Goal: Task Accomplishment & Management: Complete application form

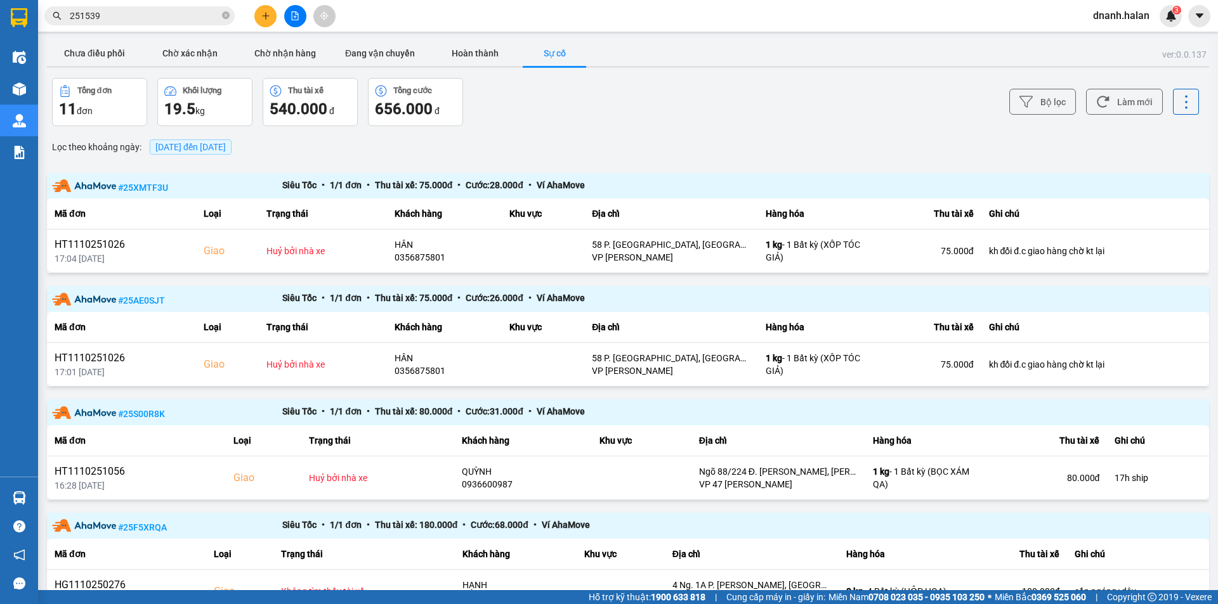
drag, startPoint x: 384, startPoint y: 568, endPoint x: 369, endPoint y: 570, distance: 14.7
click at [384, 567] on th "Trạng thái" at bounding box center [363, 554] width 181 height 31
click at [106, 52] on button "Chưa điều phối" at bounding box center [94, 53] width 95 height 25
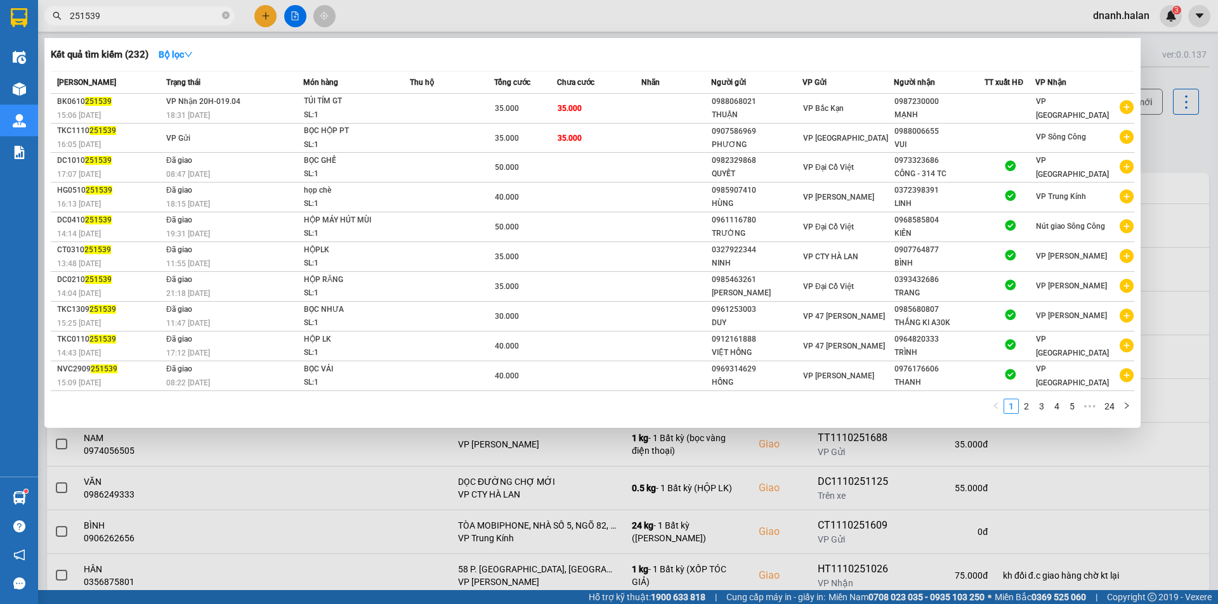
click at [132, 11] on input "251539" at bounding box center [145, 16] width 150 height 14
click at [131, 11] on input "251539" at bounding box center [145, 16] width 150 height 14
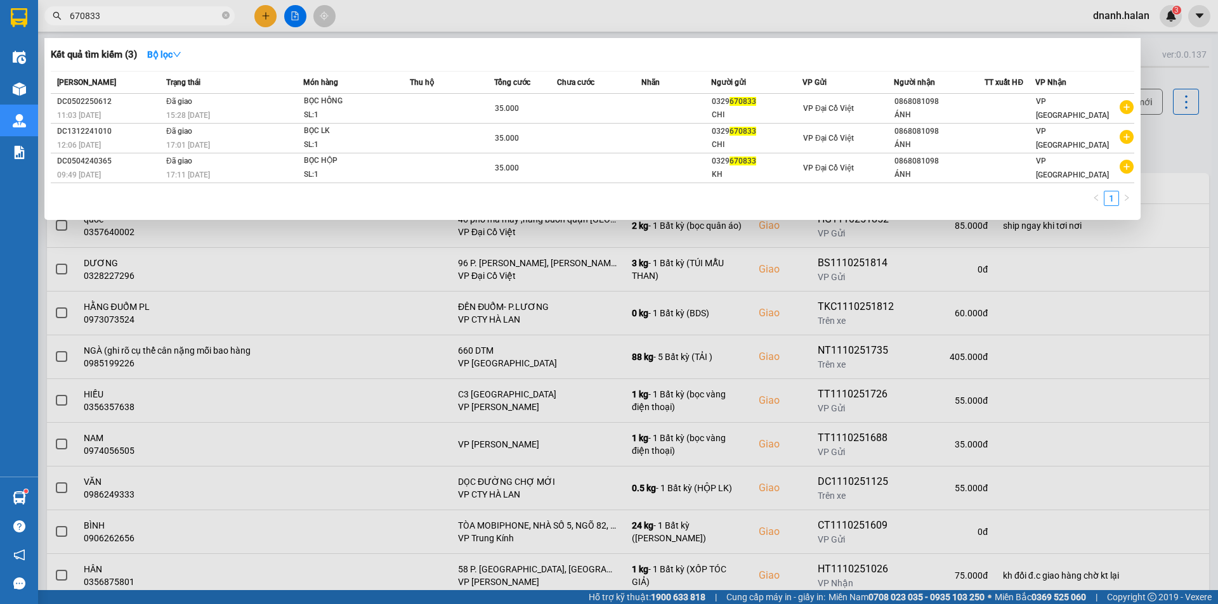
click at [71, 15] on input "670833" at bounding box center [145, 16] width 150 height 14
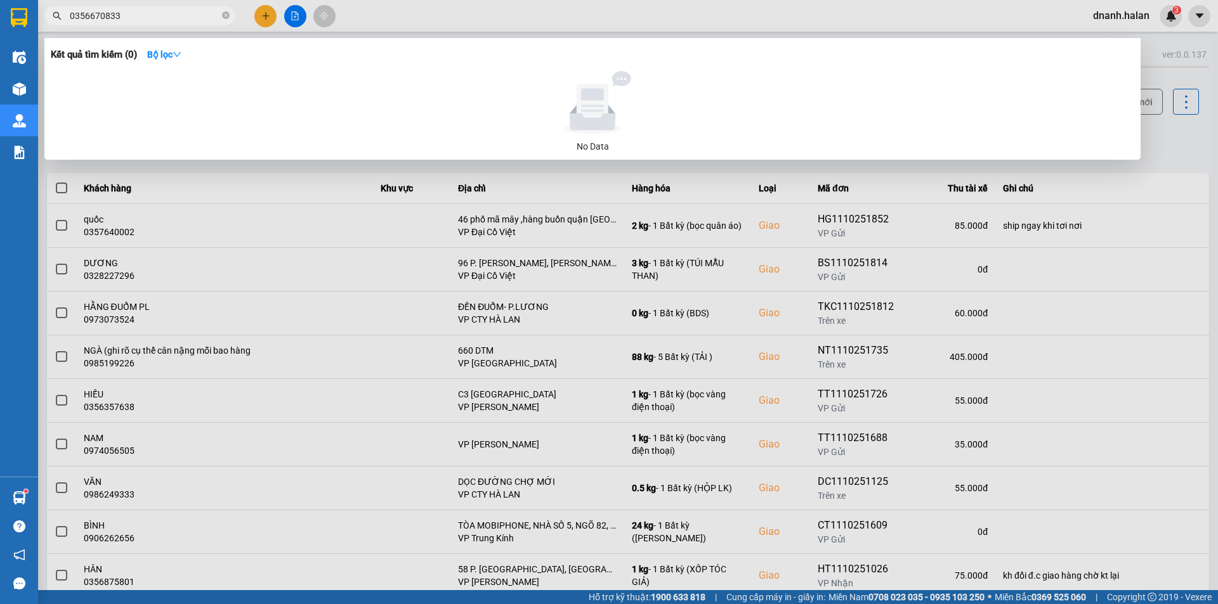
type input "0356670833"
click at [160, 20] on input "0356670833" at bounding box center [145, 16] width 150 height 14
click at [178, 17] on input "0356670833" at bounding box center [145, 16] width 150 height 14
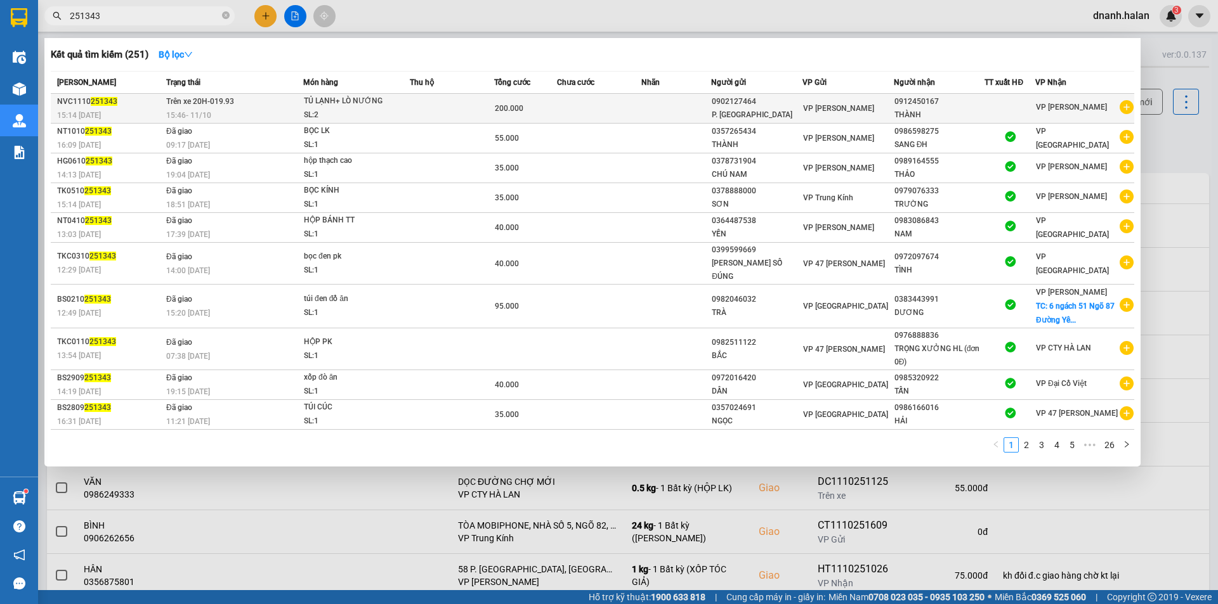
type input "251343"
click at [700, 108] on td at bounding box center [676, 109] width 70 height 30
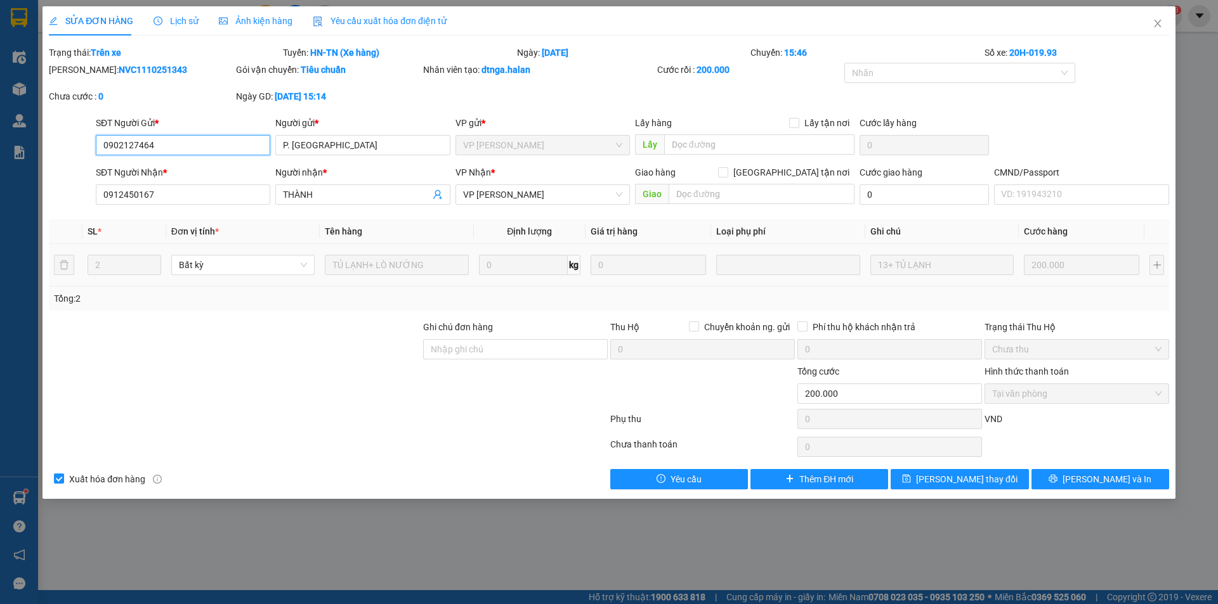
type input "0902127464"
type input "P. [PERSON_NAME]"
type input "0912450167"
type input "THÀNH"
type input "0"
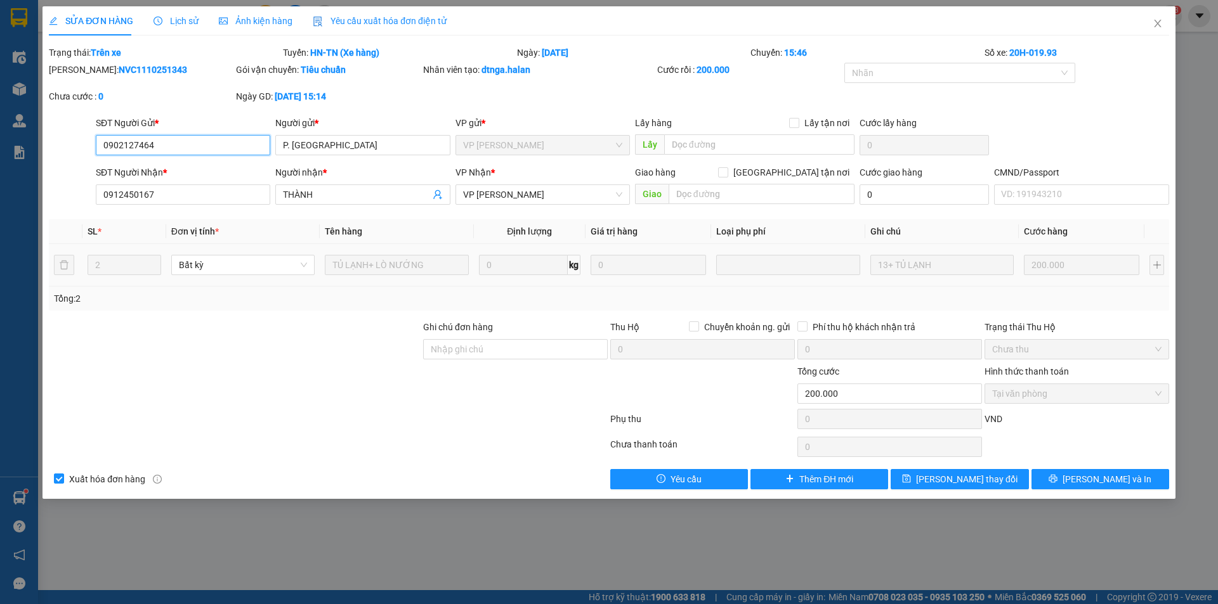
type input "200.000"
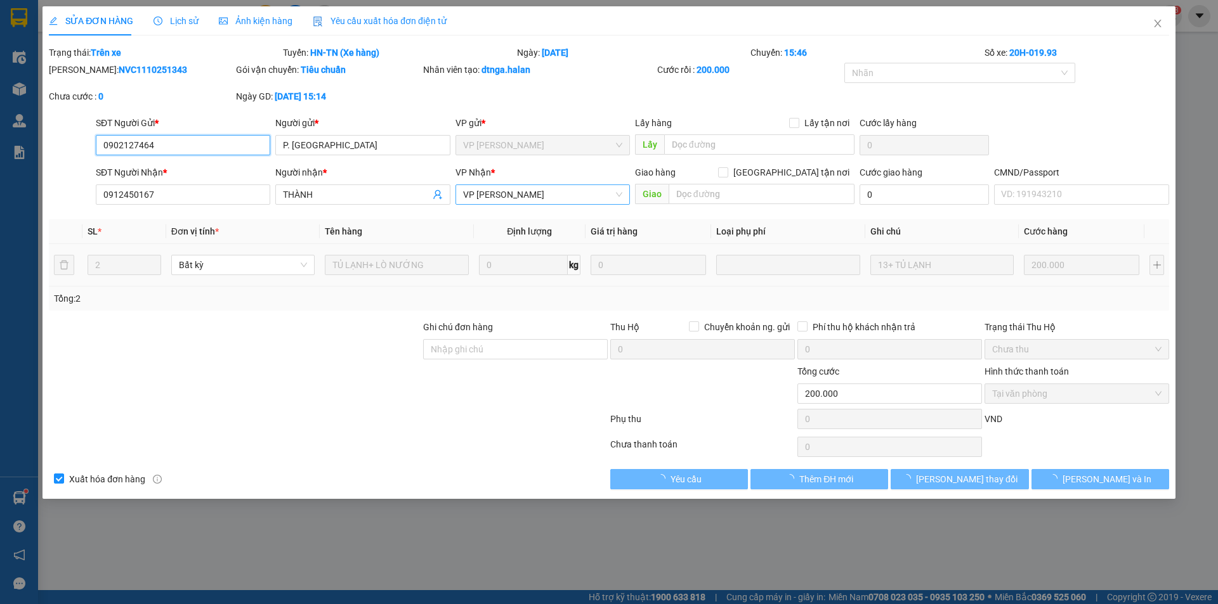
click at [535, 191] on span "[PERSON_NAME]" at bounding box center [542, 194] width 159 height 19
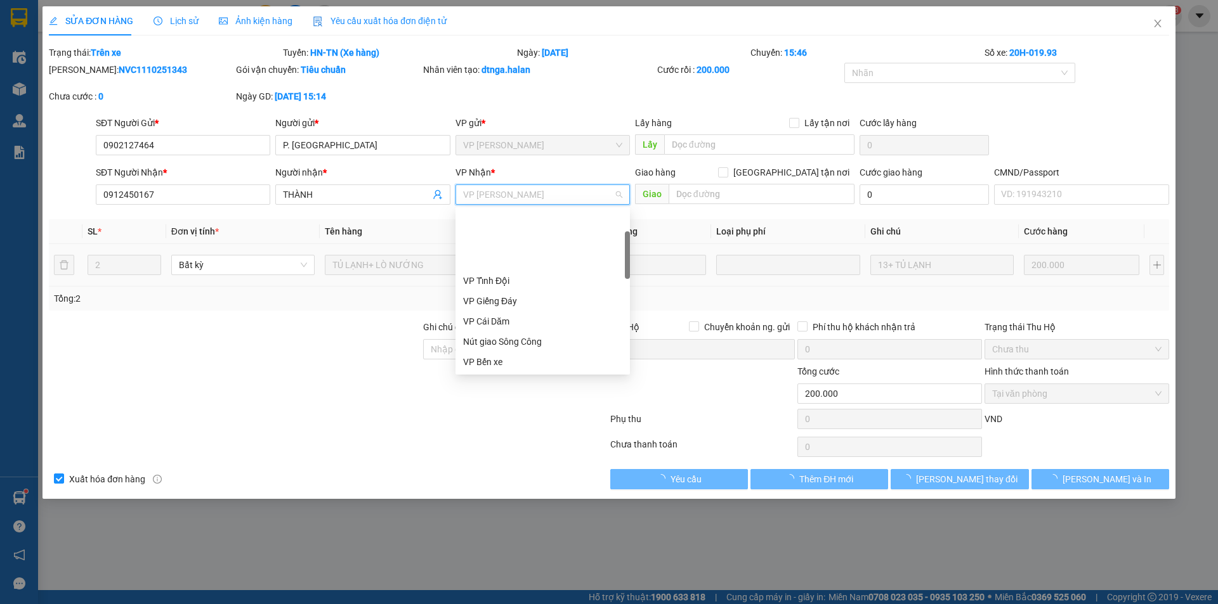
scroll to position [81, 0]
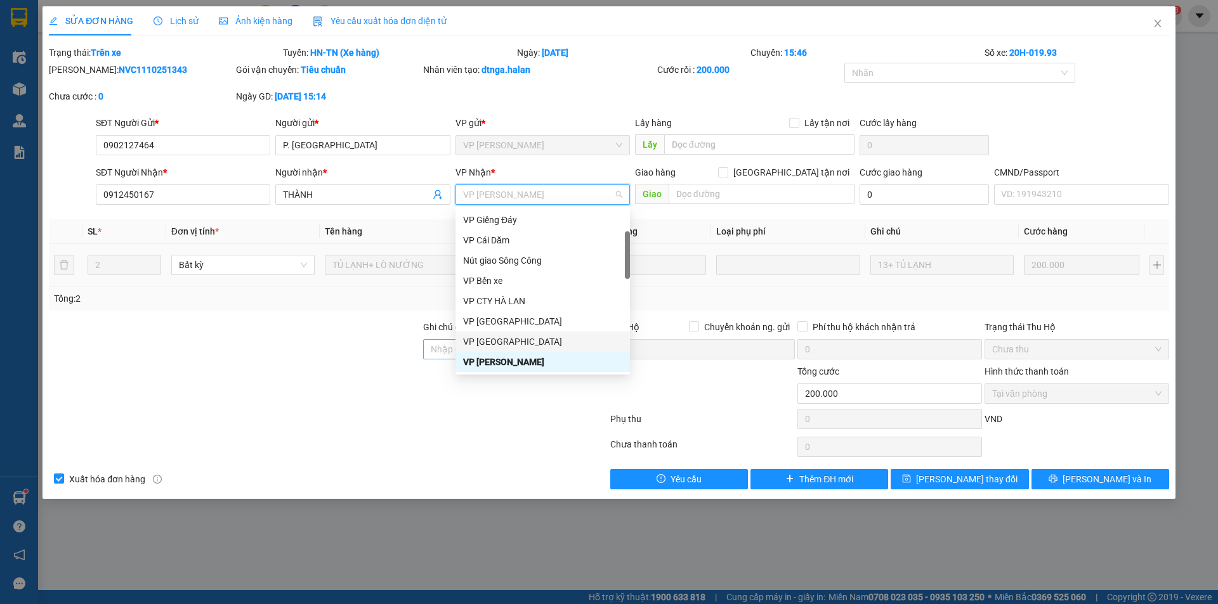
click at [514, 343] on div "VP [GEOGRAPHIC_DATA]" at bounding box center [542, 342] width 159 height 14
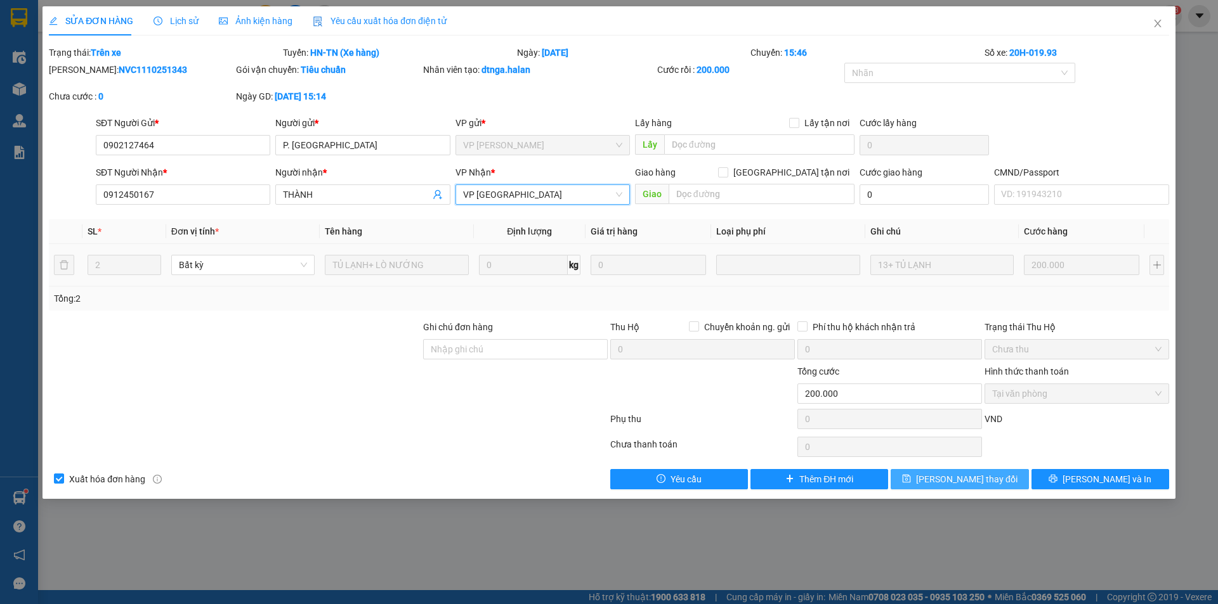
click at [972, 483] on span "[PERSON_NAME] đổi" at bounding box center [966, 480] width 101 height 14
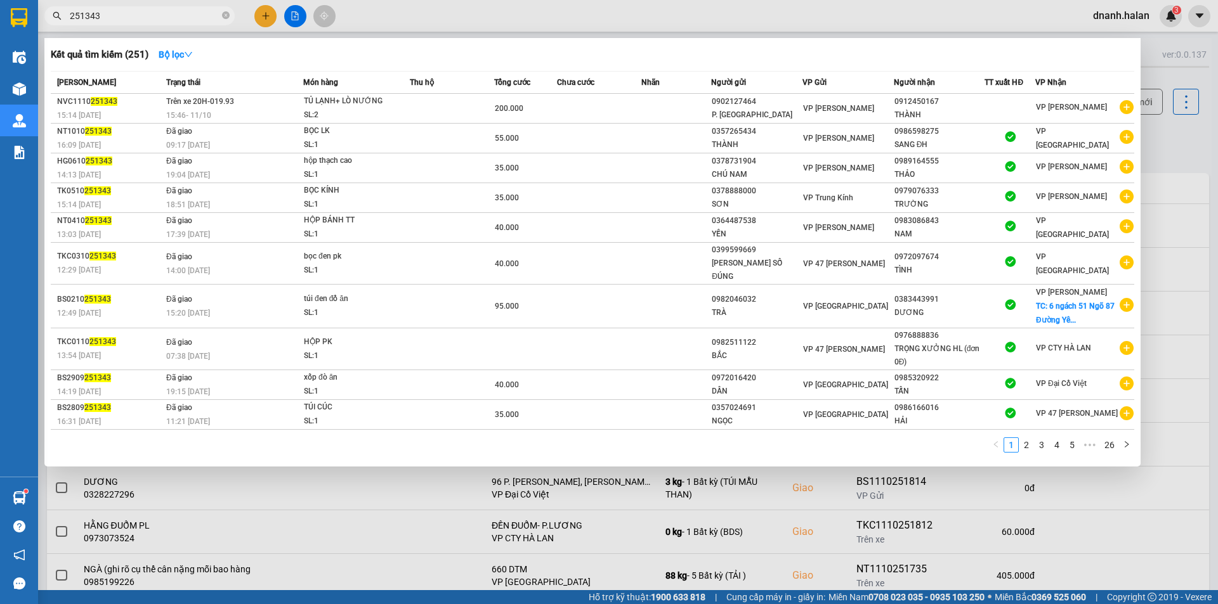
click at [157, 15] on input "251343" at bounding box center [145, 16] width 150 height 14
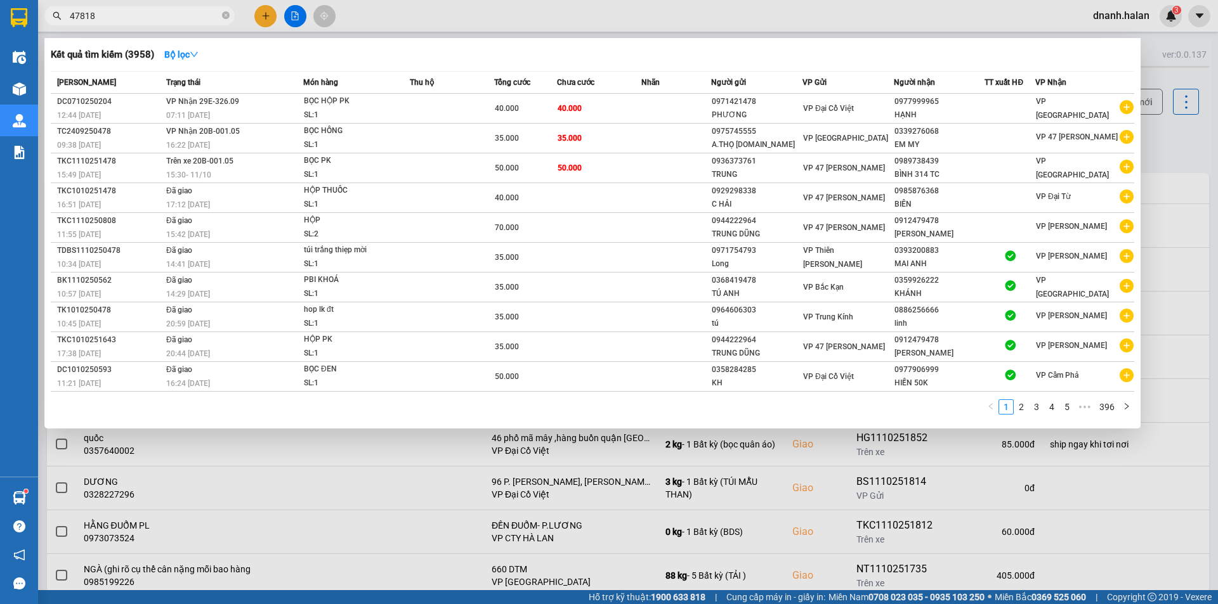
type input "478188"
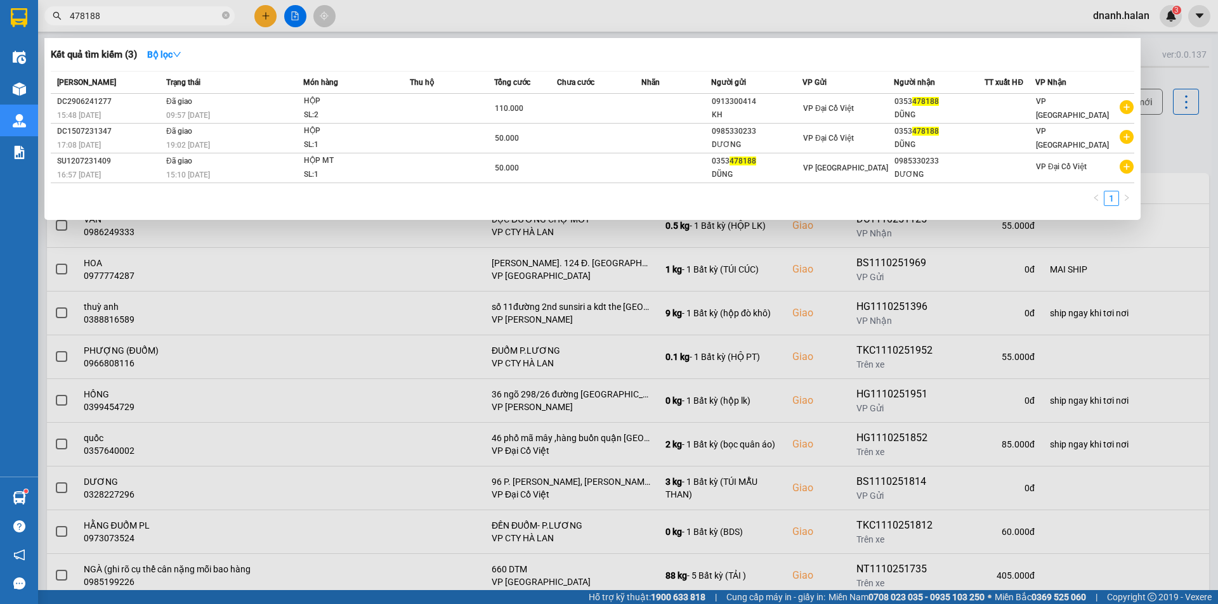
click at [130, 9] on input "478188" at bounding box center [145, 16] width 150 height 14
click at [126, 19] on input "478188" at bounding box center [145, 16] width 150 height 14
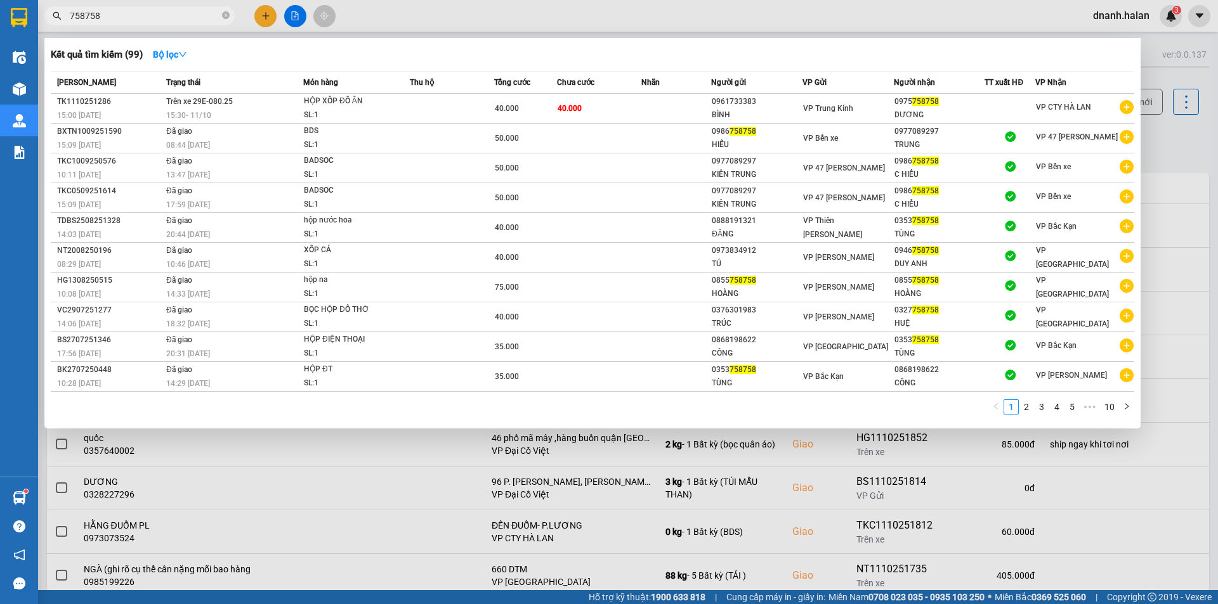
type input "758758"
click at [173, 13] on input "758758" at bounding box center [145, 16] width 150 height 14
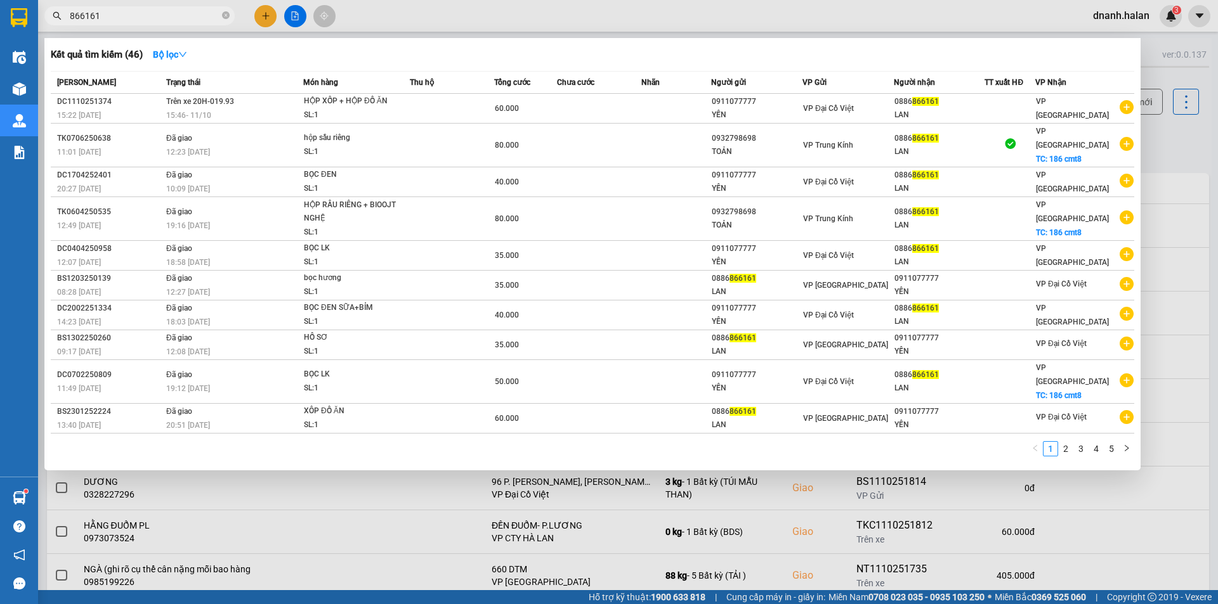
click at [168, 10] on input "866161" at bounding box center [145, 16] width 150 height 14
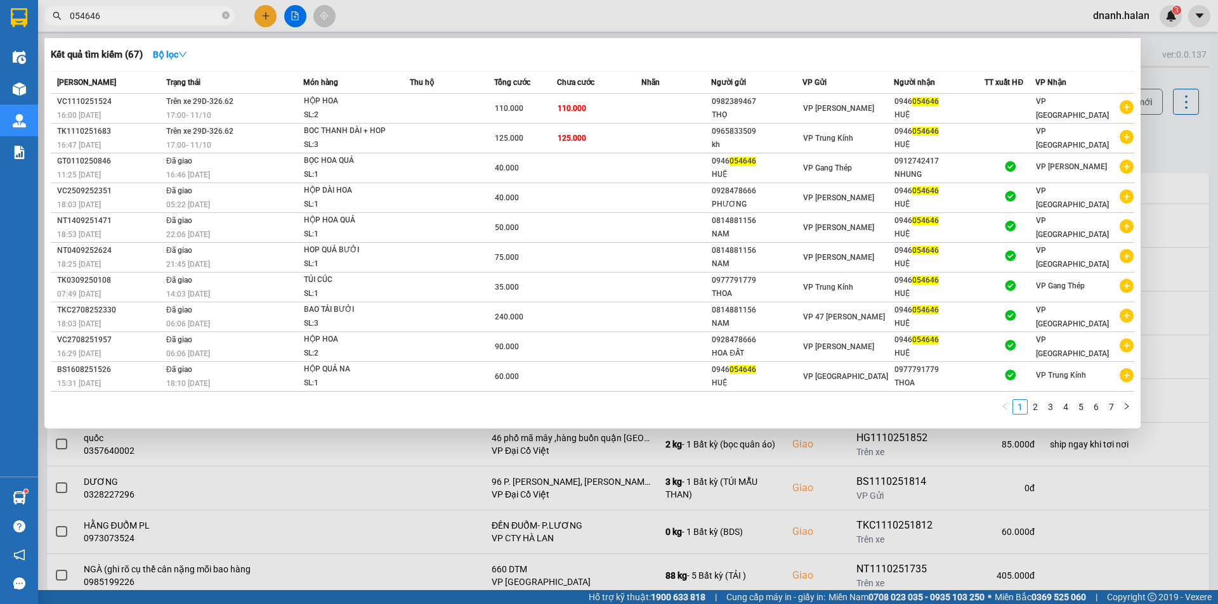
click at [145, 14] on input "054646" at bounding box center [145, 16] width 150 height 14
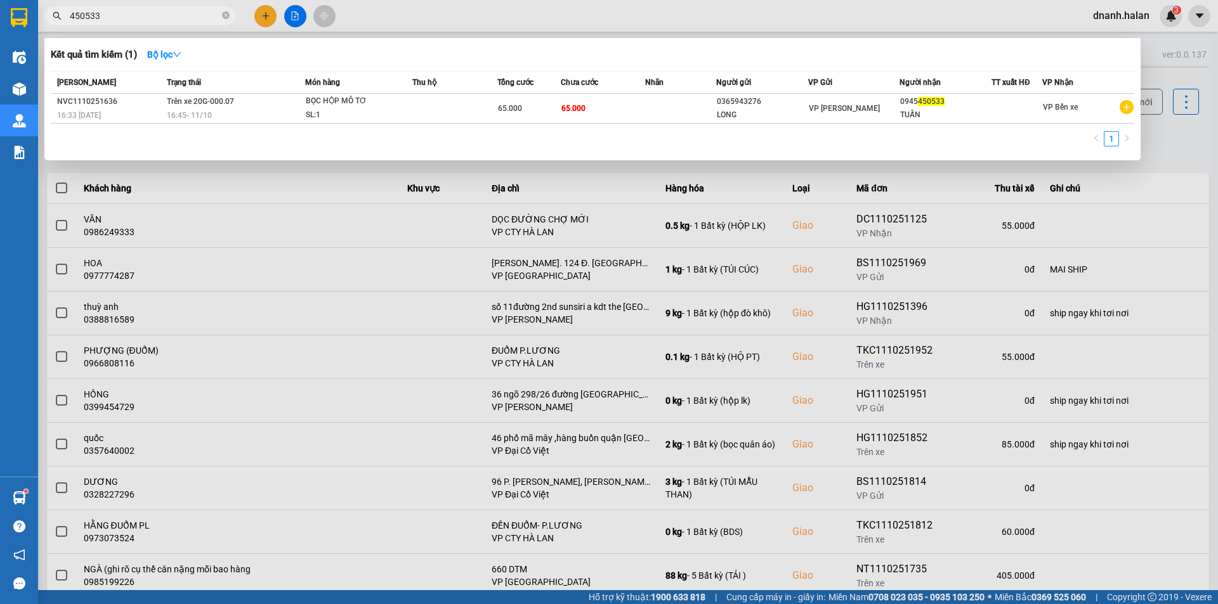
type input "450533"
click at [183, 18] on input "450533" at bounding box center [145, 16] width 150 height 14
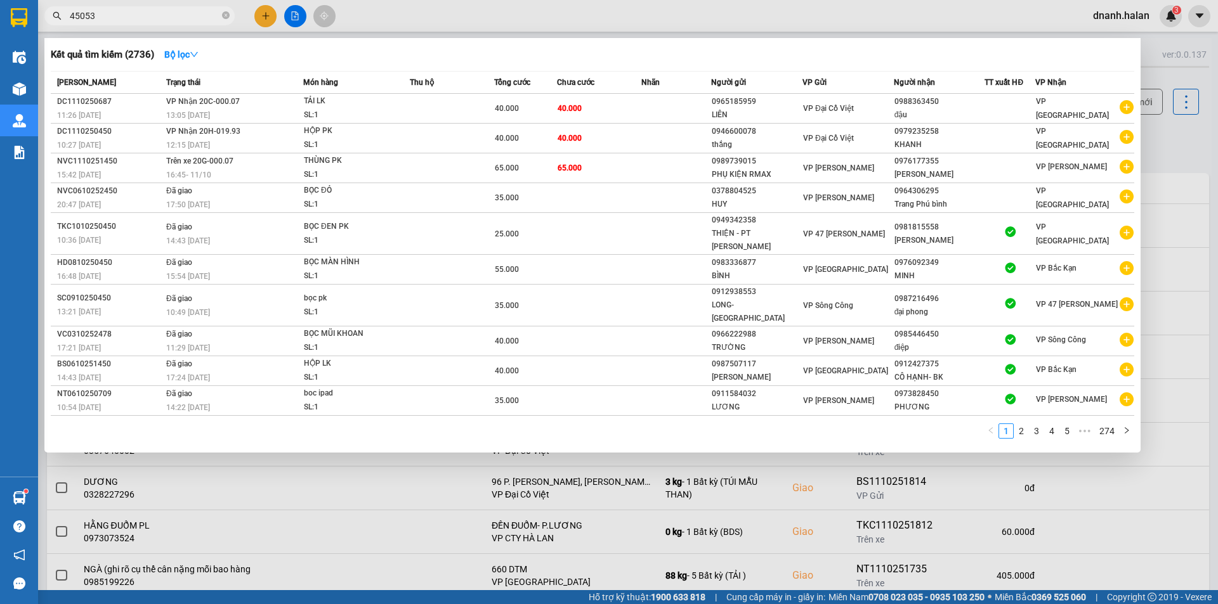
type input "450533"
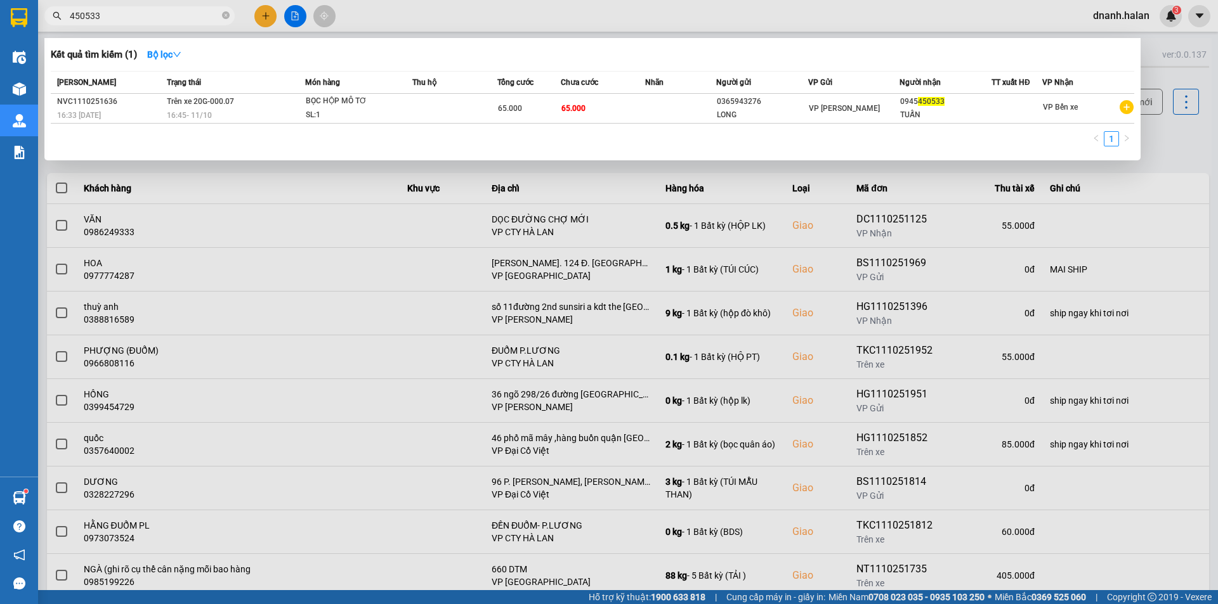
click at [676, 22] on div at bounding box center [609, 302] width 1218 height 604
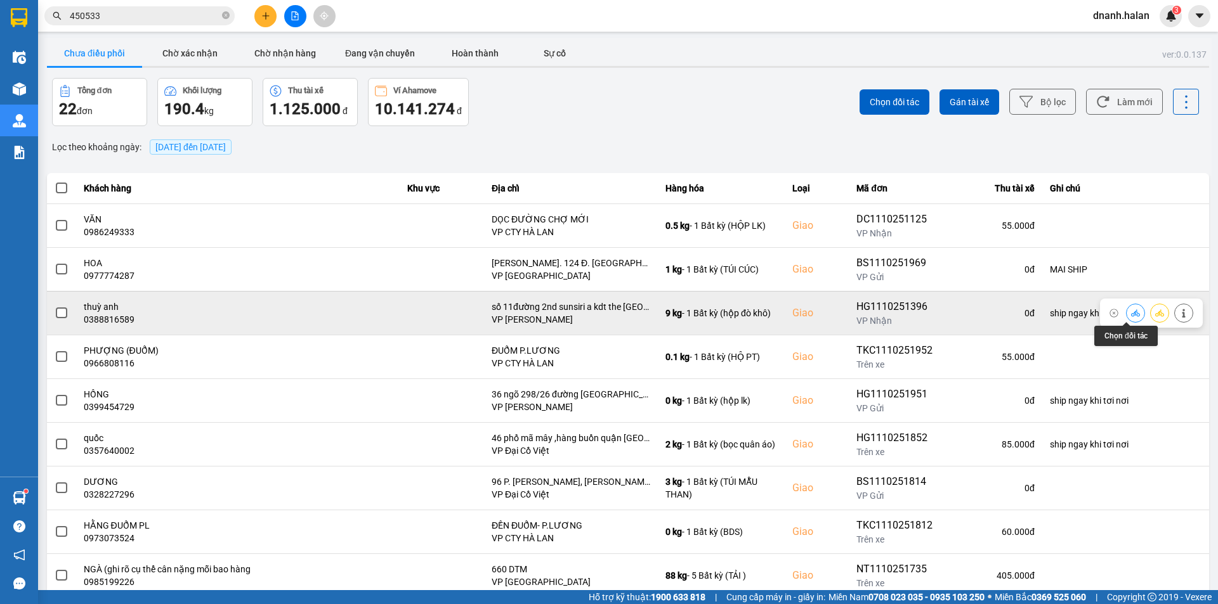
click at [1131, 311] on icon at bounding box center [1135, 313] width 9 height 9
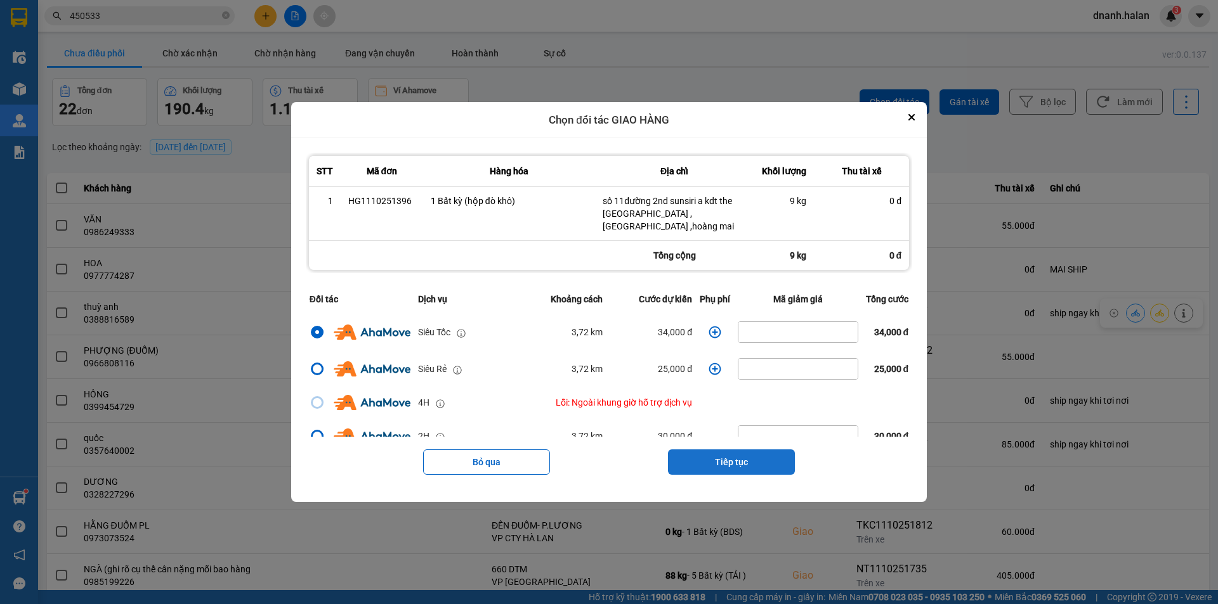
click at [735, 460] on button "Tiếp tục" at bounding box center [731, 462] width 127 height 25
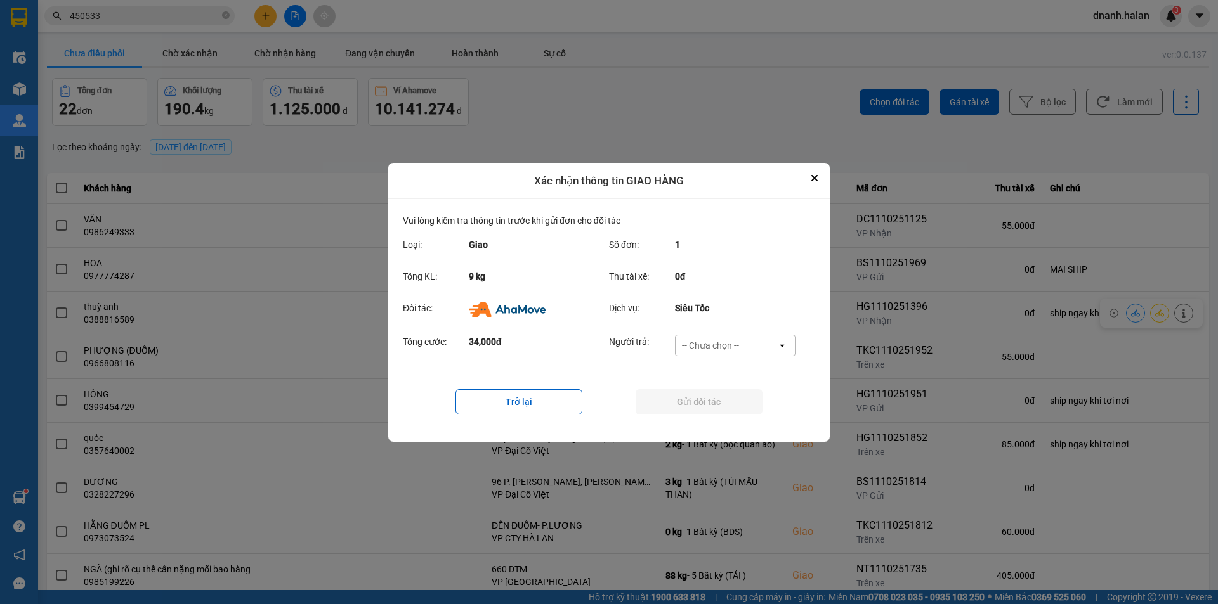
click at [729, 349] on div "-- Chưa chọn --" at bounding box center [710, 345] width 57 height 13
click at [726, 418] on span "Ví Ahamove" at bounding box center [709, 418] width 51 height 13
click at [733, 403] on button "Gửi đối tác" at bounding box center [699, 401] width 127 height 25
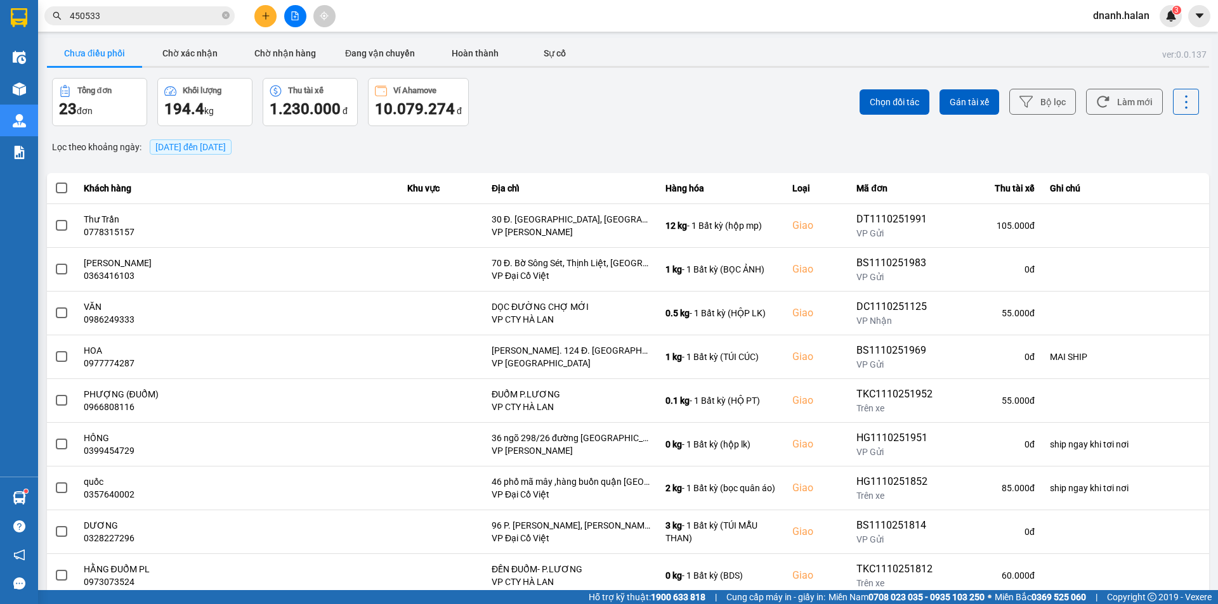
click at [596, 91] on div "Tổng đơn 23 đơn Khối lượng 194.4 kg Thu tài xế 1.230.000 đ Ví Ahamove 10.079.27…" at bounding box center [338, 102] width 573 height 48
click at [167, 11] on input "450533" at bounding box center [145, 16] width 150 height 14
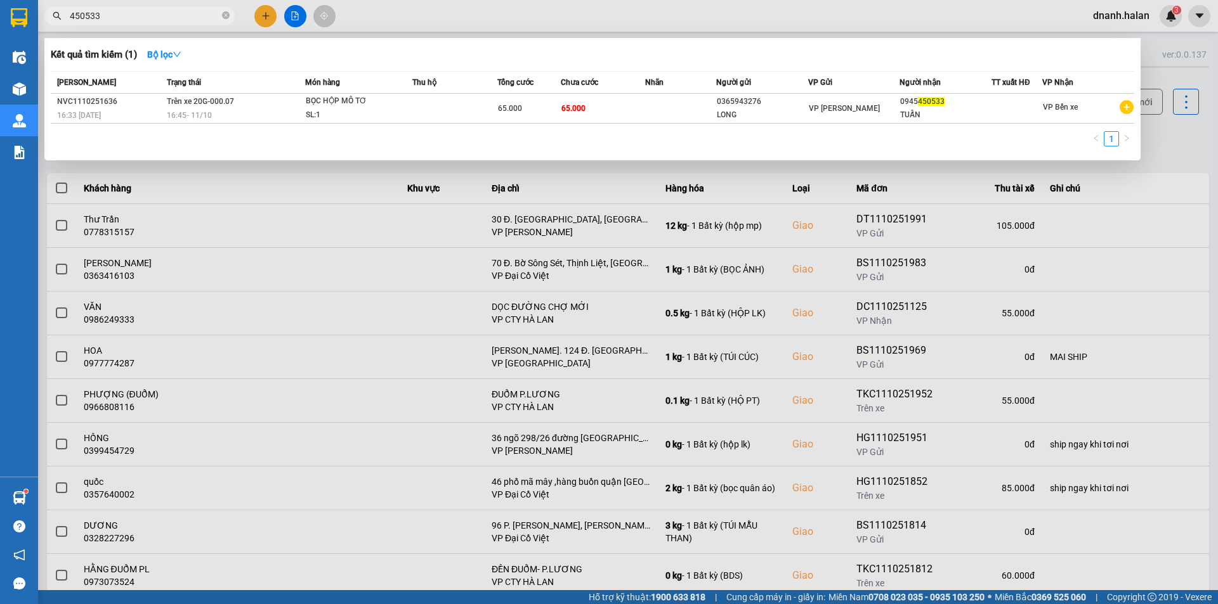
click at [167, 11] on input "450533" at bounding box center [145, 16] width 150 height 14
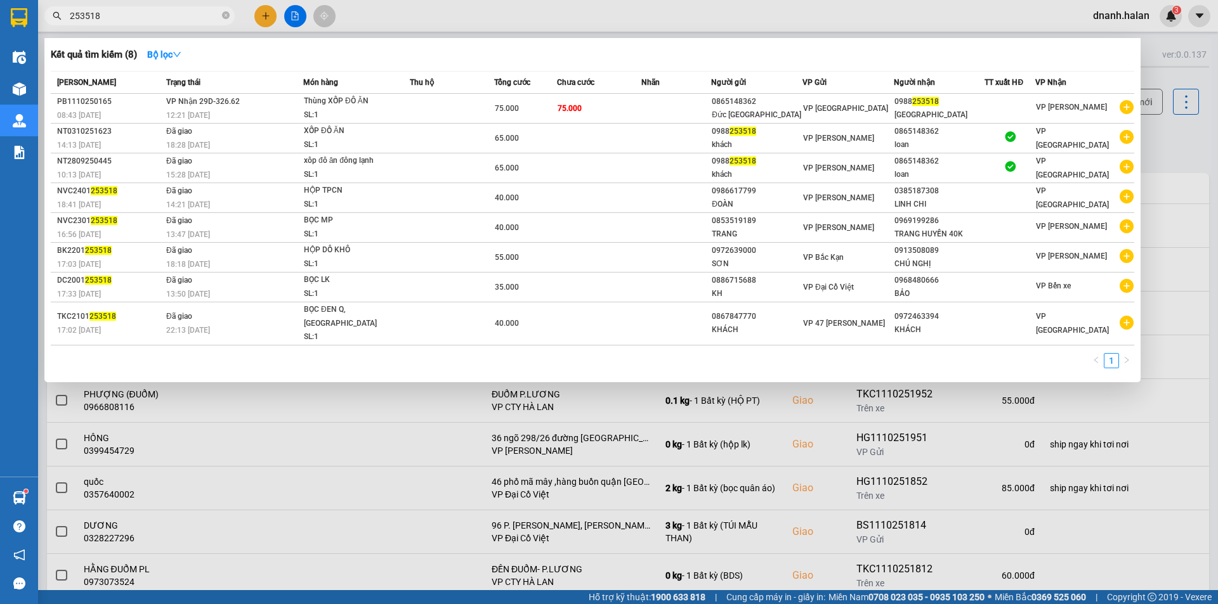
click at [143, 22] on input "253518" at bounding box center [145, 16] width 150 height 14
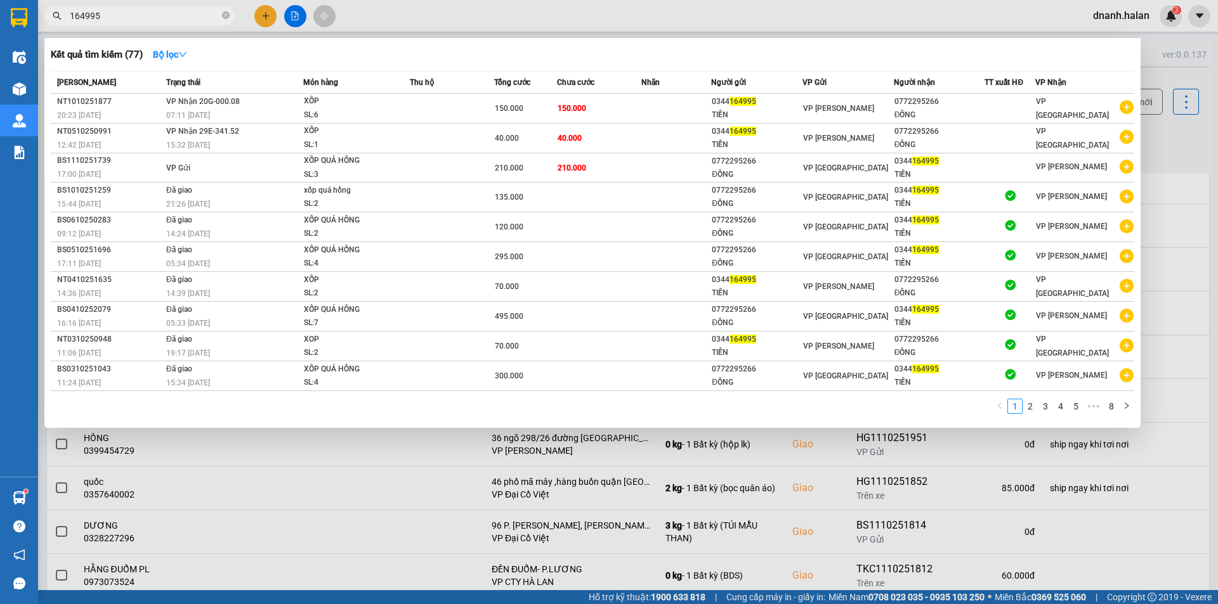
click at [137, 13] on input "164995" at bounding box center [145, 16] width 150 height 14
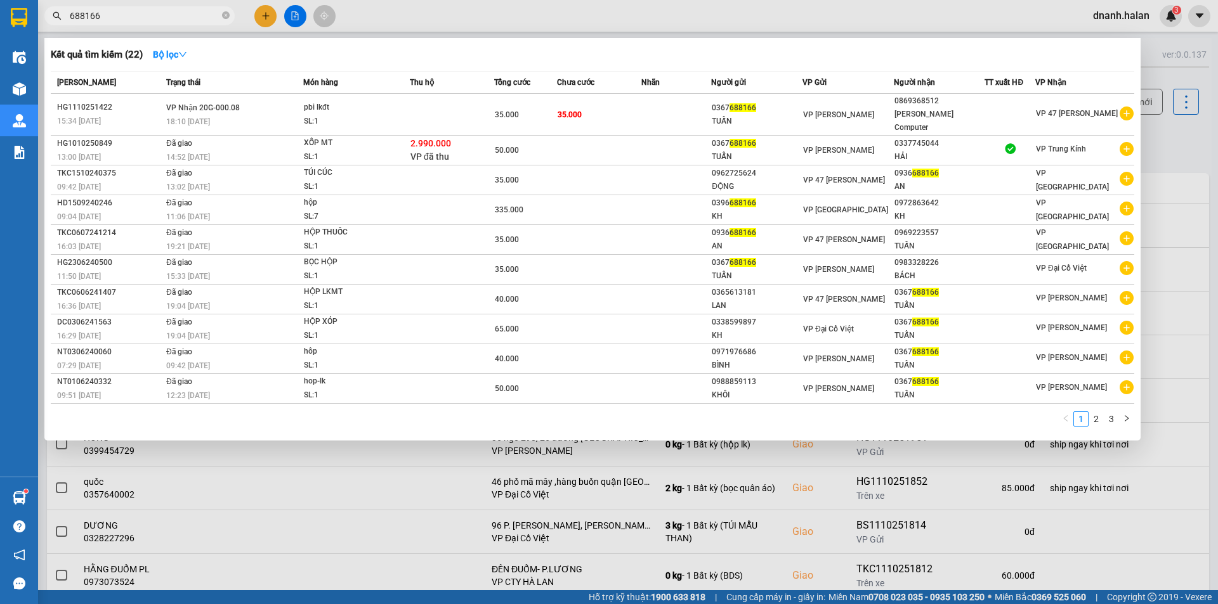
click at [160, 17] on input "688166" at bounding box center [145, 16] width 150 height 14
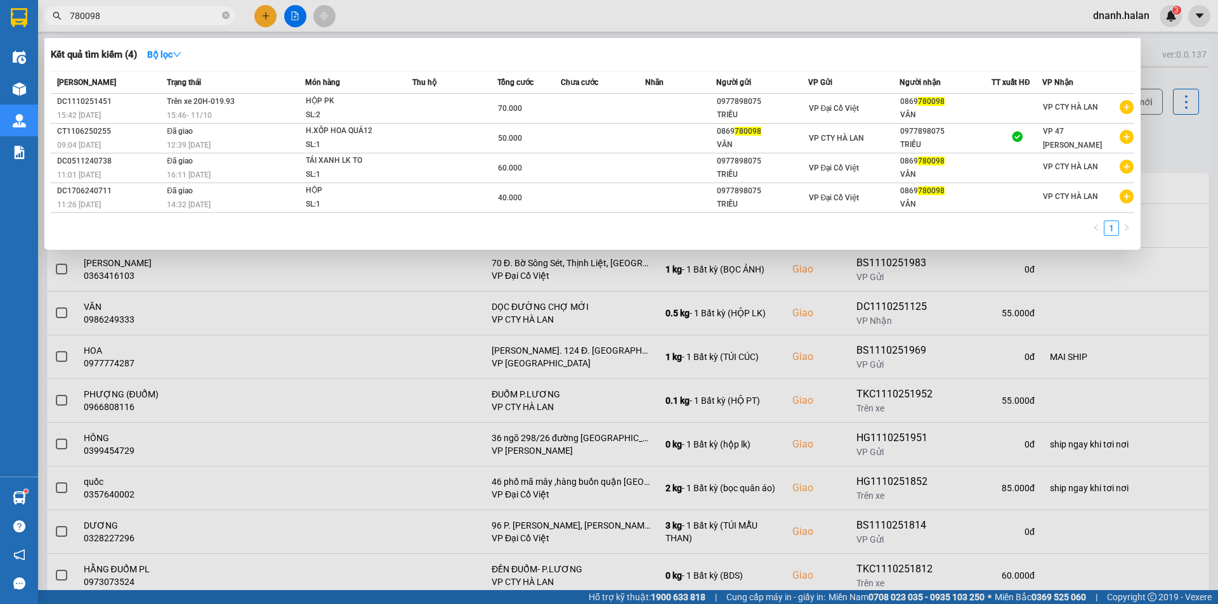
type input "780098"
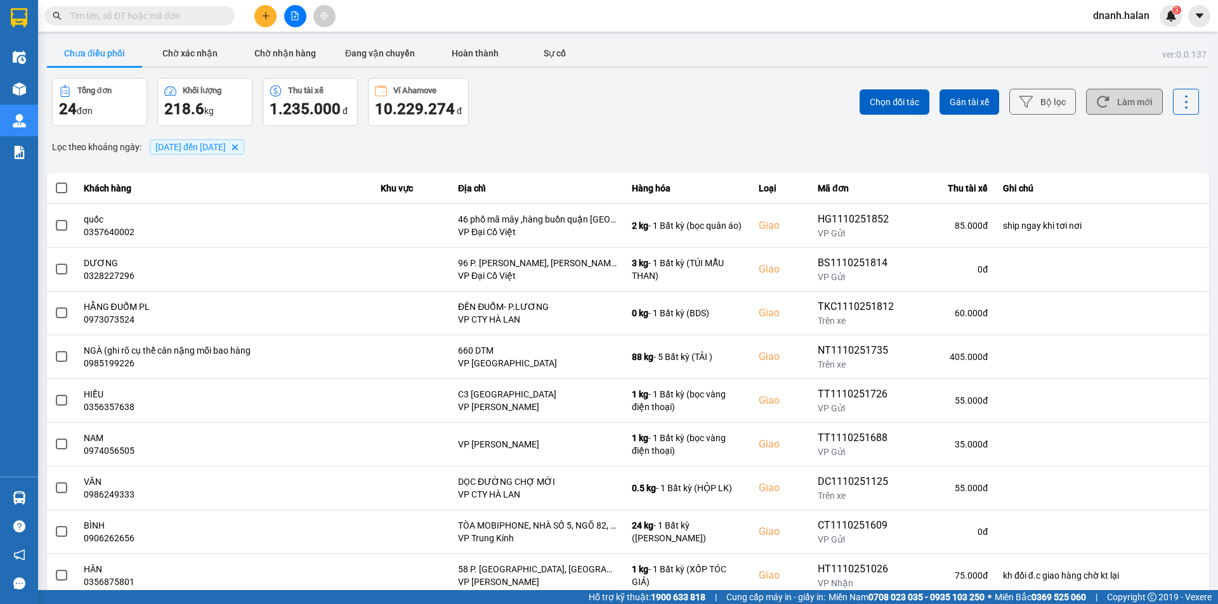
click at [1096, 107] on icon at bounding box center [1102, 101] width 13 height 13
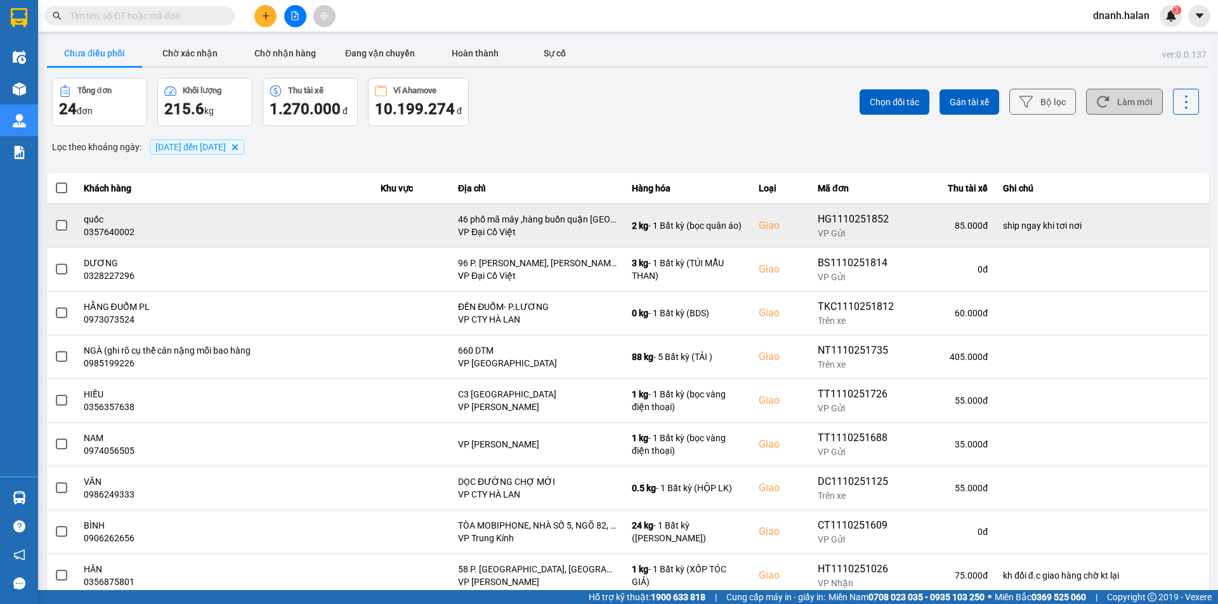
scroll to position [81, 0]
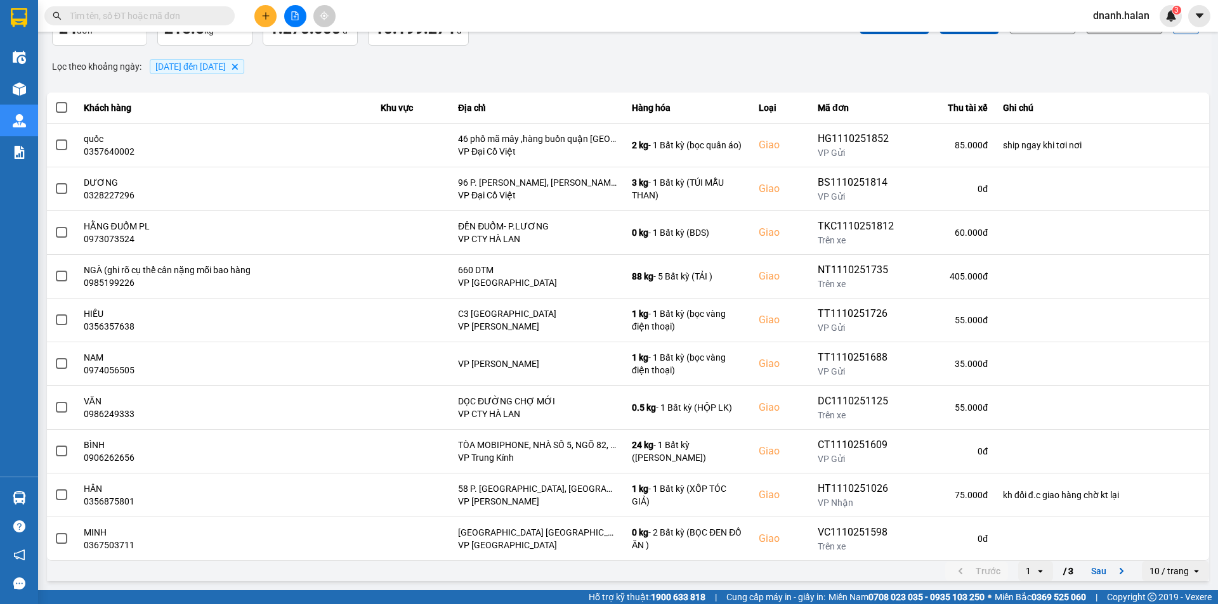
click at [637, 112] on th "Hàng hóa" at bounding box center [687, 108] width 127 height 31
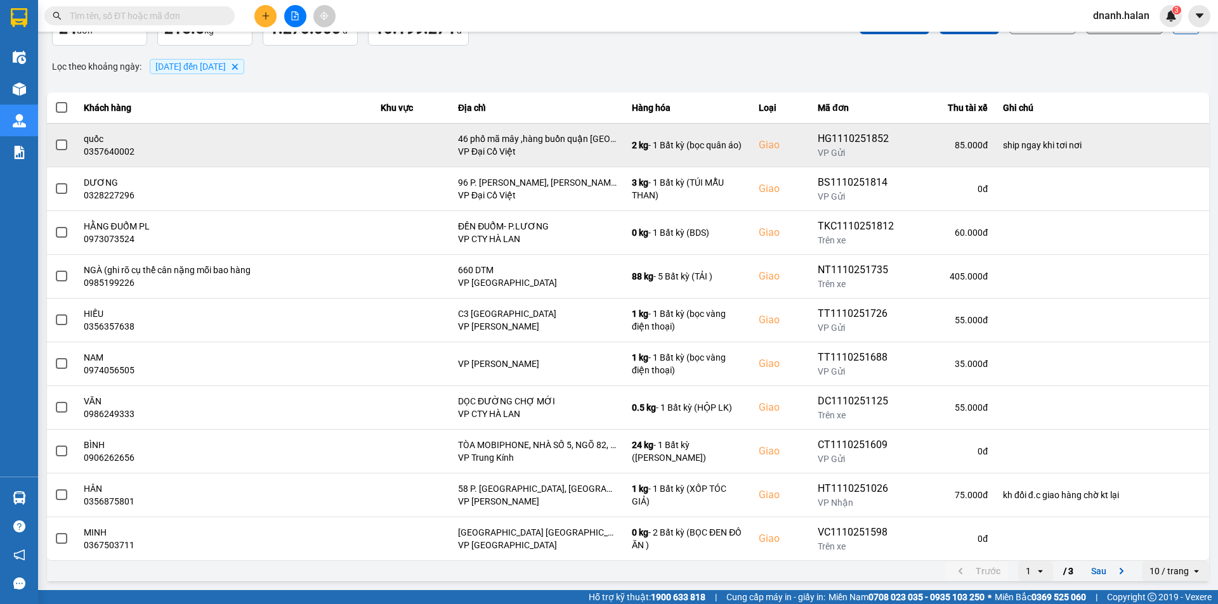
scroll to position [0, 0]
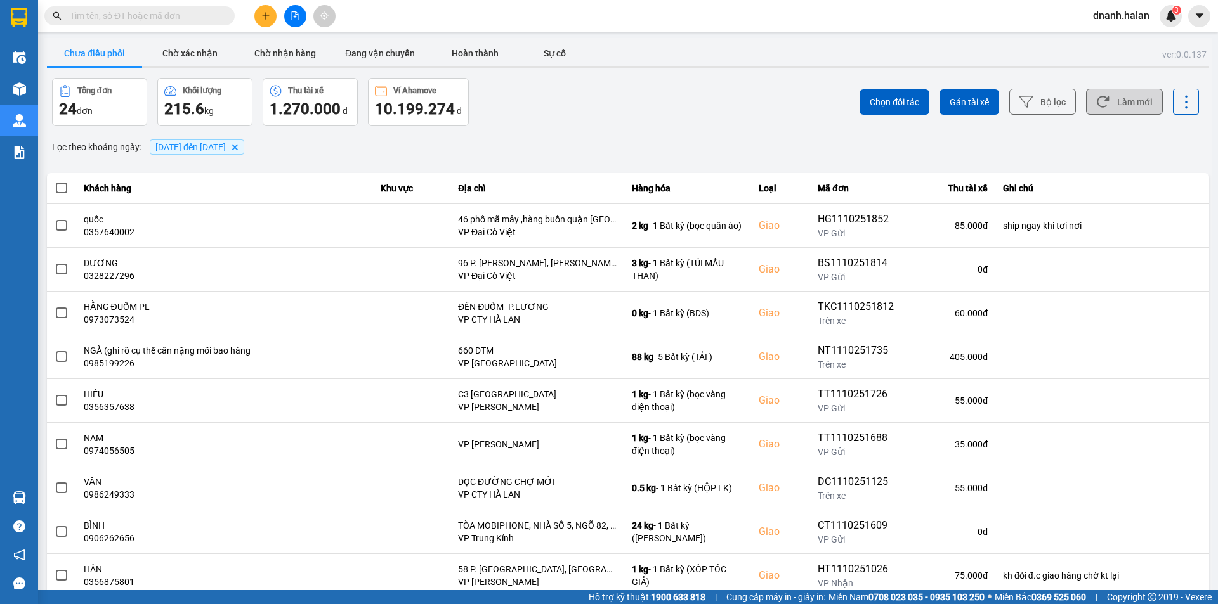
click at [1130, 95] on button "Làm mới" at bounding box center [1124, 102] width 77 height 26
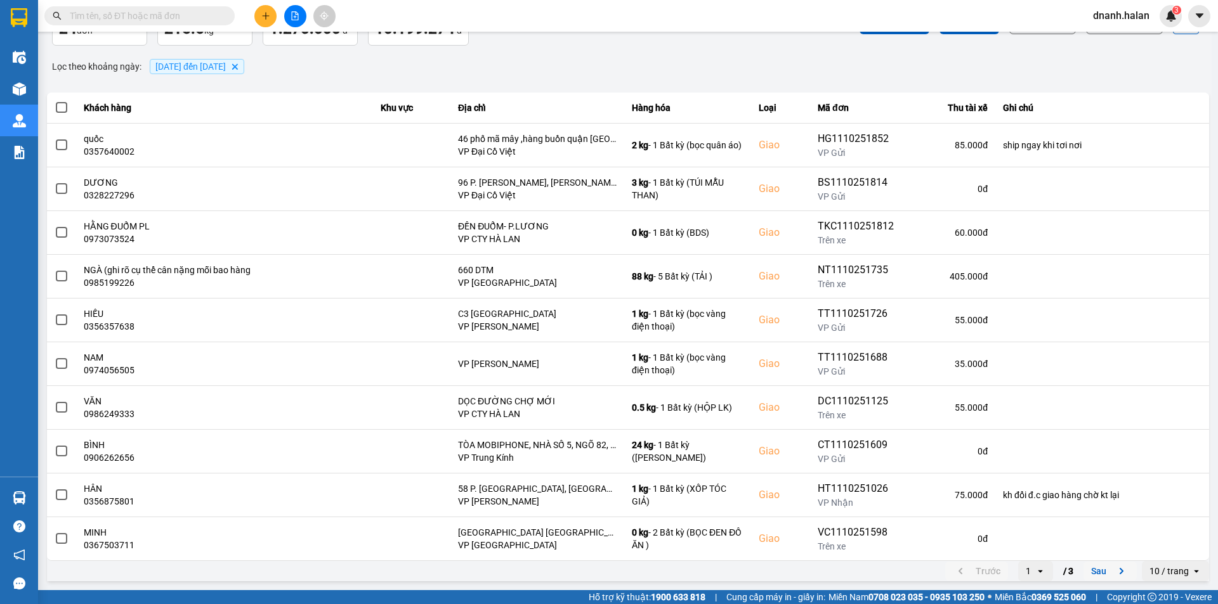
click at [1096, 569] on button "Sau" at bounding box center [1109, 571] width 53 height 19
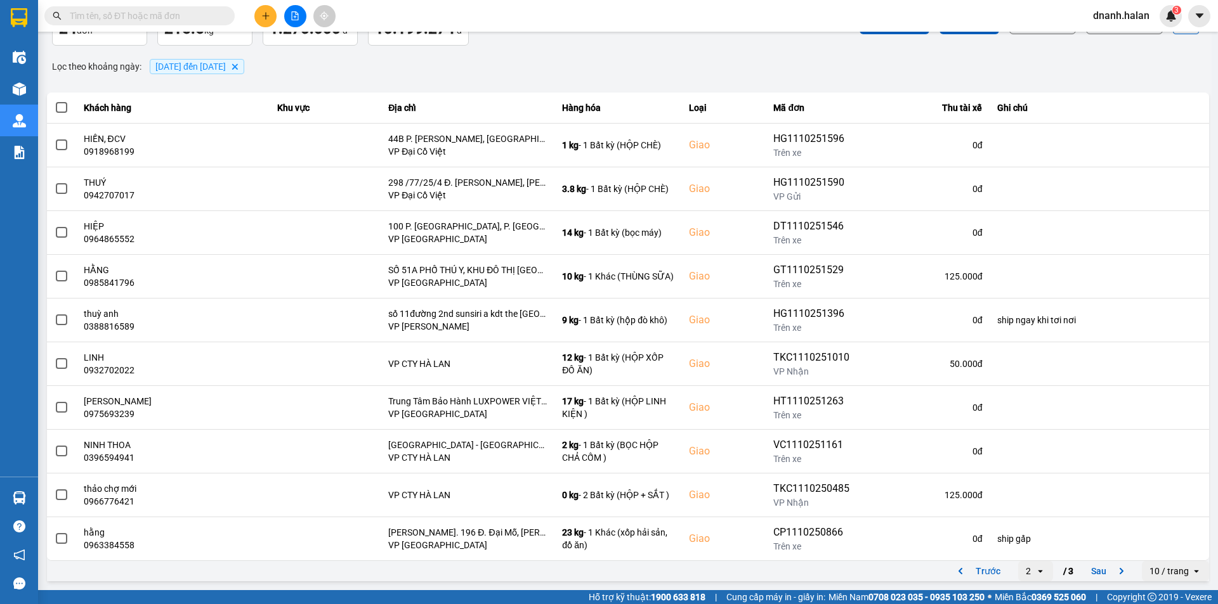
click at [195, 21] on input "text" at bounding box center [145, 16] width 150 height 14
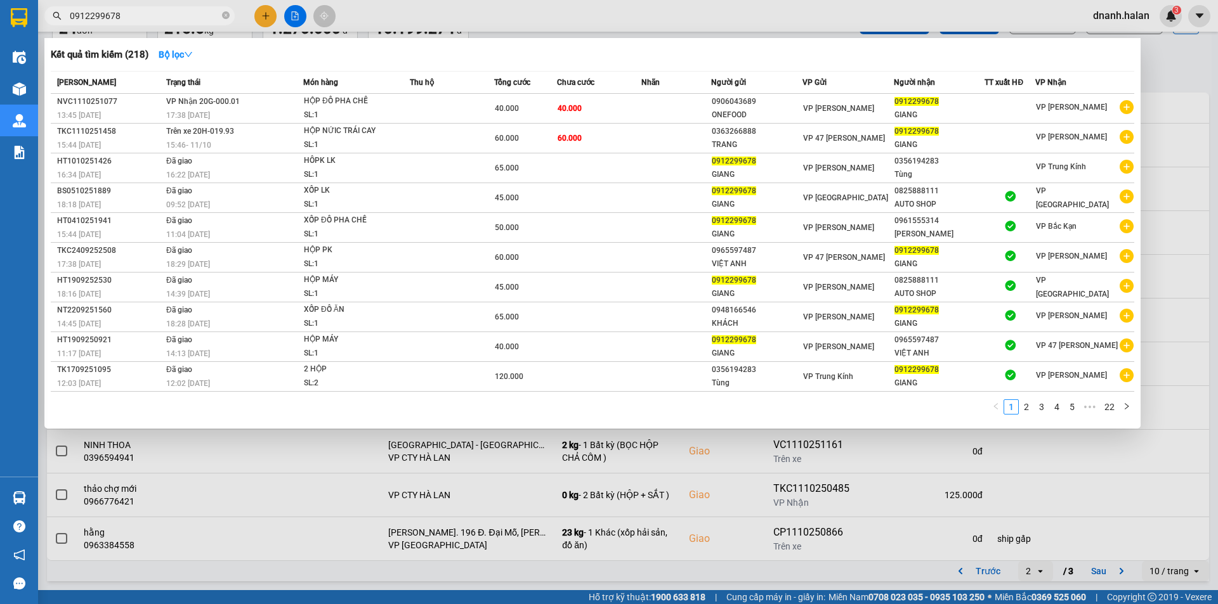
type input "0912299678"
click at [182, 13] on input "0912299678" at bounding box center [145, 16] width 150 height 14
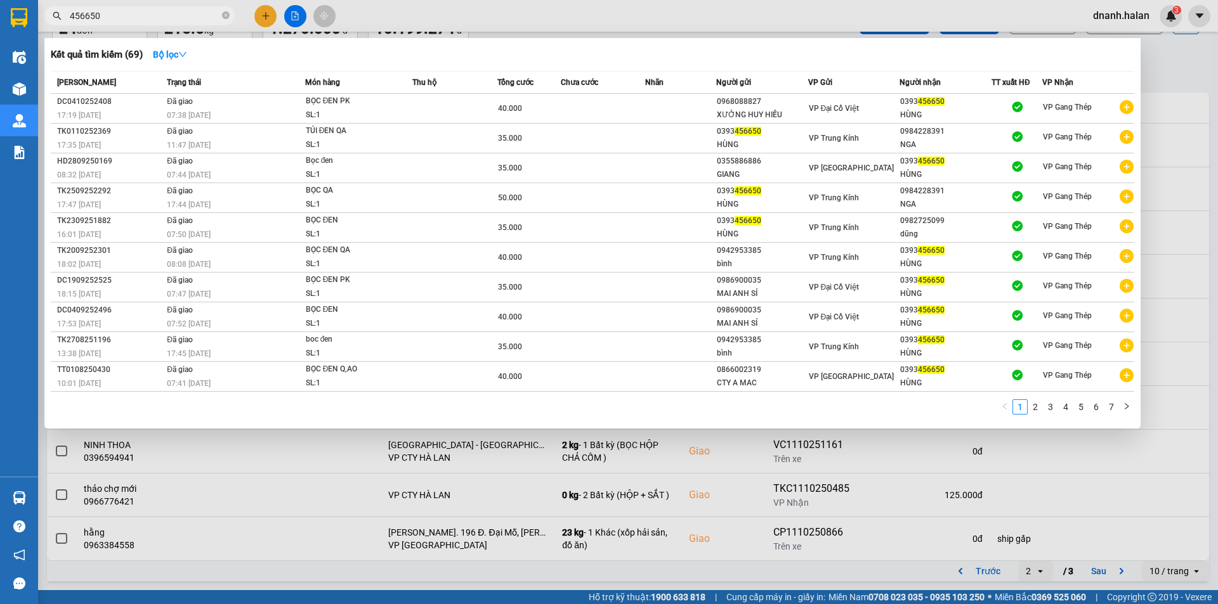
type input "456650"
click at [186, 13] on input "456650" at bounding box center [145, 16] width 150 height 14
click at [185, 13] on input "456650" at bounding box center [145, 16] width 150 height 14
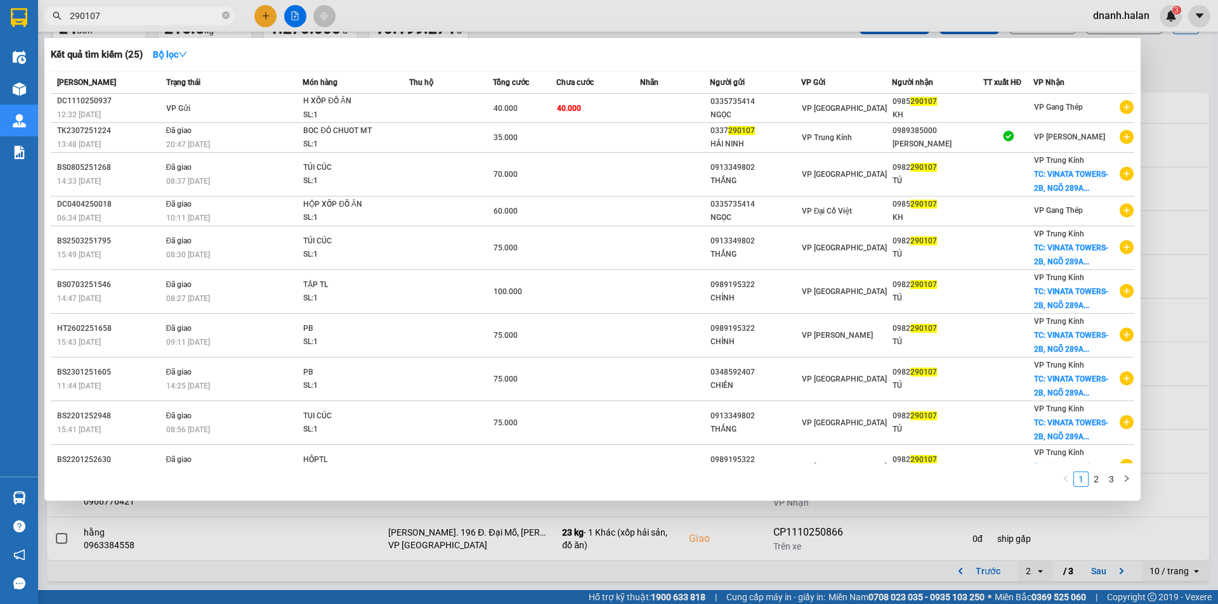
type input "290107"
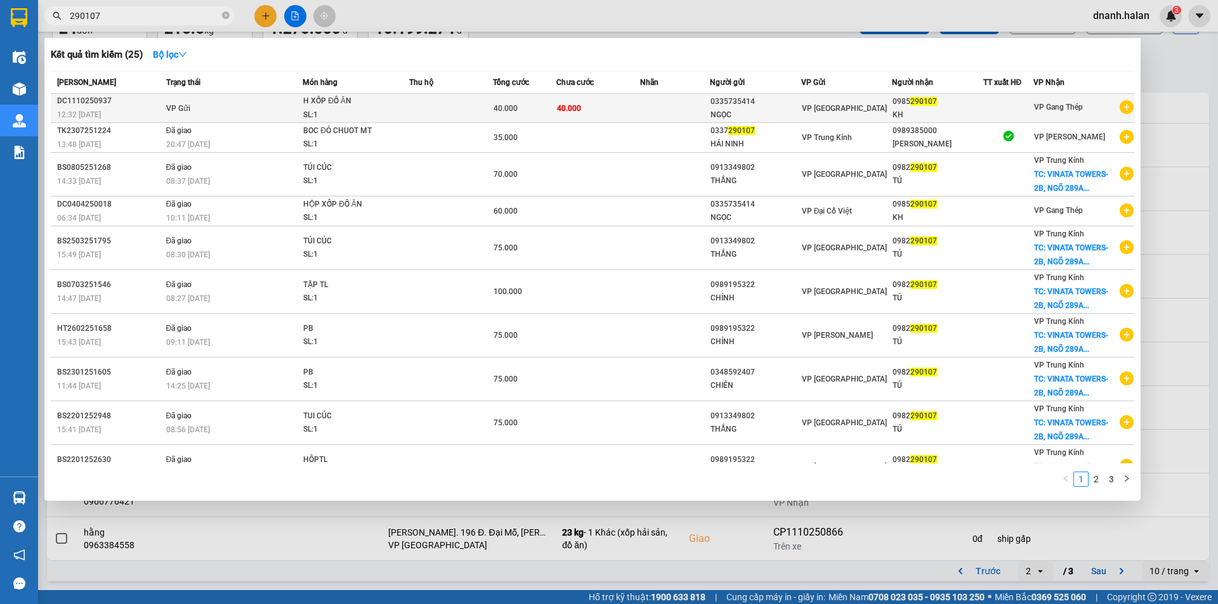
click at [974, 107] on div "0985 290107" at bounding box center [936, 101] width 89 height 13
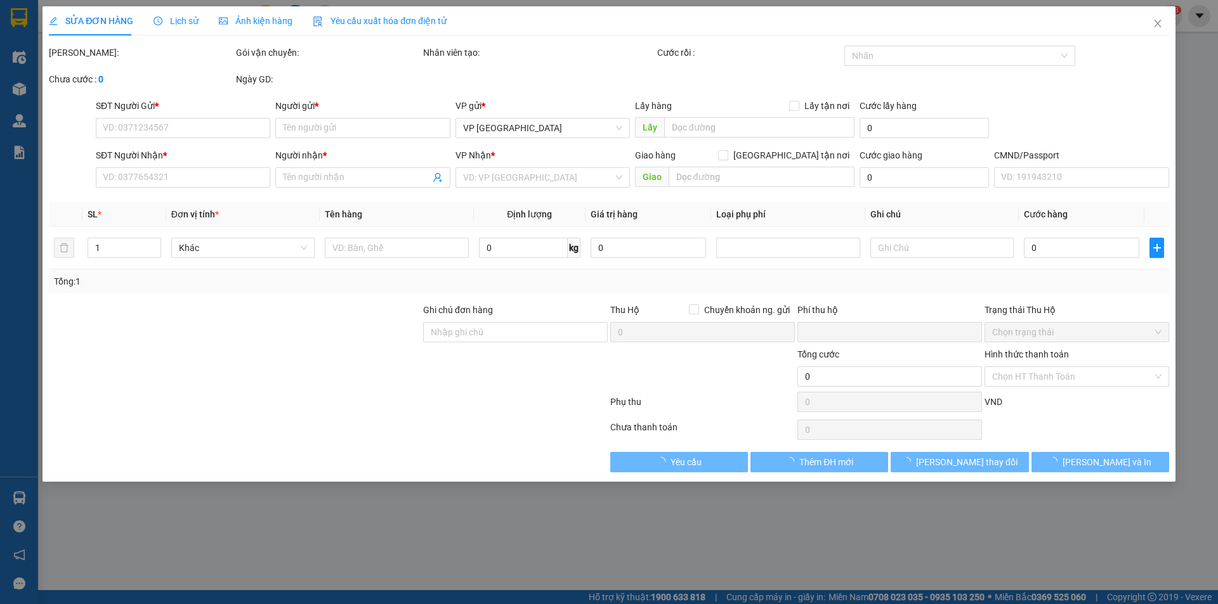
type input "0335735414"
type input "NGỌC"
type input "0985290107"
type input "KH"
type input "0"
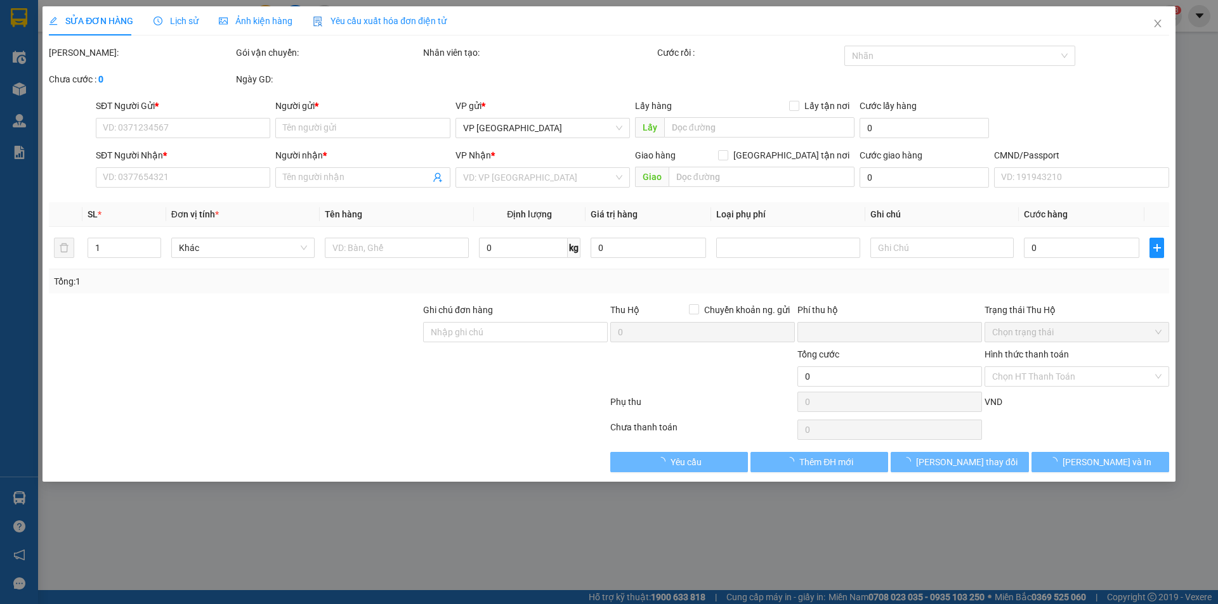
type input "40.000"
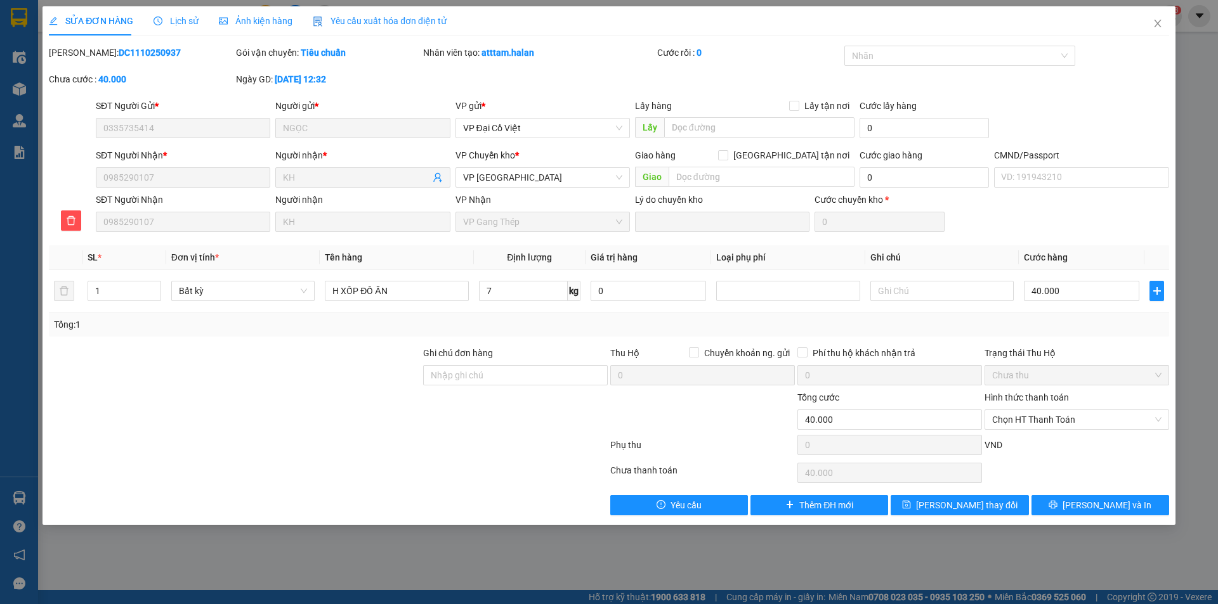
click at [182, 26] on span "Lịch sử" at bounding box center [175, 21] width 45 height 10
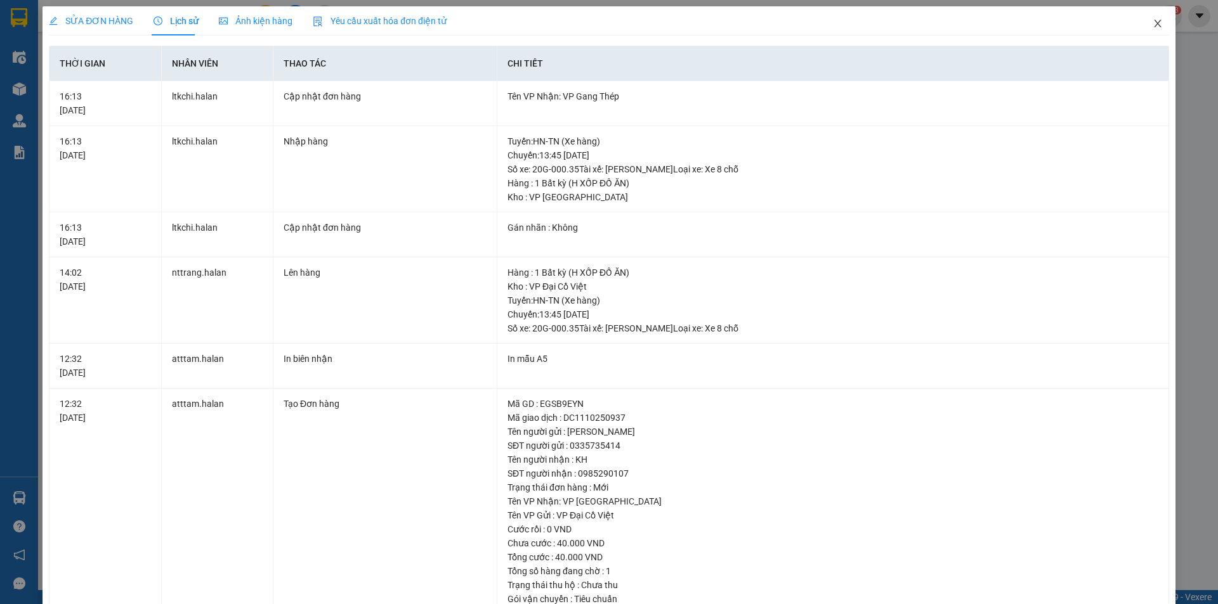
click at [1154, 24] on icon "close" at bounding box center [1157, 24] width 7 height 8
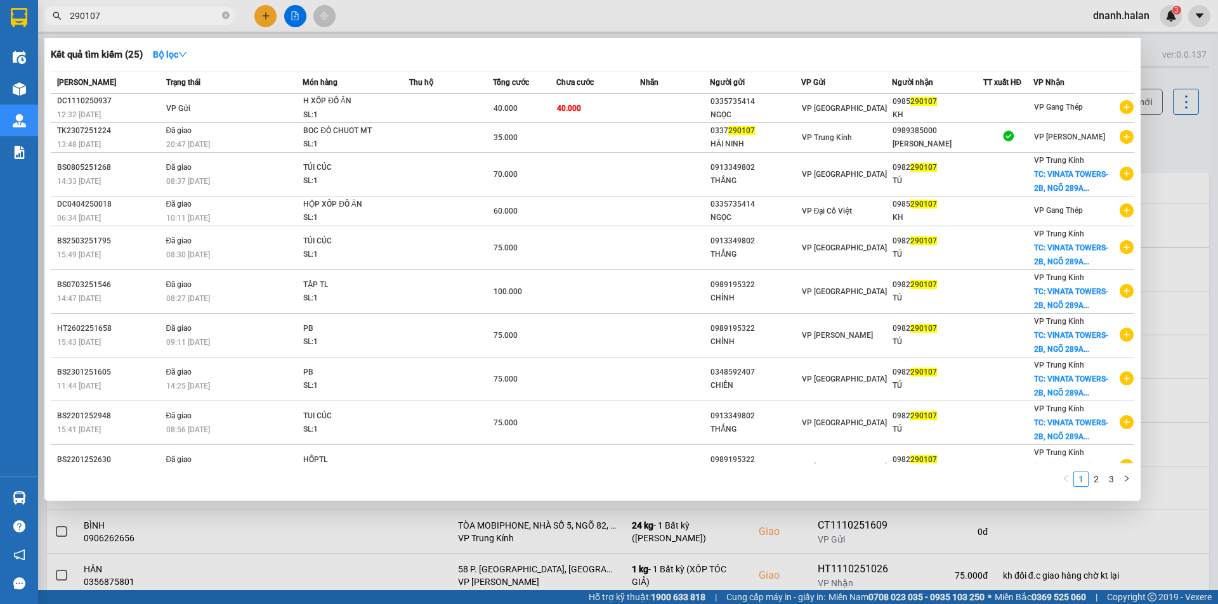
click at [185, 13] on input "290107" at bounding box center [145, 16] width 150 height 14
click at [151, 8] on span "290107" at bounding box center [139, 15] width 190 height 19
click at [151, 9] on input "290107" at bounding box center [145, 16] width 150 height 14
click at [152, 11] on input "290107" at bounding box center [145, 16] width 150 height 14
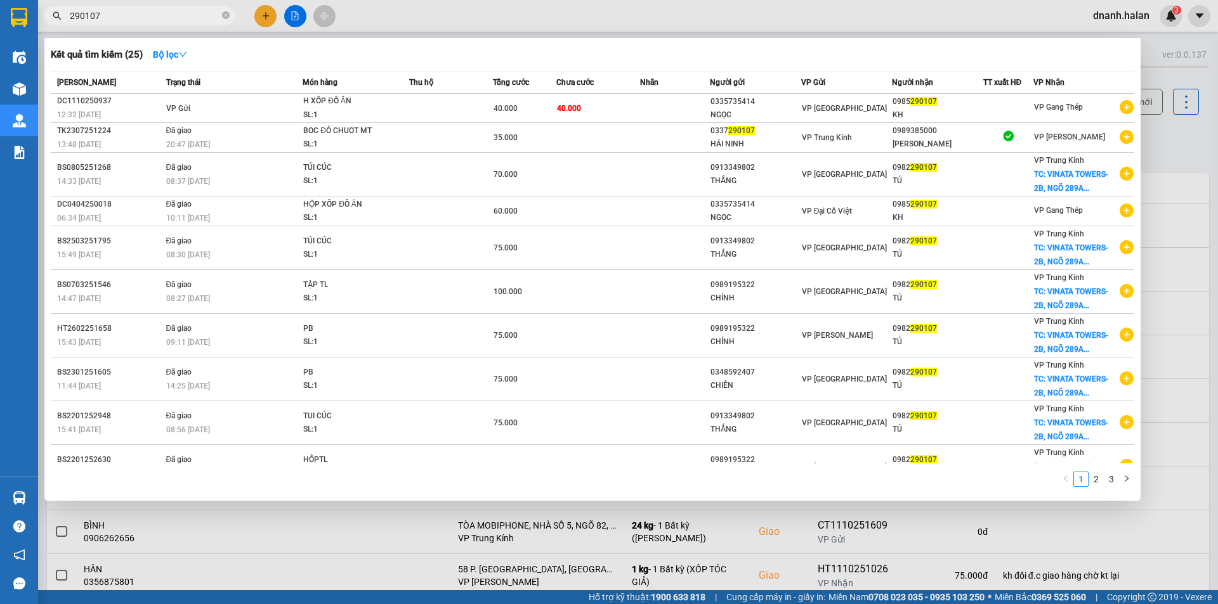
click at [152, 11] on input "290107" at bounding box center [145, 16] width 150 height 14
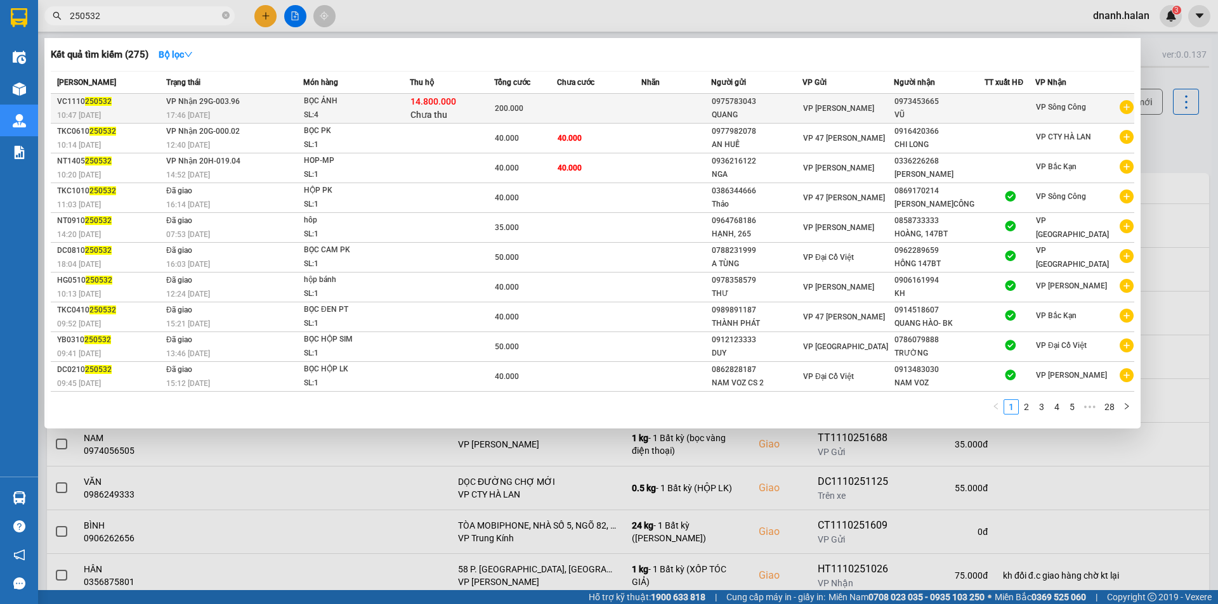
type input "250532"
click at [939, 105] on div "0973453665" at bounding box center [939, 101] width 90 height 13
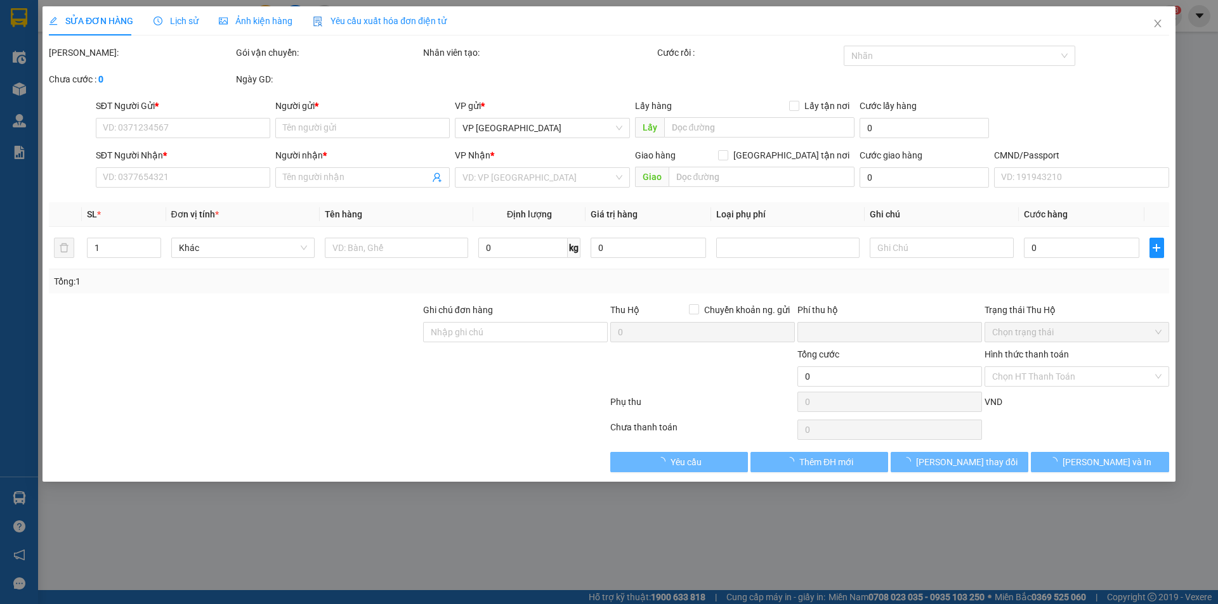
type input "0975783043"
type input "QUANG"
type input "0973453665"
type input "VŨ"
checkbox input "true"
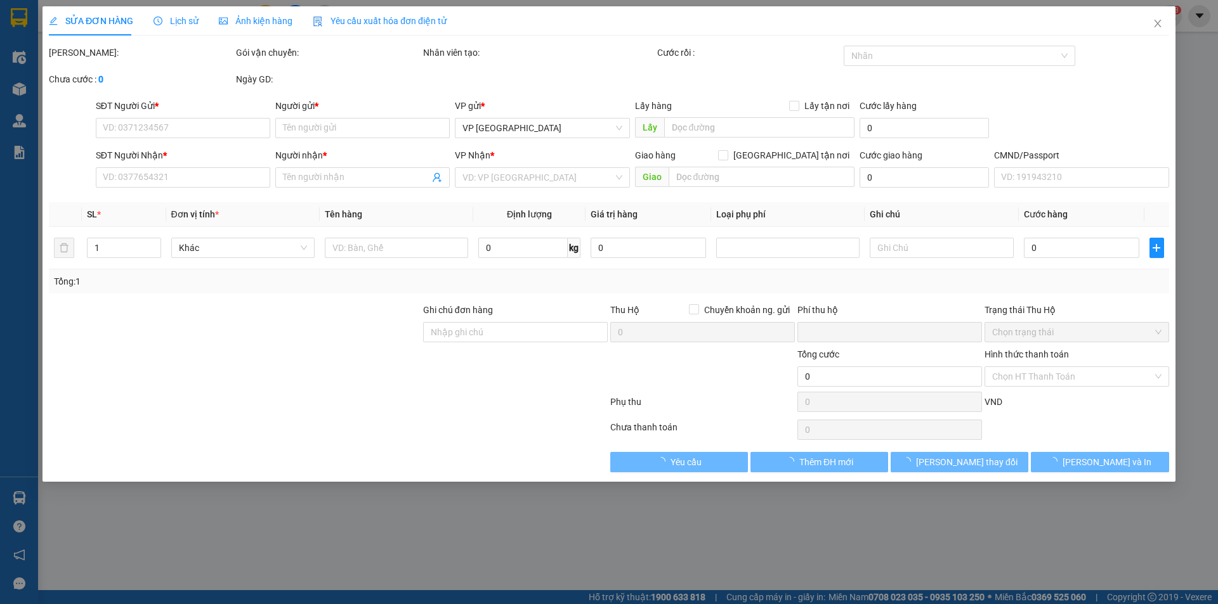
type input "14.800.000"
type input "80.000"
type input "200.000"
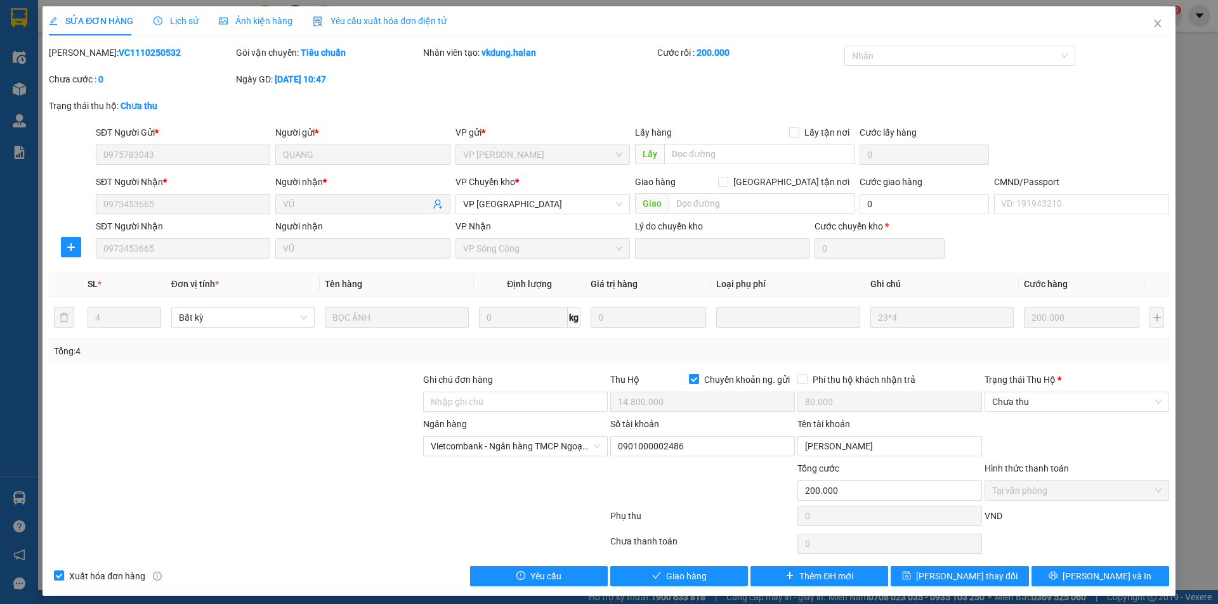
click at [188, 22] on span "Lịch sử" at bounding box center [175, 21] width 45 height 10
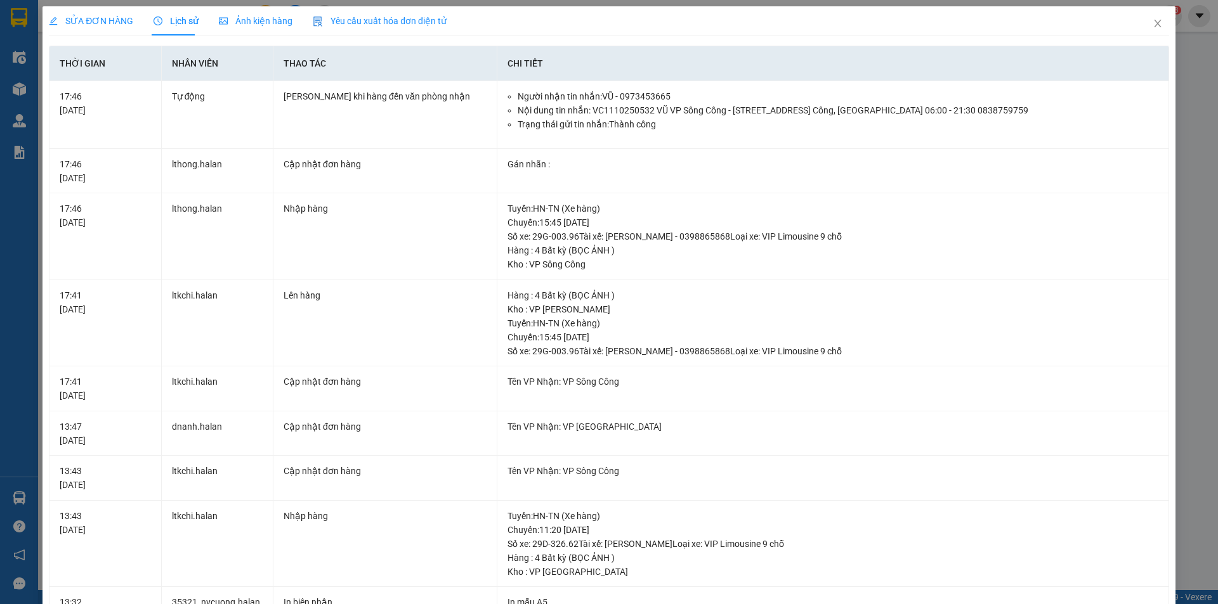
click at [109, 16] on span "SỬA ĐƠN HÀNG" at bounding box center [91, 21] width 84 height 10
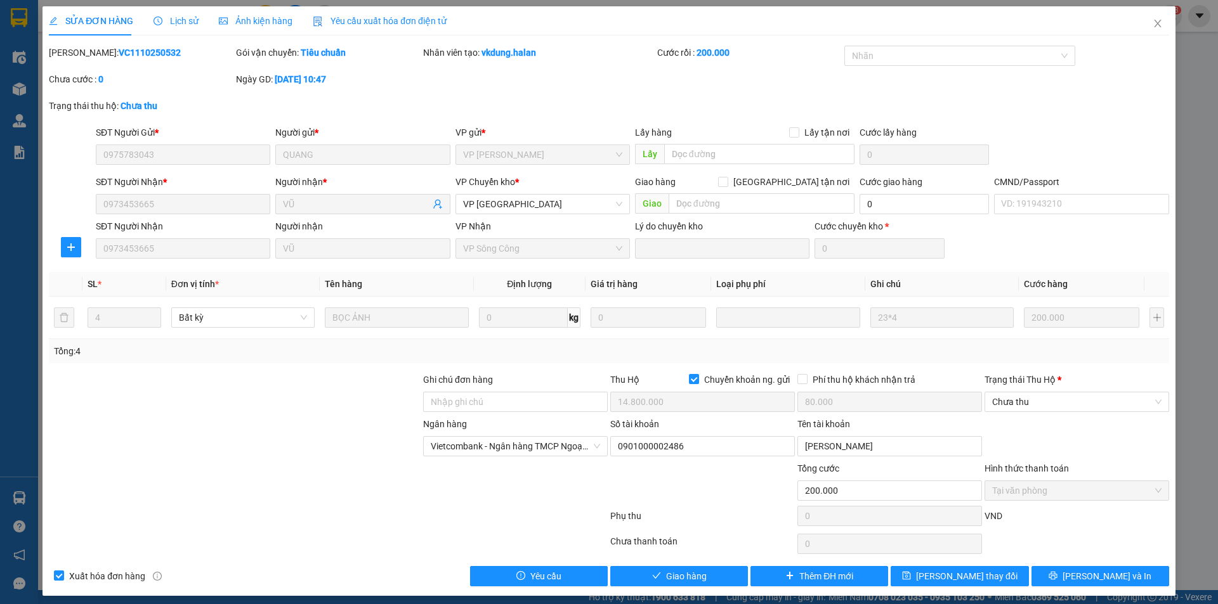
click at [178, 24] on span "Lịch sử" at bounding box center [175, 21] width 45 height 10
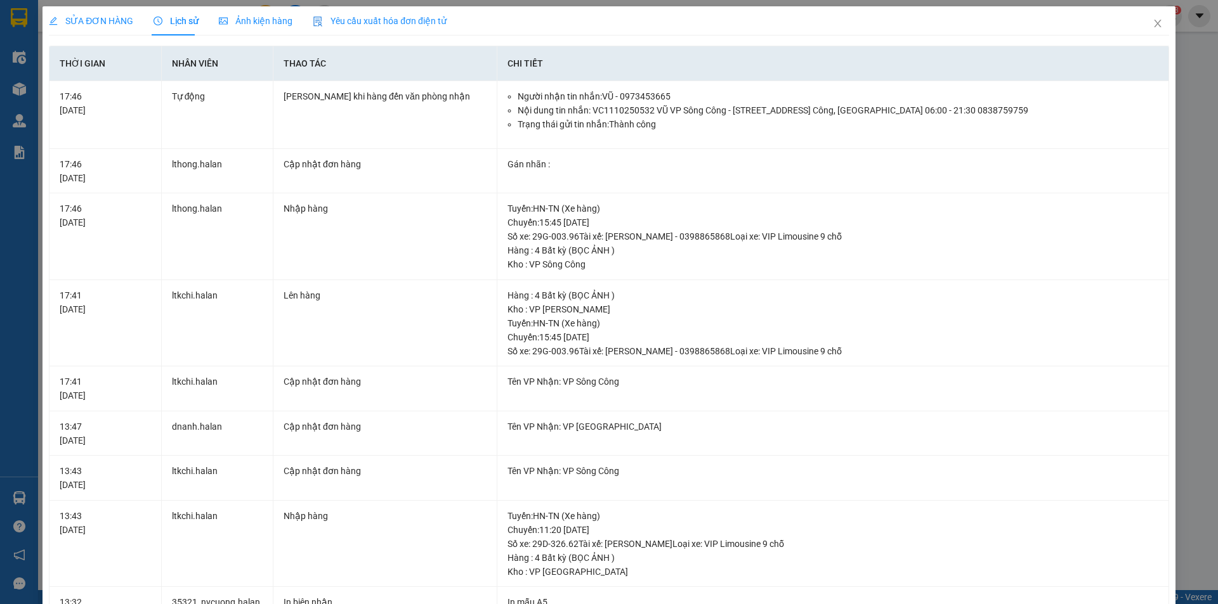
click at [102, 27] on div "SỬA ĐƠN HÀNG" at bounding box center [91, 21] width 84 height 14
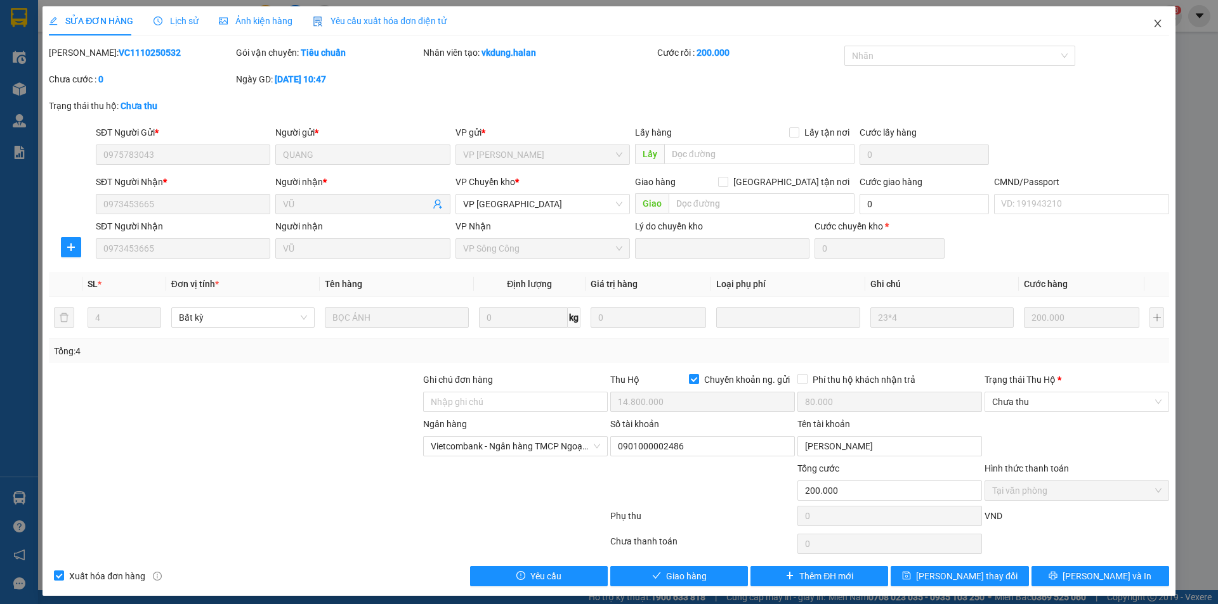
click at [1152, 29] on icon "close" at bounding box center [1157, 23] width 10 height 10
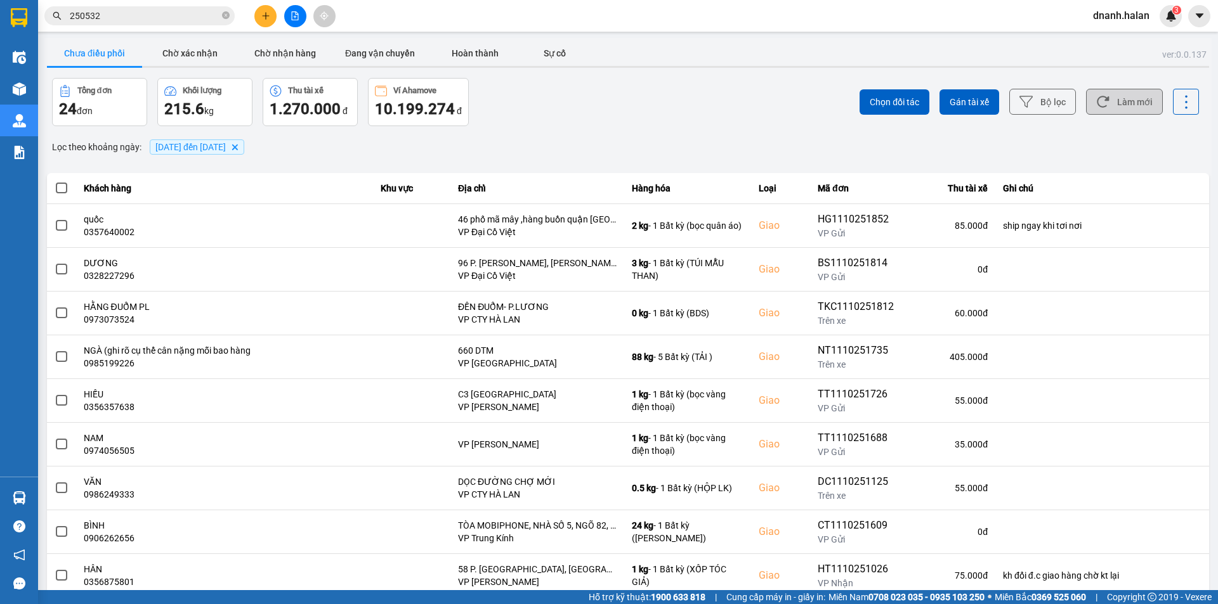
click at [1126, 98] on button "Làm mới" at bounding box center [1124, 102] width 77 height 26
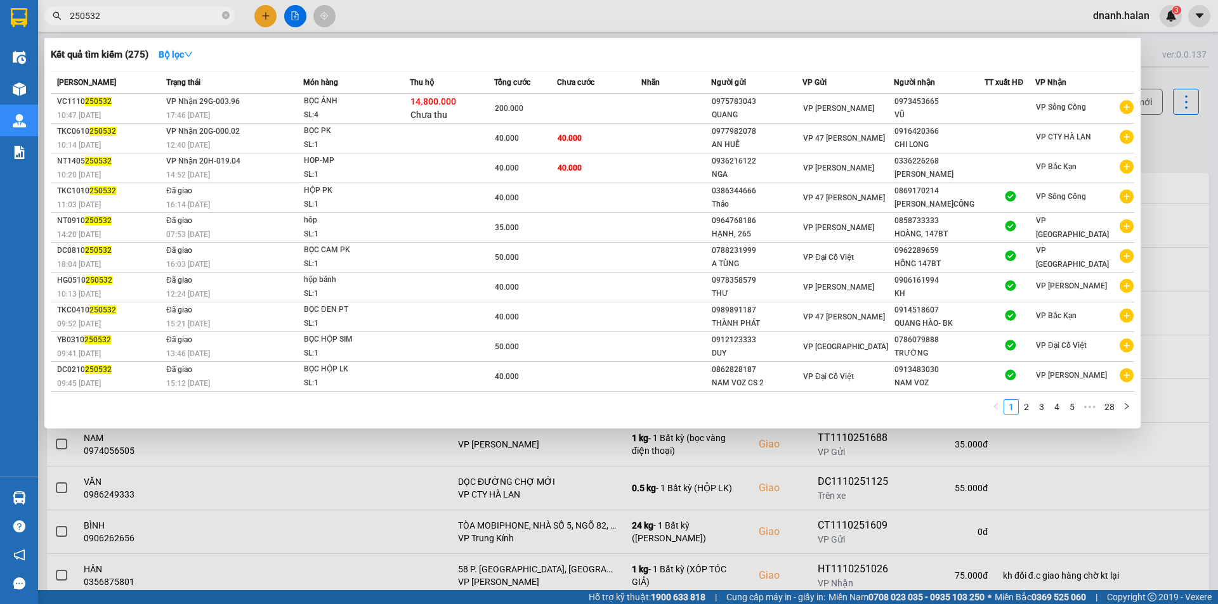
click at [169, 15] on input "250532" at bounding box center [145, 16] width 150 height 14
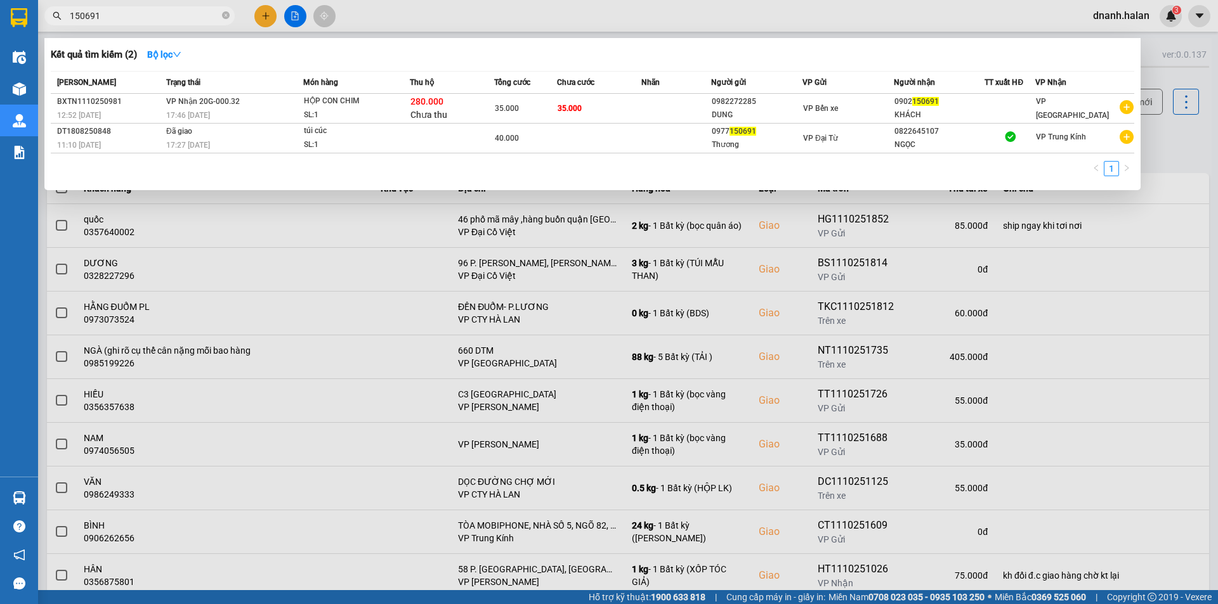
type input "150691"
click at [157, 13] on input "150691" at bounding box center [145, 16] width 150 height 14
drag, startPoint x: 157, startPoint y: 13, endPoint x: 144, endPoint y: 16, distance: 13.6
click at [150, 16] on input "150691" at bounding box center [145, 16] width 150 height 14
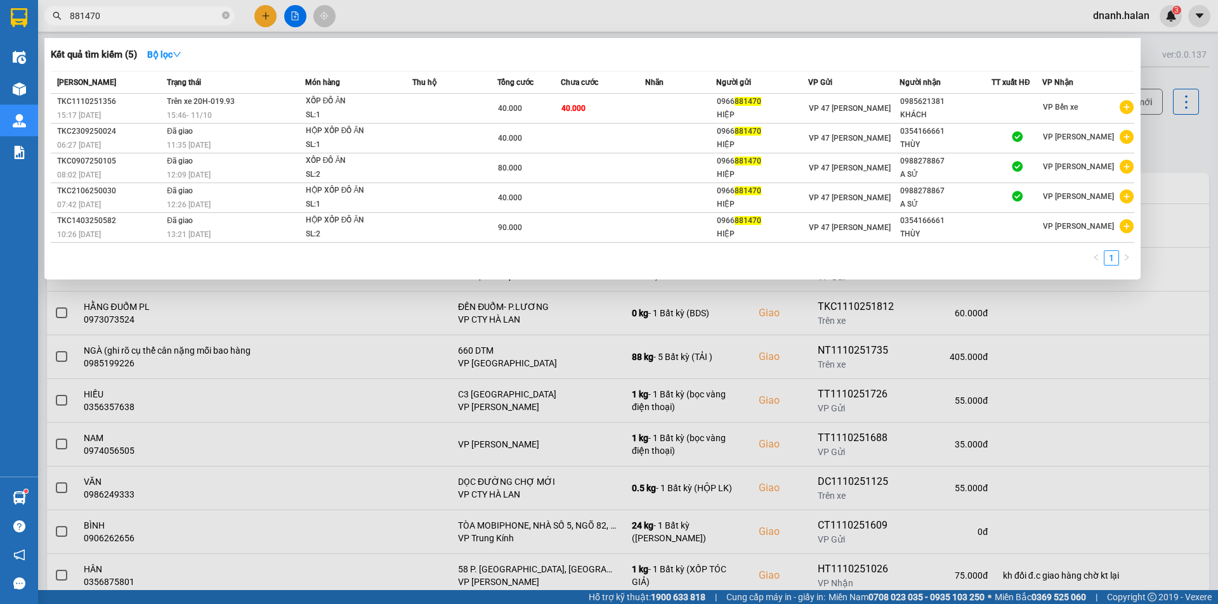
type input "881470"
click at [188, 16] on input "881470" at bounding box center [145, 16] width 150 height 14
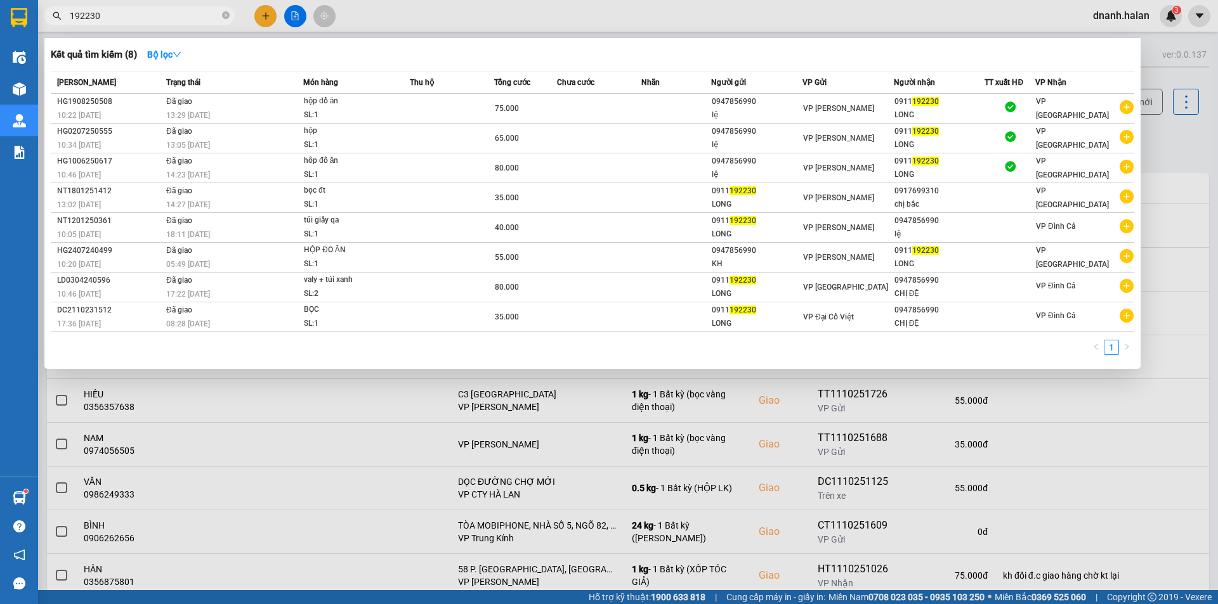
click at [171, 13] on input "192230" at bounding box center [145, 16] width 150 height 14
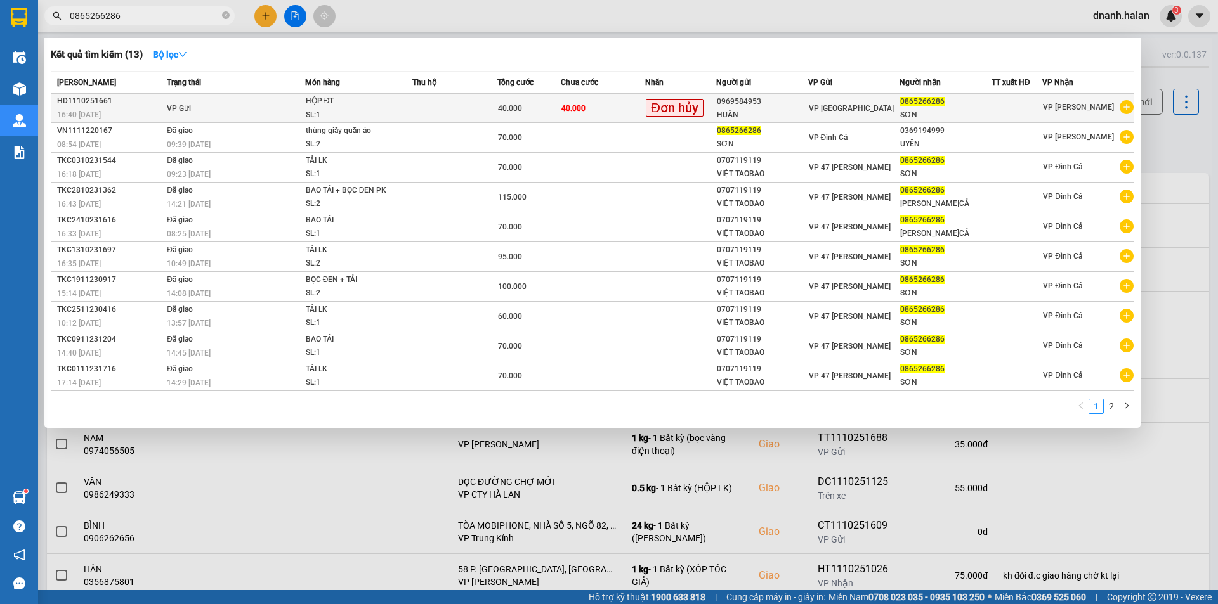
type input "0865266286"
click at [770, 108] on div "HUẤN" at bounding box center [762, 114] width 91 height 13
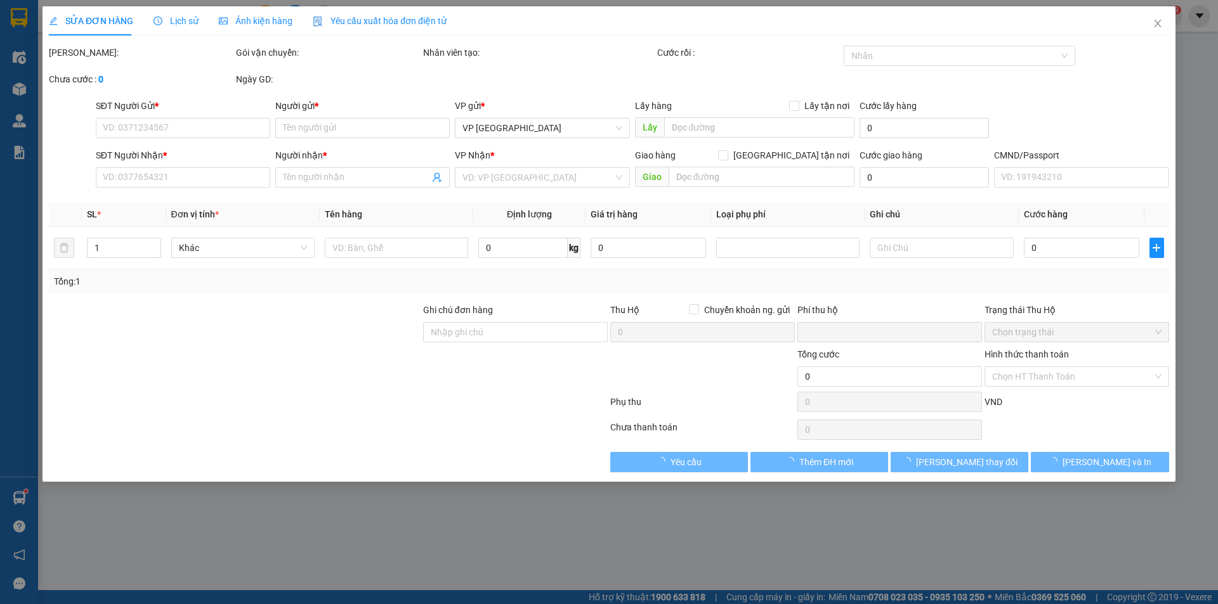
type input "0969584953"
type input "HUẤN"
type input "0865266286"
type input "SƠN"
type input "0"
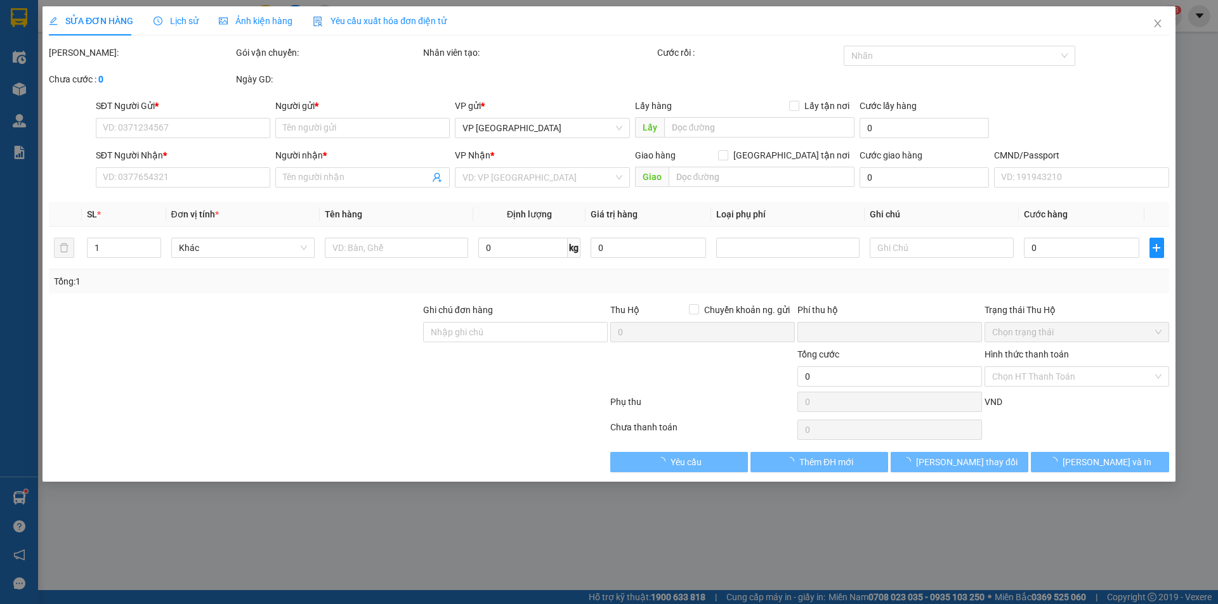
type input "40.000"
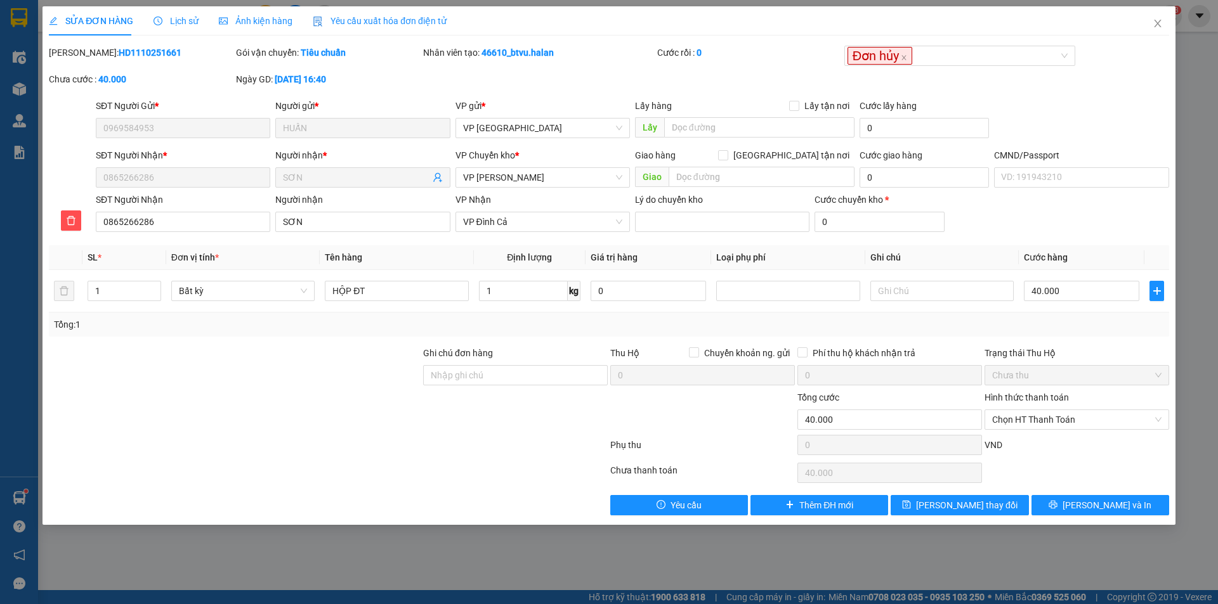
click at [398, 337] on div "Total Paid Fee 0 Total UnPaid Fee 40.000 Cash Collection Total Fee Mã ĐH: HD111…" at bounding box center [609, 281] width 1120 height 470
click at [1161, 28] on icon "close" at bounding box center [1157, 23] width 10 height 10
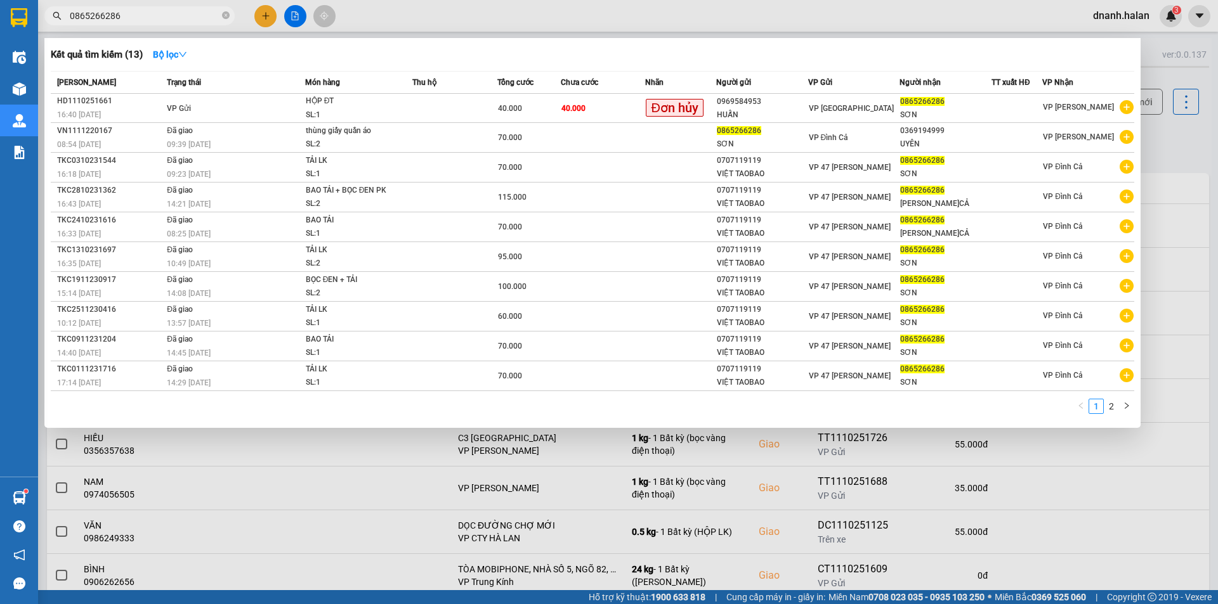
click at [167, 22] on input "0865266286" at bounding box center [145, 16] width 150 height 14
click at [818, 22] on div at bounding box center [609, 302] width 1218 height 604
click at [171, 20] on input "0865266286" at bounding box center [145, 16] width 150 height 14
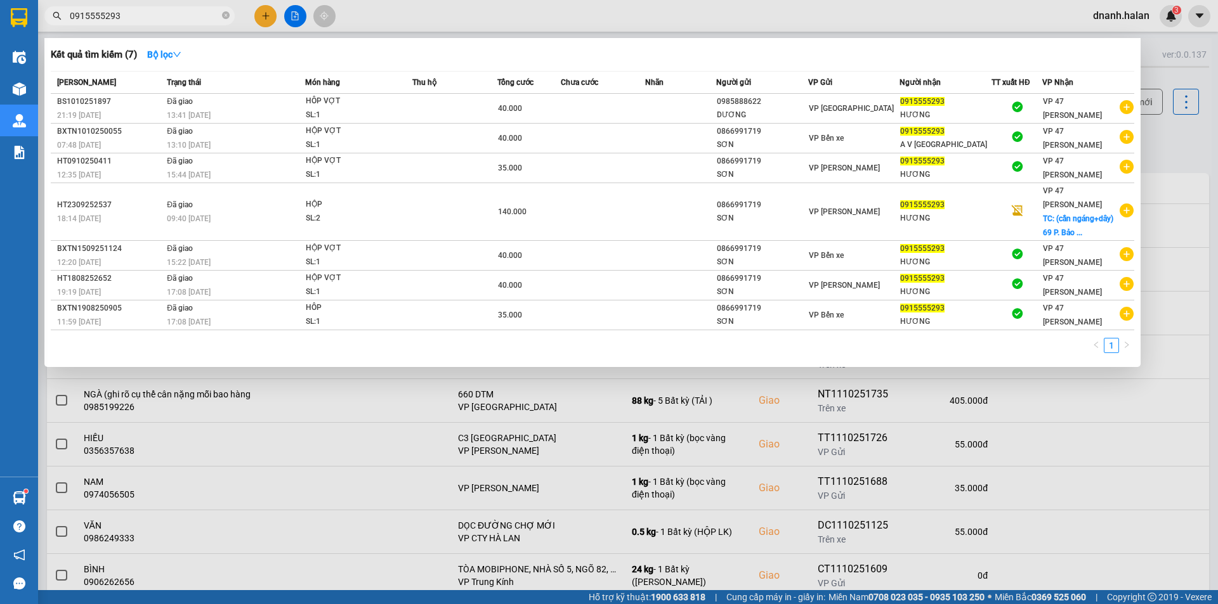
click at [189, 21] on input "0915555293" at bounding box center [145, 16] width 150 height 14
click at [142, 18] on input "0915555293" at bounding box center [145, 16] width 150 height 14
click at [112, 14] on input "0915555293" at bounding box center [145, 16] width 150 height 14
click at [108, 16] on input "0915555293" at bounding box center [145, 16] width 150 height 14
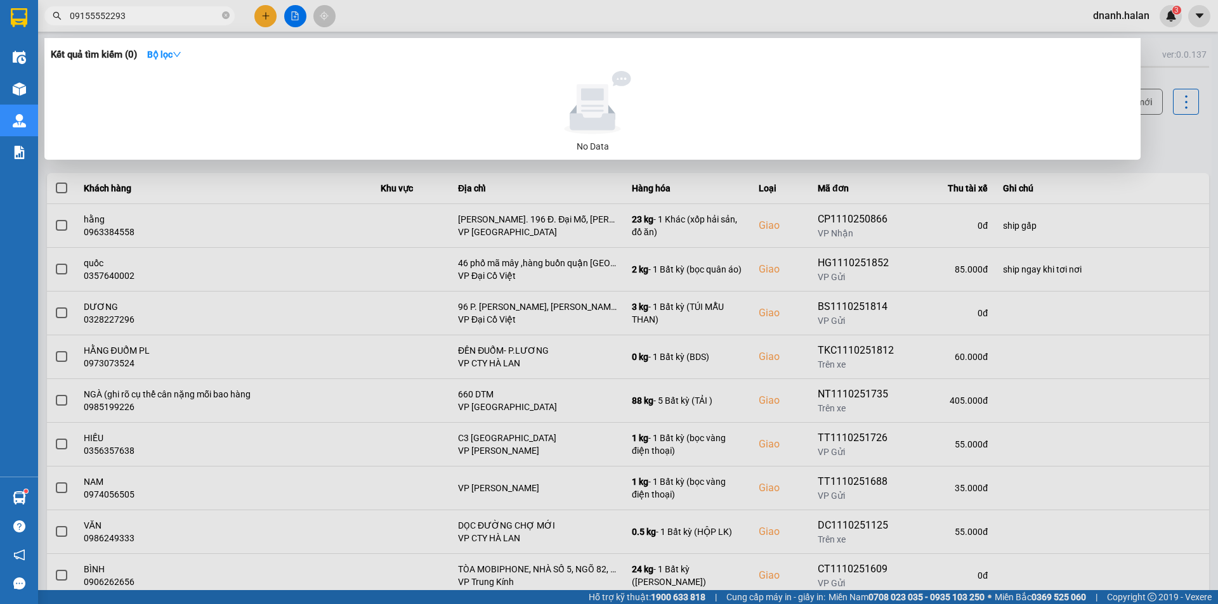
click at [105, 15] on input "09155552293" at bounding box center [145, 16] width 150 height 14
click at [93, 15] on input "09155552293" at bounding box center [145, 16] width 150 height 14
click at [104, 15] on input "09155552293" at bounding box center [145, 16] width 150 height 14
type input "0915552293"
click at [126, 16] on input "0915552293" at bounding box center [145, 16] width 150 height 14
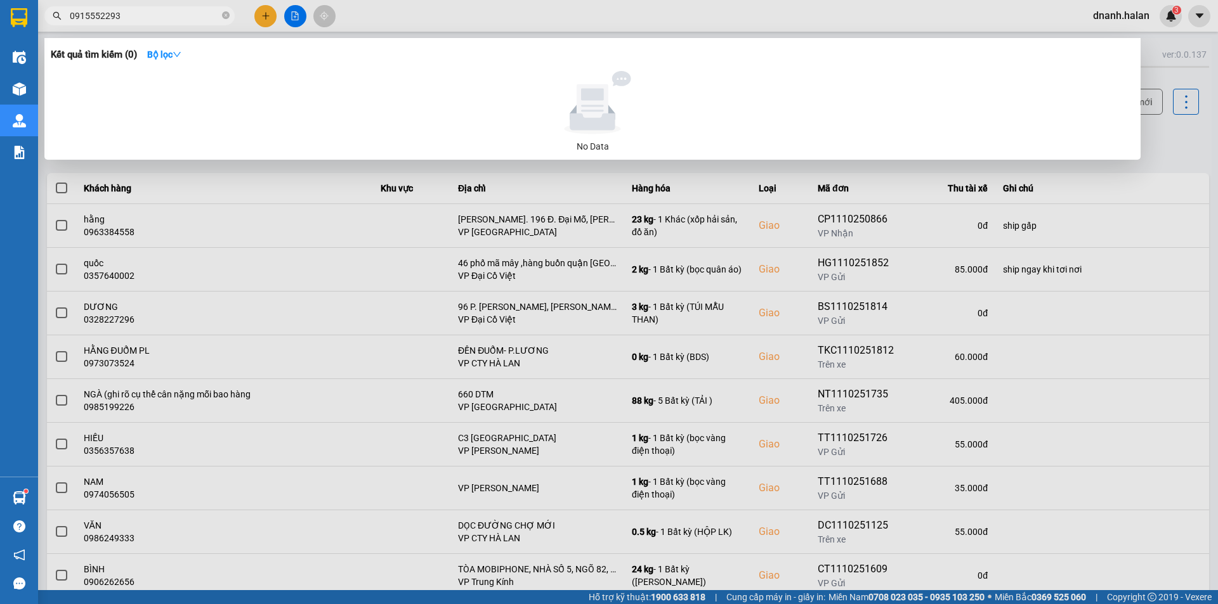
click at [126, 16] on input "0915552293" at bounding box center [145, 16] width 150 height 14
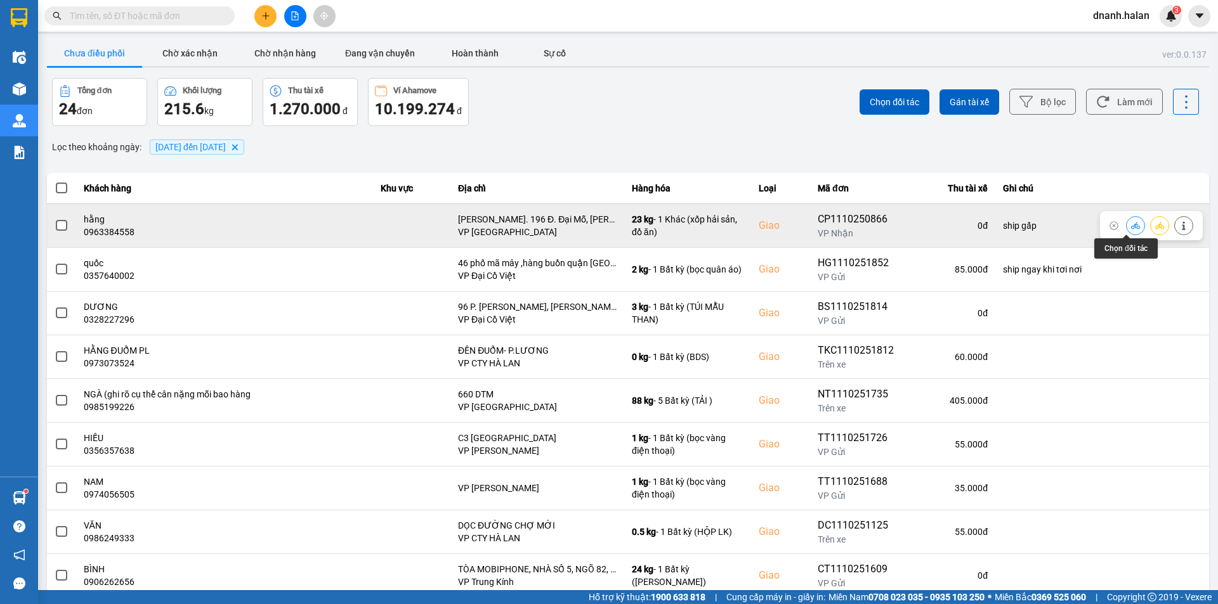
click at [1130, 232] on button at bounding box center [1135, 225] width 18 height 22
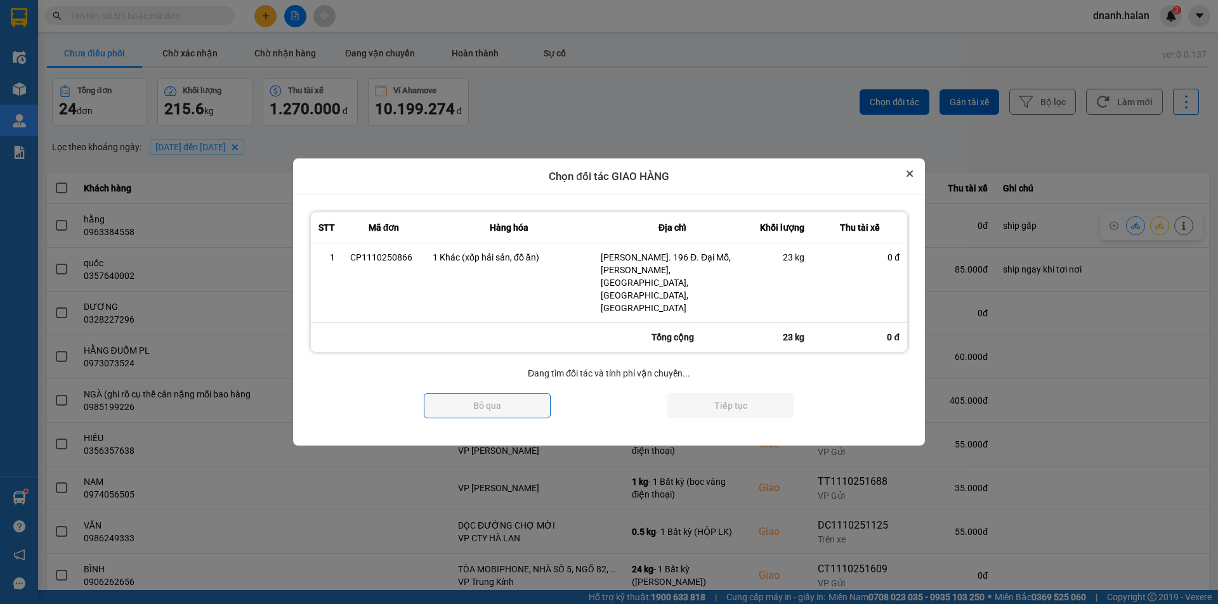
click at [911, 181] on button "Close" at bounding box center [909, 173] width 15 height 15
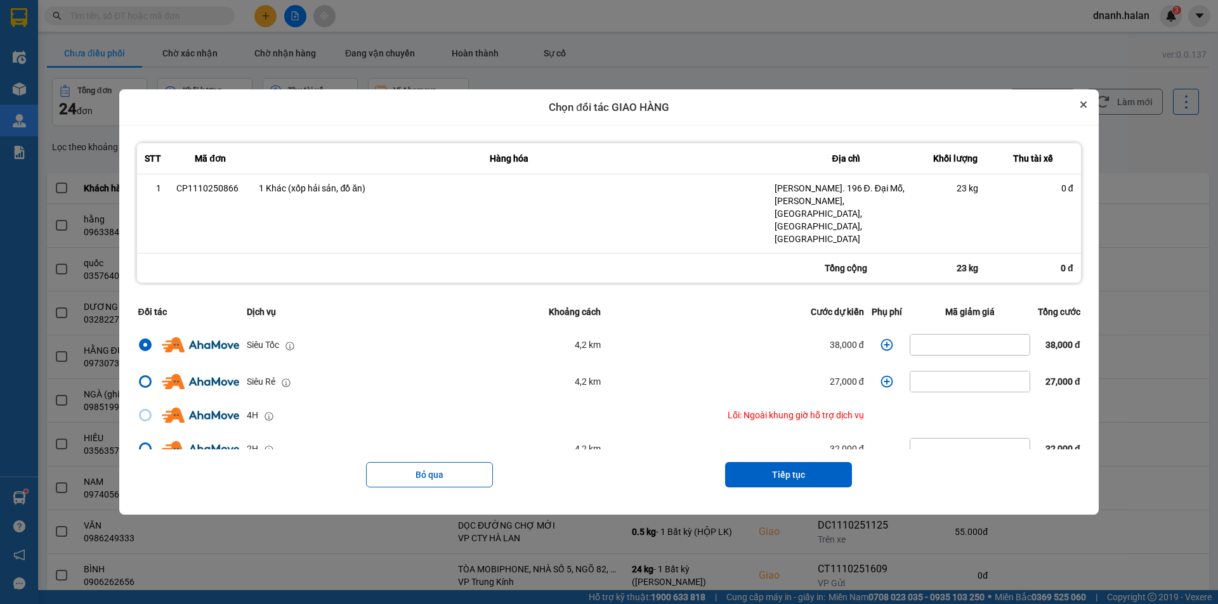
click at [1086, 107] on icon "Close" at bounding box center [1083, 104] width 5 height 5
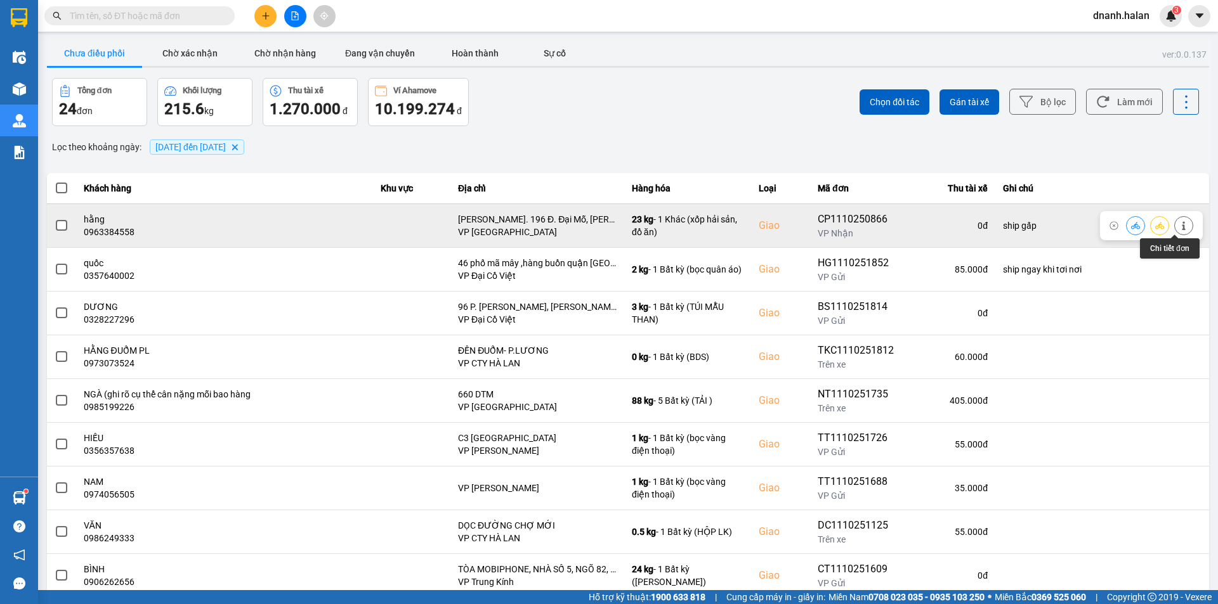
click at [1179, 227] on icon at bounding box center [1183, 225] width 9 height 9
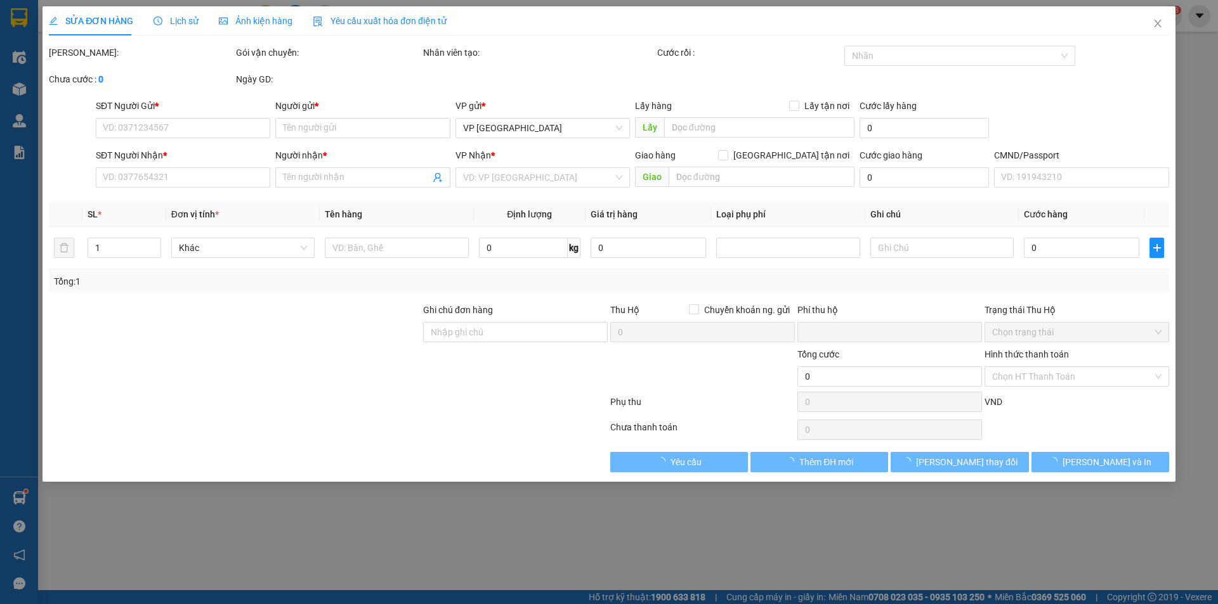
type input "0906115158"
type input "a mỹ"
type input "0963384558"
type input "hằng"
checkbox input "true"
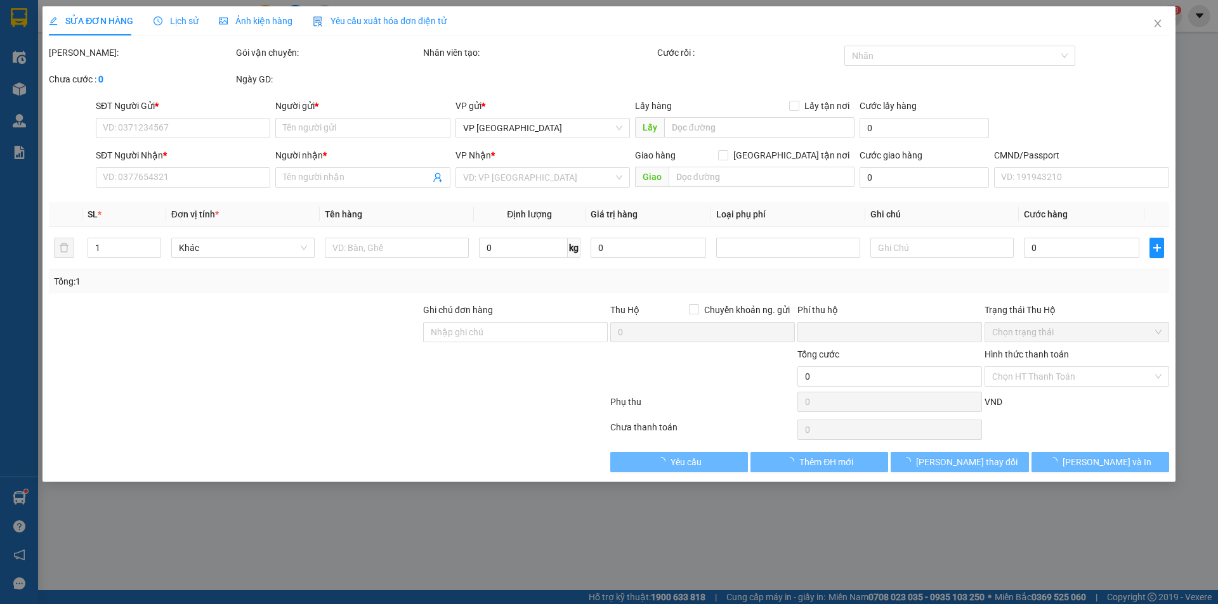
type input "Ng. 196 Đ. Đại Mỗ, Đai Mỗ, Nam Từ Liêm, Hà Nội, Việt Nam"
type input "ship gấp"
type input "0"
type input "155.000"
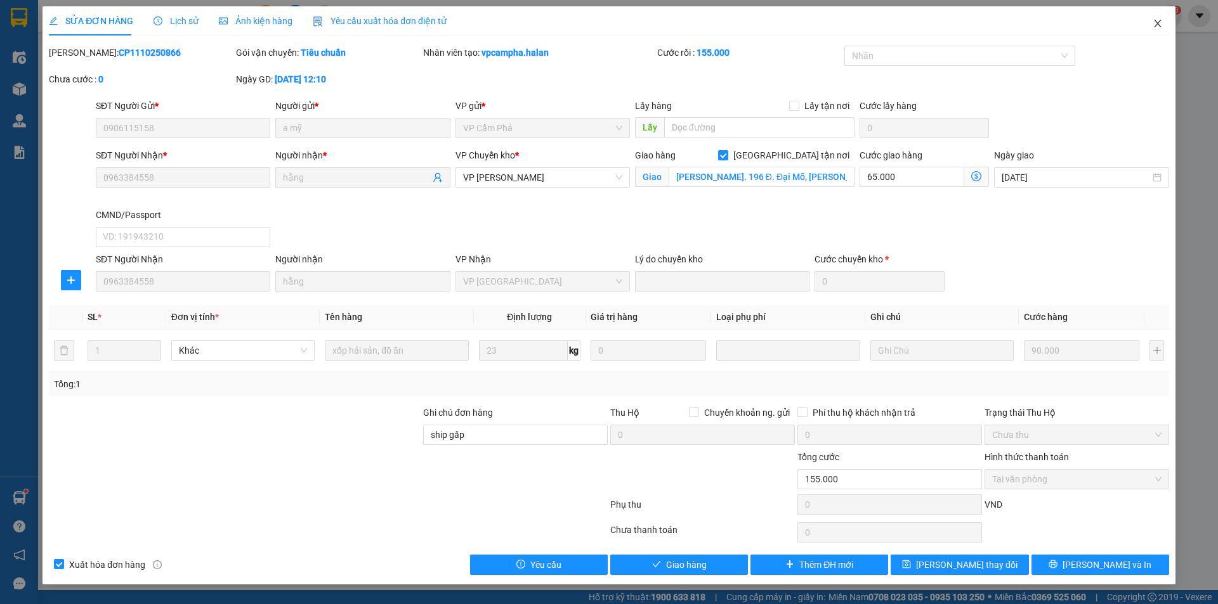
click at [1157, 25] on icon "close" at bounding box center [1157, 24] width 7 height 8
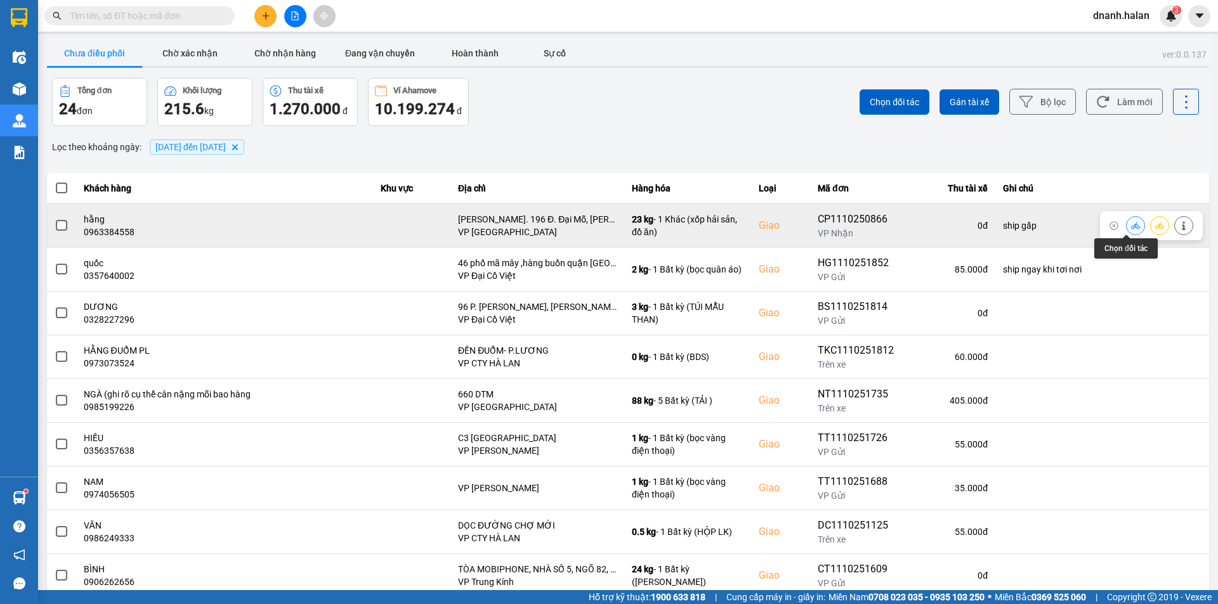
click at [1131, 225] on icon at bounding box center [1135, 225] width 9 height 7
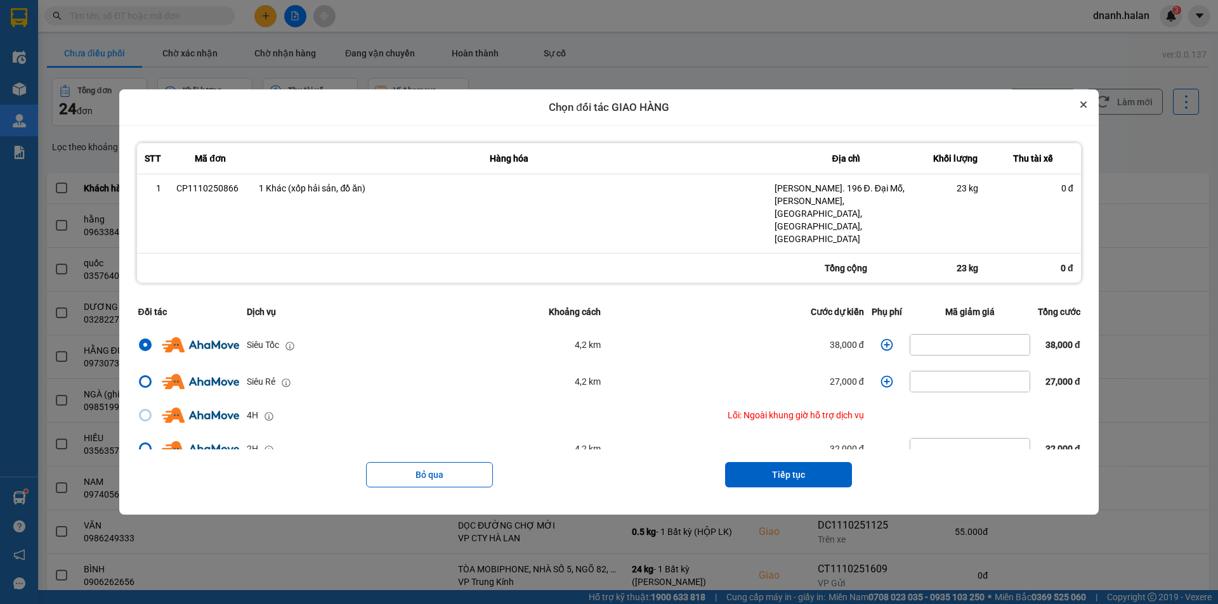
click at [1085, 112] on button "Close" at bounding box center [1083, 104] width 15 height 15
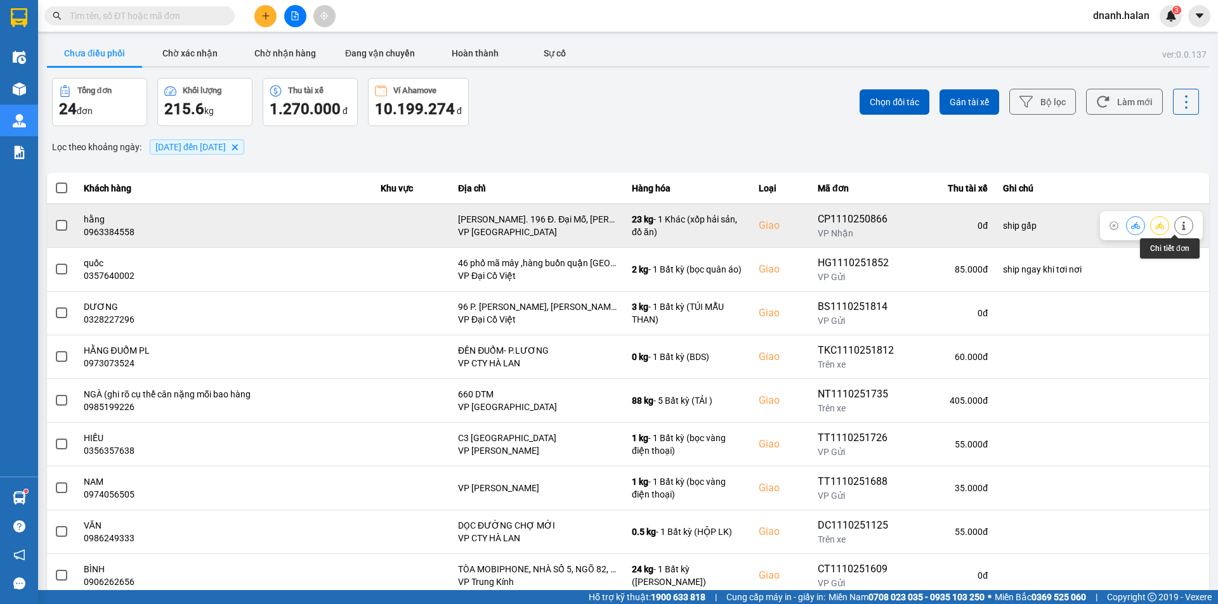
click at [1175, 226] on button at bounding box center [1184, 225] width 18 height 22
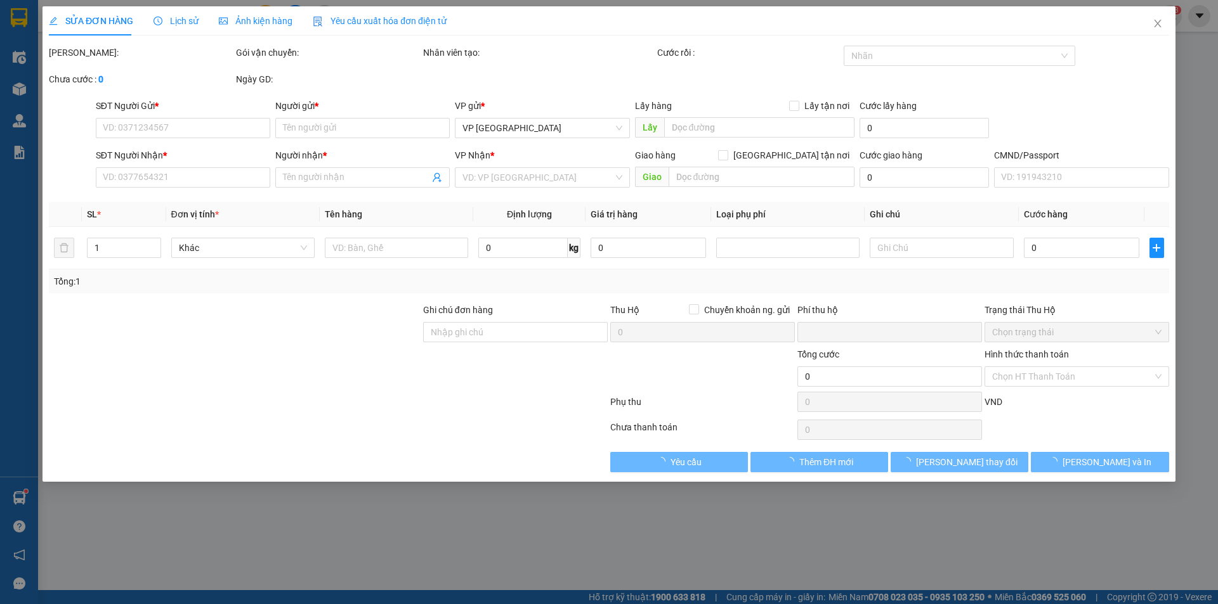
type input "0906115158"
type input "a mỹ"
type input "0963384558"
type input "hằng"
checkbox input "true"
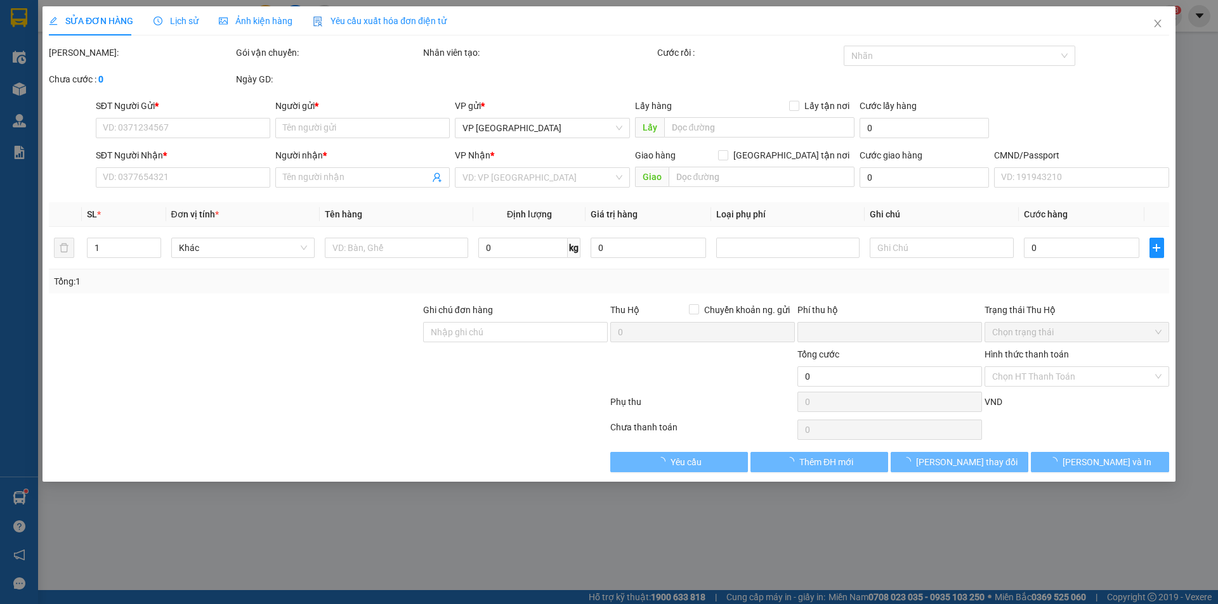
type input "Ng. 196 Đ. Đại Mỗ, Đai Mỗ, Nam Từ Liêm, Hà Nội, Việt Nam"
type input "ship gấp"
type input "0"
type input "155.000"
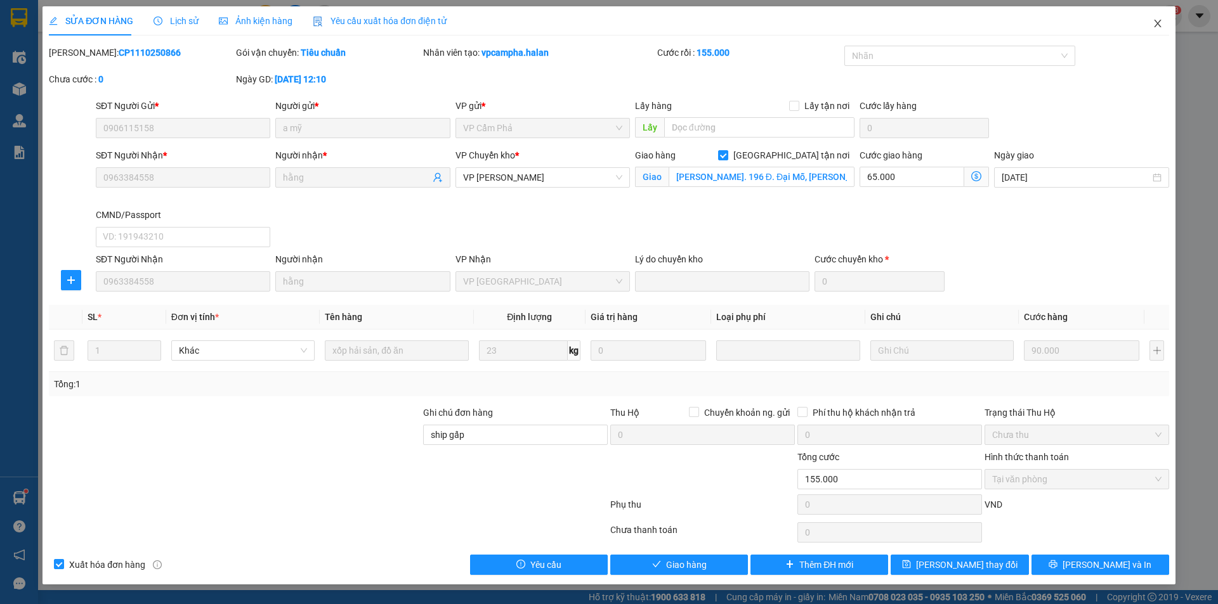
click at [1159, 27] on icon "close" at bounding box center [1157, 23] width 10 height 10
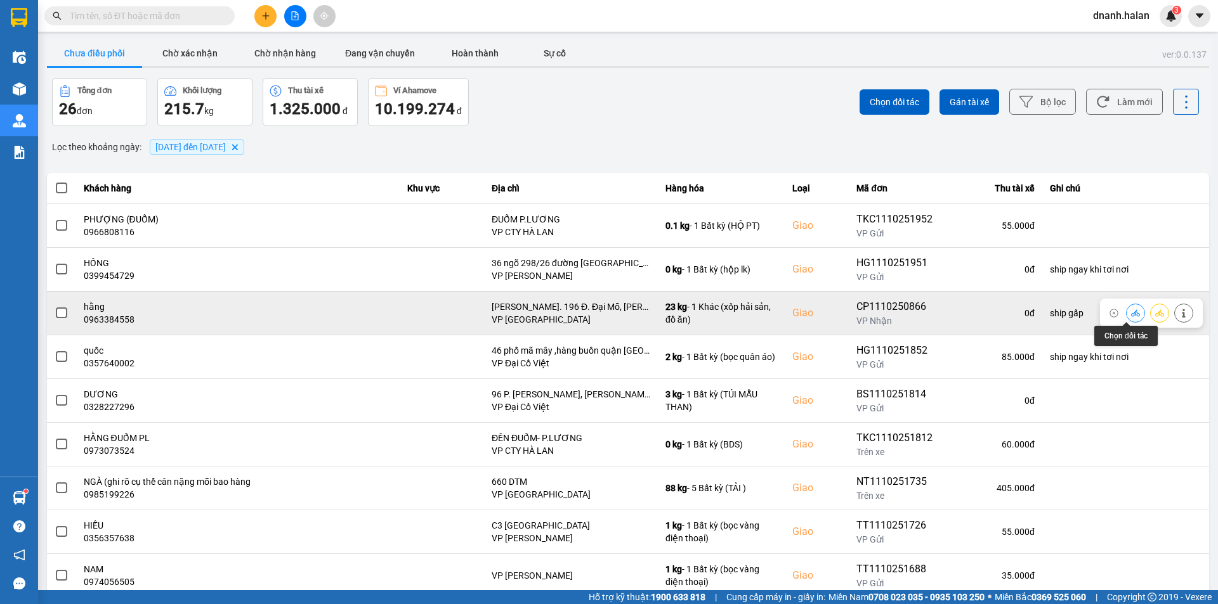
click at [1131, 315] on icon at bounding box center [1135, 313] width 9 height 9
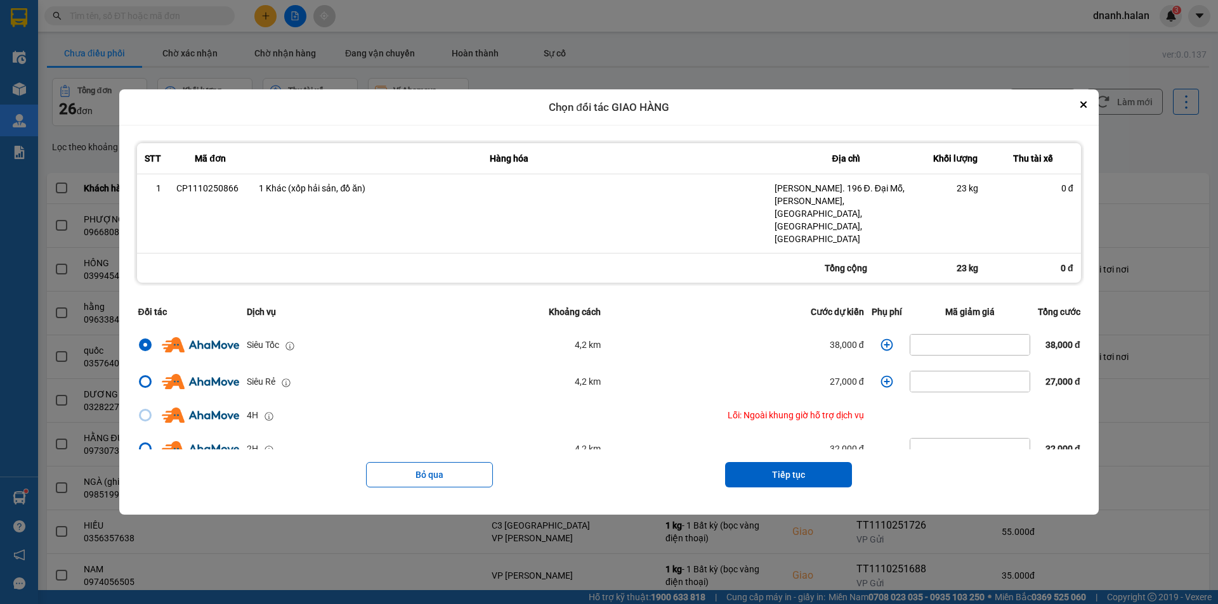
click at [883, 339] on icon "dialog" at bounding box center [886, 345] width 12 height 12
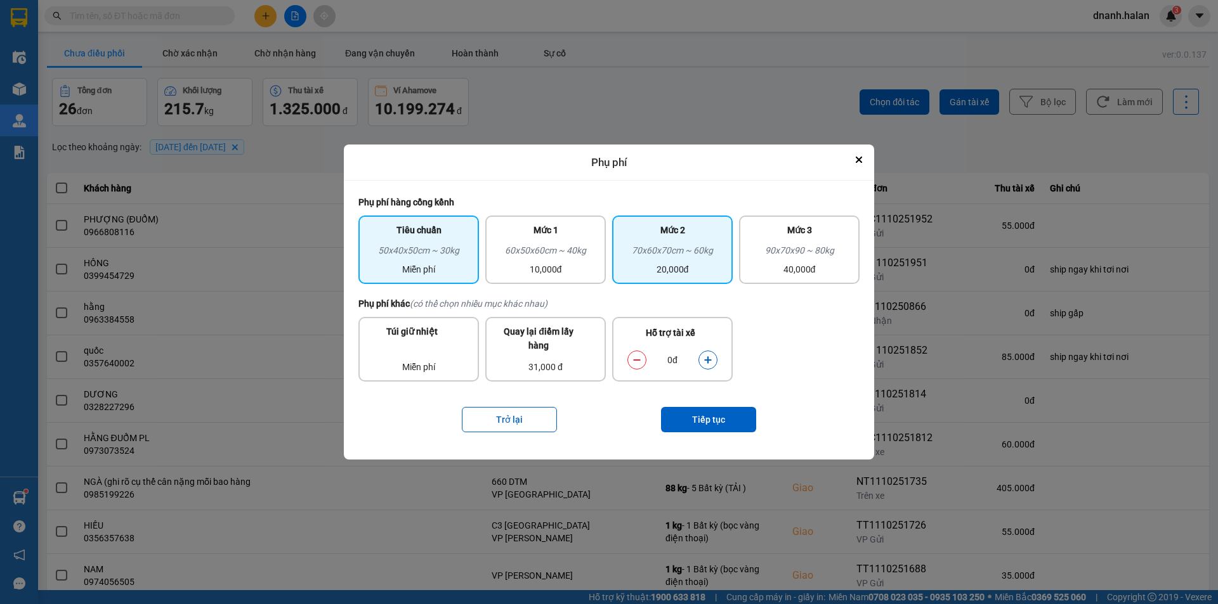
drag, startPoint x: 640, startPoint y: 258, endPoint x: 775, endPoint y: 486, distance: 265.3
click at [641, 258] on div "70x60x70cm ~ 60kg" at bounding box center [672, 253] width 105 height 19
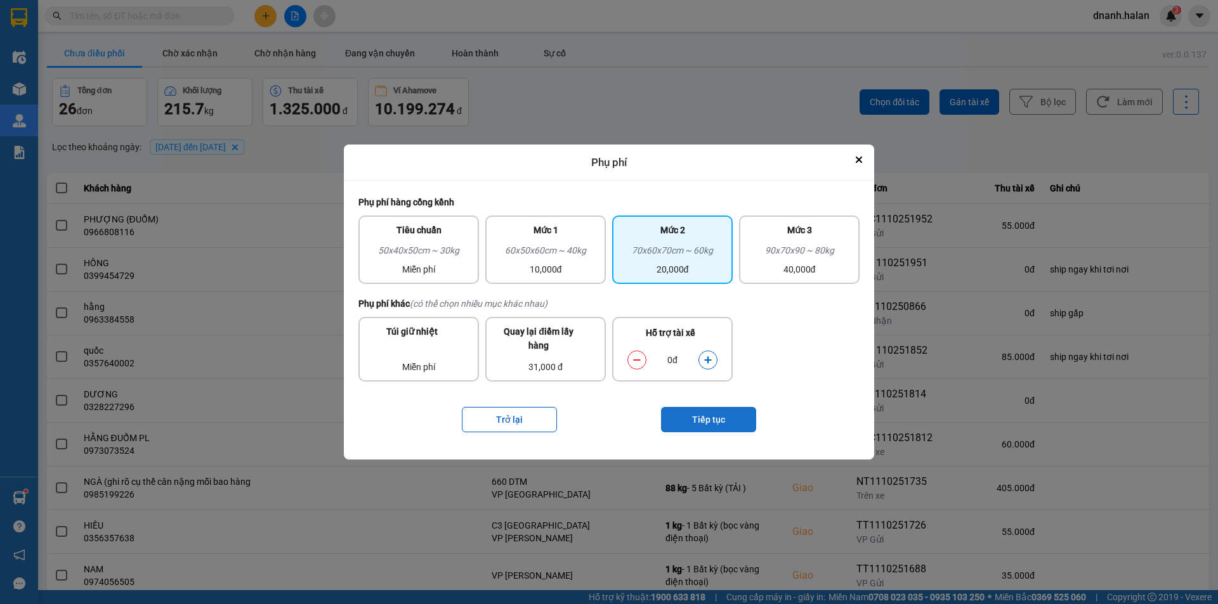
click at [708, 419] on button "Tiếp tục" at bounding box center [708, 419] width 95 height 25
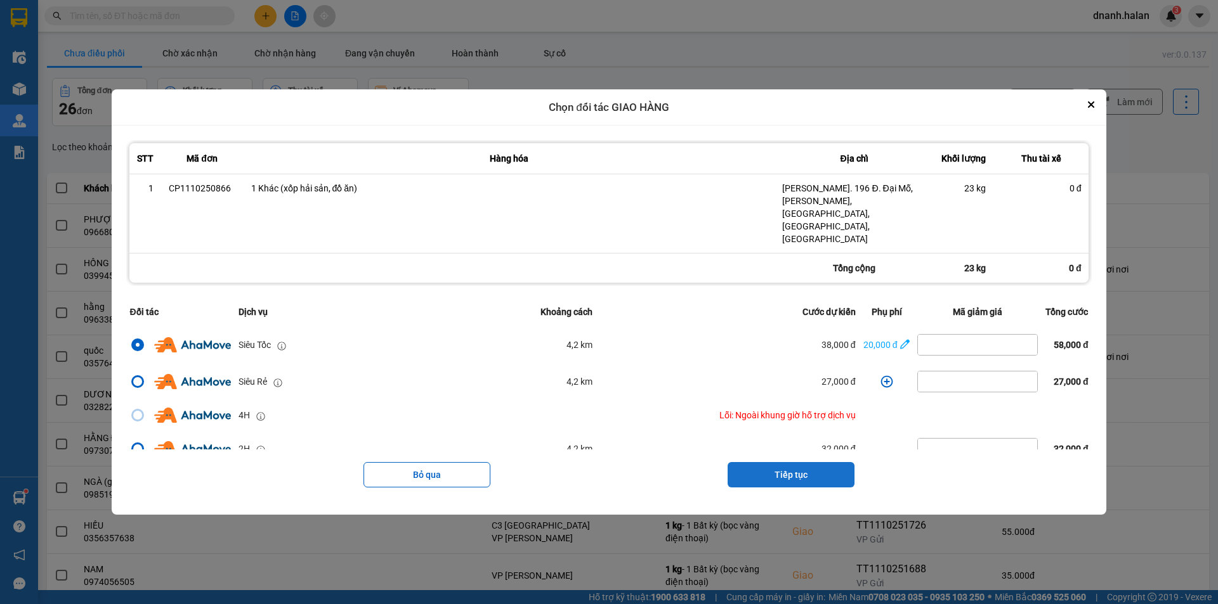
click at [821, 462] on button "Tiếp tục" at bounding box center [790, 474] width 127 height 25
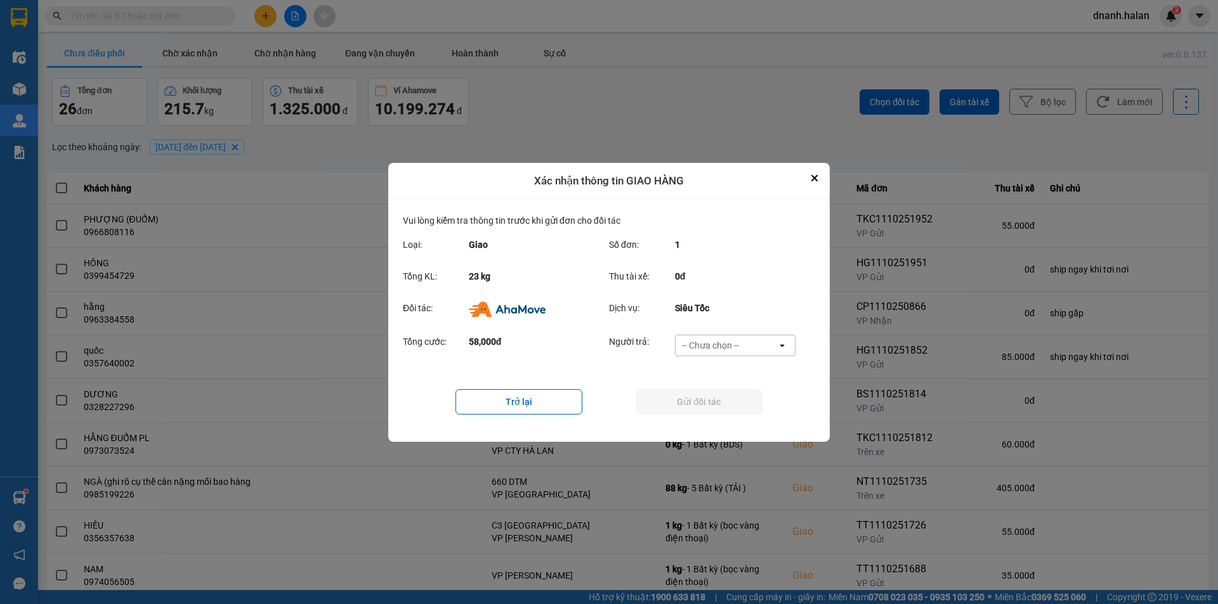
click at [750, 349] on div "-- Chưa chọn --" at bounding box center [725, 346] width 101 height 20
click at [745, 415] on div "Ví Ahamove" at bounding box center [734, 418] width 121 height 23
click at [746, 407] on button "Gửi đối tác" at bounding box center [699, 401] width 127 height 25
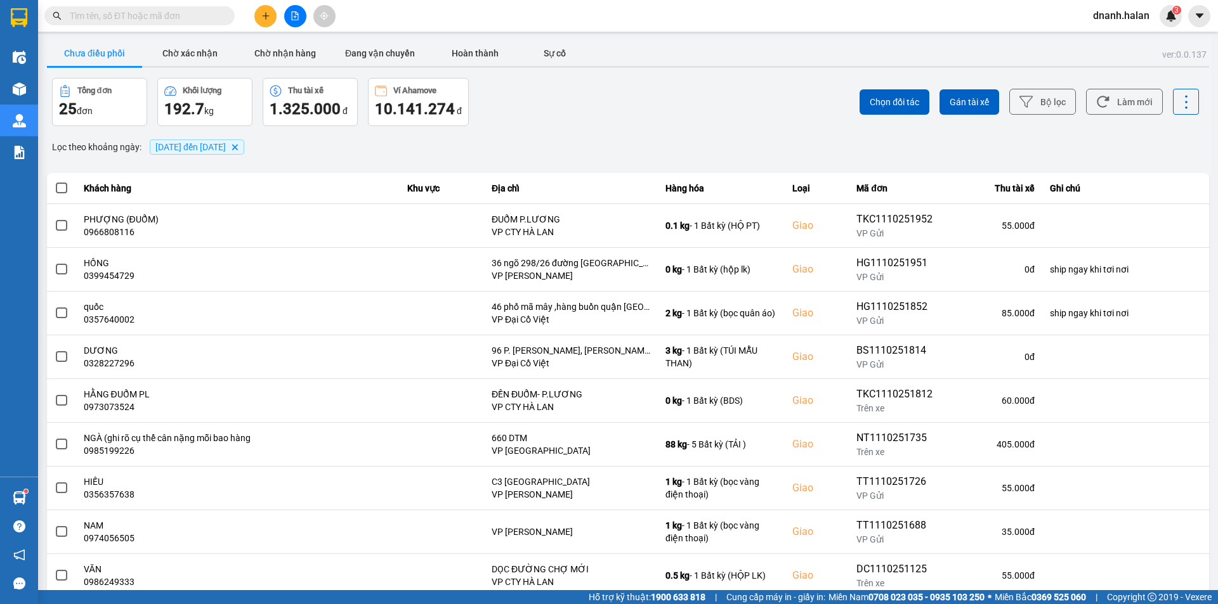
click at [124, 21] on input "text" at bounding box center [145, 16] width 150 height 14
click at [121, 21] on input "text" at bounding box center [145, 16] width 150 height 14
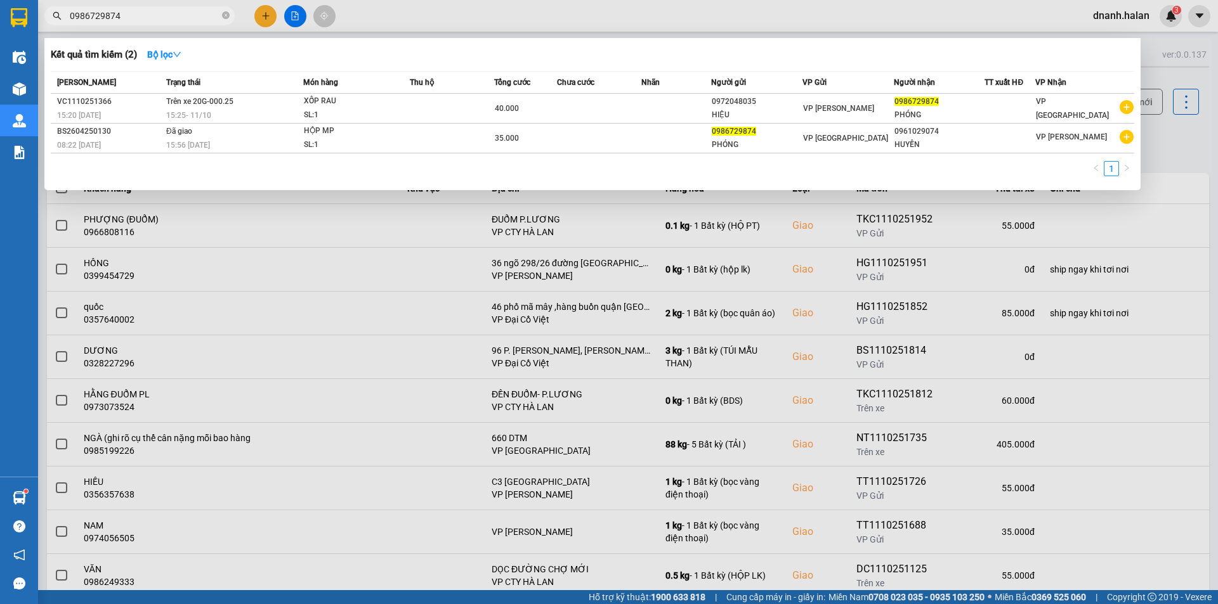
type input "0986729874"
click at [198, 14] on input "0986729874" at bounding box center [145, 16] width 150 height 14
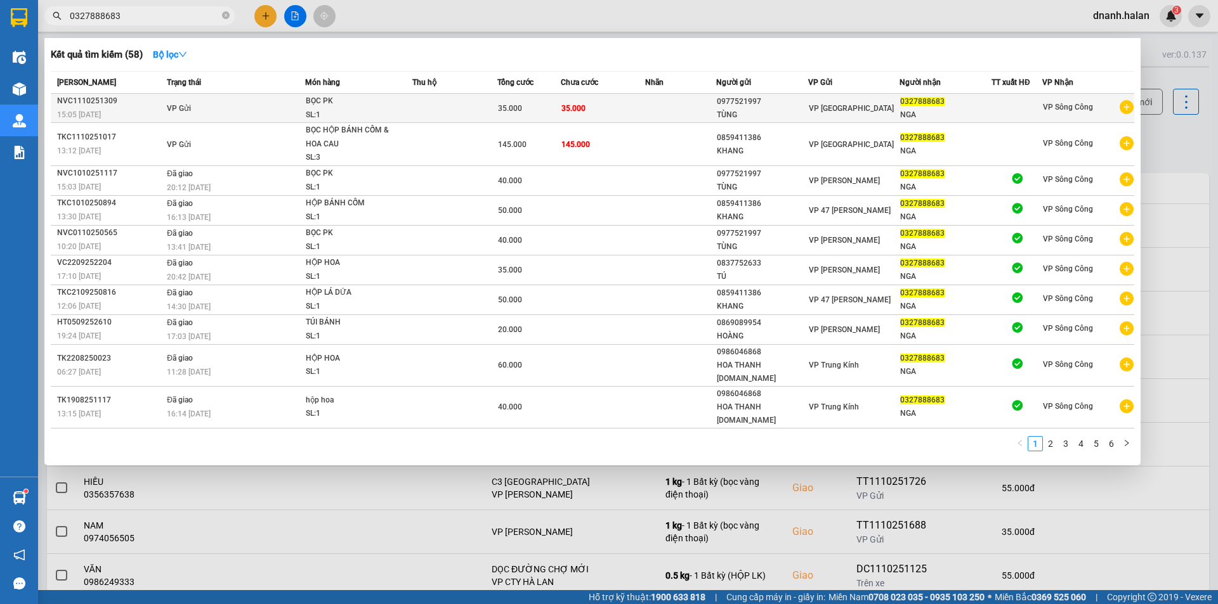
type input "0327888683"
click at [608, 106] on td "35.000" at bounding box center [603, 108] width 85 height 29
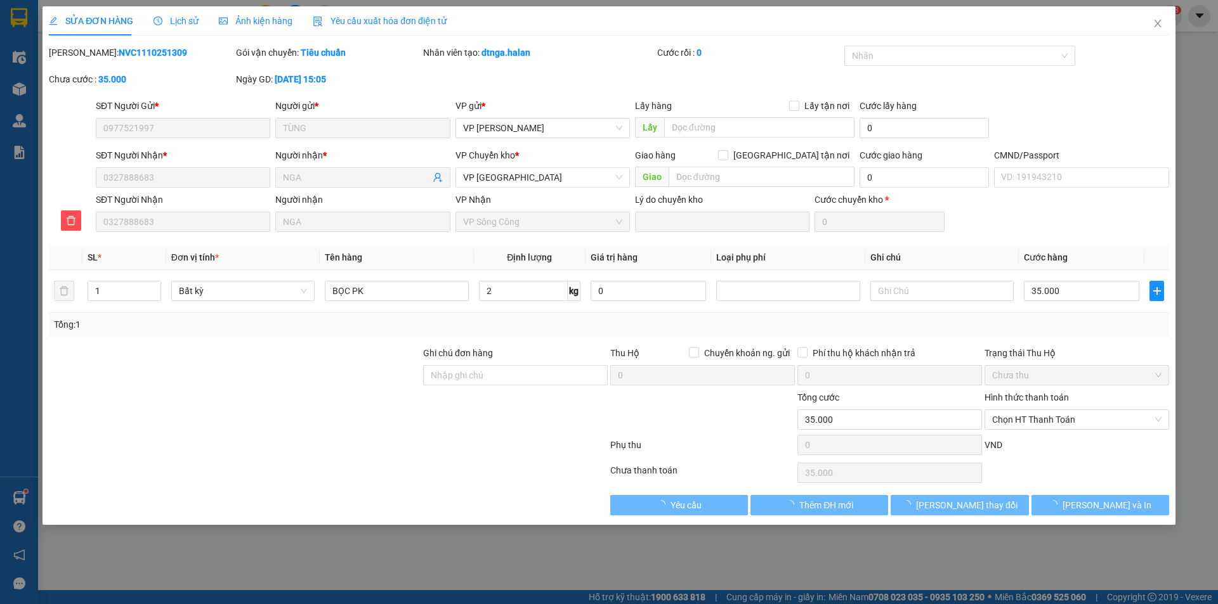
type input "0977521997"
type input "TÙNG"
type input "0327888683"
type input "NGA"
type input "0"
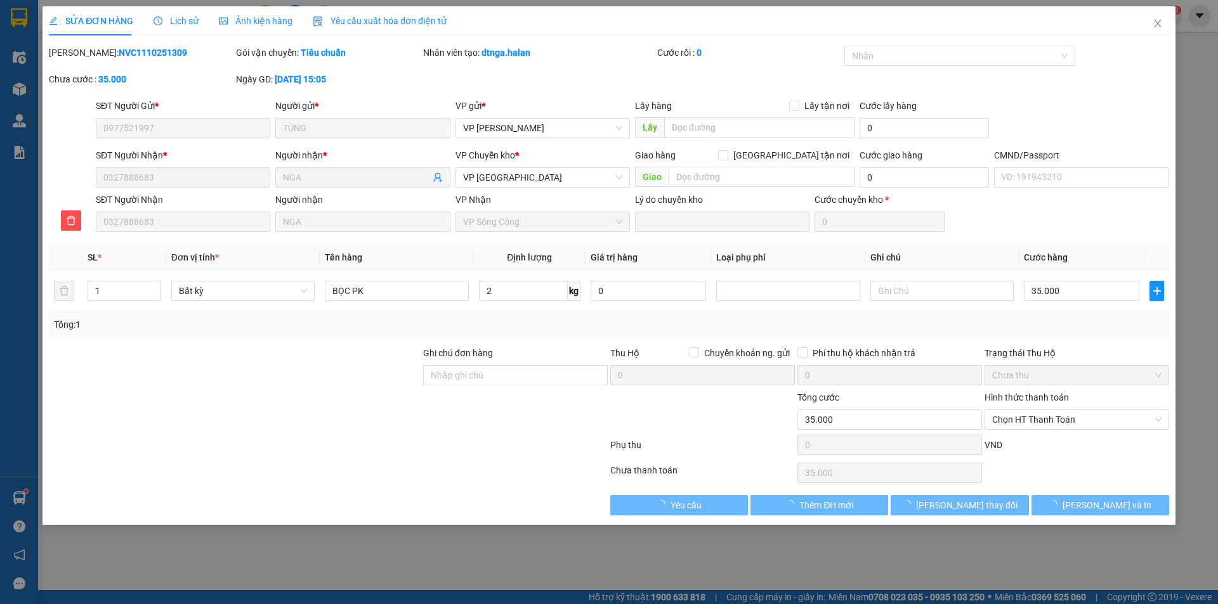
type input "35.000"
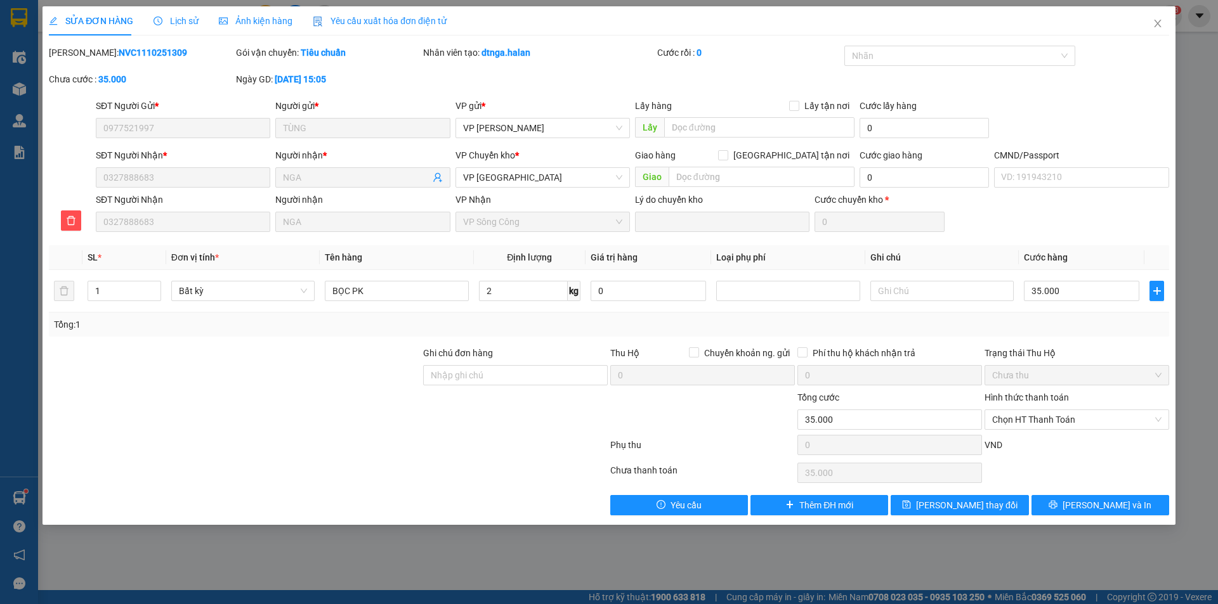
click at [182, 25] on span "Lịch sử" at bounding box center [175, 21] width 45 height 10
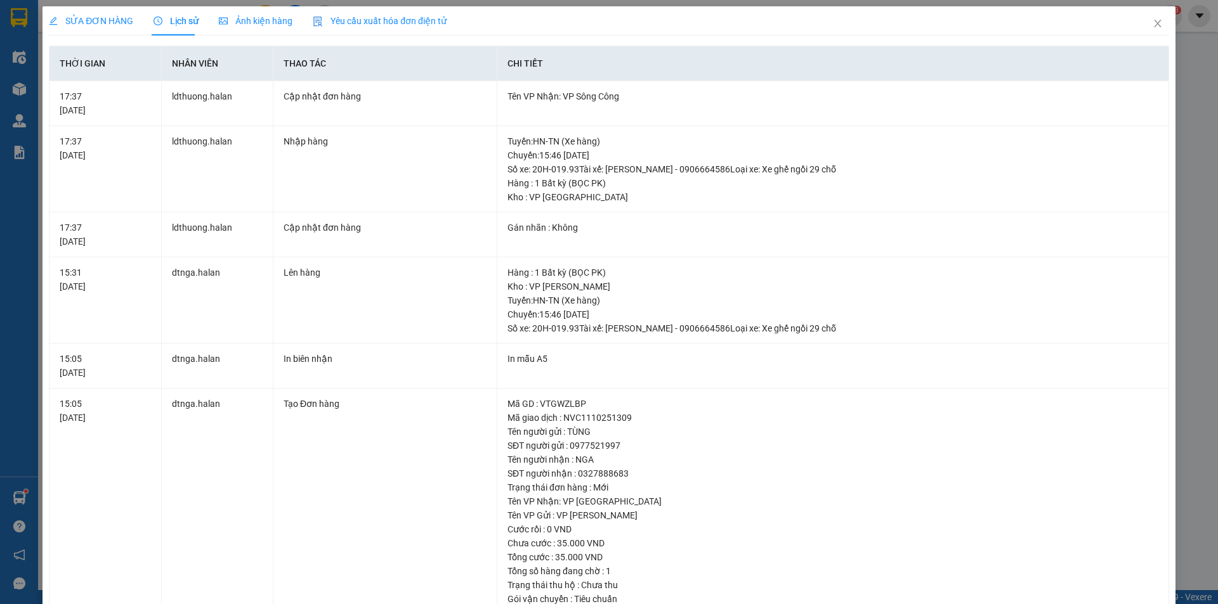
click at [97, 23] on span "SỬA ĐƠN HÀNG" at bounding box center [91, 21] width 84 height 10
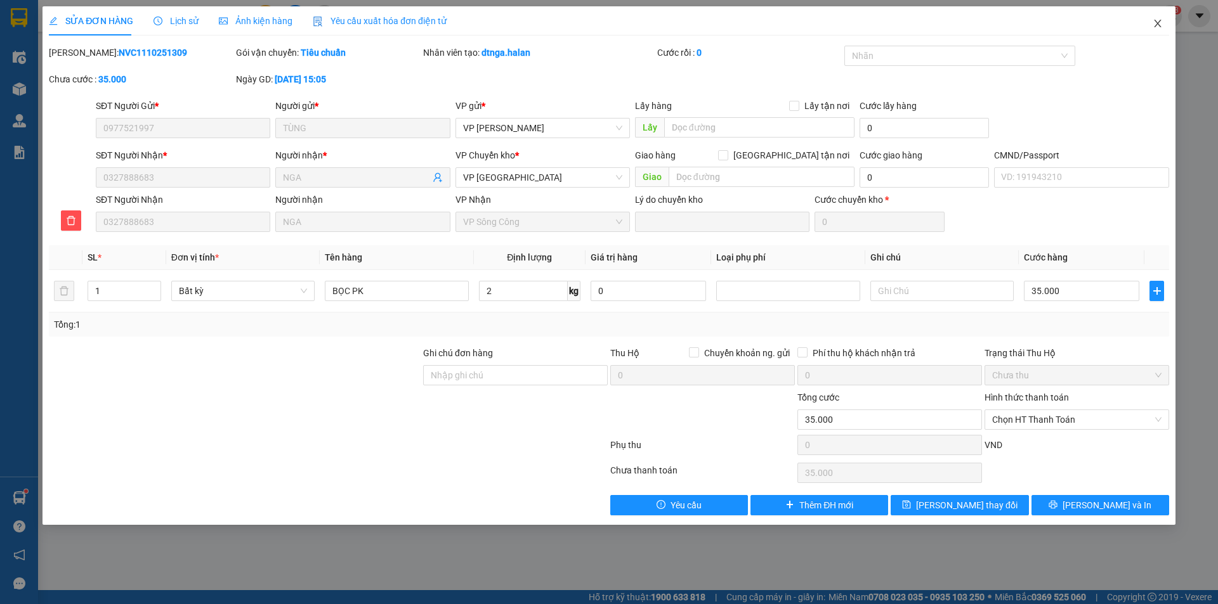
click at [1153, 25] on icon "close" at bounding box center [1157, 23] width 10 height 10
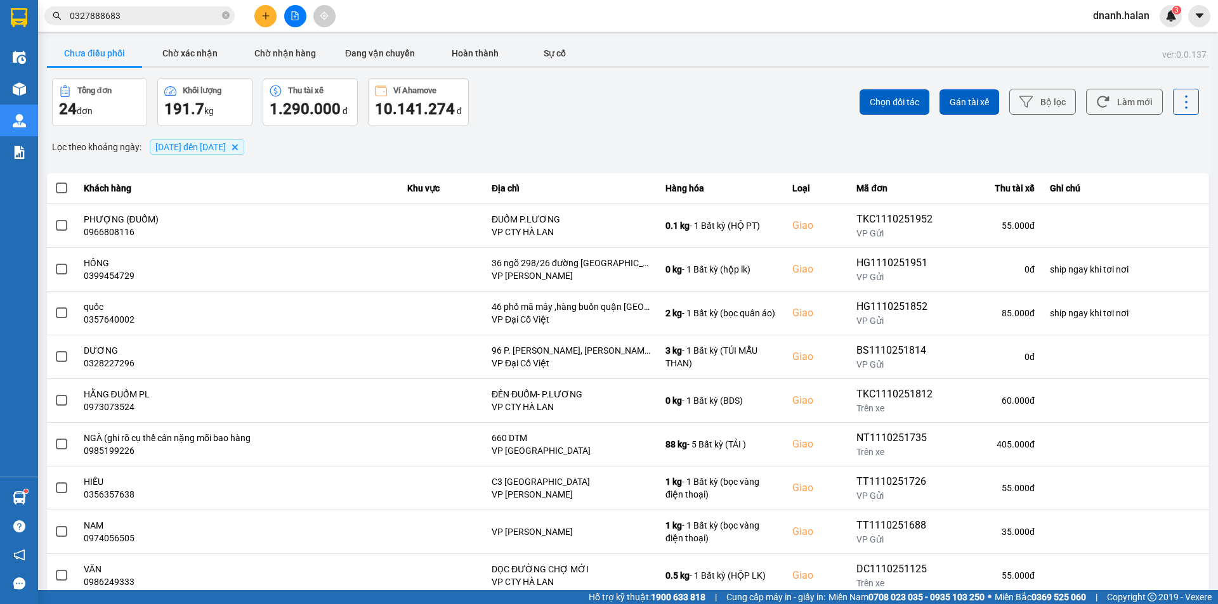
click at [157, 13] on input "0327888683" at bounding box center [145, 16] width 150 height 14
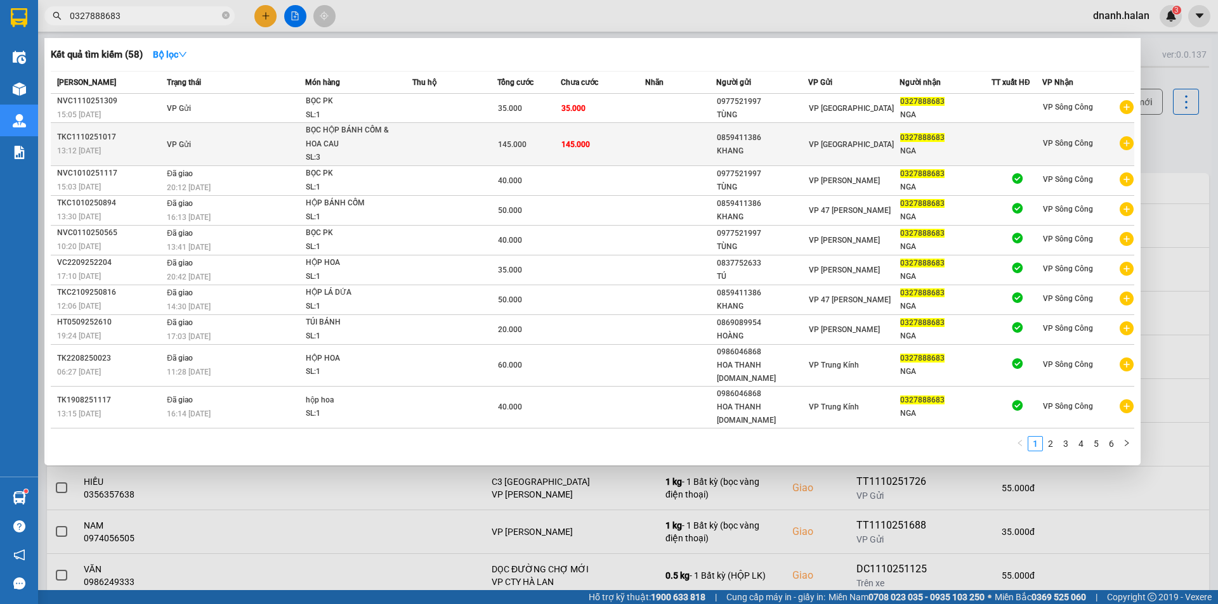
click at [449, 146] on td at bounding box center [454, 144] width 85 height 43
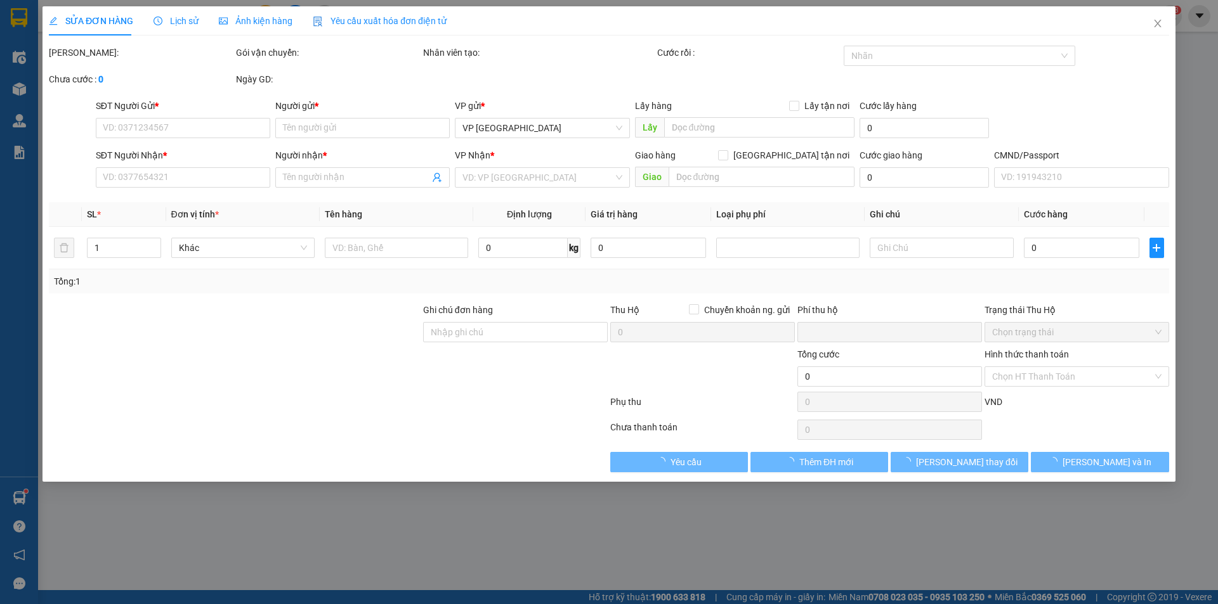
type input "0859411386"
type input "KHANG"
type input "0327888683"
type input "NGA"
type input "0"
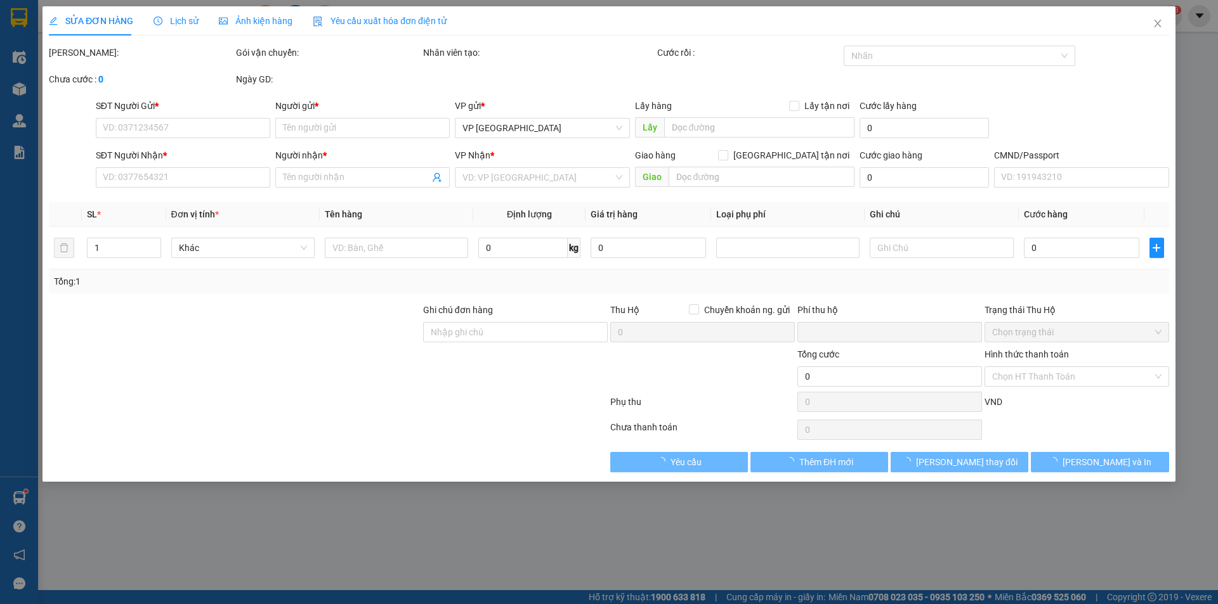
type input "145.000"
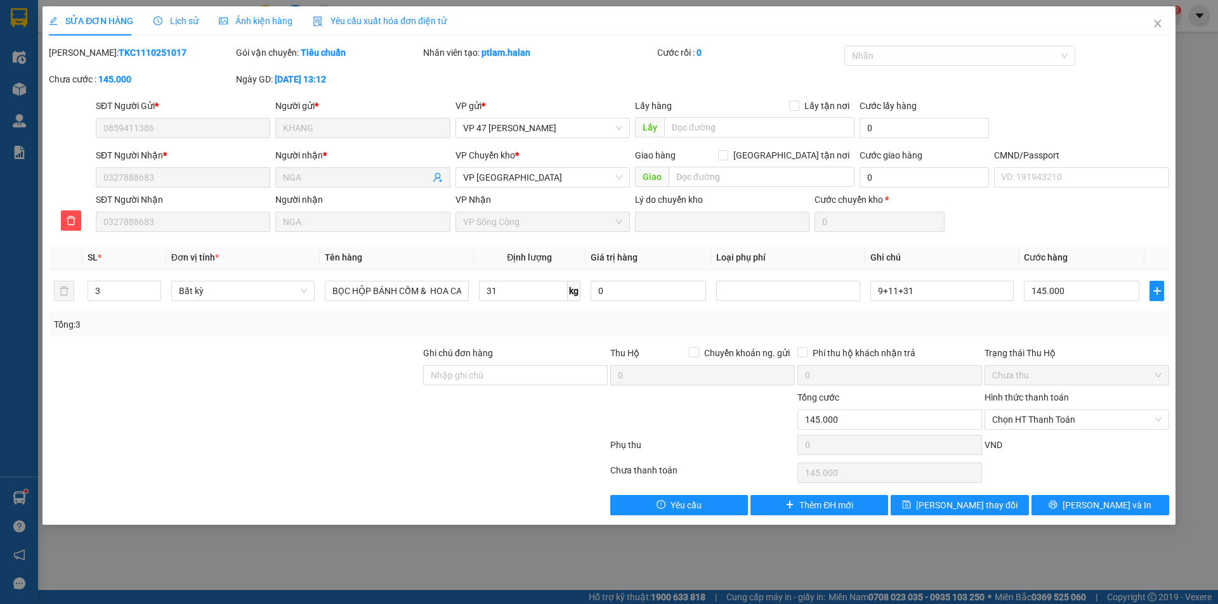
click at [189, 22] on span "Lịch sử" at bounding box center [175, 21] width 45 height 10
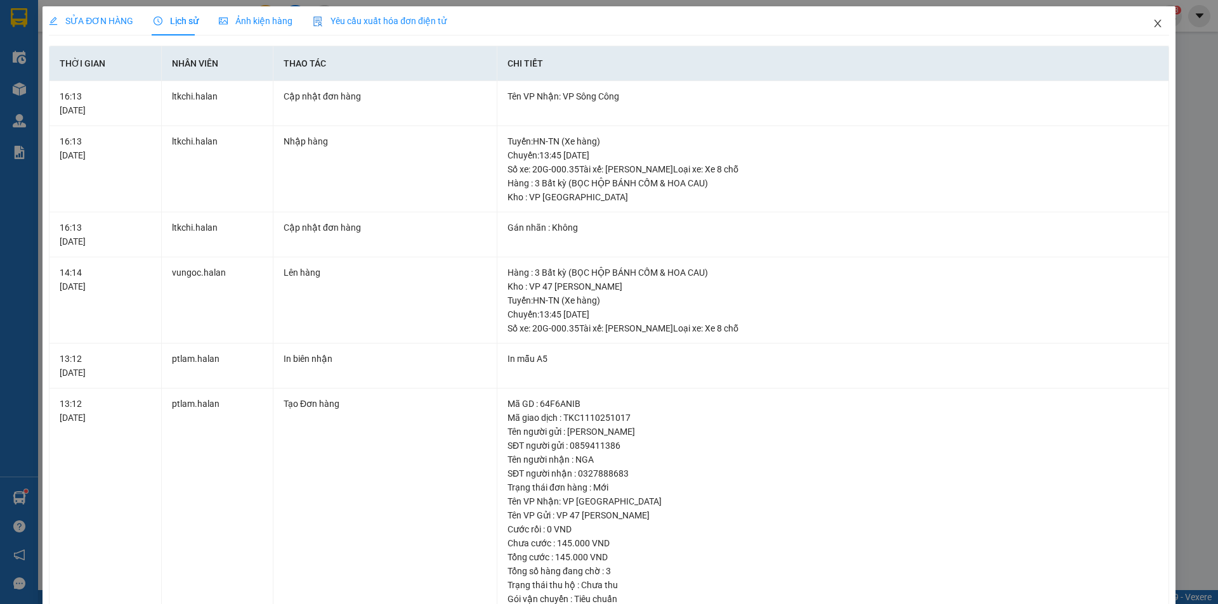
click at [1152, 22] on icon "close" at bounding box center [1157, 23] width 10 height 10
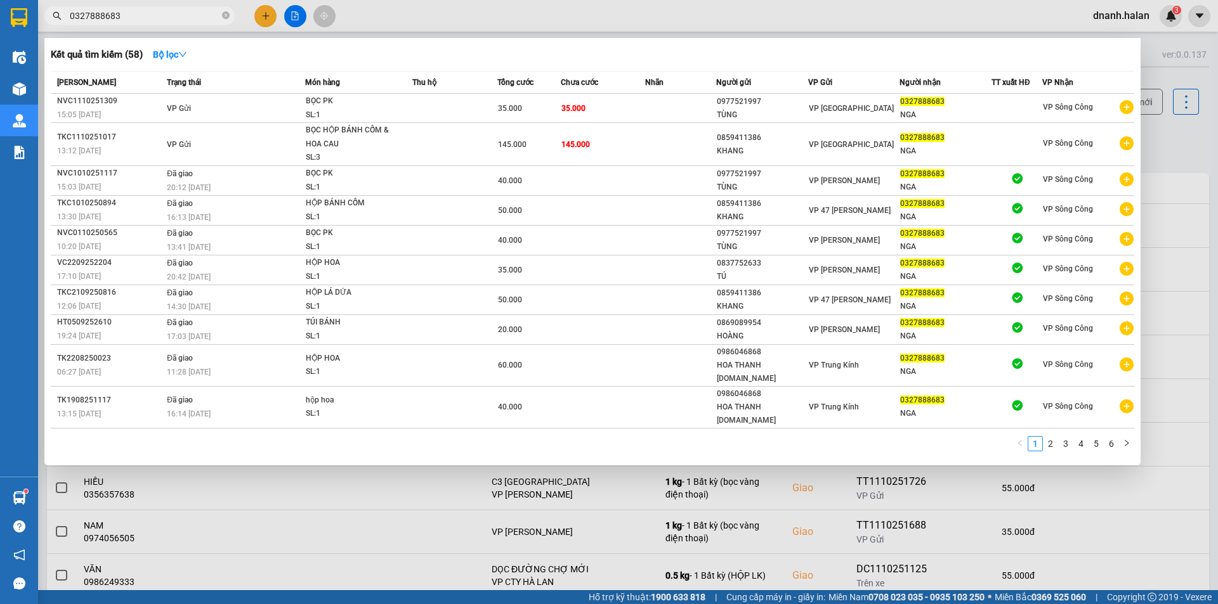
click at [189, 15] on input "0327888683" at bounding box center [145, 16] width 150 height 14
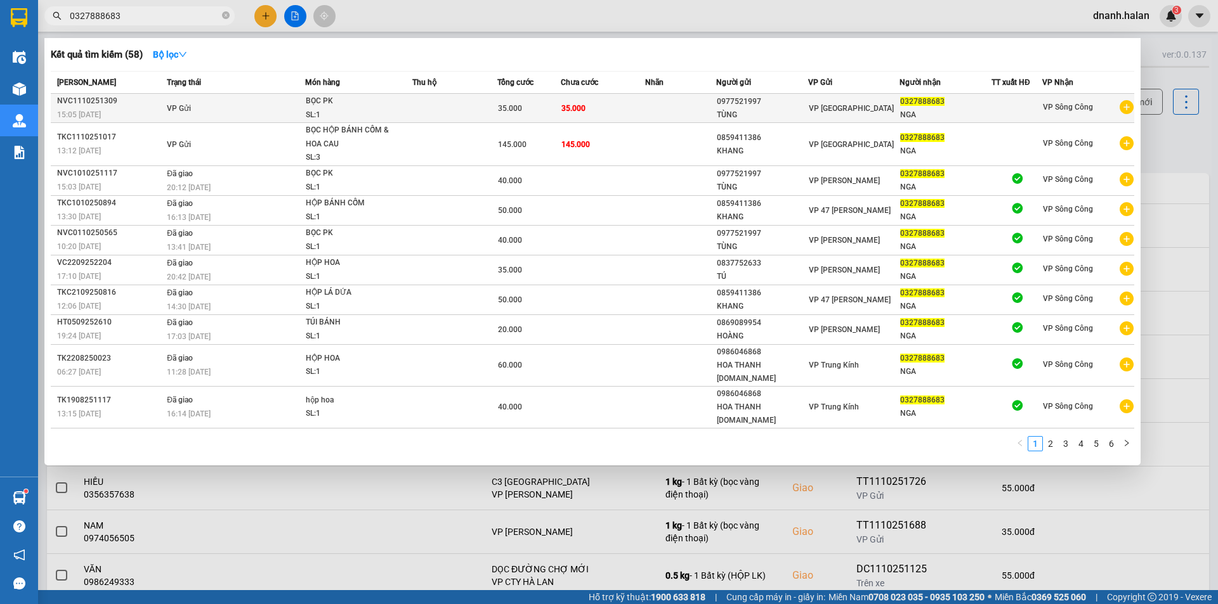
click at [950, 114] on div "NGA" at bounding box center [945, 114] width 91 height 13
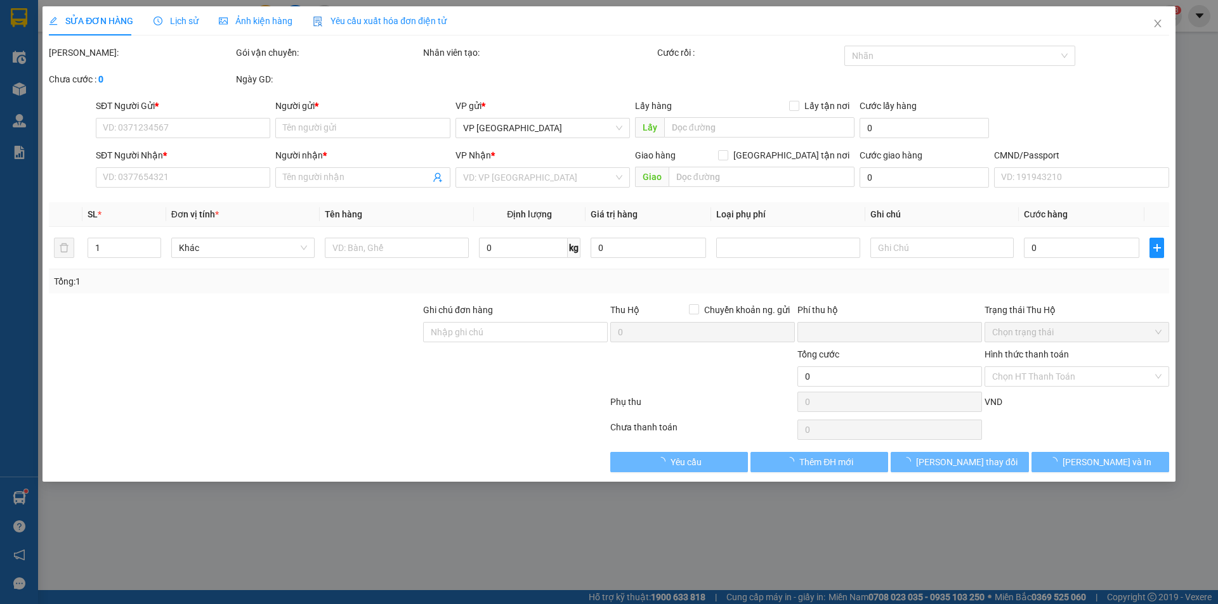
type input "0977521997"
type input "TÙNG"
type input "0327888683"
type input "NGA"
type input "0"
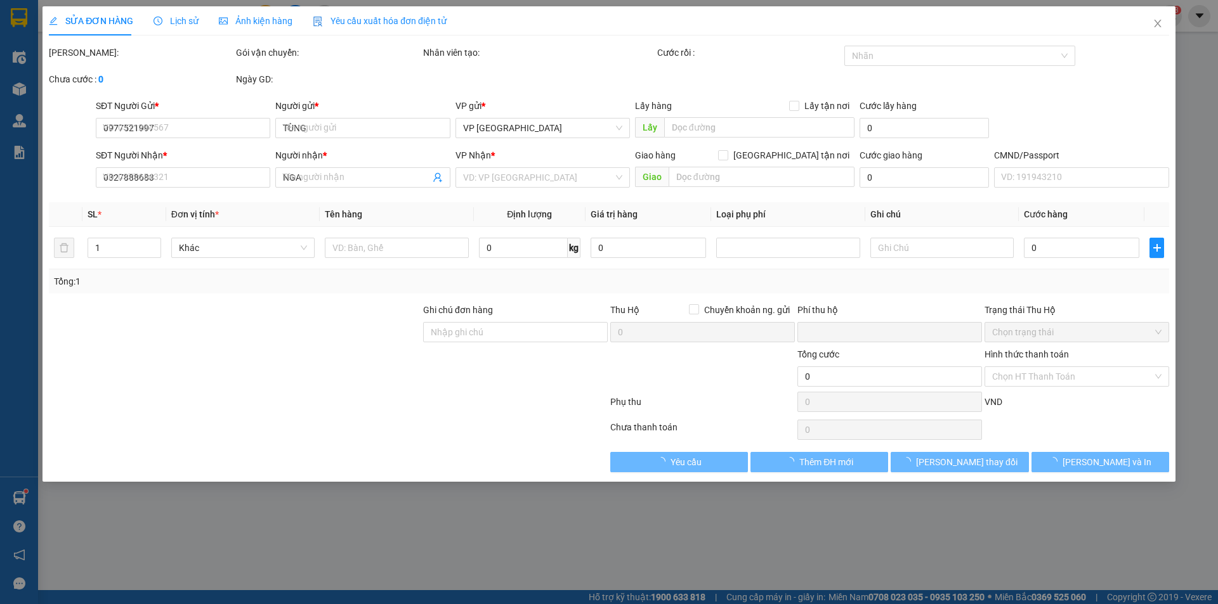
type input "35.000"
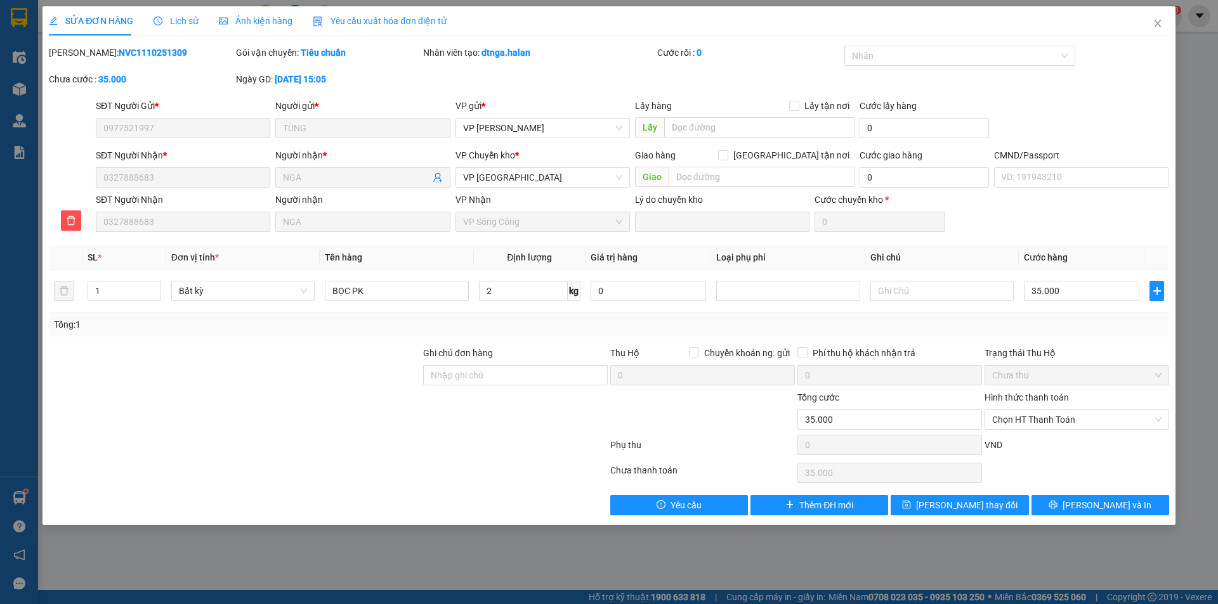
click at [182, 18] on span "Lịch sử" at bounding box center [175, 21] width 45 height 10
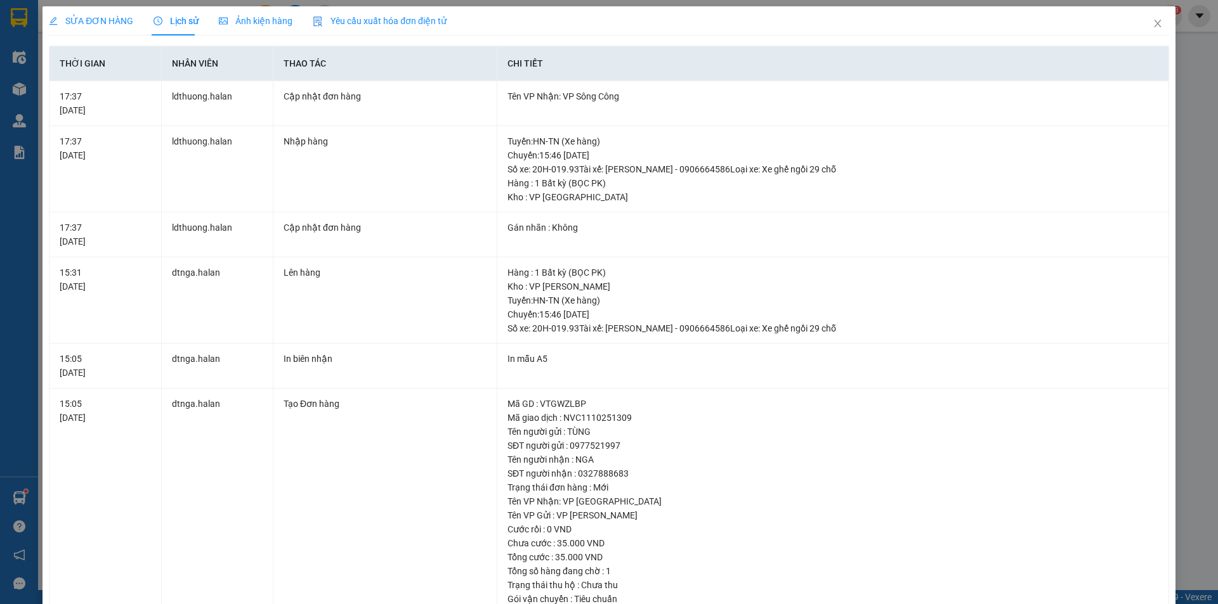
click at [99, 22] on span "SỬA ĐƠN HÀNG" at bounding box center [91, 21] width 84 height 10
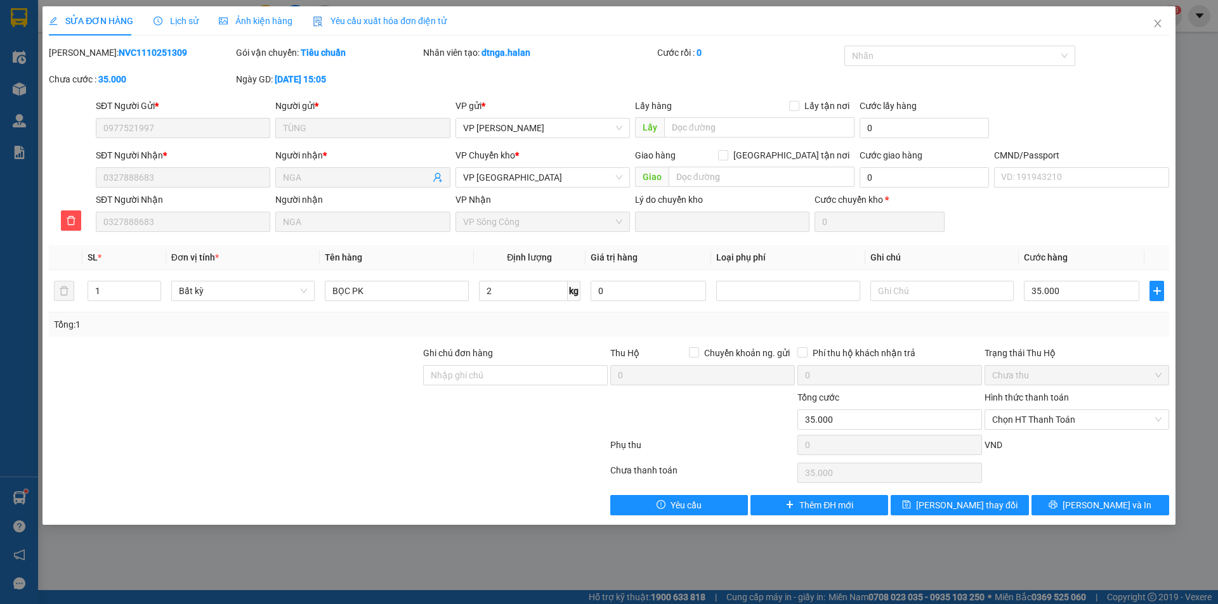
click at [194, 23] on span "Lịch sử" at bounding box center [175, 21] width 45 height 10
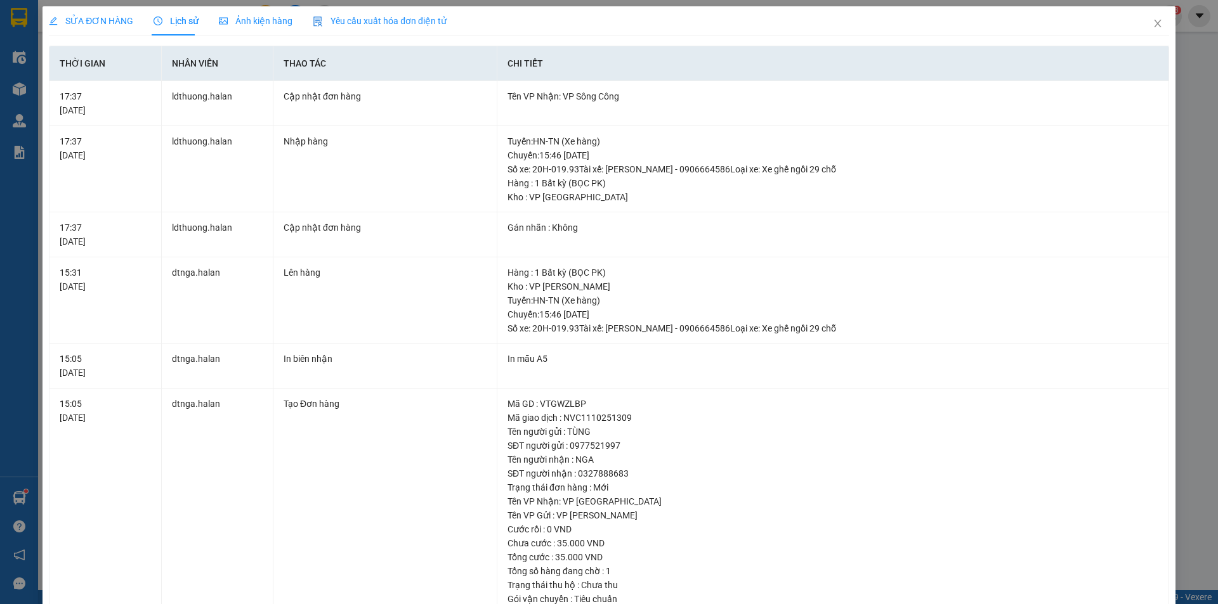
click at [98, 18] on span "SỬA ĐƠN HÀNG" at bounding box center [91, 21] width 84 height 10
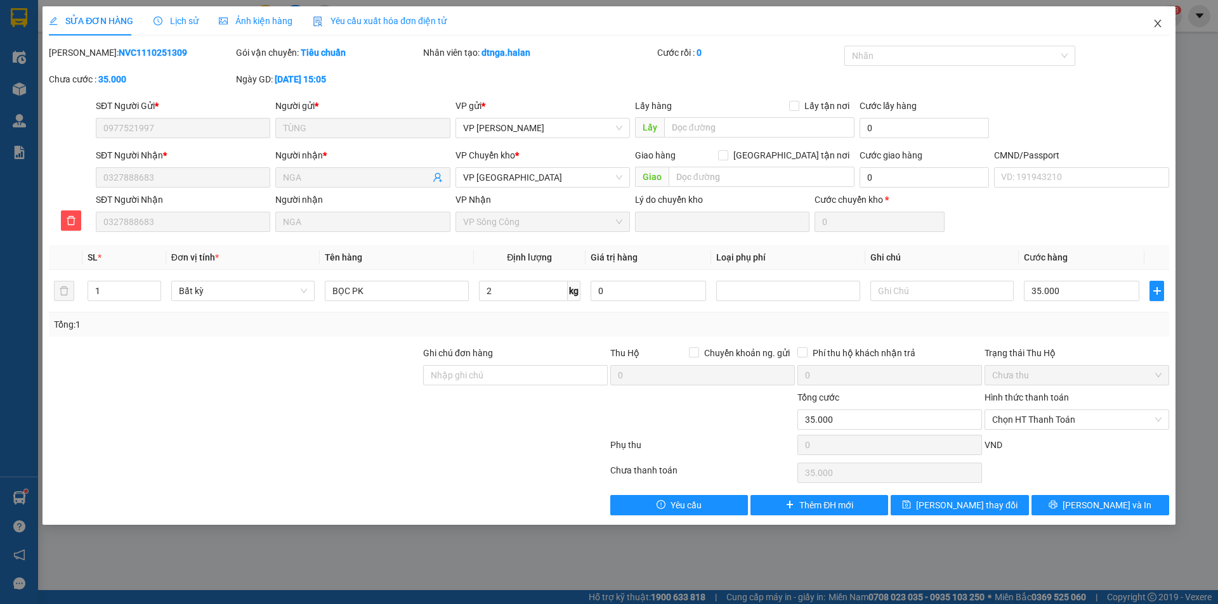
click at [1161, 27] on icon "close" at bounding box center [1157, 23] width 10 height 10
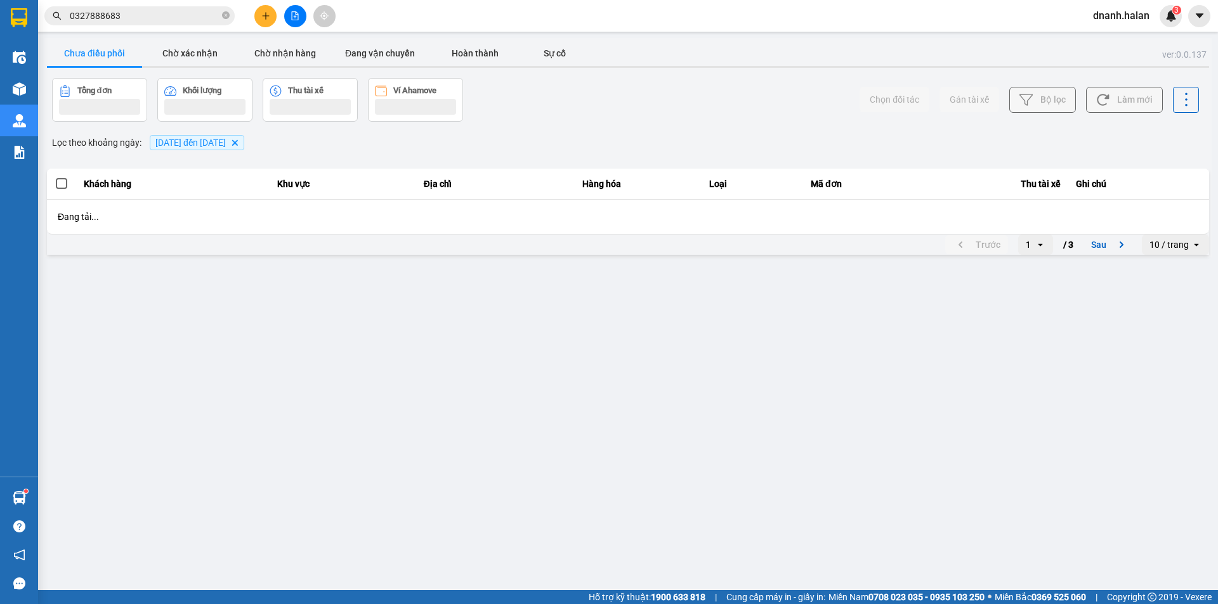
click at [140, 10] on input "0327888683" at bounding box center [145, 16] width 150 height 14
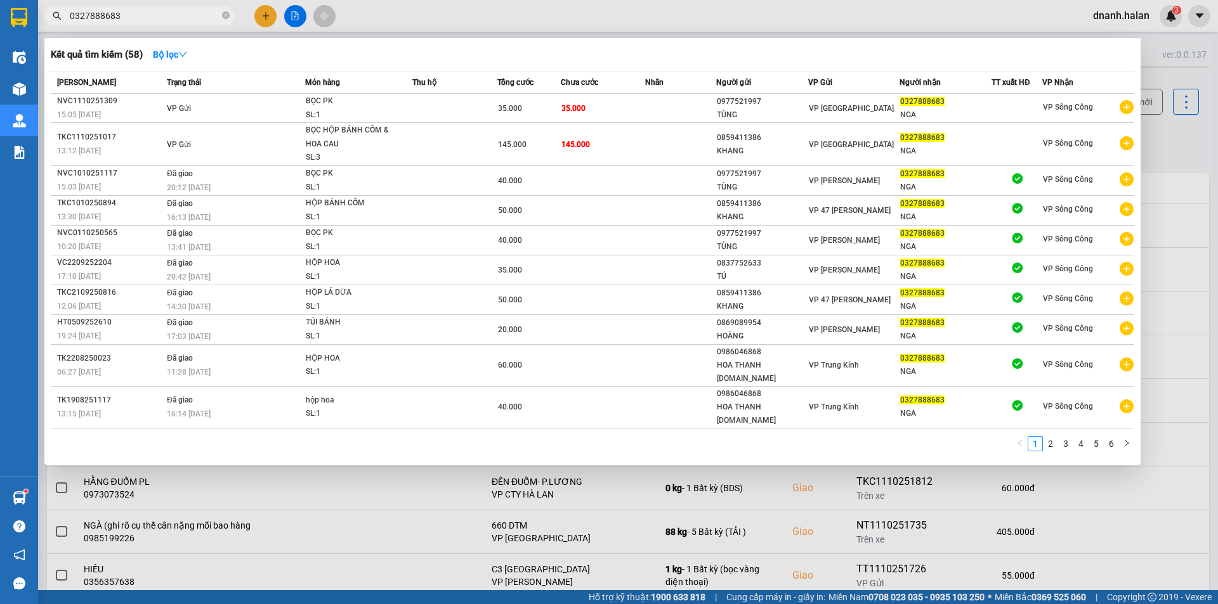
click at [150, 15] on input "0327888683" at bounding box center [145, 16] width 150 height 14
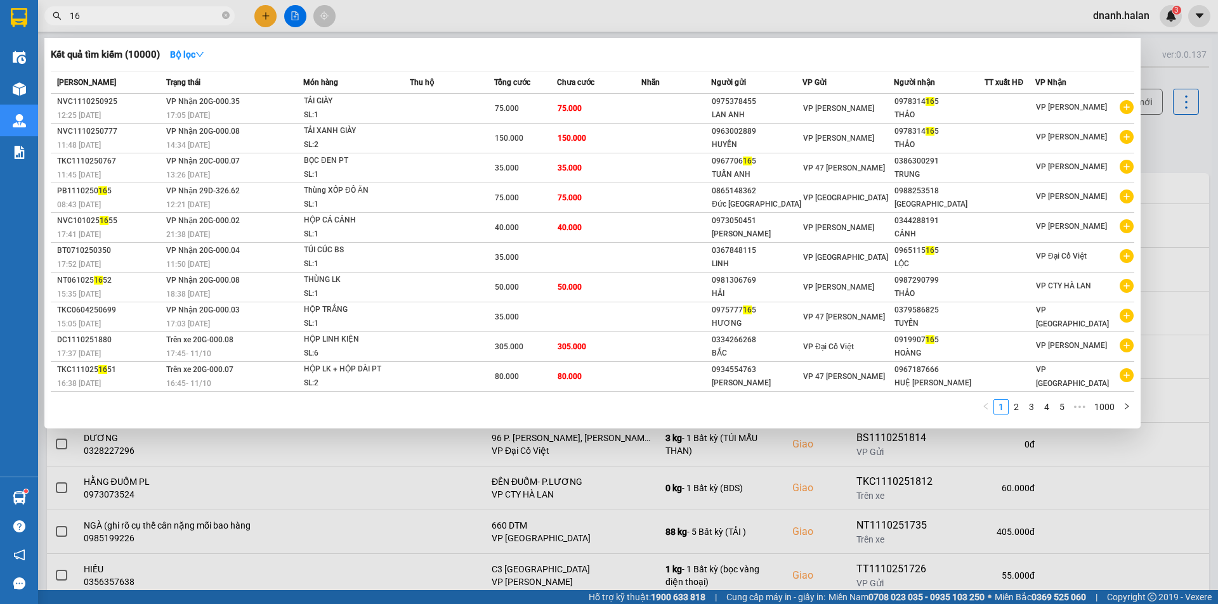
type input "1"
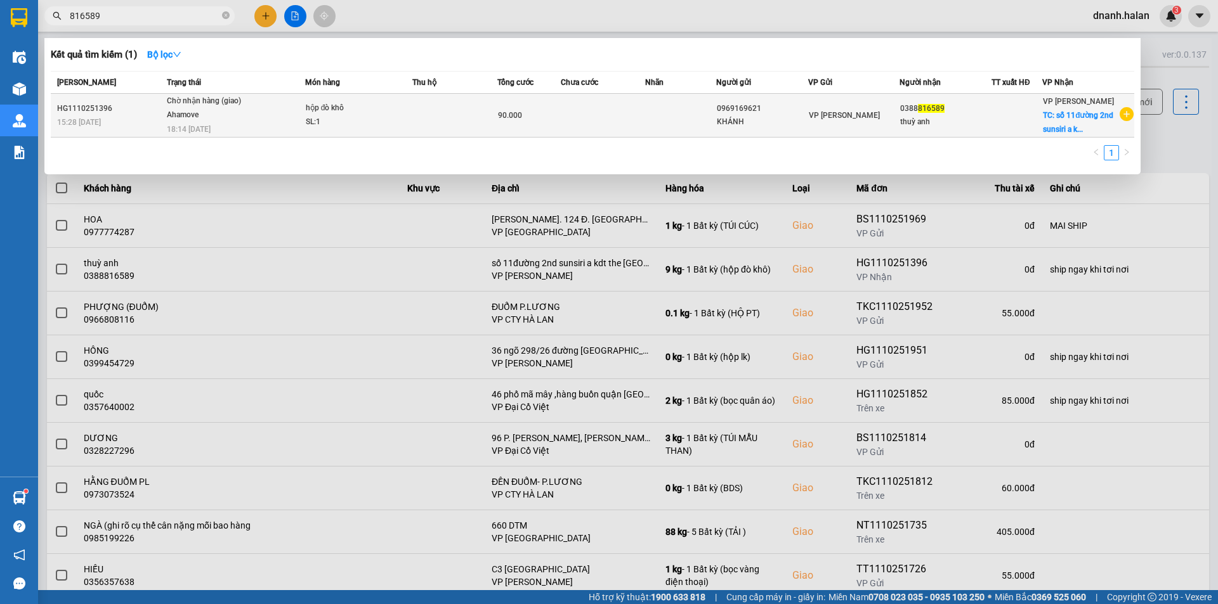
type input "816589"
click at [649, 114] on td at bounding box center [680, 116] width 70 height 44
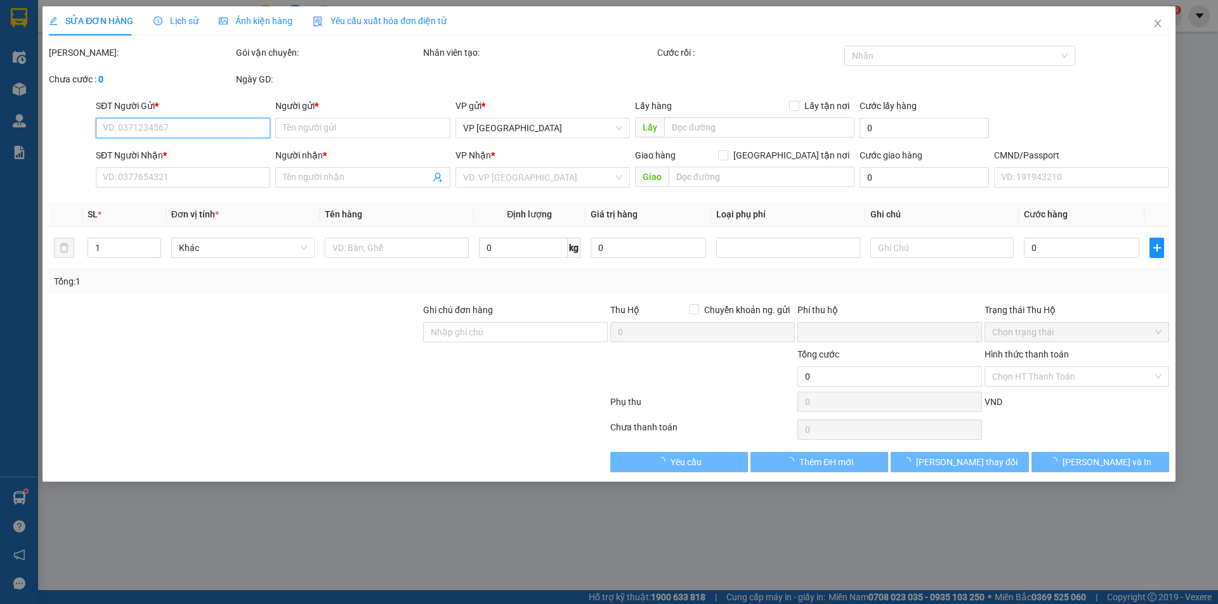
type input "0969169621"
type input "KHÁNH"
type input "0388816589"
type input "thuỳ anh"
checkbox input "true"
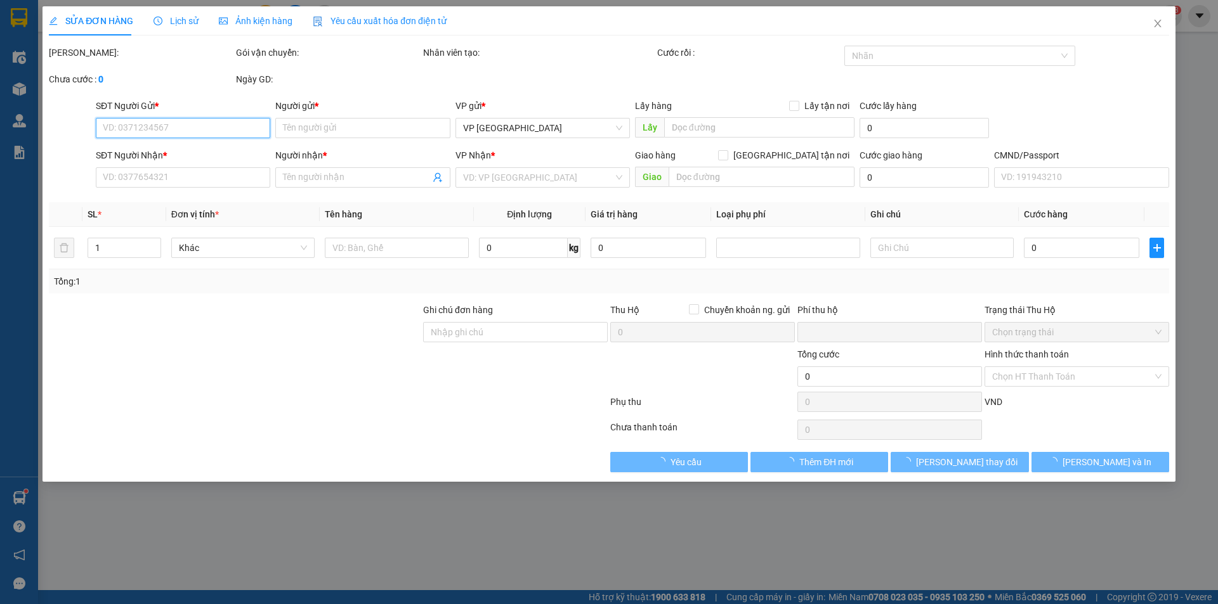
type input "số 11đường 2nd sunsiri a kdt the manor central park ,đại kim ,hoàng mai"
type input "ship ngay khi tơi nơi"
type input "0"
type input "90.000"
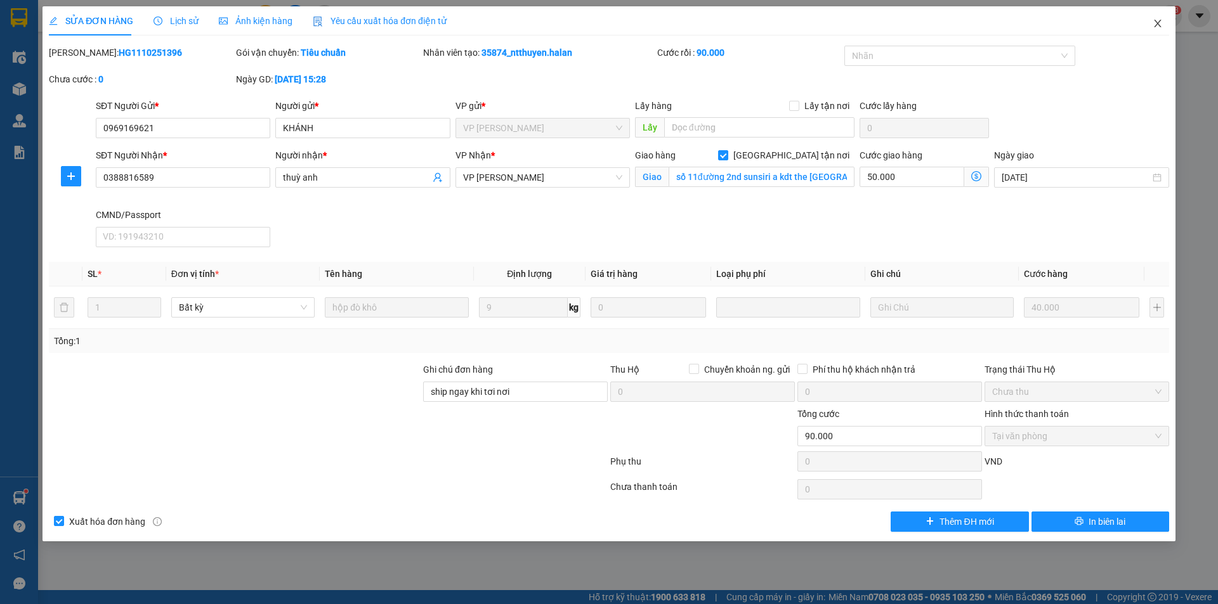
click at [1156, 25] on icon "close" at bounding box center [1157, 23] width 10 height 10
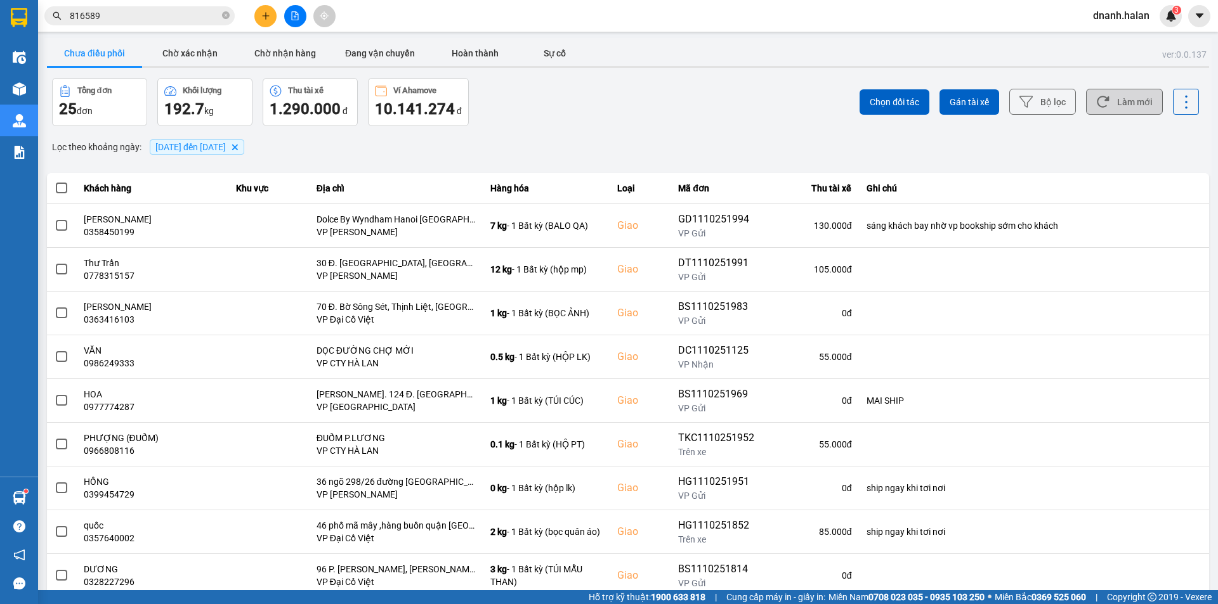
click at [1133, 96] on button "Làm mới" at bounding box center [1124, 102] width 77 height 26
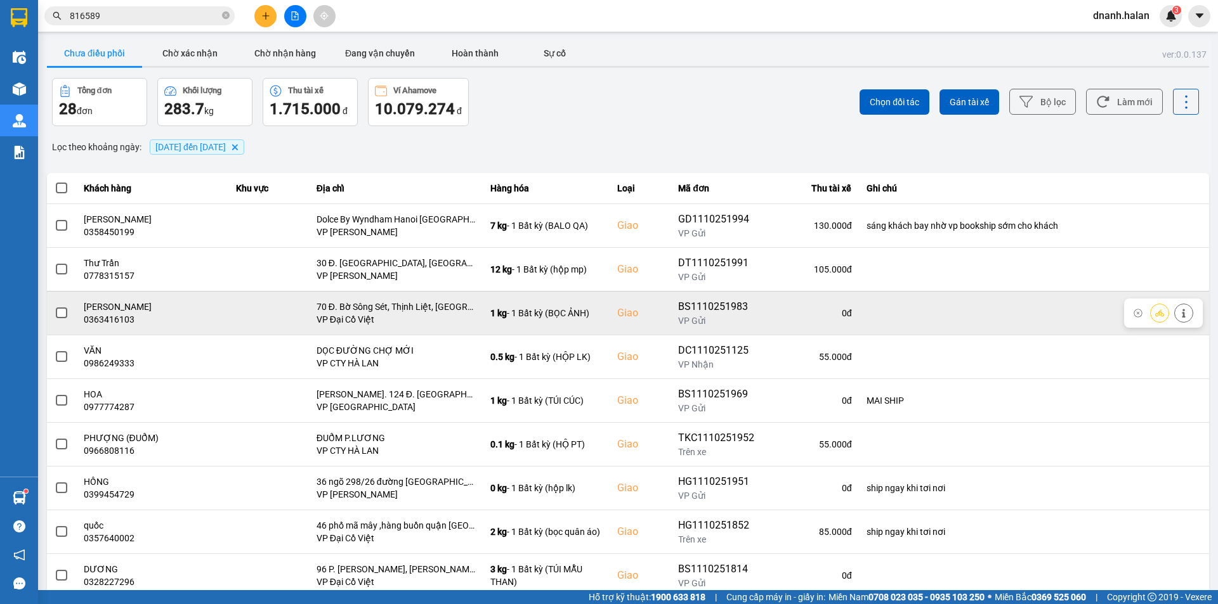
scroll to position [81, 0]
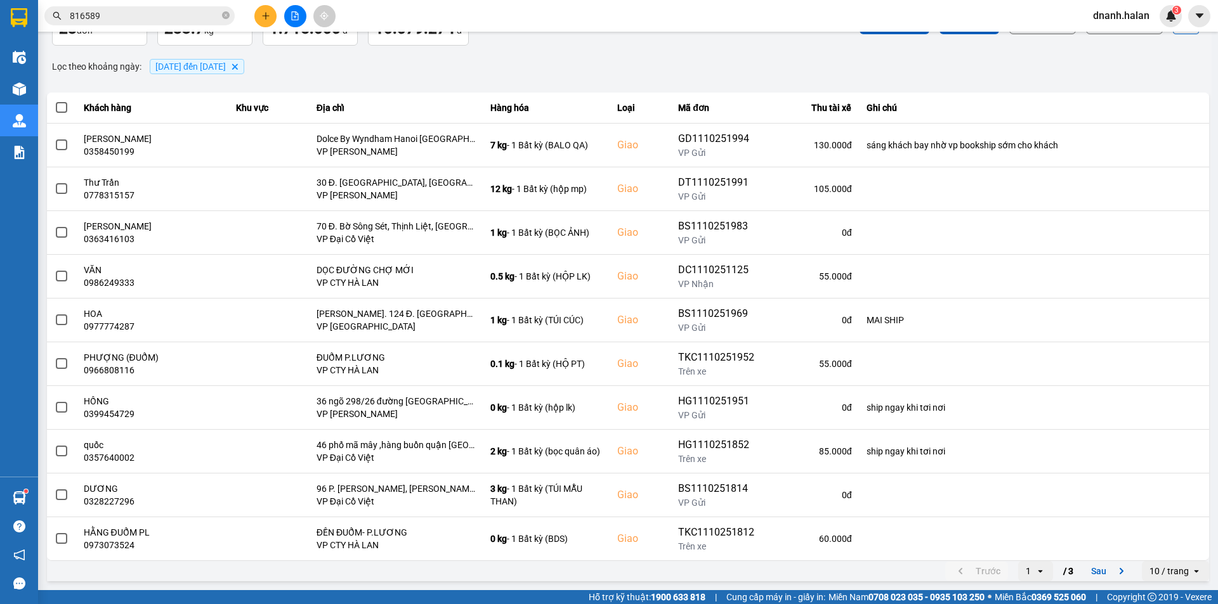
drag, startPoint x: 1099, startPoint y: 574, endPoint x: 993, endPoint y: 511, distance: 123.7
click at [1093, 569] on button "Sau" at bounding box center [1109, 571] width 53 height 19
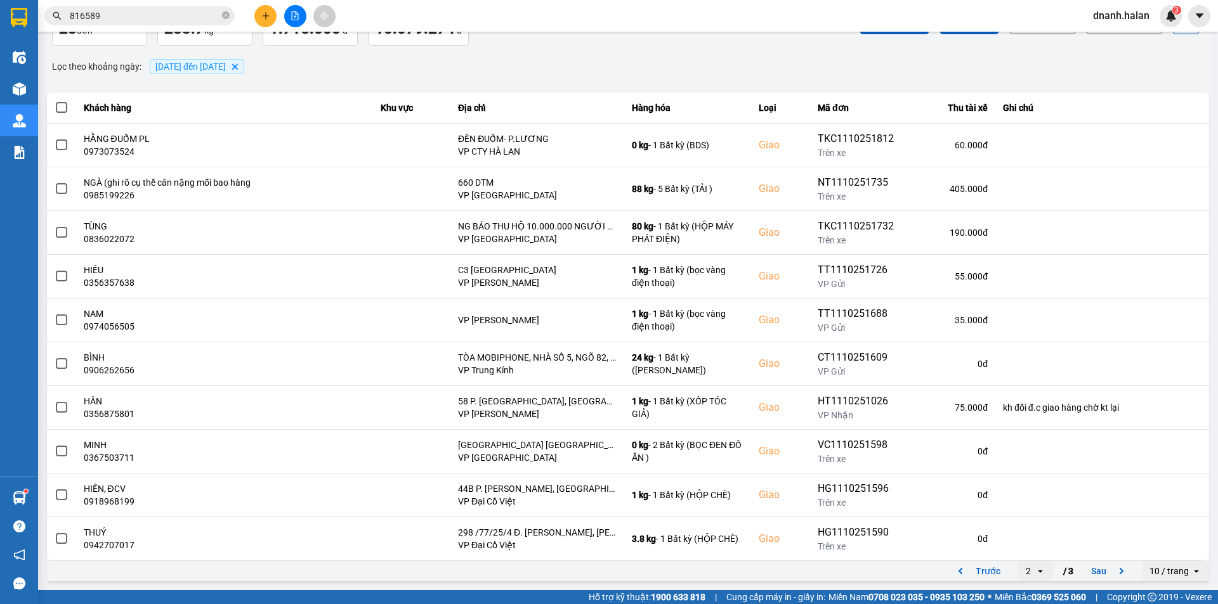
drag, startPoint x: 1097, startPoint y: 576, endPoint x: 1056, endPoint y: 557, distance: 45.4
click at [1097, 575] on button "Sau" at bounding box center [1109, 571] width 53 height 19
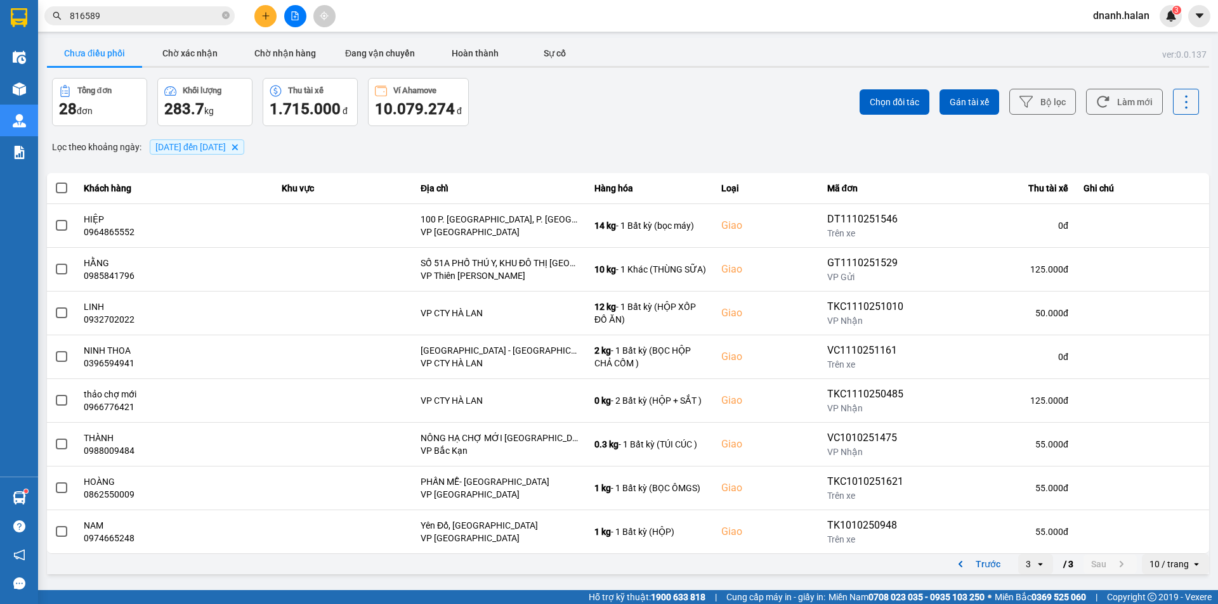
click at [138, 12] on input "816589" at bounding box center [145, 16] width 150 height 14
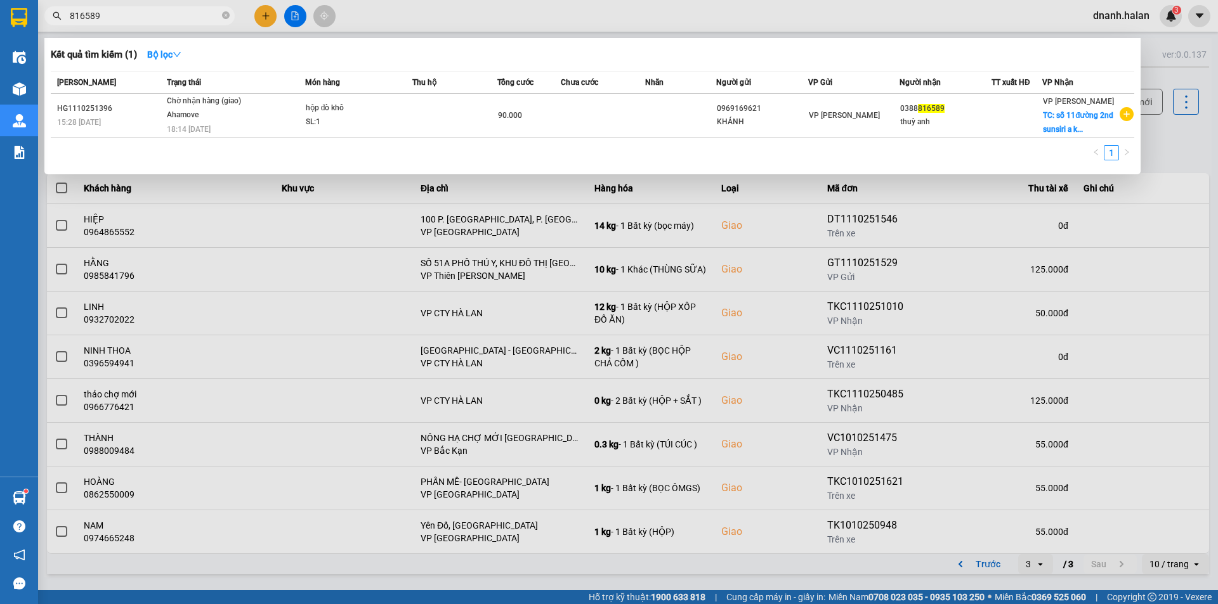
click at [137, 13] on input "816589" at bounding box center [145, 16] width 150 height 14
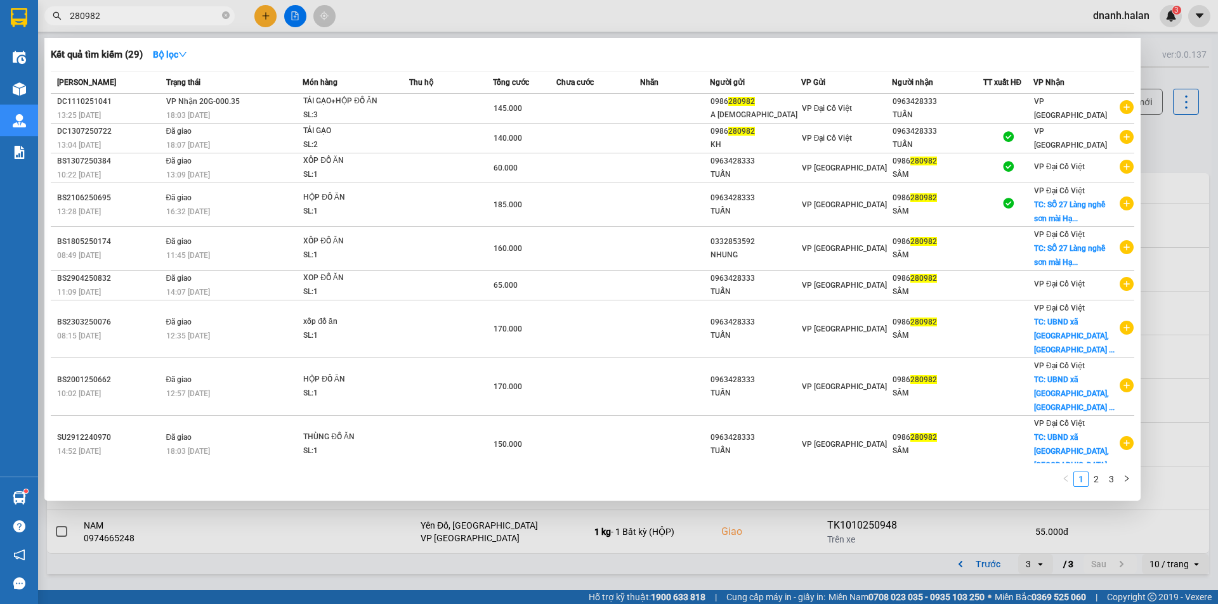
click at [160, 8] on span "280982" at bounding box center [139, 15] width 190 height 19
click at [145, 12] on input "280982" at bounding box center [145, 16] width 150 height 14
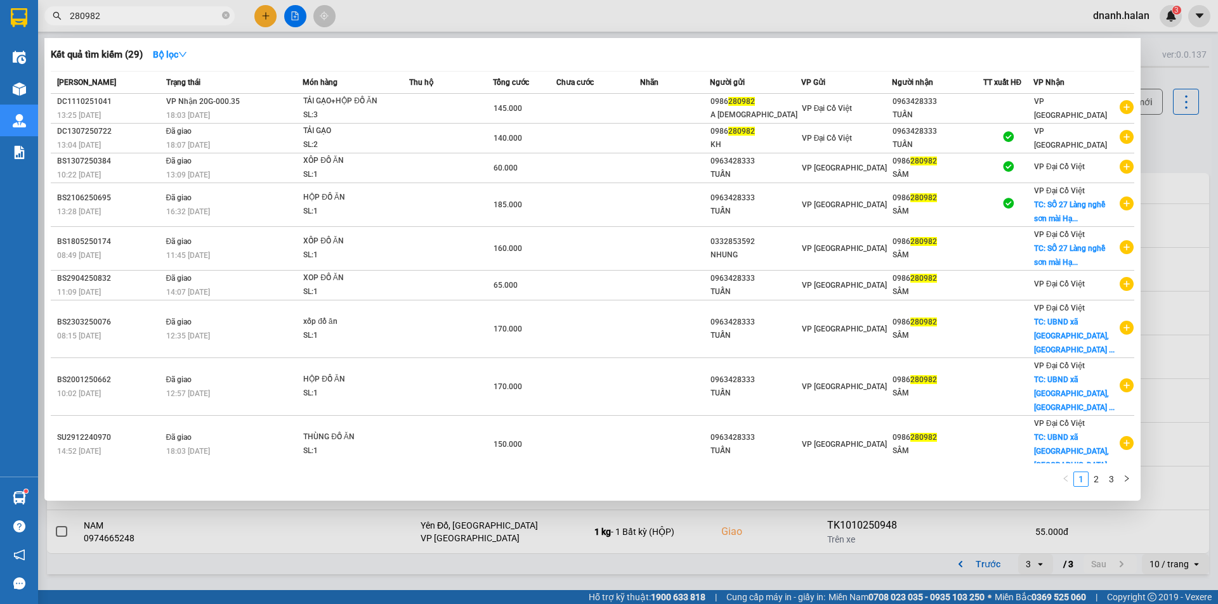
click at [145, 12] on input "280982" at bounding box center [145, 16] width 150 height 14
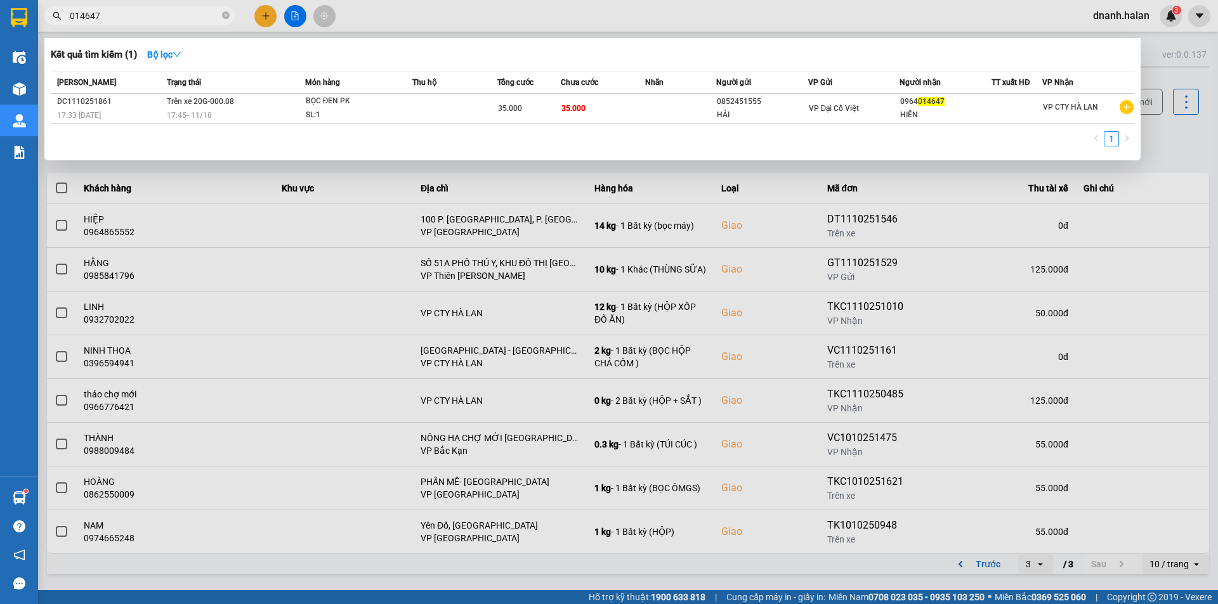
type input "014647"
click at [413, 10] on div at bounding box center [609, 302] width 1218 height 604
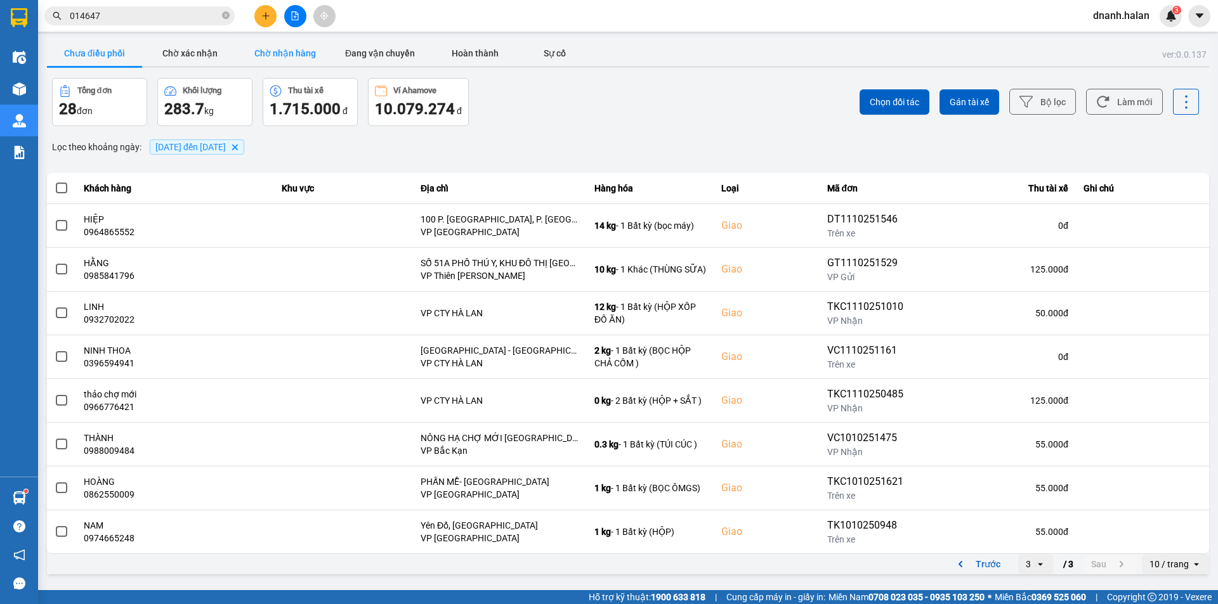
click at [305, 58] on button "Chờ nhận hàng" at bounding box center [284, 53] width 95 height 25
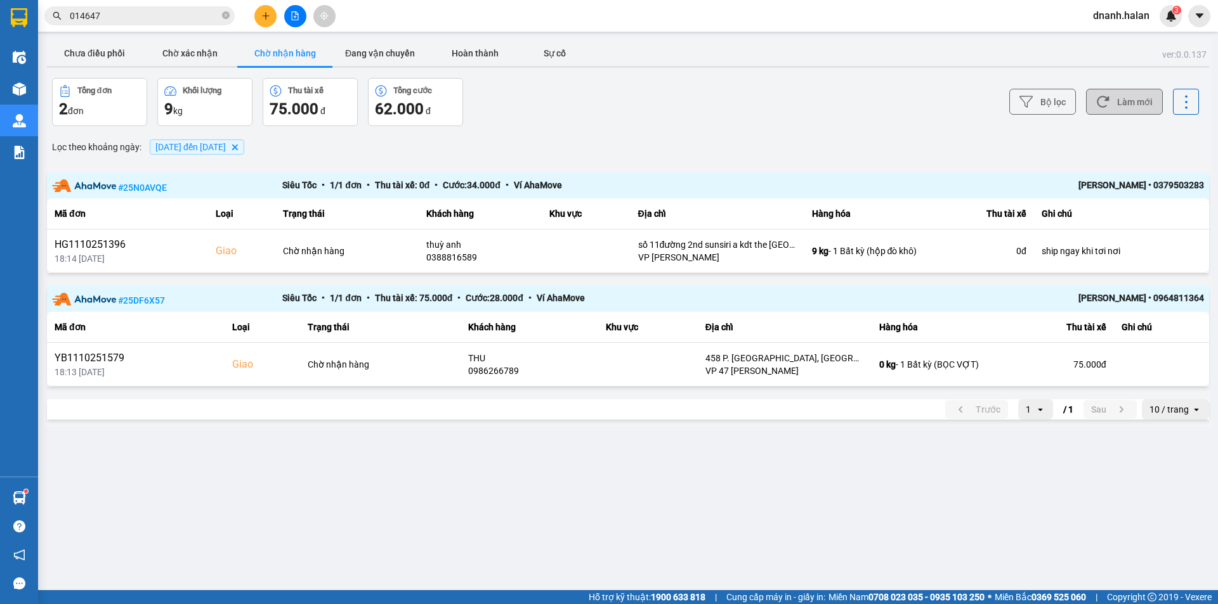
click at [1131, 92] on button "Làm mới" at bounding box center [1124, 102] width 77 height 26
click at [103, 53] on button "Chưa điều phối" at bounding box center [94, 53] width 95 height 25
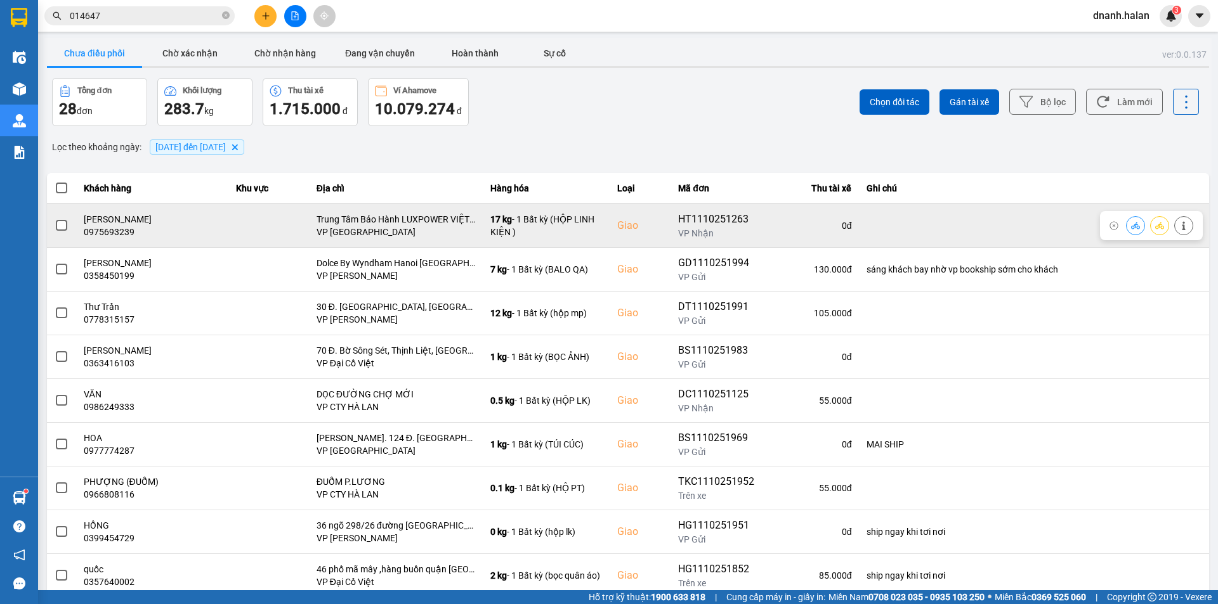
click at [1179, 230] on icon at bounding box center [1183, 225] width 9 height 9
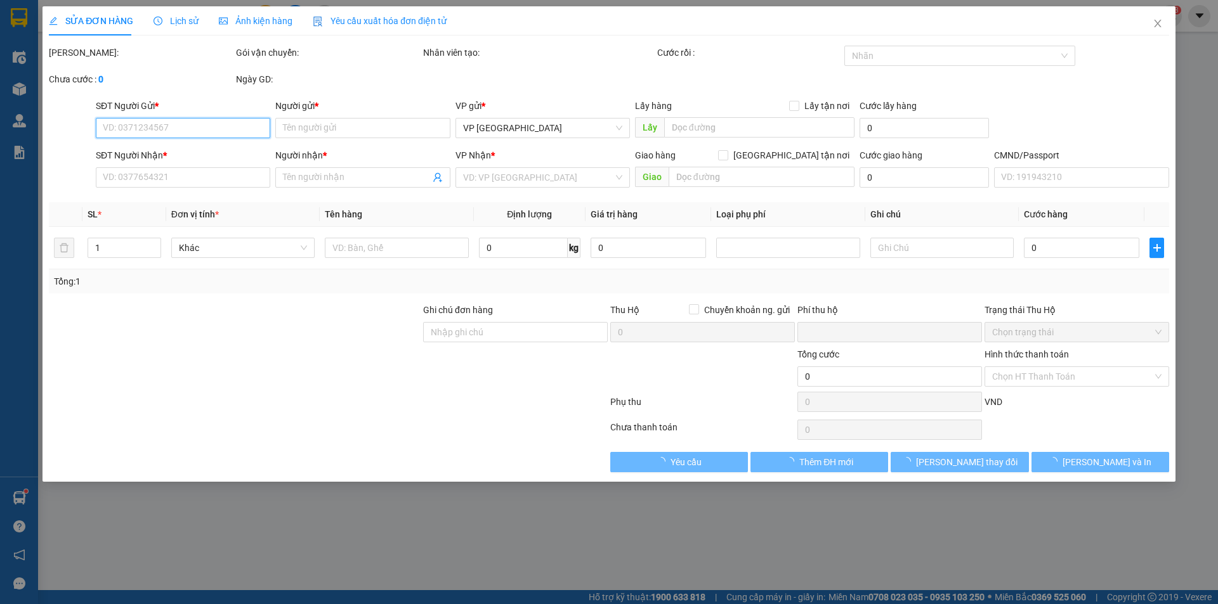
type input "0913206466"
type input "A HOÀNG"
type input "0975693239"
type input "[PERSON_NAME]"
checkbox input "true"
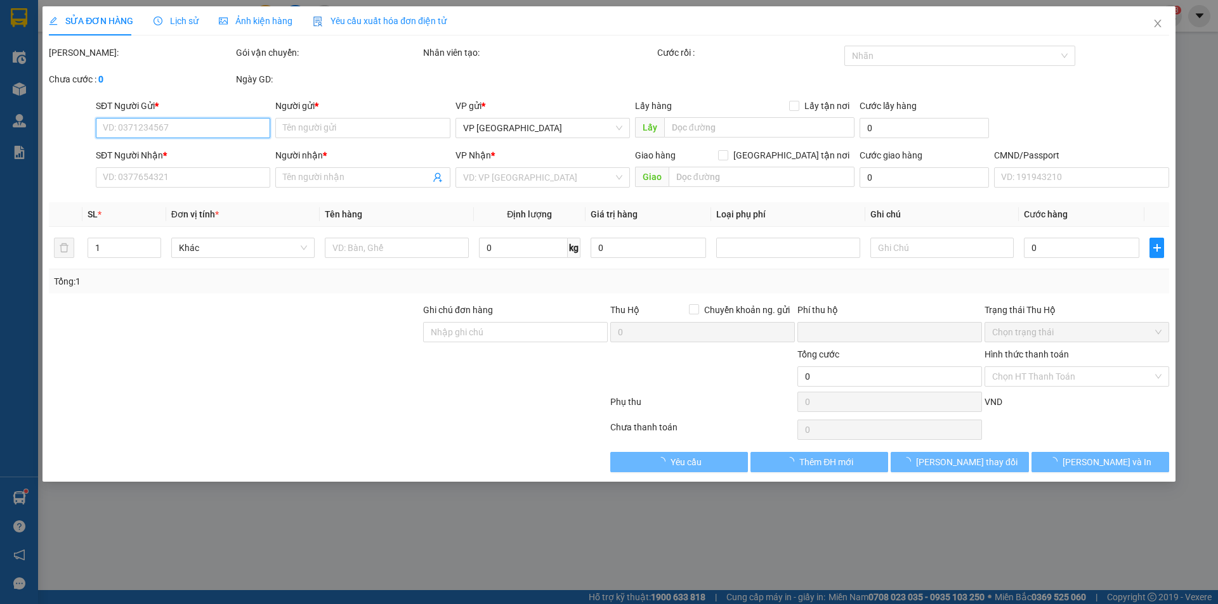
type input "Trung Tâm Bảo Hành LUXPOWER VIỆT NAM ,ĐỘI 1 Đại Lan, Duyên Hà, [GEOGRAPHIC_DATA…"
type input "0"
type input "160.000"
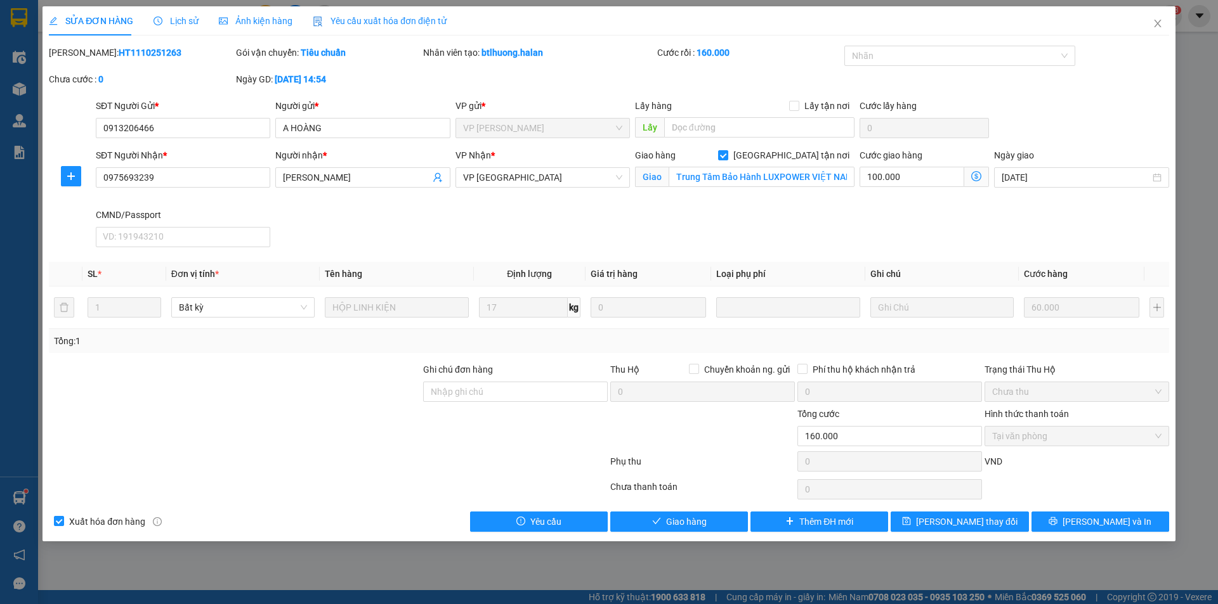
click at [193, 24] on span "Lịch sử" at bounding box center [175, 21] width 45 height 10
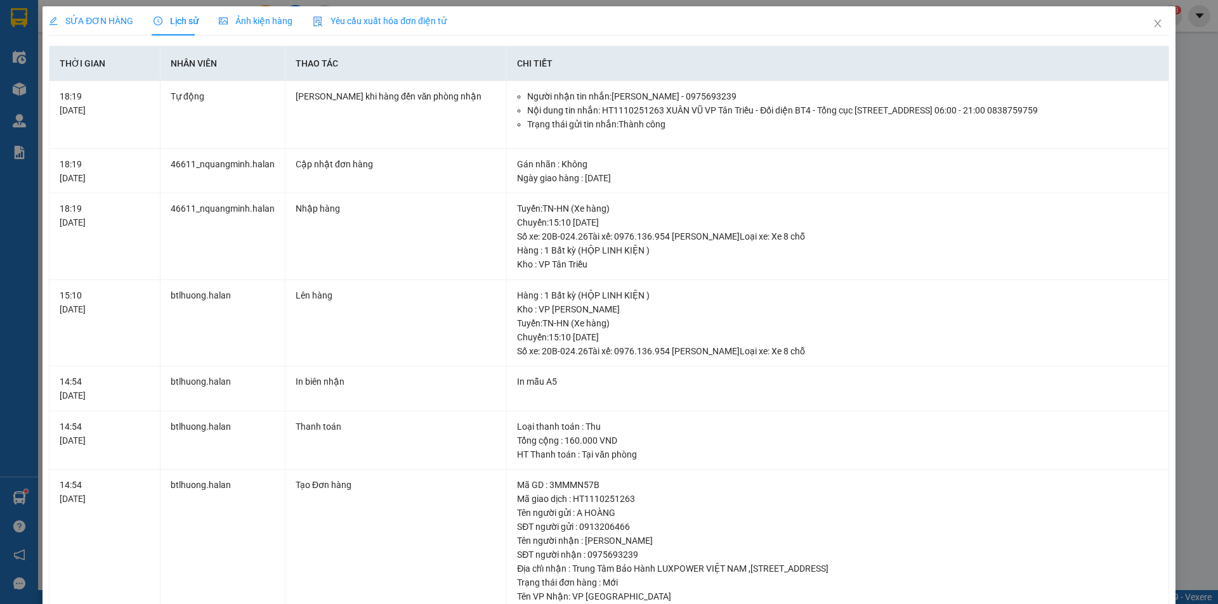
click at [100, 18] on span "SỬA ĐƠN HÀNG" at bounding box center [91, 21] width 84 height 10
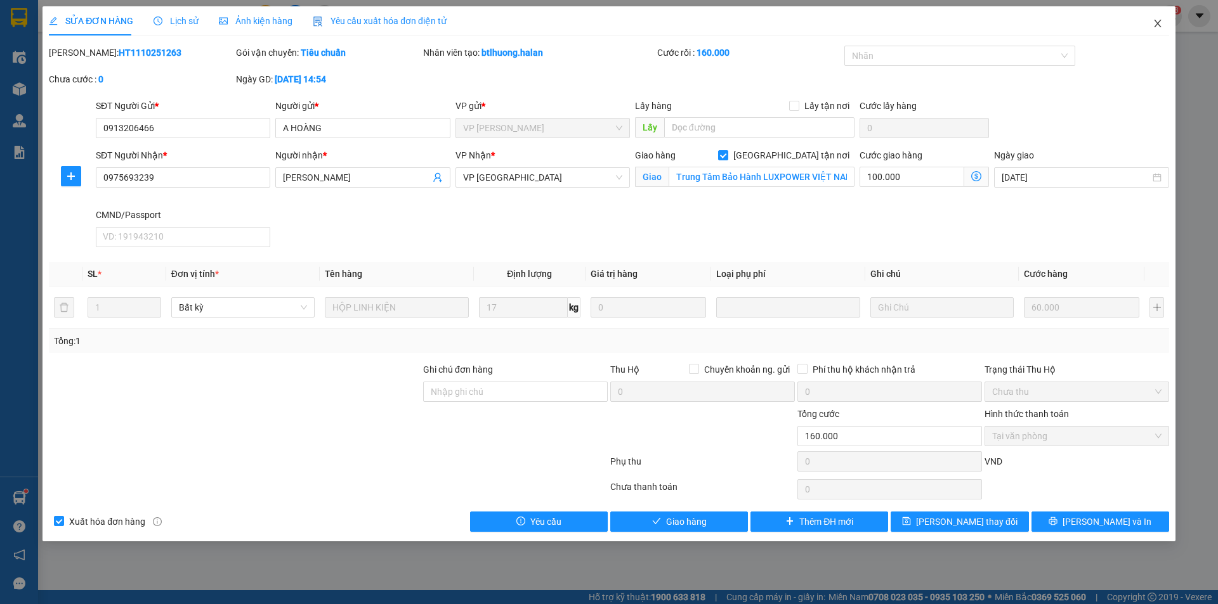
click at [1153, 27] on icon "close" at bounding box center [1157, 23] width 10 height 10
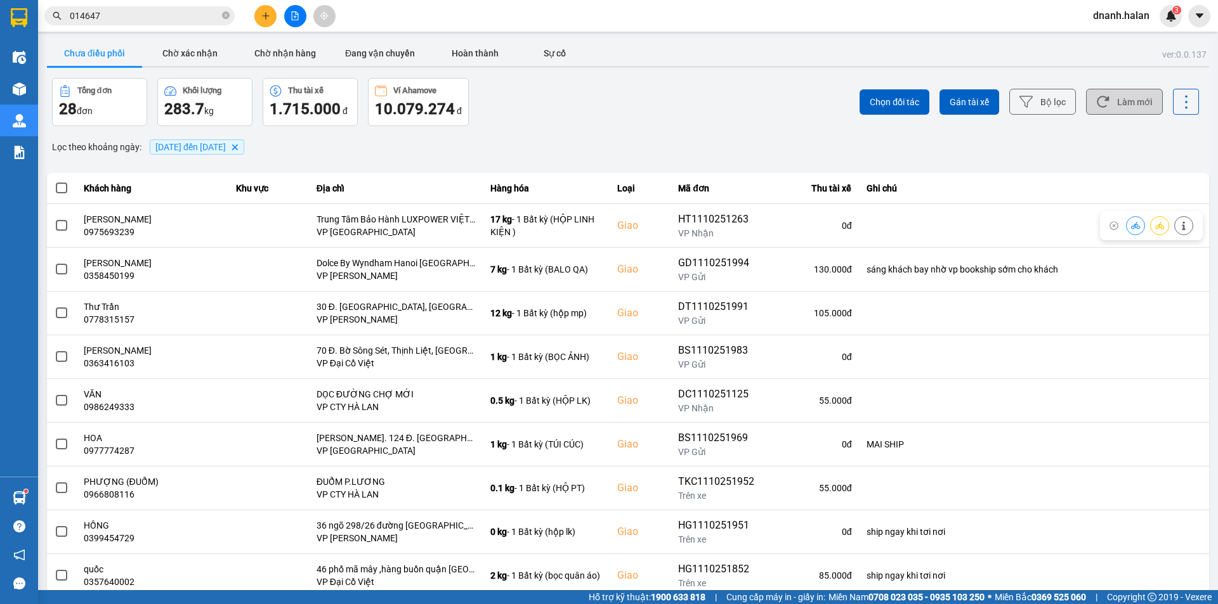
click at [1104, 99] on button "Làm mới" at bounding box center [1124, 102] width 77 height 26
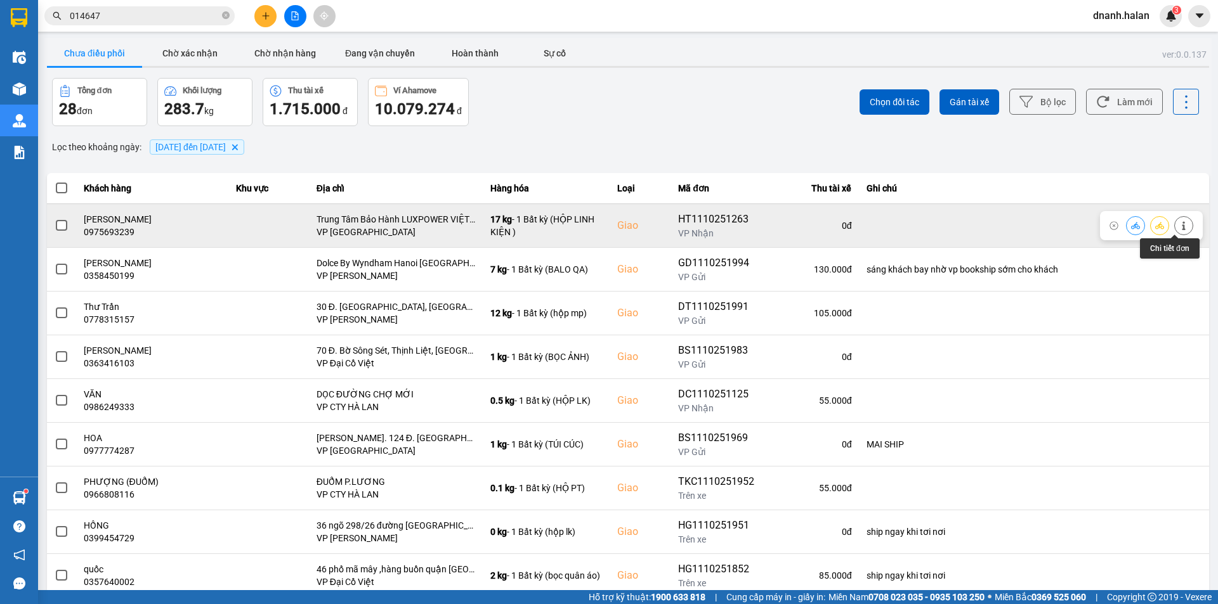
click at [1179, 228] on icon at bounding box center [1183, 225] width 9 height 9
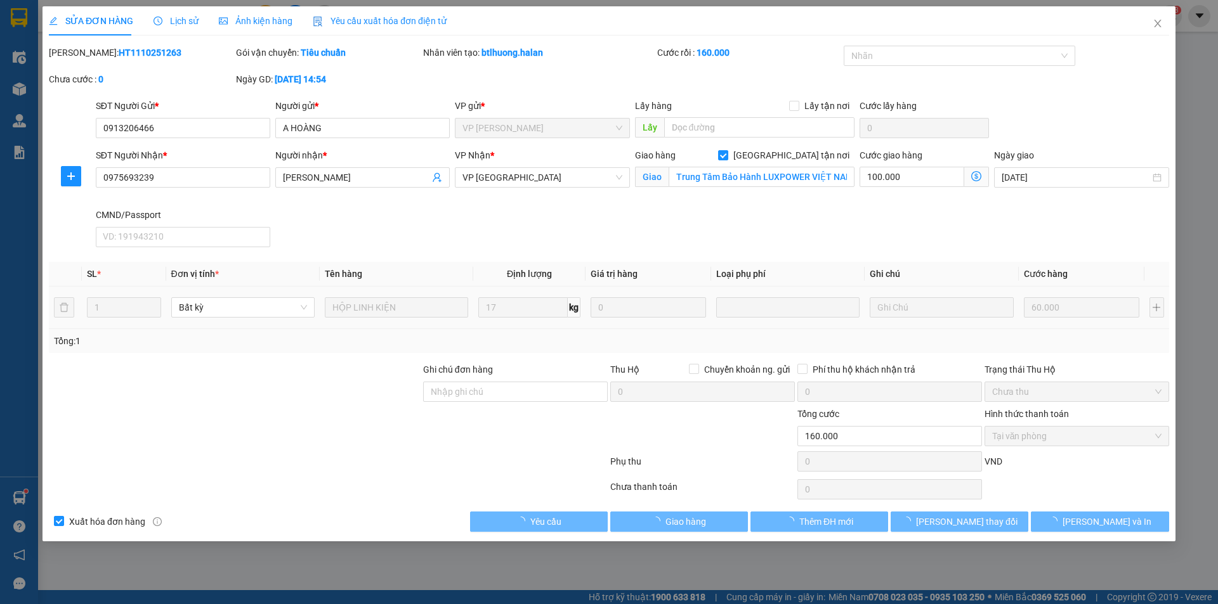
type input "0913206466"
type input "A HOÀNG"
type input "0975693239"
type input "[PERSON_NAME]"
checkbox input "true"
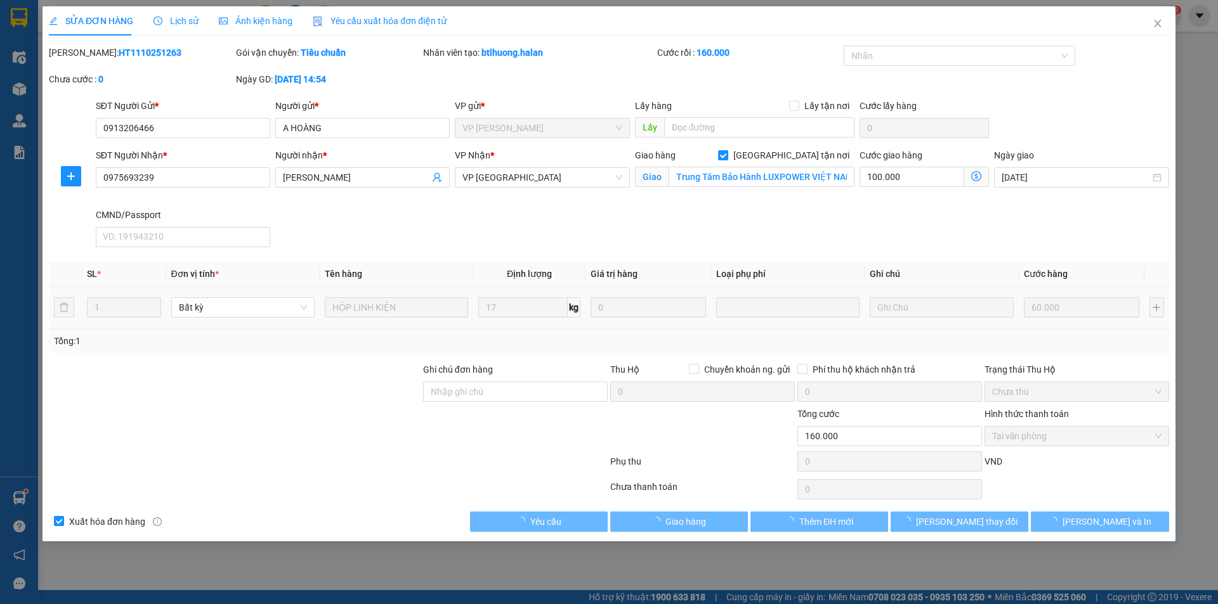
type input "Trung Tâm Bảo Hành LUXPOWER VIỆT NAM ,ĐỘI 1 Đại Lan, Duyên Hà, [GEOGRAPHIC_DATA…"
type input "0"
type input "160.000"
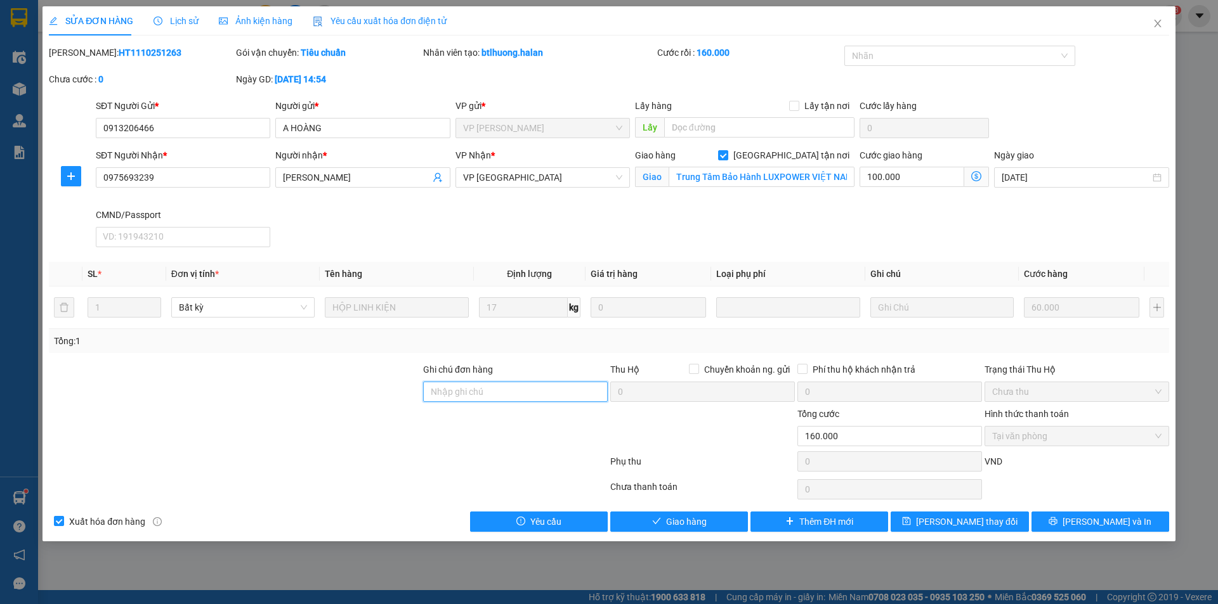
click at [492, 394] on input "Ghi chú đơn hàng" at bounding box center [515, 392] width 185 height 20
type input "NN KO NGHE MÁY"
click at [993, 523] on button "[PERSON_NAME] thay đổi" at bounding box center [959, 522] width 138 height 20
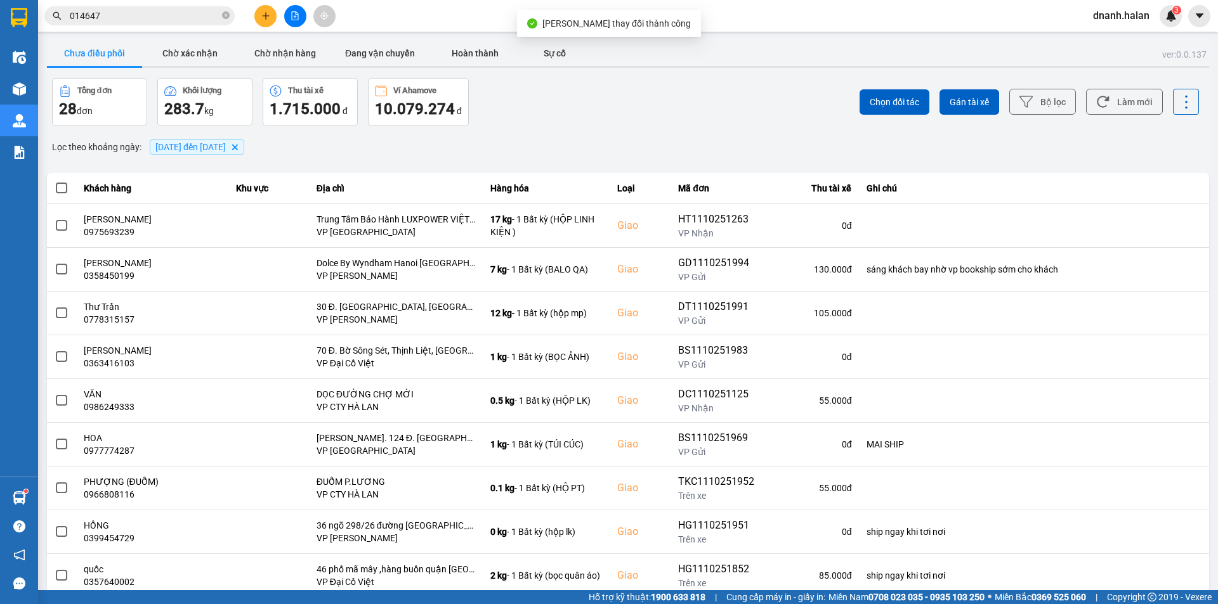
click at [403, 173] on div "ver: 0.0.137 Chưa điều phối Chờ xác nhận Chờ nhận hàng Đang vận chuyển Hoàn thà…" at bounding box center [627, 351] width 1167 height 627
click at [682, 114] on div "Chọn đối tác Gán tài xế Bộ lọc Làm mới" at bounding box center [911, 102] width 573 height 48
click at [1132, 101] on button "Làm mới" at bounding box center [1124, 102] width 77 height 26
click at [295, 46] on button "Chờ nhận hàng" at bounding box center [284, 53] width 95 height 25
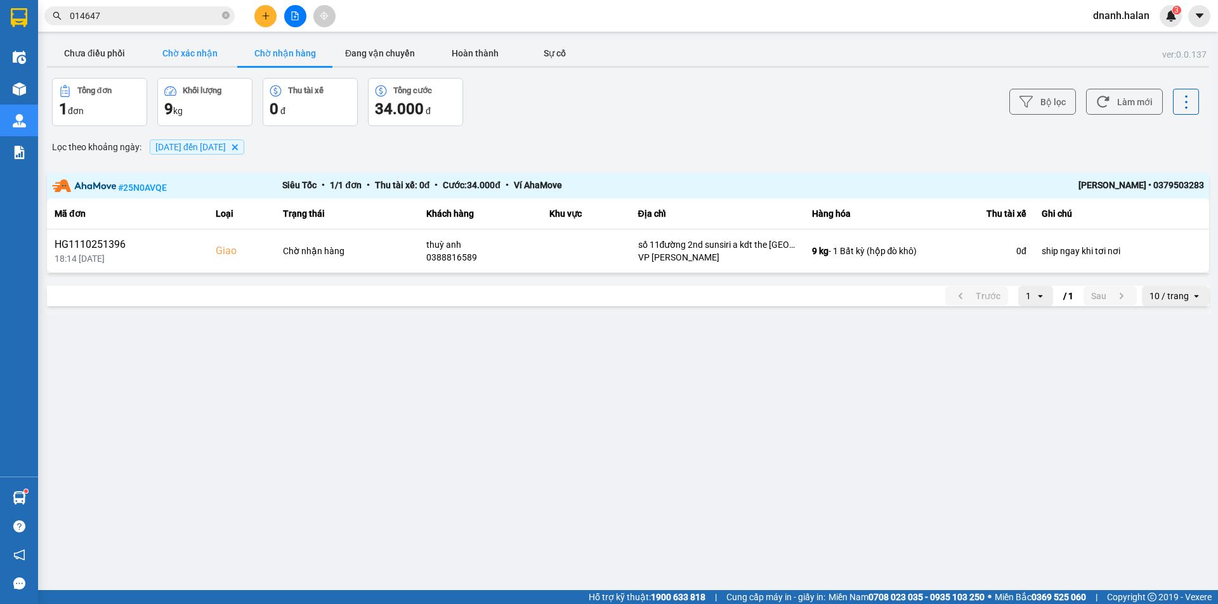
click at [195, 60] on button "Chờ xác nhận" at bounding box center [189, 53] width 95 height 25
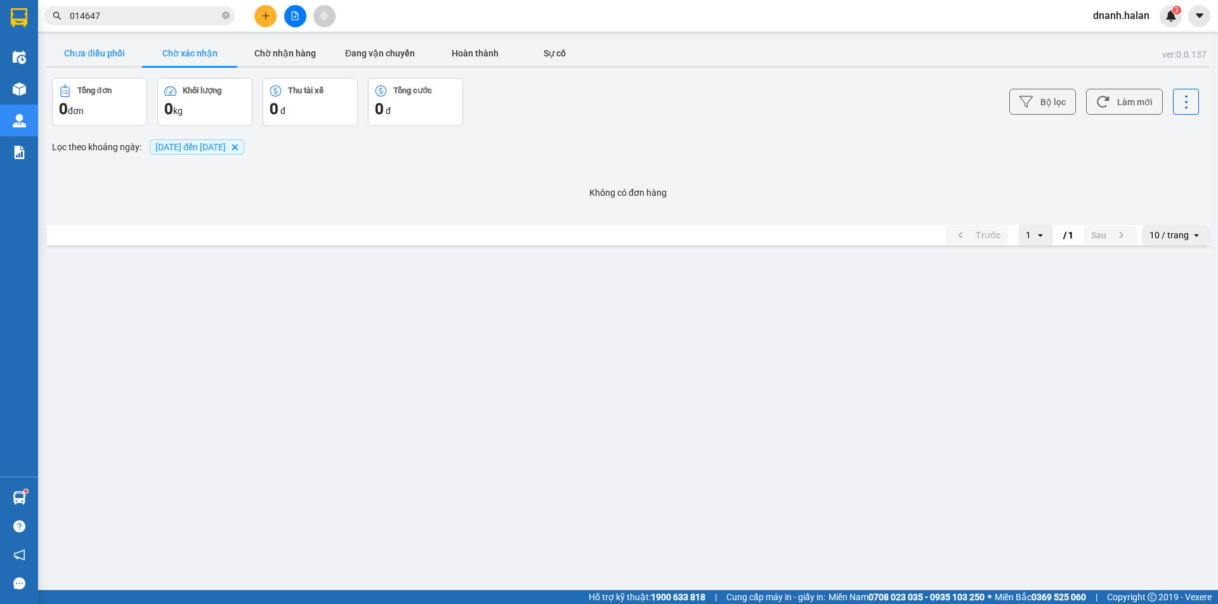
click at [101, 56] on button "Chưa điều phối" at bounding box center [94, 53] width 95 height 25
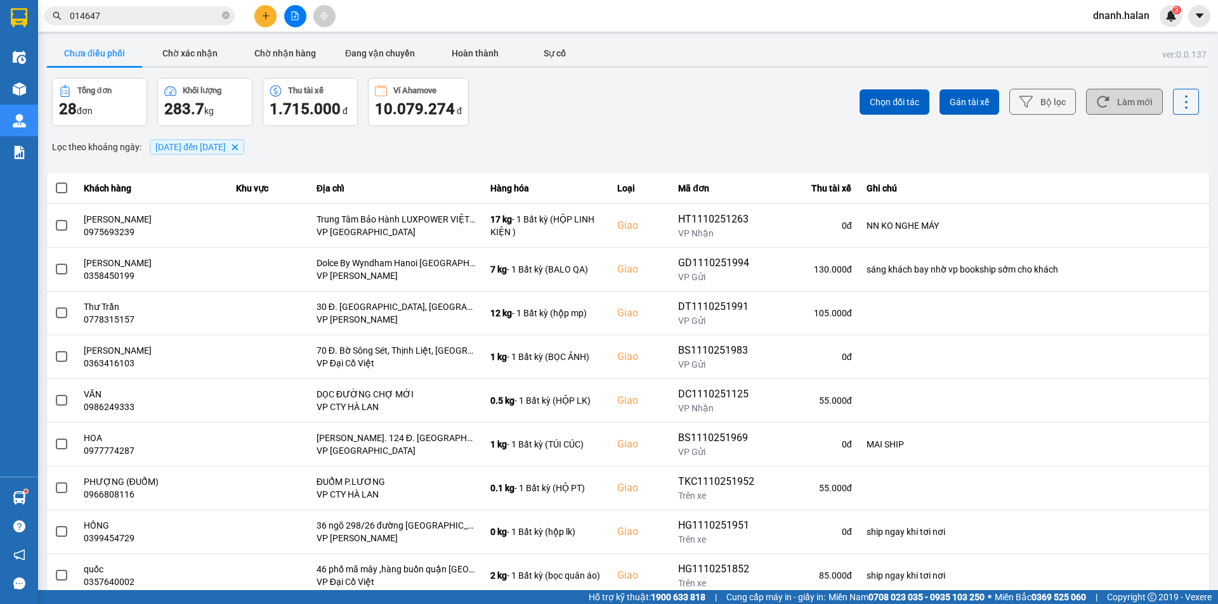
click at [1097, 105] on icon at bounding box center [1102, 101] width 13 height 13
click at [140, 25] on span "014647" at bounding box center [139, 15] width 190 height 19
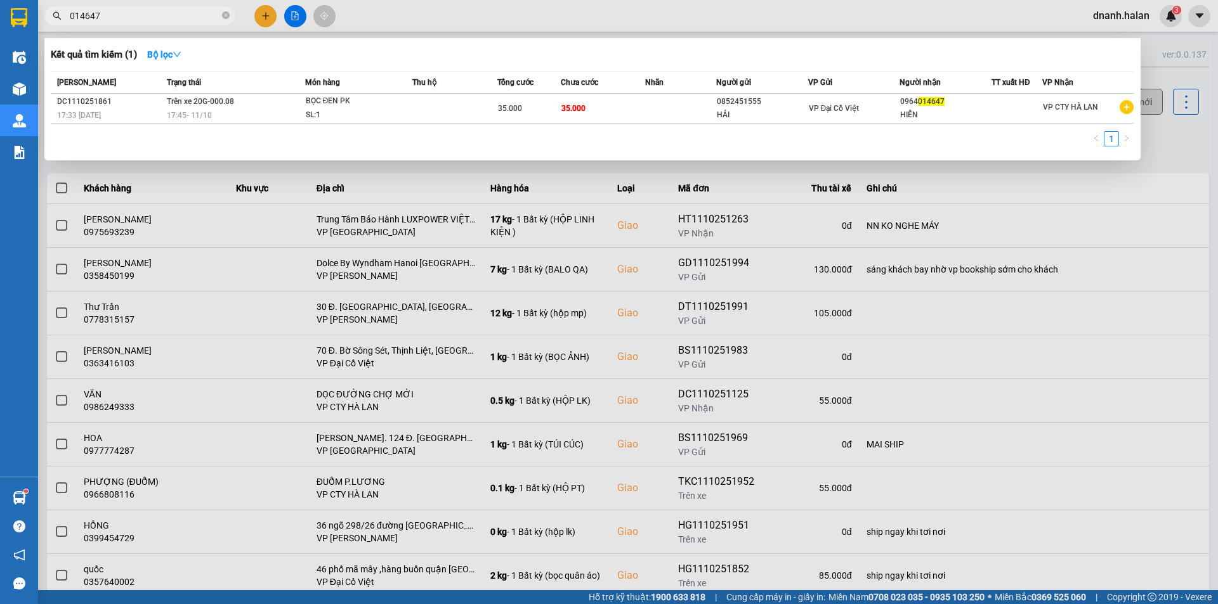
click at [139, 20] on input "014647" at bounding box center [145, 16] width 150 height 14
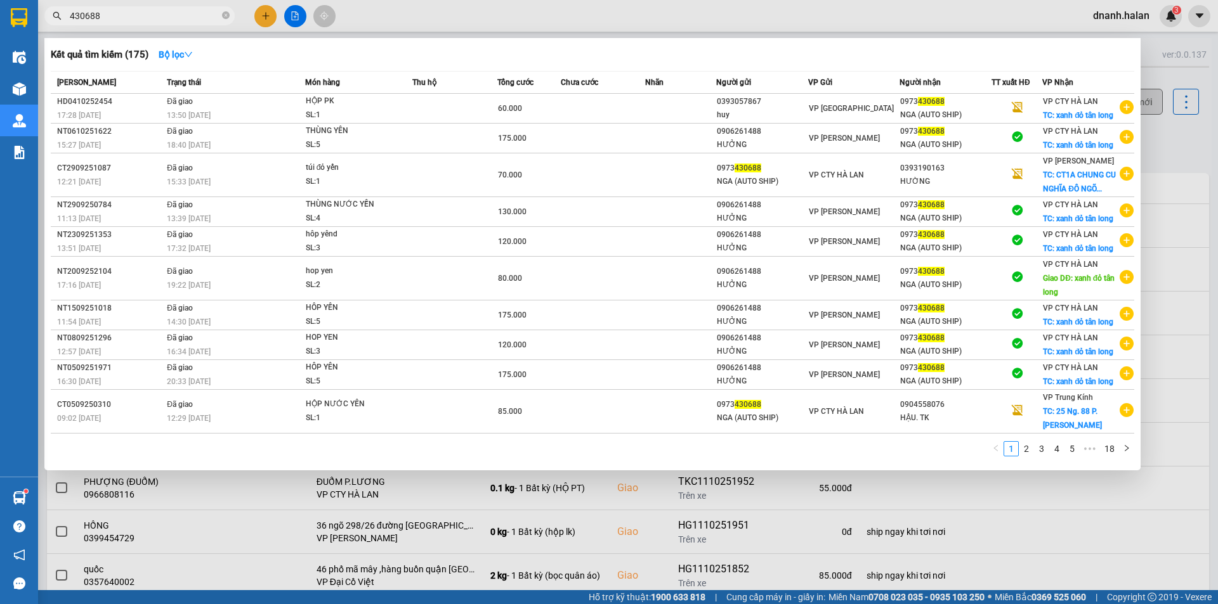
click at [142, 17] on input "430688" at bounding box center [145, 16] width 150 height 14
type input "630888"
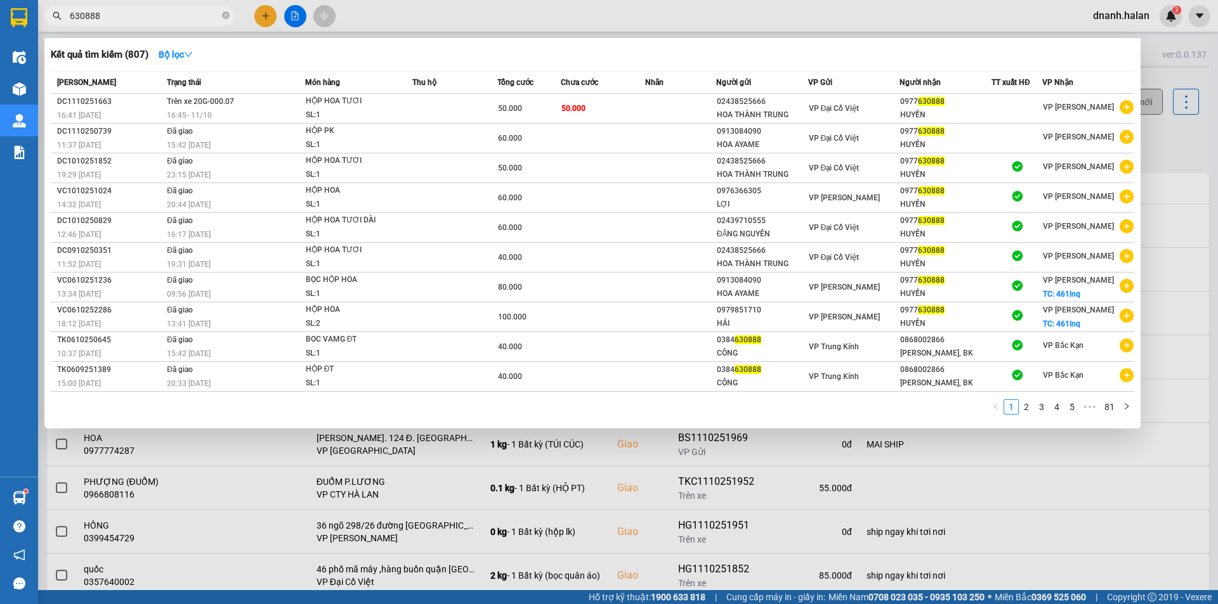
click at [152, 20] on input "630888" at bounding box center [145, 16] width 150 height 14
click at [184, 16] on input "630888" at bounding box center [145, 16] width 150 height 14
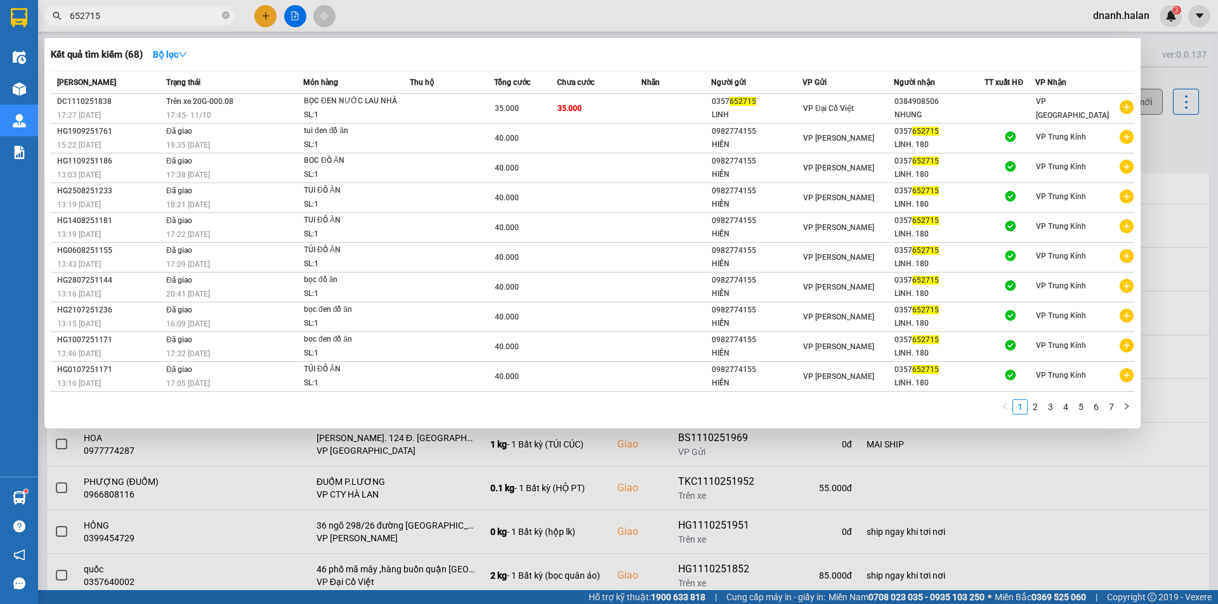
type input "652715"
click at [389, 19] on div at bounding box center [609, 302] width 1218 height 604
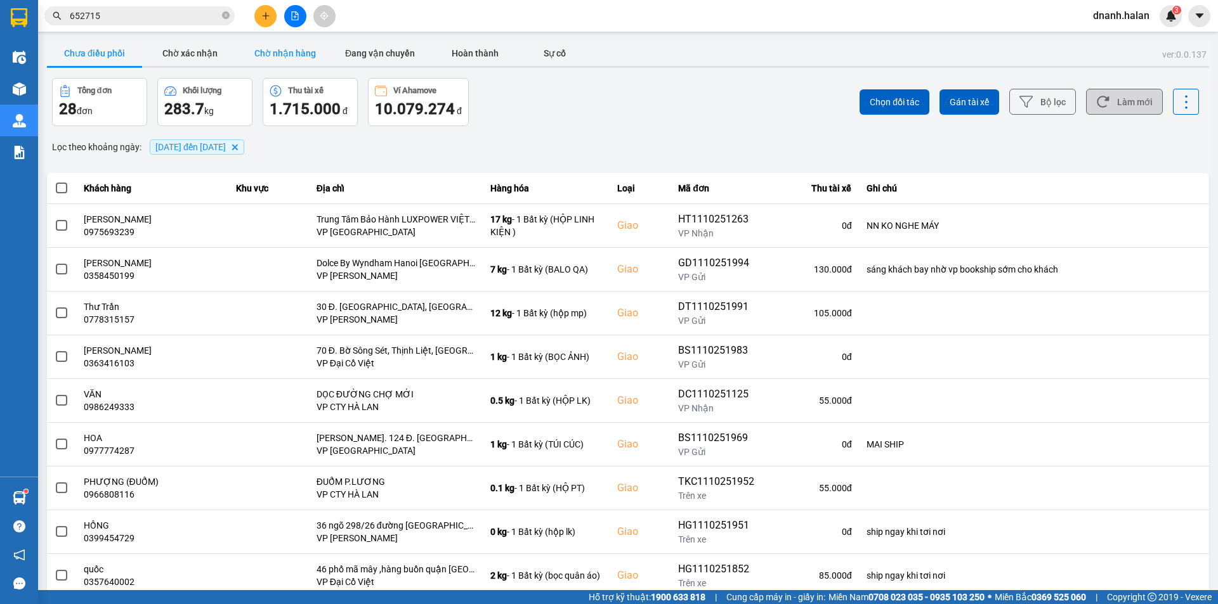
click at [301, 54] on button "Chờ nhận hàng" at bounding box center [284, 53] width 95 height 25
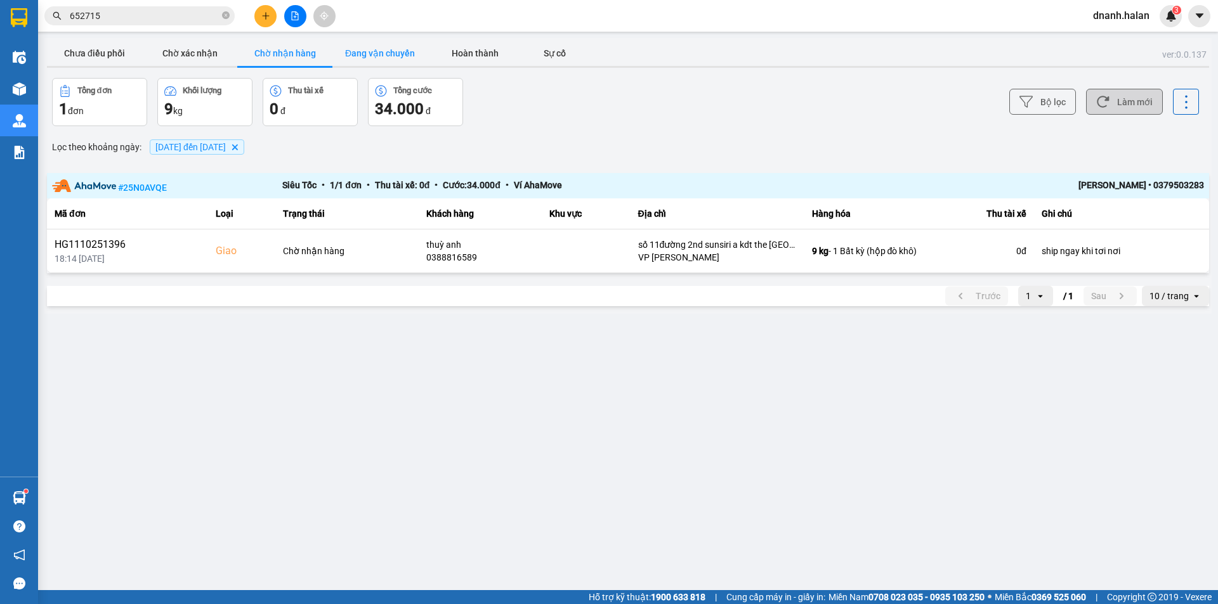
click at [394, 56] on button "Đang vận chuyển" at bounding box center [379, 53] width 95 height 25
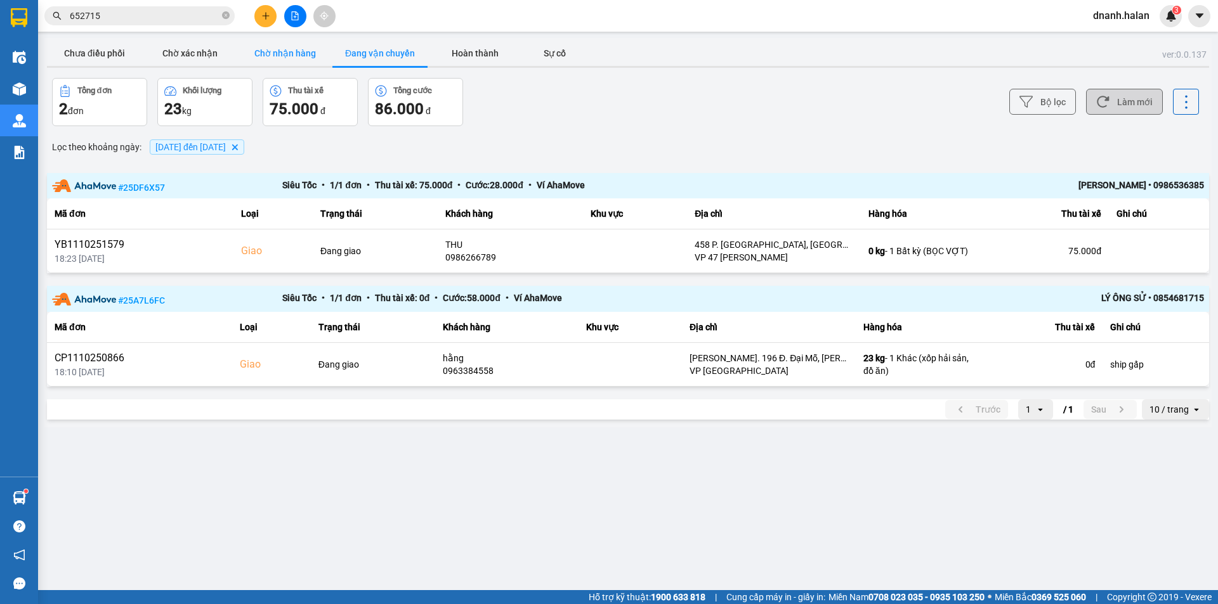
click at [277, 55] on button "Chờ nhận hàng" at bounding box center [284, 53] width 95 height 25
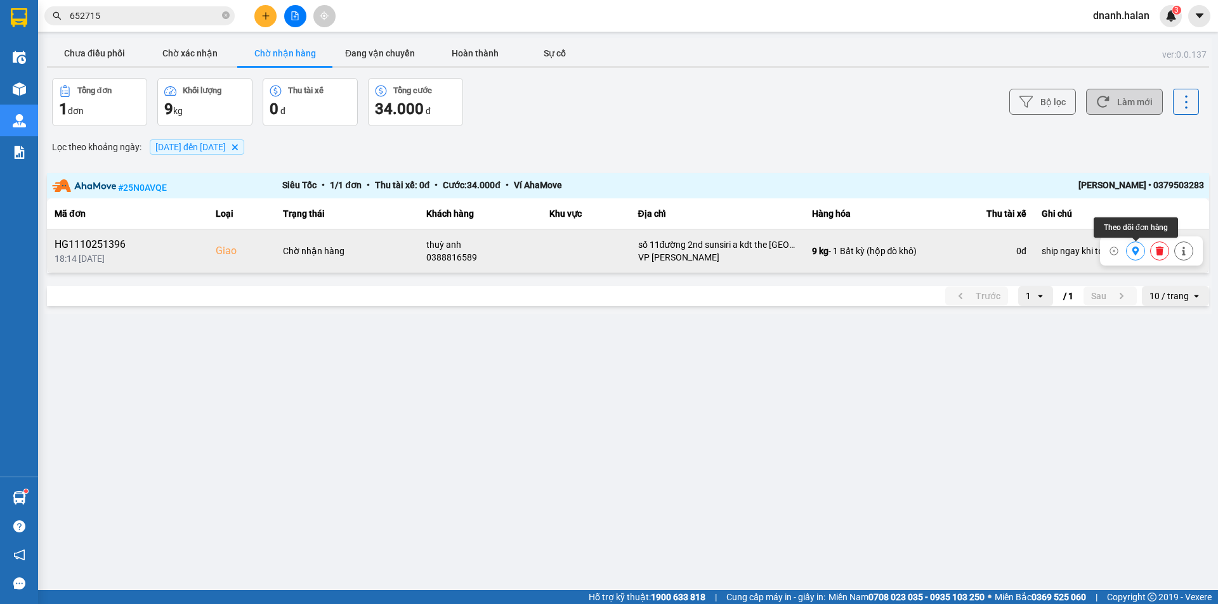
click at [1136, 252] on icon at bounding box center [1135, 251] width 7 height 9
click at [101, 58] on button "Chưa điều phối" at bounding box center [94, 53] width 95 height 25
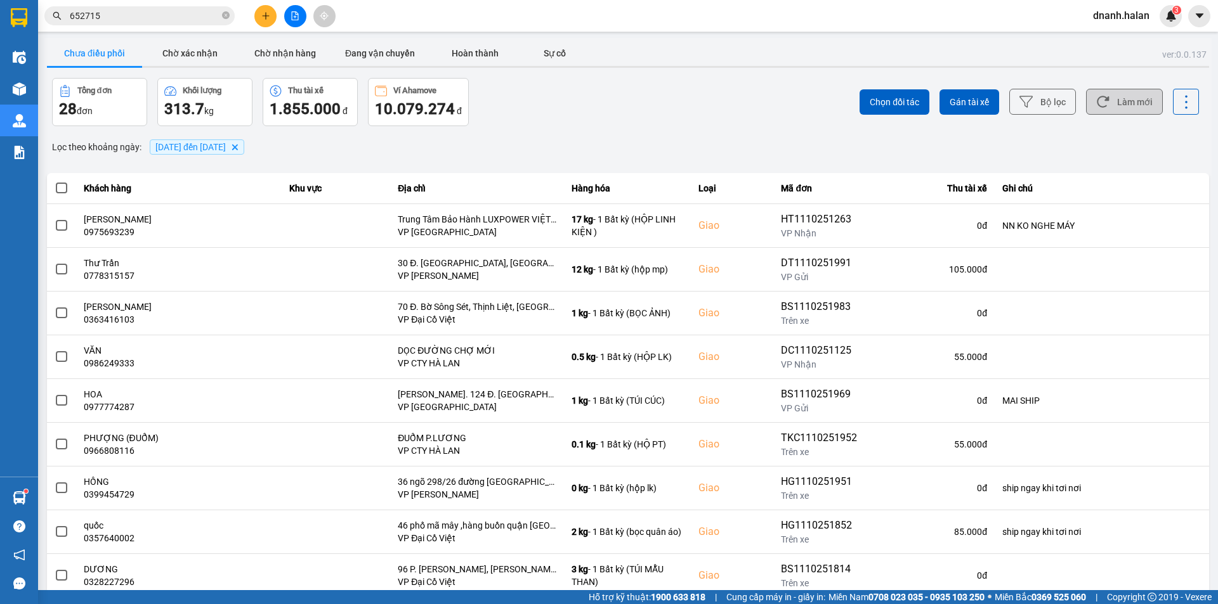
click at [1125, 98] on button "Làm mới" at bounding box center [1124, 102] width 77 height 26
click at [1126, 99] on button "Làm mới" at bounding box center [1124, 102] width 77 height 26
click at [1128, 98] on button "Làm mới" at bounding box center [1124, 102] width 77 height 26
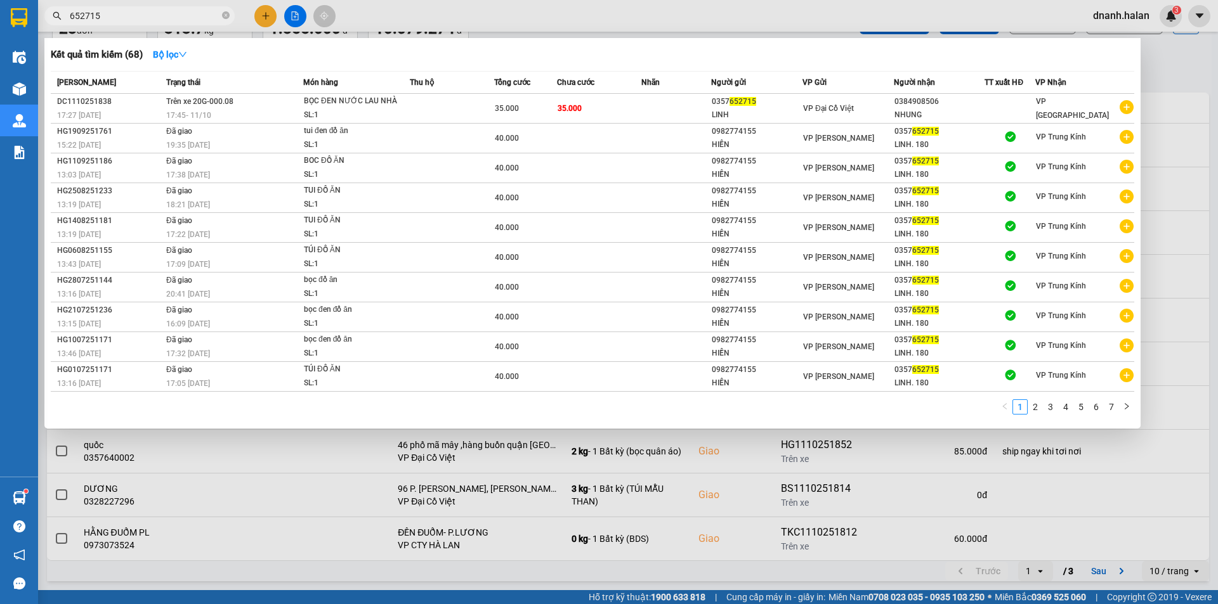
click at [144, 22] on input "652715" at bounding box center [145, 16] width 150 height 14
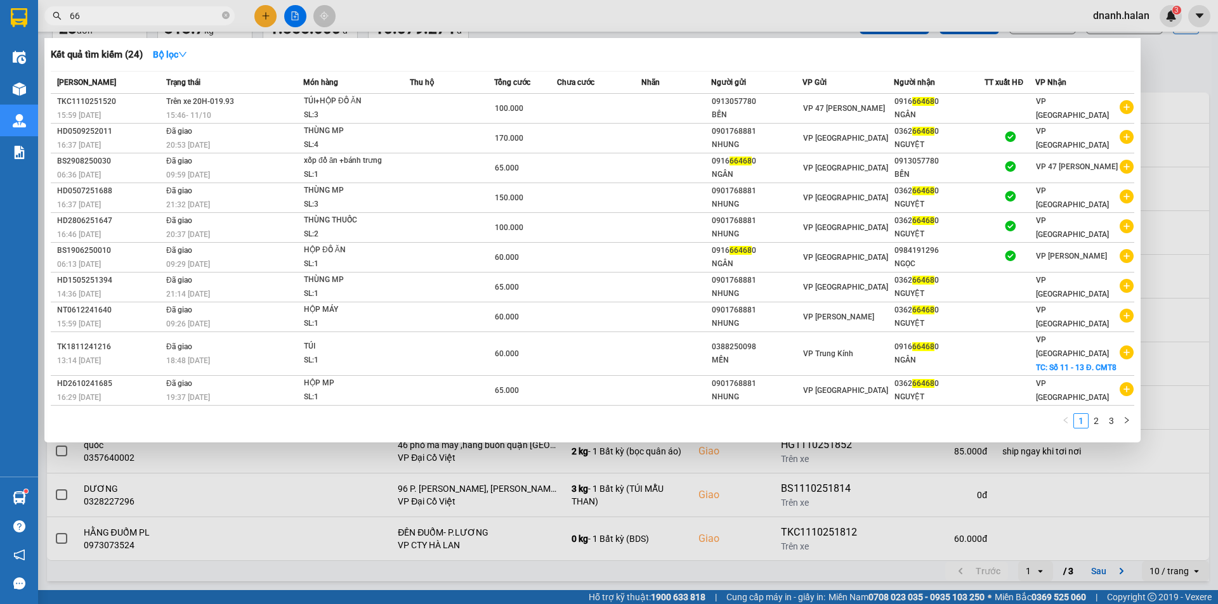
type input "6"
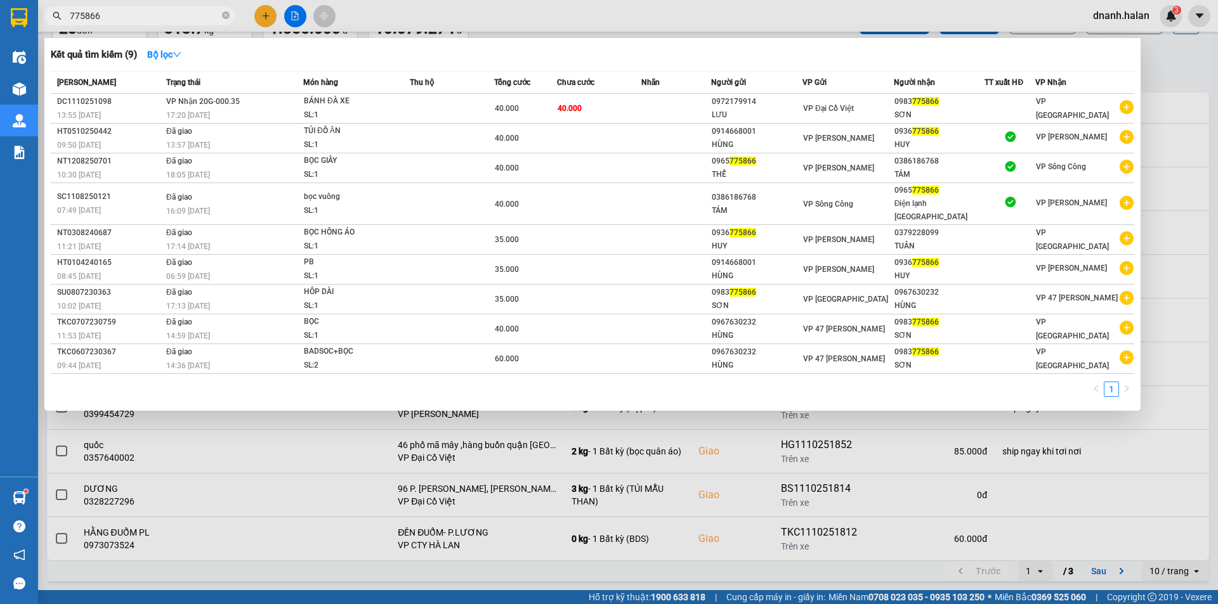
type input "775866"
drag, startPoint x: 622, startPoint y: 11, endPoint x: 681, endPoint y: 11, distance: 58.4
click at [623, 11] on div at bounding box center [609, 302] width 1218 height 604
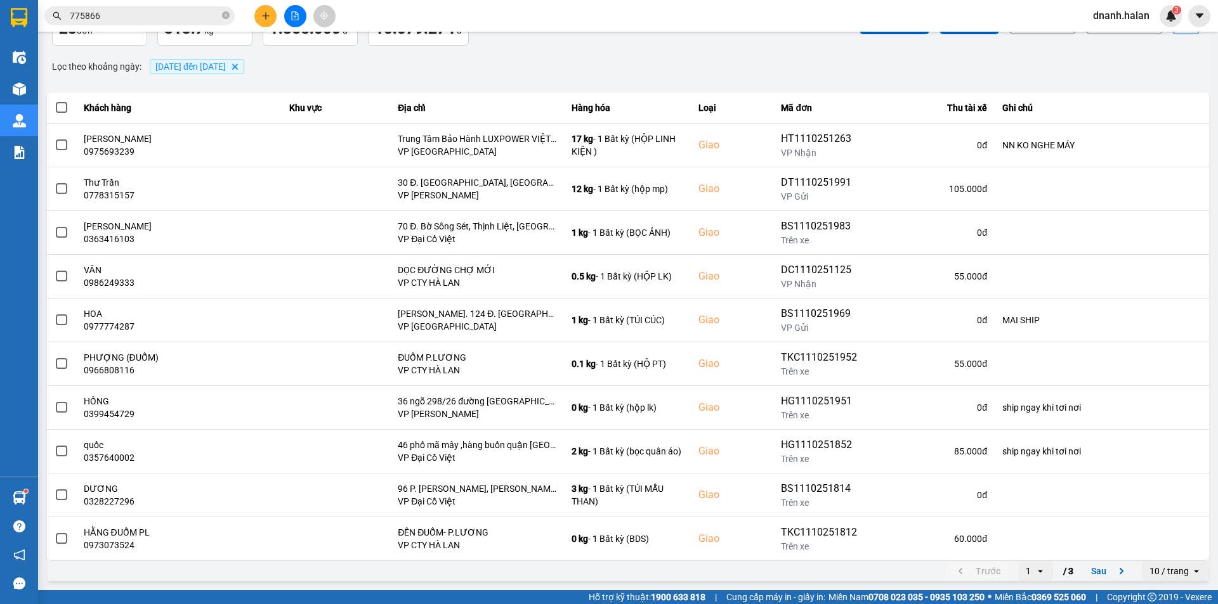
scroll to position [0, 0]
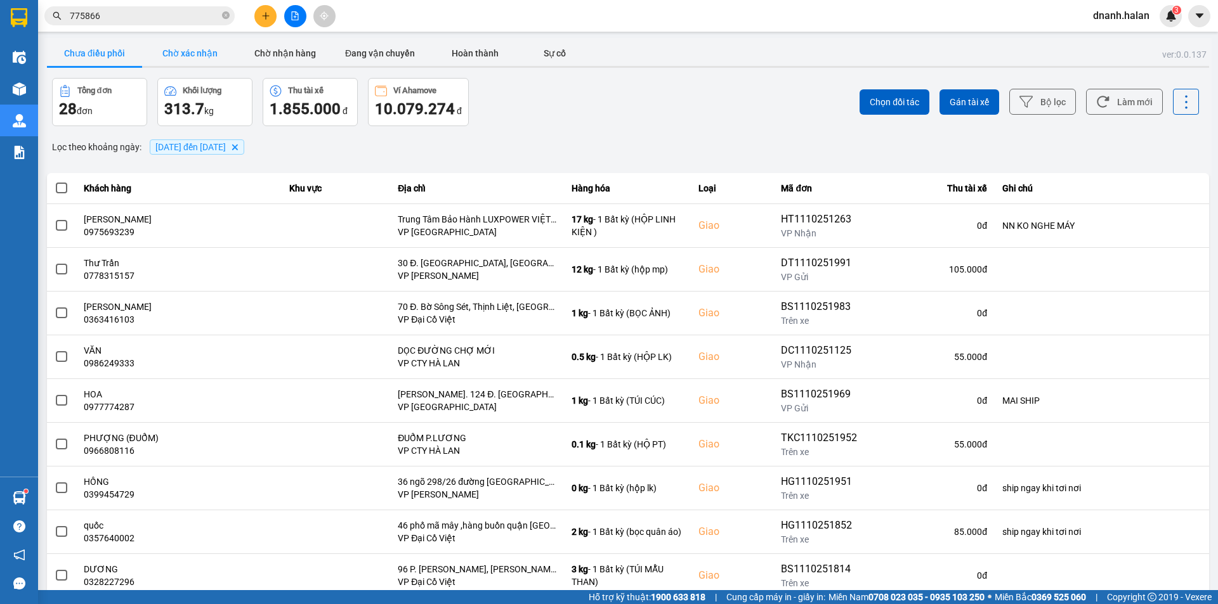
click at [189, 61] on button "Chờ xác nhận" at bounding box center [189, 53] width 95 height 25
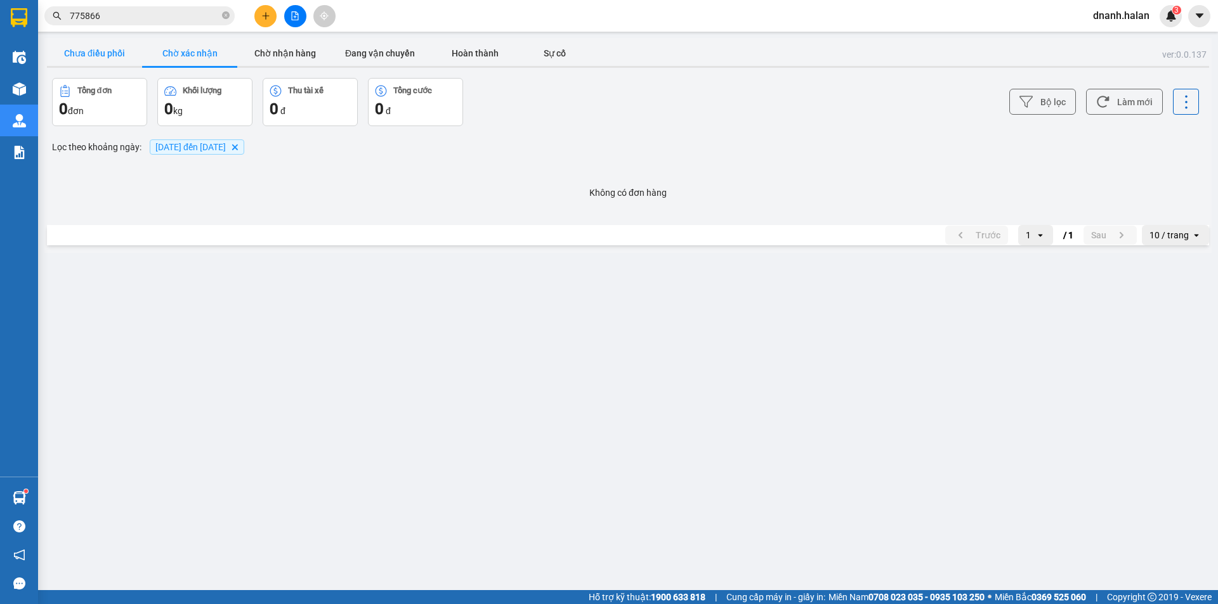
click at [84, 55] on button "Chưa điều phối" at bounding box center [94, 53] width 95 height 25
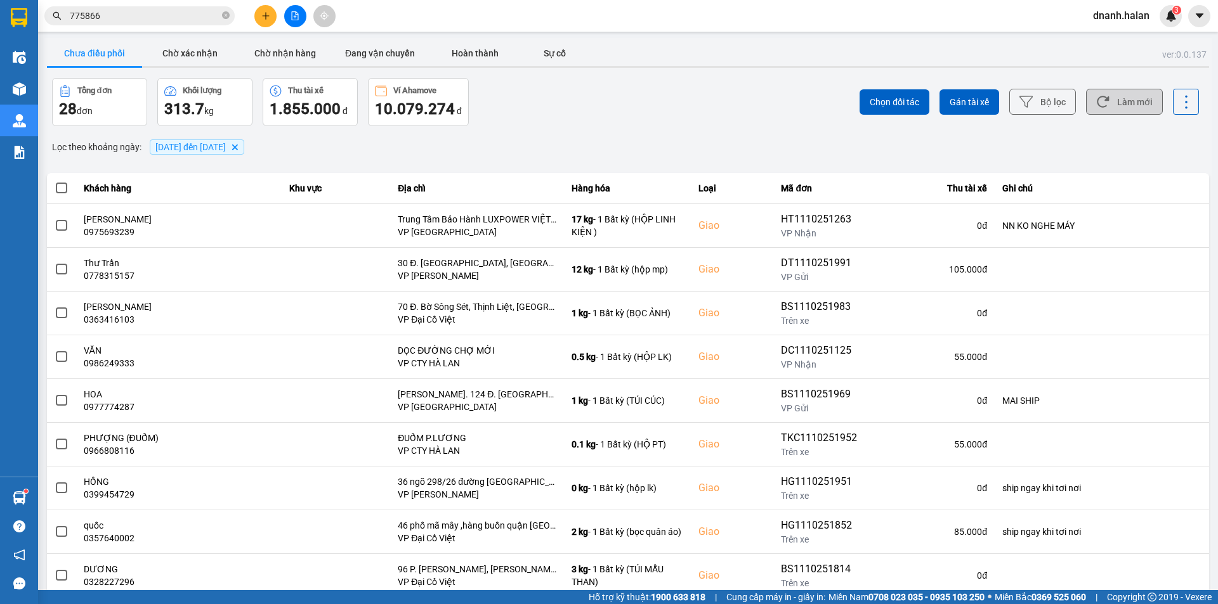
click at [1106, 103] on button "Làm mới" at bounding box center [1124, 102] width 77 height 26
click at [1111, 99] on button "Làm mới" at bounding box center [1124, 102] width 77 height 26
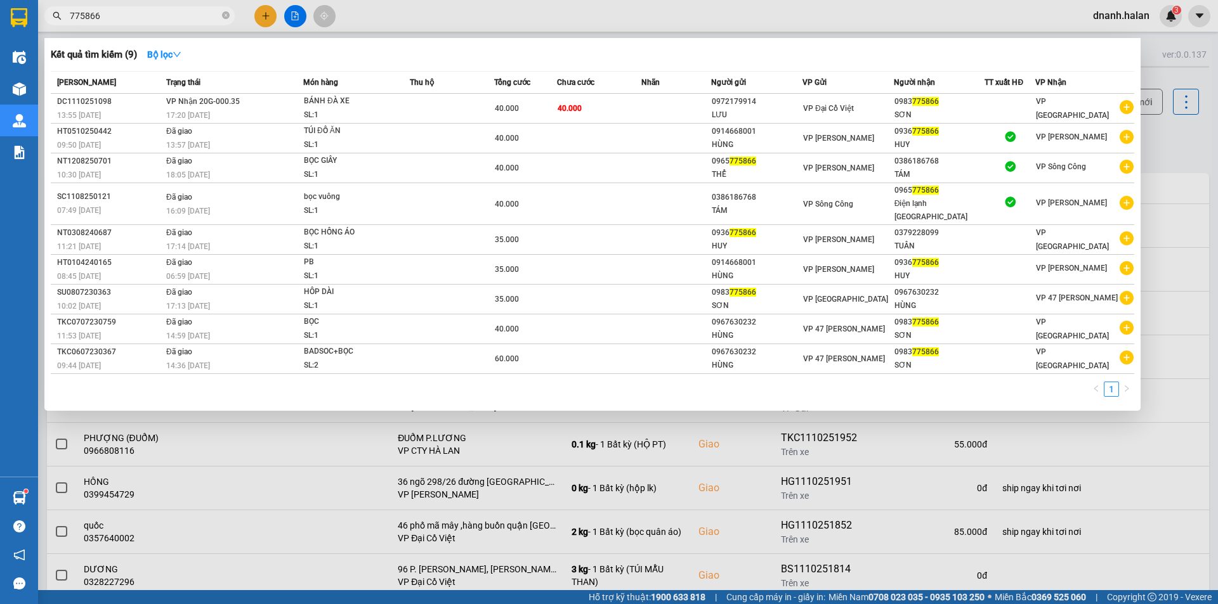
click at [143, 15] on input "775866" at bounding box center [145, 16] width 150 height 14
click at [142, 16] on input "775866" at bounding box center [145, 16] width 150 height 14
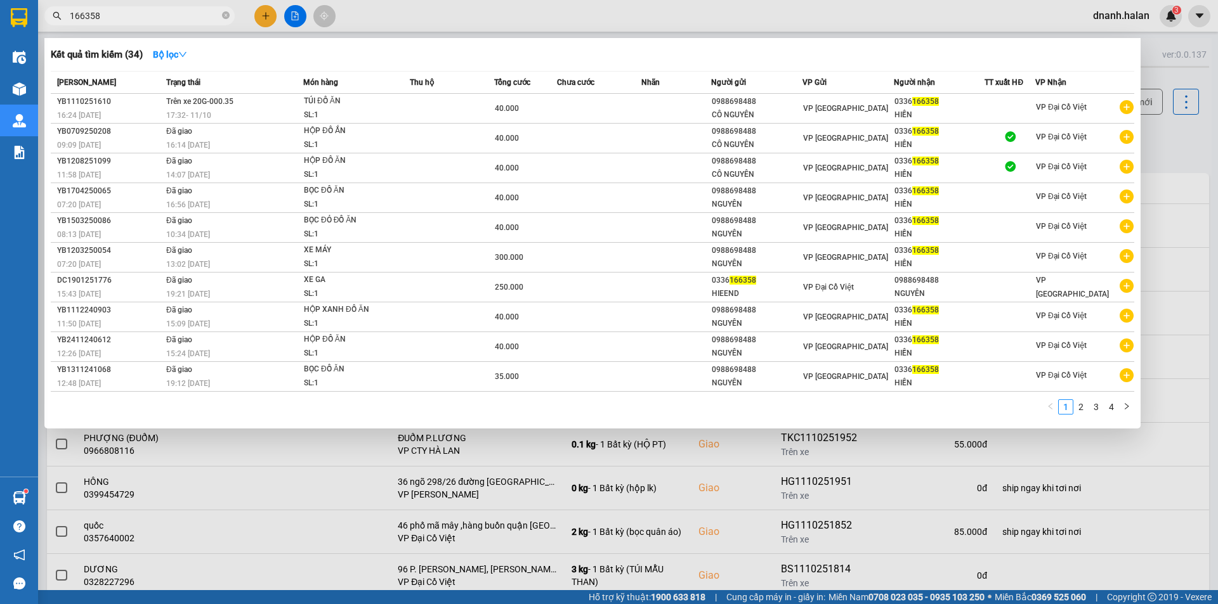
type input "166358"
click at [181, 18] on input "166358" at bounding box center [145, 16] width 150 height 14
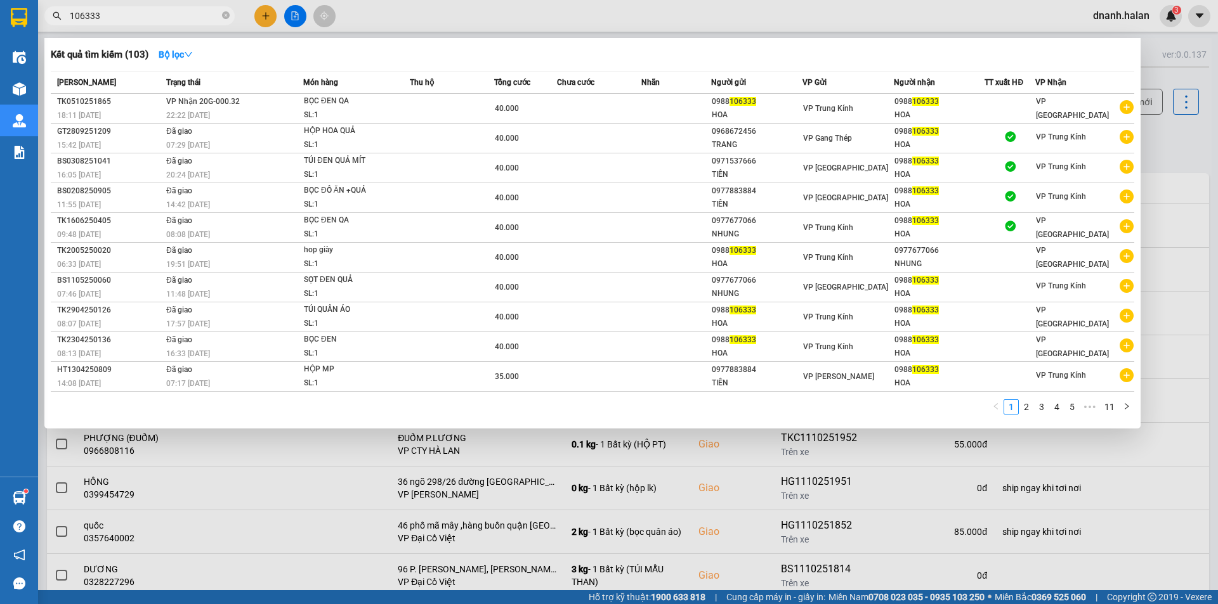
click at [381, 15] on div at bounding box center [609, 302] width 1218 height 604
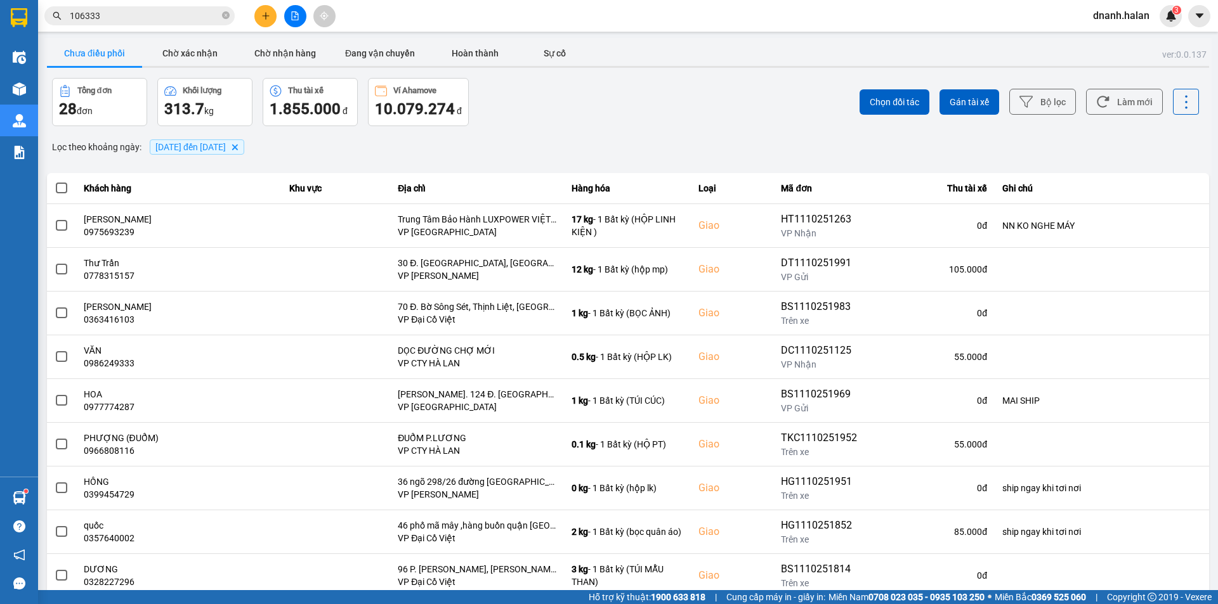
click at [183, 26] on div "Kết quả tìm kiếm ( 103 ) Bộ lọc Mã ĐH Trạng thái Món hàng Thu hộ Tổng cước Chưa…" at bounding box center [123, 16] width 247 height 22
click at [183, 13] on input "106333" at bounding box center [145, 16] width 150 height 14
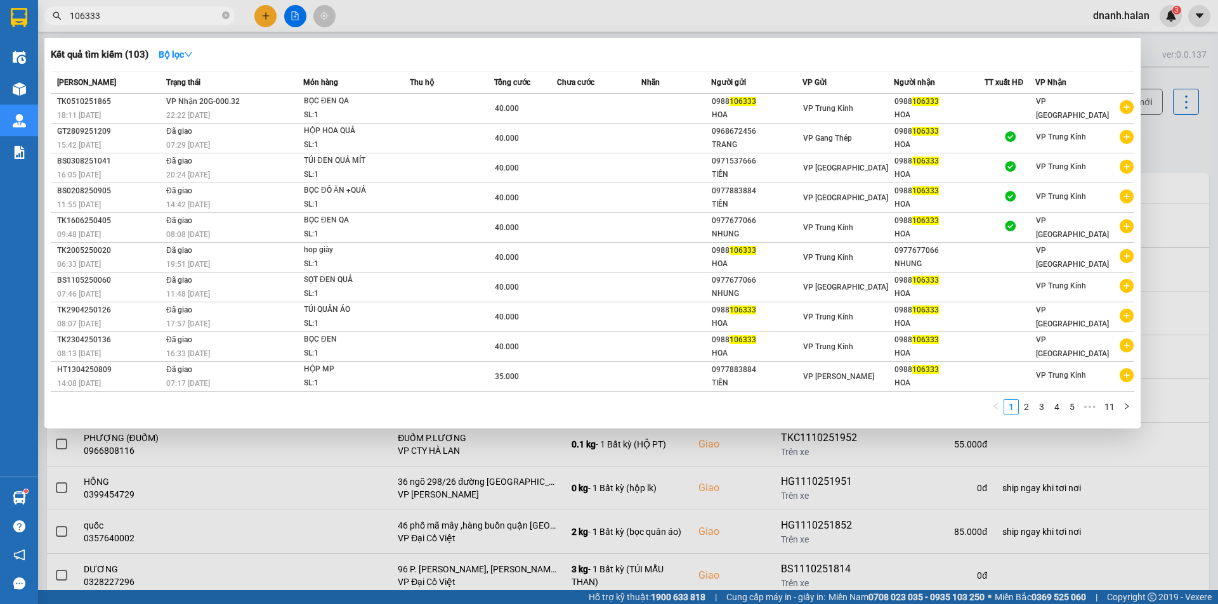
click at [186, 13] on input "106333" at bounding box center [145, 16] width 150 height 14
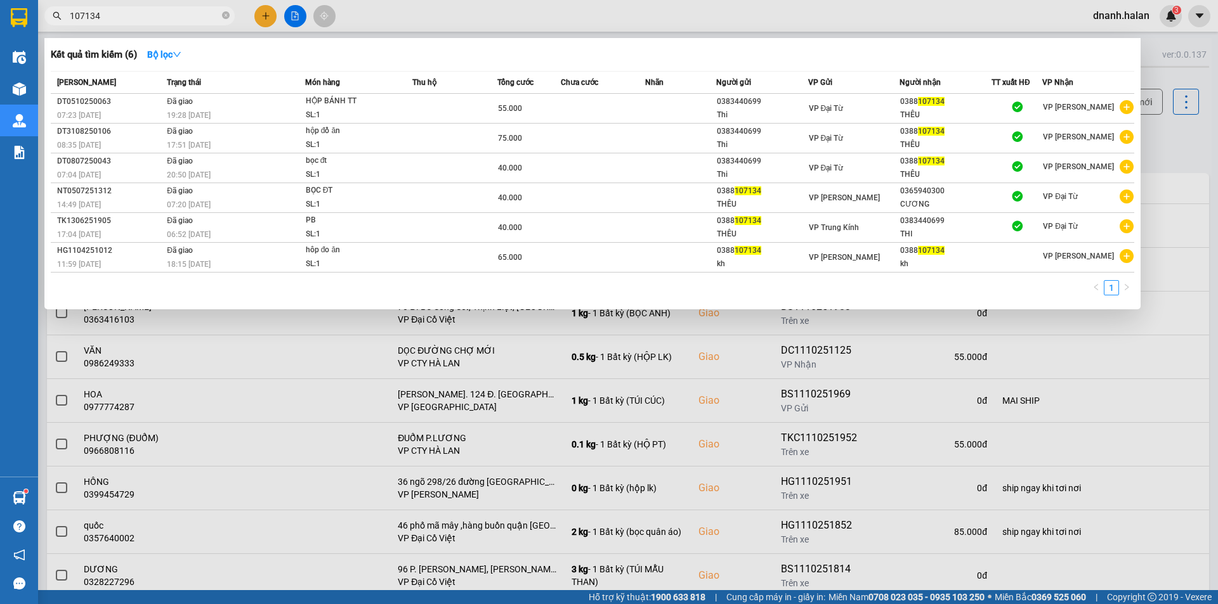
type input "107134"
click at [532, 20] on div at bounding box center [609, 302] width 1218 height 604
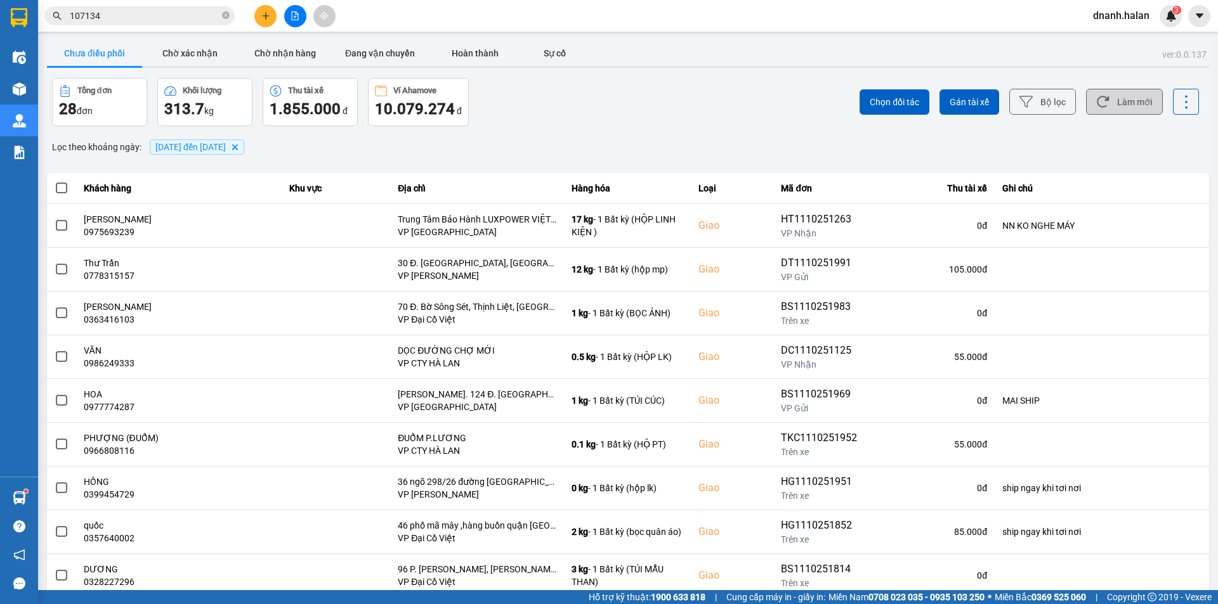
click at [1118, 107] on button "Làm mới" at bounding box center [1124, 102] width 77 height 26
click at [715, 124] on div "Chọn đối tác Gán tài xế Bộ lọc Làm mới" at bounding box center [911, 102] width 573 height 48
click at [1113, 109] on button "Làm mới" at bounding box center [1124, 102] width 77 height 26
click at [435, 161] on div "ver: 0.0.137 Chưa điều phối Chờ xác nhận Chờ nhận hàng Đang vận chuyển Hoàn thà…" at bounding box center [627, 351] width 1167 height 627
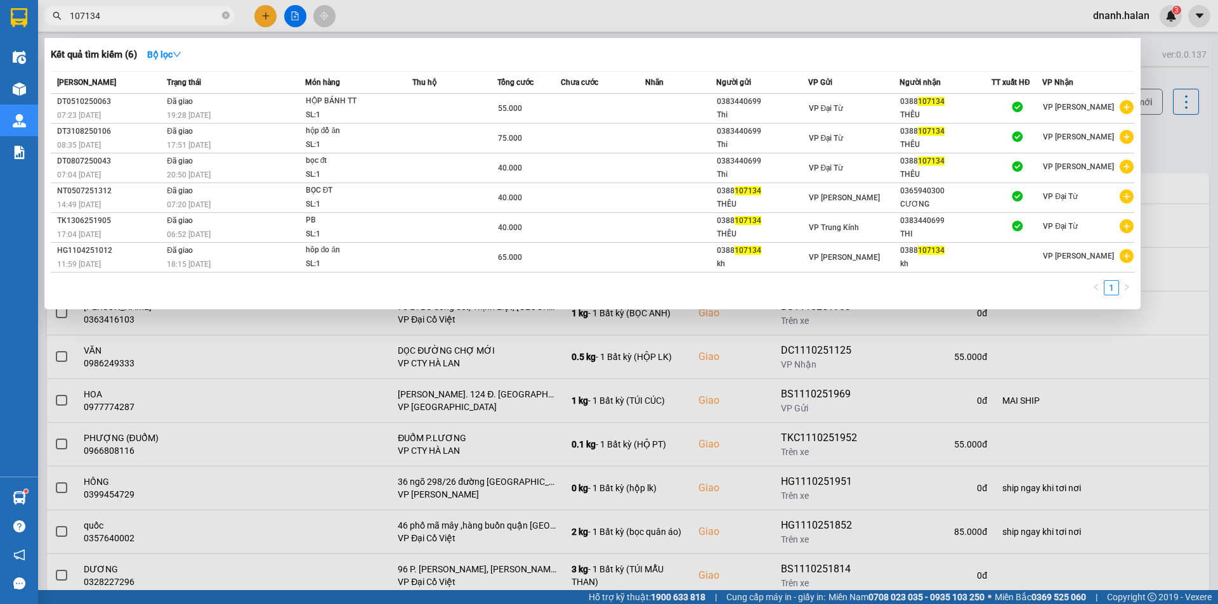
click at [169, 17] on input "107134" at bounding box center [145, 16] width 150 height 14
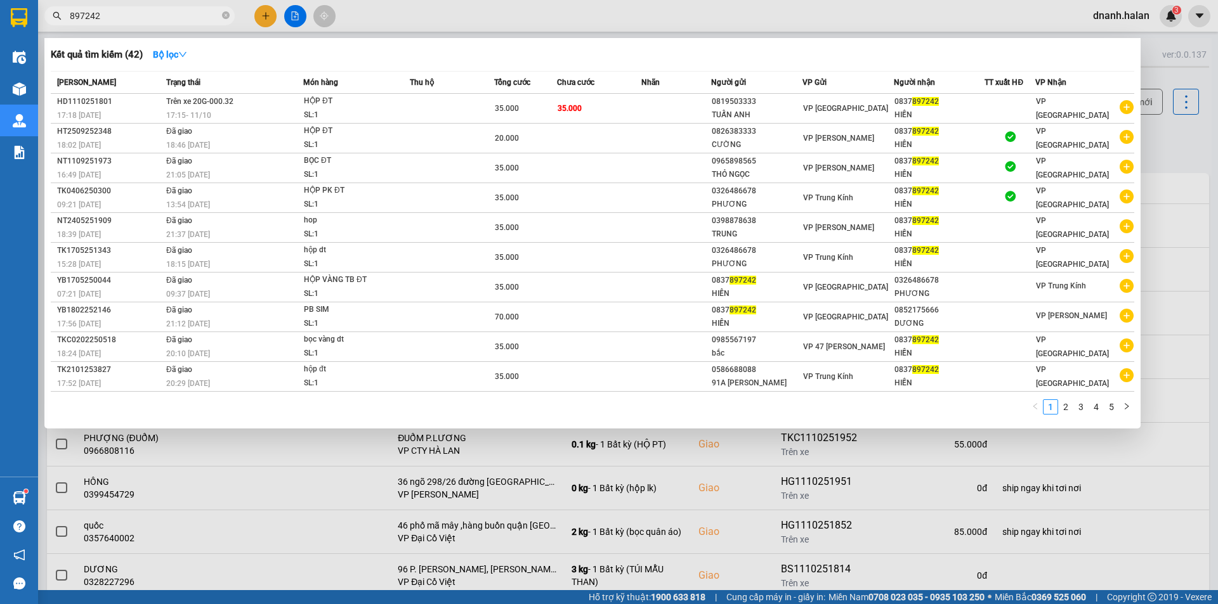
click at [188, 16] on input "897242" at bounding box center [145, 16] width 150 height 14
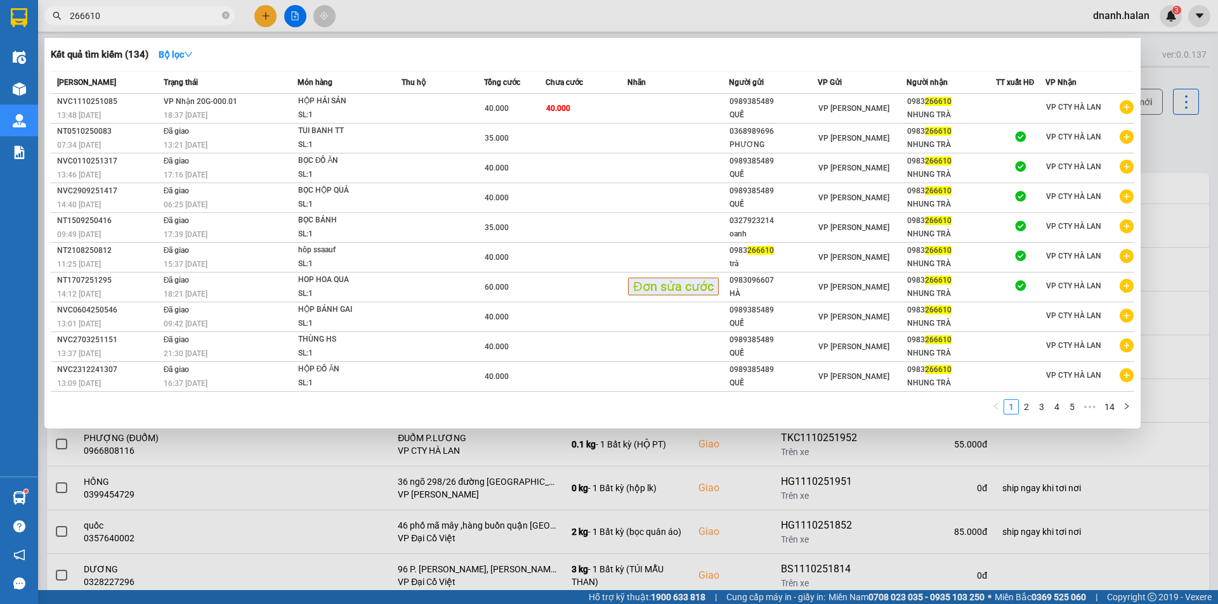
click at [361, 20] on div at bounding box center [609, 302] width 1218 height 604
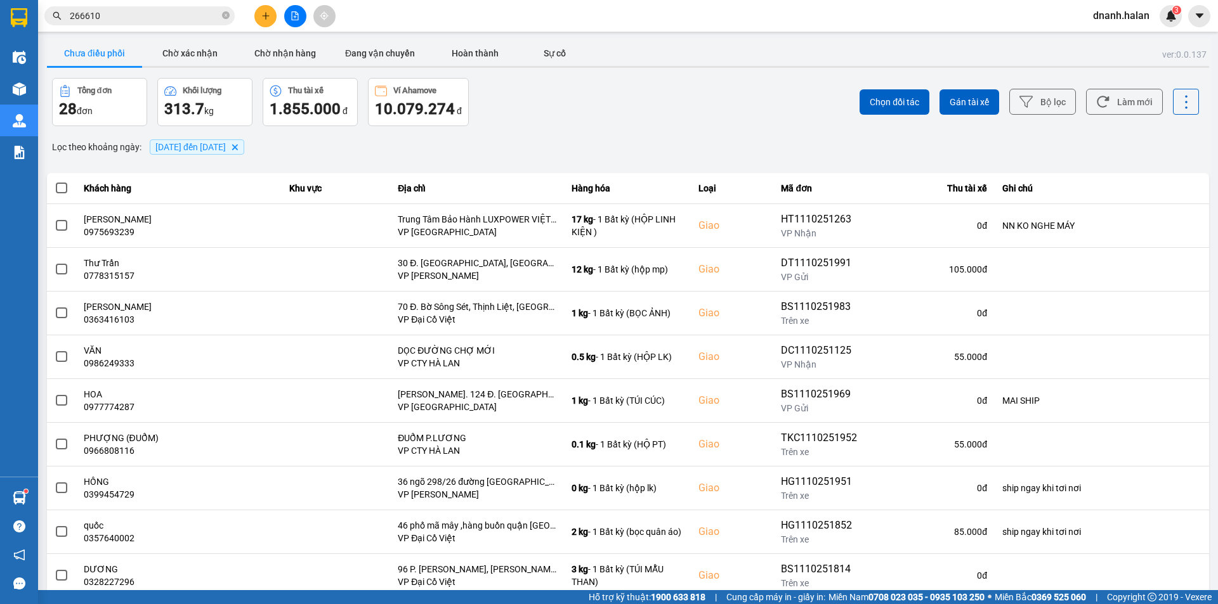
click at [760, 70] on div "ver: 0.0.137 Chưa điều phối Chờ xác nhận Chờ nhận hàng Đang vận chuyển Hoàn thà…" at bounding box center [627, 351] width 1167 height 627
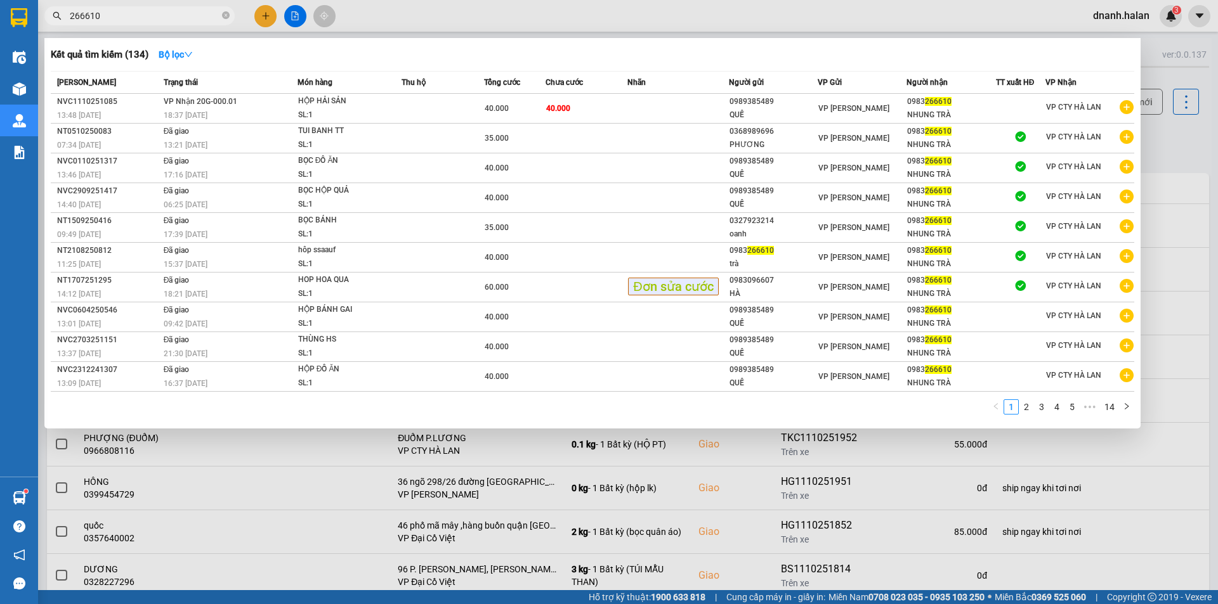
click at [187, 13] on input "266610" at bounding box center [145, 16] width 150 height 14
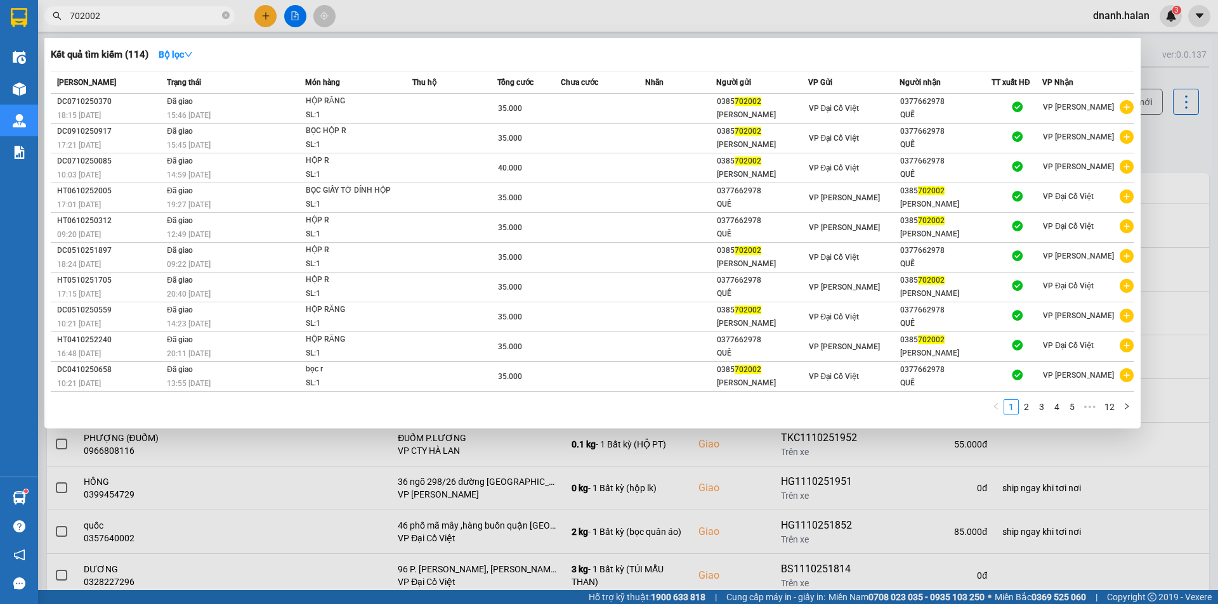
type input "702002"
click at [140, 20] on input "702002" at bounding box center [145, 16] width 150 height 14
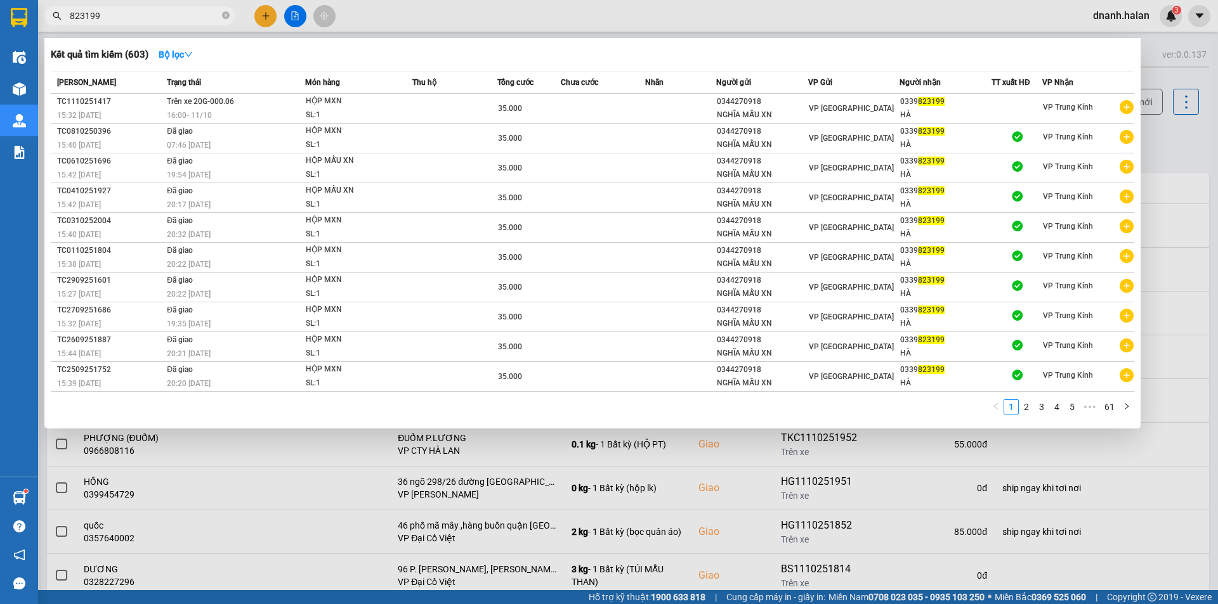
click at [548, 20] on div at bounding box center [609, 302] width 1218 height 604
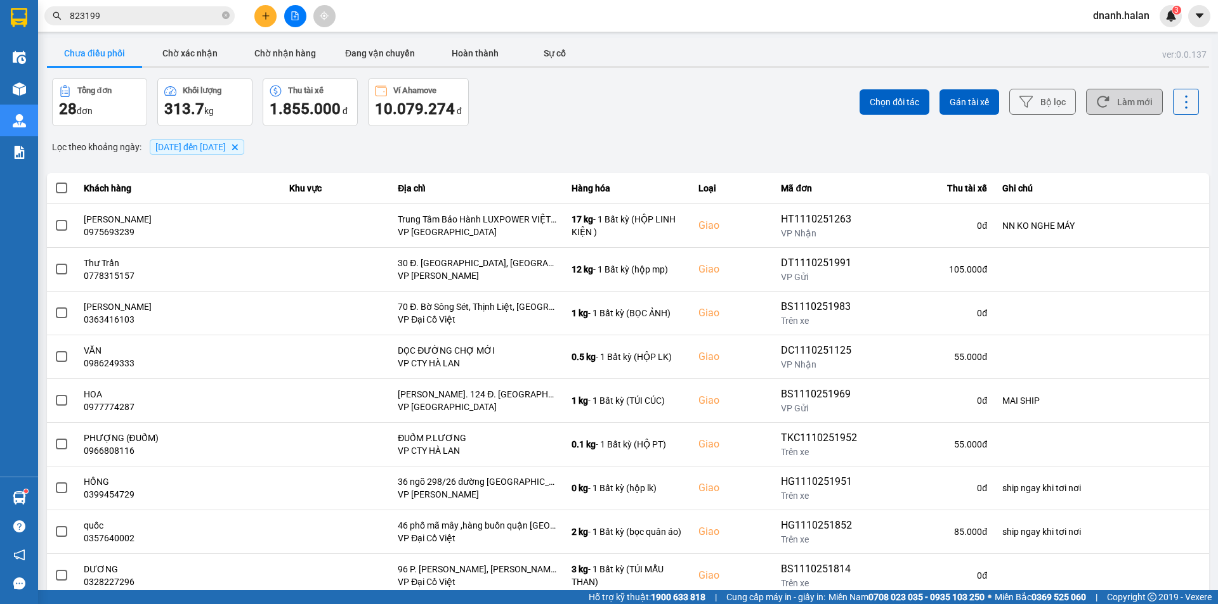
click at [1121, 105] on button "Làm mới" at bounding box center [1124, 102] width 77 height 26
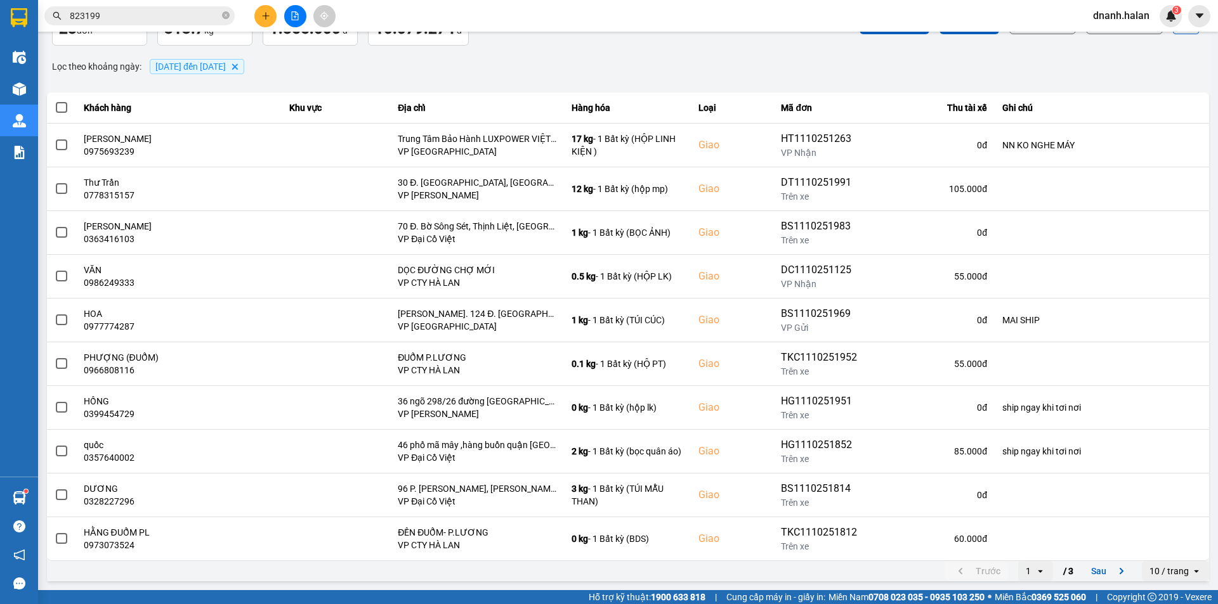
click at [417, 67] on div "Lọc theo khoảng ngày : 08/10/2025 đến 11/10/2025 Delete" at bounding box center [628, 67] width 1162 height 22
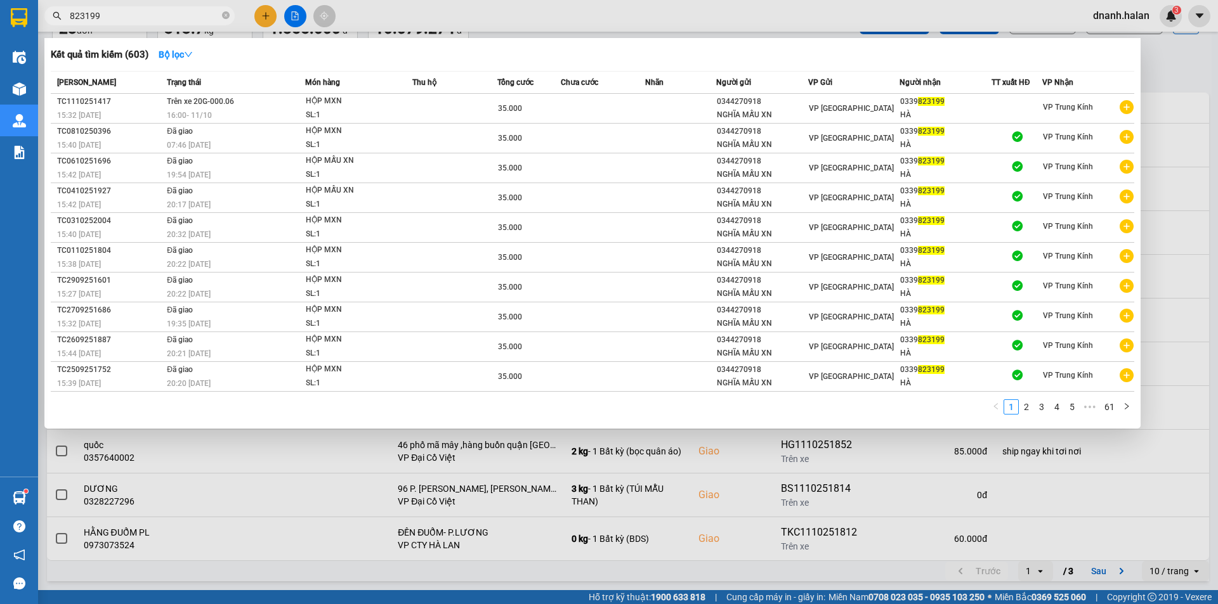
click at [142, 20] on input "823199" at bounding box center [145, 16] width 150 height 14
click at [582, 13] on div at bounding box center [609, 302] width 1218 height 604
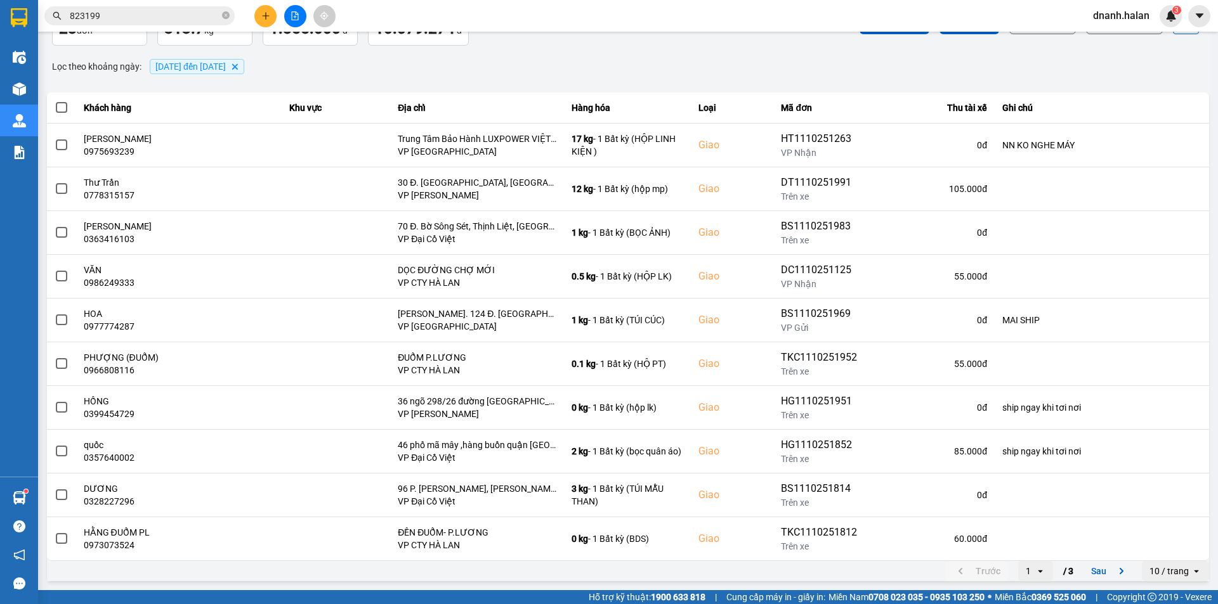
click at [388, 68] on div "Lọc theo khoảng ngày : 08/10/2025 đến 11/10/2025 Delete" at bounding box center [628, 67] width 1162 height 22
click at [823, 91] on div "ver: 0.0.137 Chưa điều phối Chờ xác nhận Chờ nhận hàng Đang vận chuyển Hoàn thà…" at bounding box center [627, 271] width 1167 height 627
click at [178, 16] on input "823199" at bounding box center [145, 16] width 150 height 14
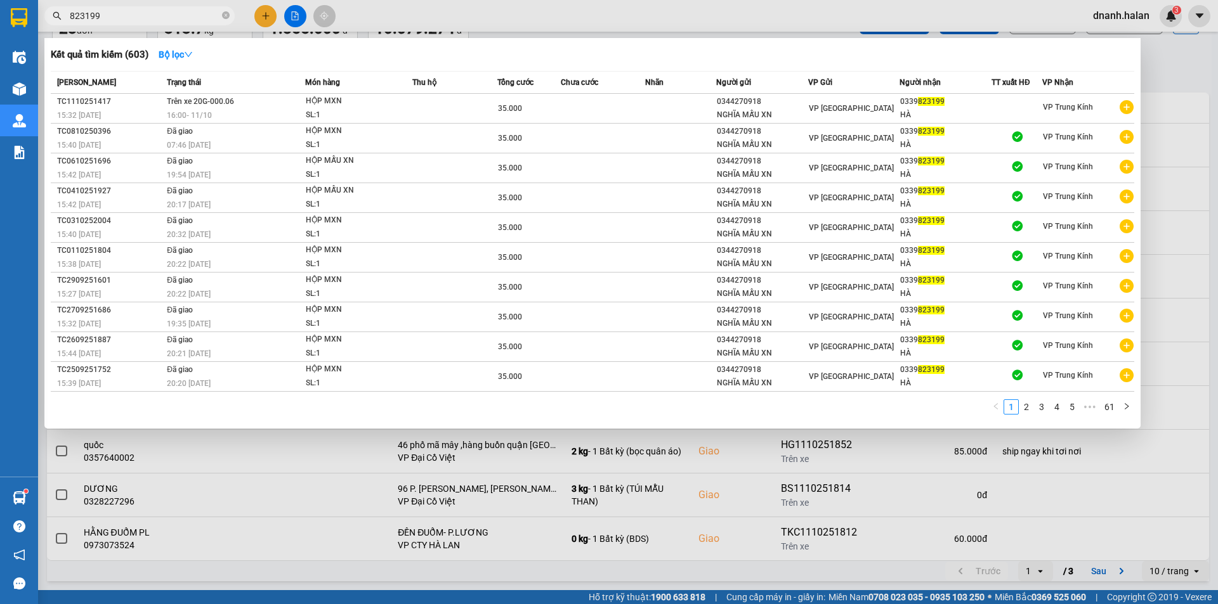
click at [178, 16] on input "823199" at bounding box center [145, 16] width 150 height 14
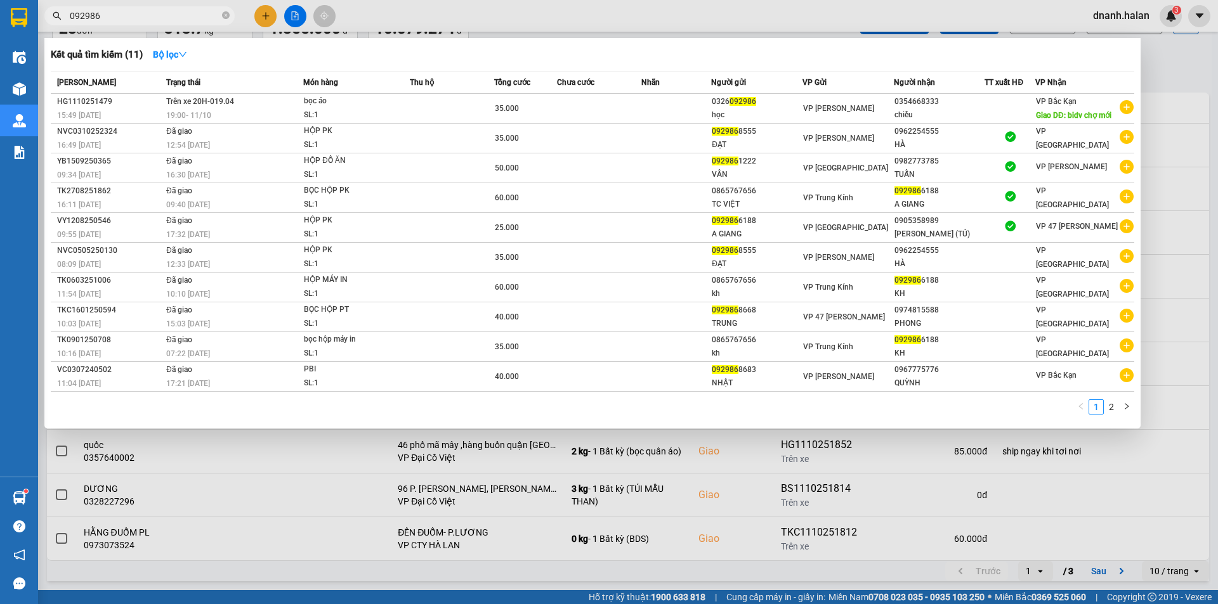
type input "092986"
click at [696, 47] on div "Kết quả tìm kiếm ( 11 ) Bộ lọc" at bounding box center [592, 54] width 1083 height 20
click at [654, 21] on div at bounding box center [609, 302] width 1218 height 604
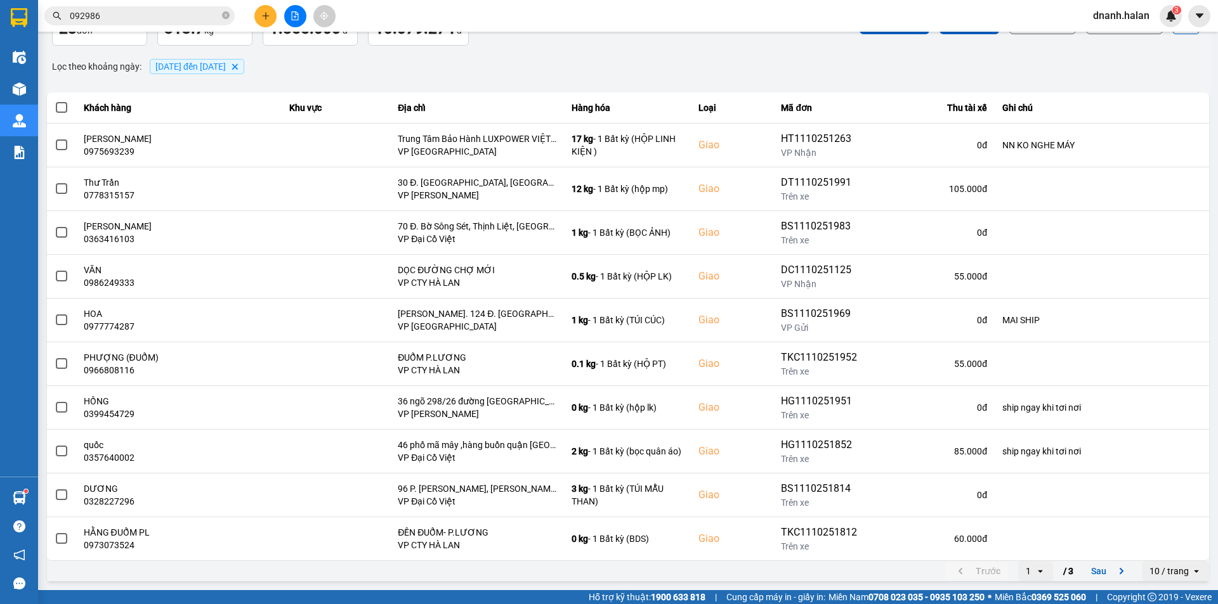
click at [382, 74] on div "Lọc theo khoảng ngày : 08/10/2025 đến 11/10/2025 Delete" at bounding box center [628, 67] width 1162 height 22
click at [653, 39] on div "Chọn đối tác Gán tài xế Bộ lọc Làm mới" at bounding box center [911, 21] width 573 height 48
click at [413, 65] on div "Lọc theo khoảng ngày : 08/10/2025 đến 11/10/2025 Delete" at bounding box center [628, 67] width 1162 height 22
click at [701, 71] on div "Lọc theo khoảng ngày : 08/10/2025 đến 11/10/2025 Delete" at bounding box center [628, 67] width 1162 height 22
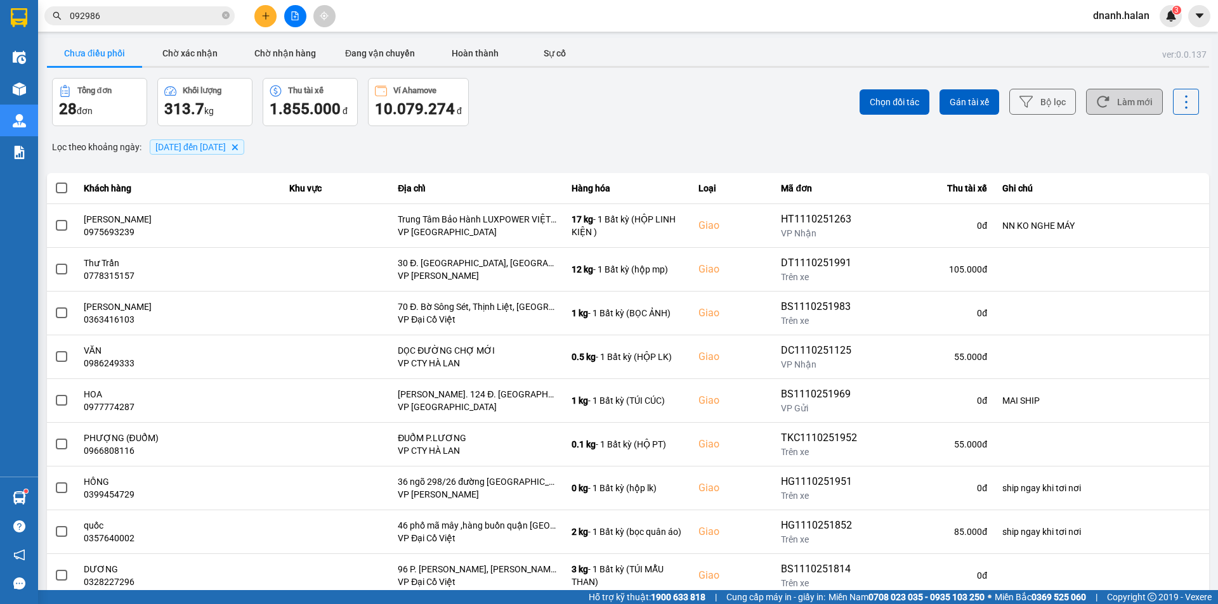
click at [1140, 96] on button "Làm mới" at bounding box center [1124, 102] width 77 height 26
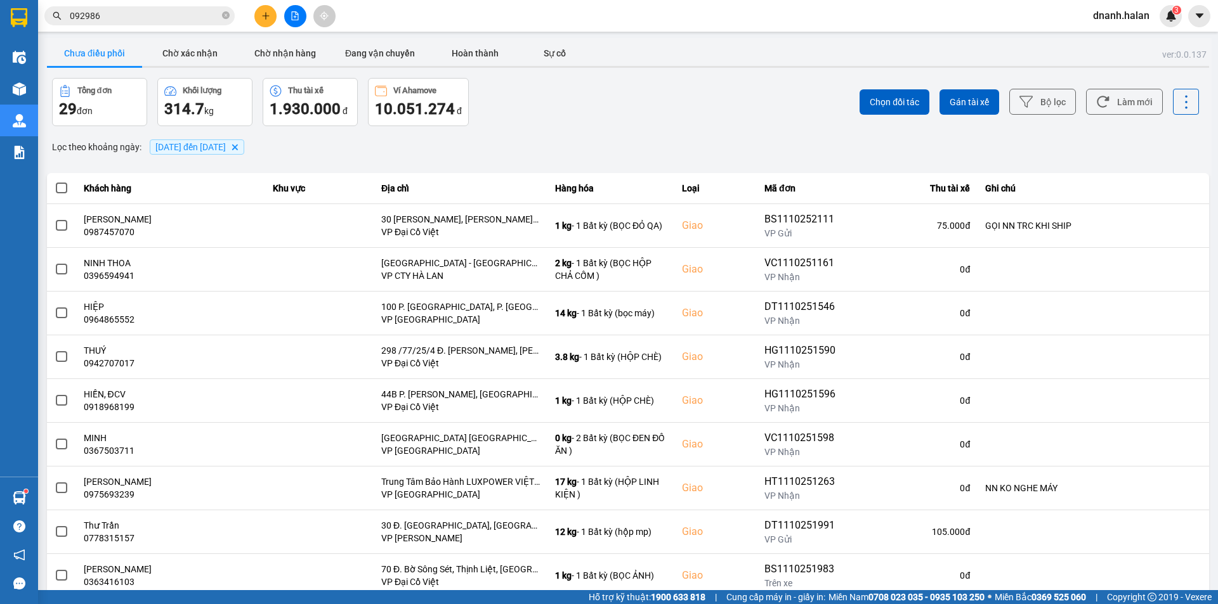
click at [724, 103] on div "Chọn đối tác Gán tài xế Bộ lọc Làm mới" at bounding box center [911, 102] width 573 height 48
click at [143, 7] on span "092986" at bounding box center [139, 15] width 190 height 19
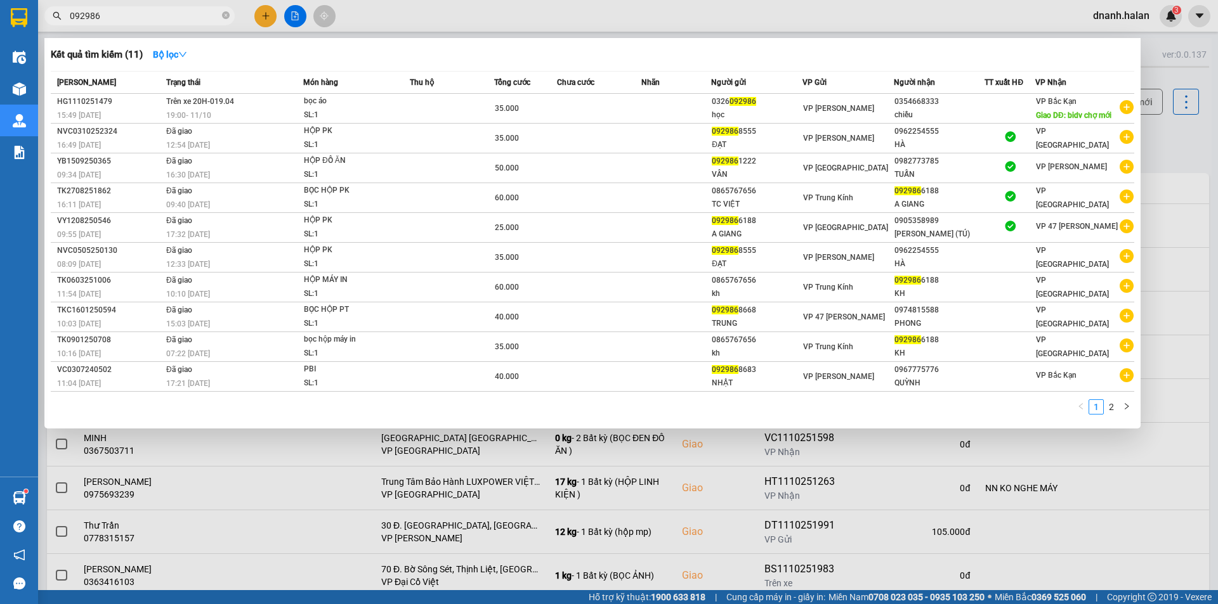
click at [143, 7] on span "092986" at bounding box center [139, 15] width 190 height 19
click at [138, 18] on input "092986" at bounding box center [145, 16] width 150 height 14
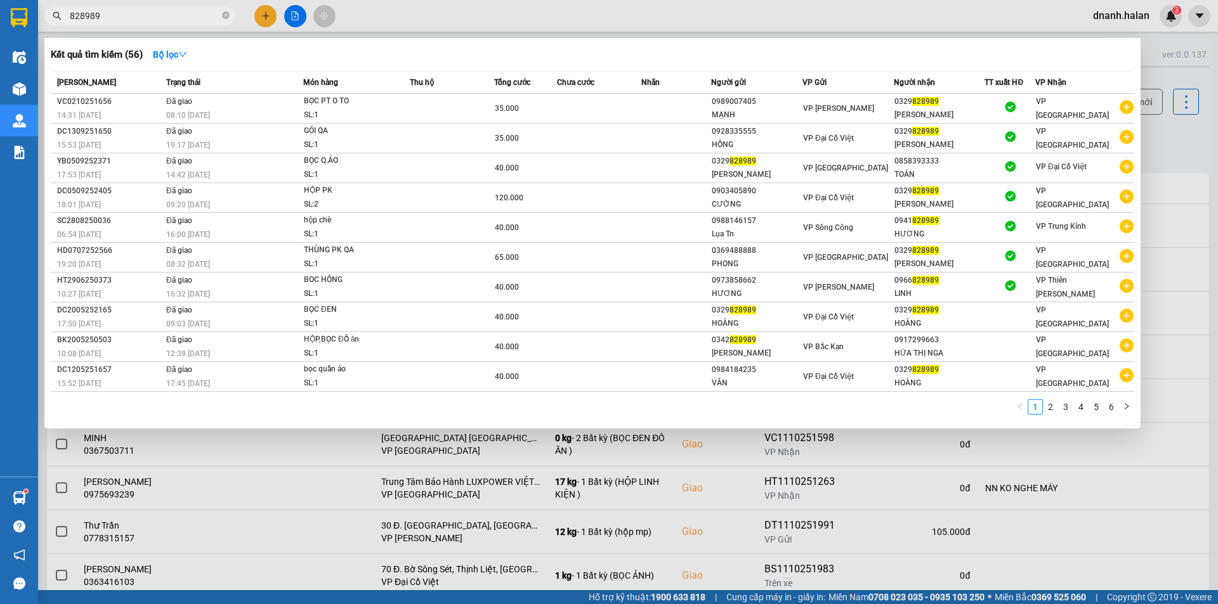
type input "828989"
click at [147, 16] on input "828989" at bounding box center [145, 16] width 150 height 14
click at [147, 17] on input "828989" at bounding box center [145, 16] width 150 height 14
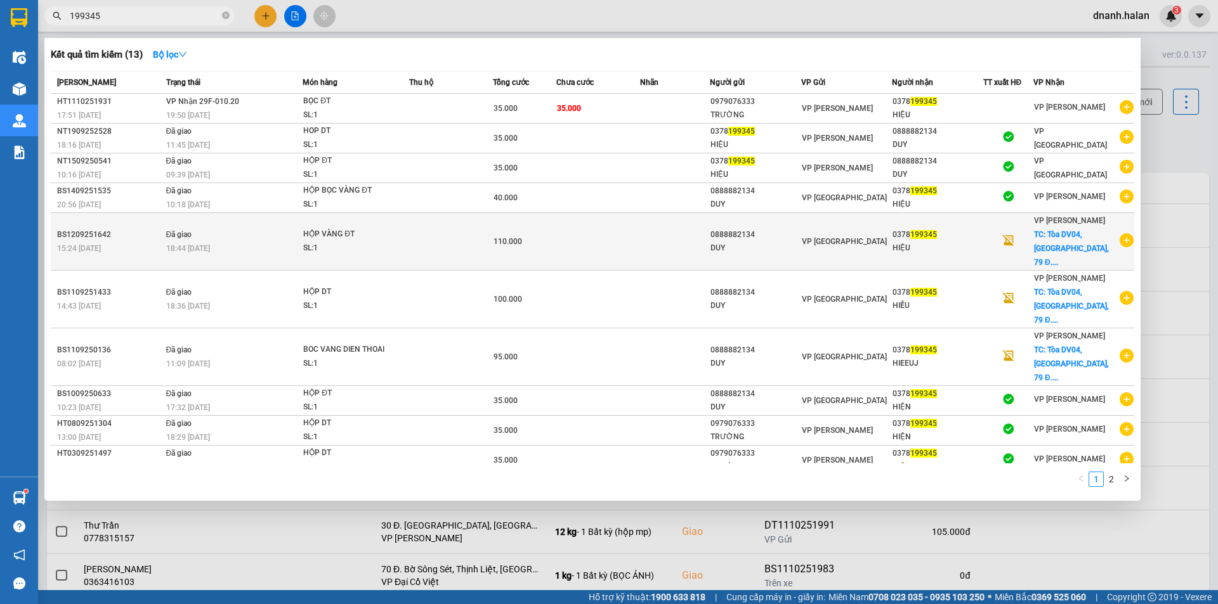
type input "199345"
click at [1057, 238] on span "TC: Tòa DV04, Rose Town, 79 Đ...." at bounding box center [1071, 248] width 75 height 37
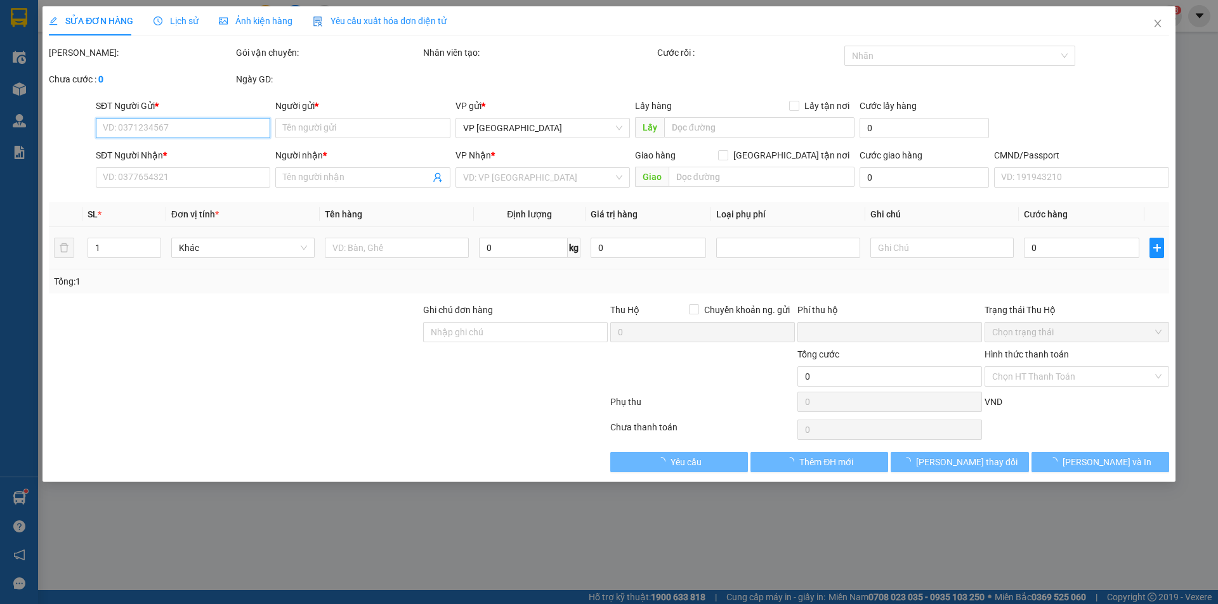
type input "0888882134"
type input "DUY"
type input "0378199345"
type input "HIỆU"
checkbox input "true"
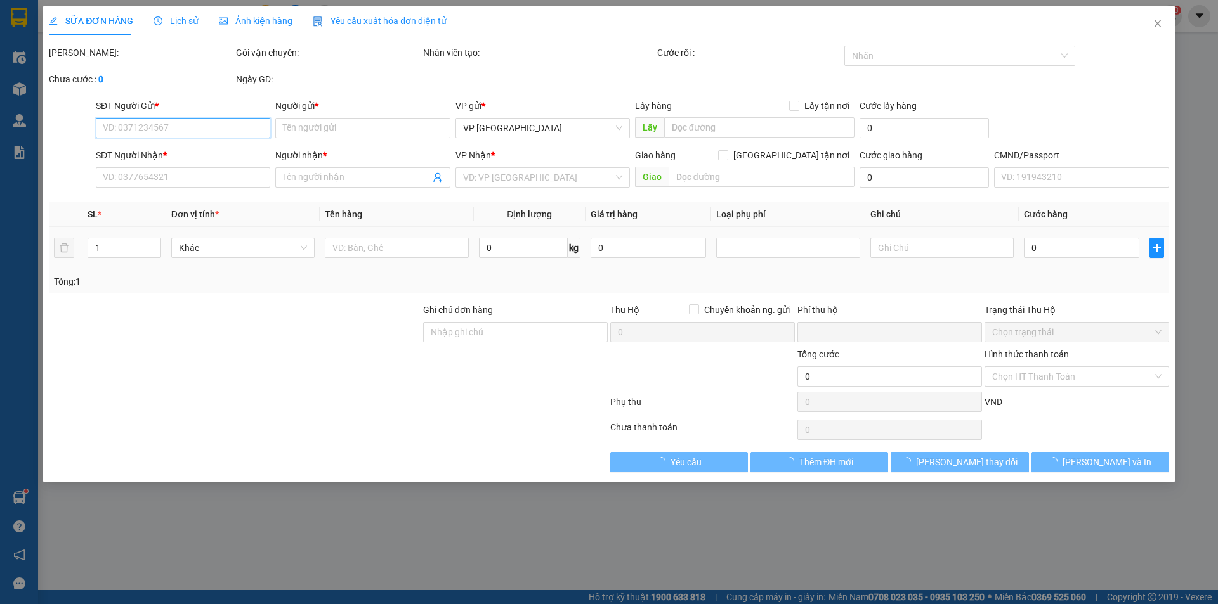
type input "Tòa DV04, Rose Town, 79 Đ. Ngọc Hồi, Hoàng Liệt, Hoàng Mai, Hà Nội, Việt Nam"
type input "70.000"
type input "0"
type input "110.000"
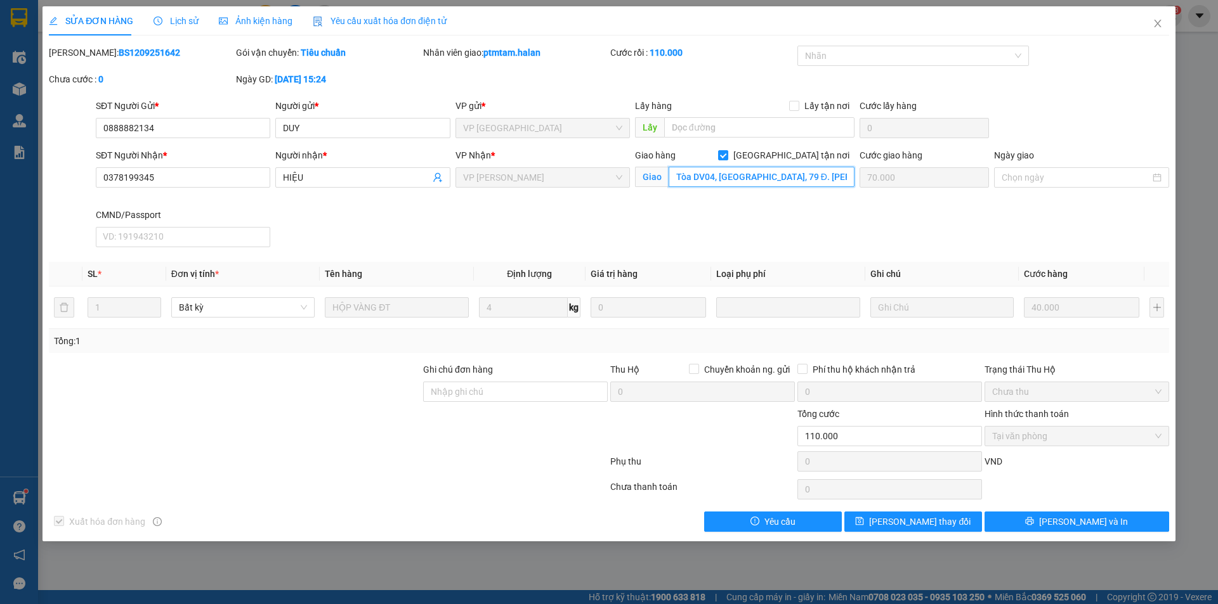
click at [755, 177] on input "Tòa DV04, Rose Town, 79 Đ. Ngọc Hồi, Hoàng Liệt, Hoàng Mai, Hà Nội, Việt Nam" at bounding box center [762, 177] width 186 height 20
click at [1161, 27] on icon "close" at bounding box center [1157, 23] width 10 height 10
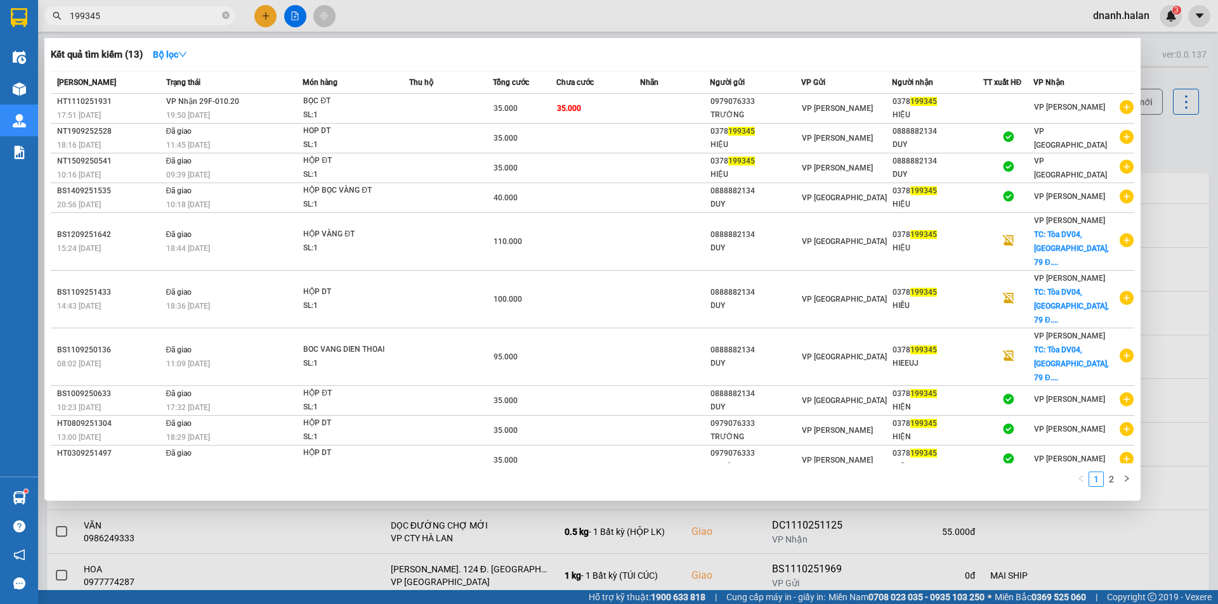
click at [173, 16] on input "199345" at bounding box center [145, 16] width 150 height 14
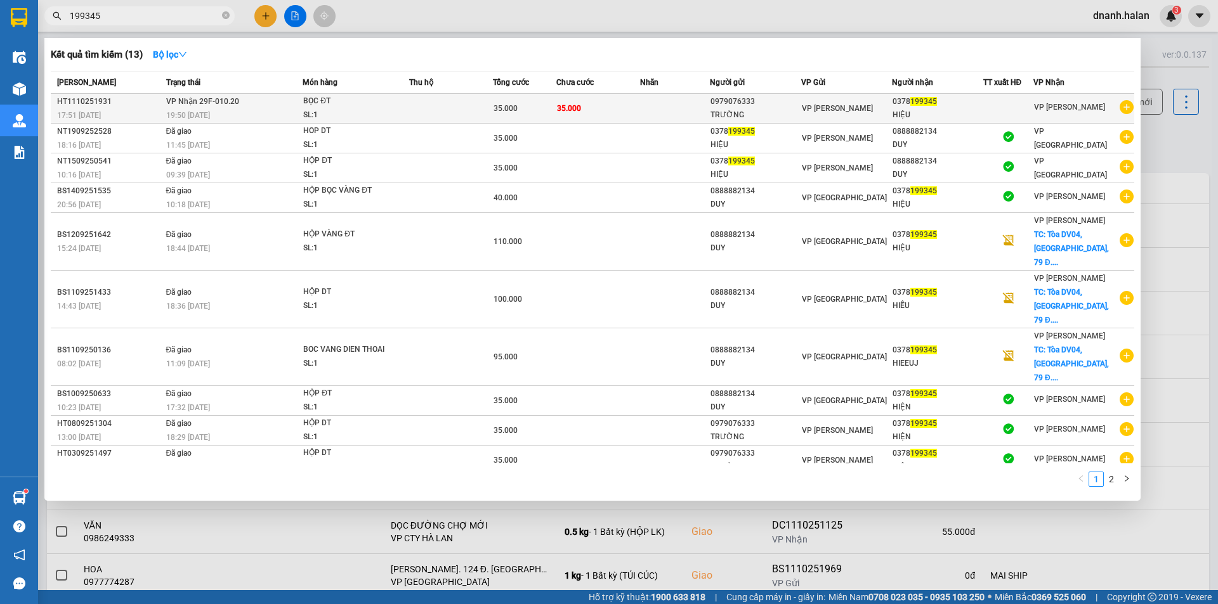
click at [1020, 106] on div at bounding box center [1008, 108] width 49 height 13
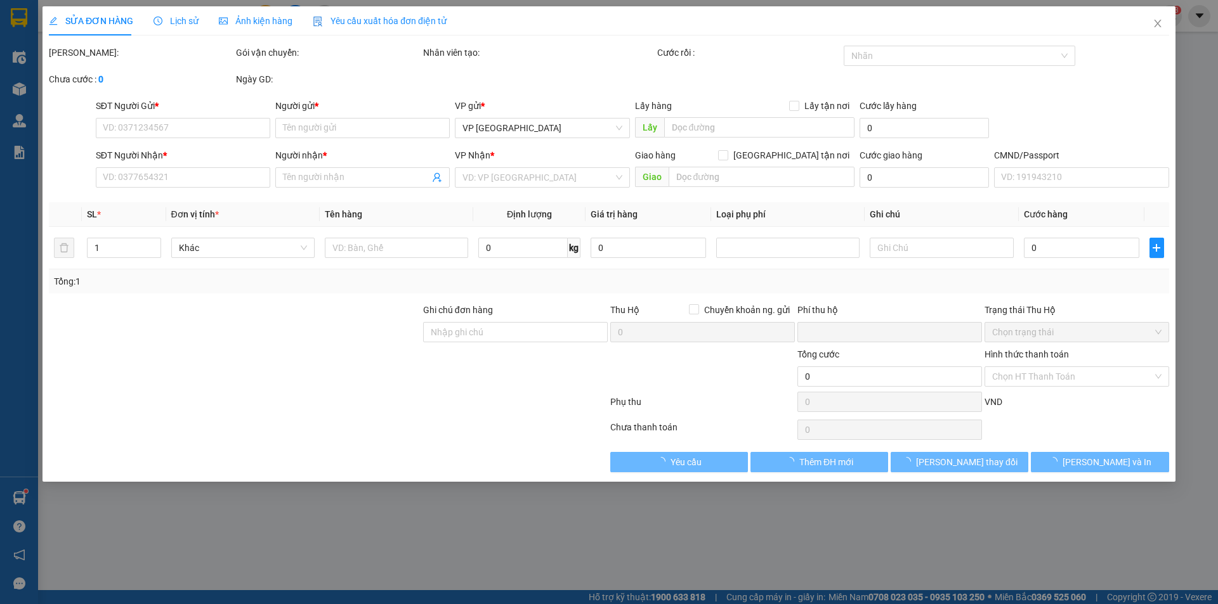
type input "0979076333"
type input "TRƯỜNG"
type input "0378199345"
type input "HIỆU"
type input "0"
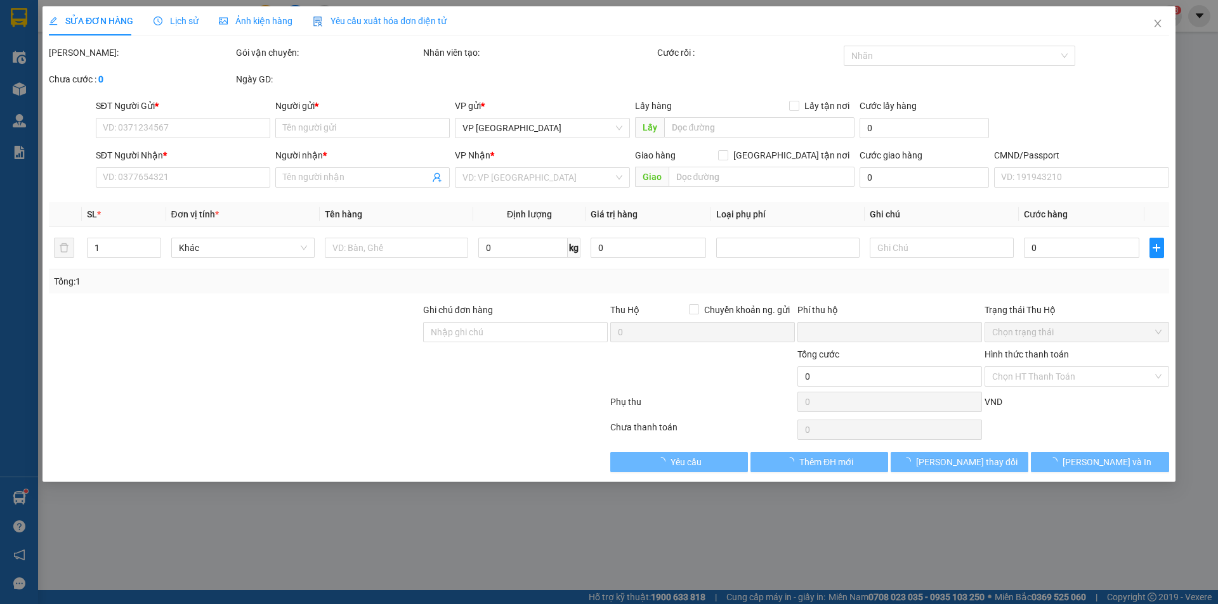
type input "35.000"
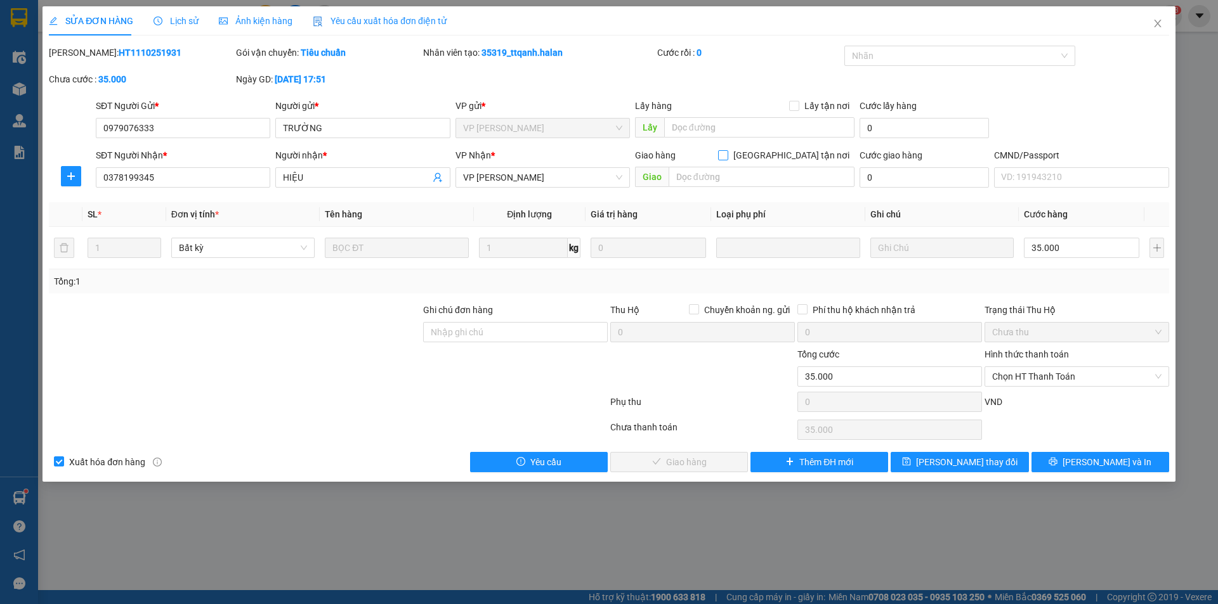
click at [727, 157] on input "[GEOGRAPHIC_DATA] tận nơi" at bounding box center [722, 154] width 9 height 9
checkbox input "true"
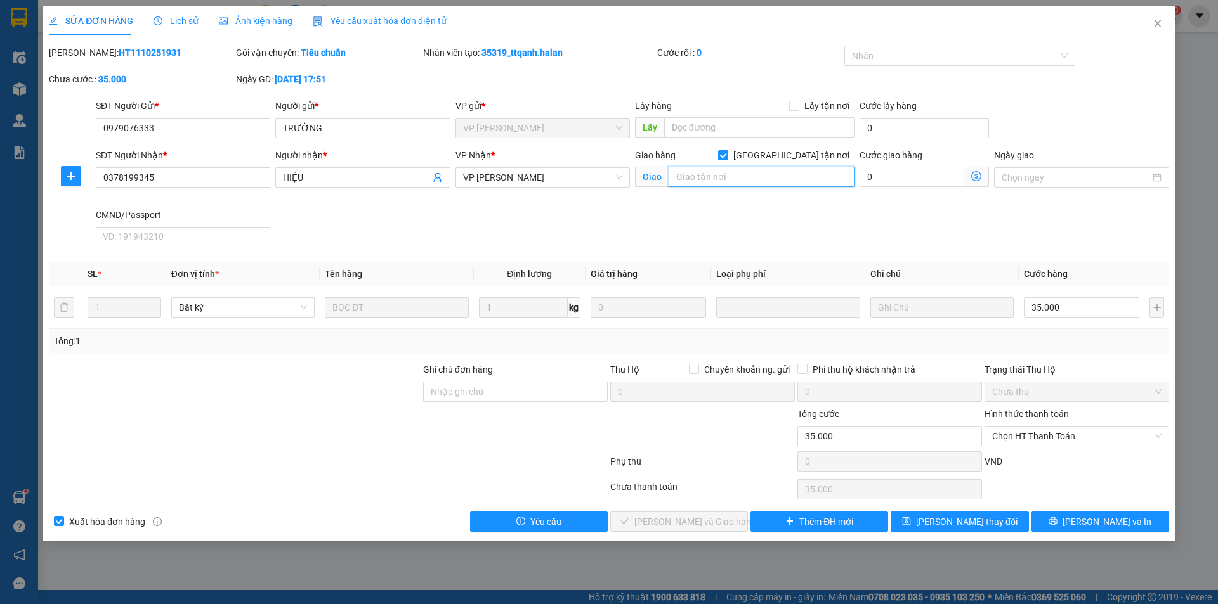
click at [784, 174] on input "text" at bounding box center [762, 177] width 186 height 20
paste input "Tòa DV04, Rose Town, 79 Đ. Ngọc Hồi, Hoàng Liệt, Hoàng Mai, Hà Nội, Việt Nam"
type input "Tòa DV04, Rose Town, 79 Đ. Ngọc Hồi, Hoàng Liệt, Hoàng Mai, Hà Nội, Việt Nam"
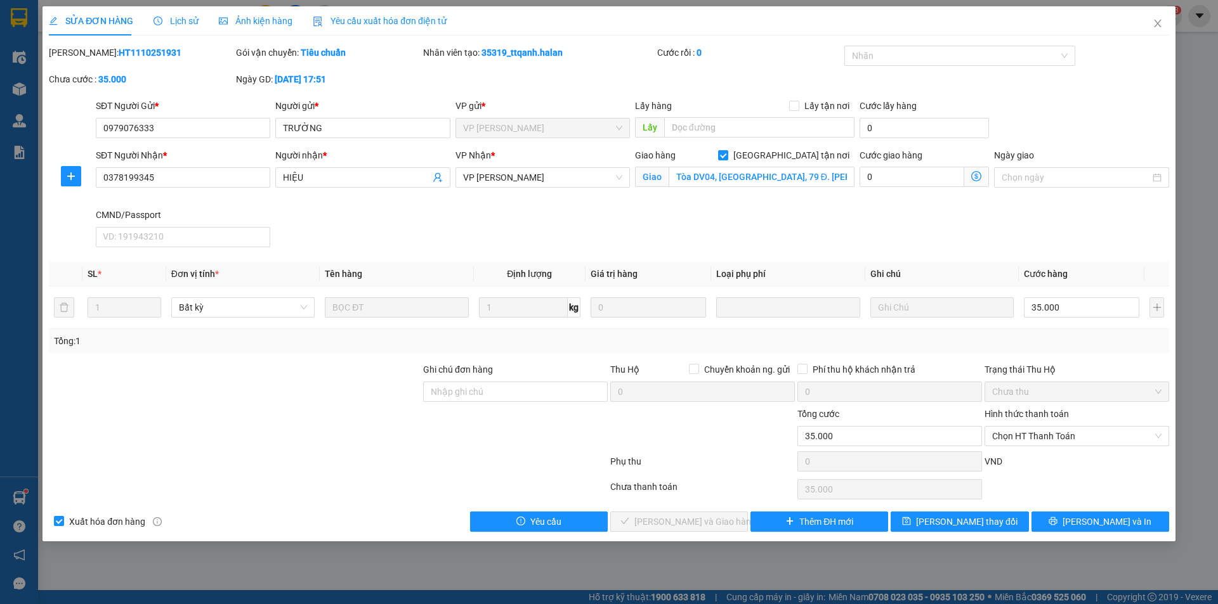
click at [977, 176] on icon "dollar-circle" at bounding box center [976, 176] width 10 height 10
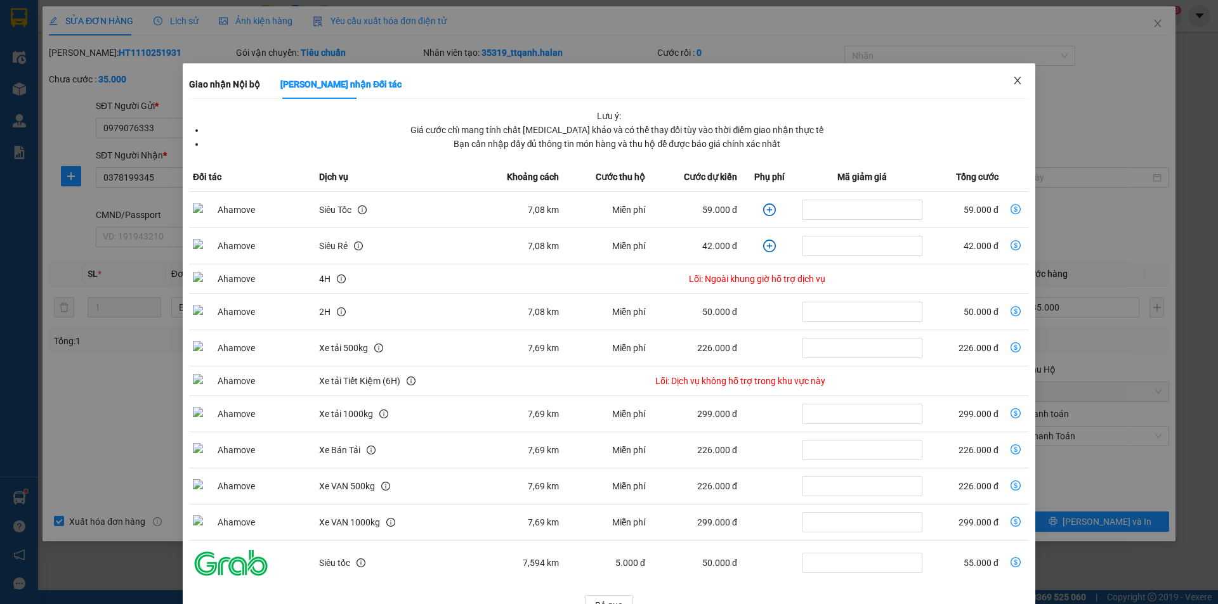
click at [1015, 81] on span "Close" at bounding box center [1018, 81] width 36 height 36
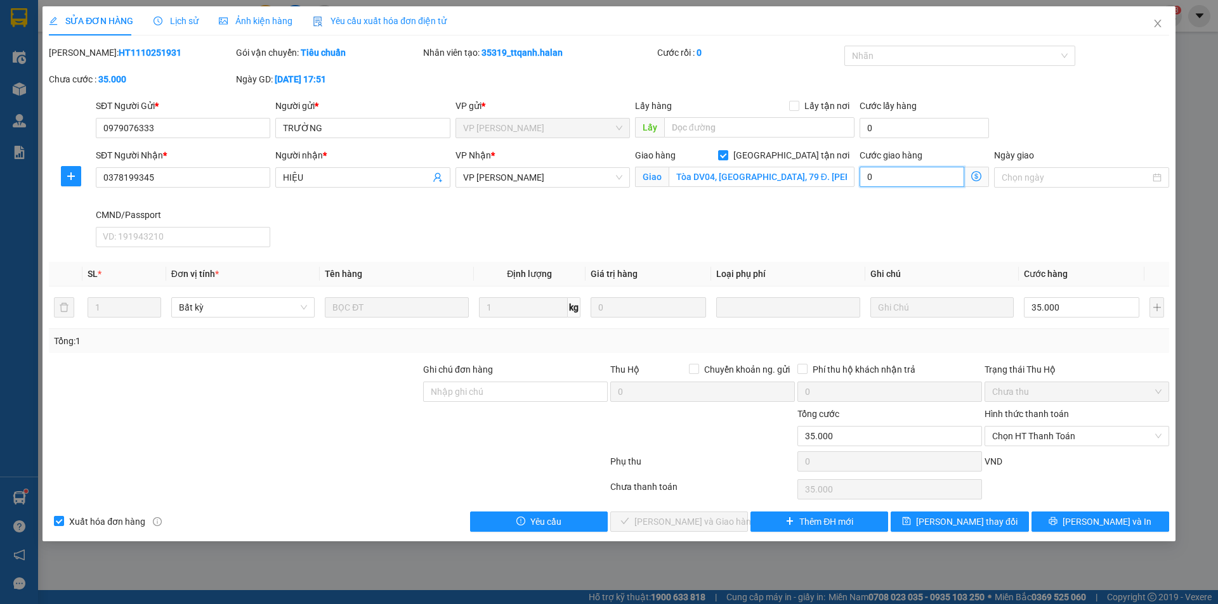
click at [930, 183] on input "0" at bounding box center [911, 177] width 105 height 20
type input "35.007"
type input "70"
type input "35.070"
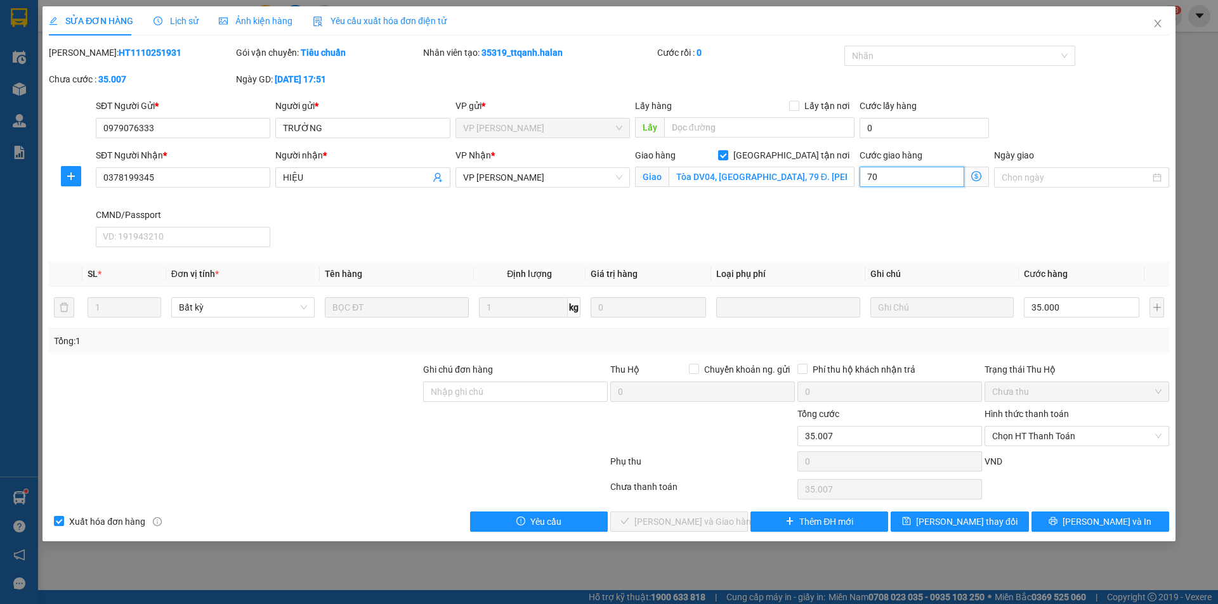
type input "35.070"
type input "70"
type input "105.000"
type input "70.000"
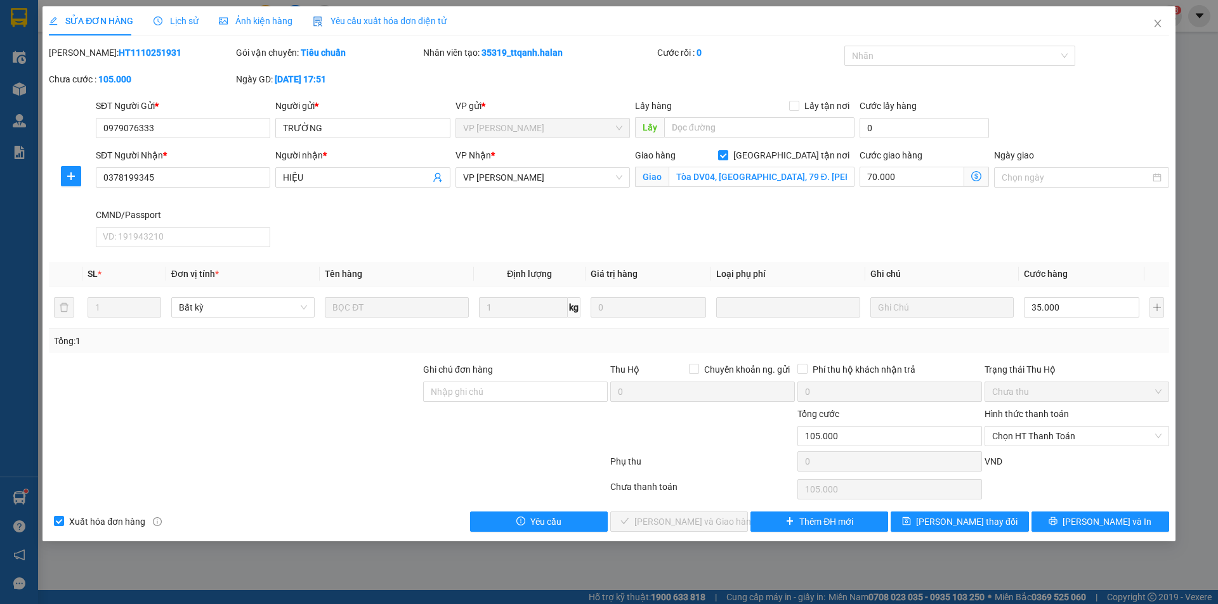
click at [849, 222] on div "SĐT Người Nhận * 0378199345 Người nhận * HIỆU VP Nhận * VP Nguyễn Trãi Giao hàn…" at bounding box center [632, 200] width 1078 height 104
click at [978, 175] on icon "dollar-circle" at bounding box center [976, 176] width 10 height 10
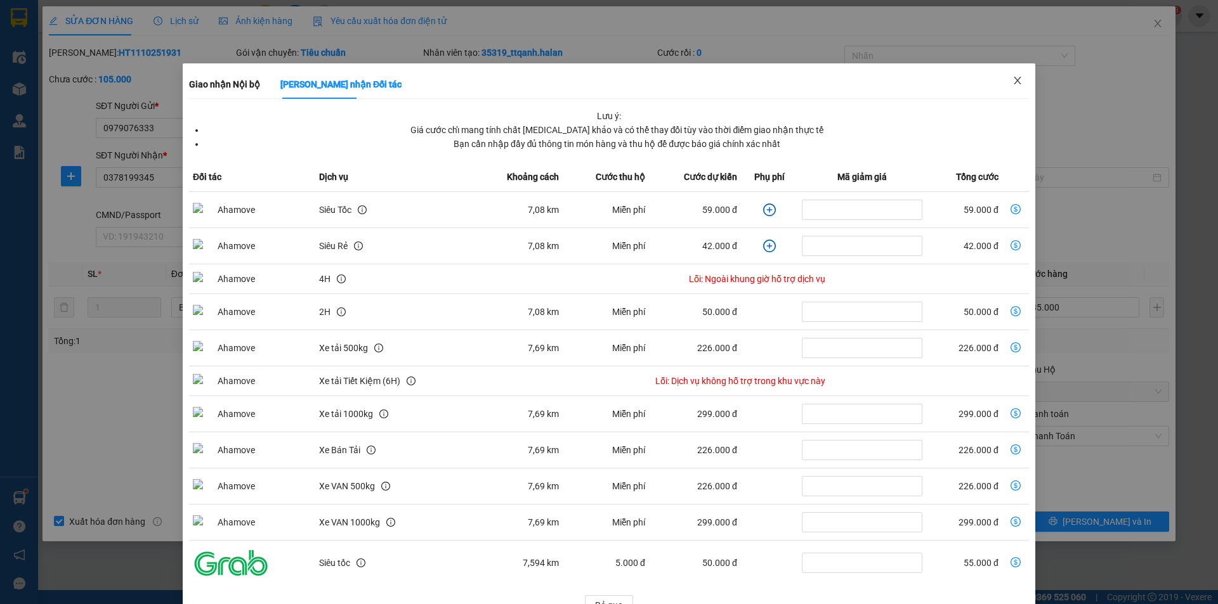
click at [1012, 77] on icon "close" at bounding box center [1017, 80] width 10 height 10
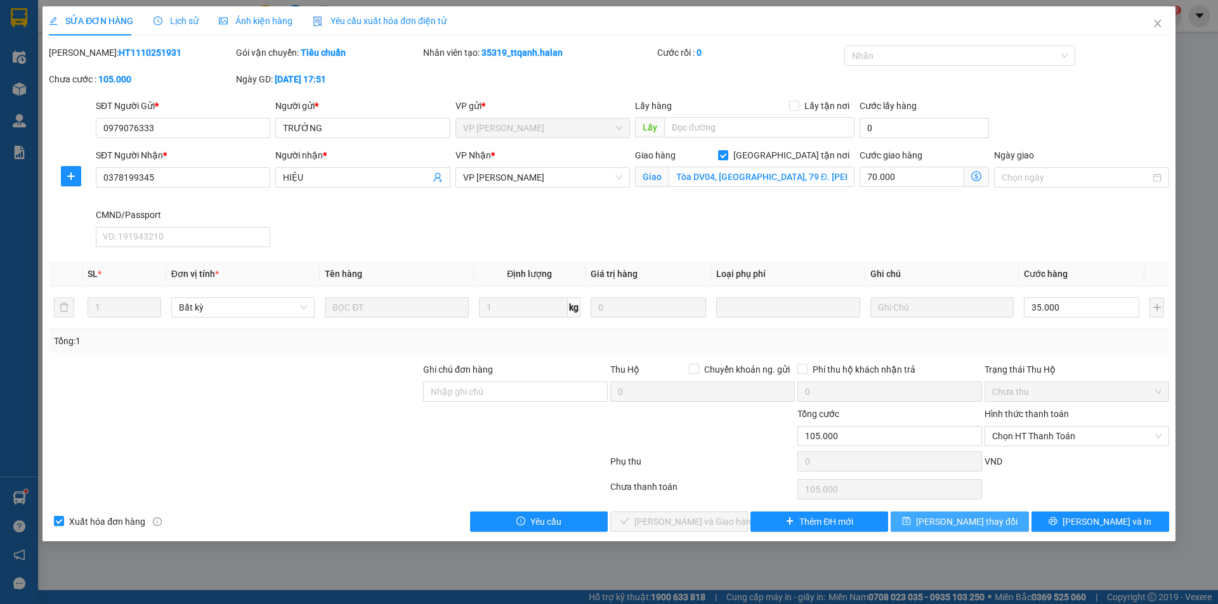
click at [952, 525] on span "[PERSON_NAME] thay đổi" at bounding box center [966, 522] width 101 height 14
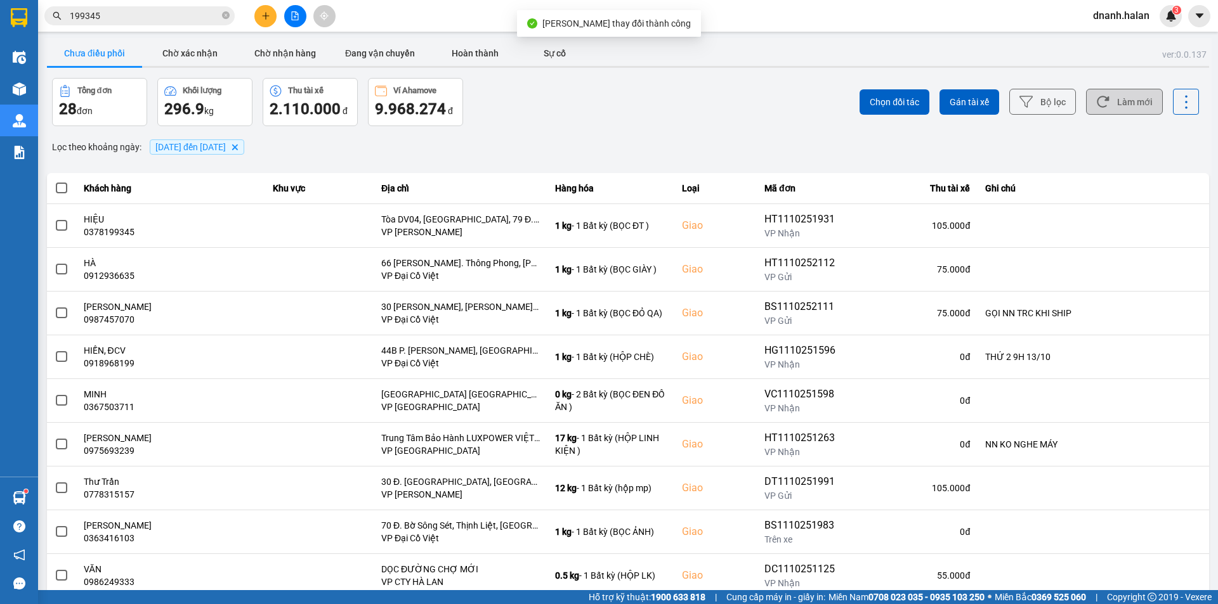
click at [1138, 104] on button "Làm mới" at bounding box center [1124, 102] width 77 height 26
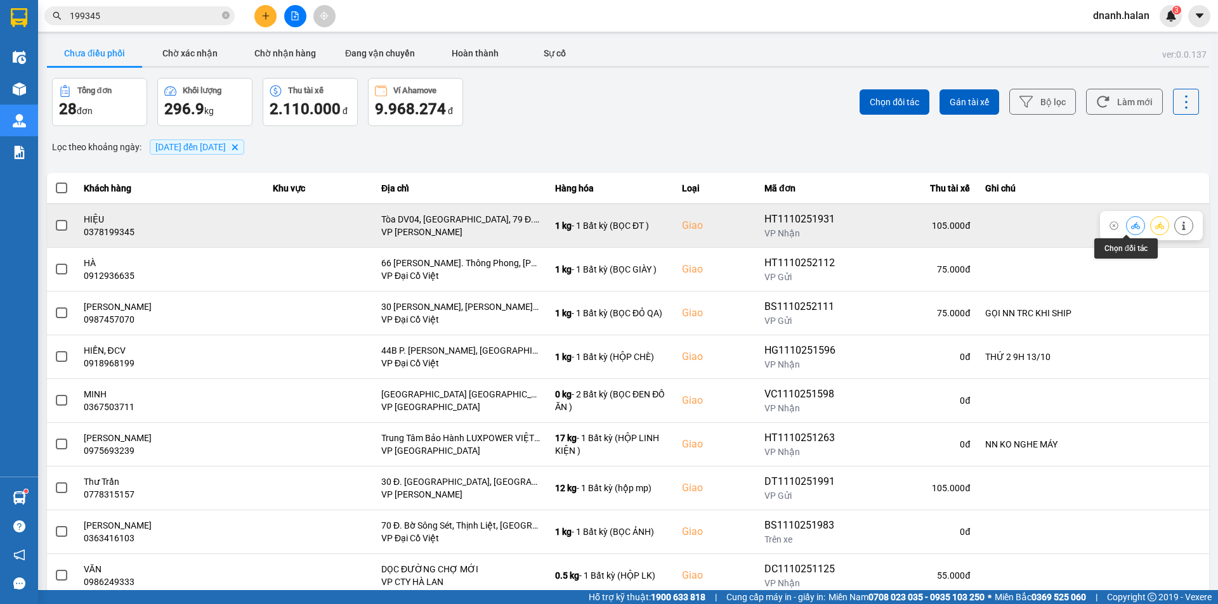
click at [1131, 221] on button at bounding box center [1135, 225] width 18 height 22
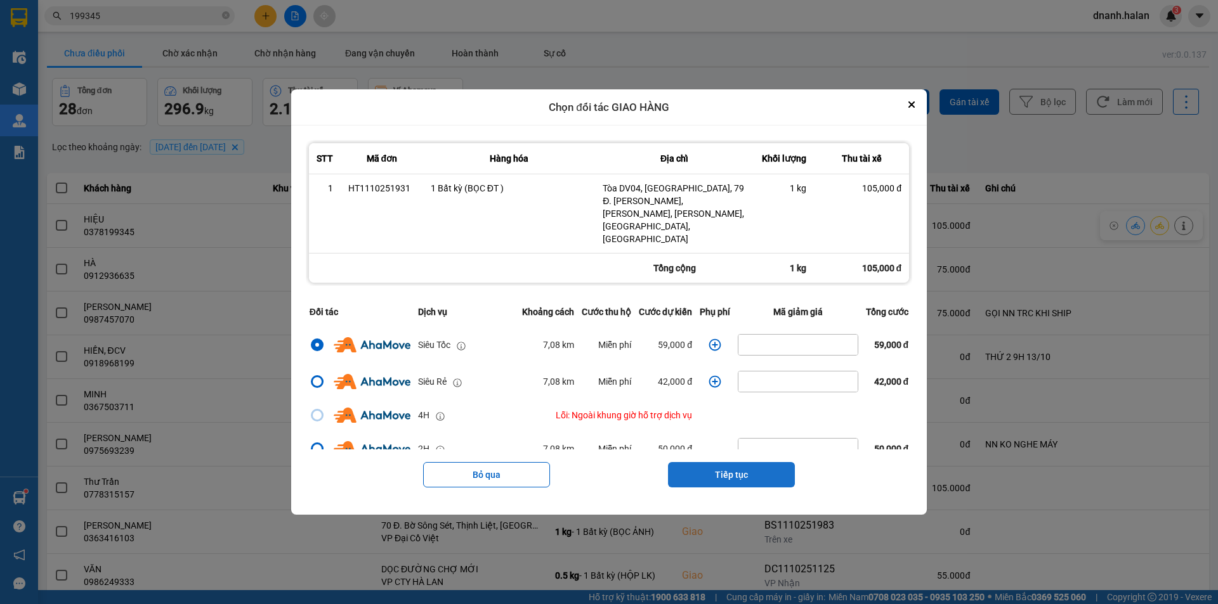
click at [747, 462] on button "Tiếp tục" at bounding box center [731, 474] width 127 height 25
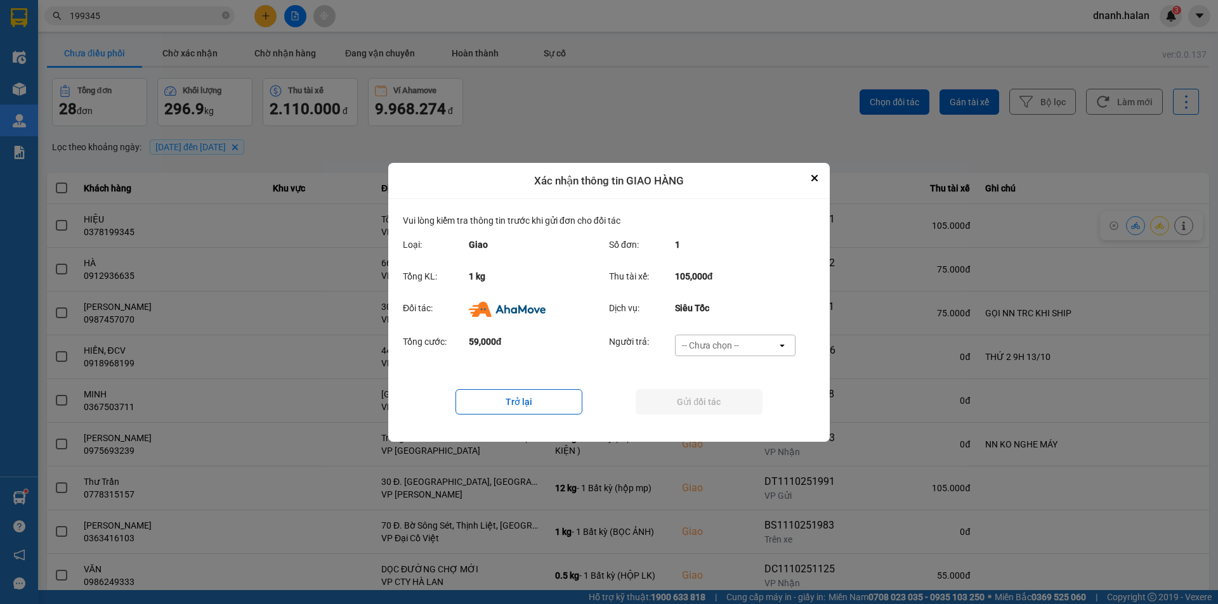
click at [742, 338] on div "-- Chưa chọn --" at bounding box center [725, 346] width 101 height 20
click at [724, 426] on div "Ví Ahamove" at bounding box center [734, 418] width 121 height 23
click at [717, 397] on button "Gửi đối tác" at bounding box center [699, 401] width 127 height 25
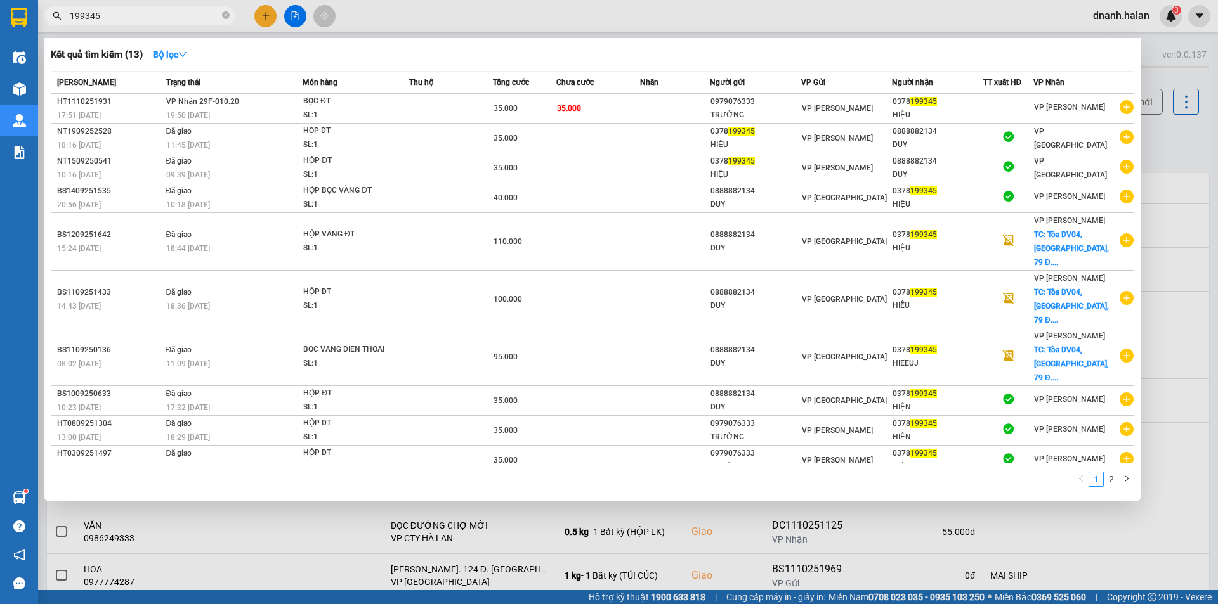
click at [159, 20] on input "199345" at bounding box center [145, 16] width 150 height 14
click at [157, 20] on input "199345" at bounding box center [145, 16] width 150 height 14
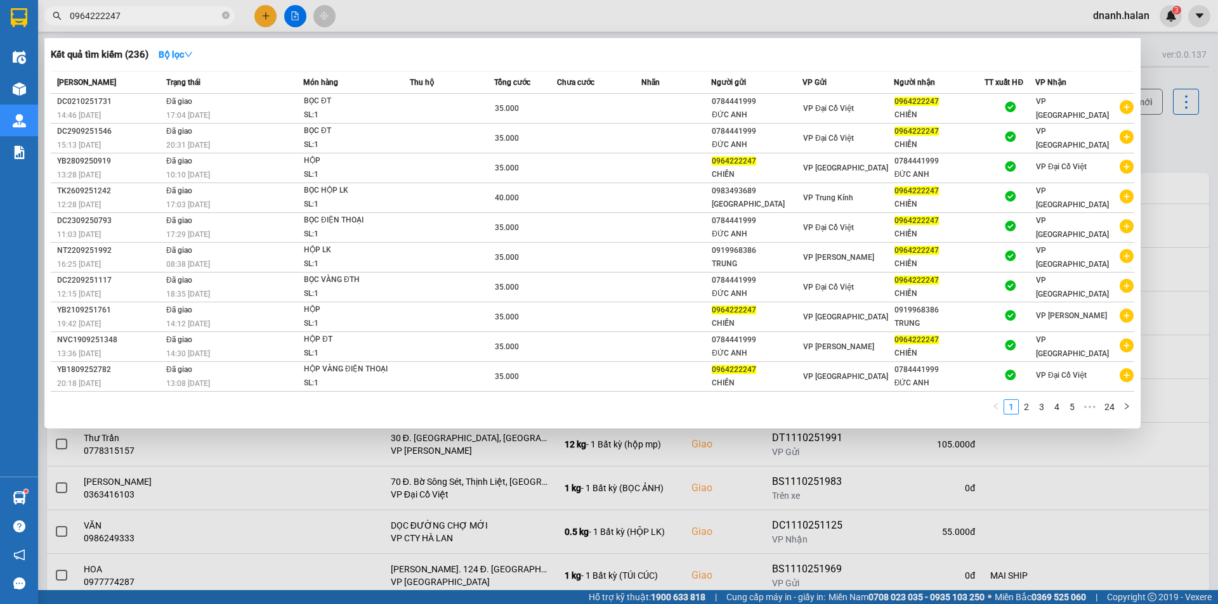
click at [927, 22] on div at bounding box center [609, 302] width 1218 height 604
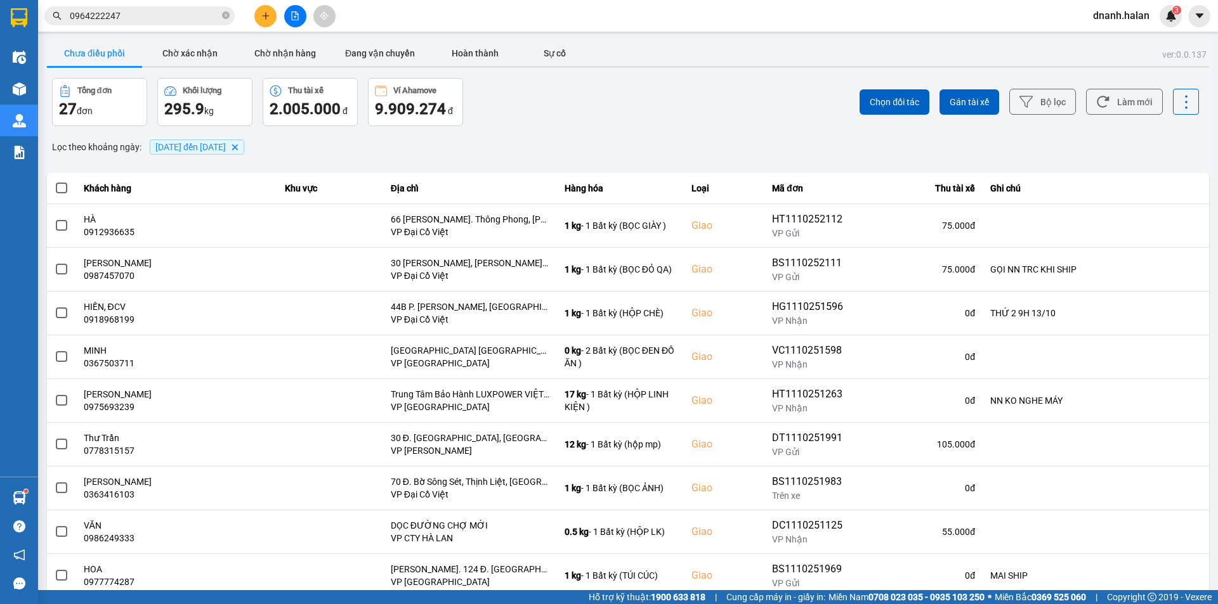
click at [778, 80] on div "Chọn đối tác Gán tài xế Bộ lọc Làm mới" at bounding box center [911, 102] width 573 height 48
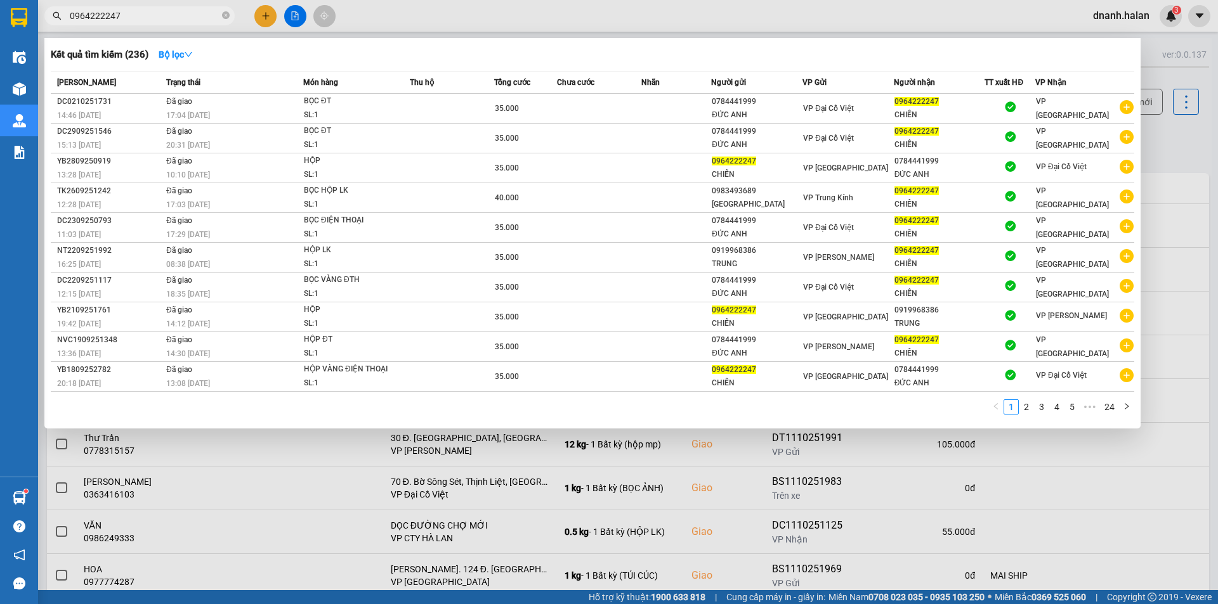
click at [159, 13] on input "0964222247" at bounding box center [145, 16] width 150 height 14
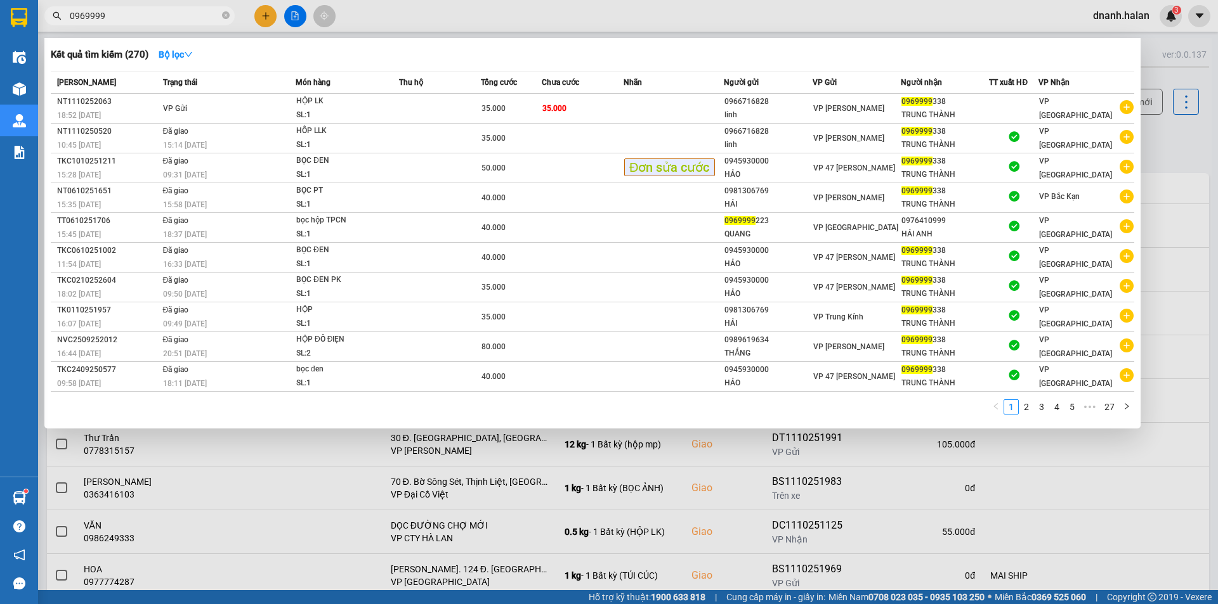
click at [1199, 150] on div at bounding box center [609, 302] width 1218 height 604
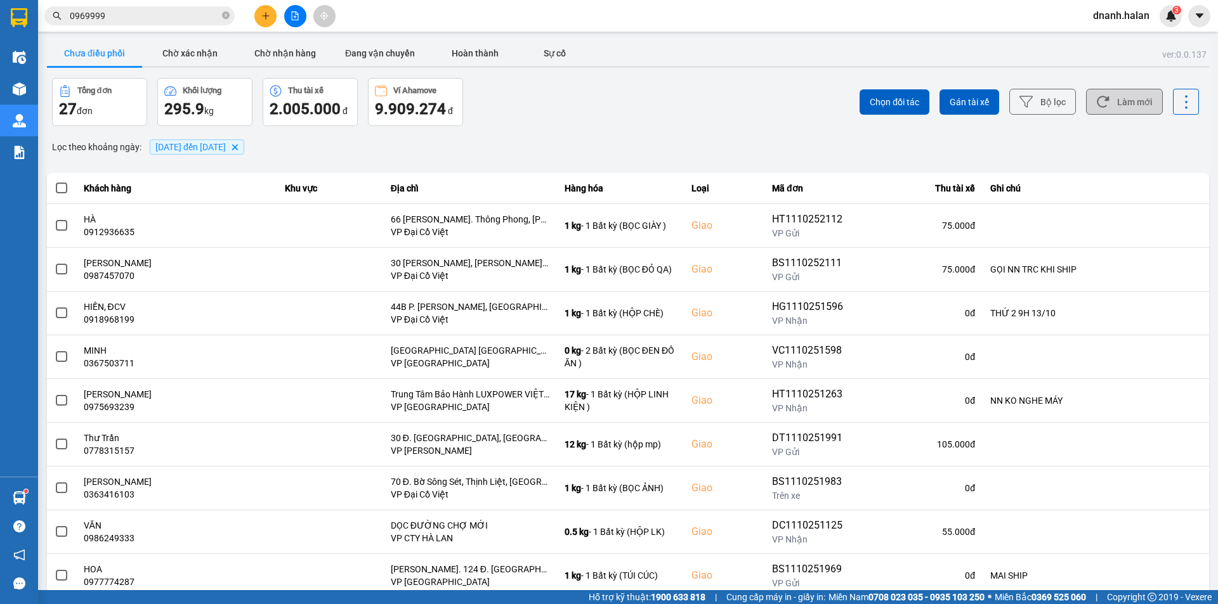
click at [1117, 107] on button "Làm mới" at bounding box center [1124, 102] width 77 height 26
click at [148, 16] on input "0969999" at bounding box center [145, 16] width 150 height 14
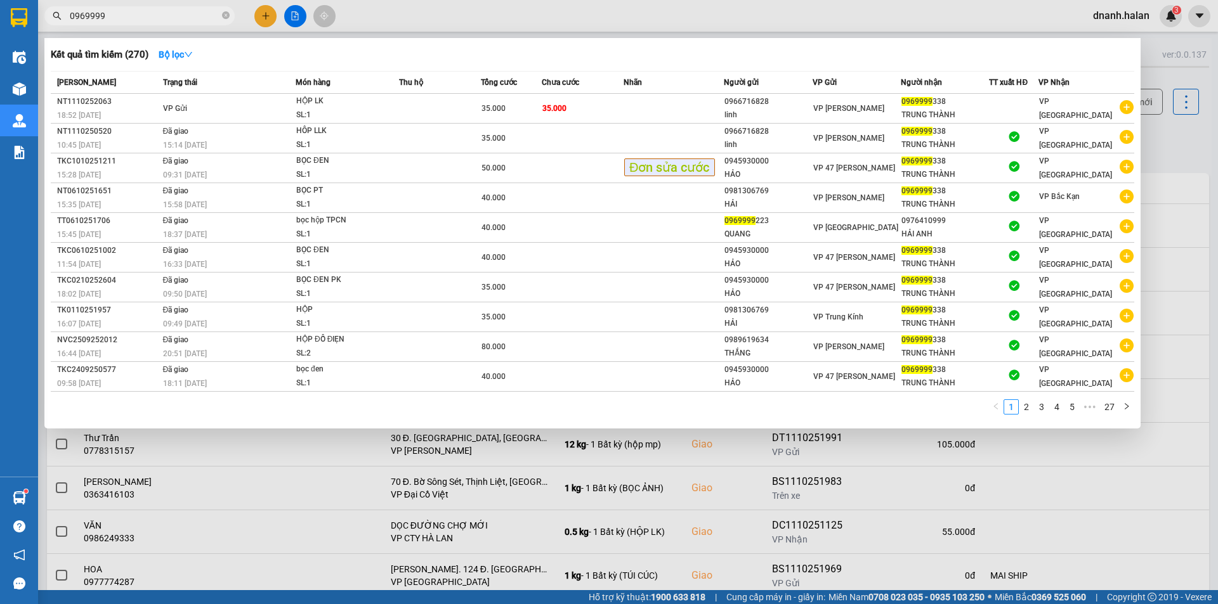
click at [148, 16] on input "0969999" at bounding box center [145, 16] width 150 height 14
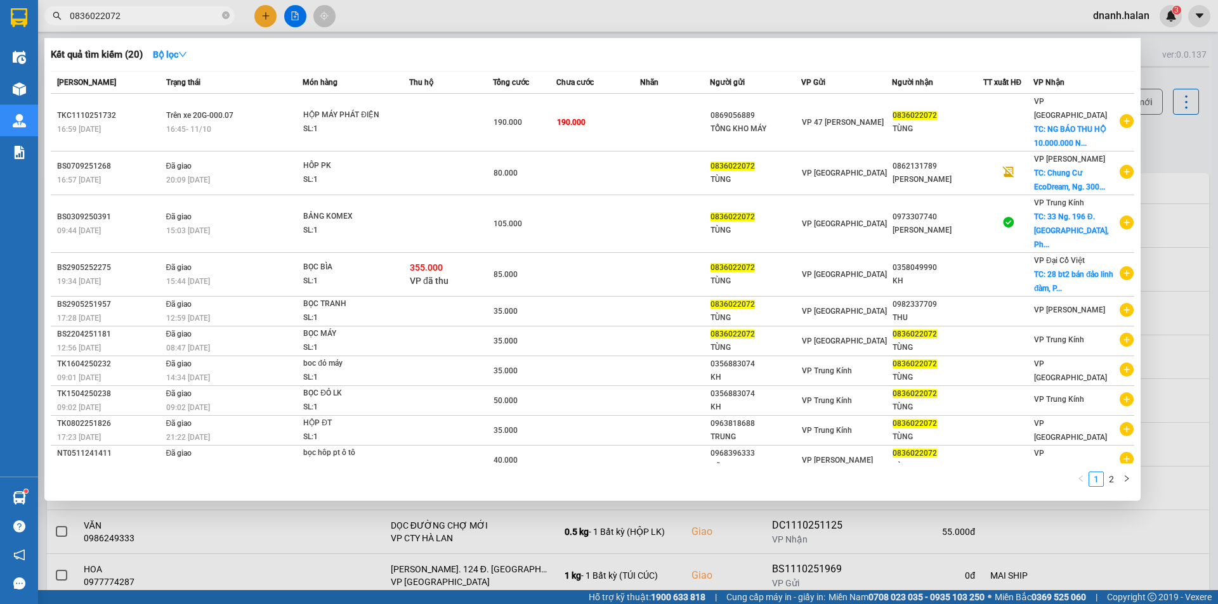
click at [175, 19] on input "0836022072" at bounding box center [145, 16] width 150 height 14
click at [152, 15] on input "0836022072" at bounding box center [145, 16] width 150 height 14
click at [1184, 153] on div at bounding box center [609, 302] width 1218 height 604
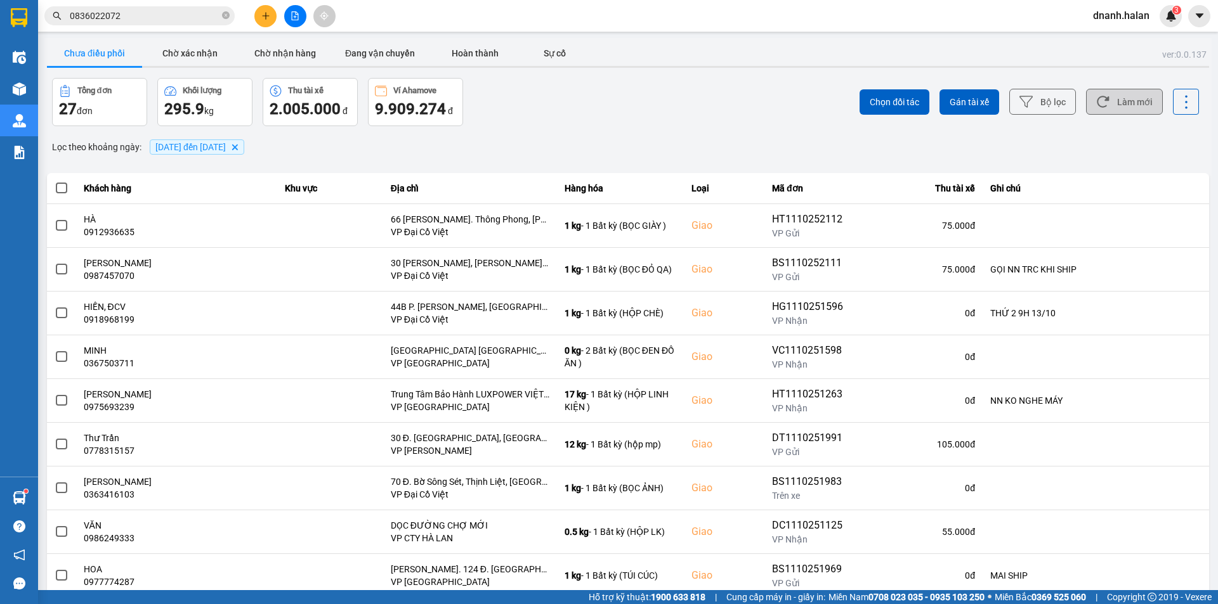
click at [1114, 107] on button "Làm mới" at bounding box center [1124, 102] width 77 height 26
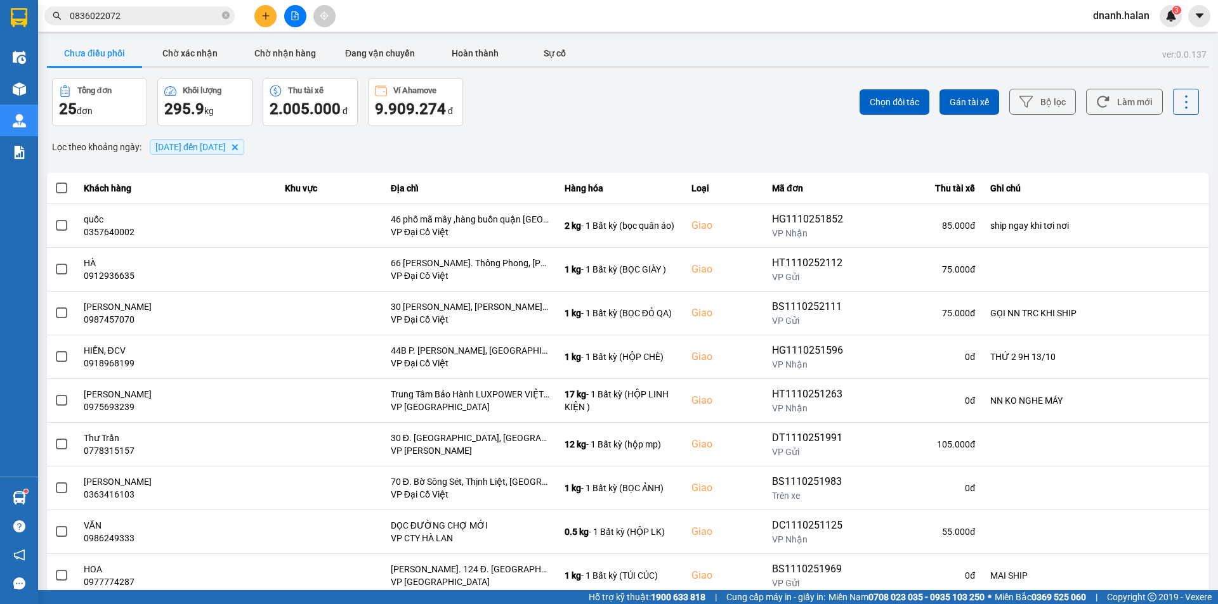
click at [162, 17] on input "0836022072" at bounding box center [145, 16] width 150 height 14
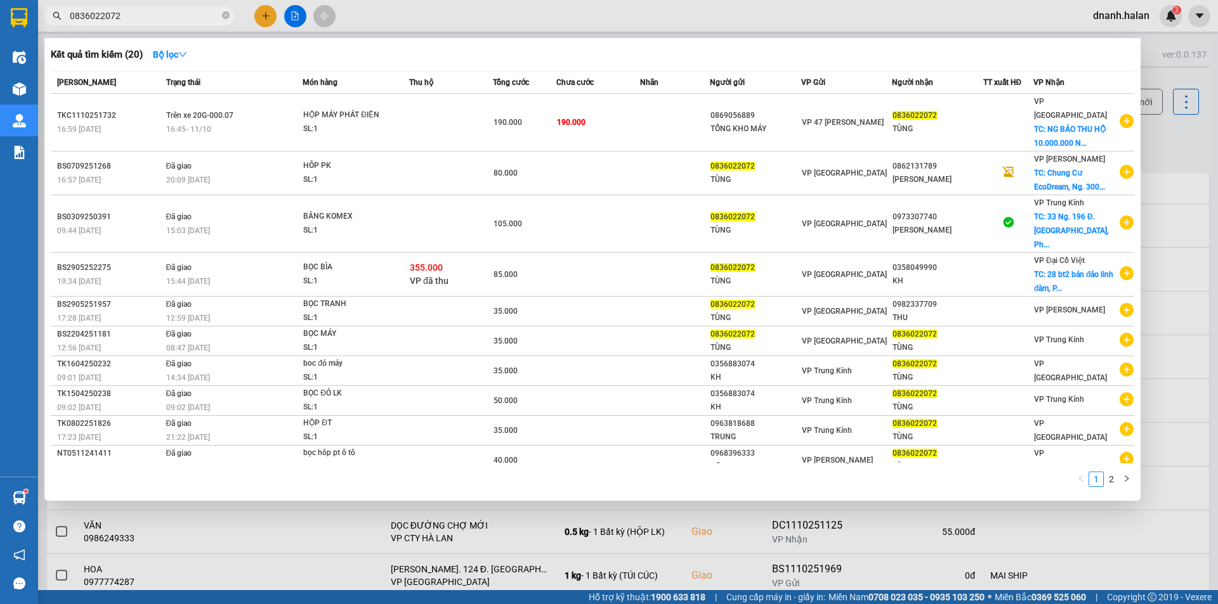
click at [162, 17] on input "0836022072" at bounding box center [145, 16] width 150 height 14
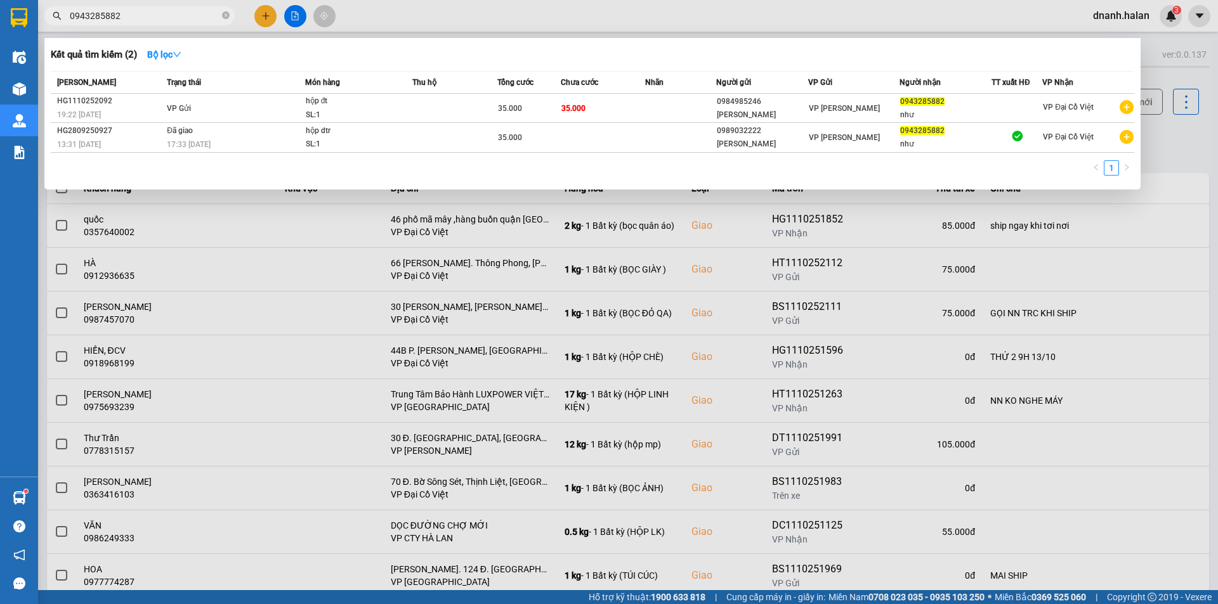
type input "0943285882"
click at [1180, 142] on div at bounding box center [609, 302] width 1218 height 604
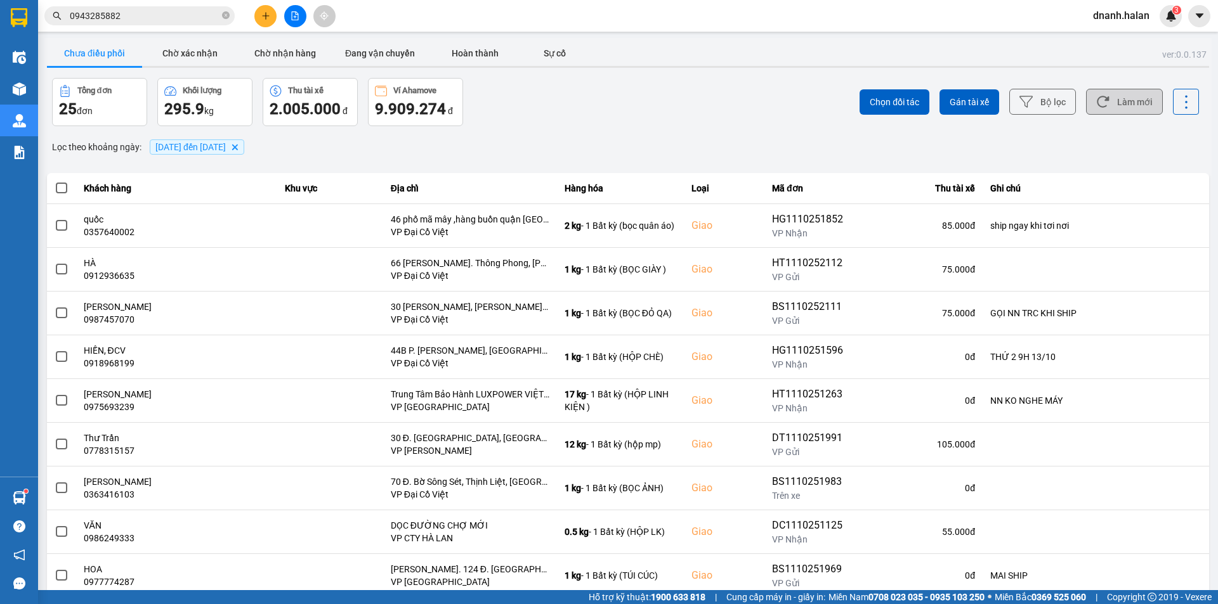
click at [1097, 92] on button "Làm mới" at bounding box center [1124, 102] width 77 height 26
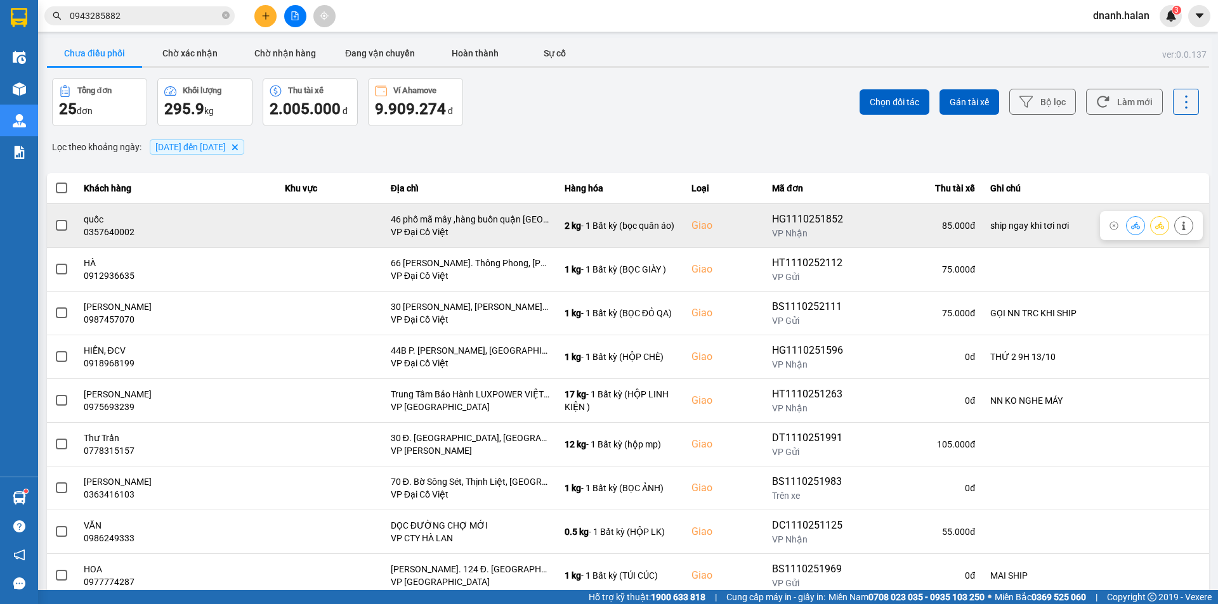
click at [1179, 224] on icon at bounding box center [1183, 225] width 9 height 9
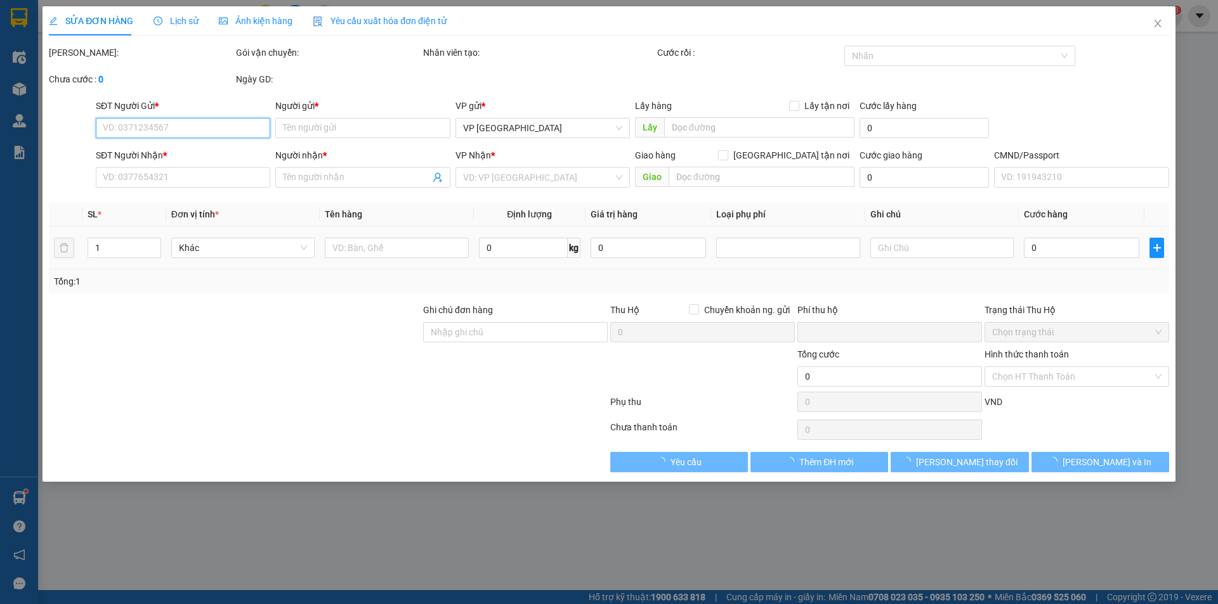
type input "0398261925"
type input "châu"
type input "0357640002"
type input "quốc"
checkbox input "true"
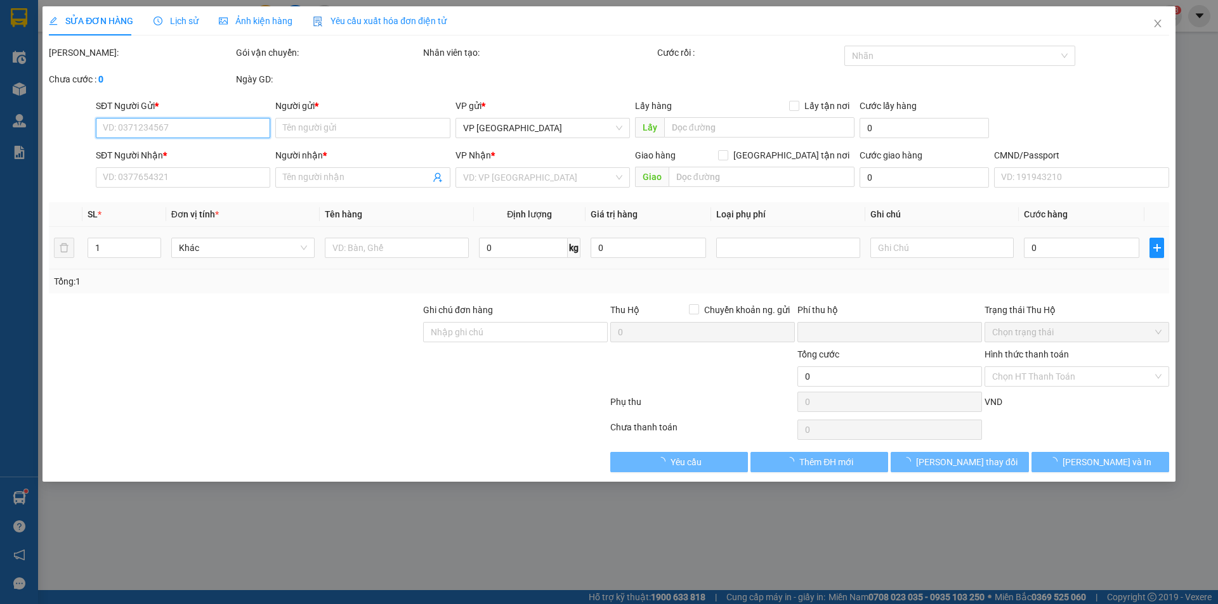
type input "46 phố mã mây ,hàng buồn quận hoàn kiếm"
type input "ship ngay khi tơi nơi"
type input "0"
type input "85.000"
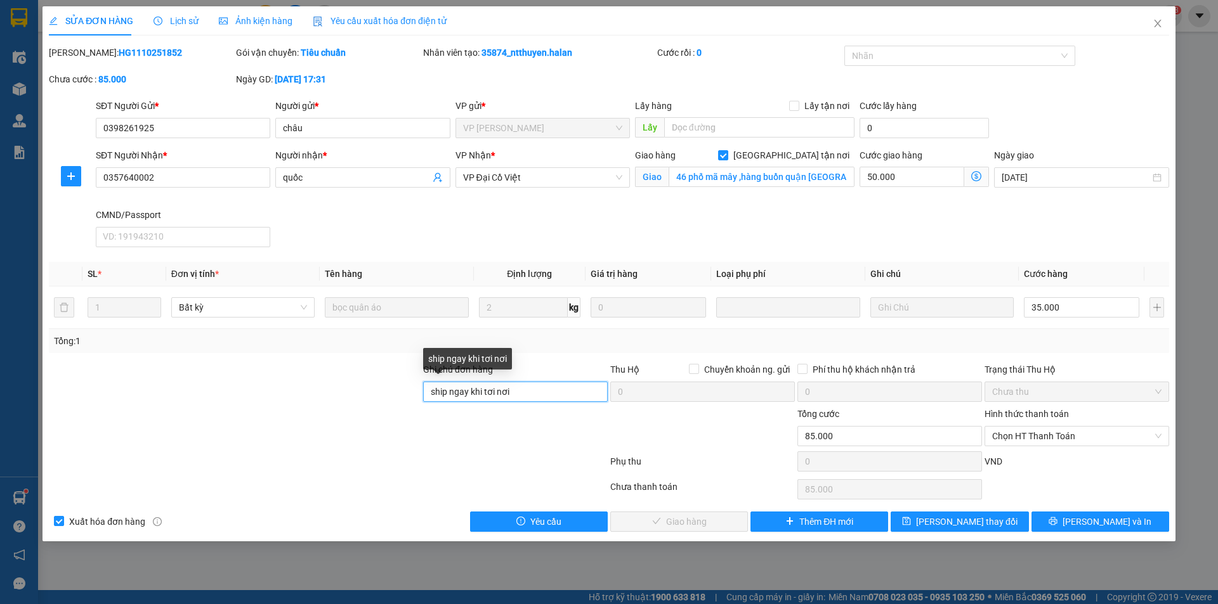
drag, startPoint x: 546, startPoint y: 395, endPoint x: 396, endPoint y: 395, distance: 150.3
click at [396, 395] on div "Ghi chú đơn hàng ship ngay khi tơi nơi Thu Hộ Chuyển khoản ng. gửi 0 Phí thu hộ…" at bounding box center [609, 385] width 1123 height 44
type input "NN KO NGHE MÁY"
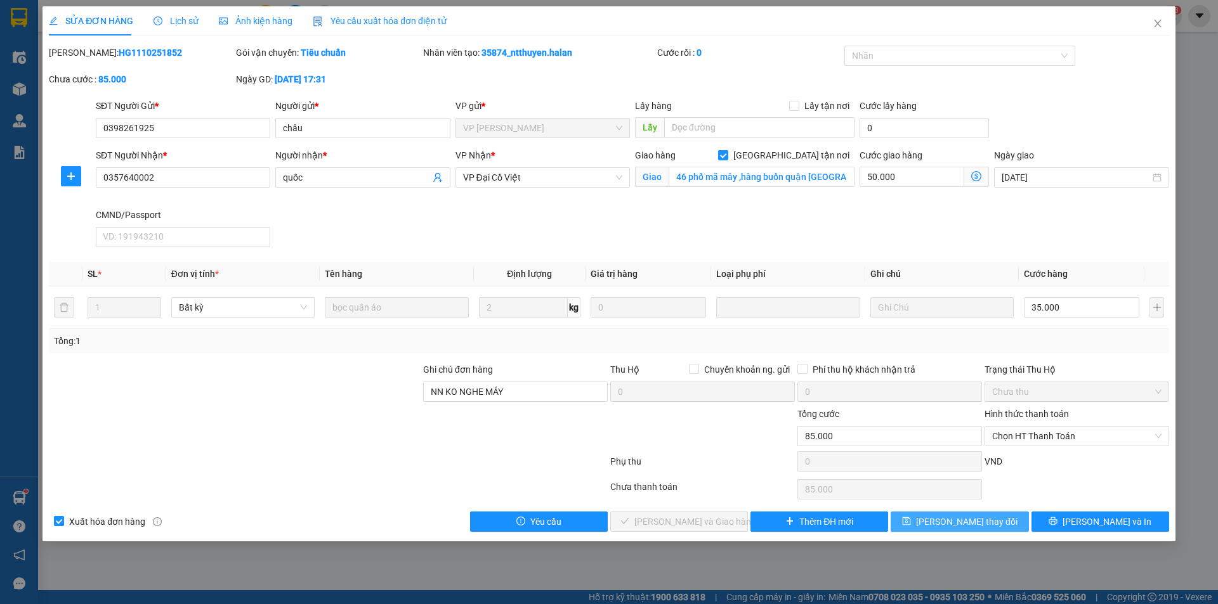
click at [940, 522] on button "[PERSON_NAME] thay đổi" at bounding box center [959, 522] width 138 height 20
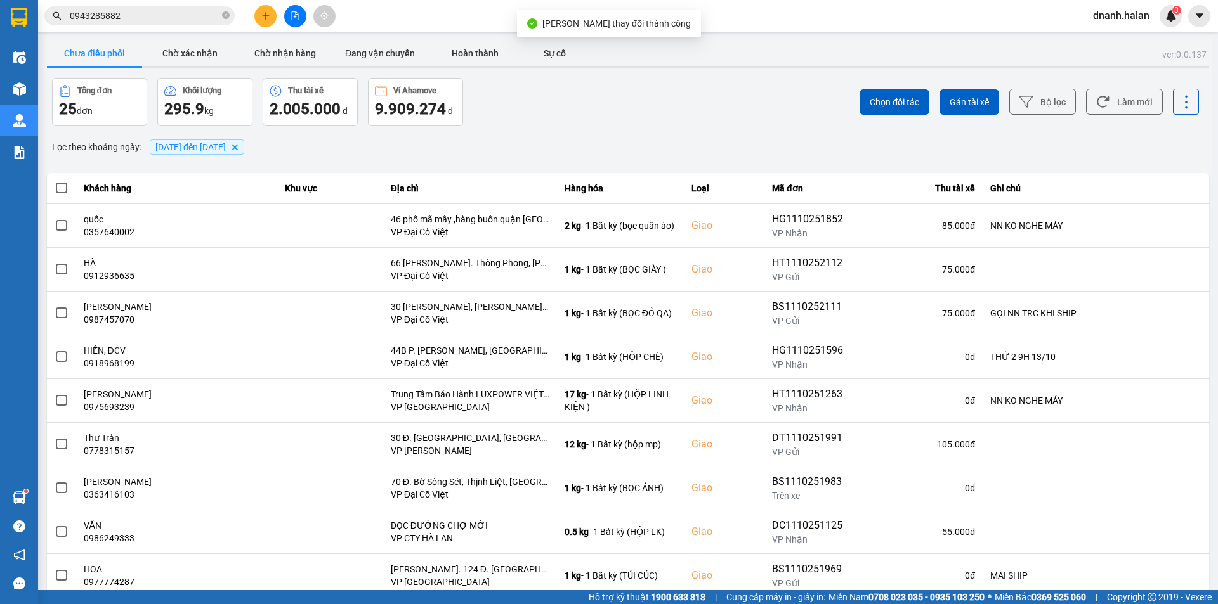
click at [143, 20] on input "0943285882" at bounding box center [145, 16] width 150 height 14
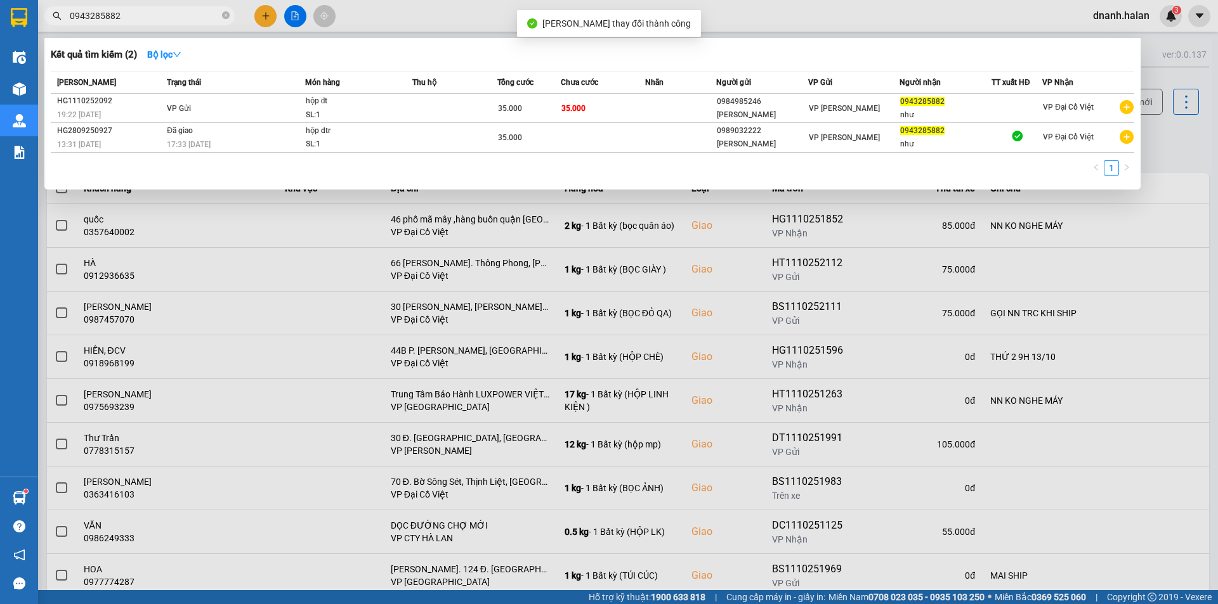
click at [143, 20] on input "0943285882" at bounding box center [145, 16] width 150 height 14
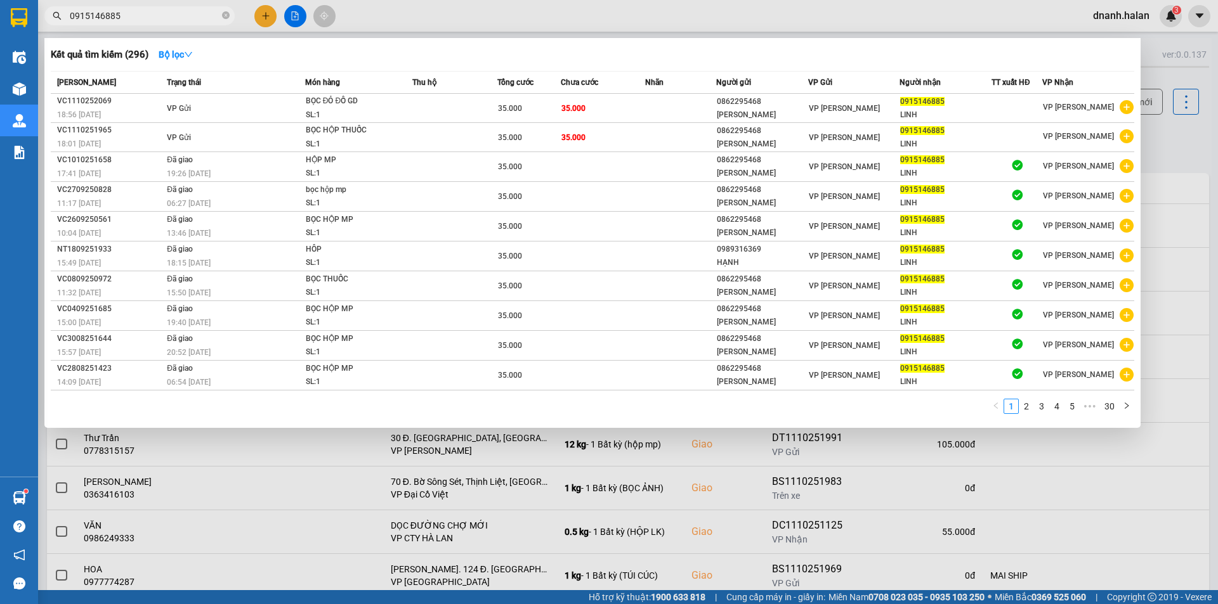
click at [1180, 152] on div at bounding box center [609, 302] width 1218 height 604
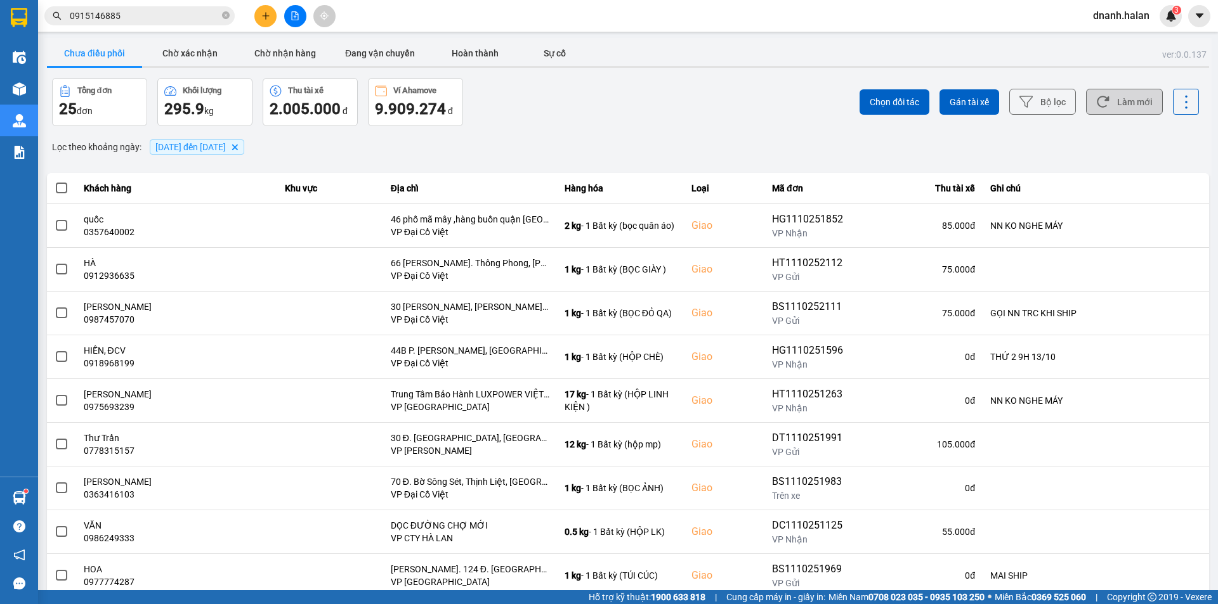
click at [1105, 105] on button "Làm mới" at bounding box center [1124, 102] width 77 height 26
click at [1097, 98] on icon at bounding box center [1103, 101] width 12 height 11
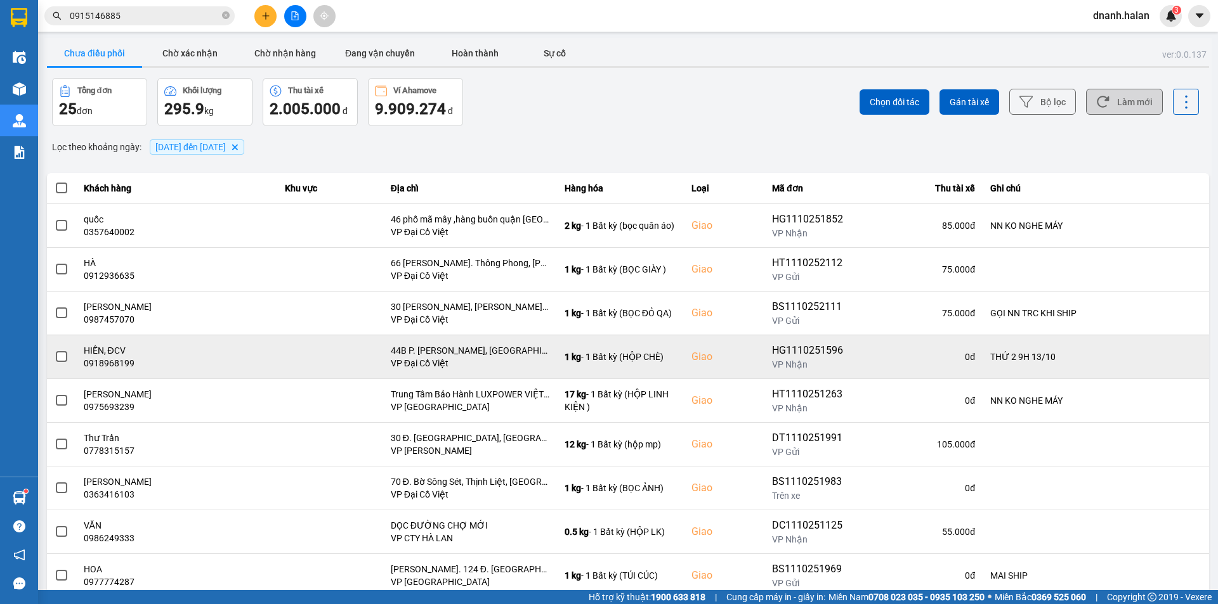
scroll to position [81, 0]
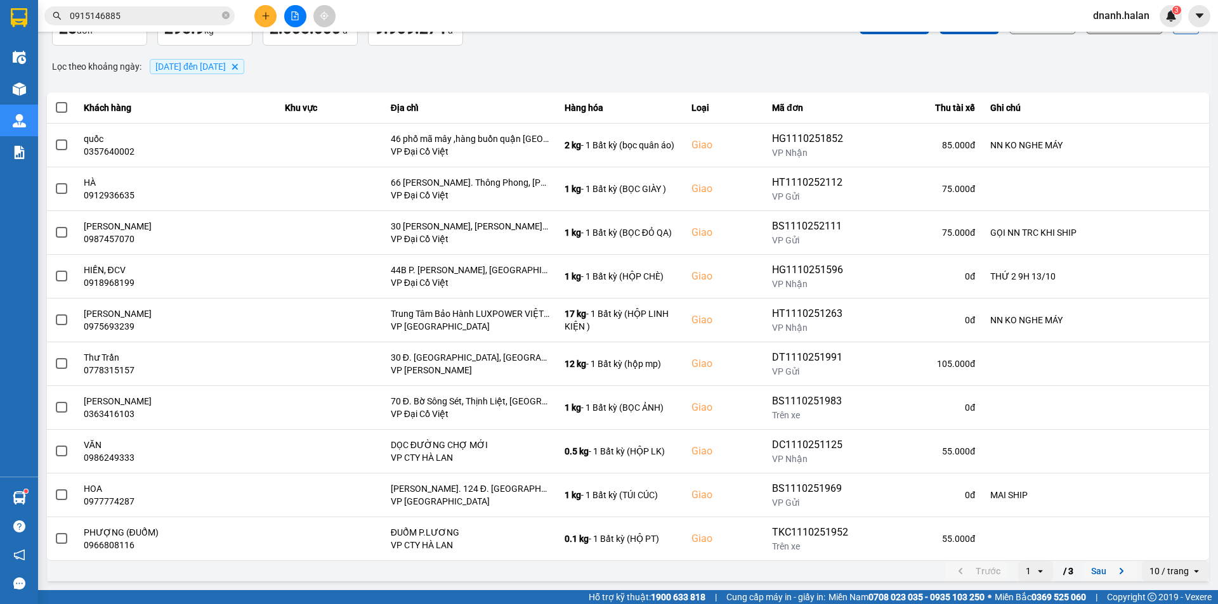
click at [1090, 572] on button "Sau" at bounding box center [1109, 571] width 53 height 19
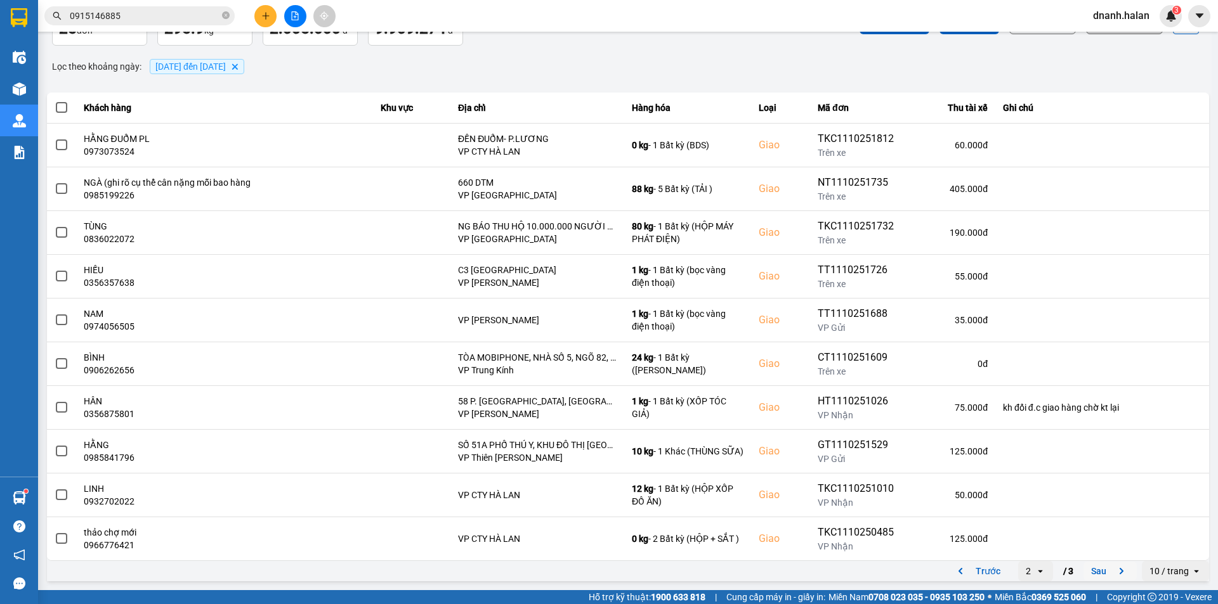
click at [1087, 578] on button "Sau" at bounding box center [1109, 571] width 53 height 19
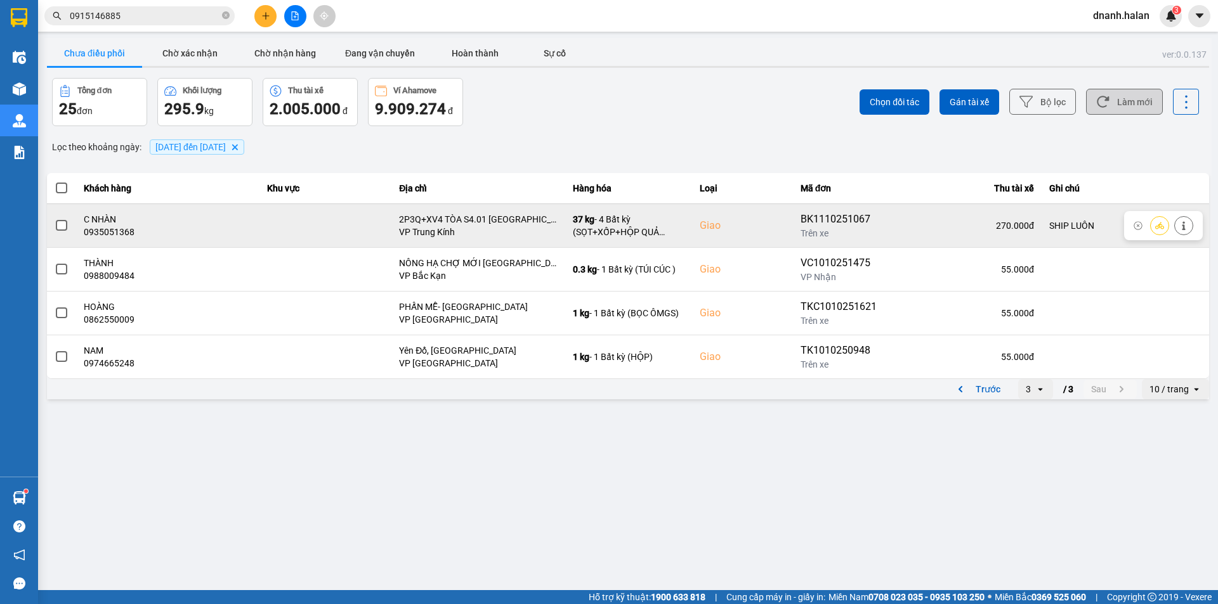
click at [855, 217] on div "BK1110251067" at bounding box center [840, 219] width 80 height 15
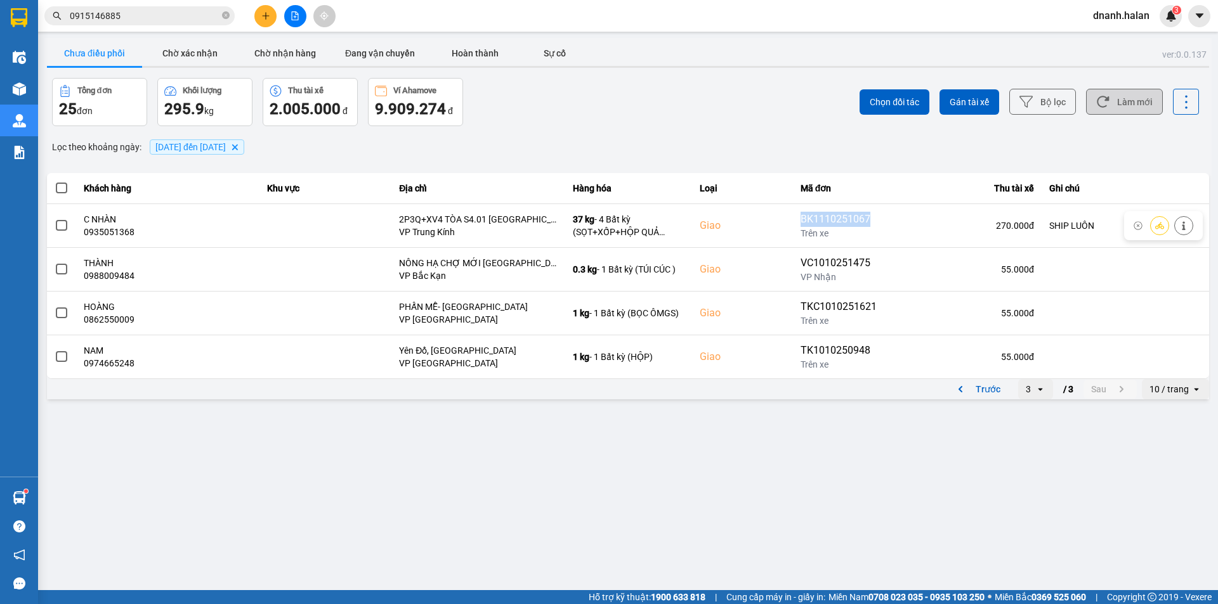
copy div "BK1110251067"
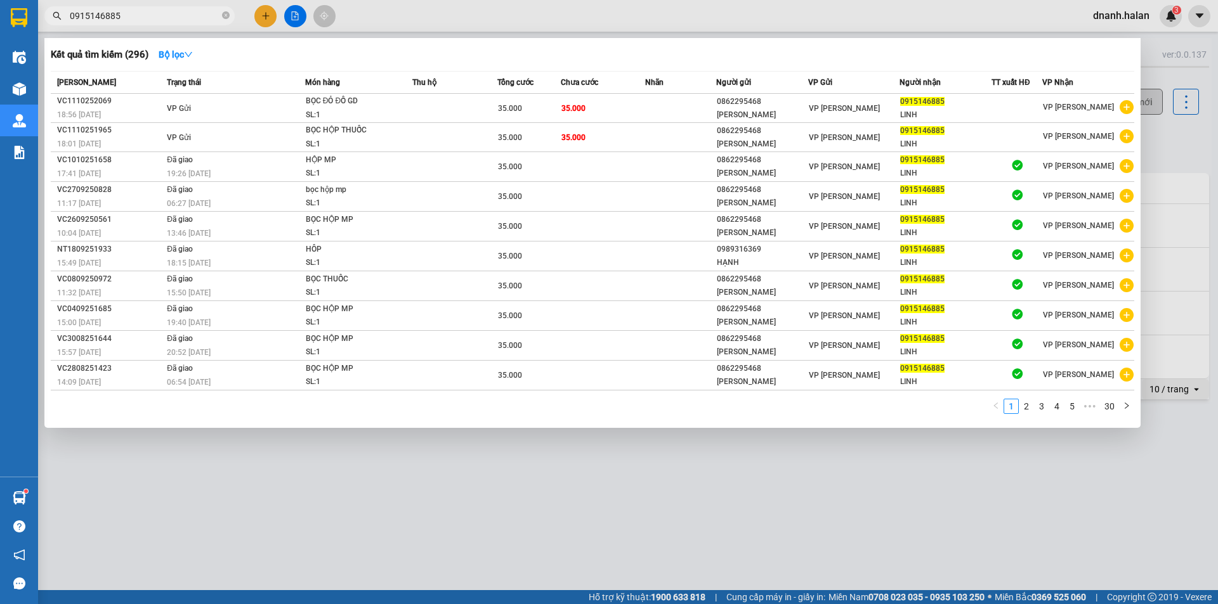
click at [162, 19] on input "0915146885" at bounding box center [145, 16] width 150 height 14
paste input "BK1110251067"
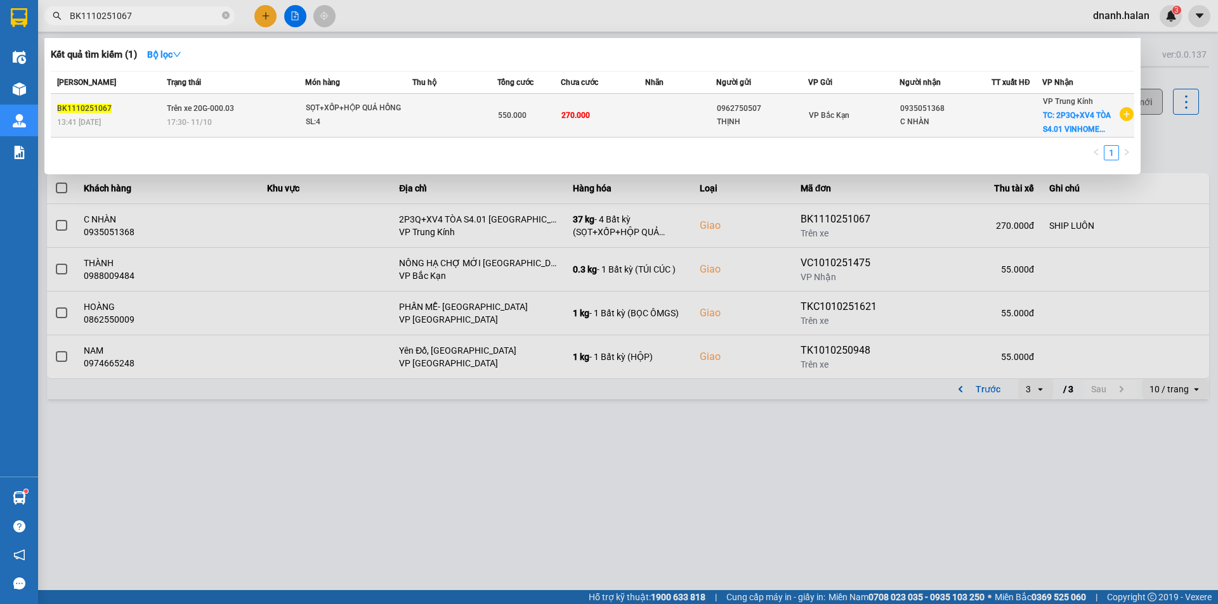
type input "BK1110251067"
click at [775, 119] on div "THỊNH" at bounding box center [762, 121] width 91 height 13
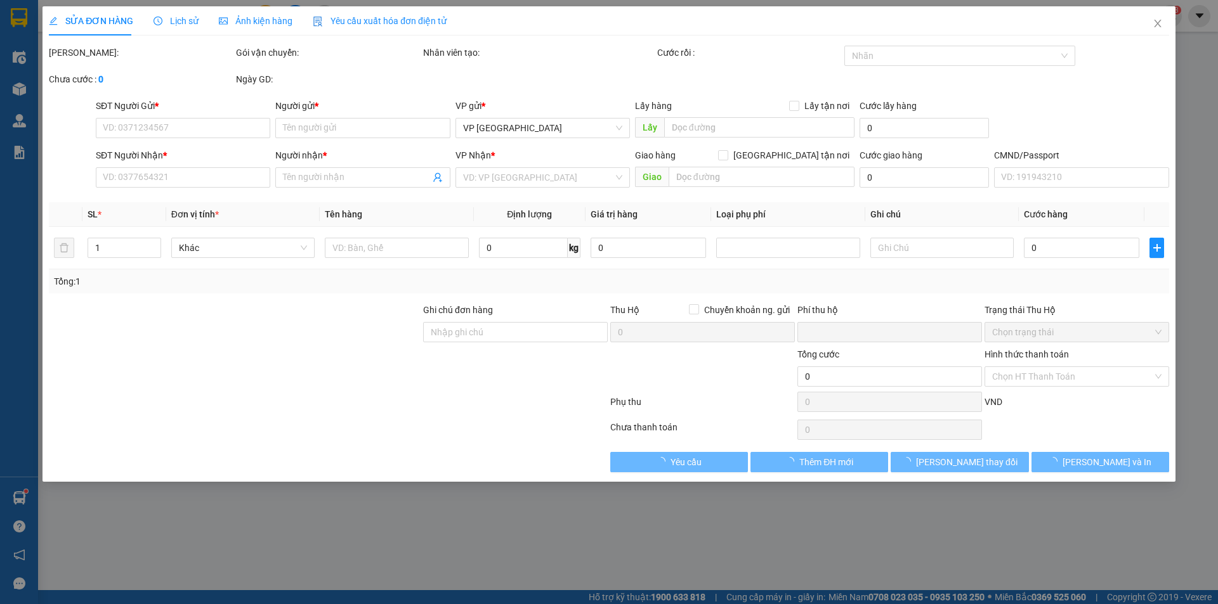
type input "0962750507"
type input "THỊNH"
type input "0935051368"
type input "C NHÀN"
checkbox input "true"
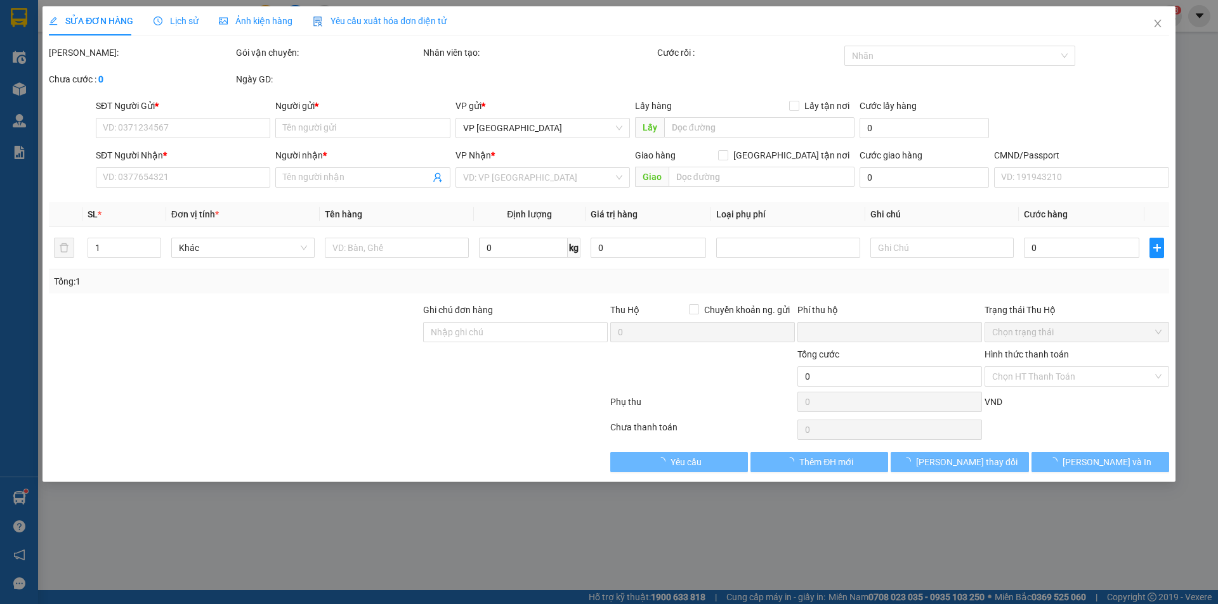
type input "2P3Q+XV4 TÒA S4.01 VINHOMES SMART CITY, Tây Mỗ, Nam Từ Liêm, Hà Nội, Việt Nam"
type input "SHIP LUÔN"
type input "0"
type input "550.000"
type input "280.000"
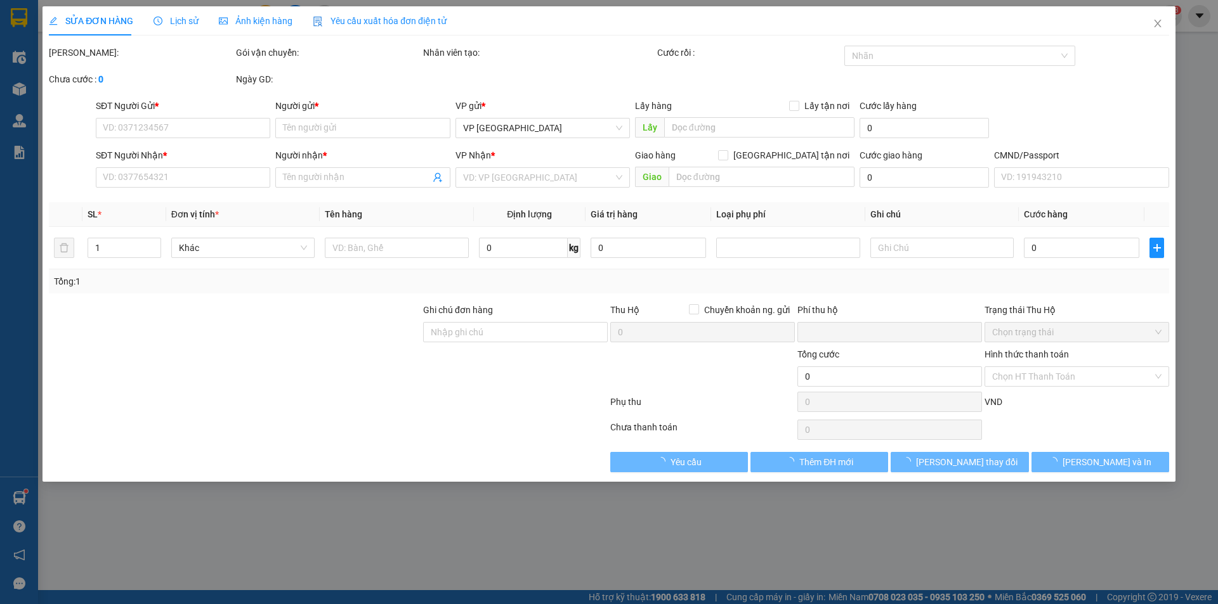
type input "270.000"
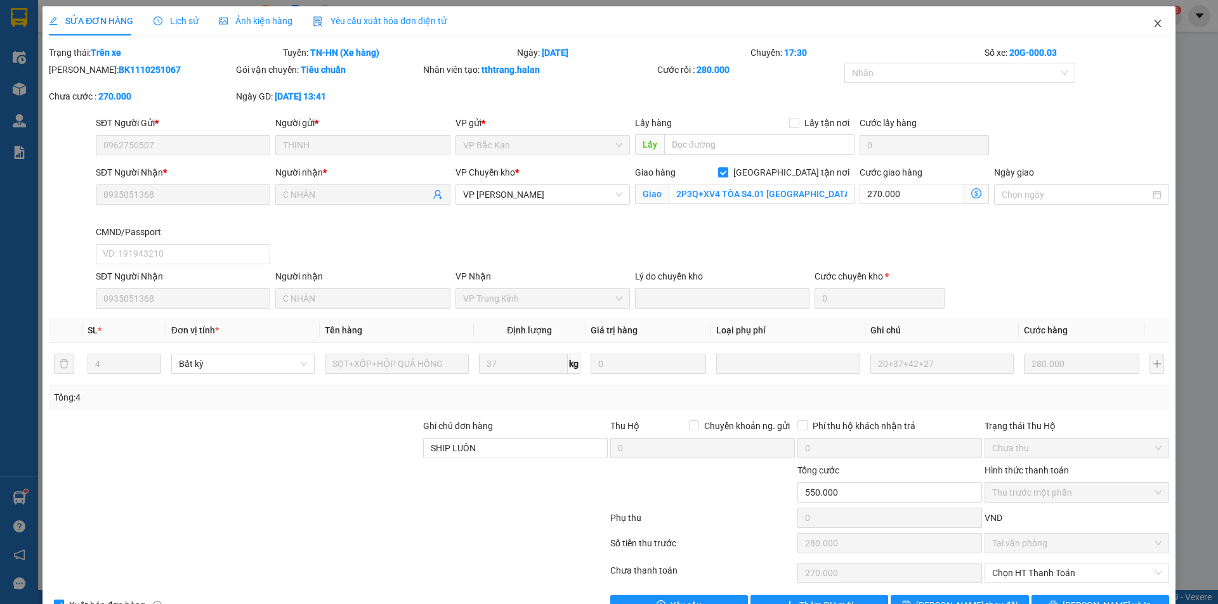
click at [1154, 23] on icon "close" at bounding box center [1157, 24] width 7 height 8
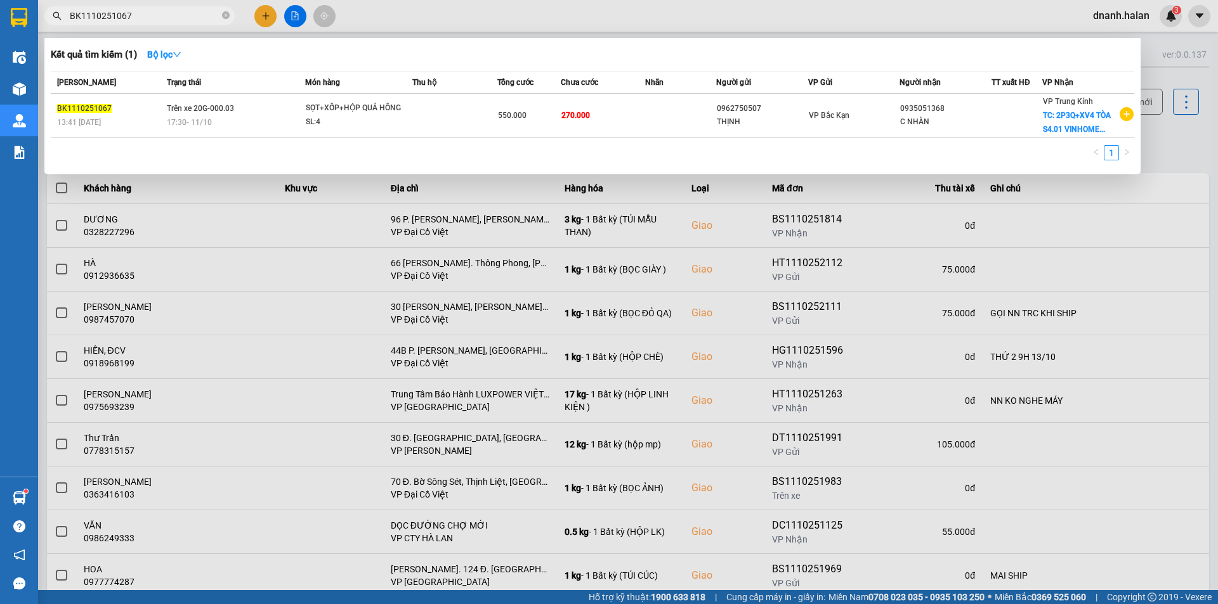
click at [167, 17] on input "BK1110251067" at bounding box center [145, 16] width 150 height 14
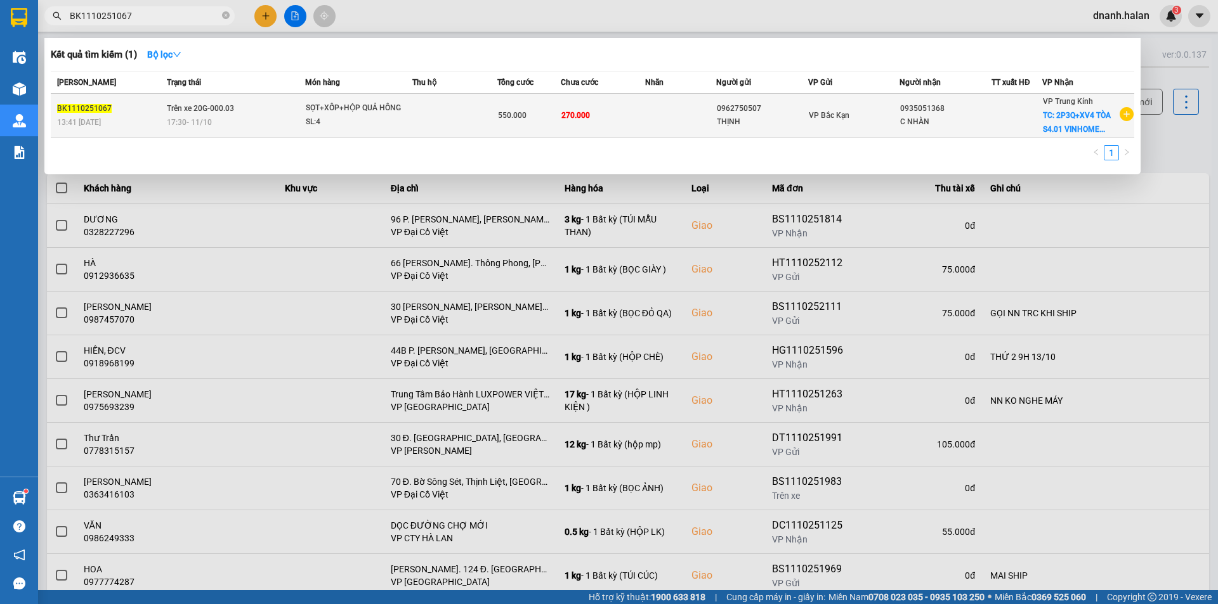
click at [550, 107] on td "550.000" at bounding box center [528, 116] width 63 height 44
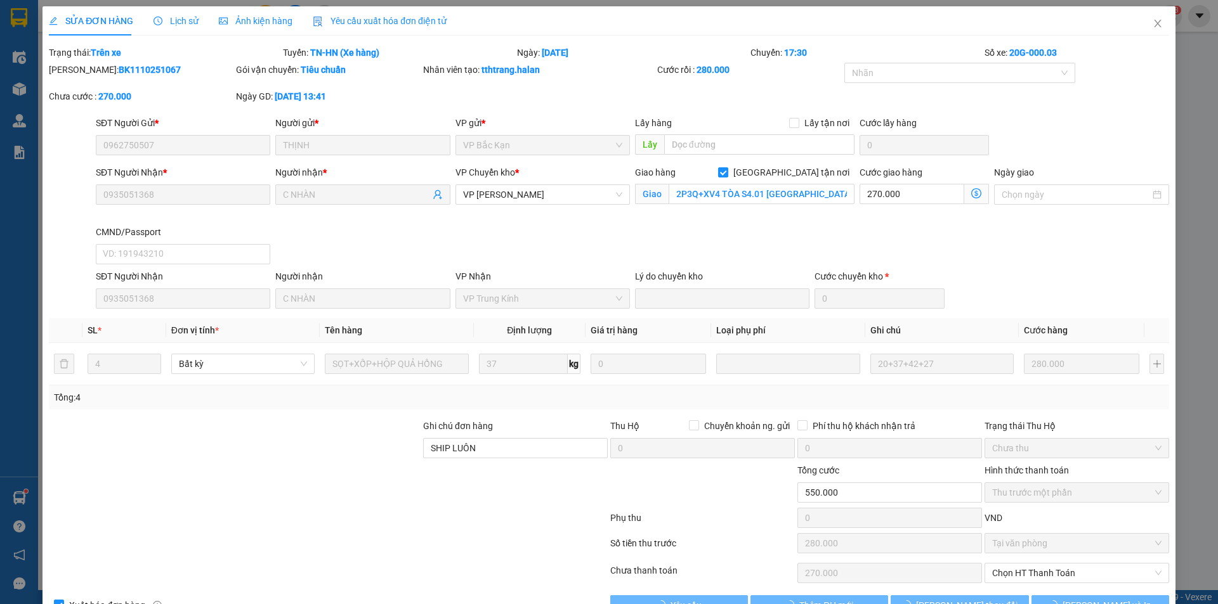
type input "0962750507"
type input "THỊNH"
type input "0935051368"
type input "C NHÀN"
checkbox input "true"
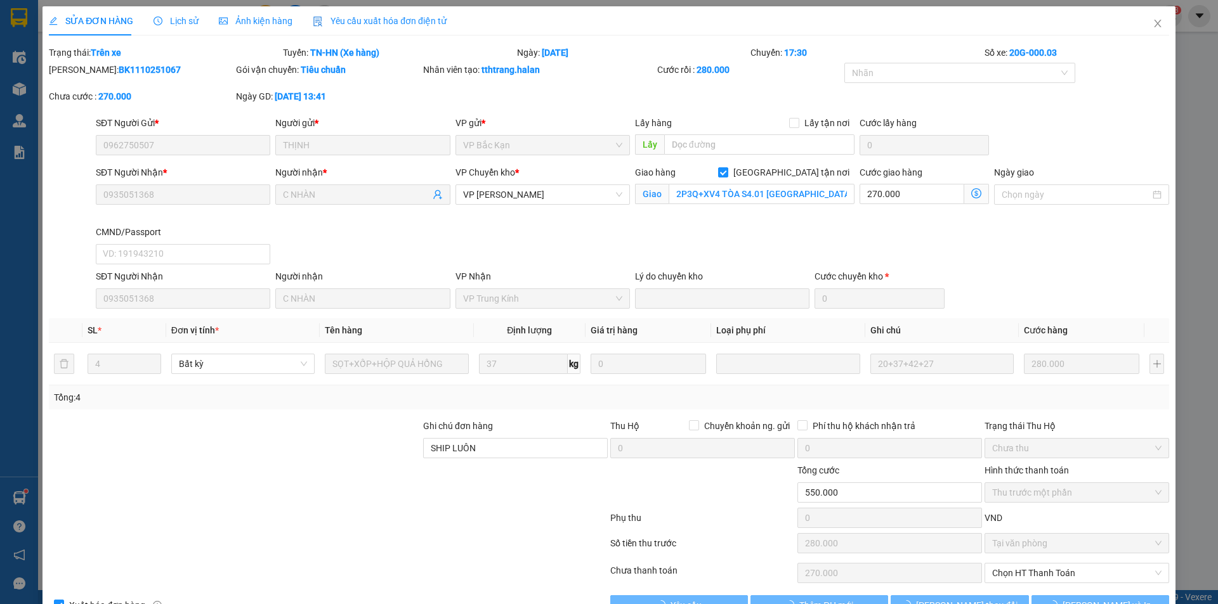
type input "2P3Q+XV4 TÒA S4.01 VINHOMES SMART CITY, Tây Mỗ, Nam Từ Liêm, Hà Nội, Việt Nam"
type input "SHIP LUÔN"
type input "0"
type input "550.000"
type input "280.000"
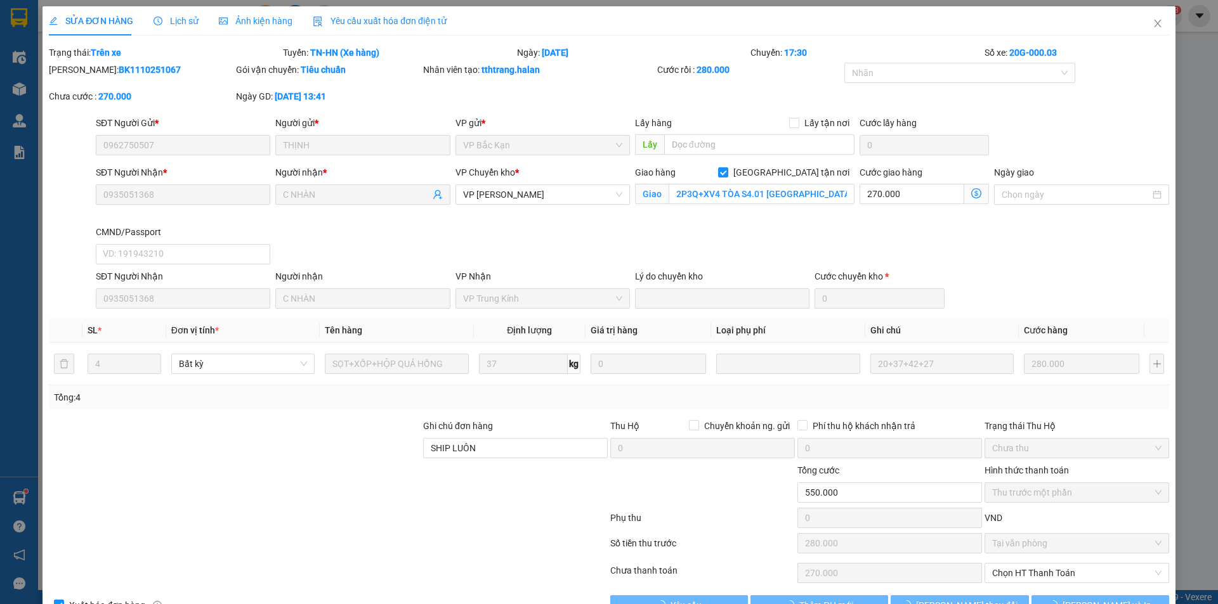
type input "270.000"
click at [1154, 23] on icon "close" at bounding box center [1157, 24] width 7 height 8
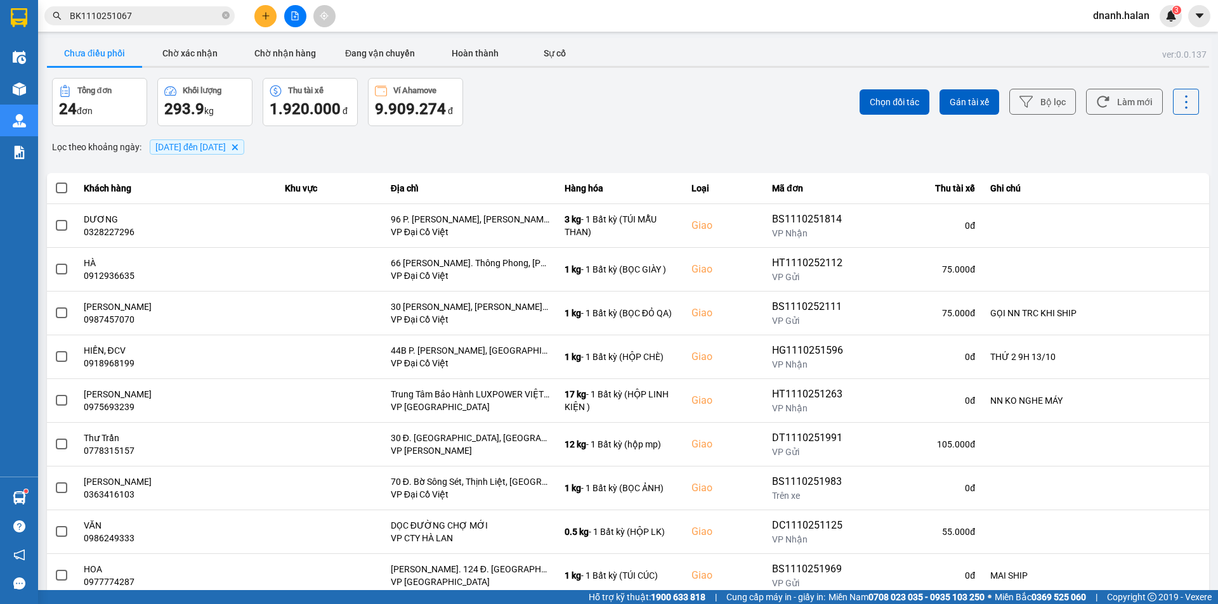
click at [164, 15] on input "BK1110251067" at bounding box center [145, 16] width 150 height 14
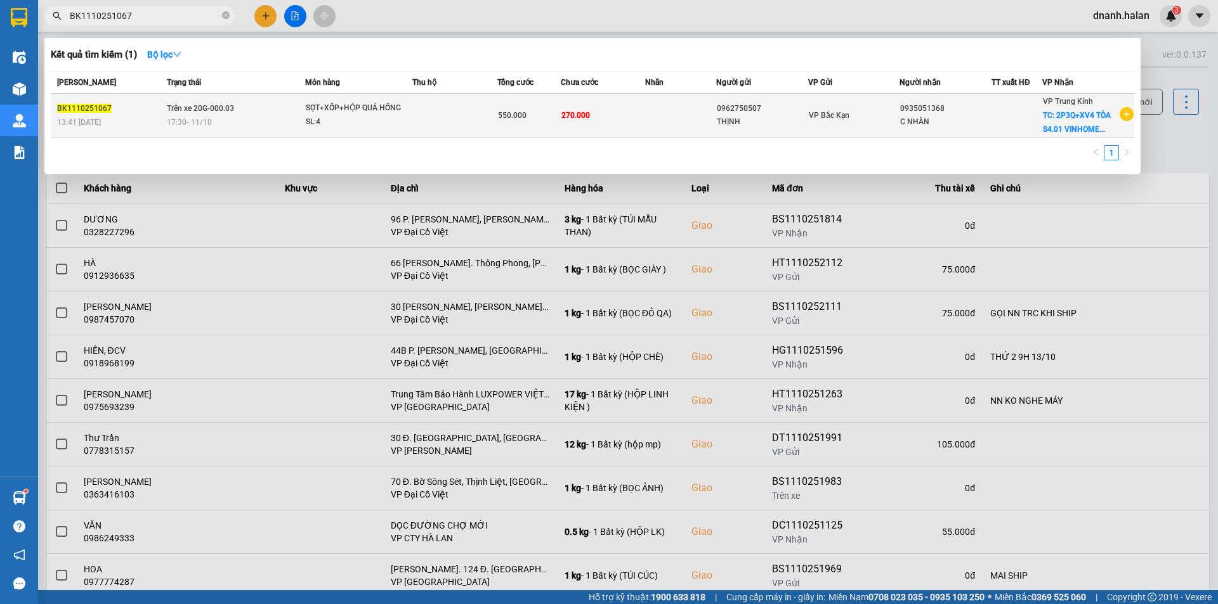
click at [731, 117] on div "THỊNH" at bounding box center [762, 121] width 91 height 13
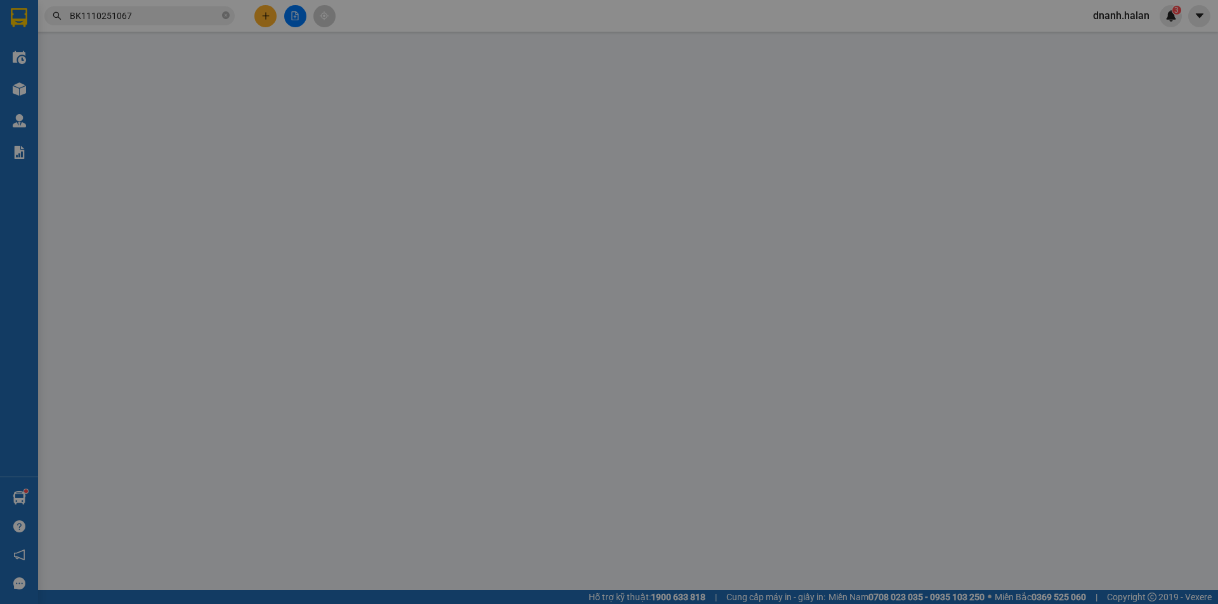
type input "0962750507"
type input "THỊNH"
type input "0935051368"
type input "C NHÀN"
checkbox input "true"
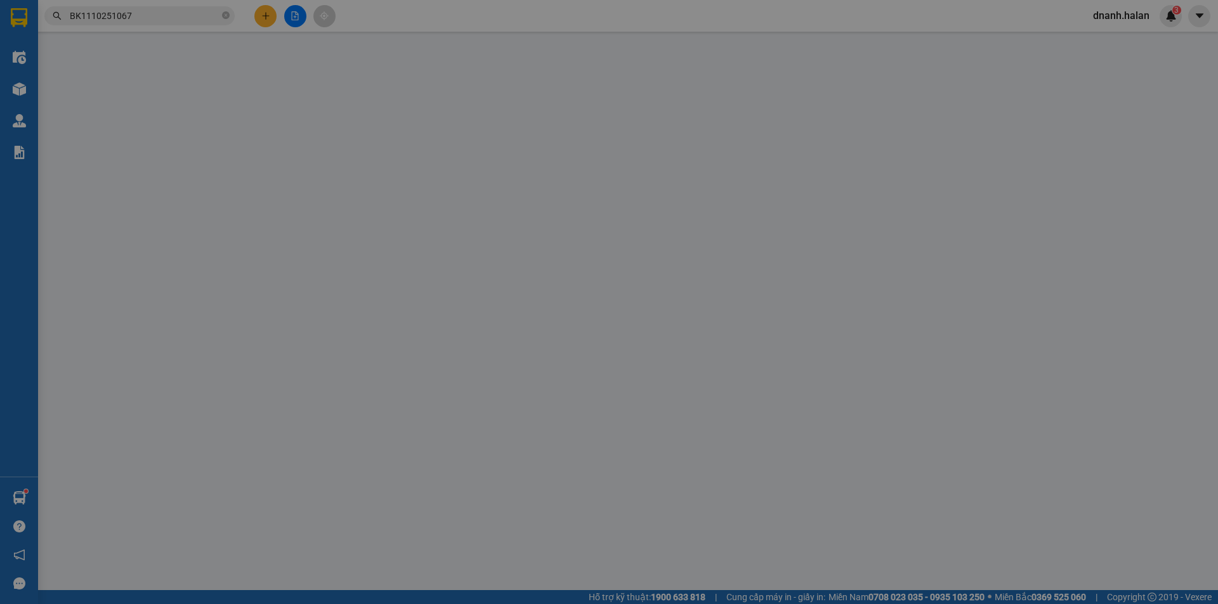
type input "2P3Q+XV4 TÒA S4.01 VINHOMES SMART CITY, Tây Mỗ, Nam Từ Liêm, Hà Nội, Việt Nam"
type input "SHIP LUÔN"
type input "0"
type input "550.000"
type input "280.000"
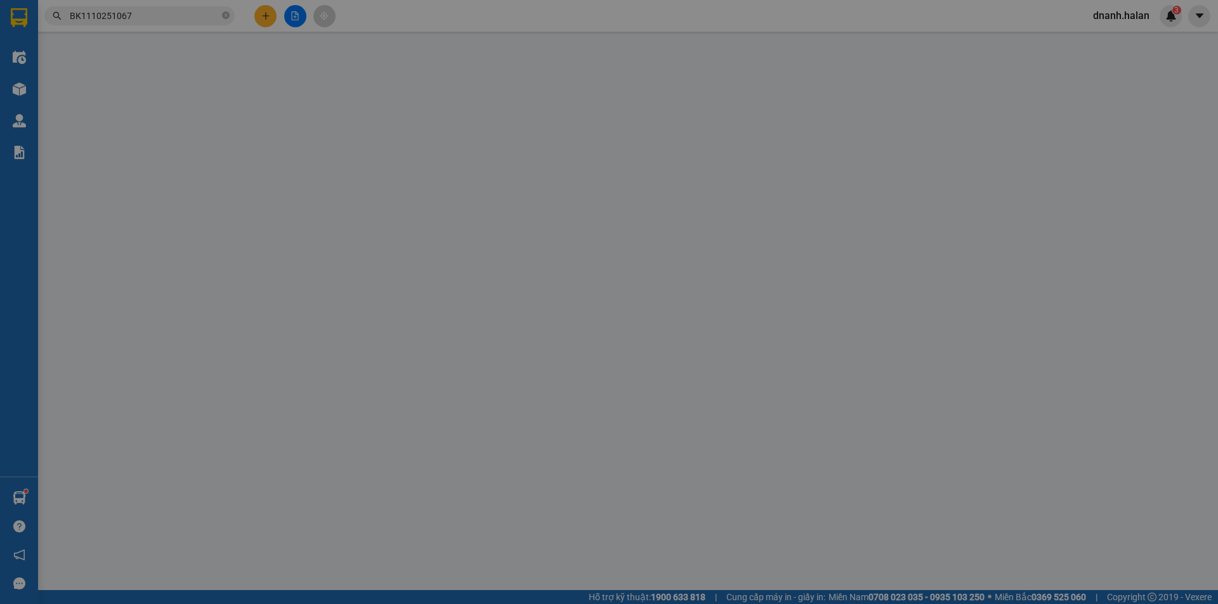
type input "270.000"
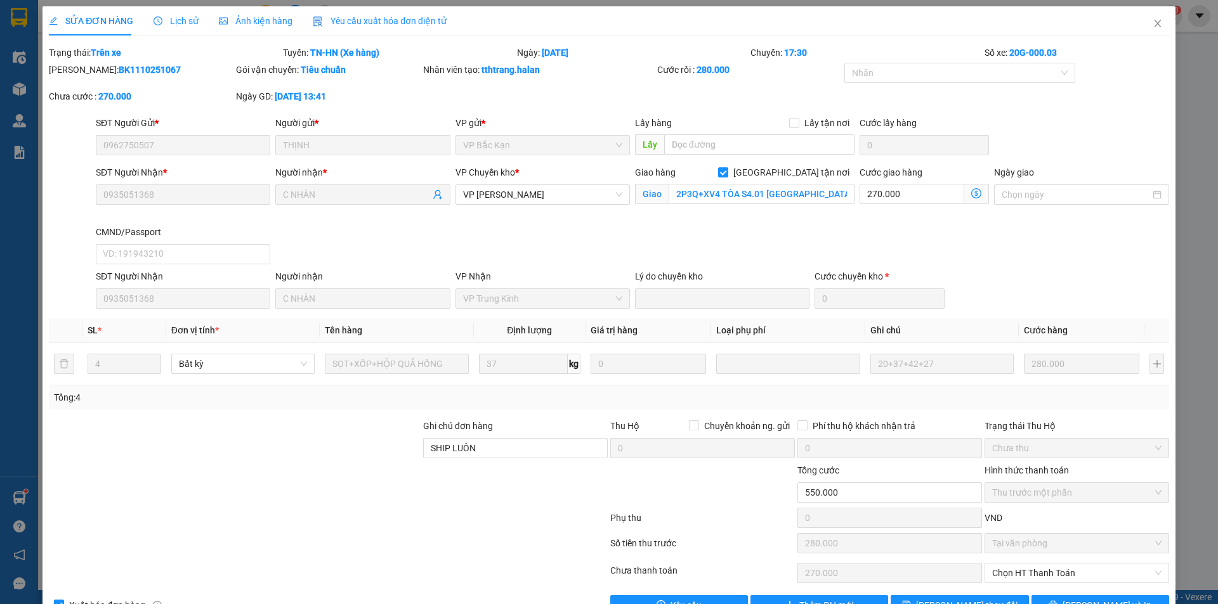
click at [778, 169] on div "Giao hàng Giao tận nơi" at bounding box center [744, 173] width 219 height 14
click at [727, 170] on input "[GEOGRAPHIC_DATA] tận nơi" at bounding box center [722, 171] width 9 height 9
checkbox input "false"
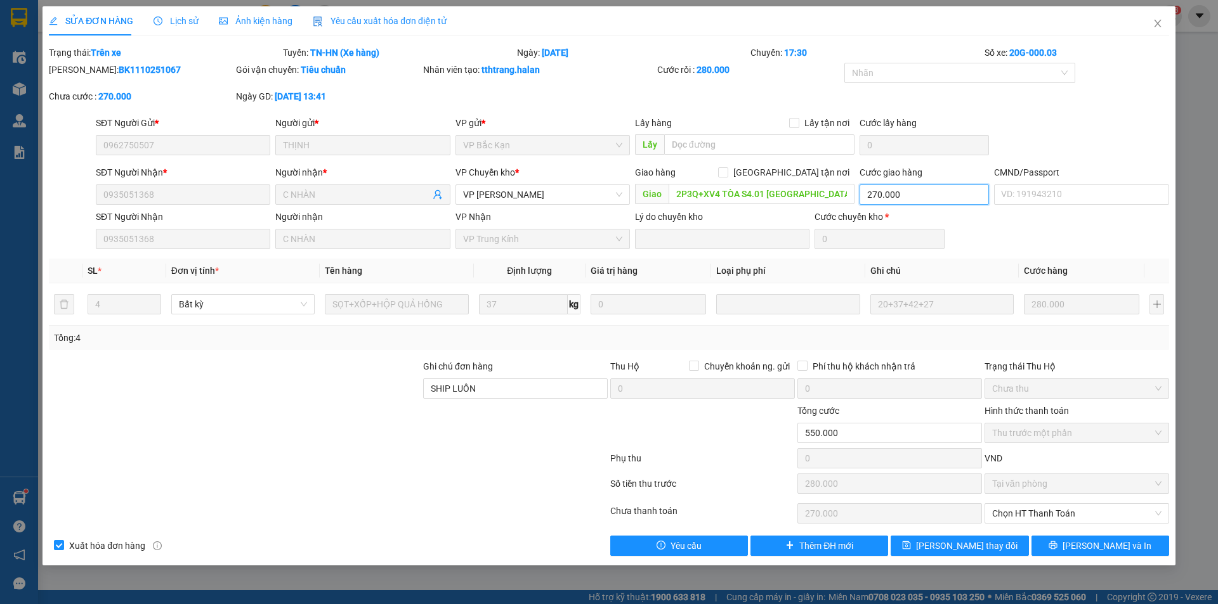
click at [903, 200] on input "270.000" at bounding box center [923, 195] width 129 height 20
type input "280.000"
type input "0"
drag, startPoint x: 480, startPoint y: 391, endPoint x: 377, endPoint y: 381, distance: 103.9
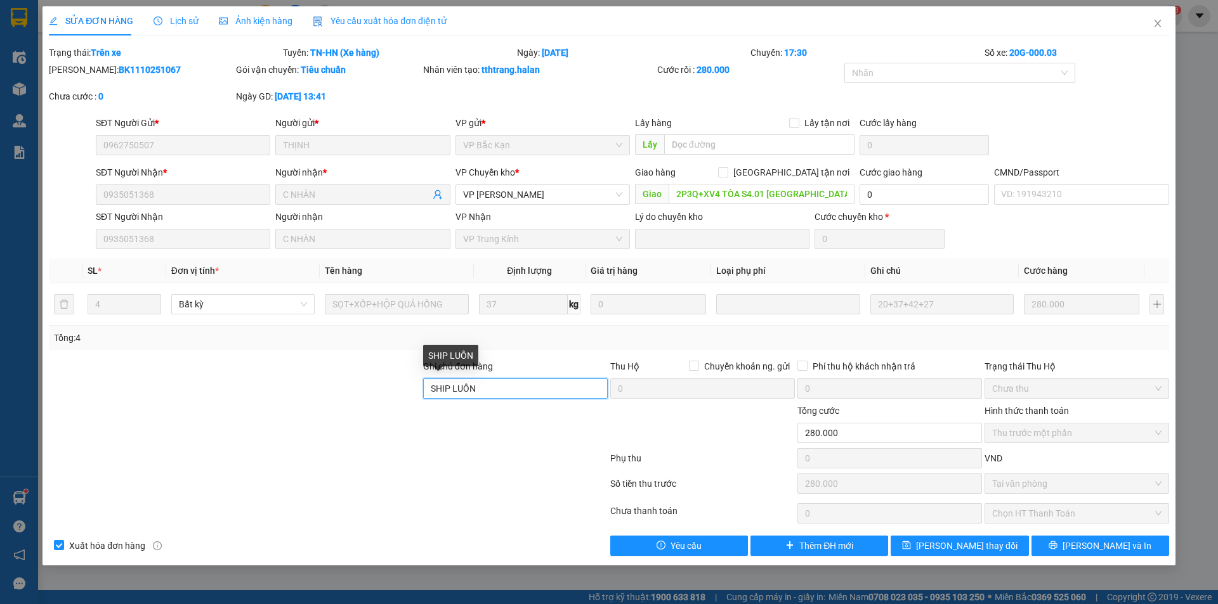
click at [377, 381] on div "Ghi chú đơn hàng SHIP LUÔN Thu Hộ Chuyển khoản ng. gửi 0 Phí thu hộ khách nhận …" at bounding box center [609, 382] width 1123 height 44
click at [744, 188] on input "2P3Q+XV4 TÒA S4.01 VINHOMES SMART CITY, Tây Mỗ, Nam Từ Liêm, Hà Nội, Việt Nam" at bounding box center [762, 194] width 186 height 20
drag, startPoint x: 500, startPoint y: 389, endPoint x: 397, endPoint y: 389, distance: 102.7
click at [397, 389] on div "Ghi chú đơn hàng SHIP LUÔN Thu Hộ Chuyển khoản ng. gửi 0 Phí thu hộ khách nhận …" at bounding box center [609, 382] width 1123 height 44
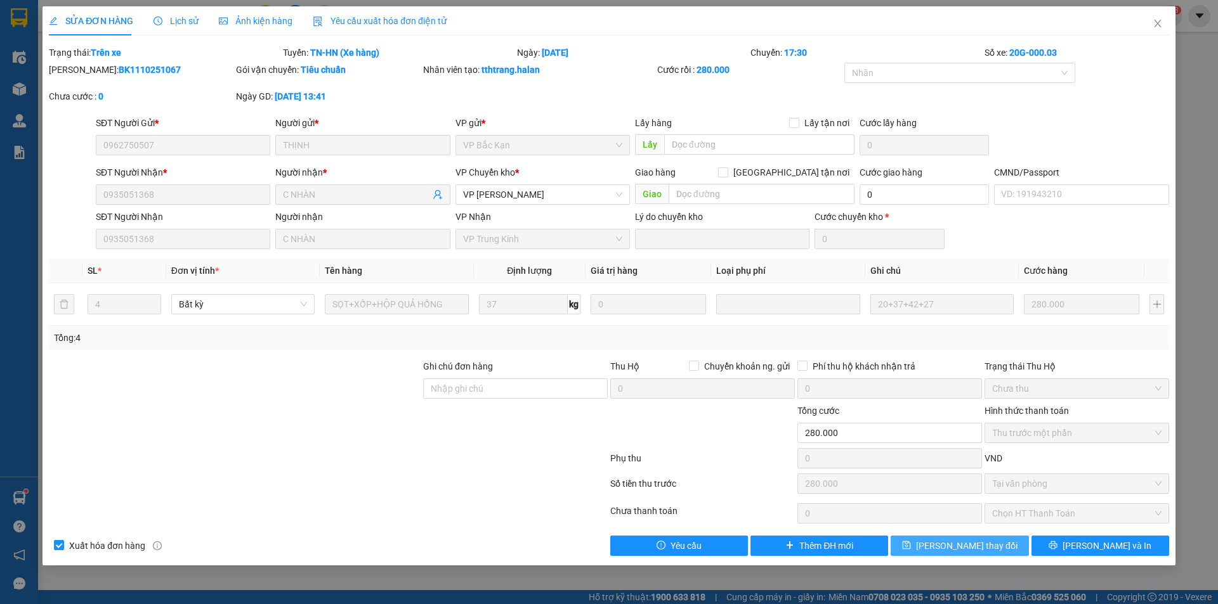
click at [955, 545] on span "[PERSON_NAME] thay đổi" at bounding box center [966, 546] width 101 height 14
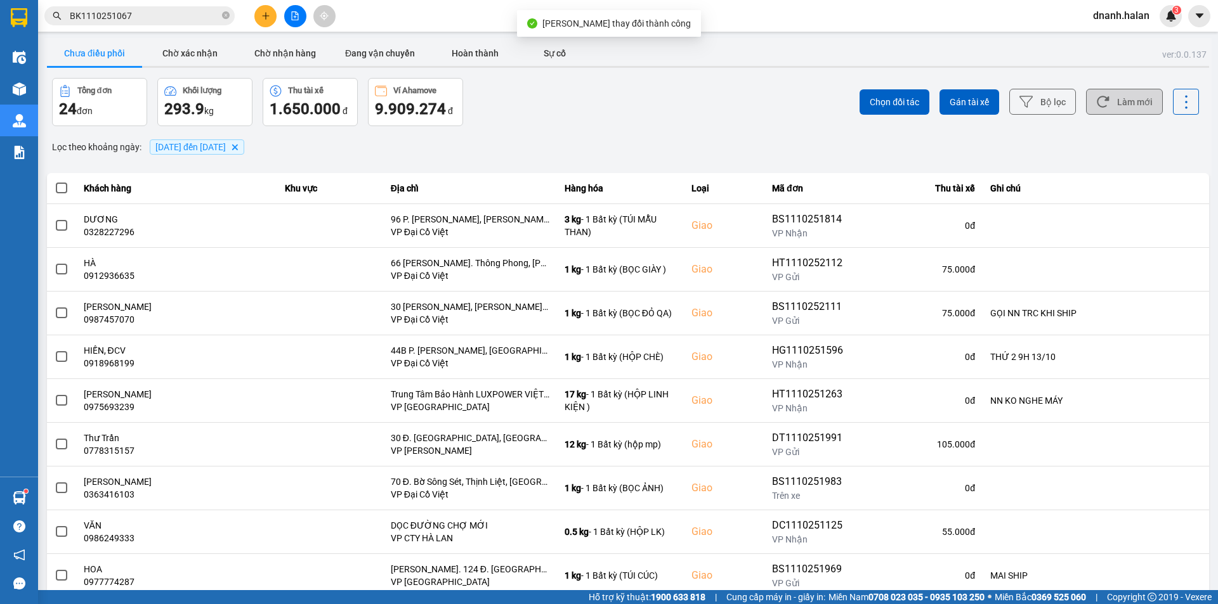
click at [1130, 109] on button "Làm mới" at bounding box center [1124, 102] width 77 height 26
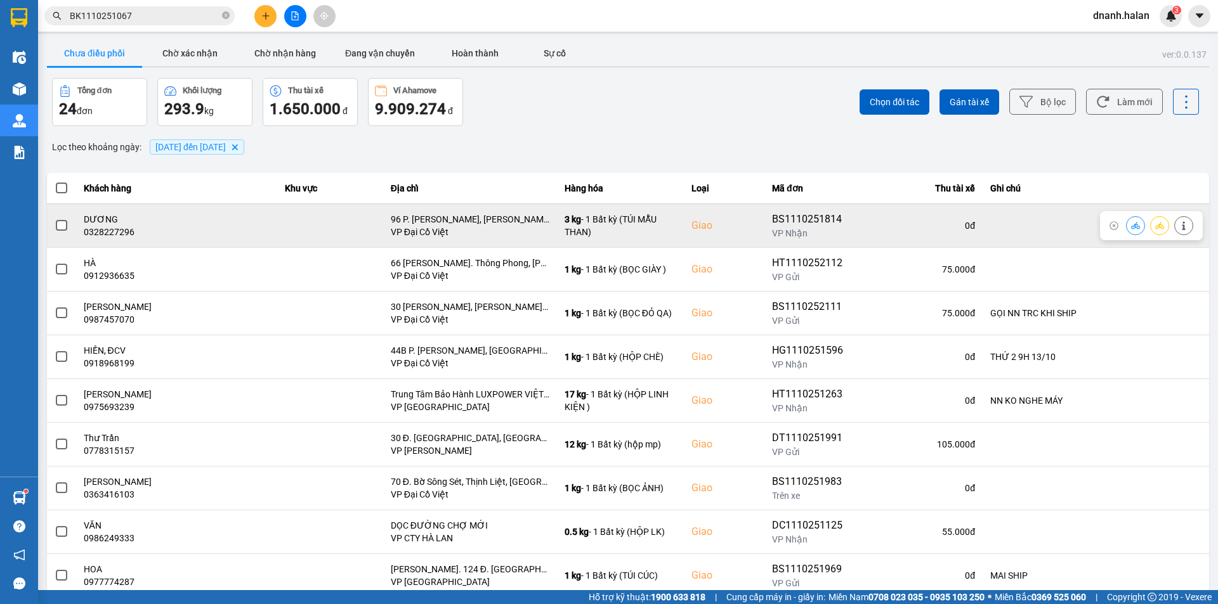
click at [1182, 228] on icon at bounding box center [1183, 225] width 3 height 9
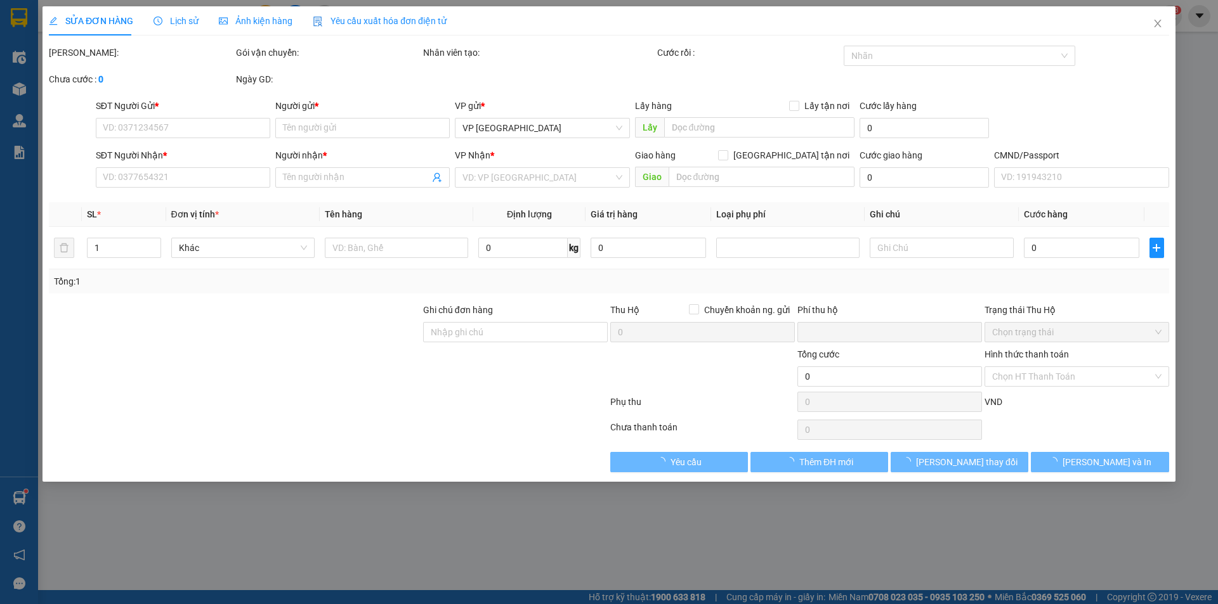
type input "0934384190"
type input "NAM"
type input "0328227296"
type input "DƯƠNG"
checkbox input "true"
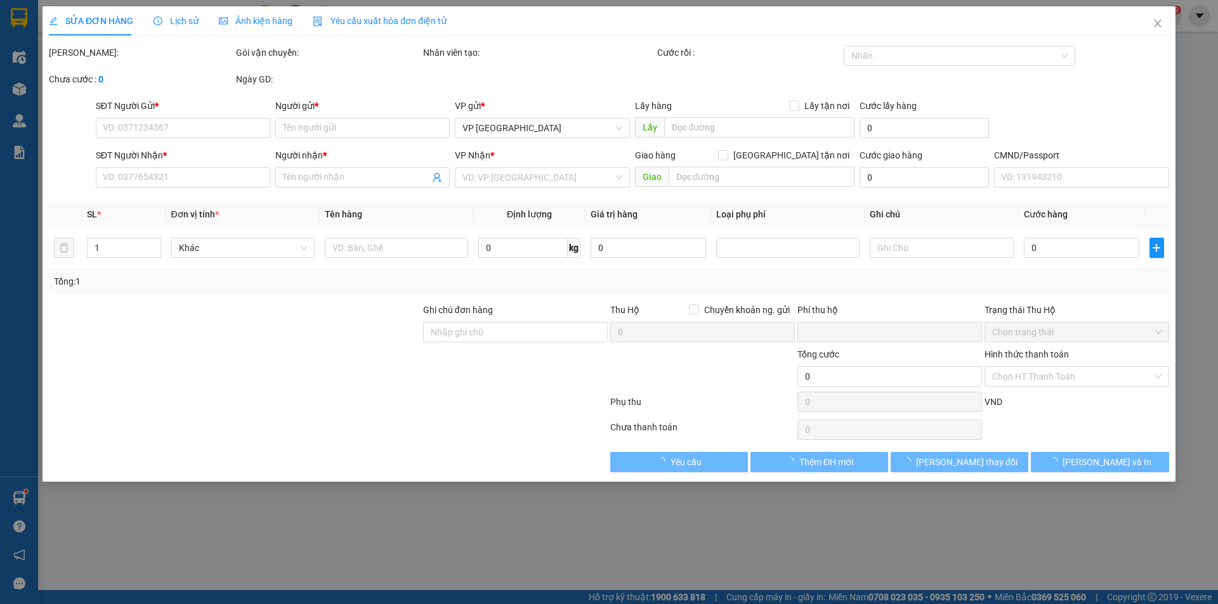
type input "96 P. Yết Kiêu, Nguyễn Du, Hai Bà Trưng, Hà Nội, Việt Nam"
type input "0"
type input "85.000"
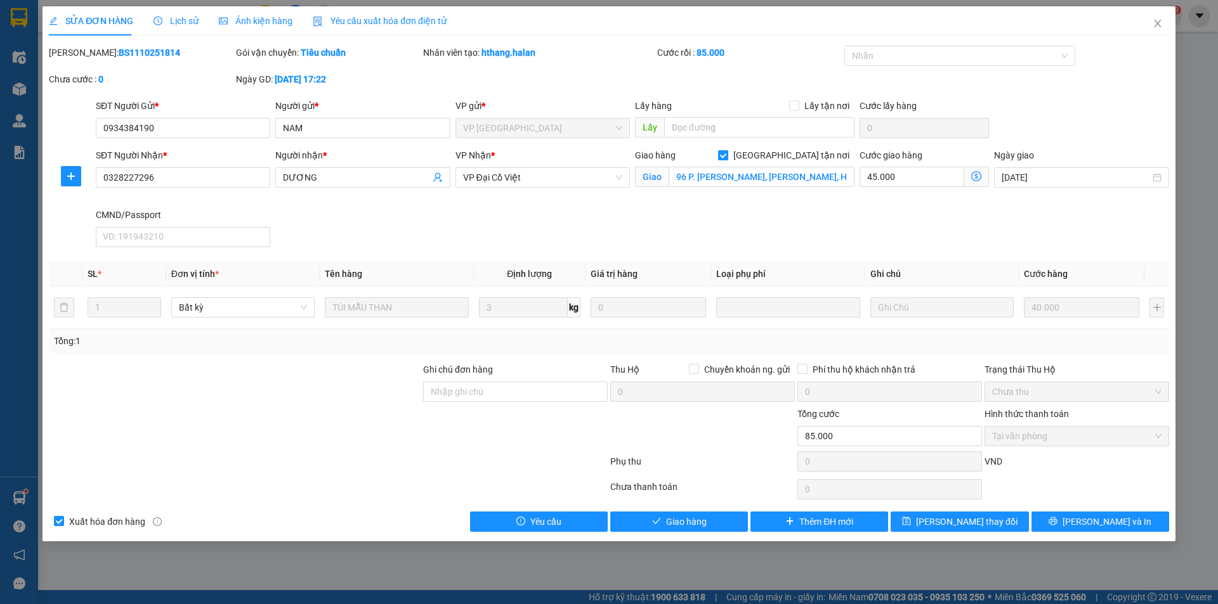
click at [297, 441] on div at bounding box center [235, 429] width 374 height 44
click at [478, 395] on input "Ghi chú đơn hàng" at bounding box center [515, 392] width 185 height 20
click at [1158, 21] on icon "close" at bounding box center [1157, 23] width 10 height 10
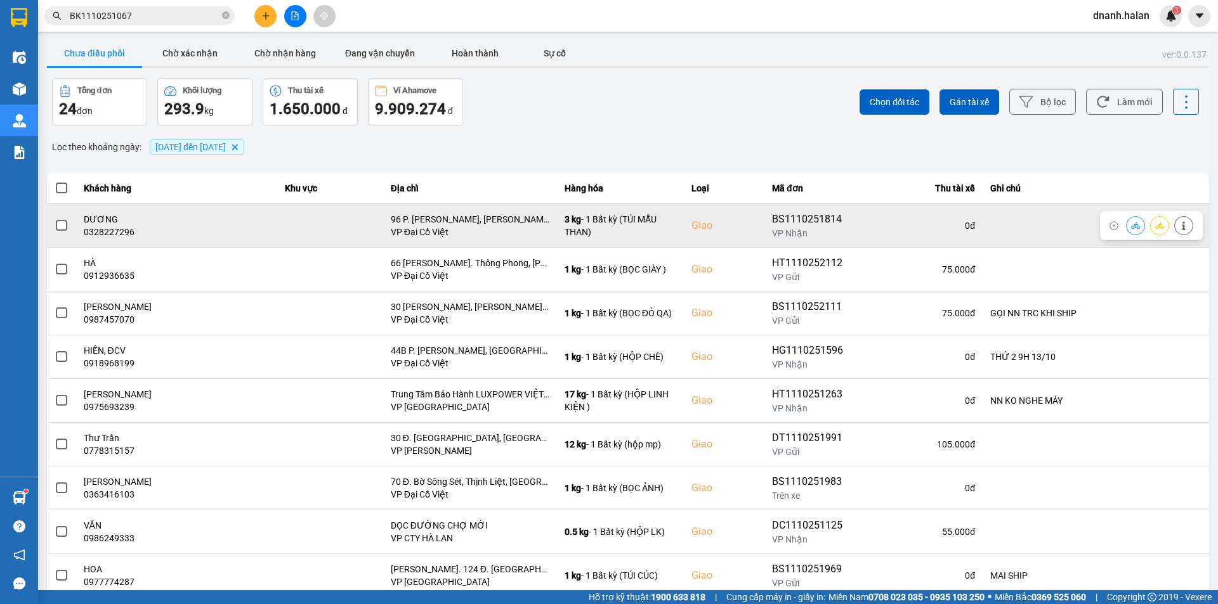
click at [1131, 228] on icon at bounding box center [1135, 225] width 9 height 9
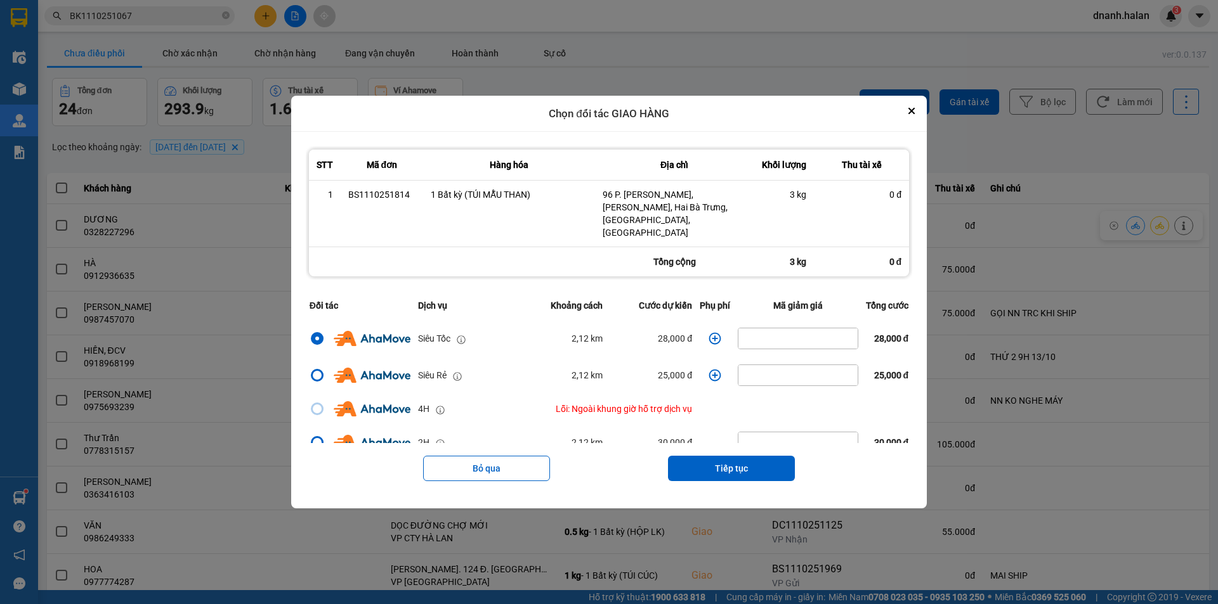
click at [720, 443] on div "Bỏ qua Tiếp tục" at bounding box center [609, 468] width 606 height 51
click at [710, 456] on button "Tiếp tục" at bounding box center [731, 468] width 127 height 25
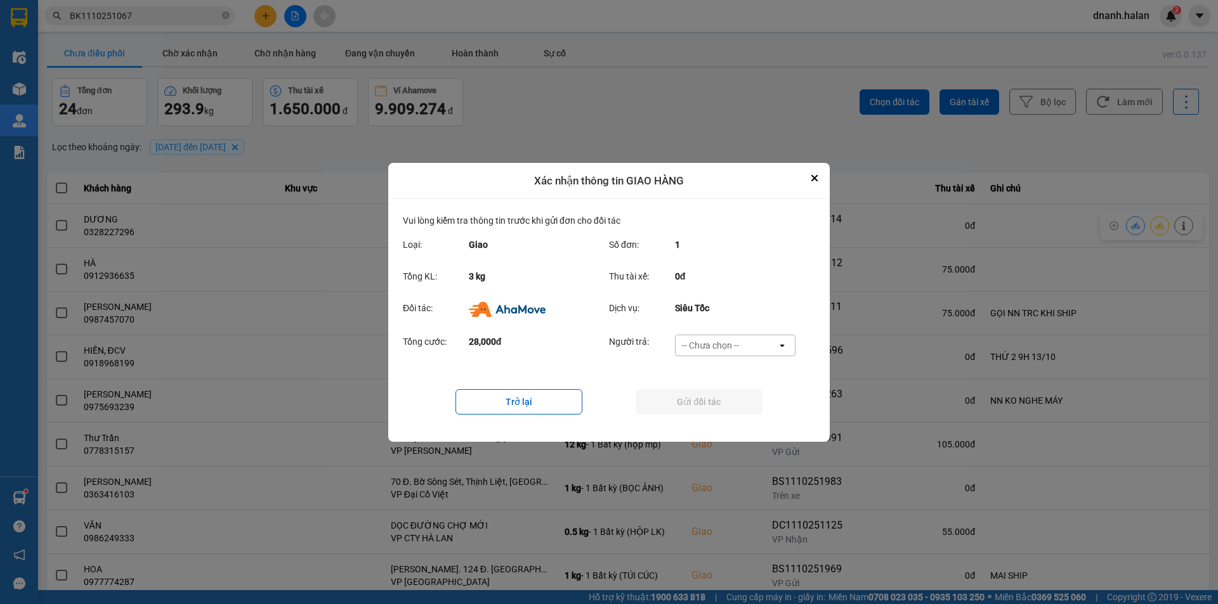
click at [704, 347] on div "-- Chưa chọn --" at bounding box center [710, 345] width 57 height 13
click at [711, 410] on div "Ví Ahamove" at bounding box center [734, 418] width 121 height 23
click at [657, 400] on button "Gửi đối tác" at bounding box center [699, 401] width 127 height 25
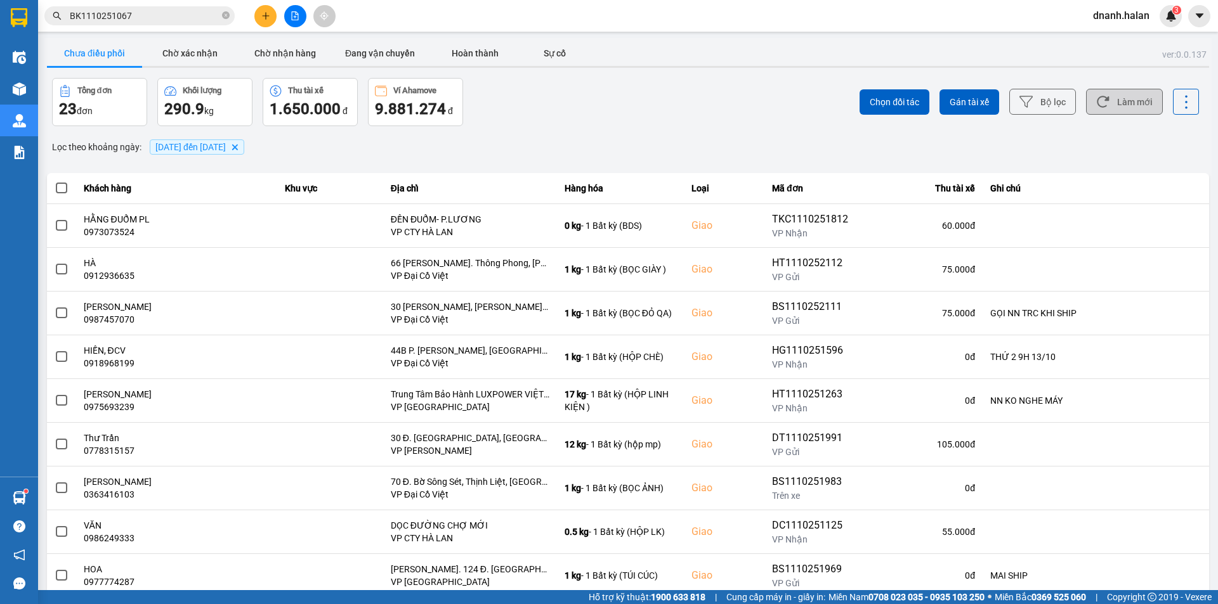
click at [1122, 101] on button "Làm mới" at bounding box center [1124, 102] width 77 height 26
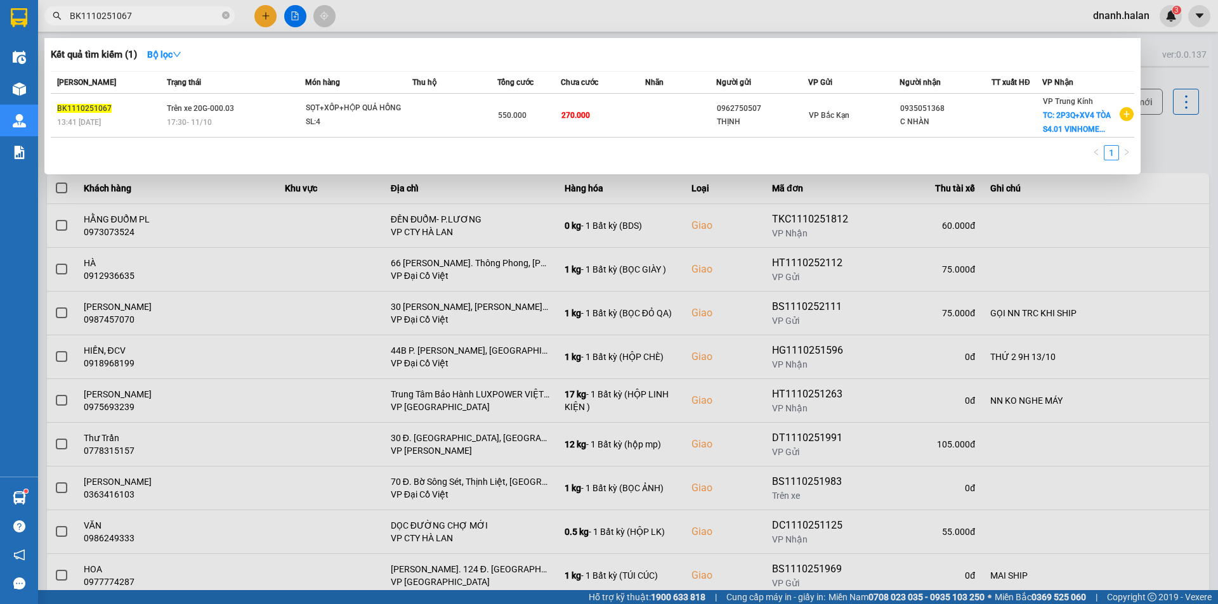
click at [168, 13] on input "BK1110251067" at bounding box center [145, 16] width 150 height 14
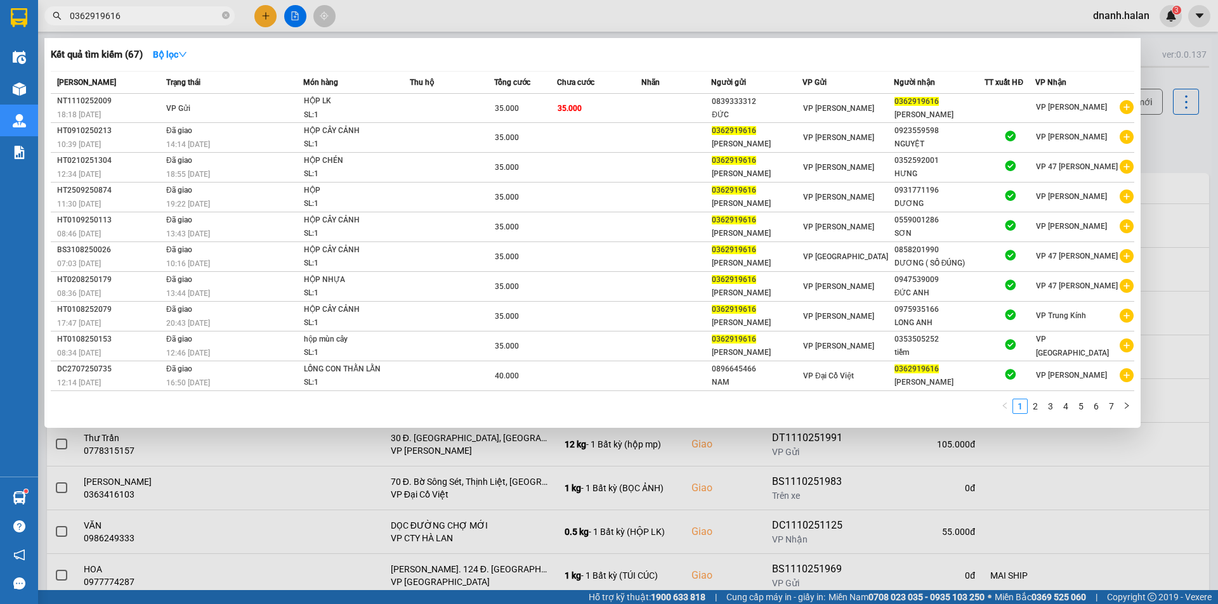
type input "0362919616"
click at [1197, 144] on div at bounding box center [609, 302] width 1218 height 604
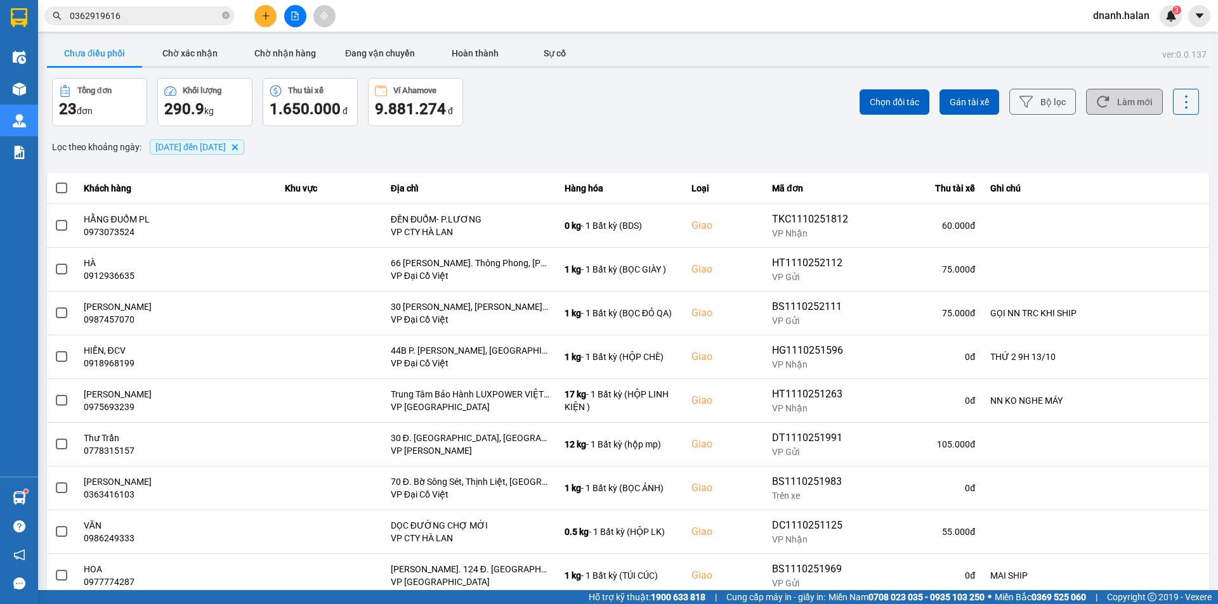
click at [1122, 104] on button "Làm mới" at bounding box center [1124, 102] width 77 height 26
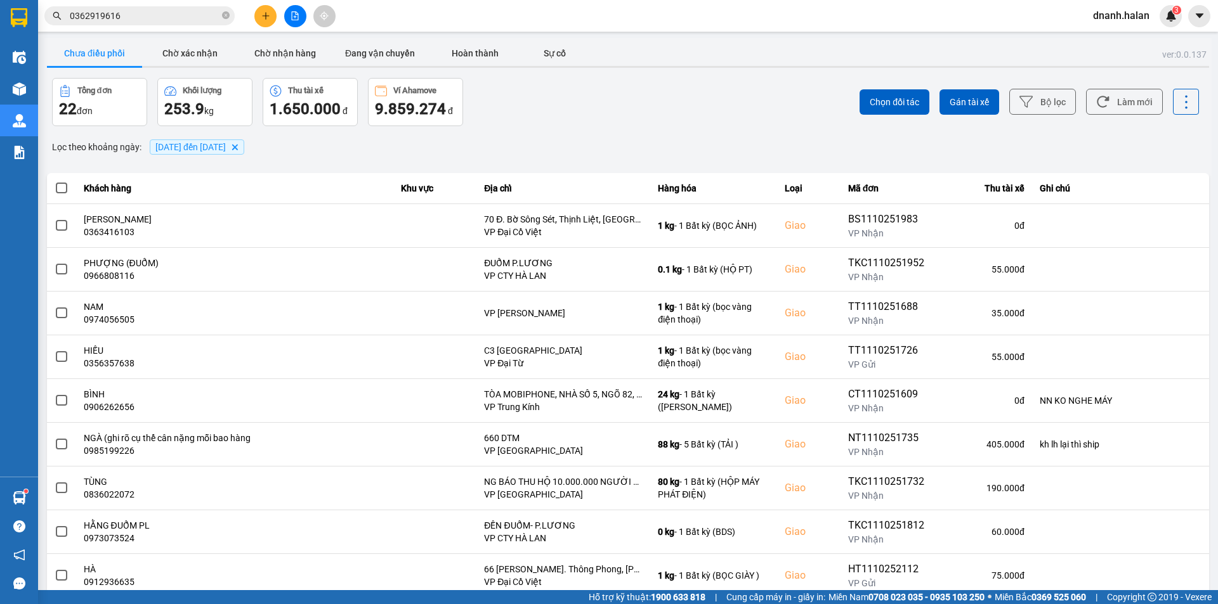
click at [160, 16] on input "0362919616" at bounding box center [145, 16] width 150 height 14
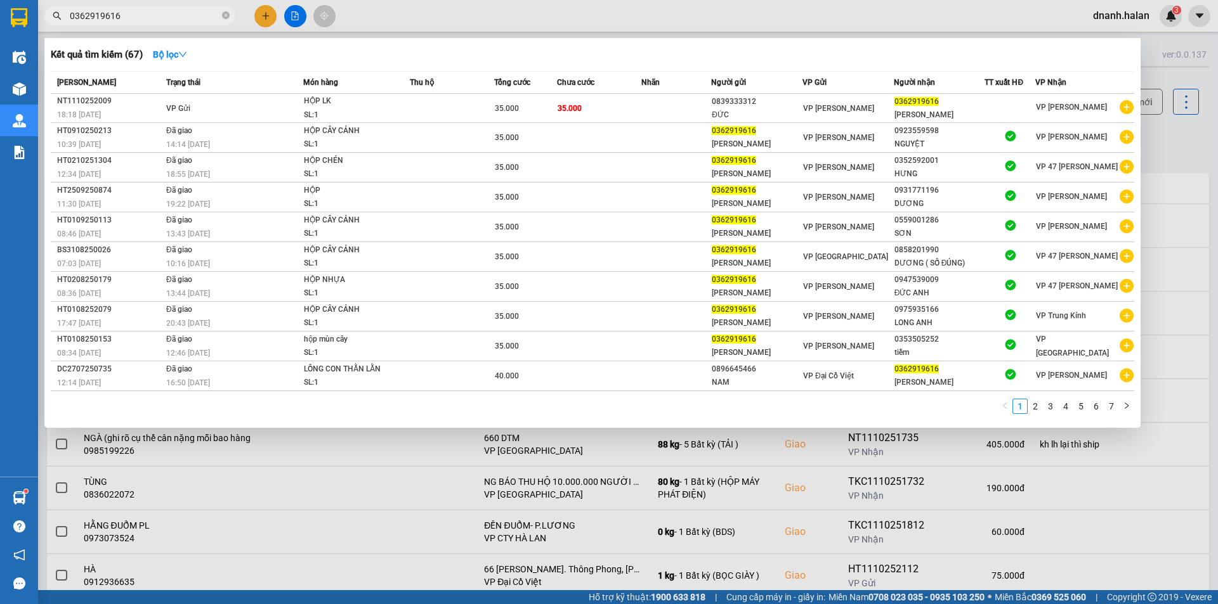
click at [160, 16] on input "0362919616" at bounding box center [145, 16] width 150 height 14
click at [1149, 138] on div at bounding box center [609, 302] width 1218 height 604
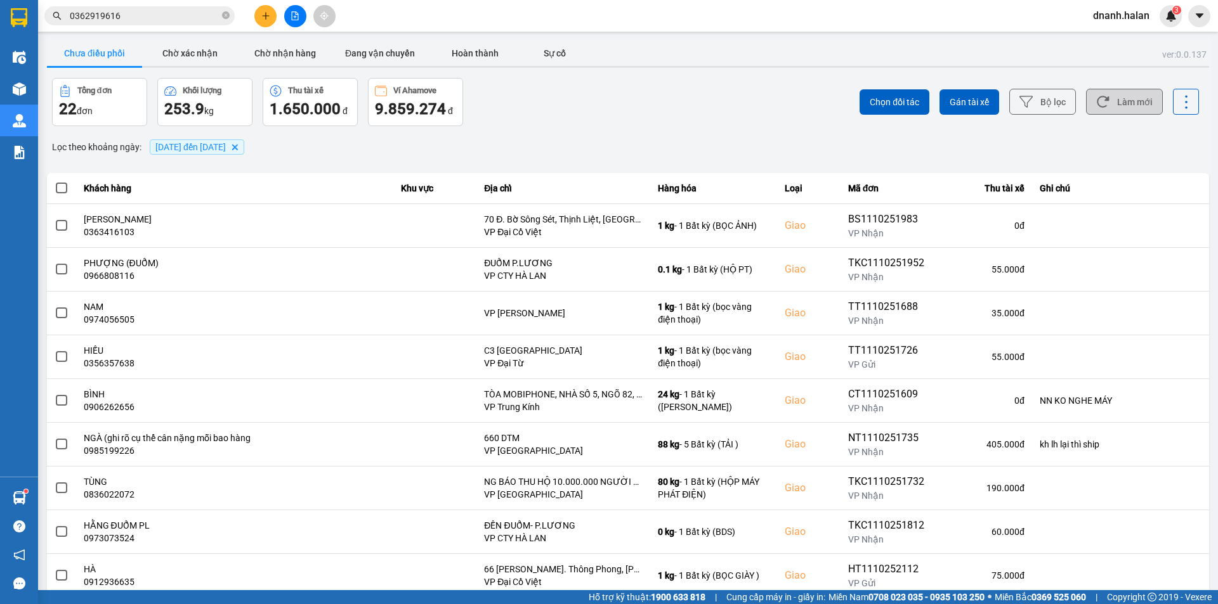
click at [1108, 103] on button "Làm mới" at bounding box center [1124, 102] width 77 height 26
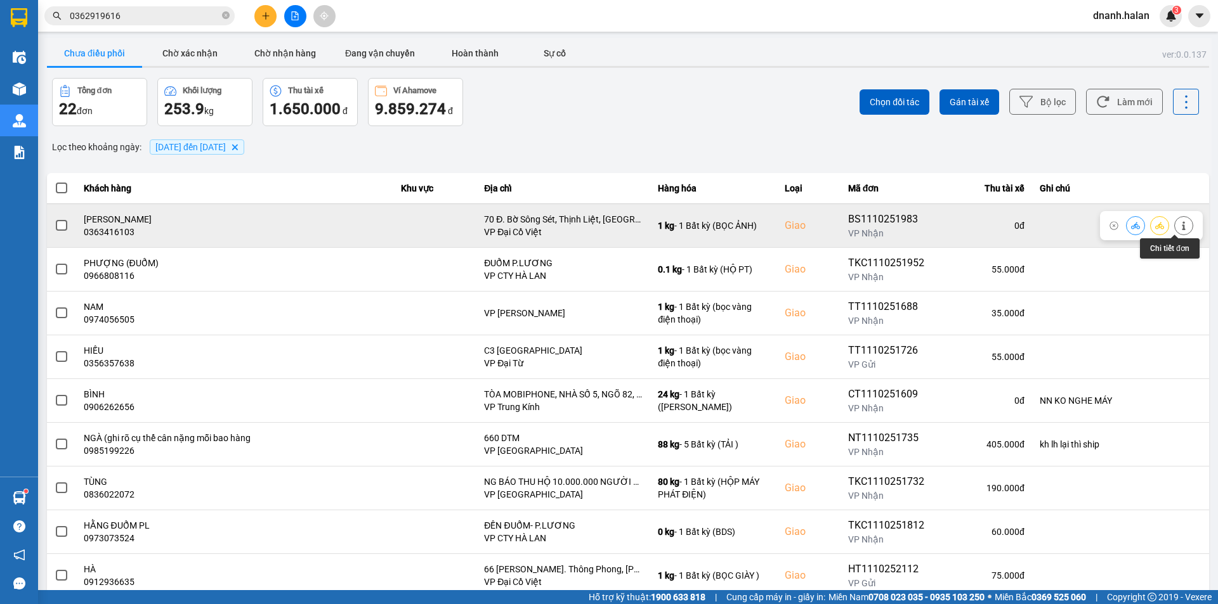
click at [1182, 229] on icon at bounding box center [1183, 225] width 3 height 9
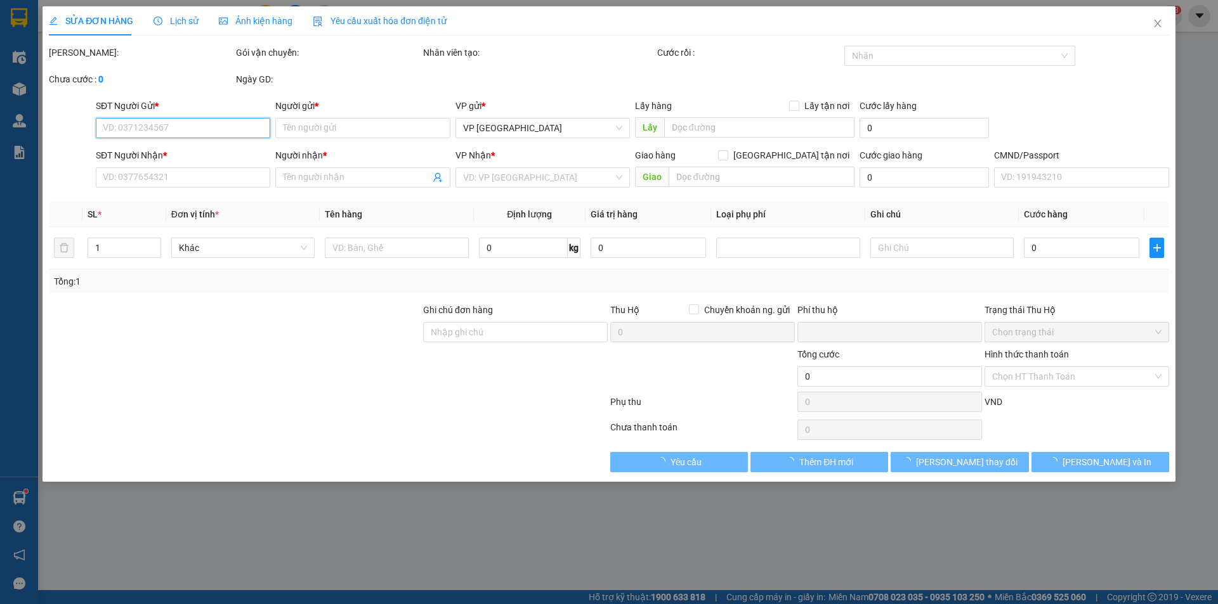
type input "0866135282"
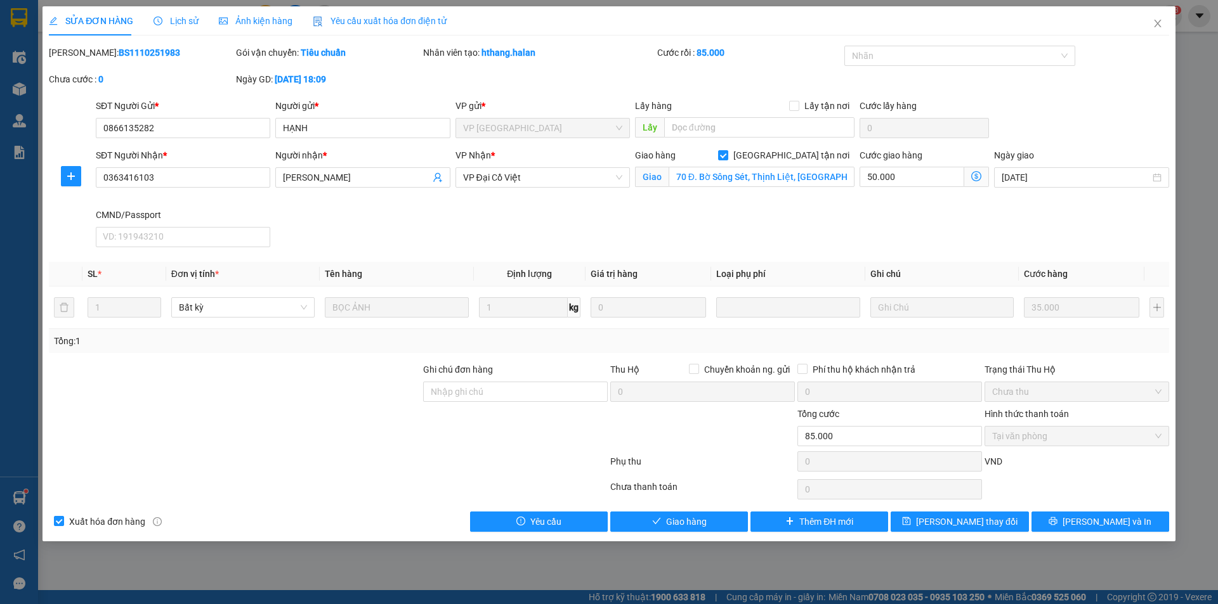
click at [369, 406] on div at bounding box center [235, 385] width 374 height 44
click at [499, 394] on input "Ghi chú đơn hàng" at bounding box center [515, 392] width 185 height 20
click at [967, 525] on span "[PERSON_NAME] thay đổi" at bounding box center [966, 522] width 101 height 14
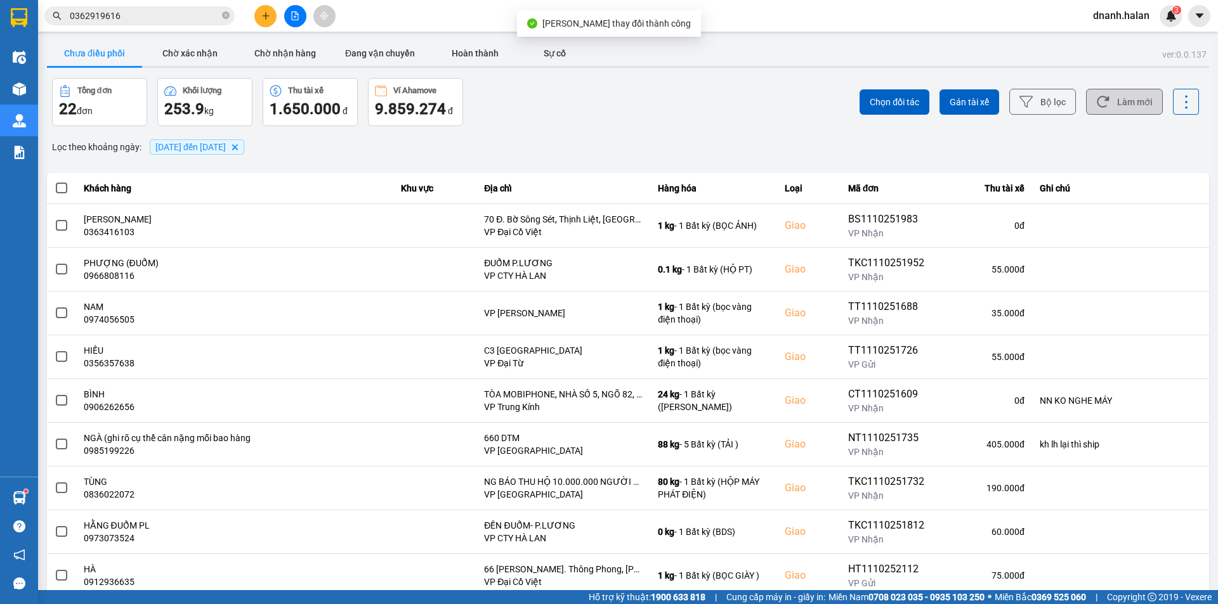
click at [1100, 107] on icon at bounding box center [1102, 101] width 13 height 13
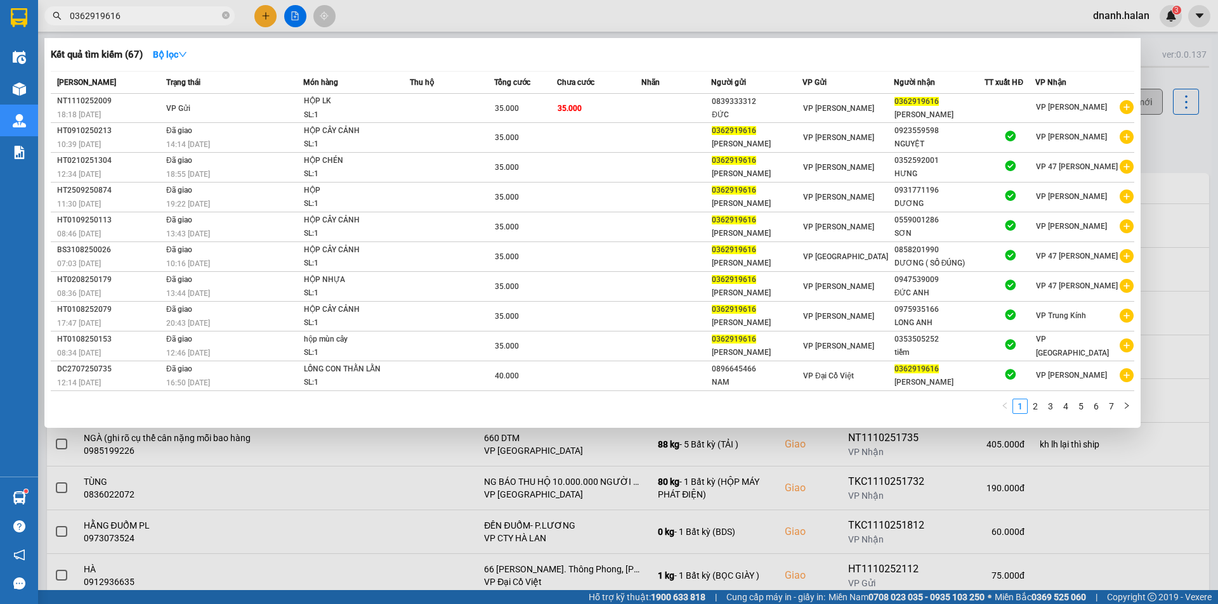
click at [170, 15] on input "0362919616" at bounding box center [145, 16] width 150 height 14
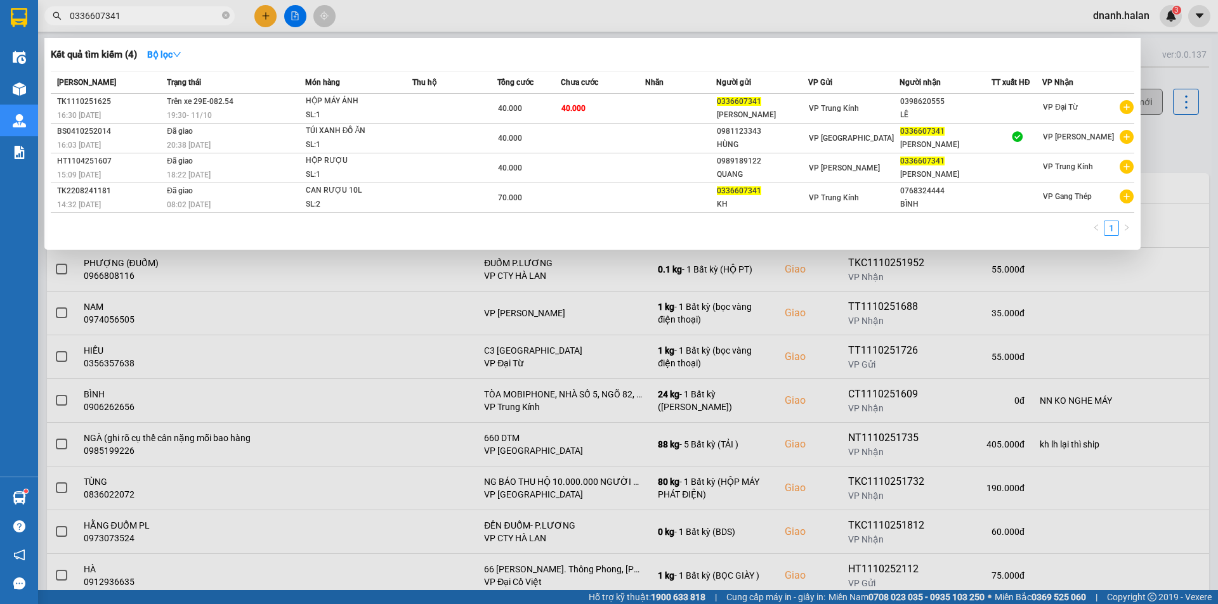
click at [143, 15] on input "0336607341" at bounding box center [145, 16] width 150 height 14
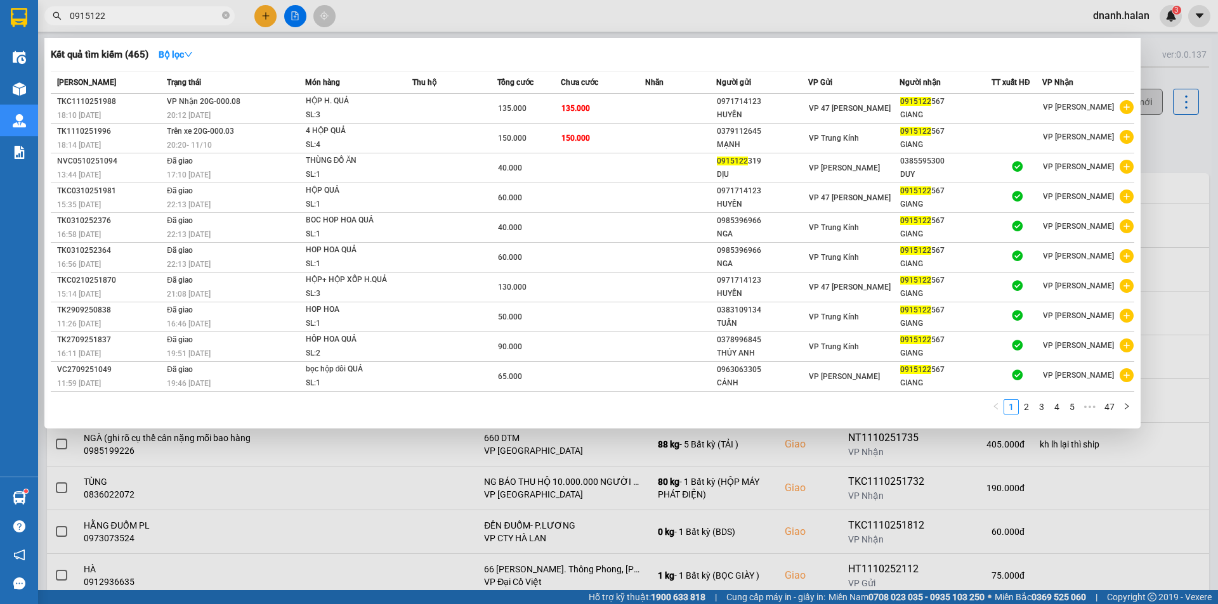
click at [1169, 163] on div at bounding box center [609, 302] width 1218 height 604
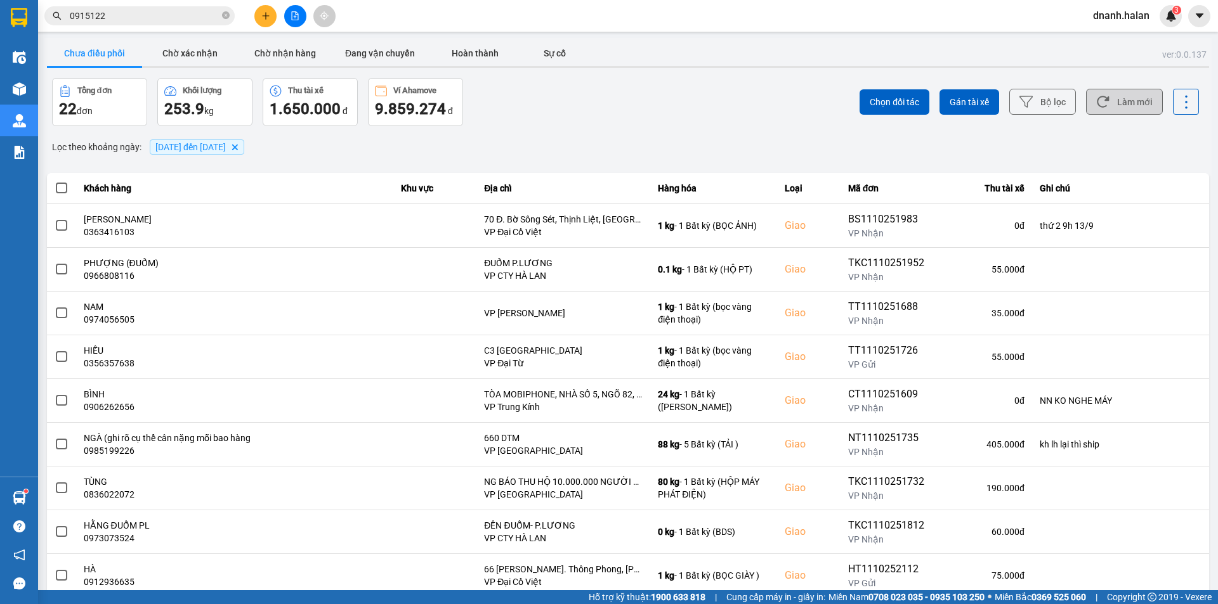
click at [1133, 104] on button "Làm mới" at bounding box center [1124, 102] width 77 height 26
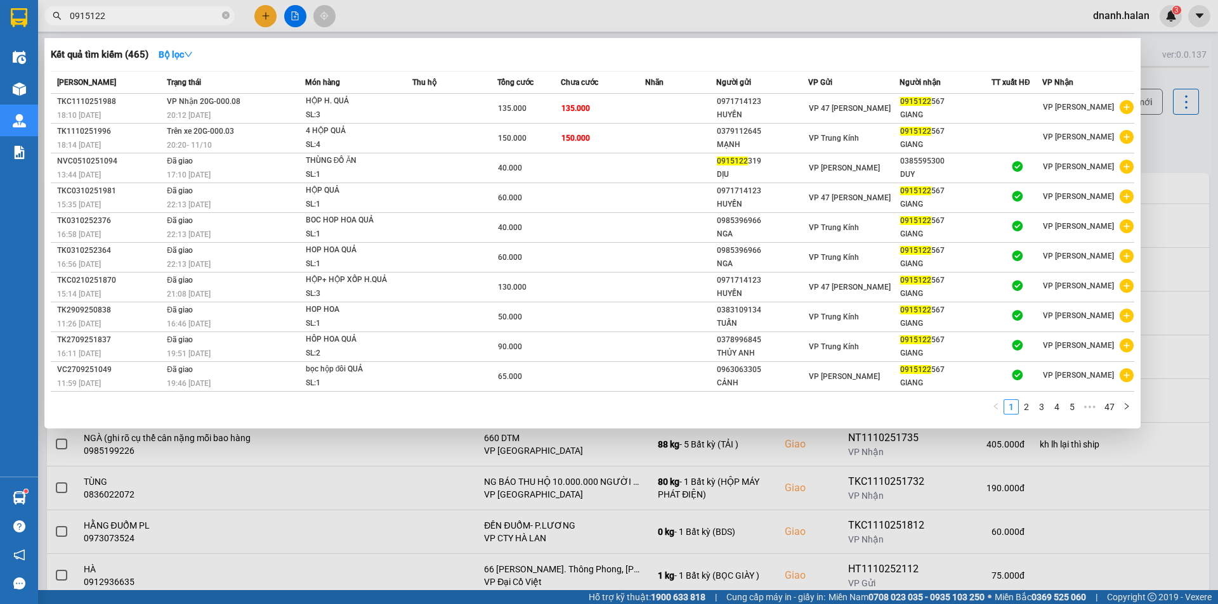
click at [156, 13] on input "0915122" at bounding box center [145, 16] width 150 height 14
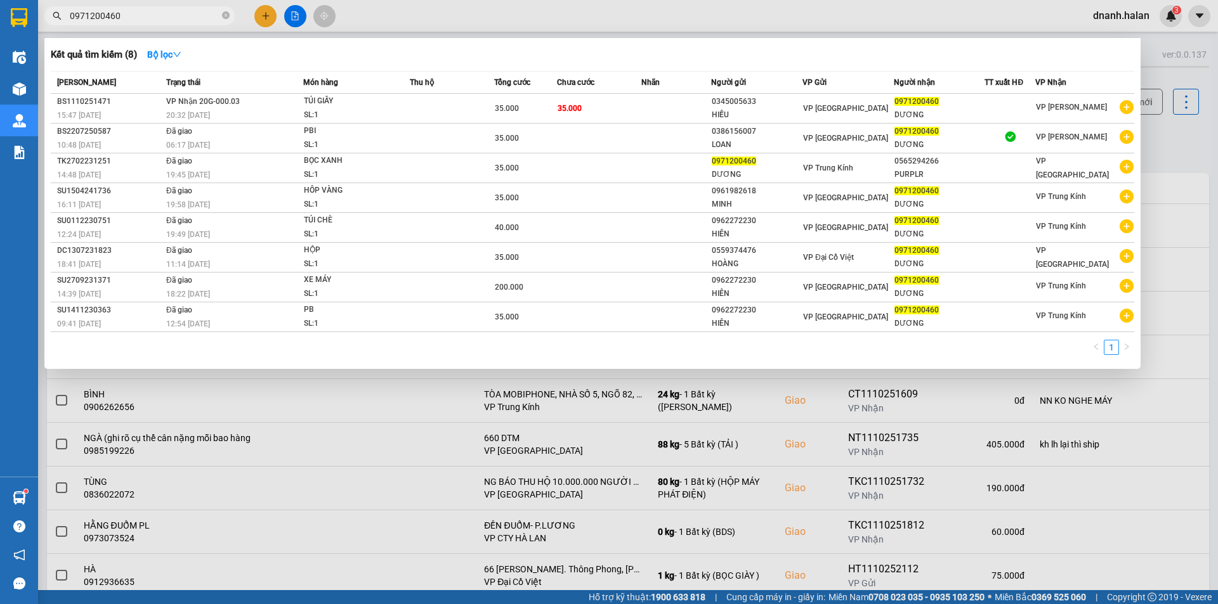
click at [157, 18] on input "0971200460" at bounding box center [145, 16] width 150 height 14
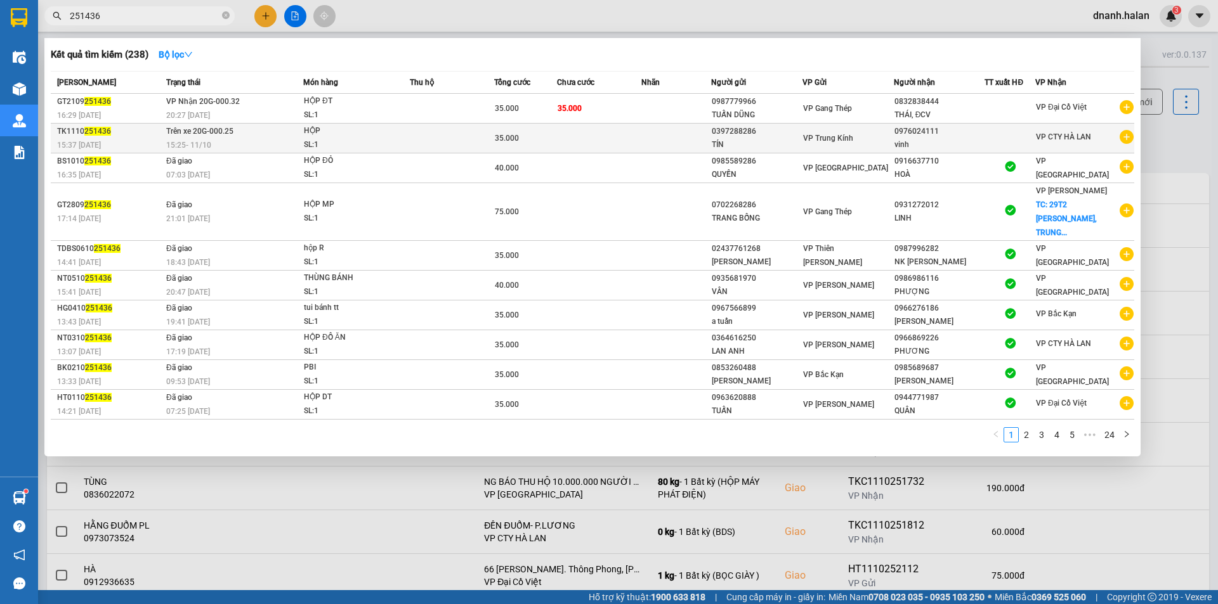
click at [414, 143] on td at bounding box center [452, 139] width 84 height 30
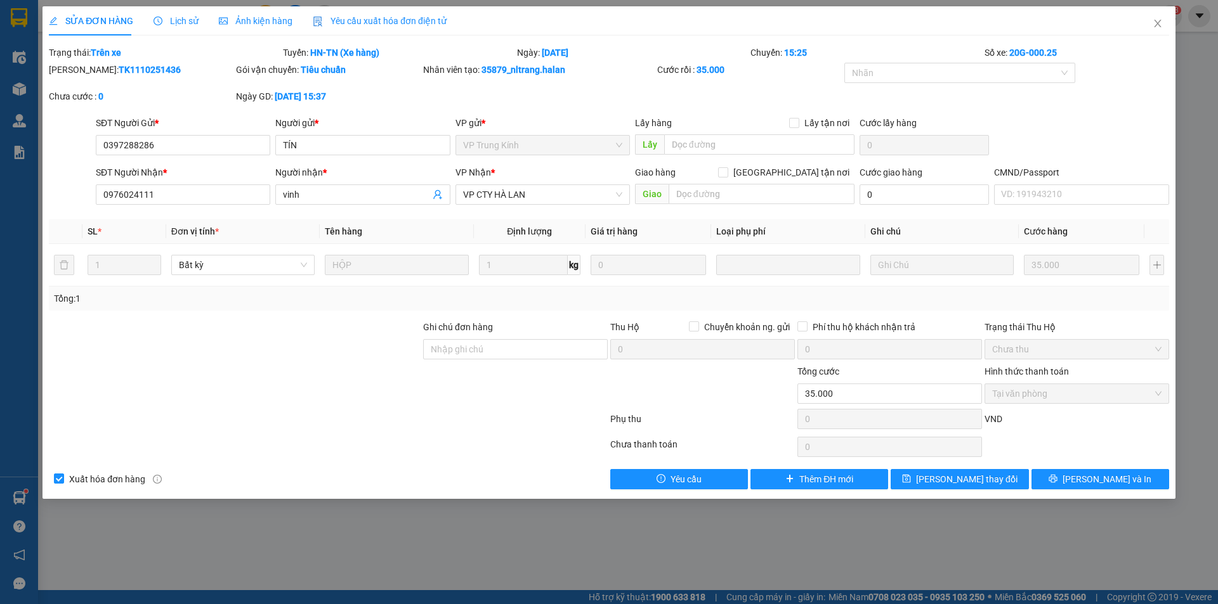
click at [185, 16] on span "Lịch sử" at bounding box center [175, 21] width 45 height 10
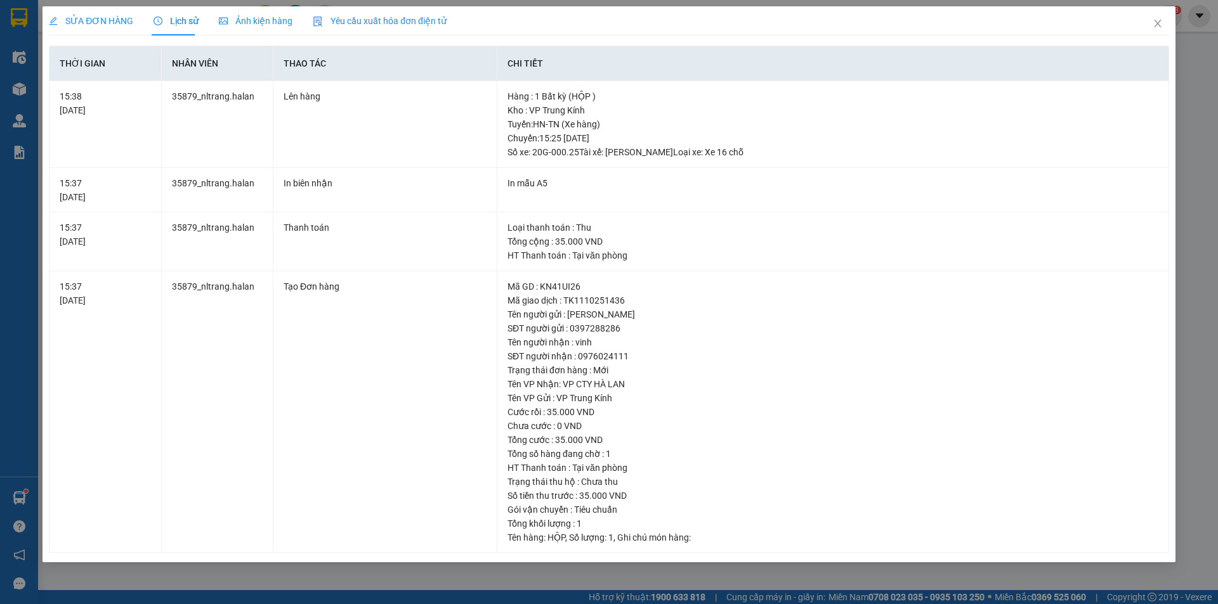
click at [107, 26] on span "SỬA ĐƠN HÀNG" at bounding box center [91, 21] width 84 height 10
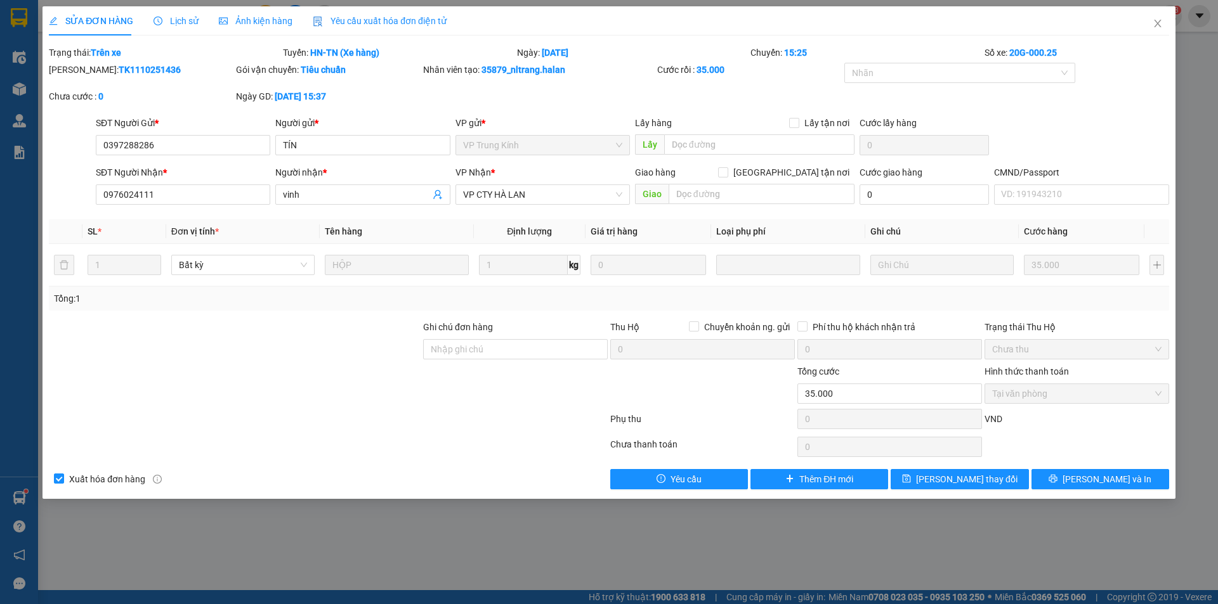
click at [179, 22] on span "Lịch sử" at bounding box center [175, 21] width 45 height 10
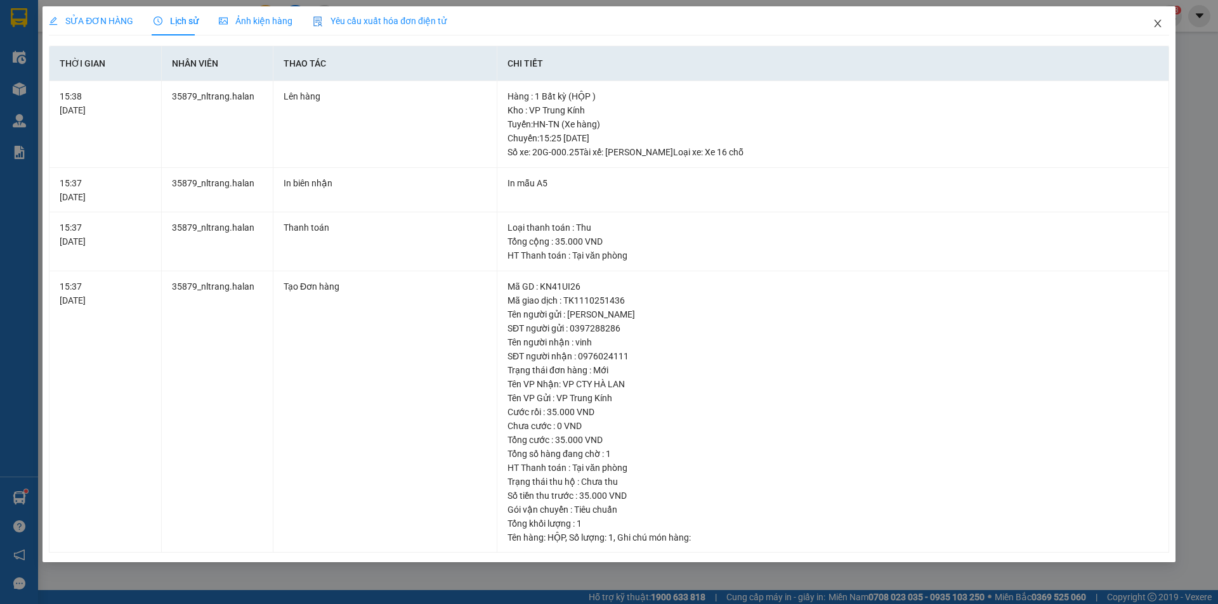
click at [1154, 23] on icon "close" at bounding box center [1157, 23] width 10 height 10
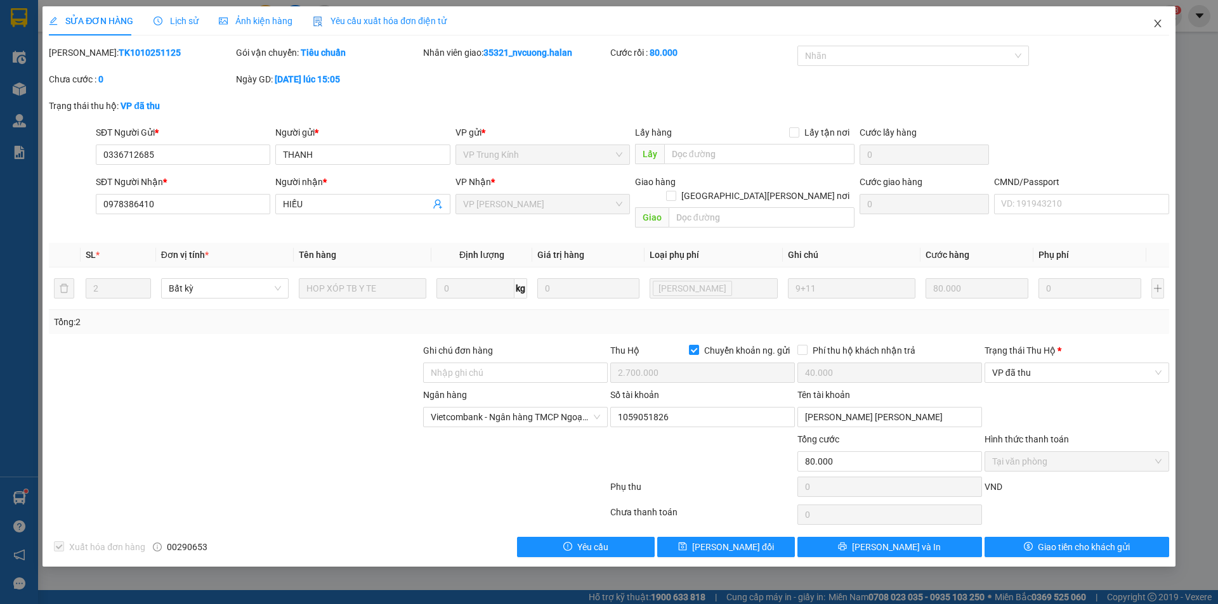
click at [1165, 29] on span "Close" at bounding box center [1158, 24] width 36 height 36
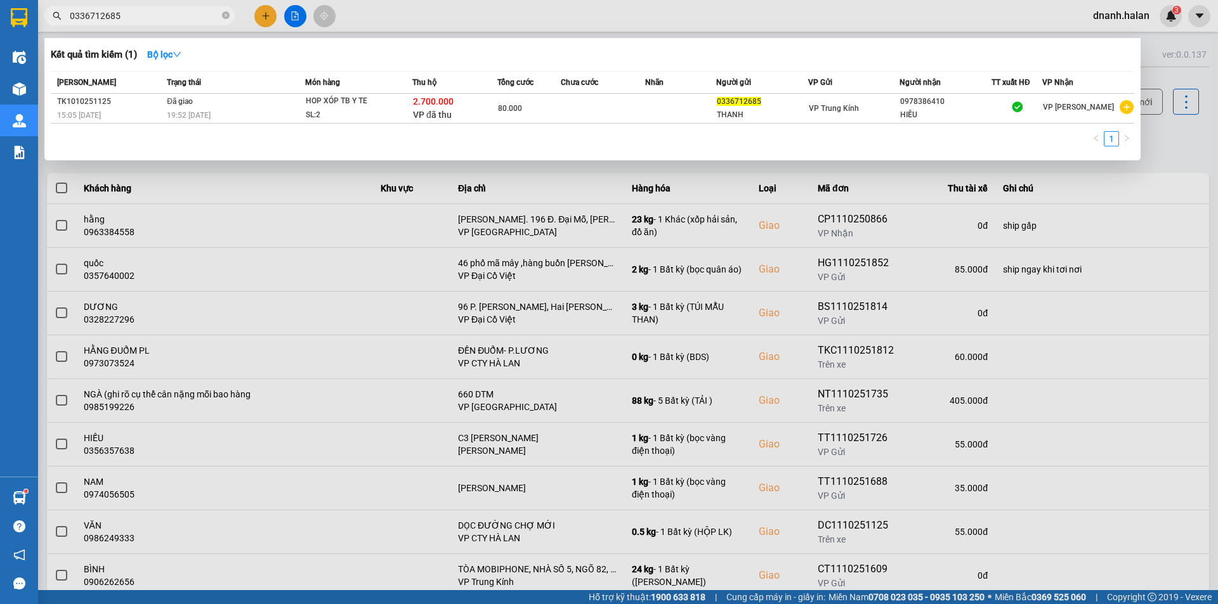
drag, startPoint x: 195, startPoint y: 22, endPoint x: 194, endPoint y: 15, distance: 6.4
click at [194, 16] on input "0336712685" at bounding box center [145, 16] width 150 height 14
click at [194, 15] on input "0336712685" at bounding box center [145, 16] width 150 height 14
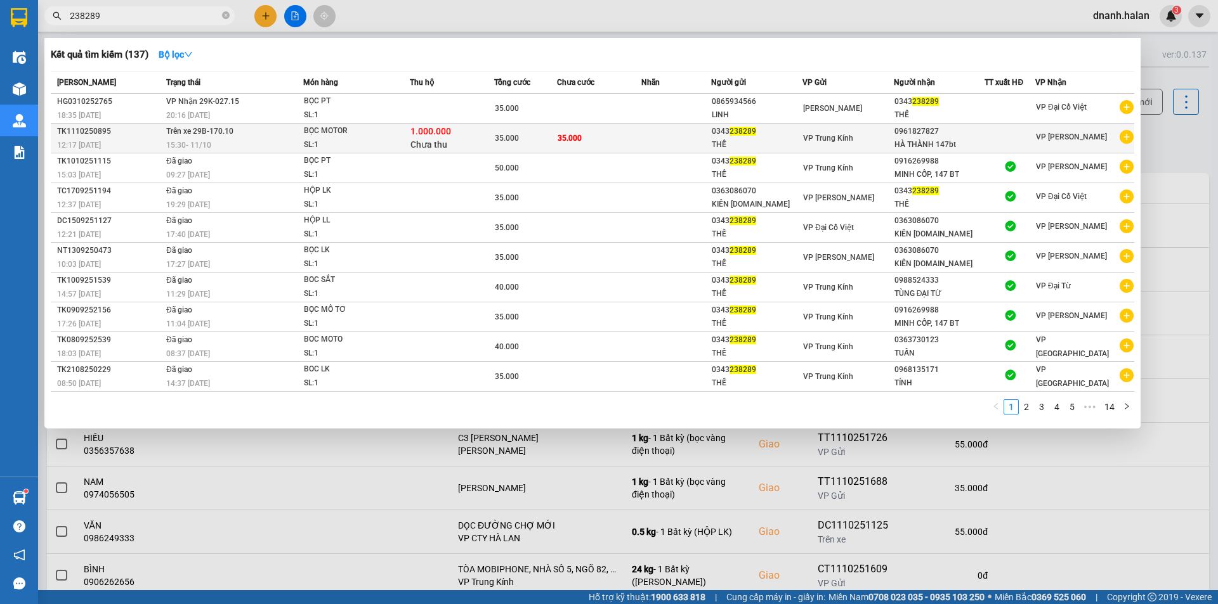
type input "238289"
click at [870, 138] on div "VP Trung Kính" at bounding box center [848, 138] width 90 height 14
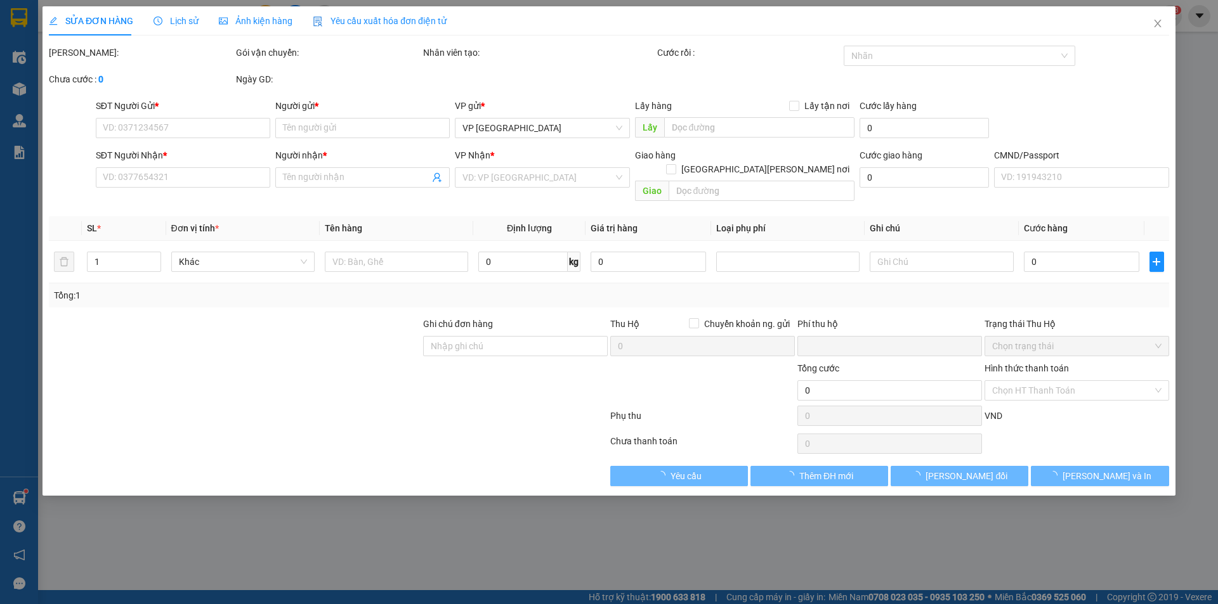
type input "0343238289"
type input "THẾ"
type input "0961827827"
type input "HÀ THÀNH 147bt"
checkbox input "true"
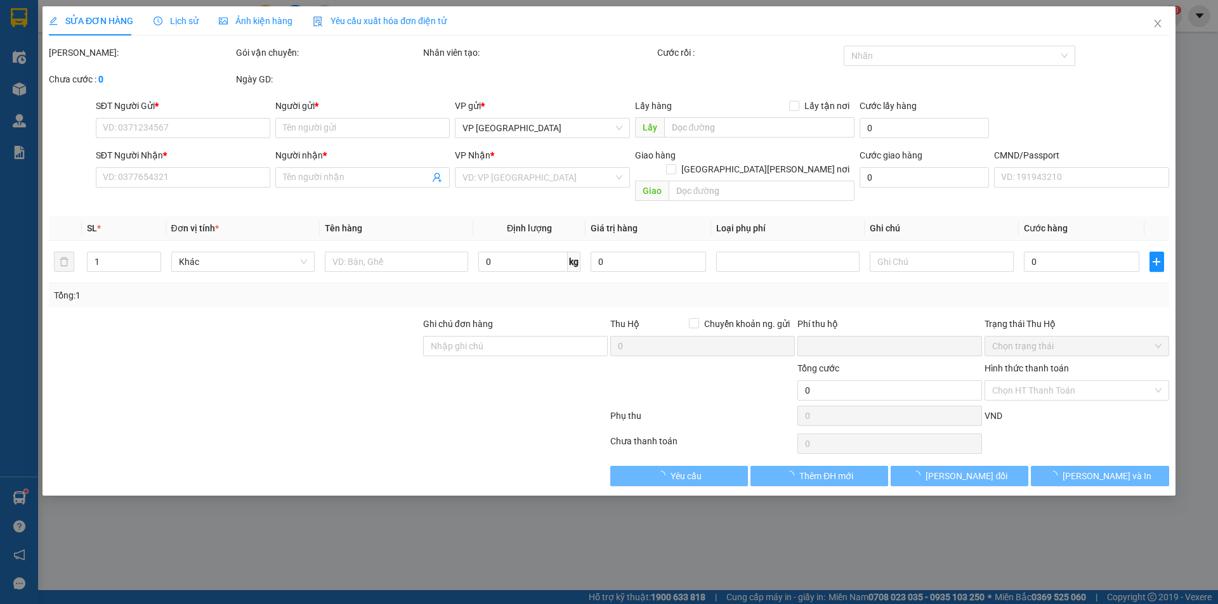
type input "1.000.000"
type input "30.000"
type input "35.000"
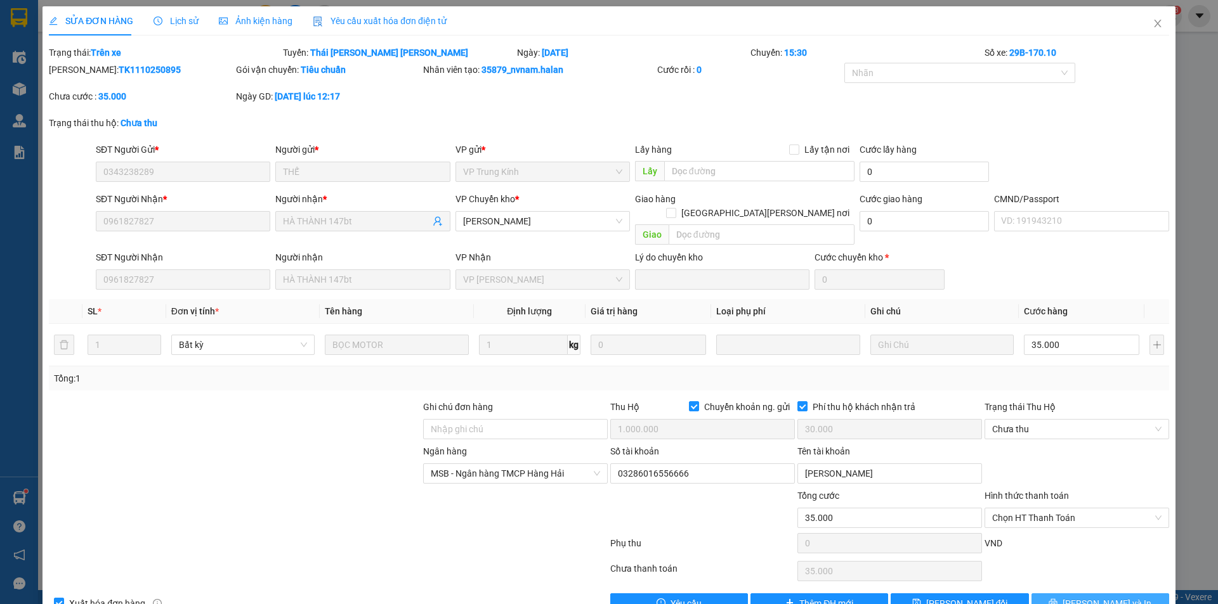
click at [1080, 597] on span "[PERSON_NAME] và In" at bounding box center [1106, 604] width 89 height 14
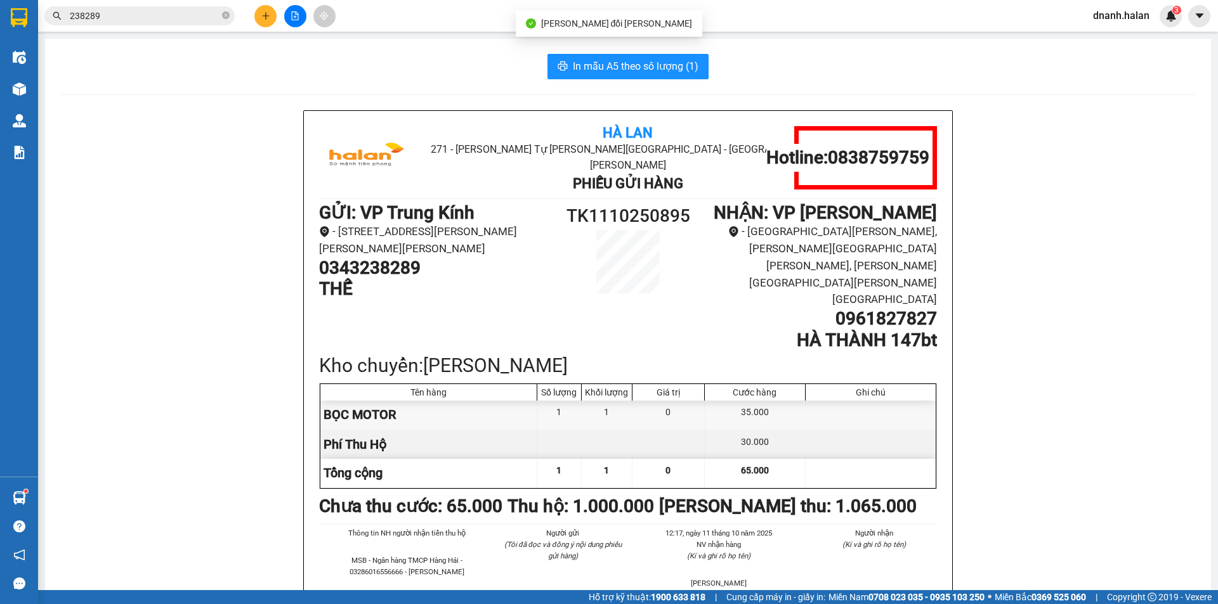
scroll to position [63, 0]
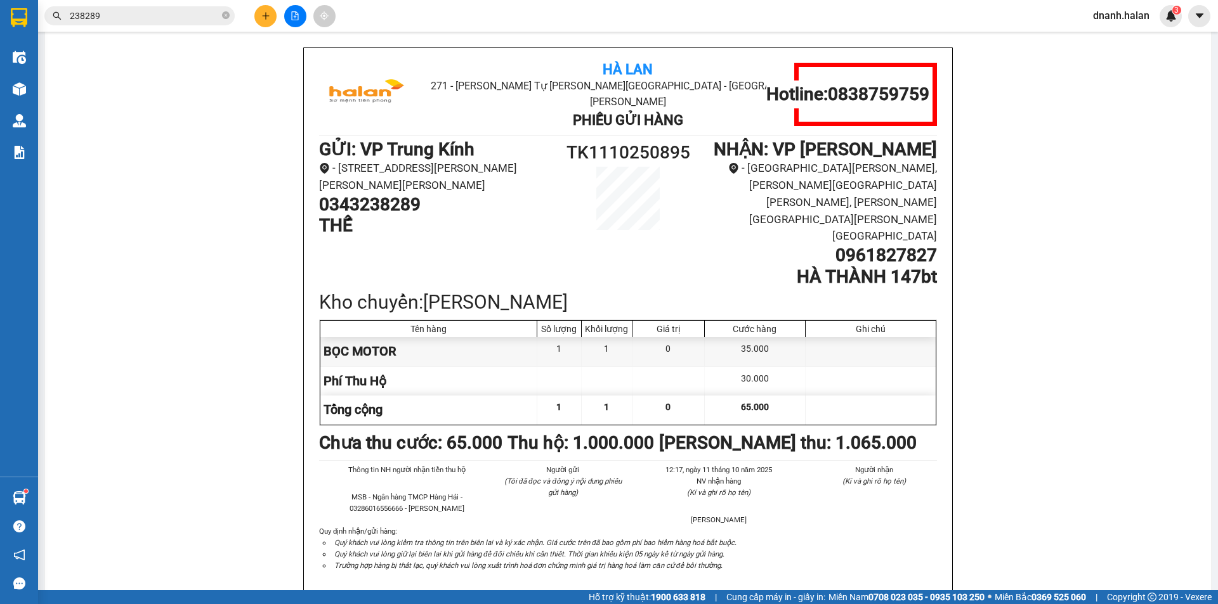
click at [174, 18] on input "238289" at bounding box center [145, 16] width 150 height 14
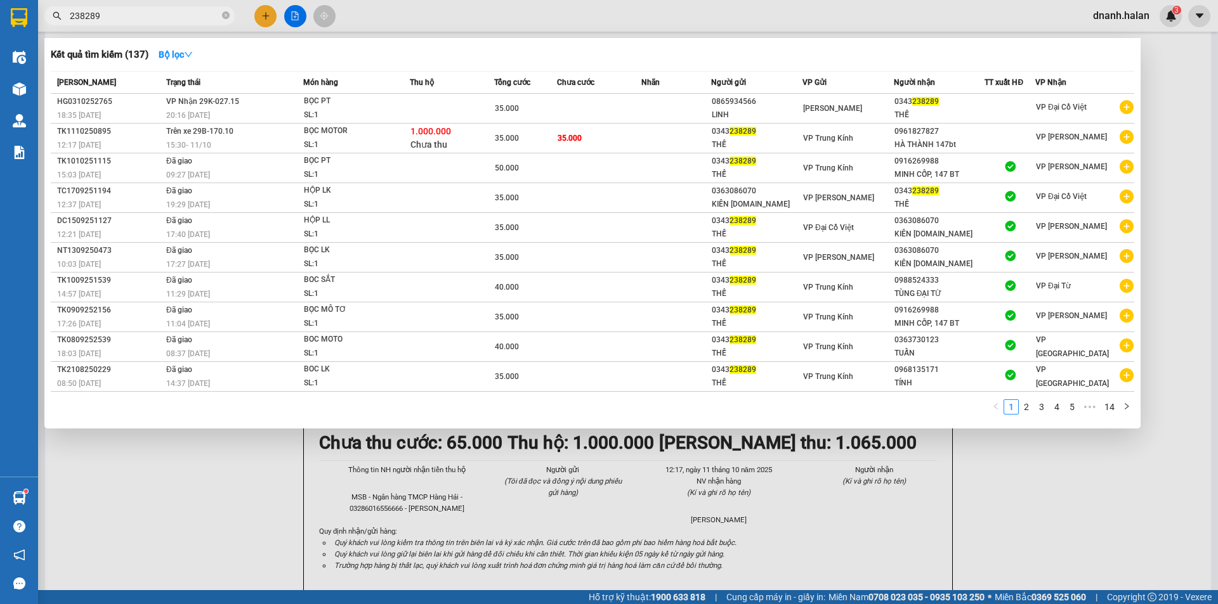
click at [174, 18] on input "238289" at bounding box center [145, 16] width 150 height 14
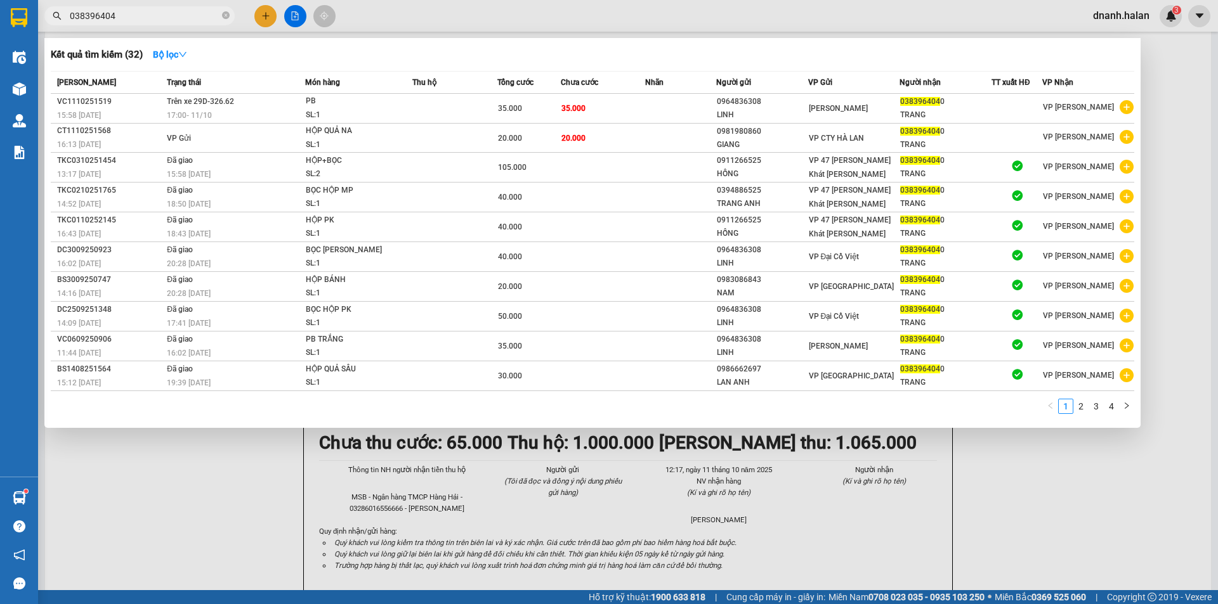
click at [145, 23] on span "038396404" at bounding box center [139, 15] width 190 height 19
click at [144, 18] on input "038396404" at bounding box center [145, 16] width 150 height 14
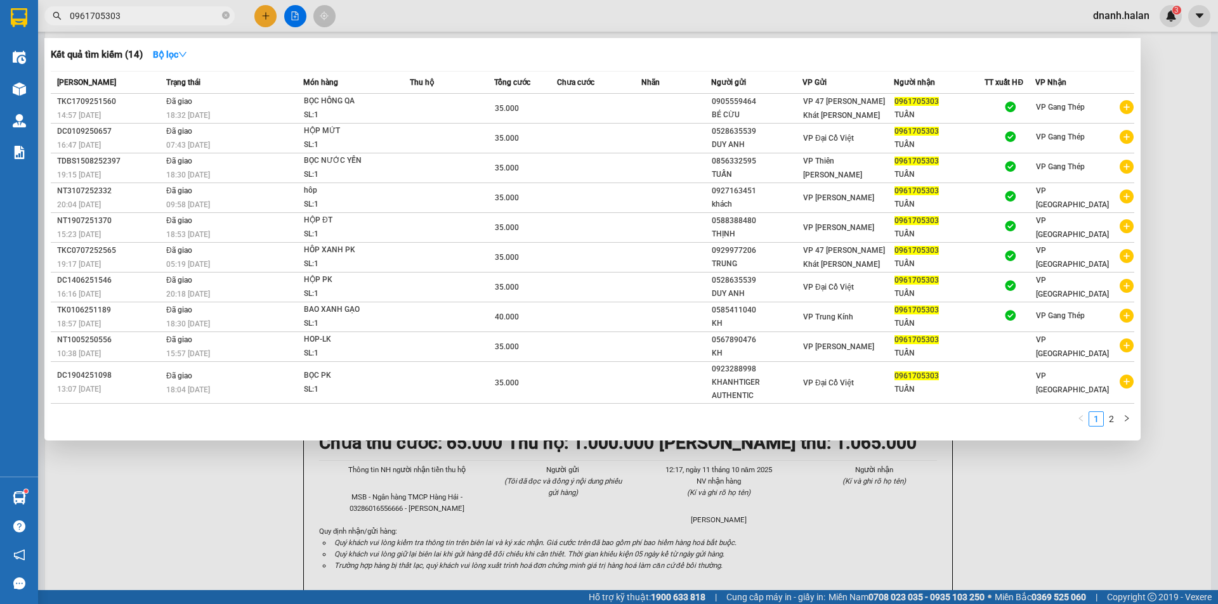
click at [703, 22] on div at bounding box center [609, 302] width 1218 height 604
click at [184, 15] on input "0961705303" at bounding box center [145, 16] width 150 height 14
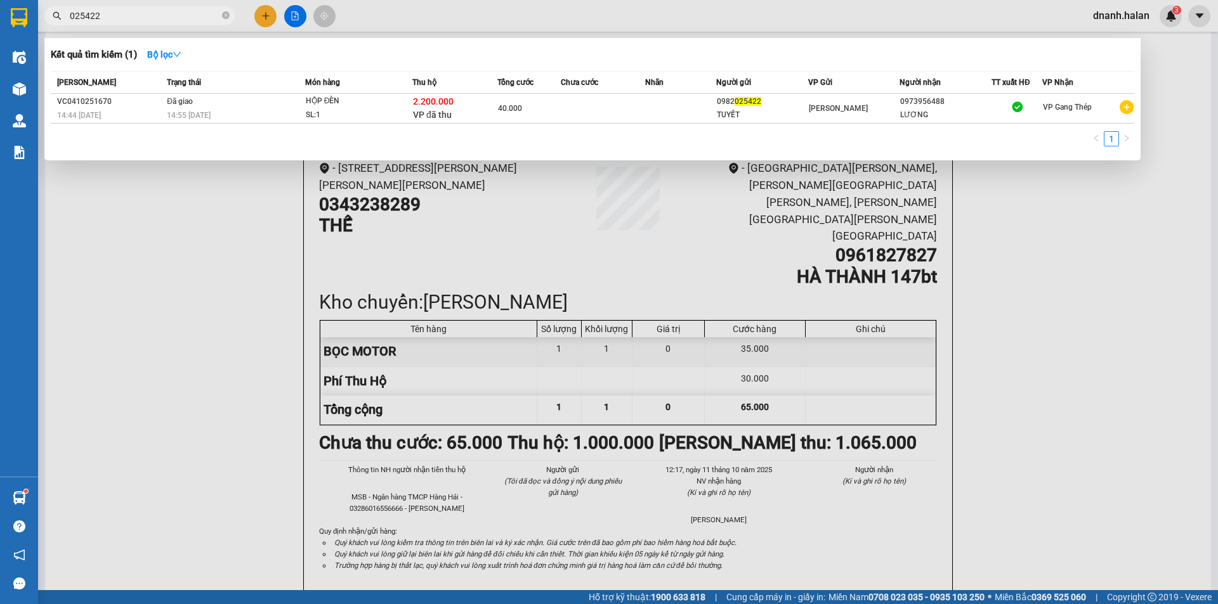
click at [174, 13] on input "025422" at bounding box center [145, 16] width 150 height 14
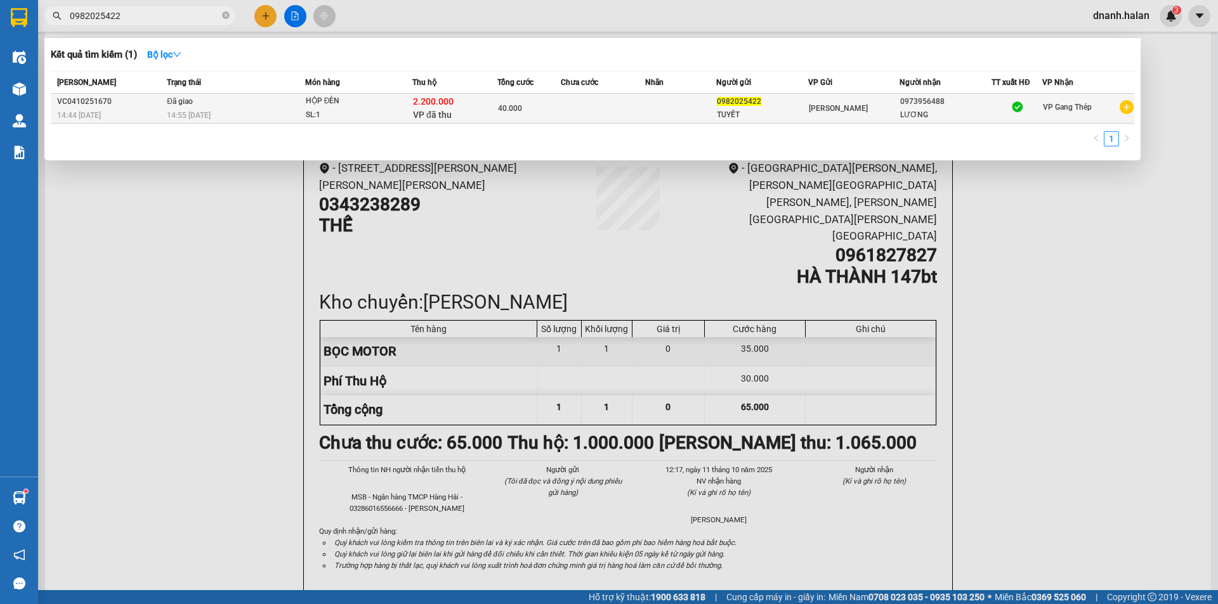
type input "0982025422"
click at [544, 104] on div "40.000" at bounding box center [529, 108] width 62 height 14
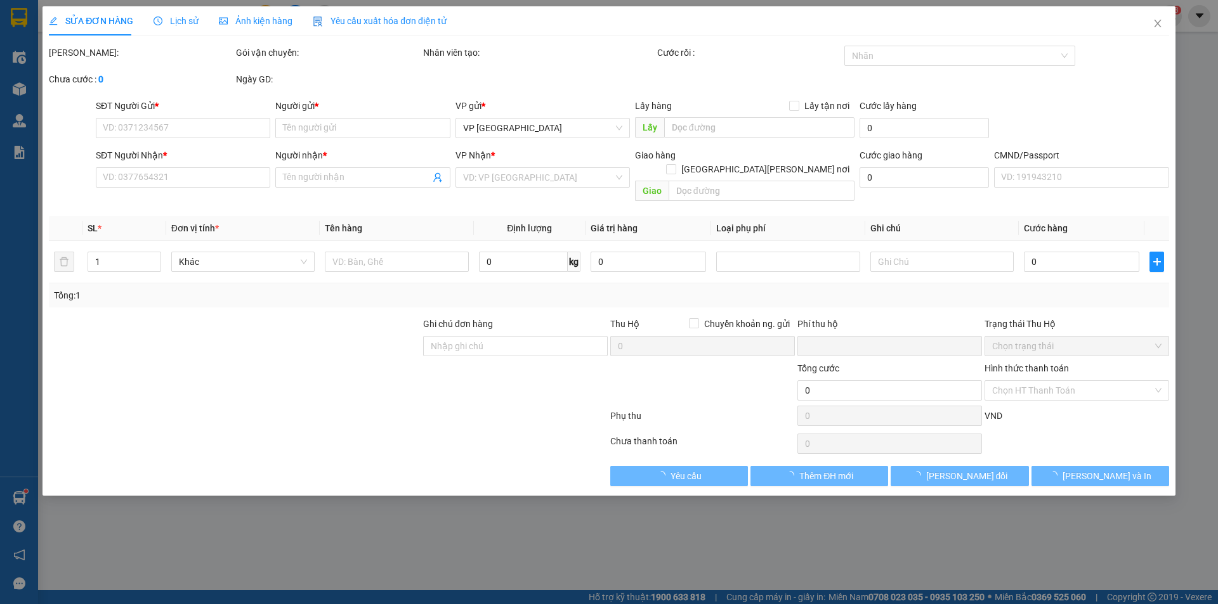
type input "0982025422"
type input "TUYẾT"
type input "0973956488"
type input "LƯƠNG"
checkbox input "true"
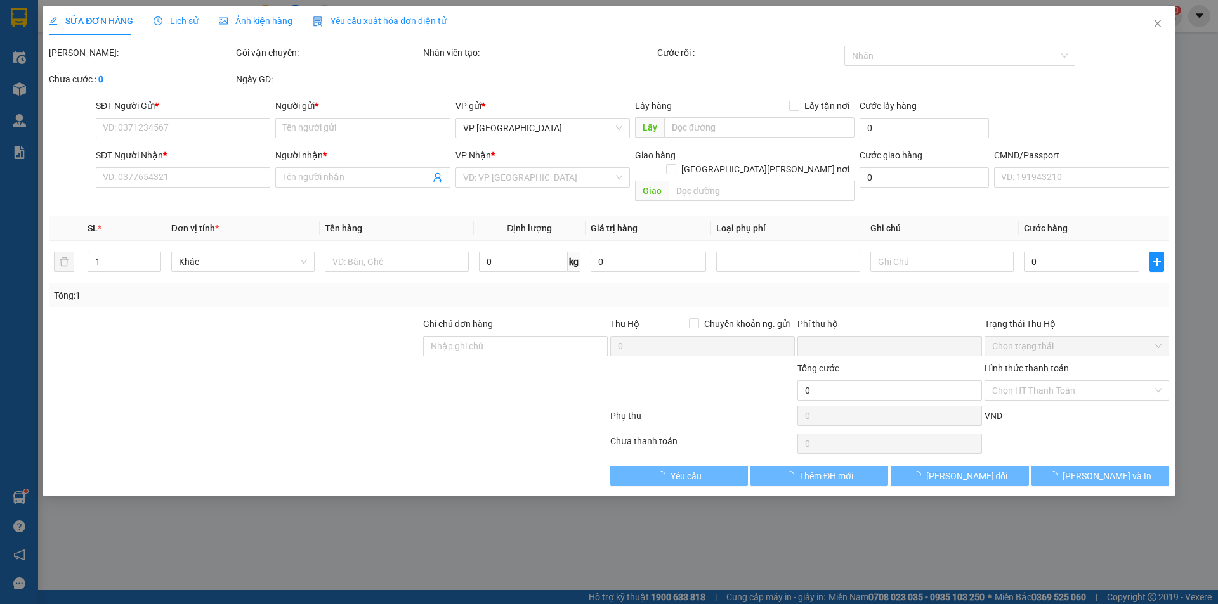
type input "2.200.000"
type input "40.000"
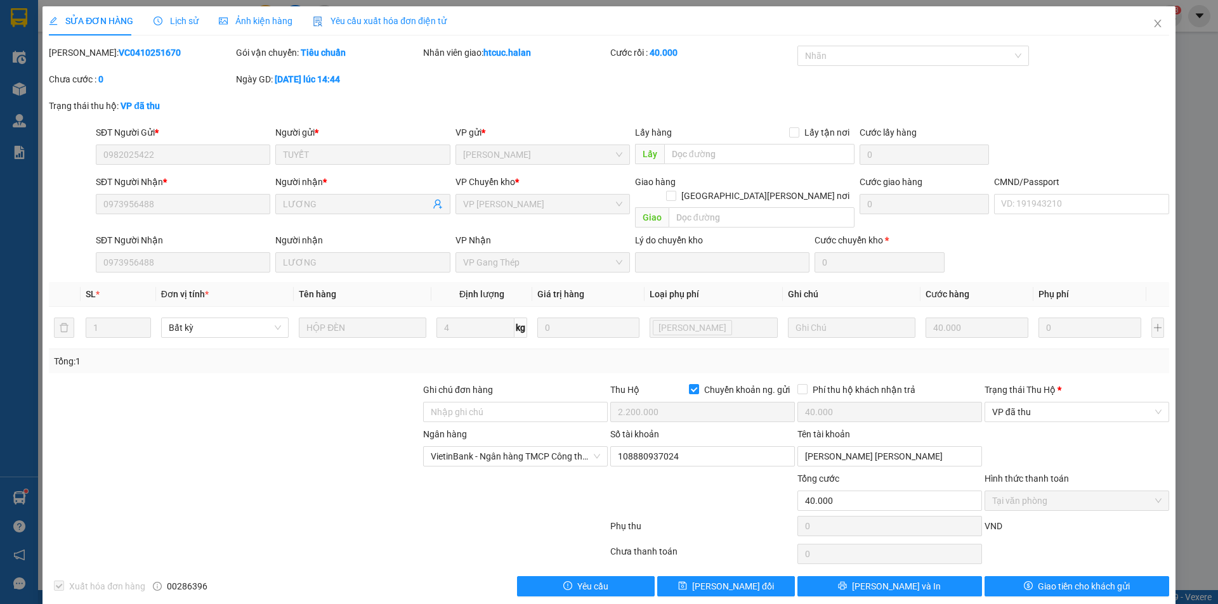
click at [186, 20] on span "Lịch sử" at bounding box center [175, 21] width 45 height 10
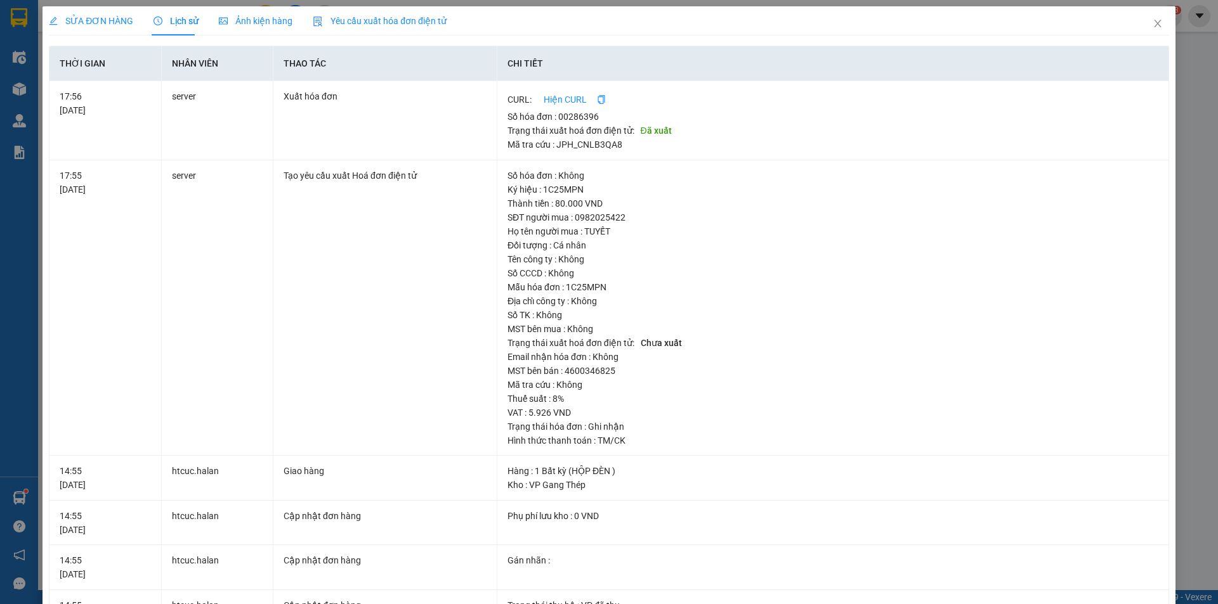
click at [98, 20] on span "SỬA ĐƠN HÀNG" at bounding box center [91, 21] width 84 height 10
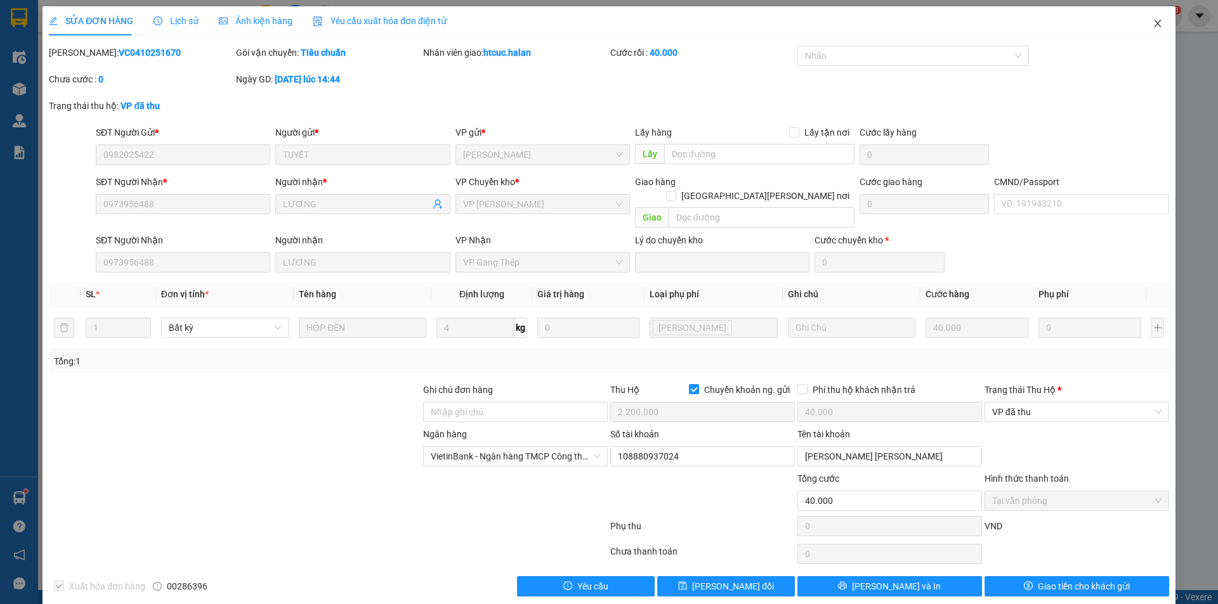
click at [1152, 23] on icon "close" at bounding box center [1157, 23] width 10 height 10
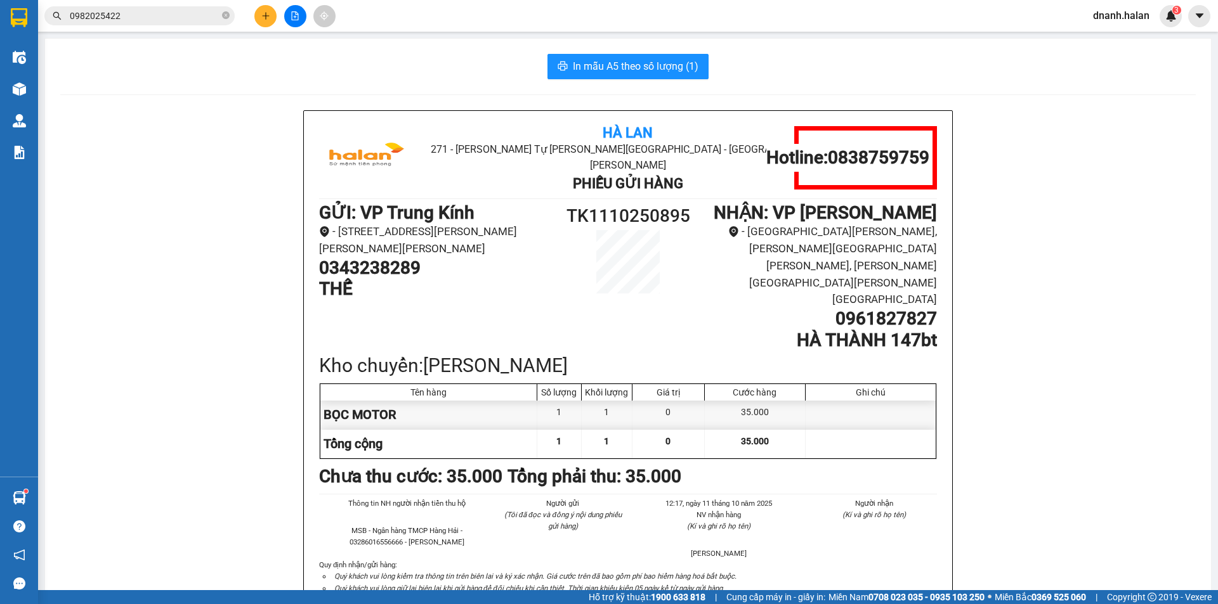
click at [172, 17] on input "0982025422" at bounding box center [145, 16] width 150 height 14
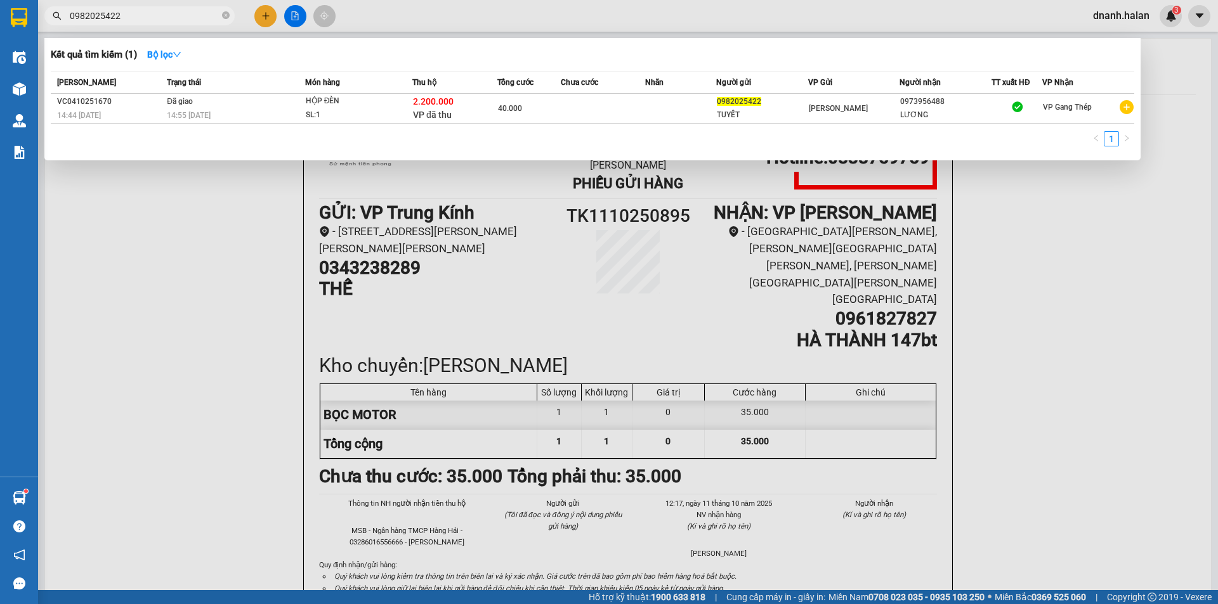
click at [169, 15] on input "0982025422" at bounding box center [145, 16] width 150 height 14
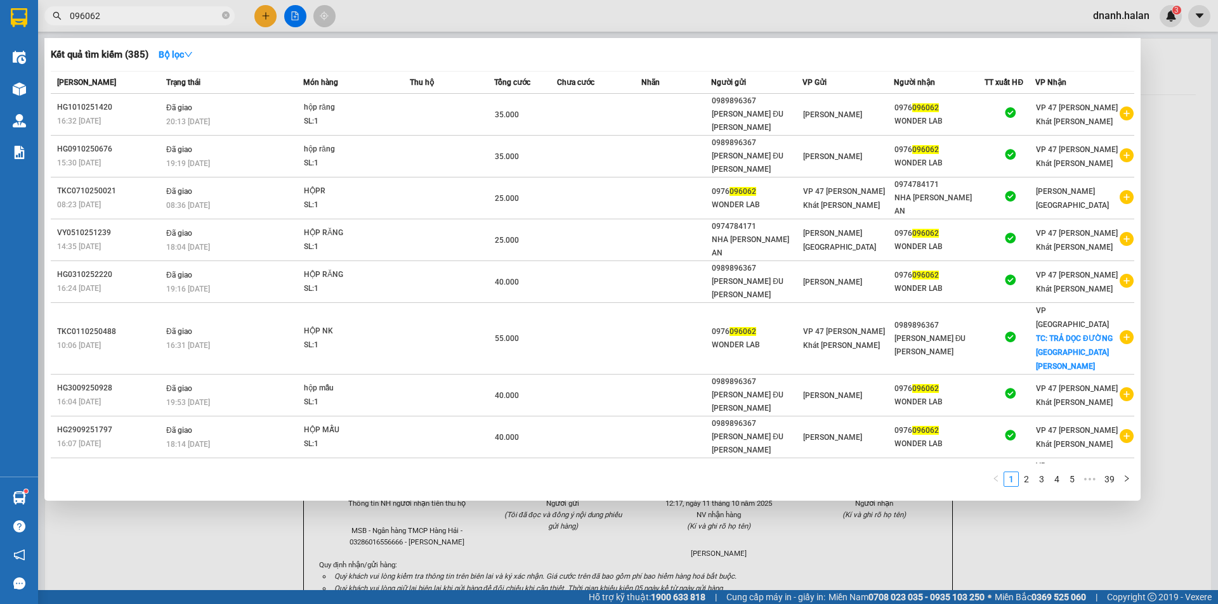
type input "096062"
click at [897, 19] on div at bounding box center [609, 302] width 1218 height 604
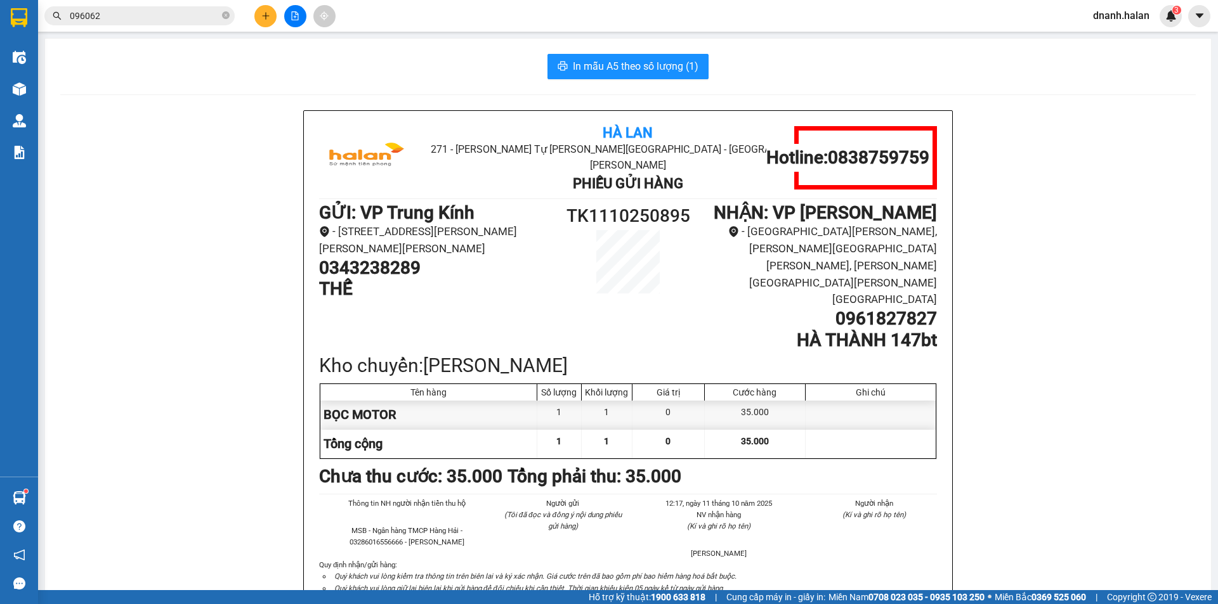
click at [194, 18] on input "096062" at bounding box center [145, 16] width 150 height 14
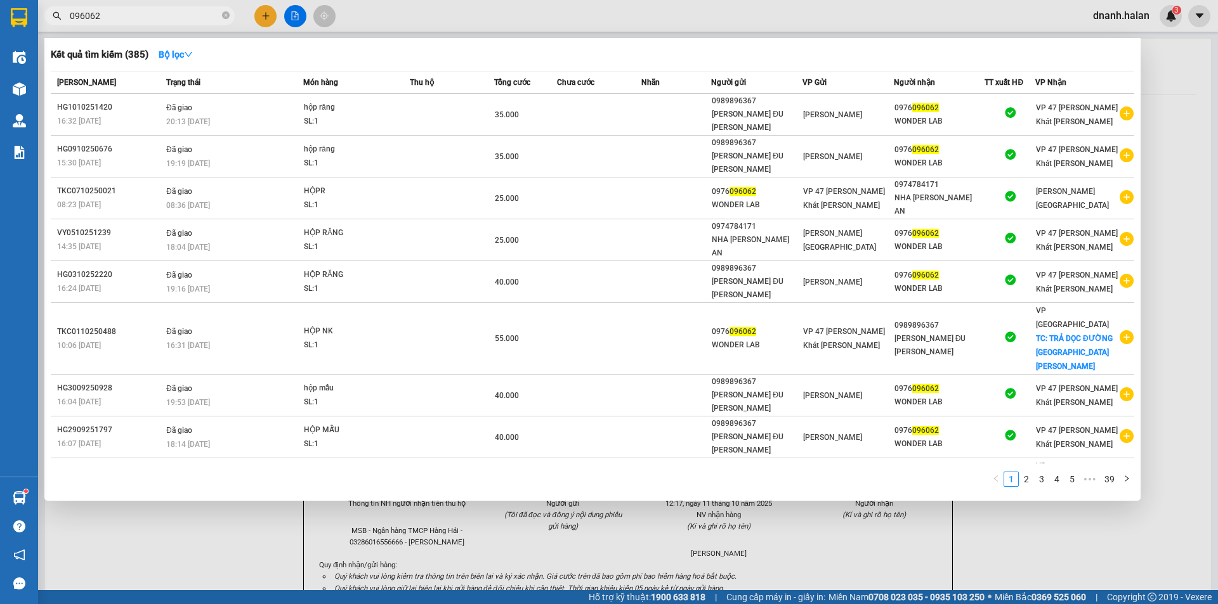
click at [194, 18] on input "096062" at bounding box center [145, 16] width 150 height 14
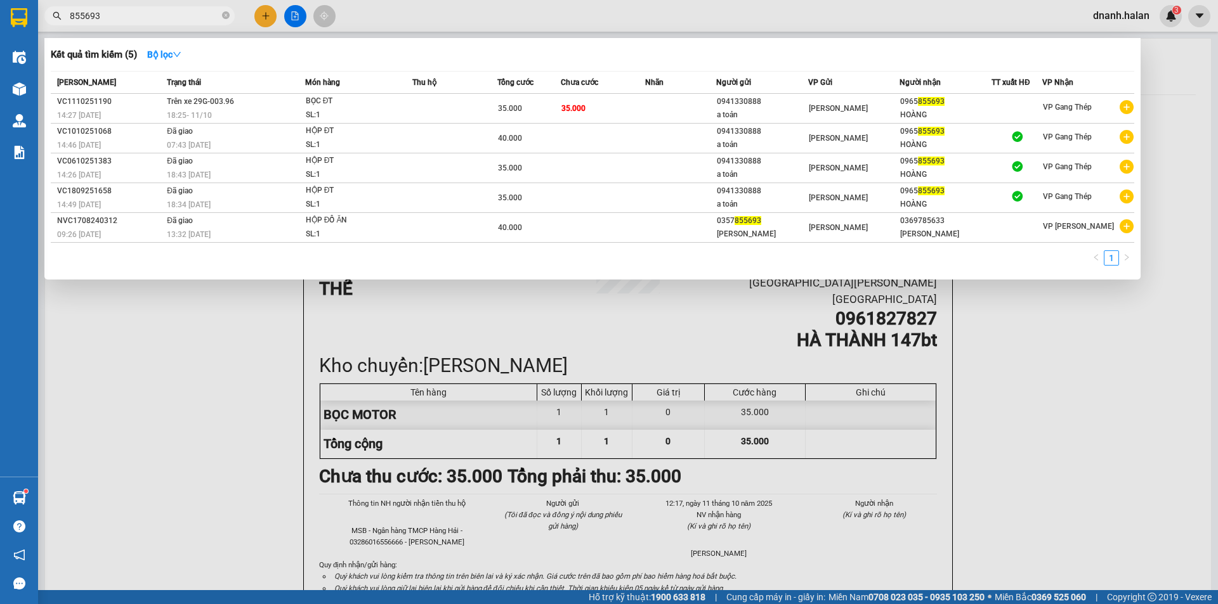
type input "855693"
click at [223, 355] on div at bounding box center [609, 302] width 1218 height 604
click at [111, 15] on input "855693" at bounding box center [145, 16] width 150 height 14
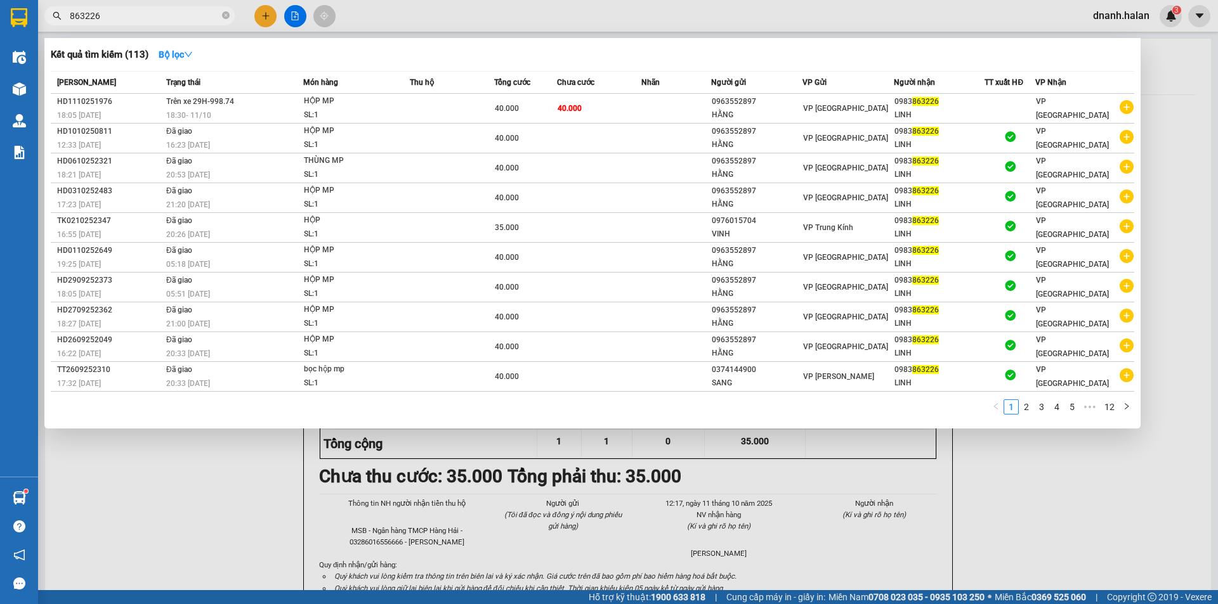
type input "863226"
click at [126, 16] on input "863226" at bounding box center [145, 16] width 150 height 14
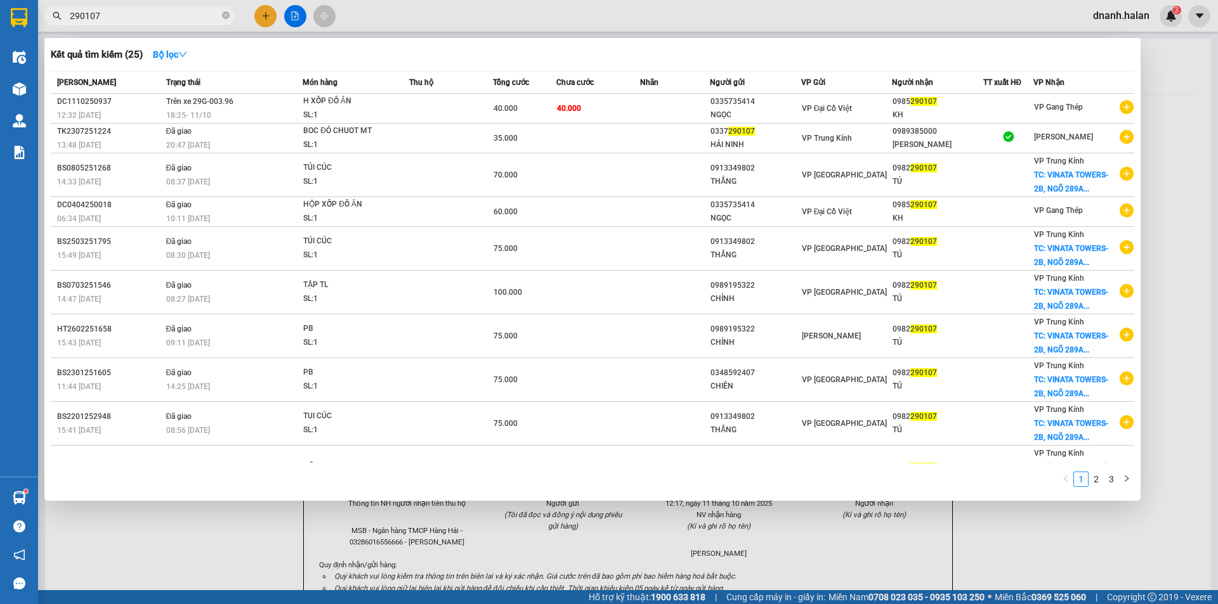
click at [188, 21] on input "290107" at bounding box center [145, 16] width 150 height 14
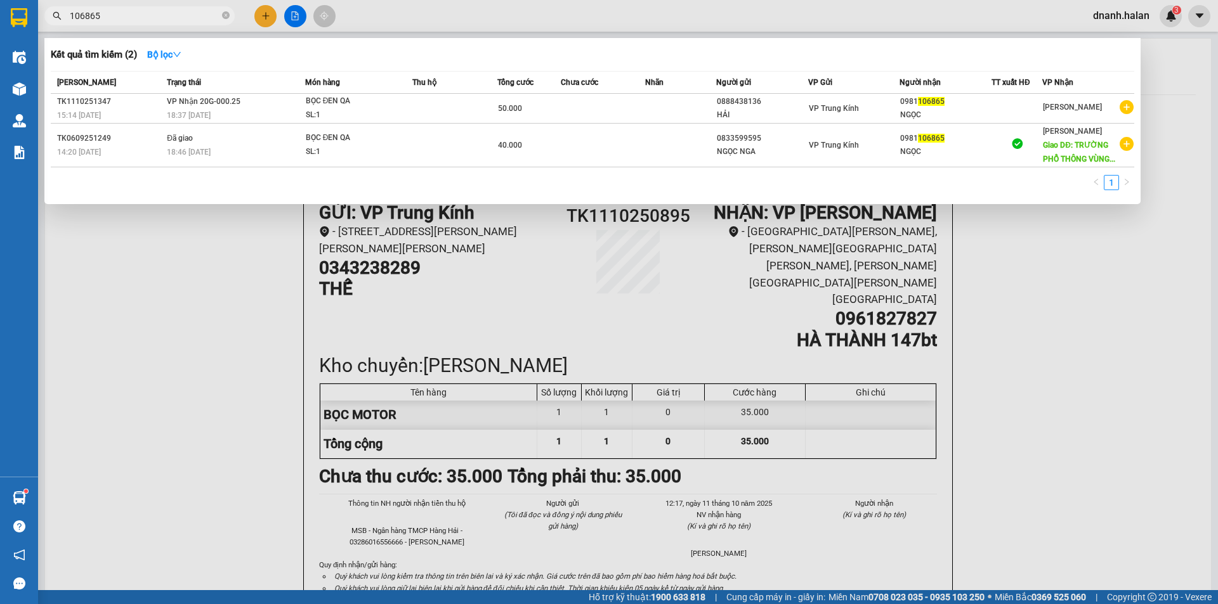
type input "106865"
click at [211, 15] on input "106865" at bounding box center [145, 16] width 150 height 14
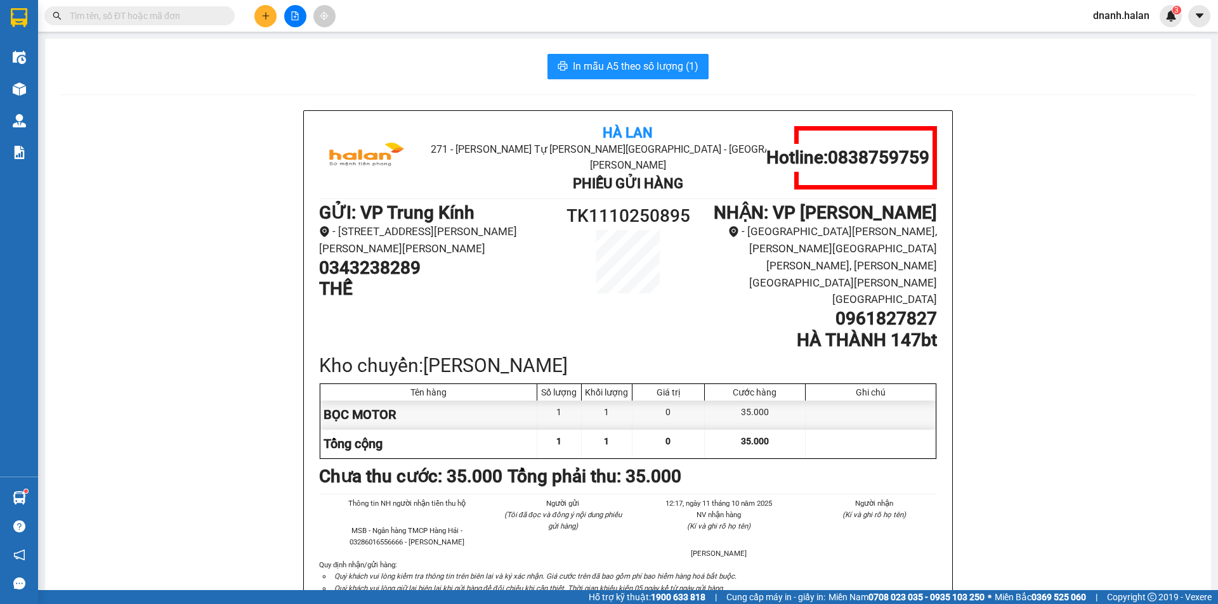
type input "7"
type input "0"
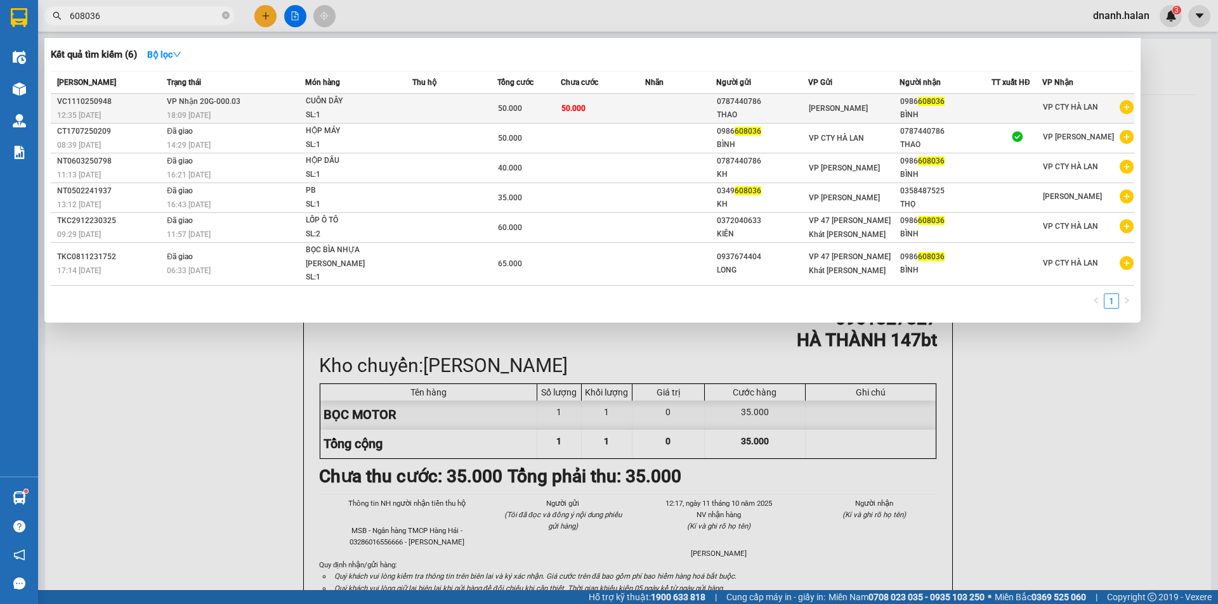
type input "608036"
click at [956, 103] on div "0986 608036" at bounding box center [945, 101] width 91 height 13
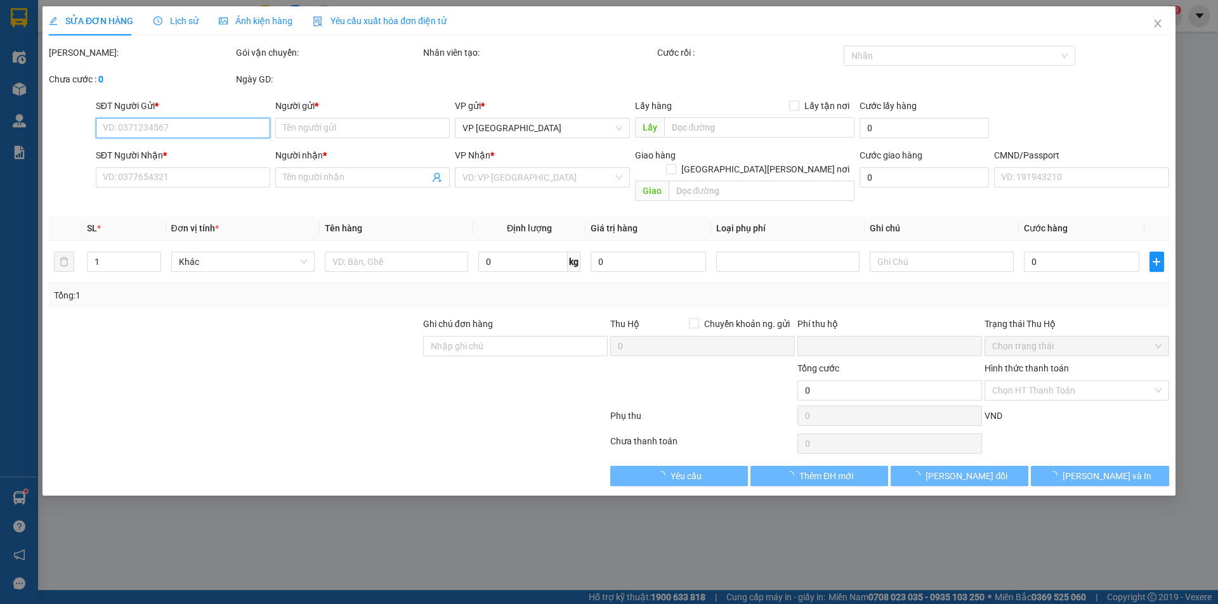
type input "0787440786"
type input "THAO"
type input "0986608036"
type input "BÌNH"
type input "0"
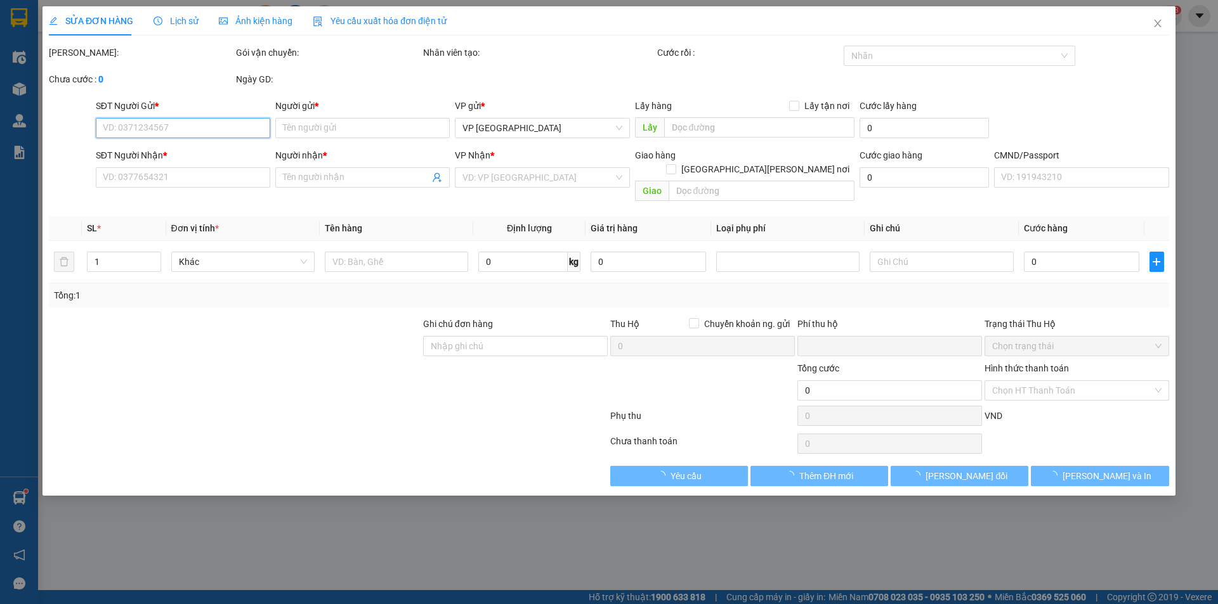
type input "50.000"
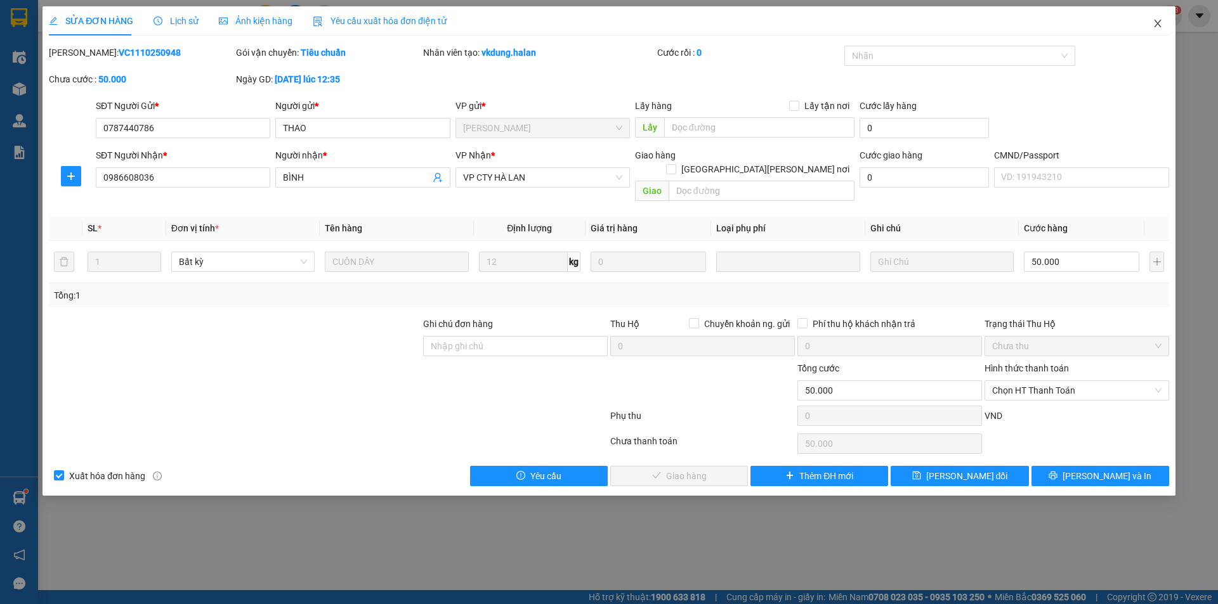
click at [1153, 23] on icon "close" at bounding box center [1157, 23] width 10 height 10
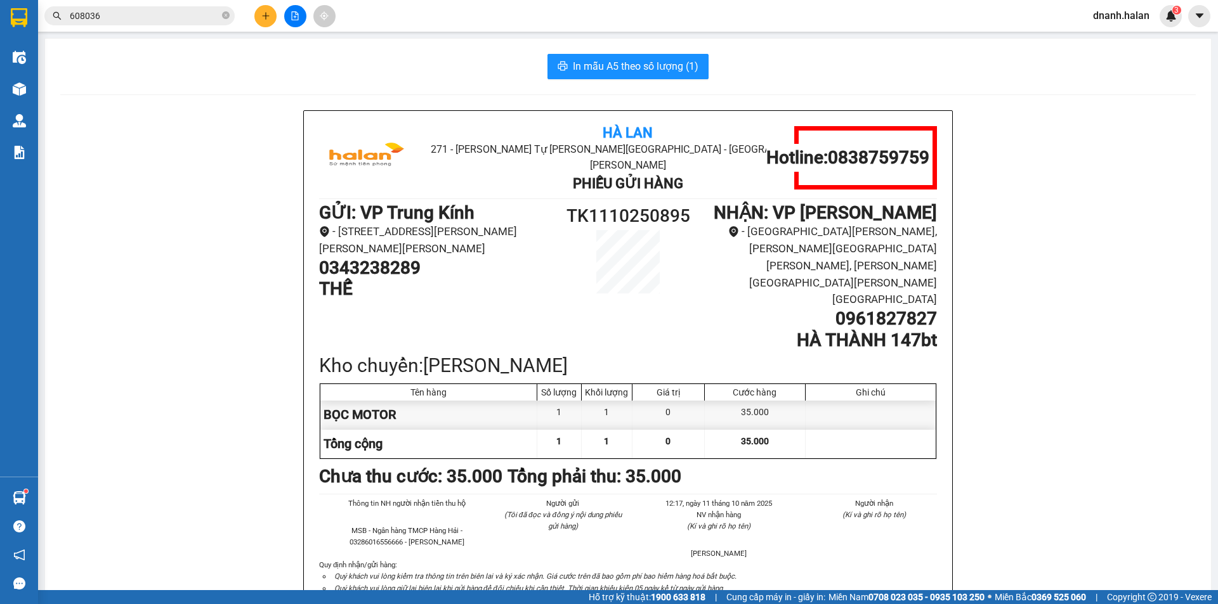
click at [185, 11] on input "608036" at bounding box center [145, 16] width 150 height 14
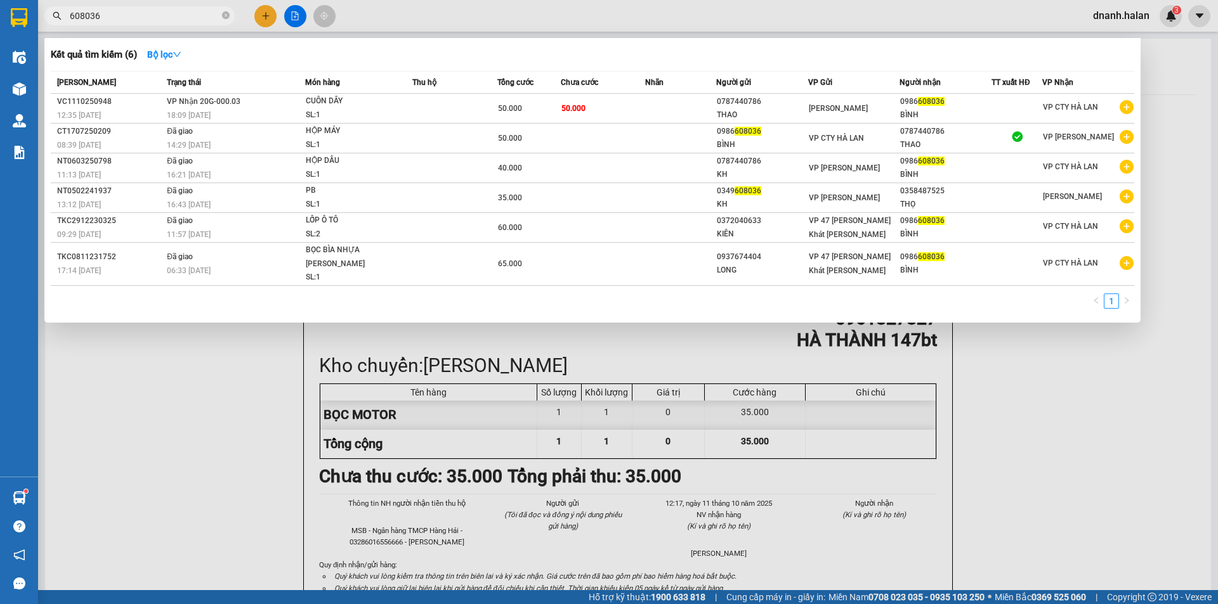
click at [185, 11] on input "608036" at bounding box center [145, 16] width 150 height 14
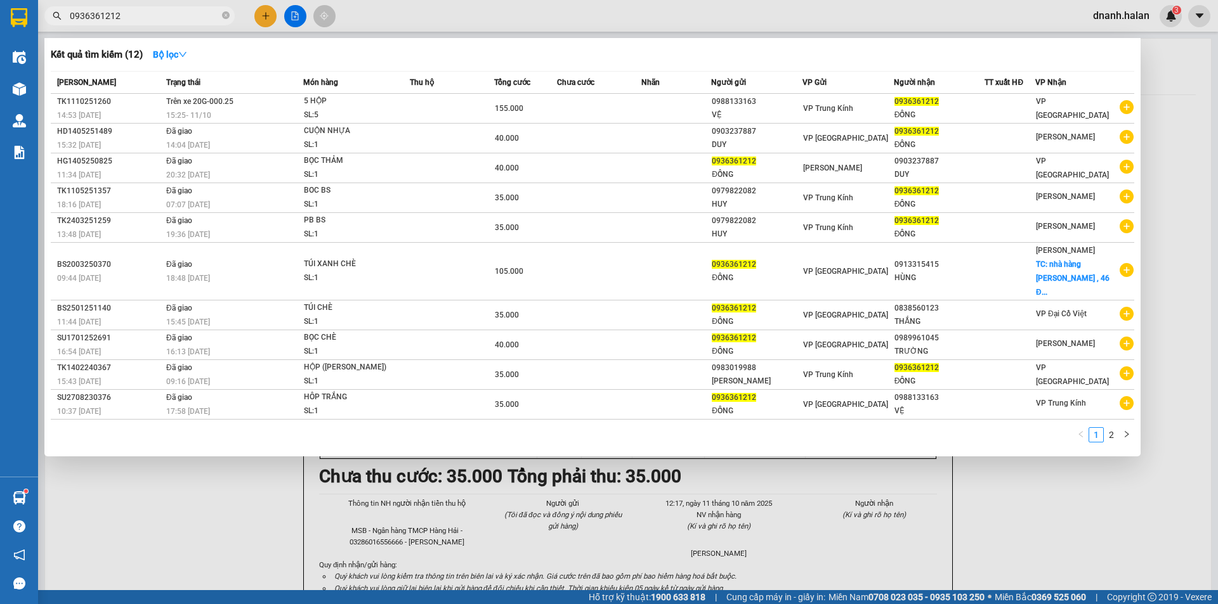
type input "0936361212"
click at [152, 13] on input "0936361212" at bounding box center [145, 16] width 150 height 14
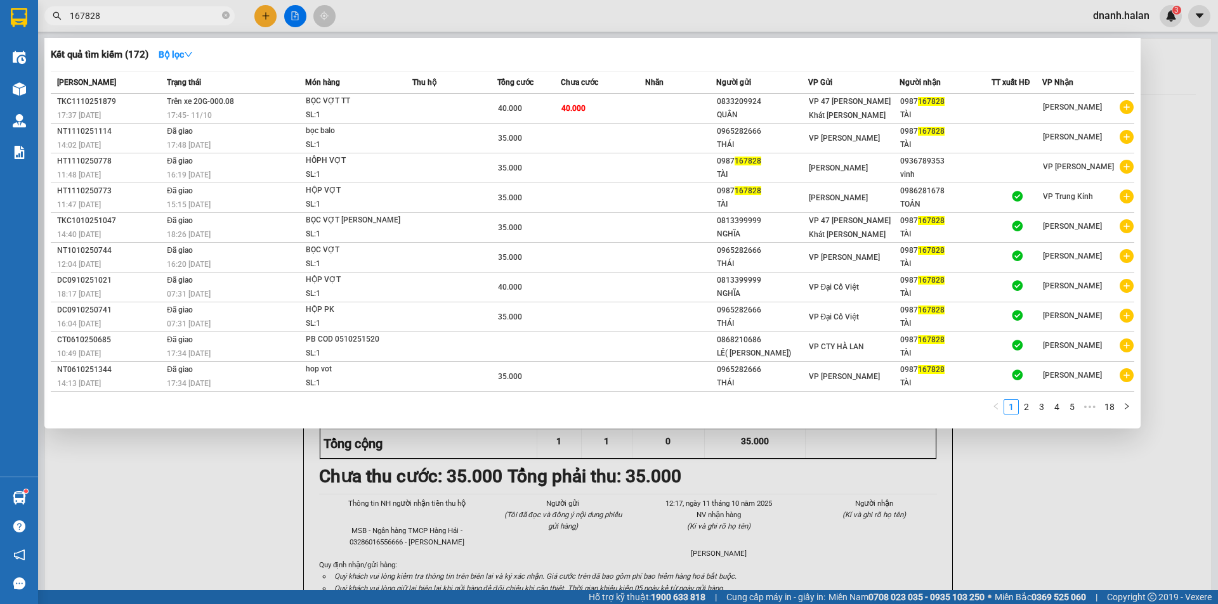
click at [171, 12] on input "167828" at bounding box center [145, 16] width 150 height 14
click at [171, 13] on input "167828" at bounding box center [145, 16] width 150 height 14
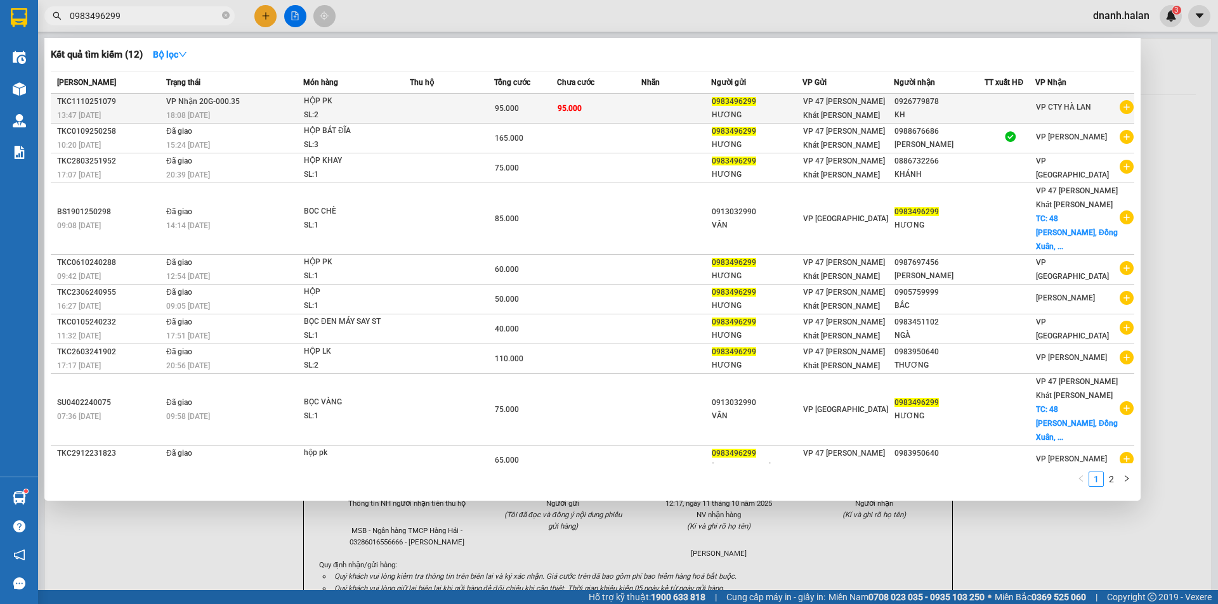
type input "0983496299"
click at [858, 113] on span "VP 47 [PERSON_NAME]" at bounding box center [844, 108] width 82 height 23
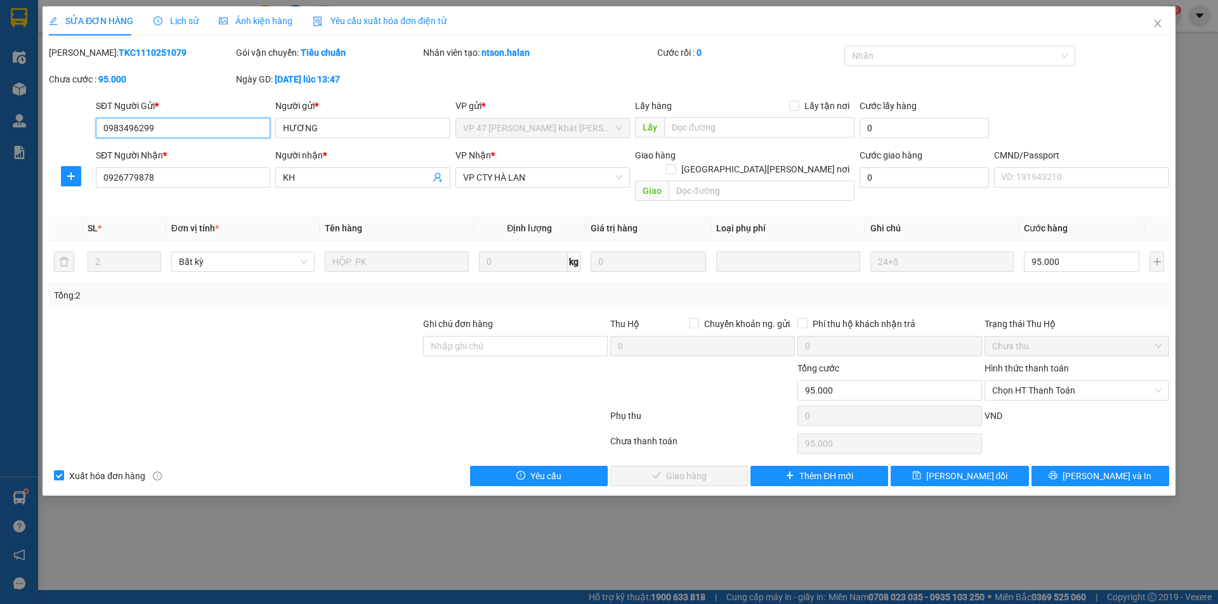
type input "0983496299"
type input "HƯƠNG"
type input "0926779878"
type input "KH"
type input "0"
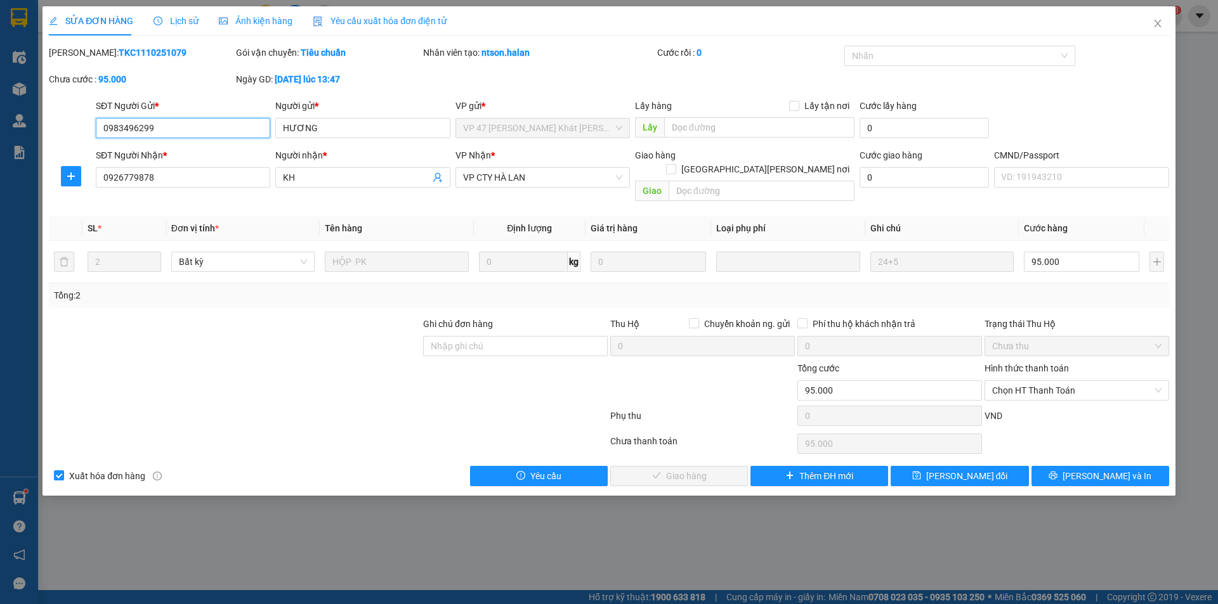
type input "95.000"
click at [746, 181] on input "text" at bounding box center [762, 191] width 186 height 20
type input "d"
type input "đơn sai số nn"
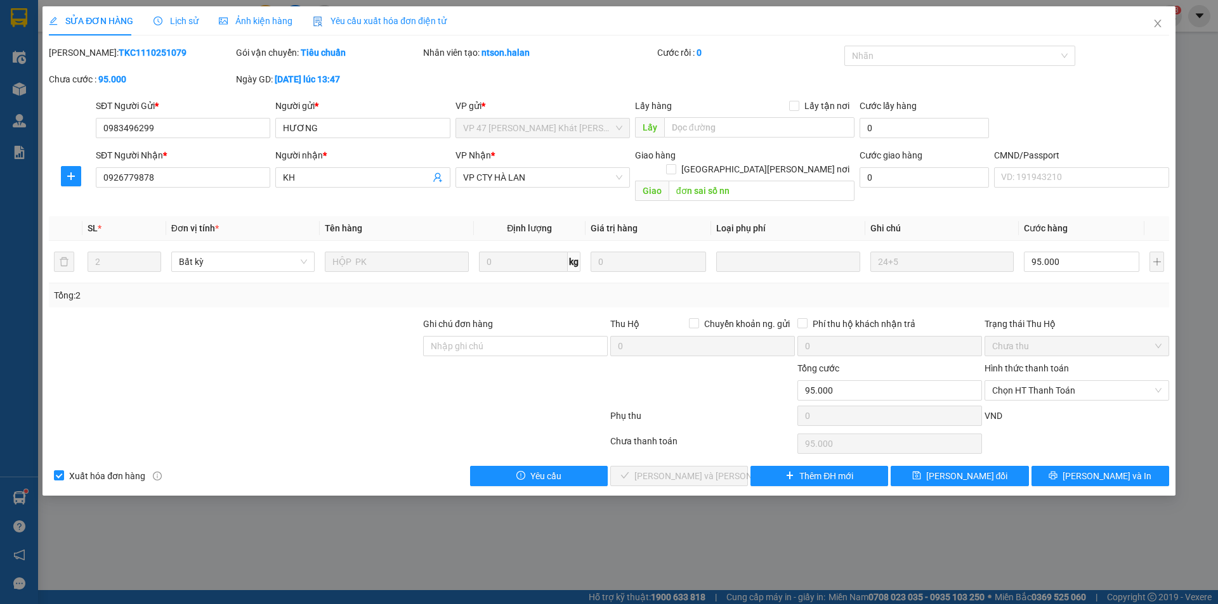
click at [571, 374] on div at bounding box center [515, 384] width 187 height 44
click at [981, 469] on span "[PERSON_NAME] thay đổi" at bounding box center [967, 476] width 82 height 14
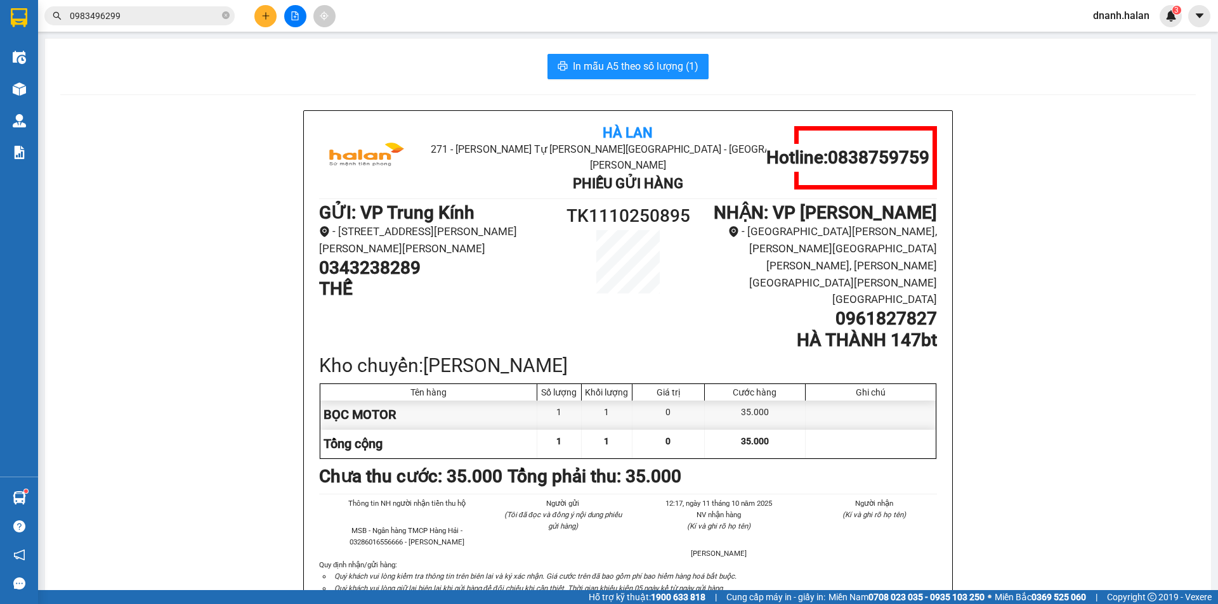
click at [173, 19] on input "0983496299" at bounding box center [145, 16] width 150 height 14
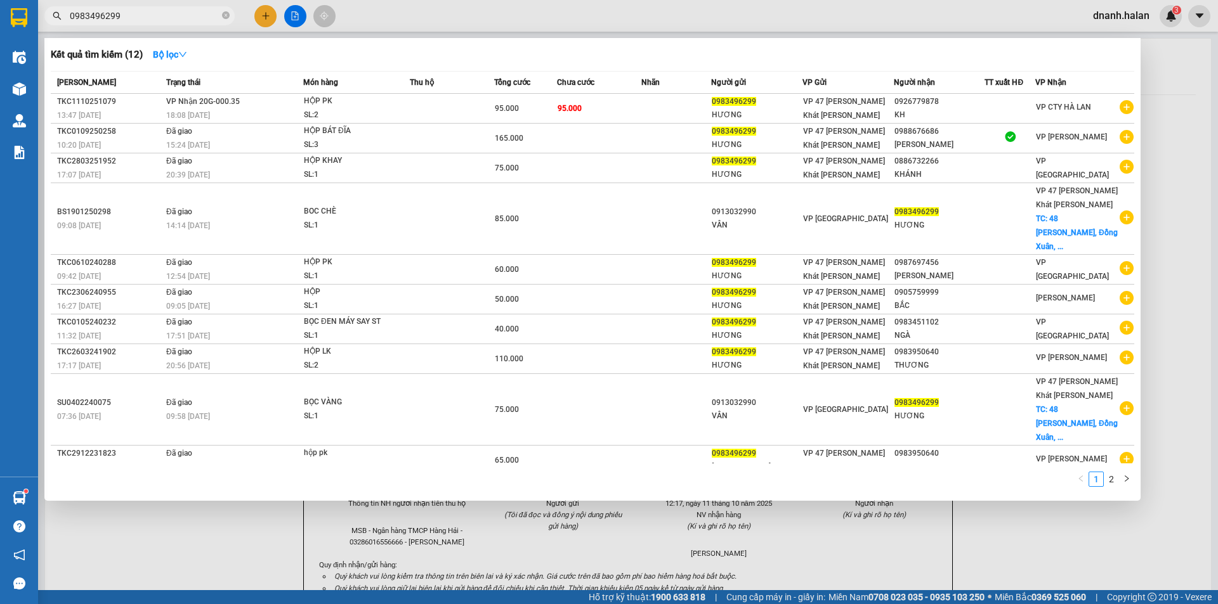
click at [173, 19] on input "0983496299" at bounding box center [145, 16] width 150 height 14
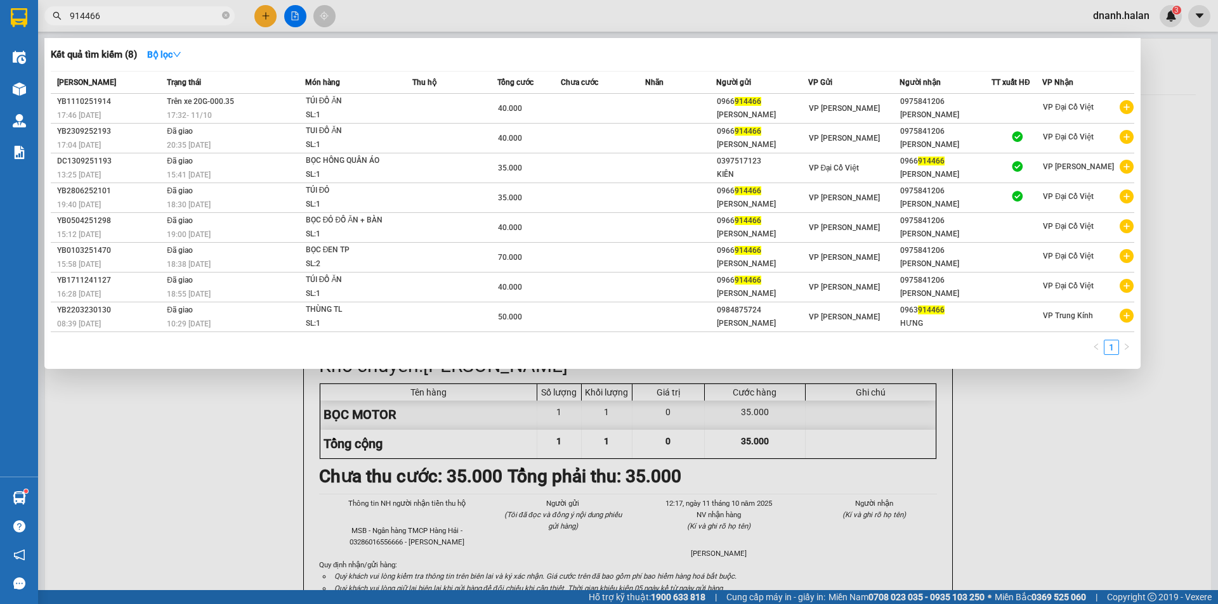
type input "914466"
click at [141, 18] on input "914466" at bounding box center [145, 16] width 150 height 14
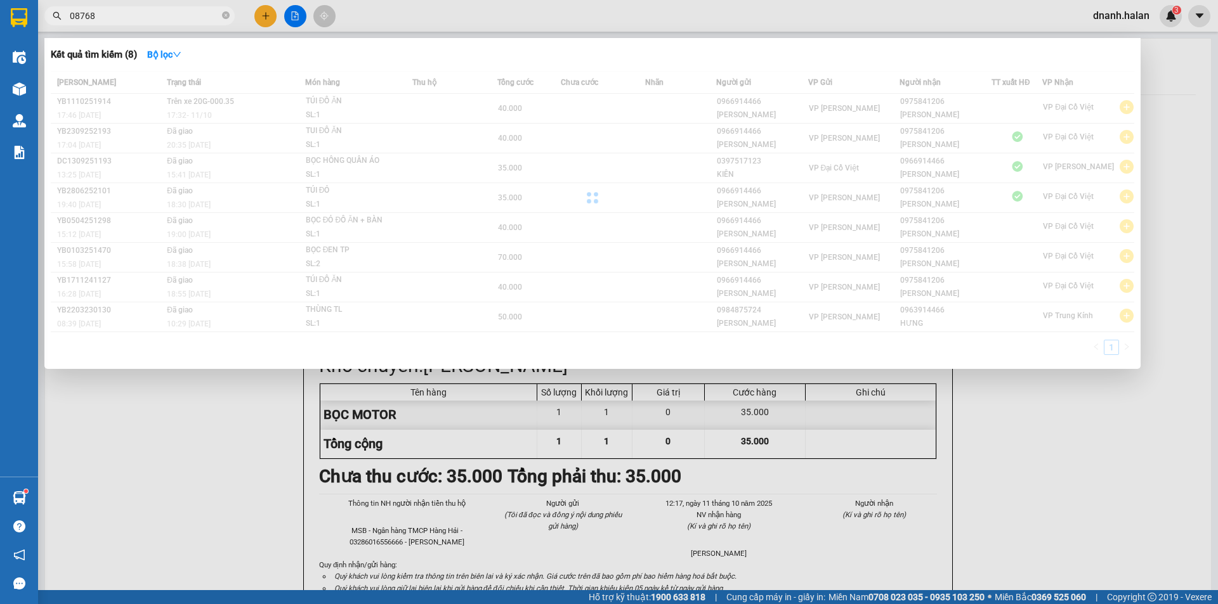
type input "087688"
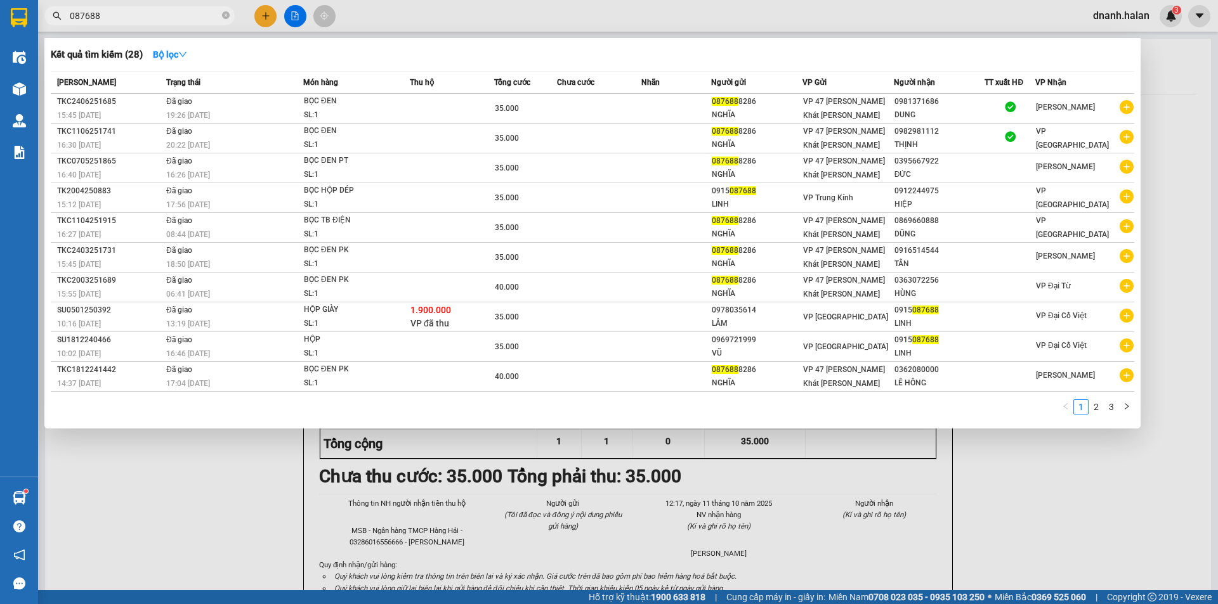
click at [70, 17] on input "087688" at bounding box center [145, 16] width 150 height 14
click at [102, 13] on input "087688" at bounding box center [145, 16] width 150 height 14
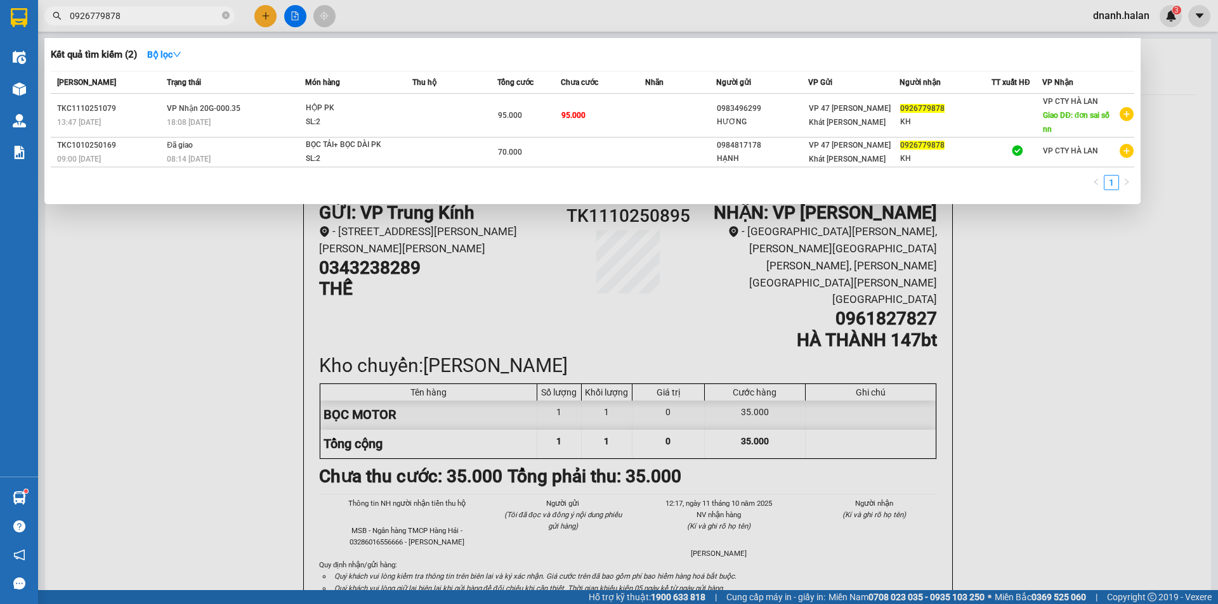
click at [168, 445] on div at bounding box center [609, 302] width 1218 height 604
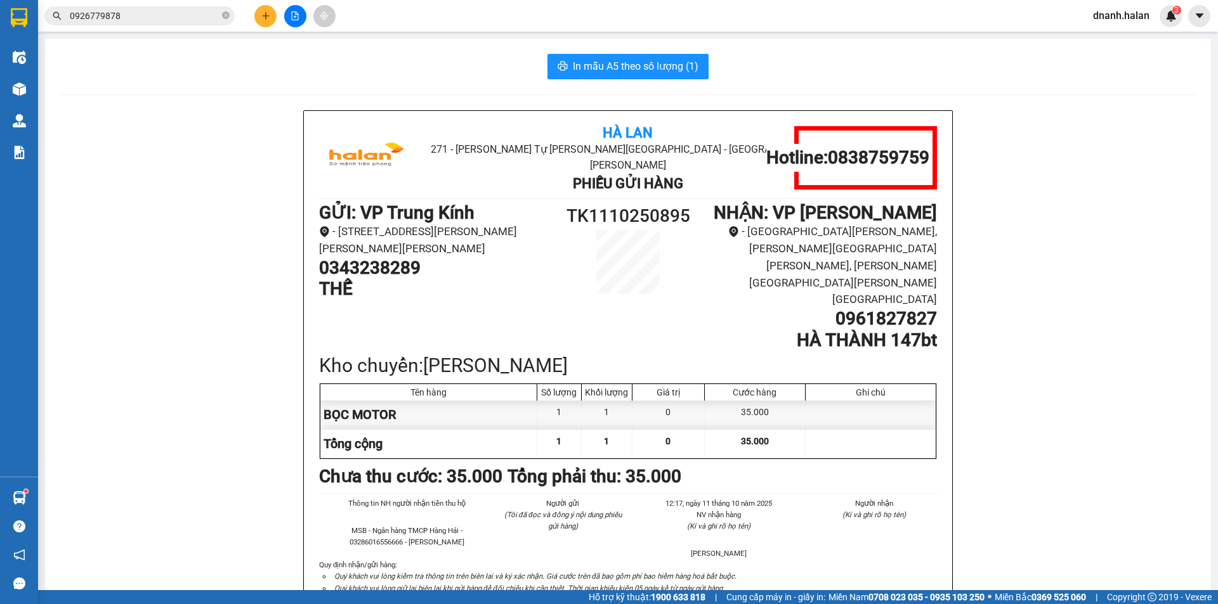
click at [164, 13] on input "0926779878" at bounding box center [145, 16] width 150 height 14
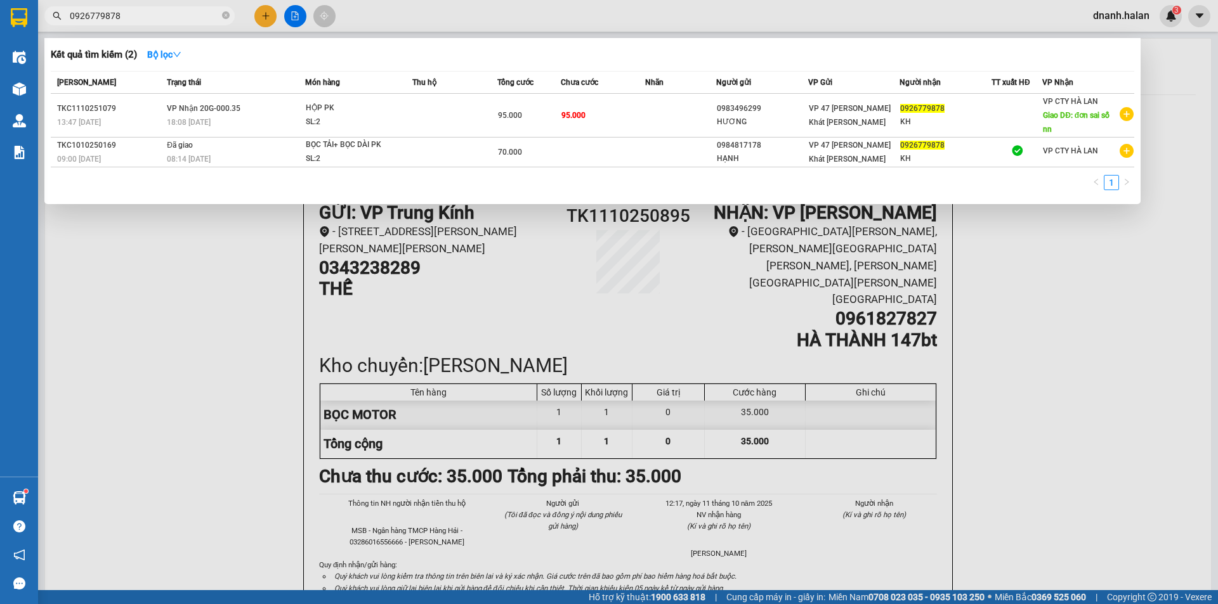
click at [164, 13] on input "0926779878" at bounding box center [145, 16] width 150 height 14
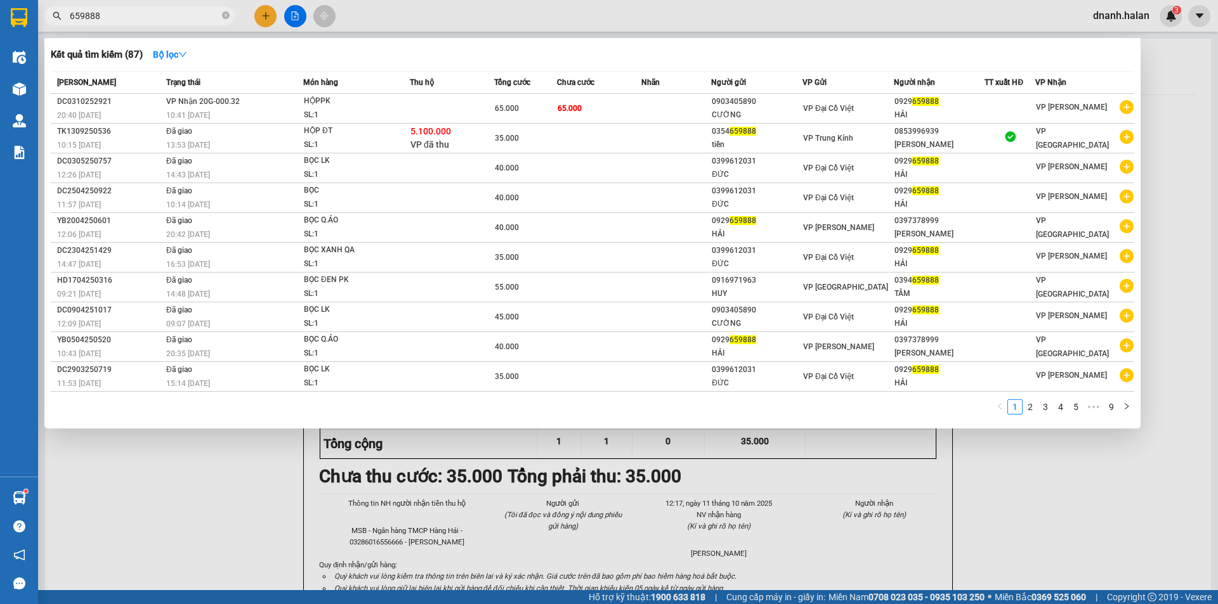
click at [159, 15] on input "659888" at bounding box center [145, 16] width 150 height 14
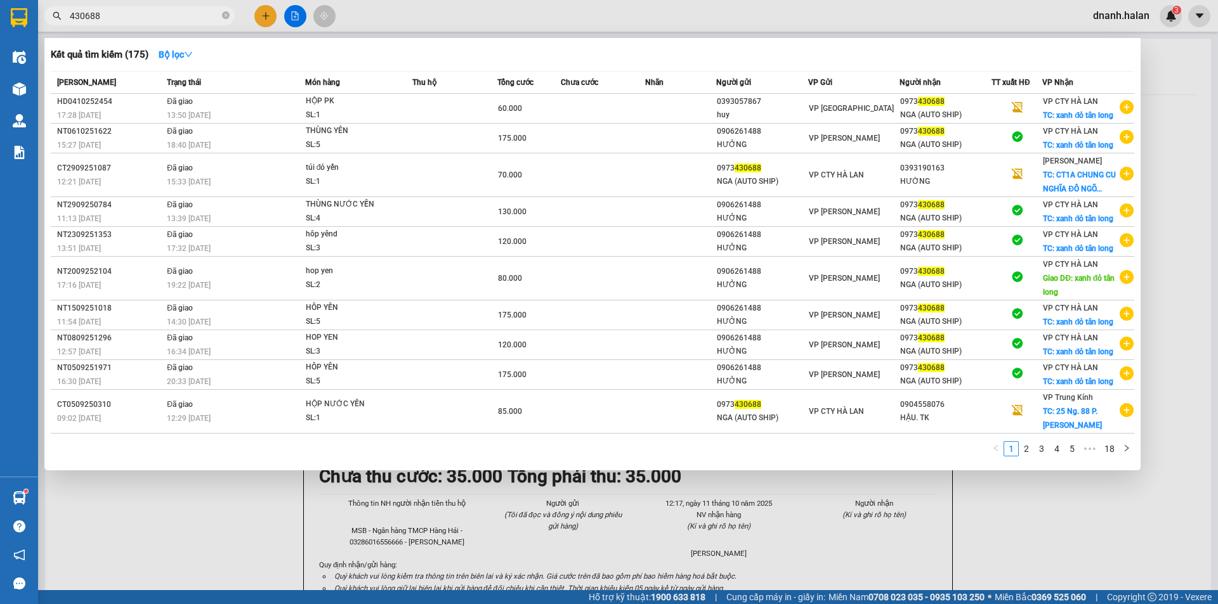
click at [167, 15] on input "430688" at bounding box center [145, 16] width 150 height 14
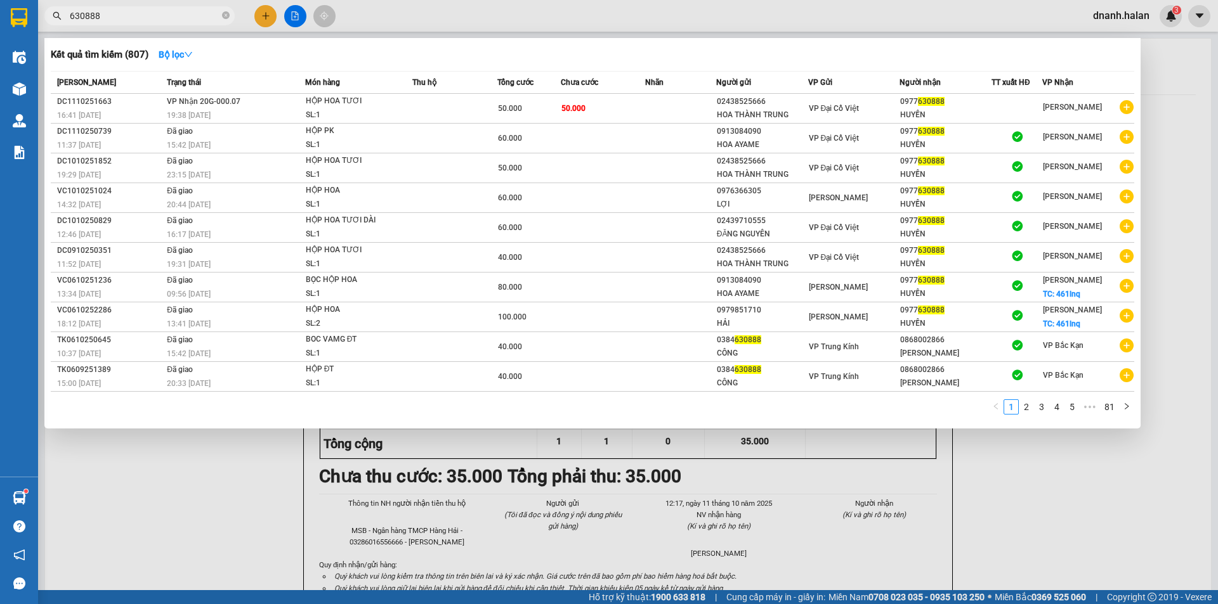
type input "630888"
click at [140, 22] on input "630888" at bounding box center [145, 16] width 150 height 14
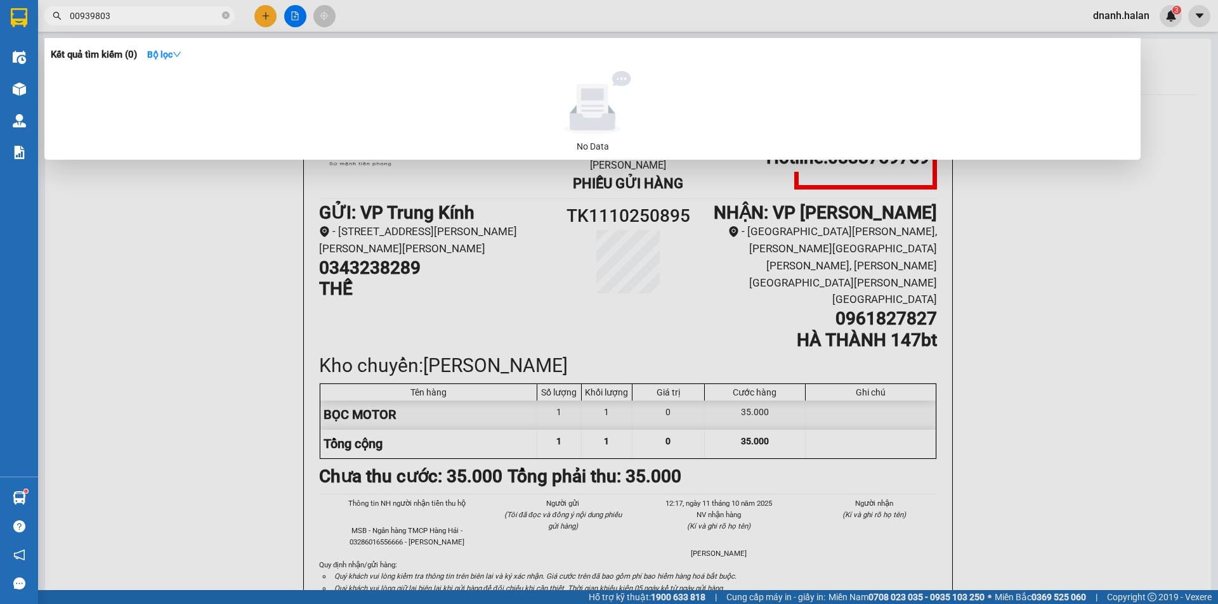
click at [139, 16] on input "00939803" at bounding box center [145, 16] width 150 height 14
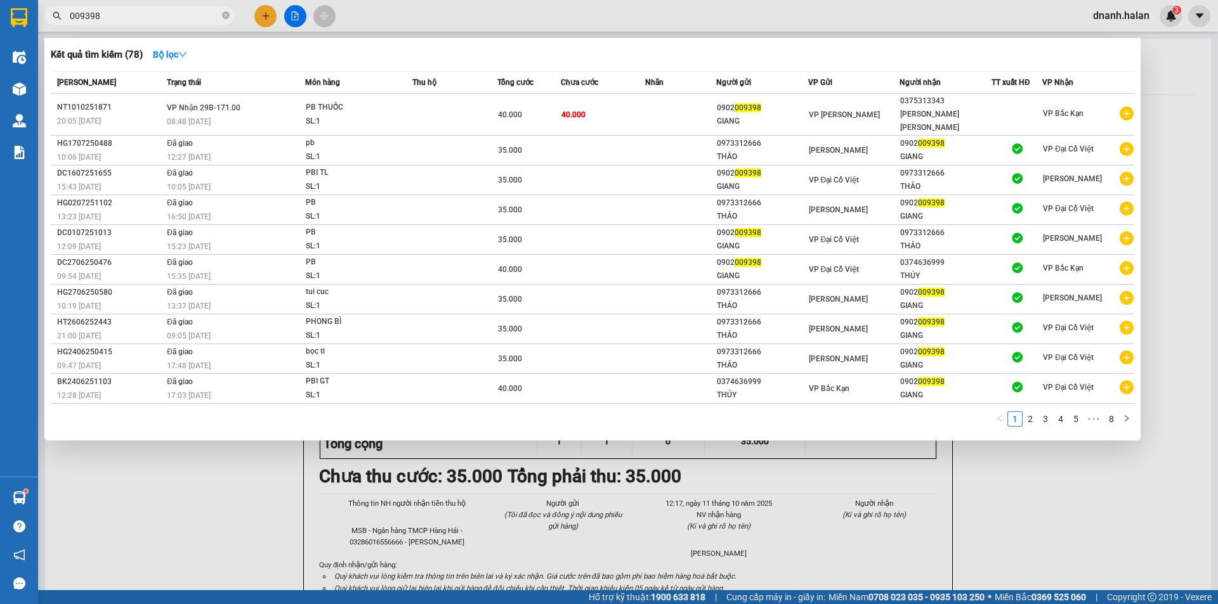
type input "009398"
click at [165, 20] on input "009398" at bounding box center [145, 16] width 150 height 14
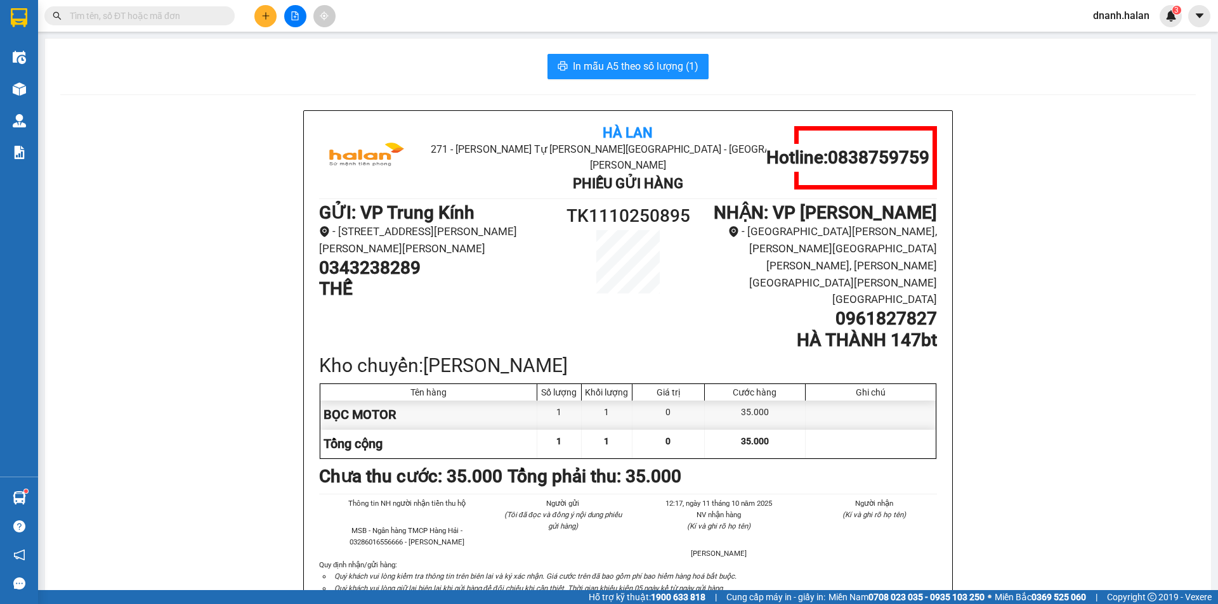
click at [143, 12] on input "text" at bounding box center [145, 16] width 150 height 14
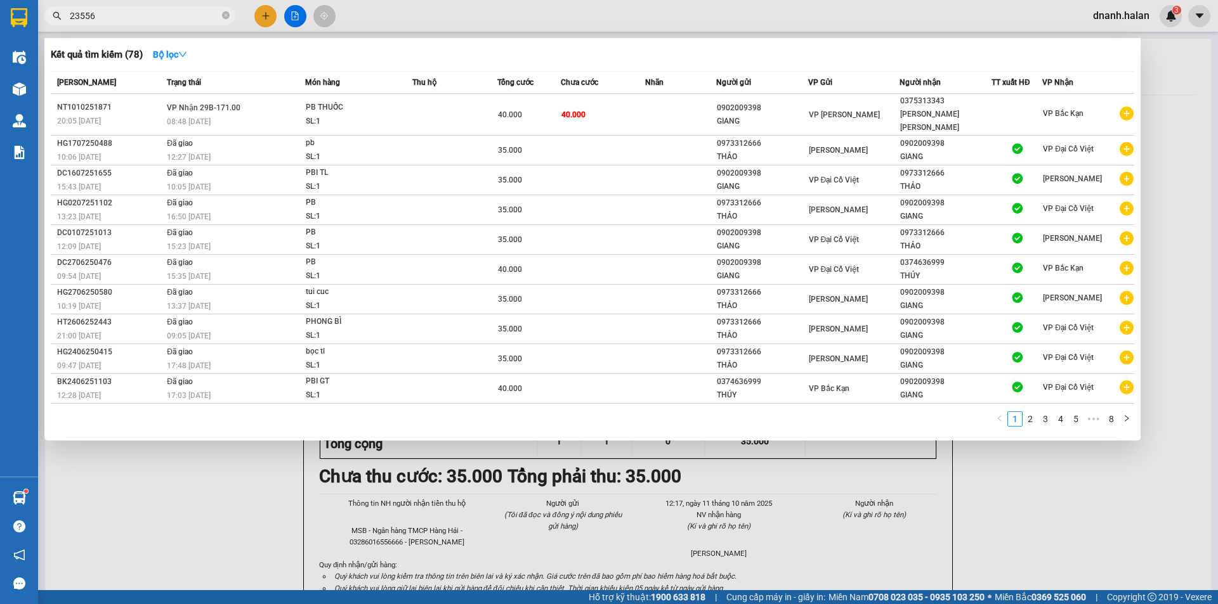
type input "235567"
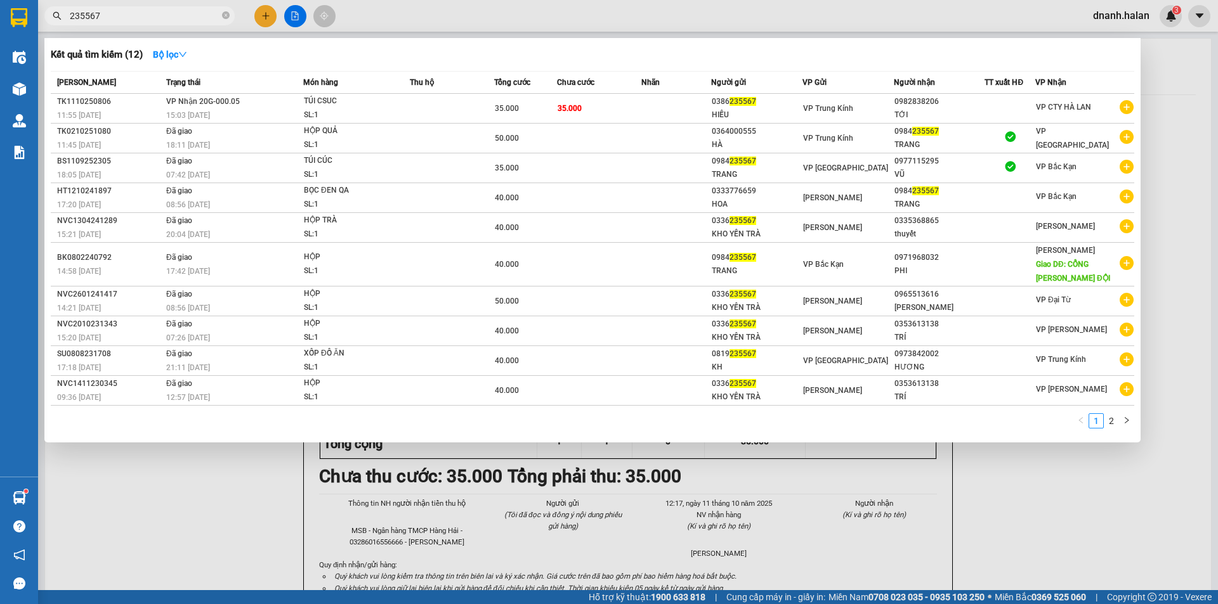
click at [167, 15] on input "235567" at bounding box center [145, 16] width 150 height 14
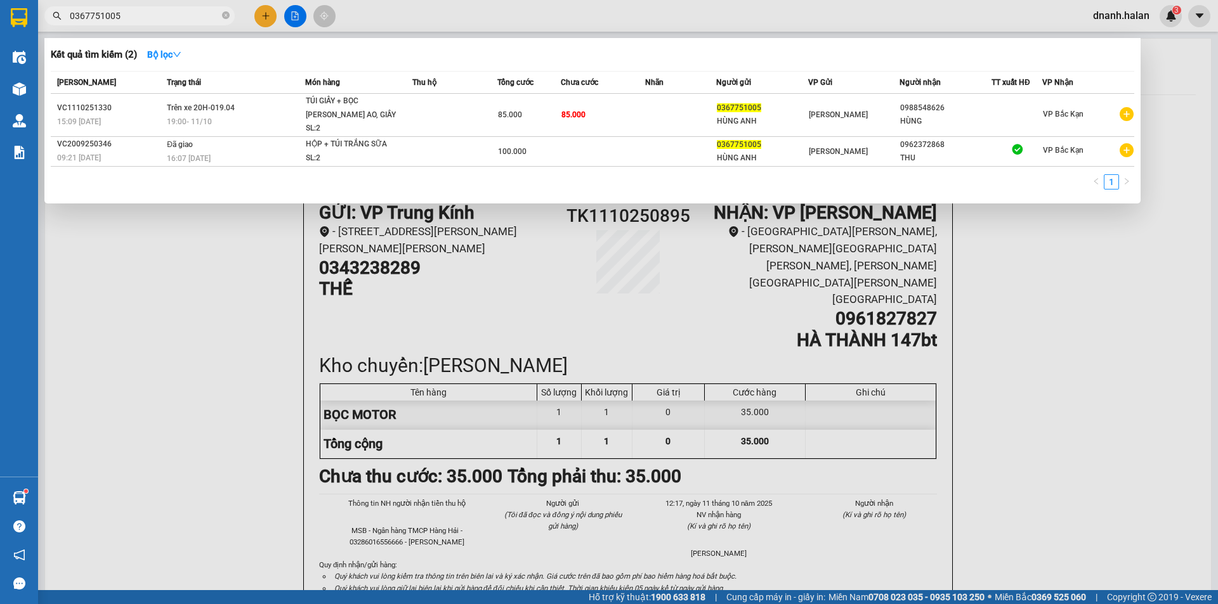
click at [136, 16] on input "0367751005" at bounding box center [145, 16] width 150 height 14
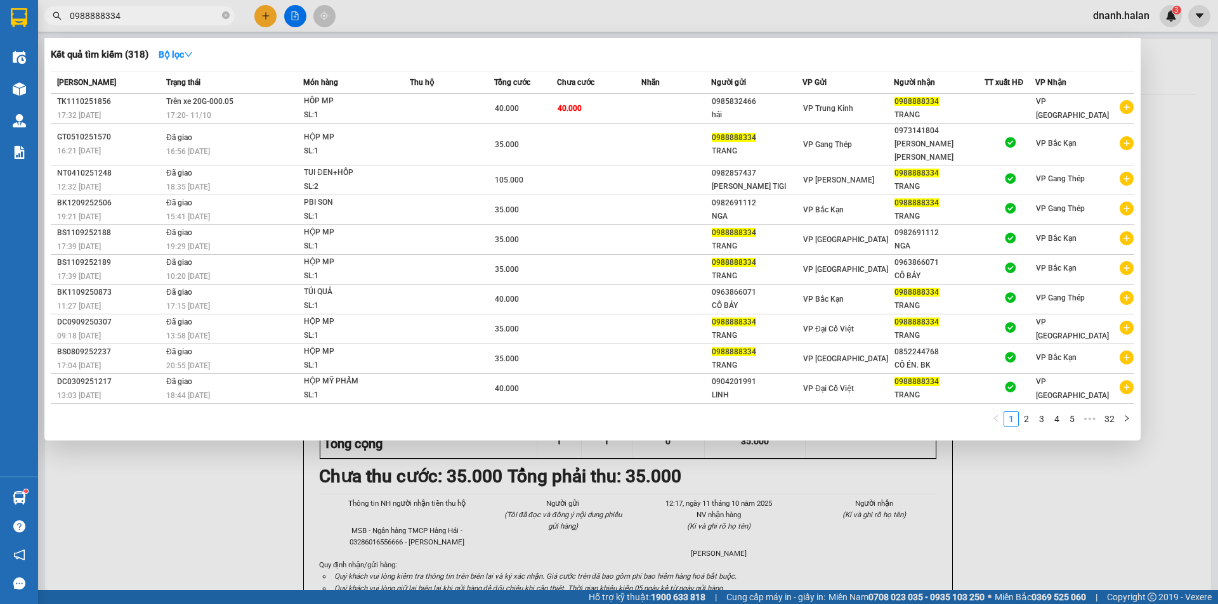
click at [130, 18] on input "0988888334" at bounding box center [145, 16] width 150 height 14
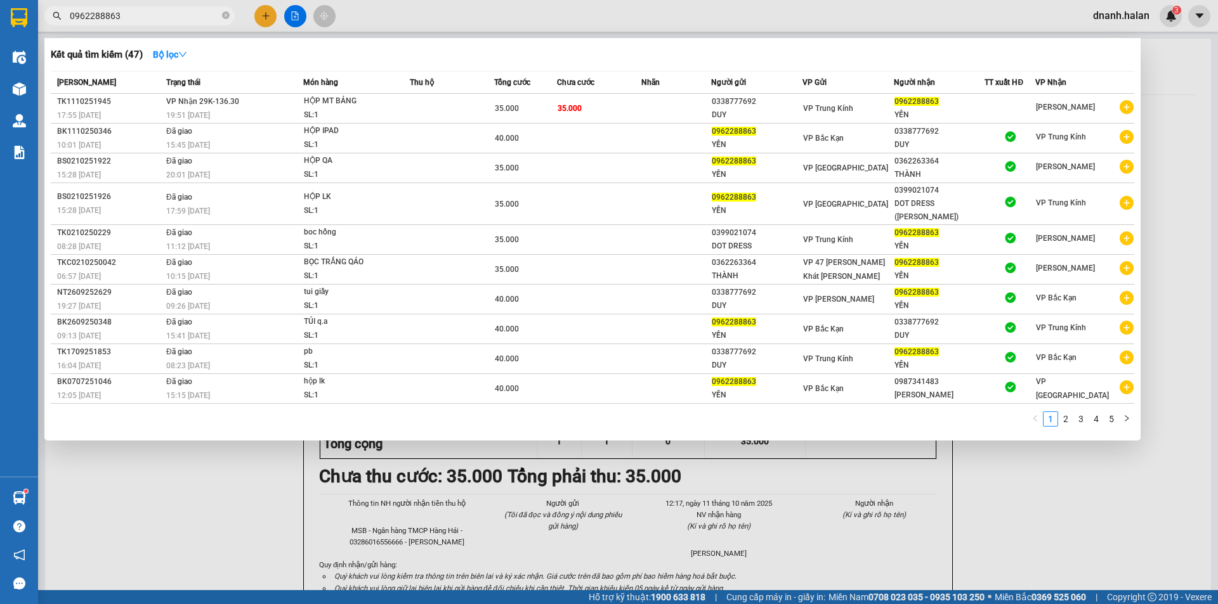
click at [1175, 140] on div at bounding box center [609, 302] width 1218 height 604
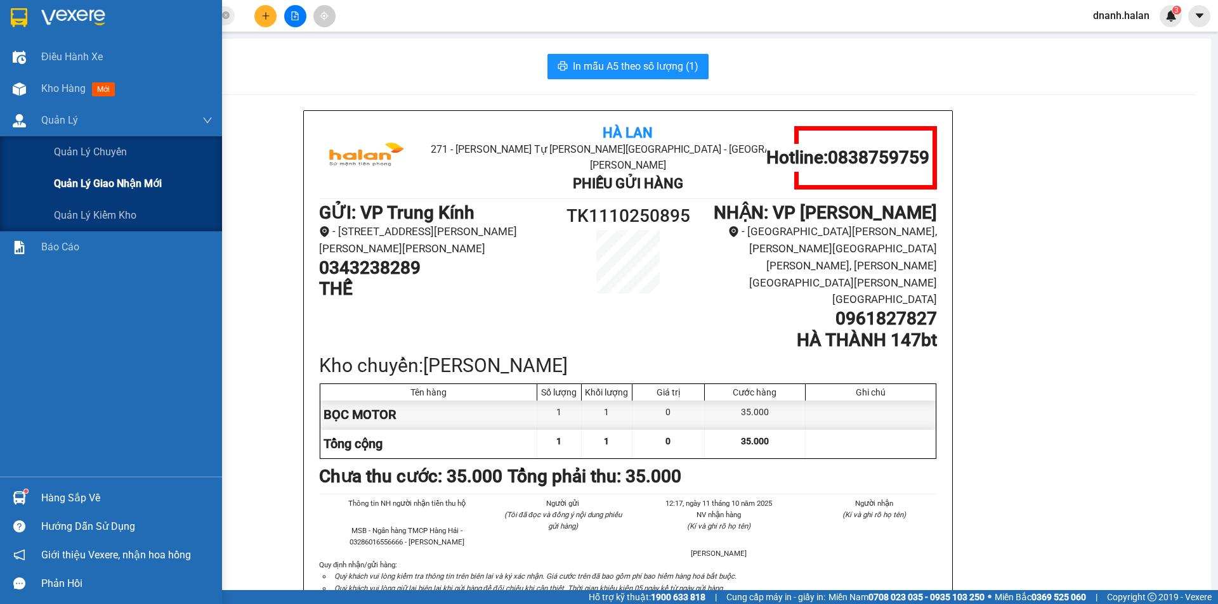
click at [119, 178] on span "Quản lý giao nhận mới" at bounding box center [108, 184] width 108 height 16
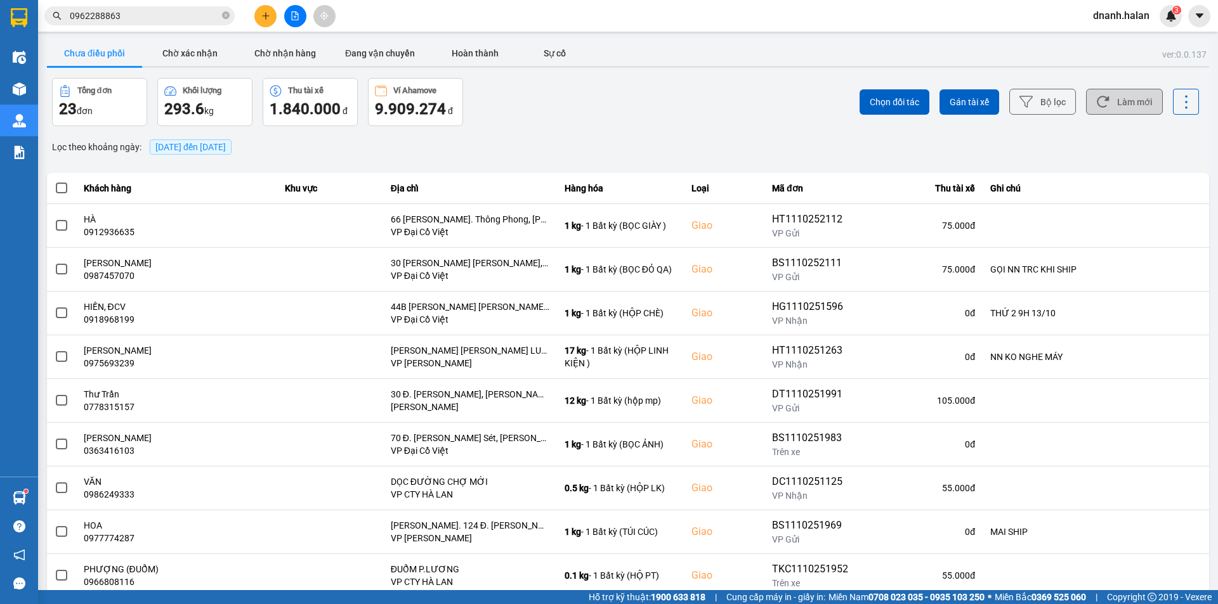
click at [1129, 105] on button "Làm mới" at bounding box center [1124, 102] width 77 height 26
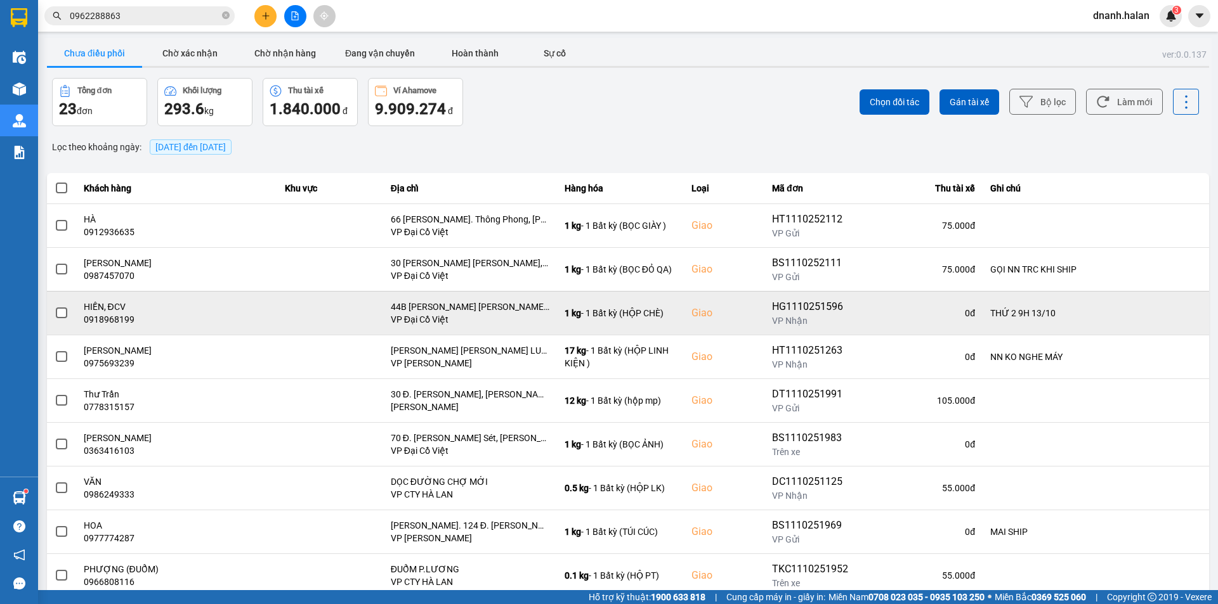
scroll to position [81, 0]
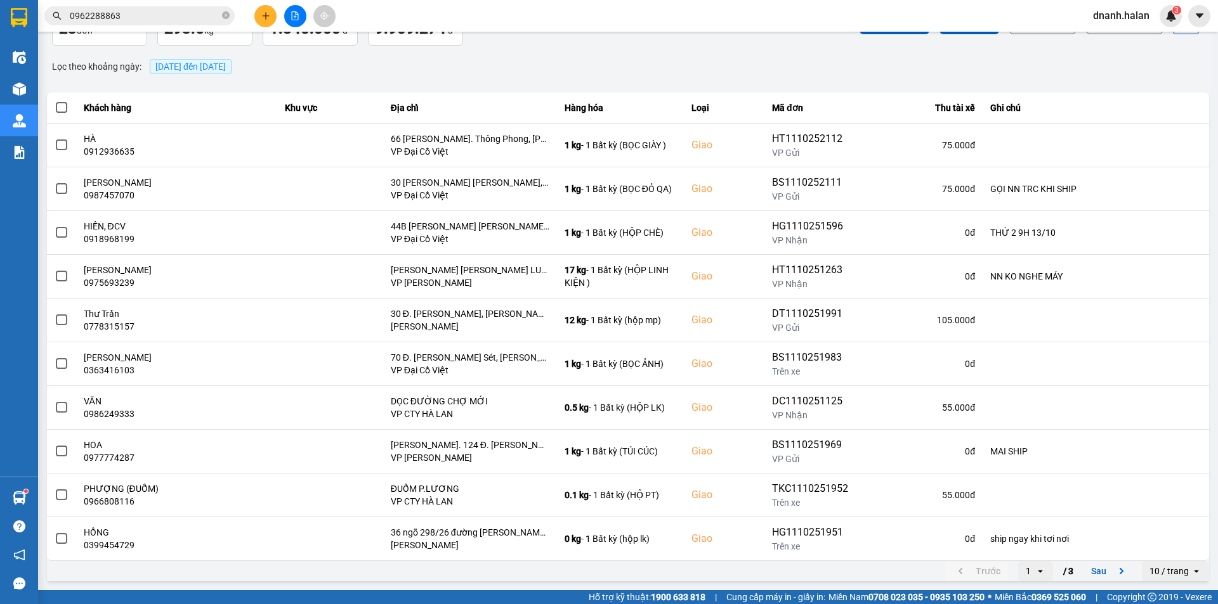
click at [145, 15] on input "0962288863" at bounding box center [145, 16] width 150 height 14
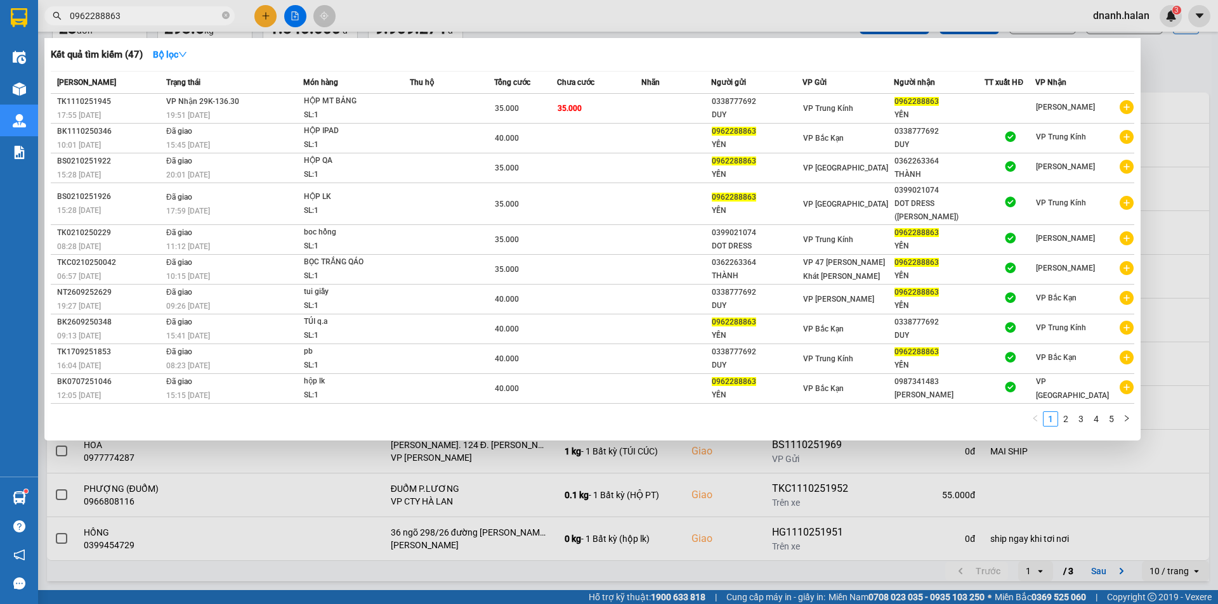
click at [145, 15] on input "0962288863" at bounding box center [145, 16] width 150 height 14
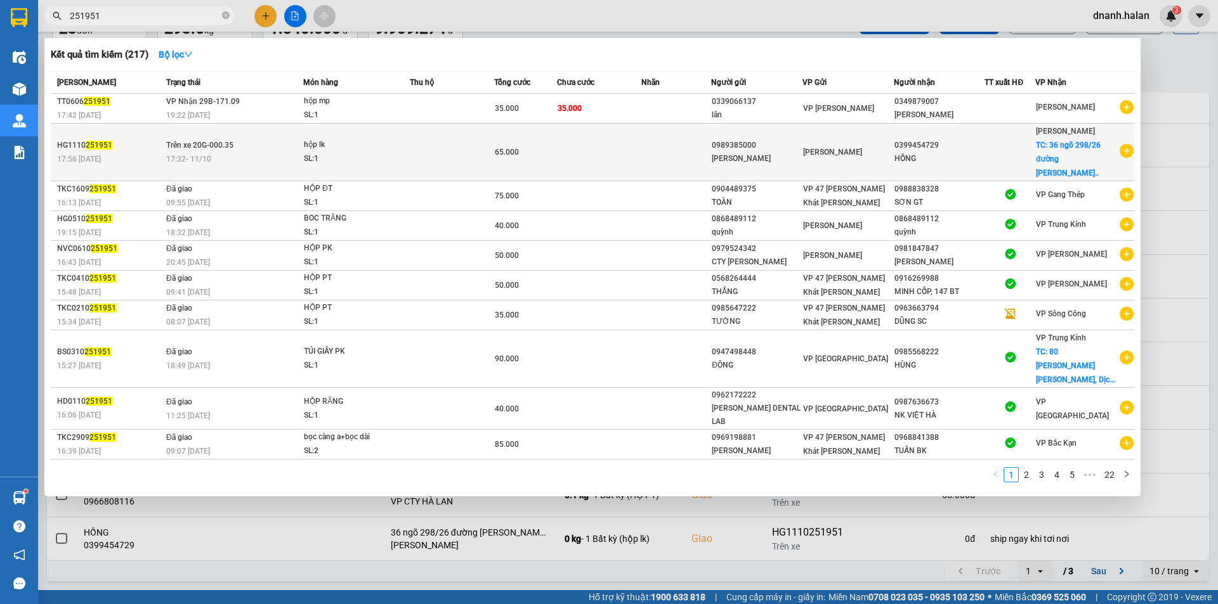
type input "251951"
click at [789, 152] on div "[PERSON_NAME]" at bounding box center [757, 158] width 90 height 13
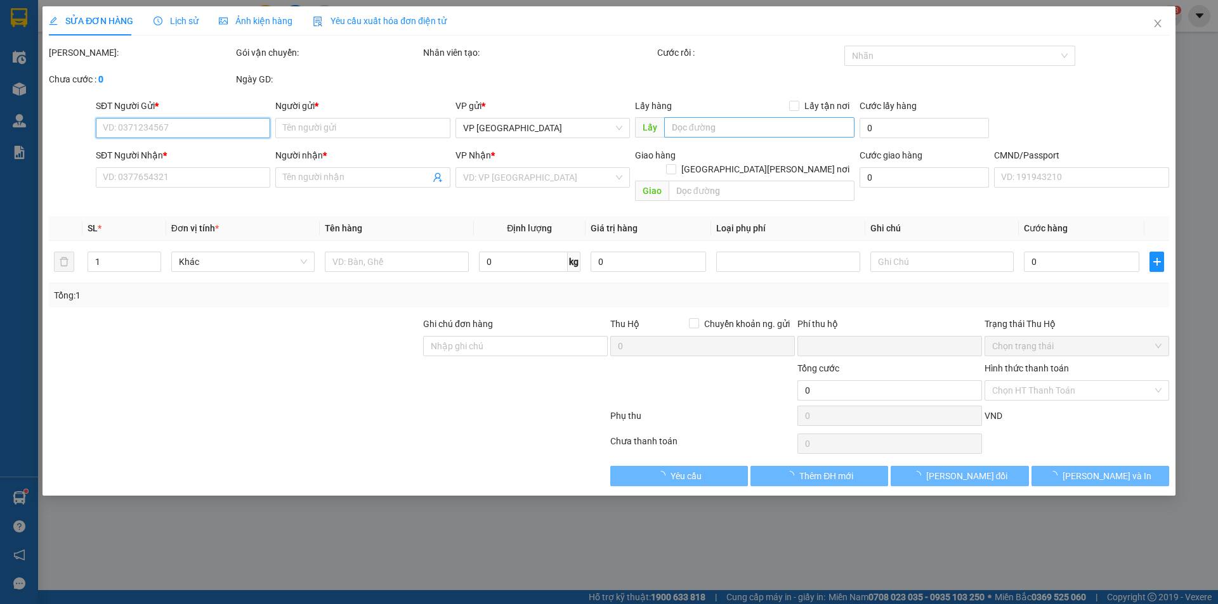
type input "0989385000"
type input "[PERSON_NAME]"
type input "0399454729"
type input "HỒNG"
checkbox input "true"
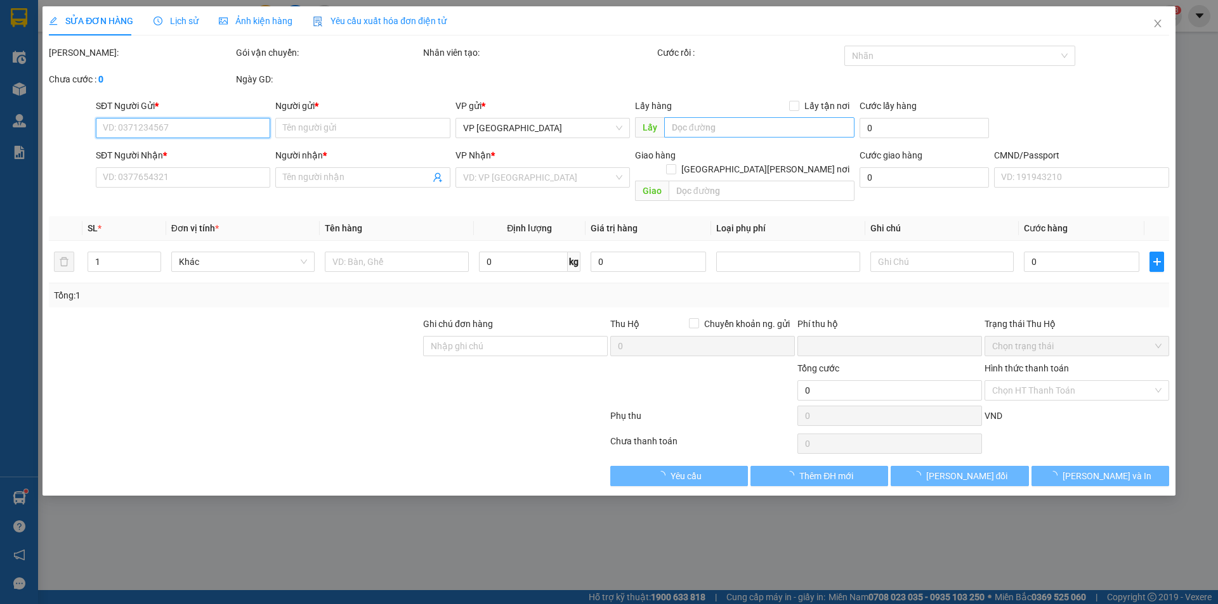
type input "36 ngõ 298/26 đường ngọc lâm quận long biên"
type input "ship ngay khi tơi nơi"
type input "0"
type input "65.000"
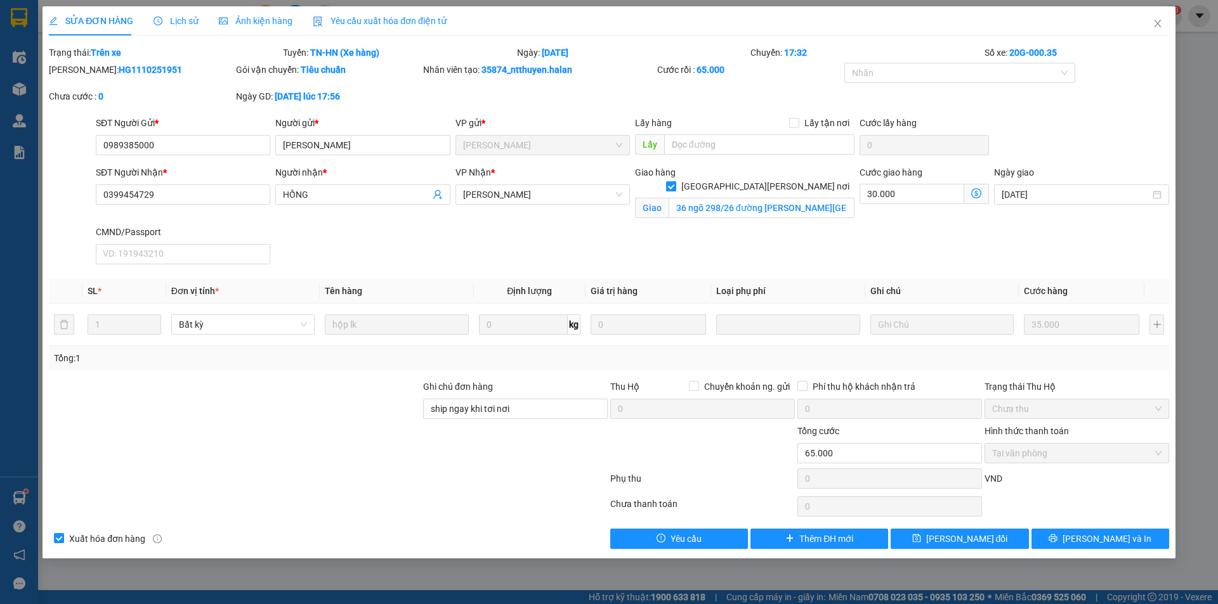
click at [675, 181] on input "[GEOGRAPHIC_DATA] tận nơi" at bounding box center [670, 185] width 9 height 9
checkbox input "false"
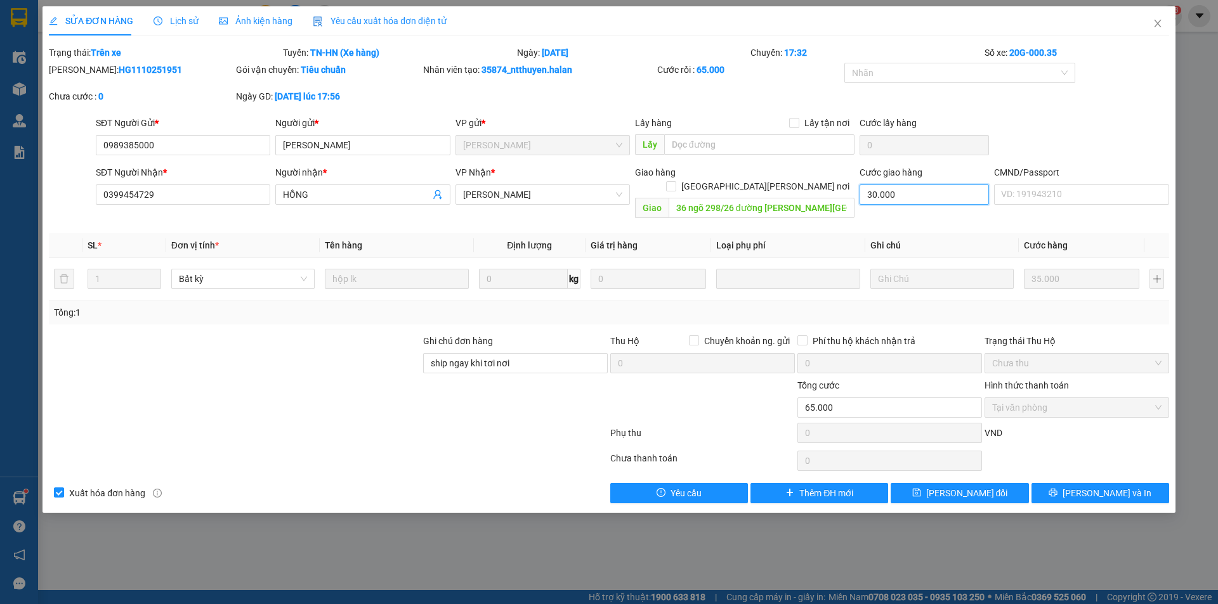
click at [916, 197] on input "30.000" at bounding box center [923, 195] width 129 height 20
drag, startPoint x: 536, startPoint y: 348, endPoint x: 392, endPoint y: 348, distance: 144.0
click at [392, 348] on div "Ghi chú đơn hàng ship ngay khi tơi nơi Thu Hộ Chuyển khoản ng. gửi 0 Phí thu hộ…" at bounding box center [609, 356] width 1123 height 44
type input "NN QUA VP LẤY"
click at [936, 489] on button "[PERSON_NAME] thay đổi" at bounding box center [959, 493] width 138 height 20
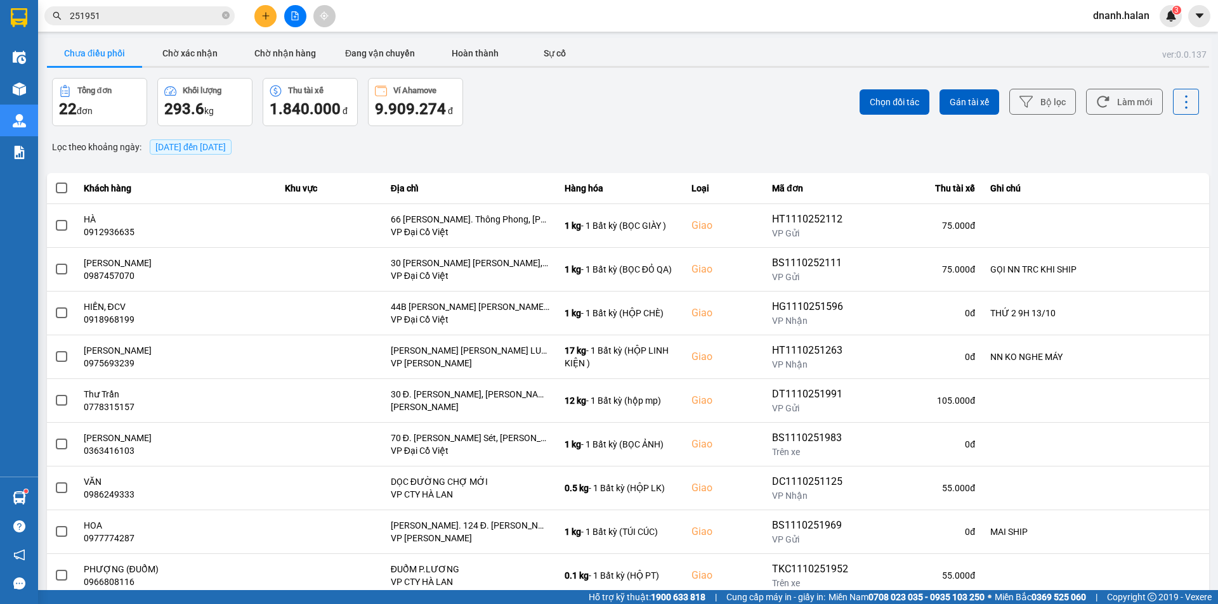
click at [138, 17] on input "251951" at bounding box center [145, 16] width 150 height 14
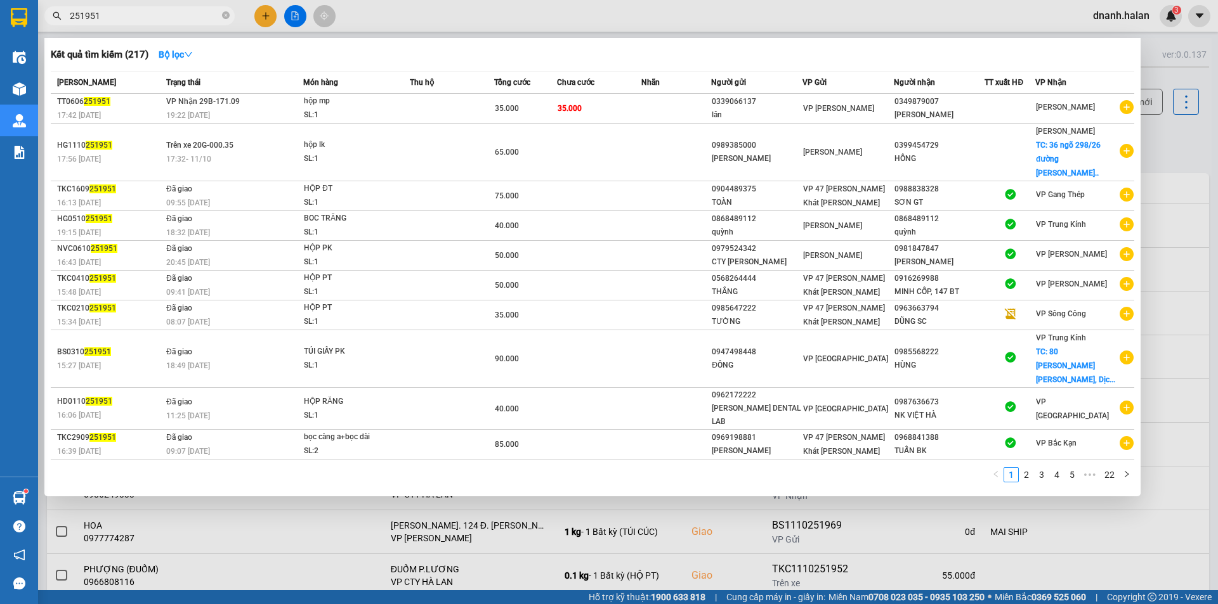
click at [138, 17] on input "251951" at bounding box center [145, 16] width 150 height 14
click at [178, 22] on input "251951" at bounding box center [145, 16] width 150 height 14
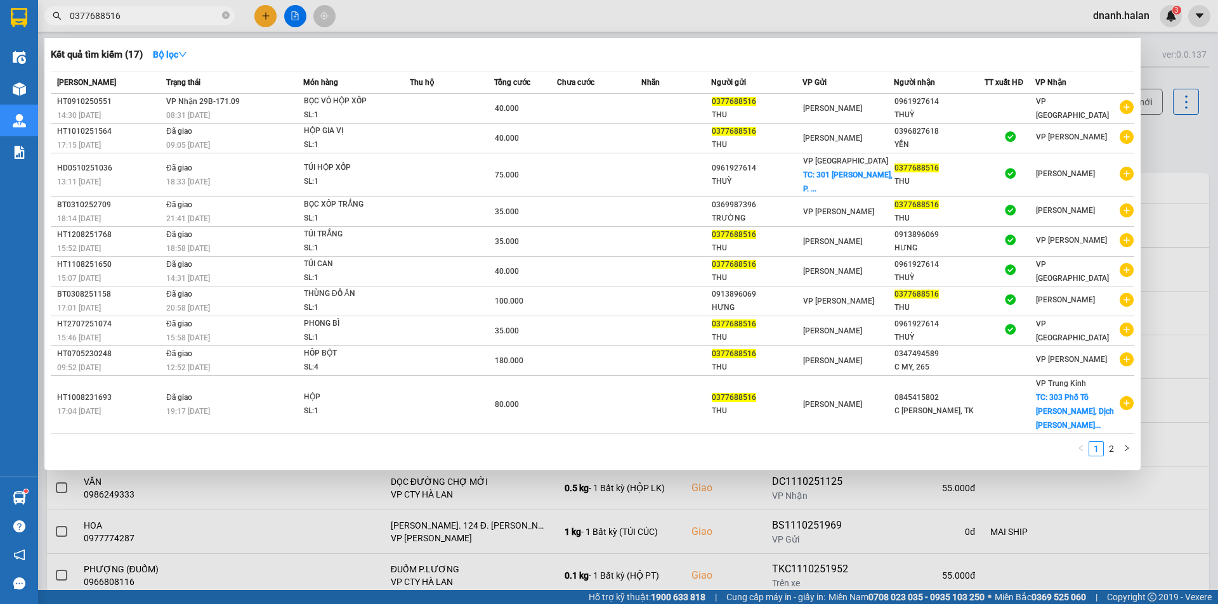
click at [363, 23] on div at bounding box center [609, 302] width 1218 height 604
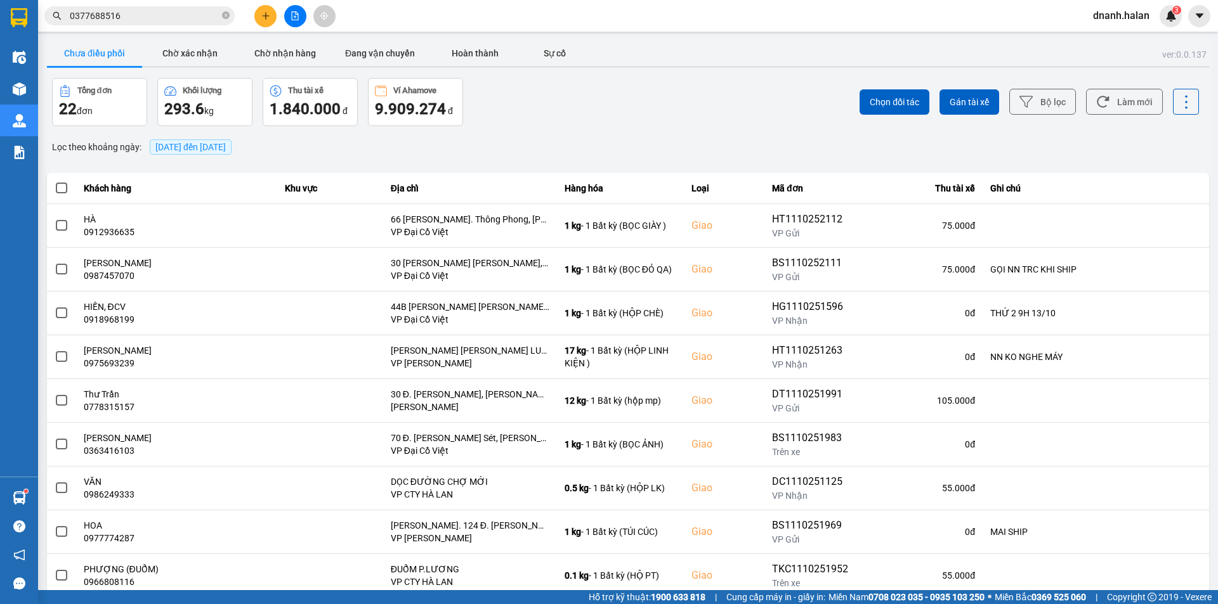
click at [186, 20] on input "0377688516" at bounding box center [145, 16] width 150 height 14
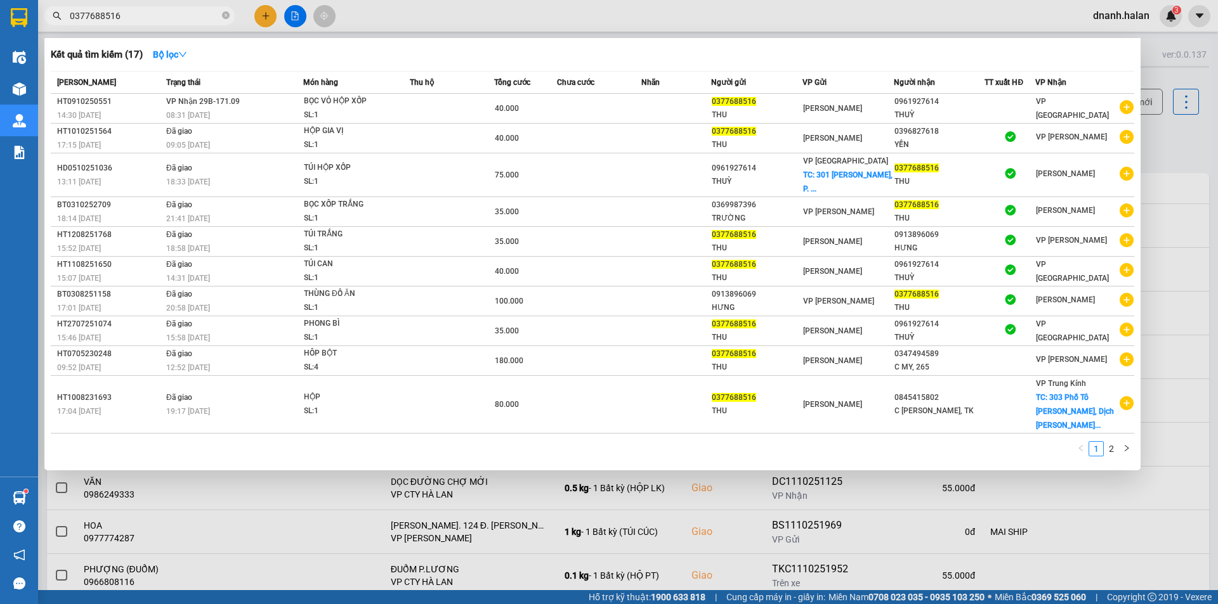
click at [186, 20] on input "0377688516" at bounding box center [145, 16] width 150 height 14
click at [1178, 147] on div at bounding box center [609, 302] width 1218 height 604
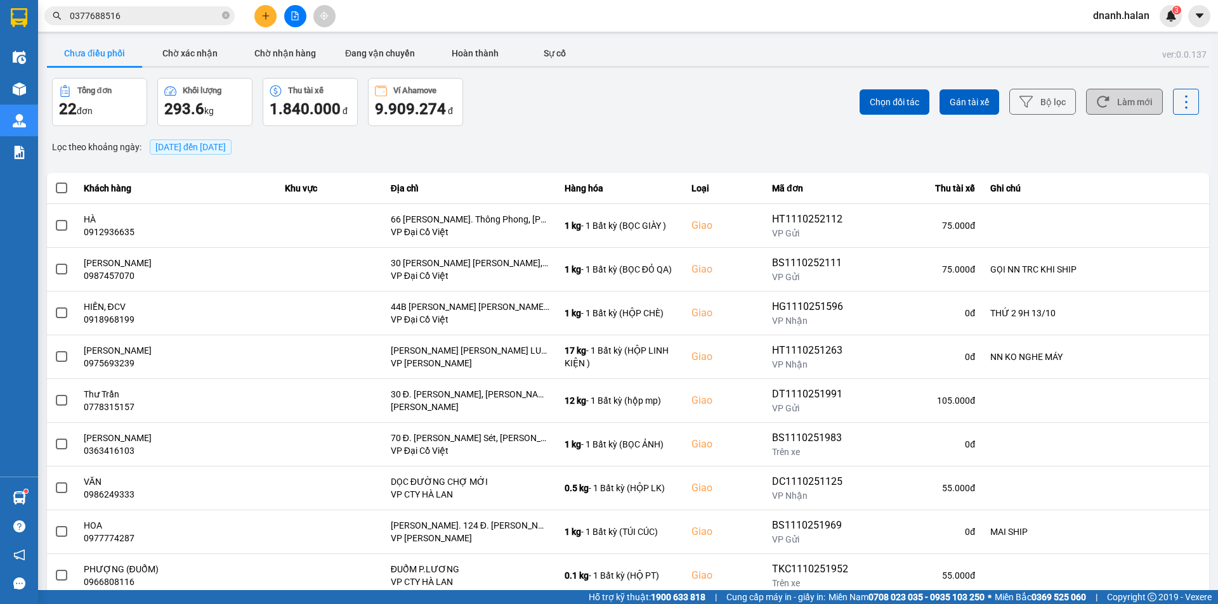
click at [1109, 101] on button "Làm mới" at bounding box center [1124, 102] width 77 height 26
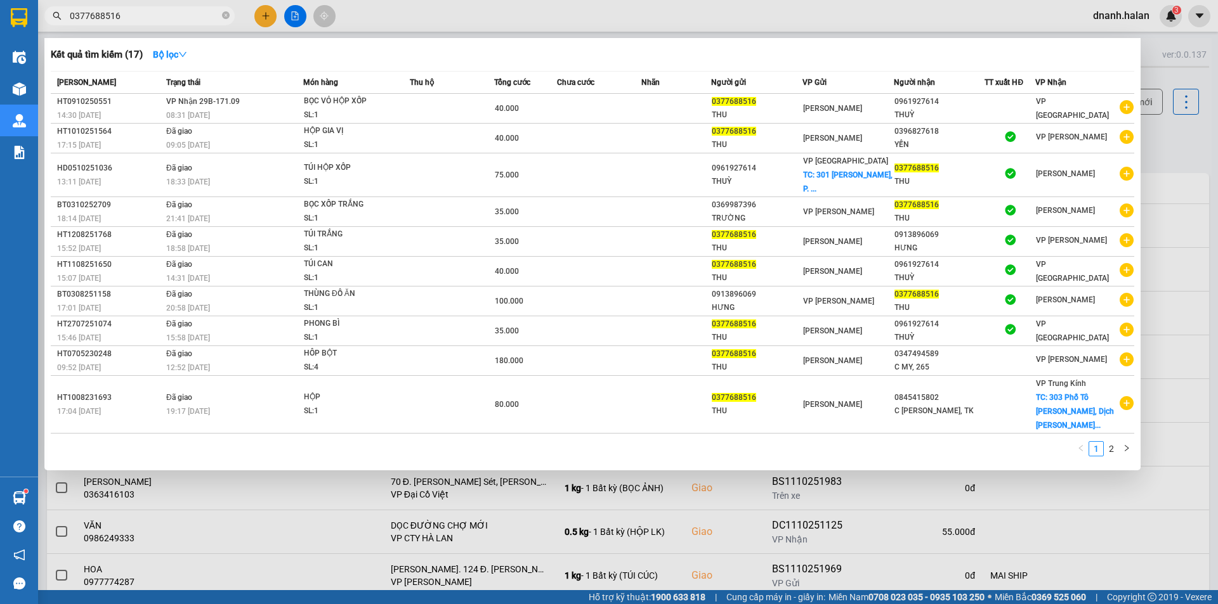
click at [155, 19] on input "0377688516" at bounding box center [145, 16] width 150 height 14
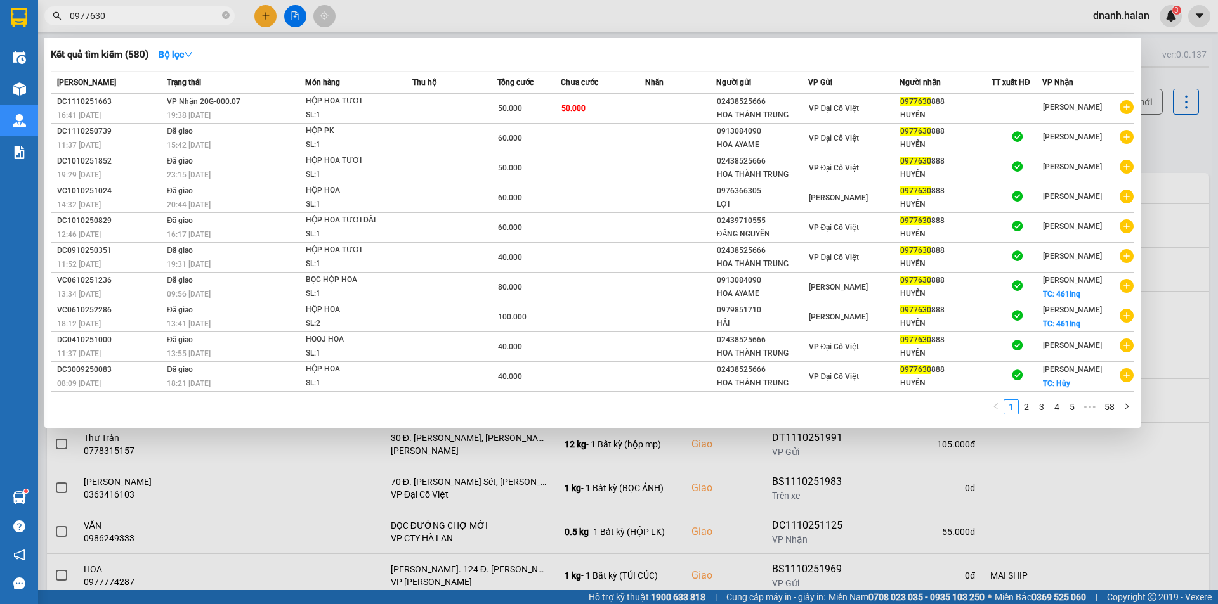
click at [1208, 160] on div at bounding box center [609, 302] width 1218 height 604
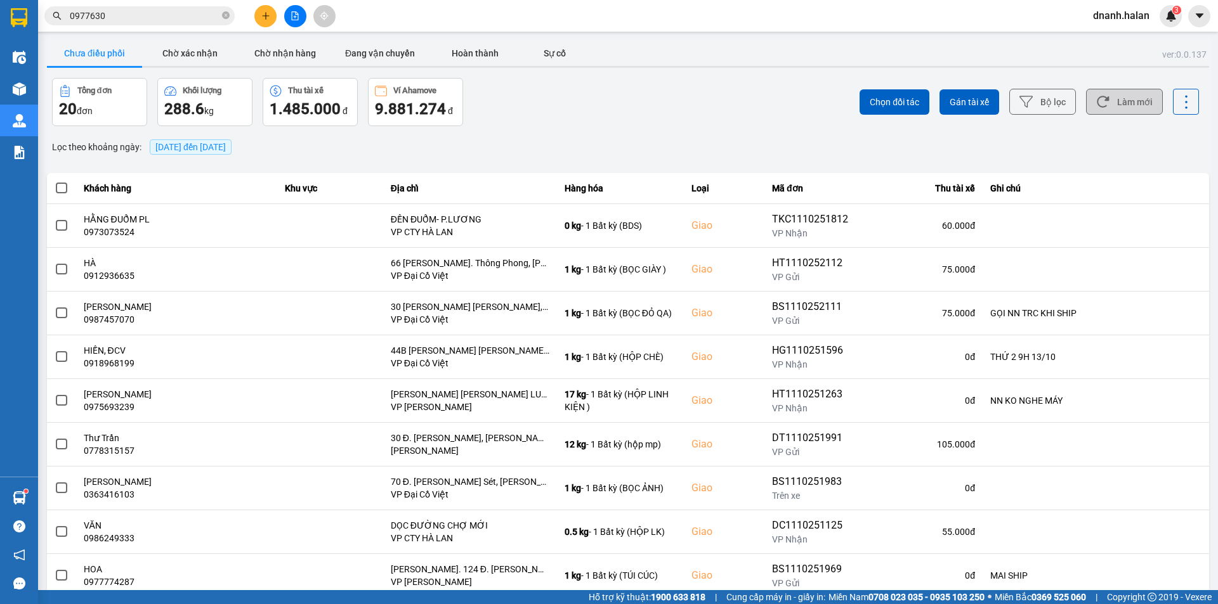
click at [1125, 93] on button "Làm mới" at bounding box center [1124, 102] width 77 height 26
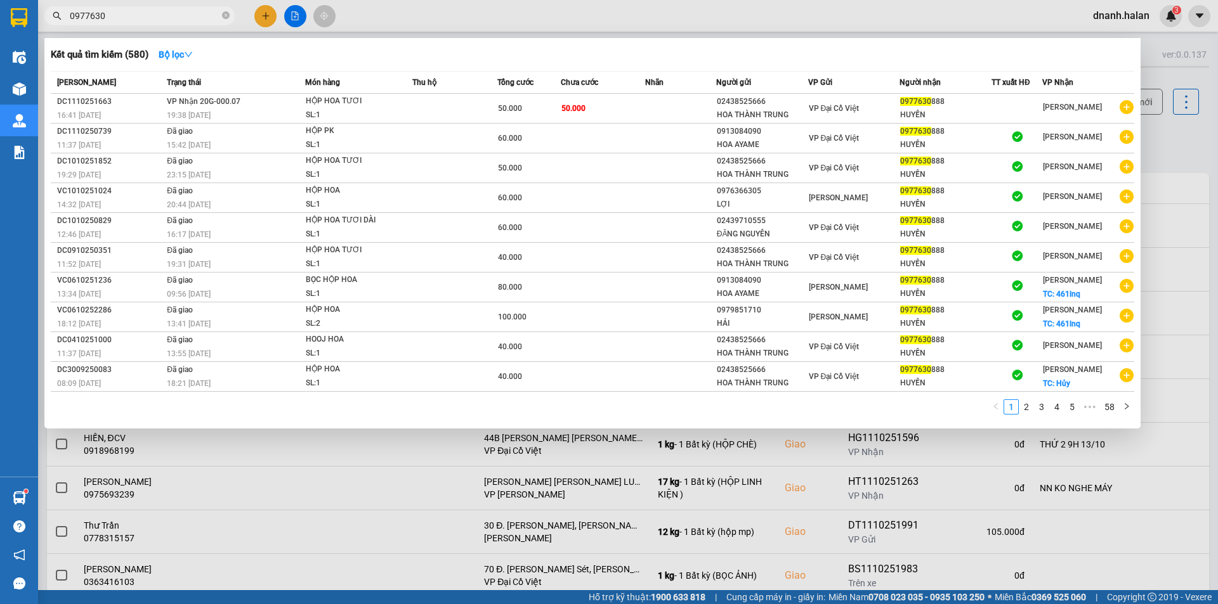
click at [160, 13] on input "0977630" at bounding box center [145, 16] width 150 height 14
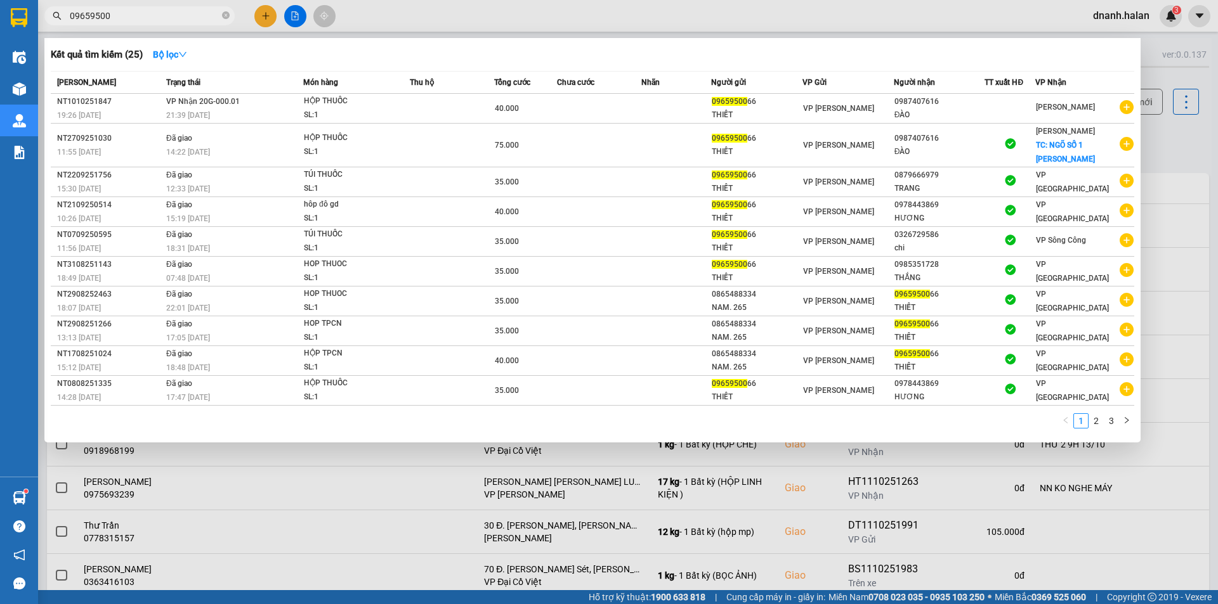
click at [1175, 152] on div at bounding box center [609, 302] width 1218 height 604
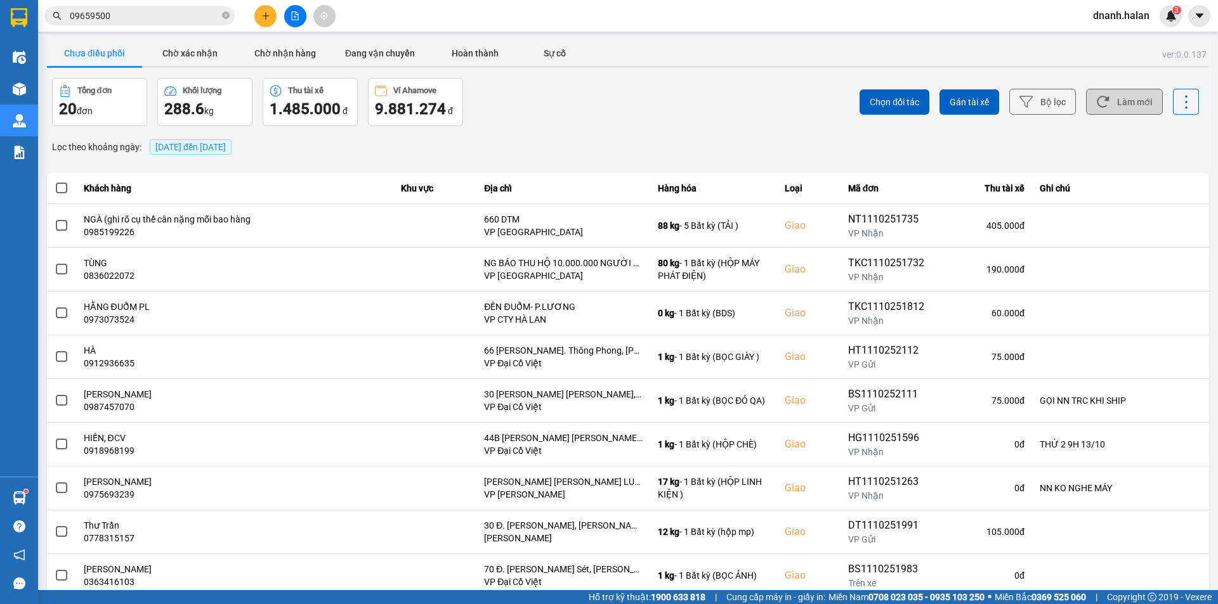
click at [1121, 101] on button "Làm mới" at bounding box center [1124, 102] width 77 height 26
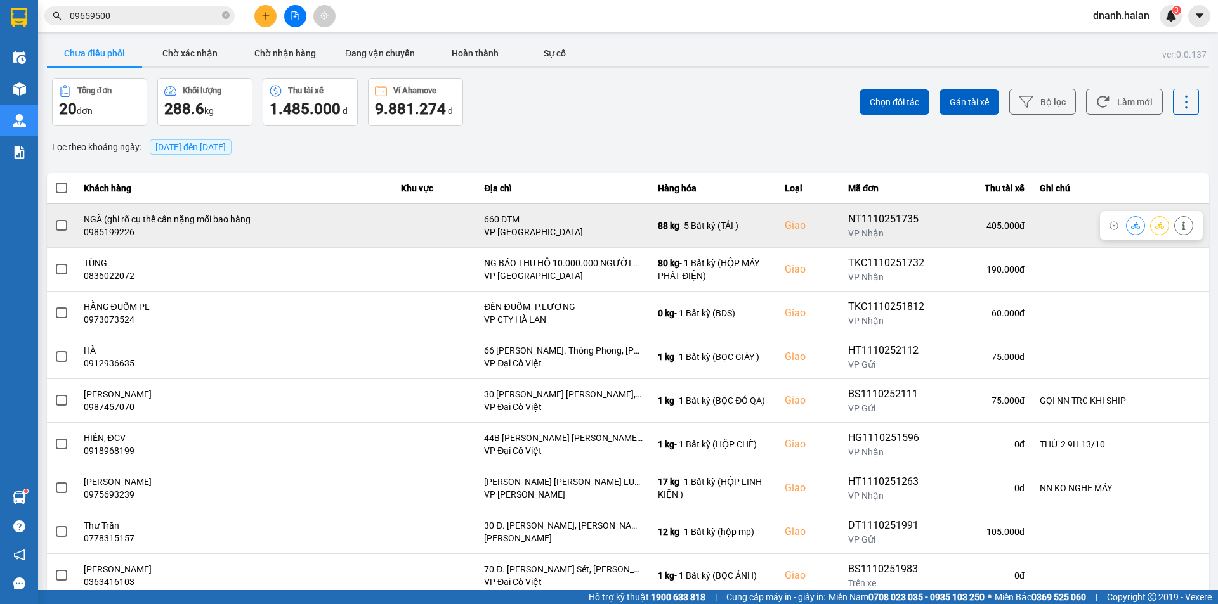
click at [889, 223] on div "NT1110251735" at bounding box center [888, 219] width 80 height 15
copy div "NT1110251735"
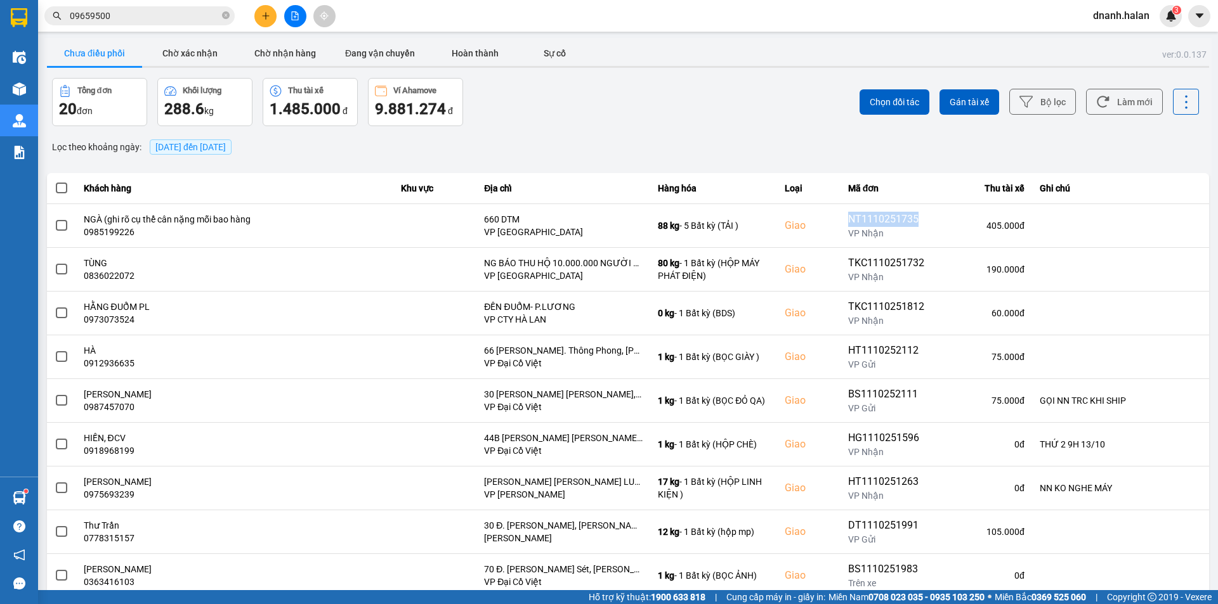
click at [160, 12] on input "09659500" at bounding box center [145, 16] width 150 height 14
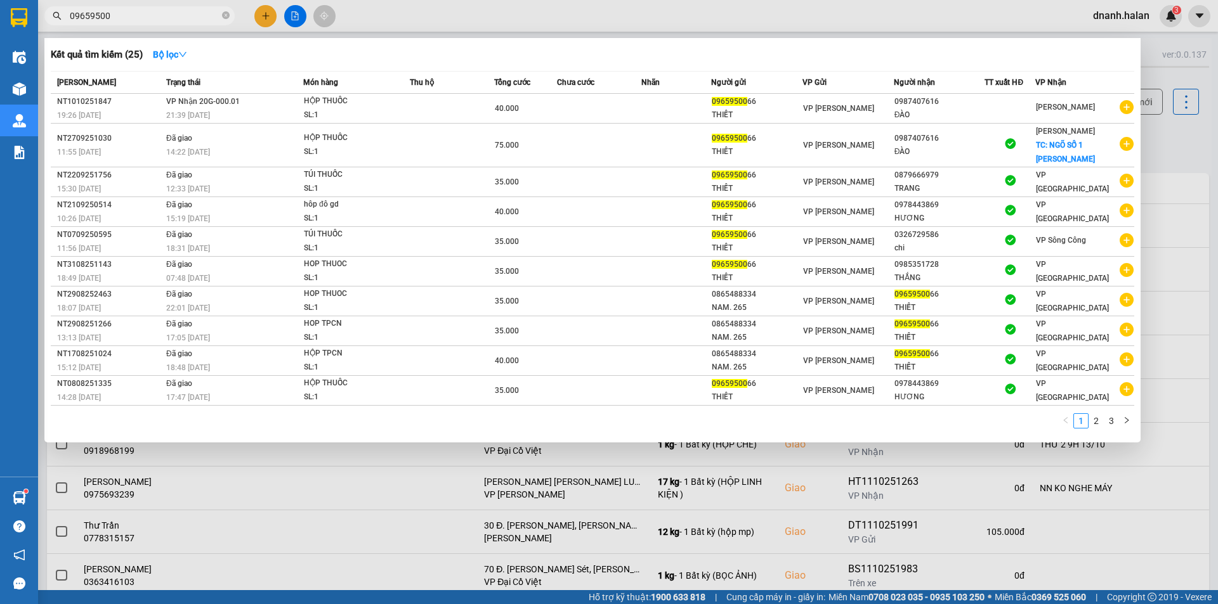
click at [160, 12] on input "09659500" at bounding box center [145, 16] width 150 height 14
paste input "NT1110251735"
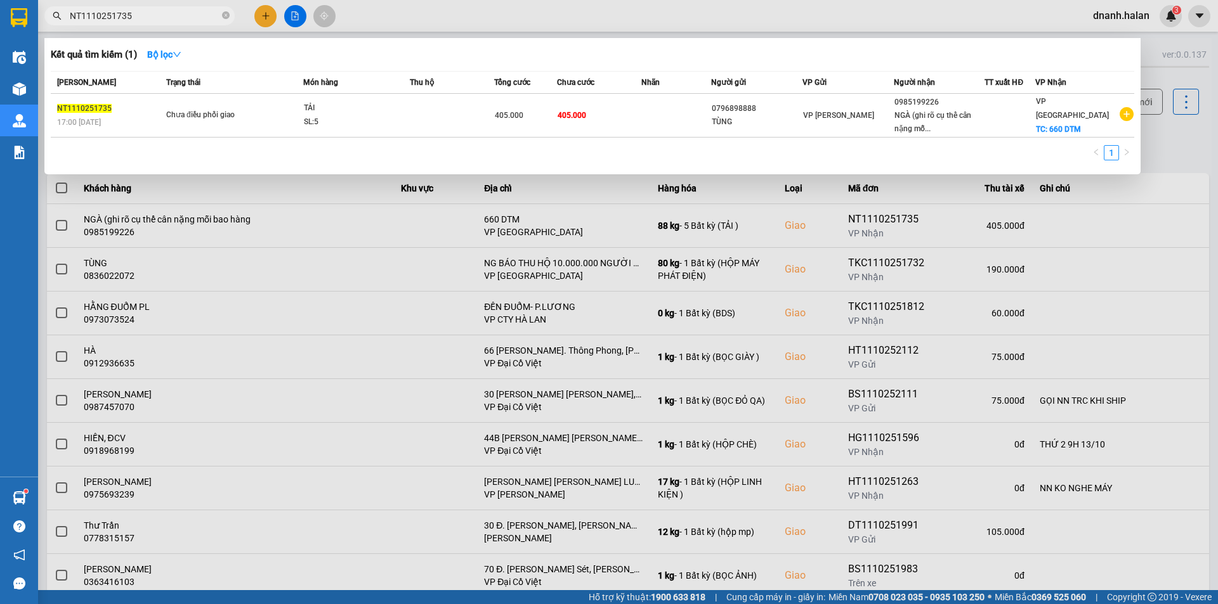
type input "NT1110251735"
click at [1163, 157] on div at bounding box center [609, 302] width 1218 height 604
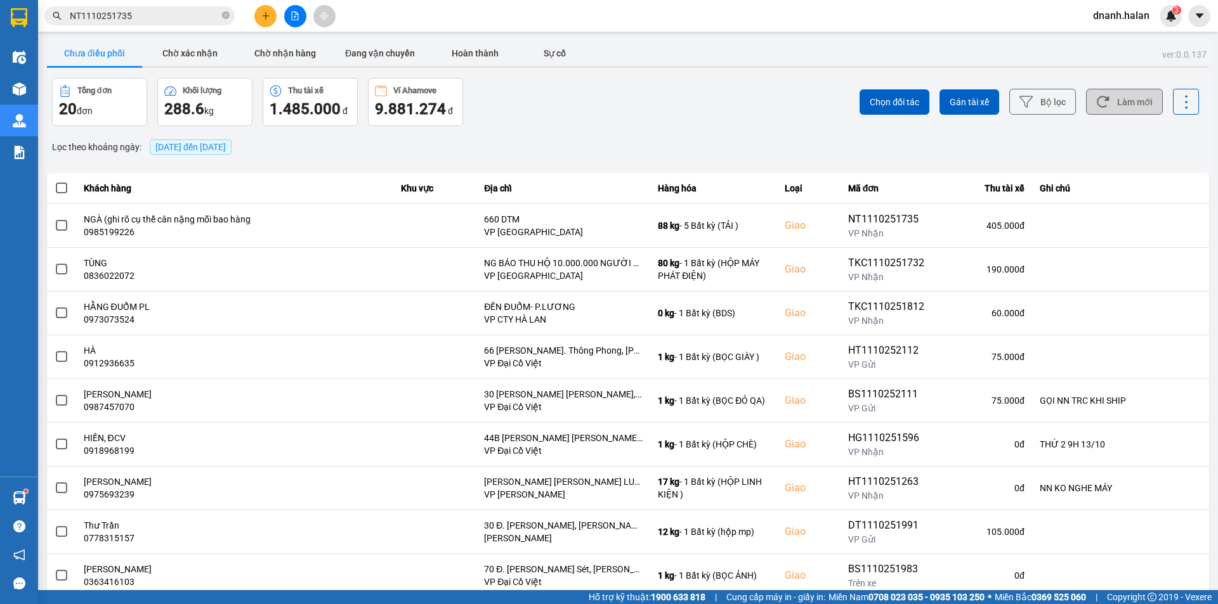
click at [1132, 103] on button "Làm mới" at bounding box center [1124, 102] width 77 height 26
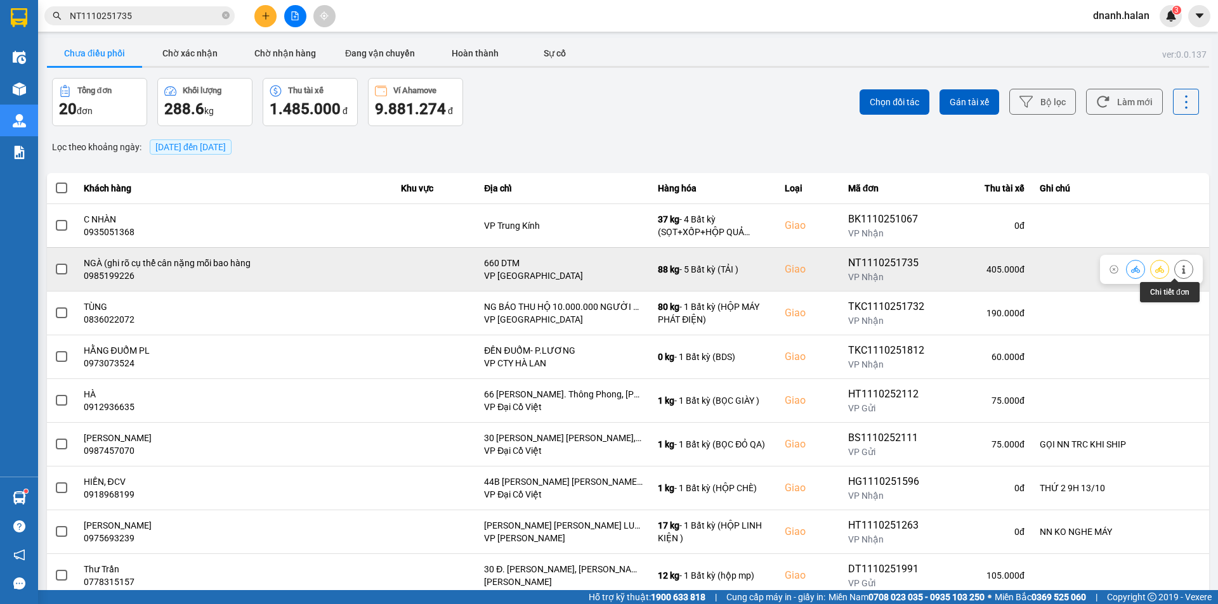
click at [1179, 271] on icon at bounding box center [1183, 269] width 9 height 9
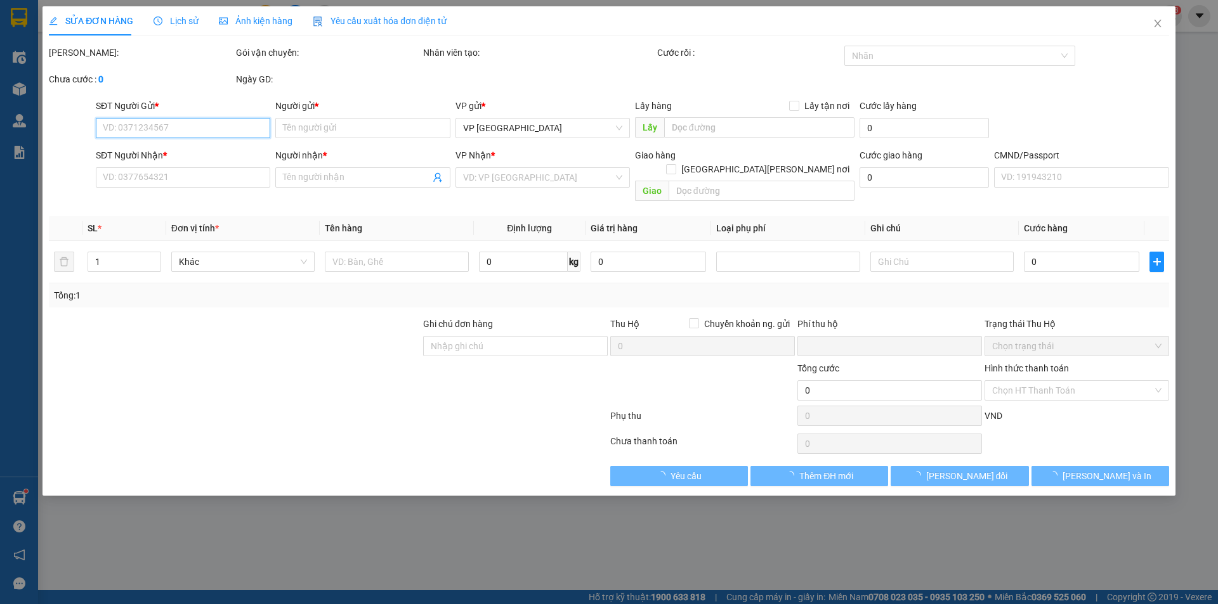
type input "0796898888"
type input "TÙNG"
type input "0985199226"
type input "NGÀ (ghi rõ cụ thể cân nặng mỗi bao hàng"
checkbox input "true"
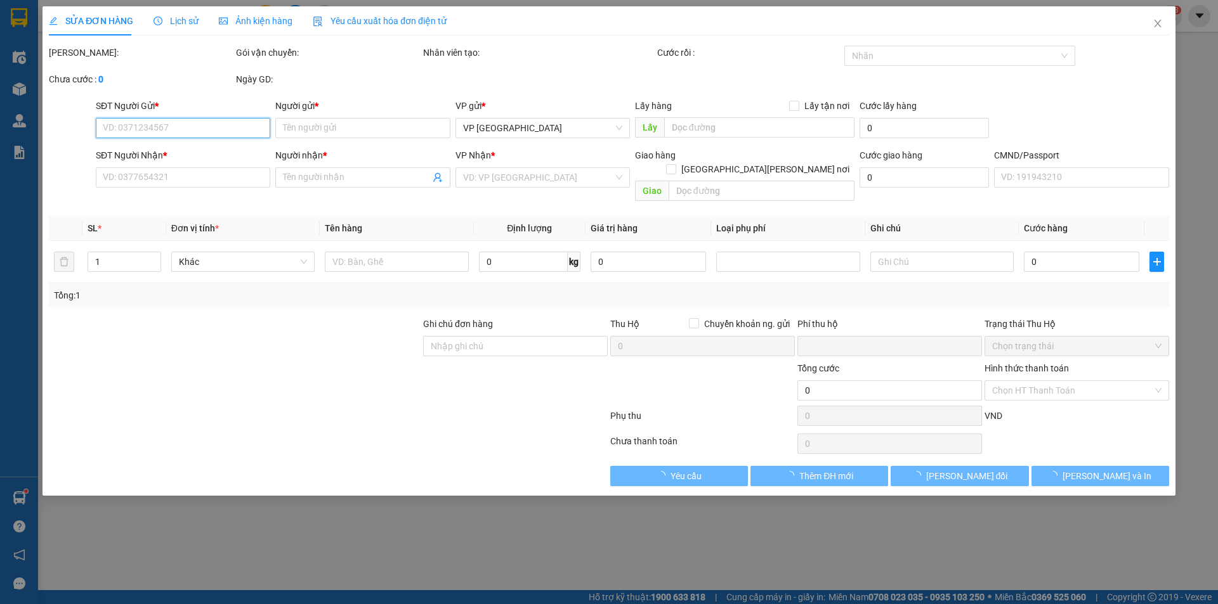
type input "660 DTM"
type input "0"
type input "405.000"
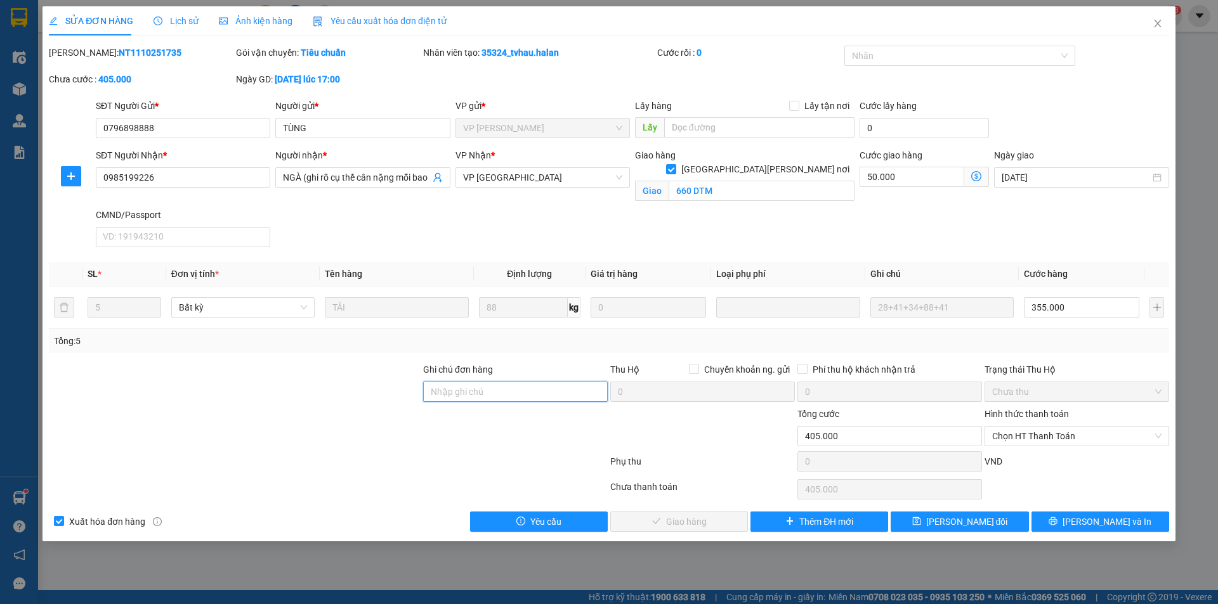
click at [534, 396] on input "Ghi chú đơn hàng" at bounding box center [515, 392] width 185 height 20
type input "kh lh lại thì ship"
click at [937, 528] on button "[PERSON_NAME] thay đổi" at bounding box center [959, 522] width 138 height 20
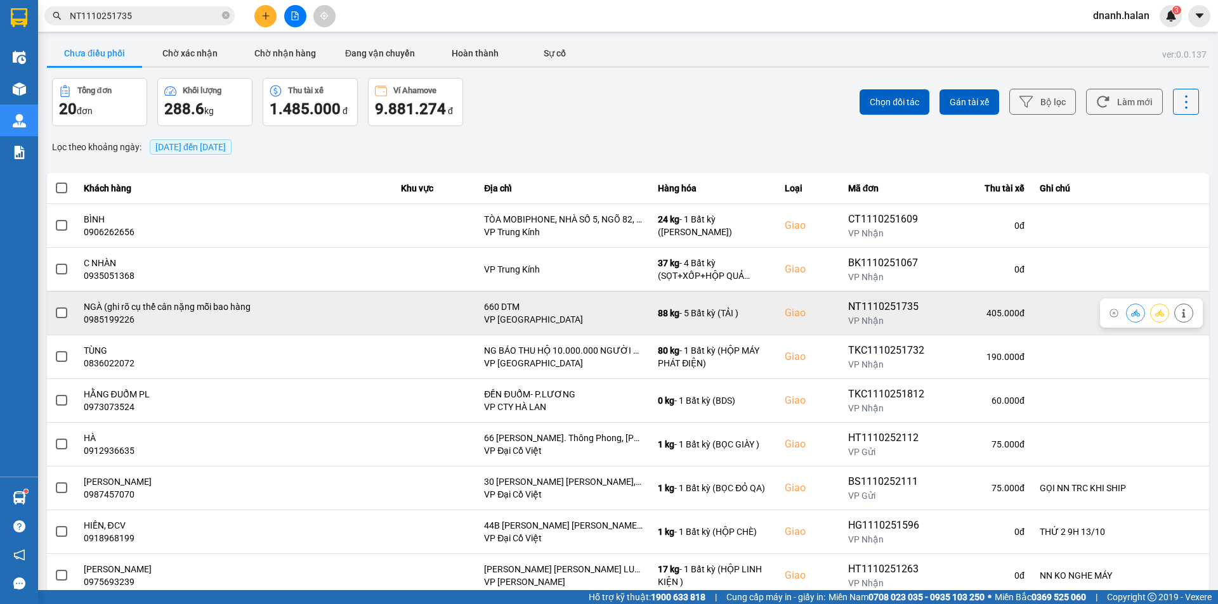
click at [66, 312] on span at bounding box center [61, 313] width 11 height 11
click at [55, 306] on input "checkbox" at bounding box center [55, 306] width 0 height 0
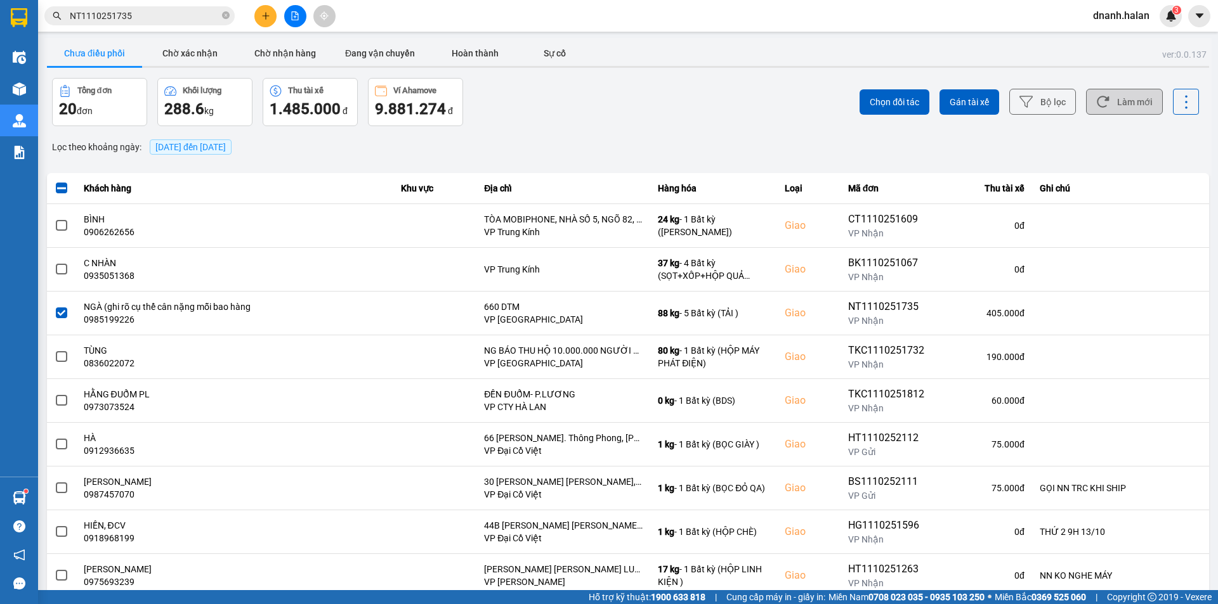
click at [1122, 100] on button "Làm mới" at bounding box center [1124, 102] width 77 height 26
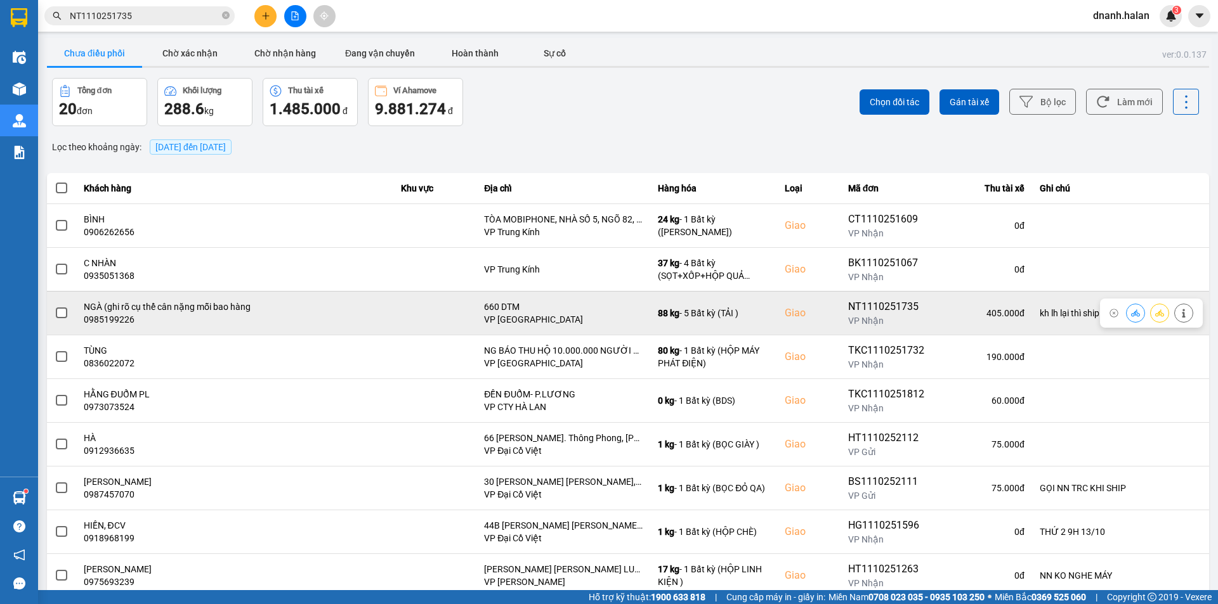
click at [62, 312] on span at bounding box center [61, 313] width 11 height 11
click at [55, 306] on input "checkbox" at bounding box center [55, 306] width 0 height 0
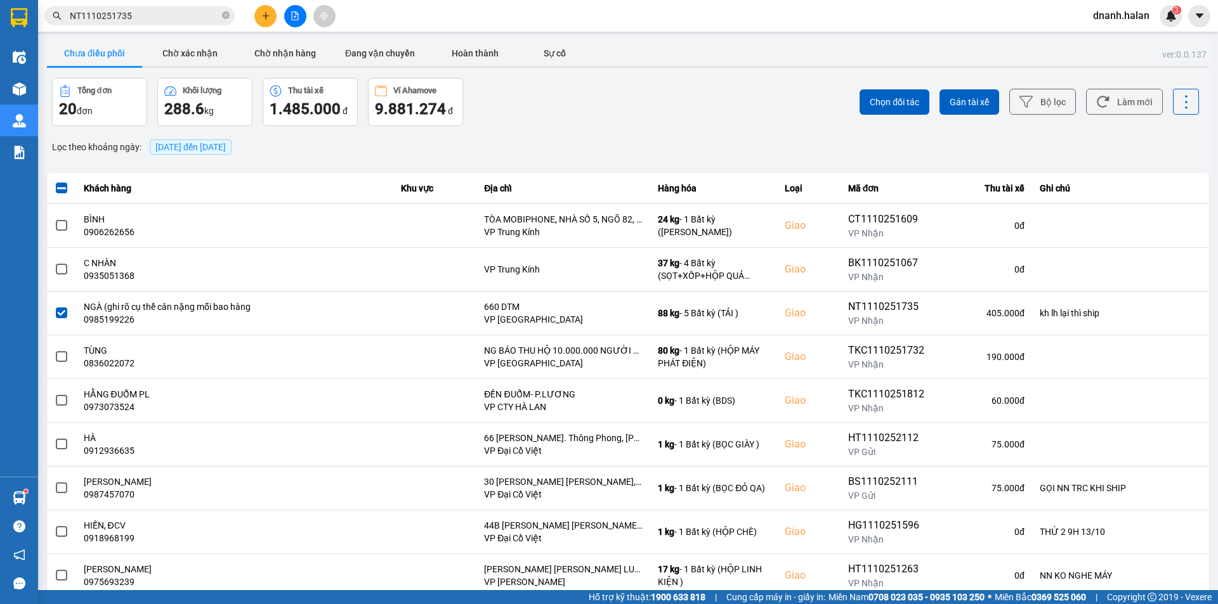
drag, startPoint x: 1108, startPoint y: 102, endPoint x: 1118, endPoint y: 86, distance: 19.4
click at [1111, 103] on button "Làm mới" at bounding box center [1124, 102] width 77 height 26
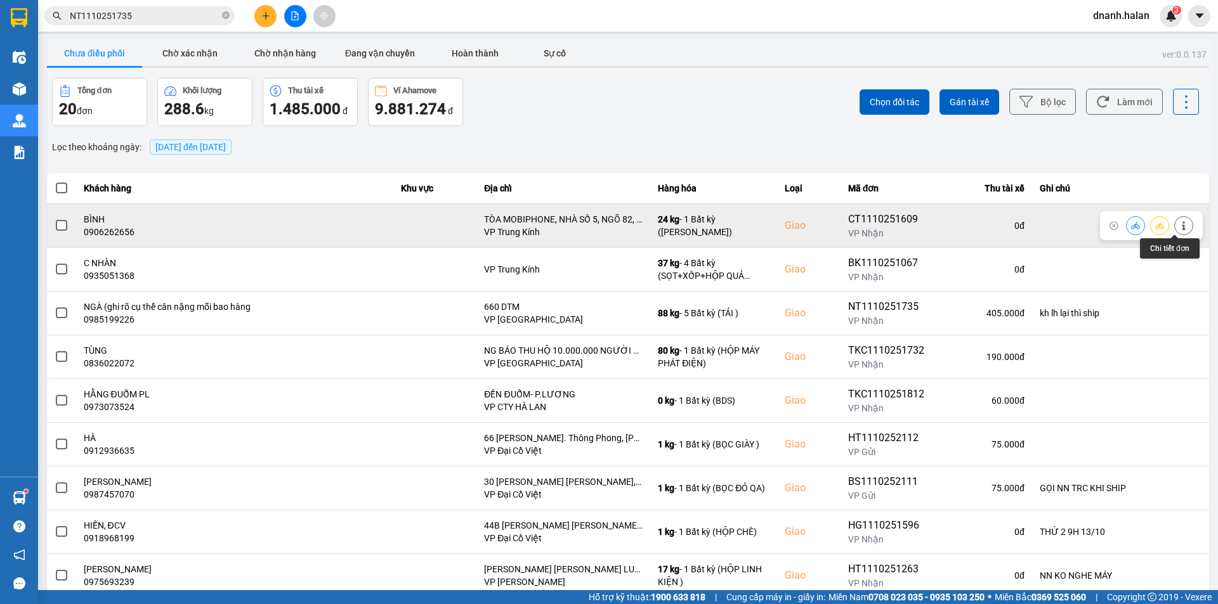
click at [1178, 227] on button at bounding box center [1184, 225] width 18 height 22
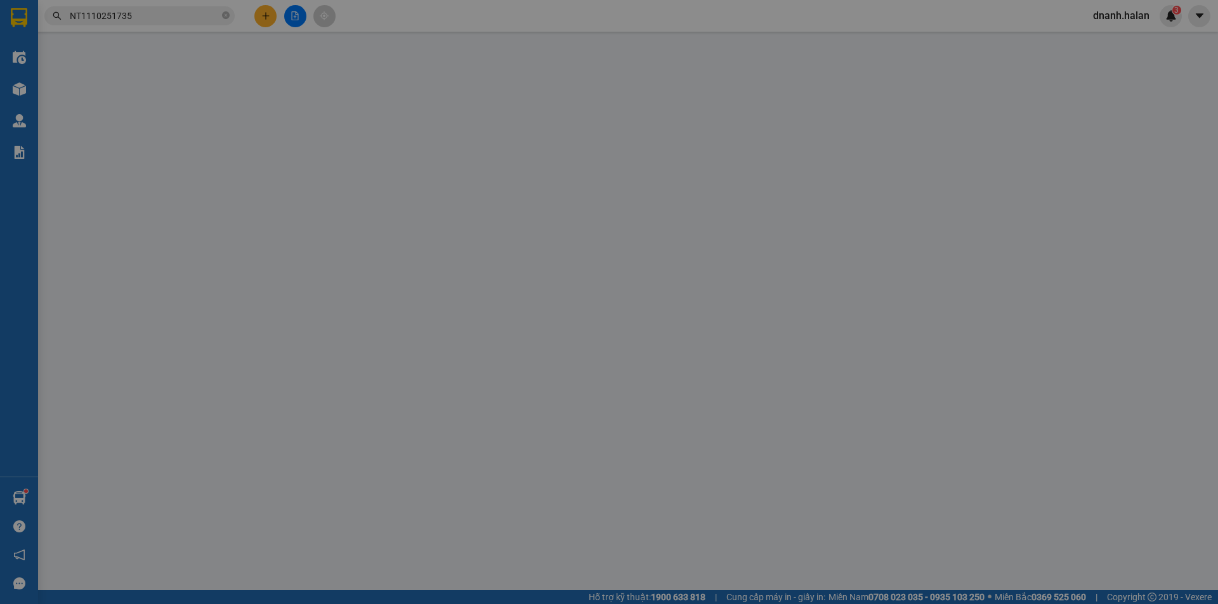
type input "0943129793"
type input "TUẤN"
type input "0906262656"
type input "BÌNH"
checkbox input "true"
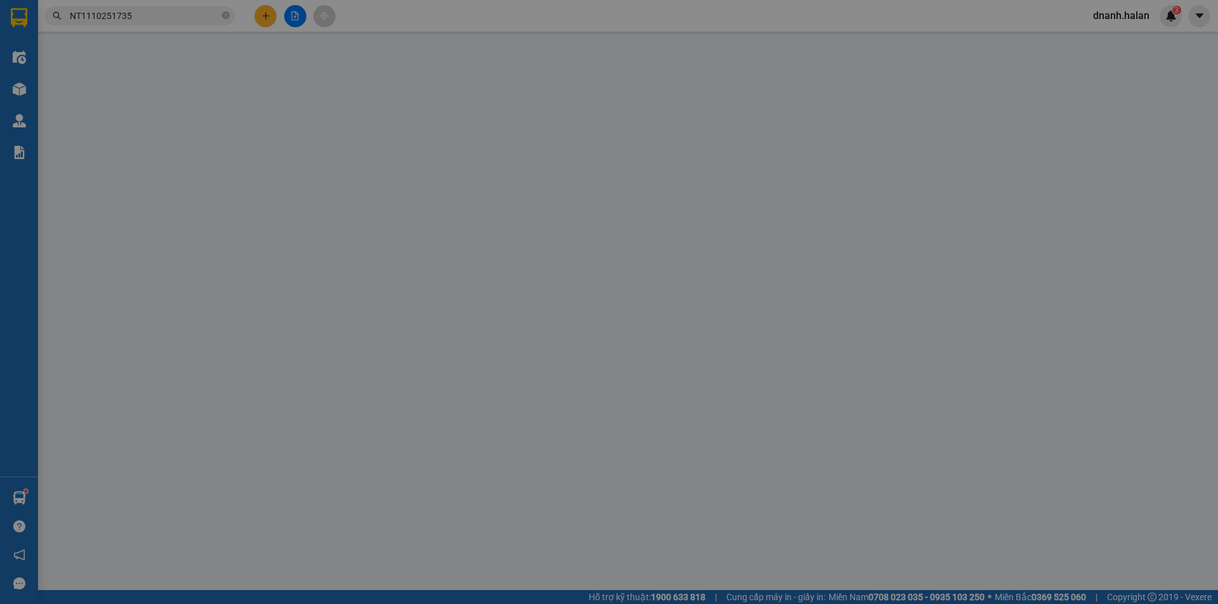
type input "TÒA MOBIPHONE, NHÀ SỐ 5, NGÕ 82, DUY TÂN, [GEOGRAPHIC_DATA]"
type input "0"
type input "110.000"
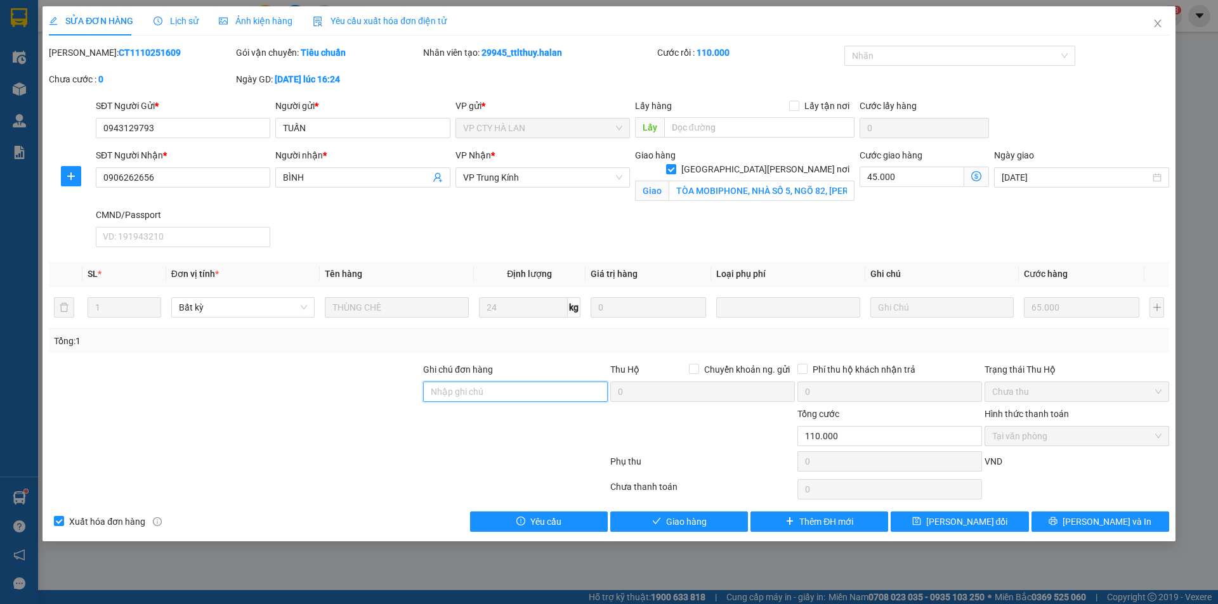
click at [522, 396] on input "Ghi chú đơn hàng" at bounding box center [515, 392] width 185 height 20
type input "NN KO NGHE MÁY"
click at [927, 519] on button "[PERSON_NAME] thay đổi" at bounding box center [959, 522] width 138 height 20
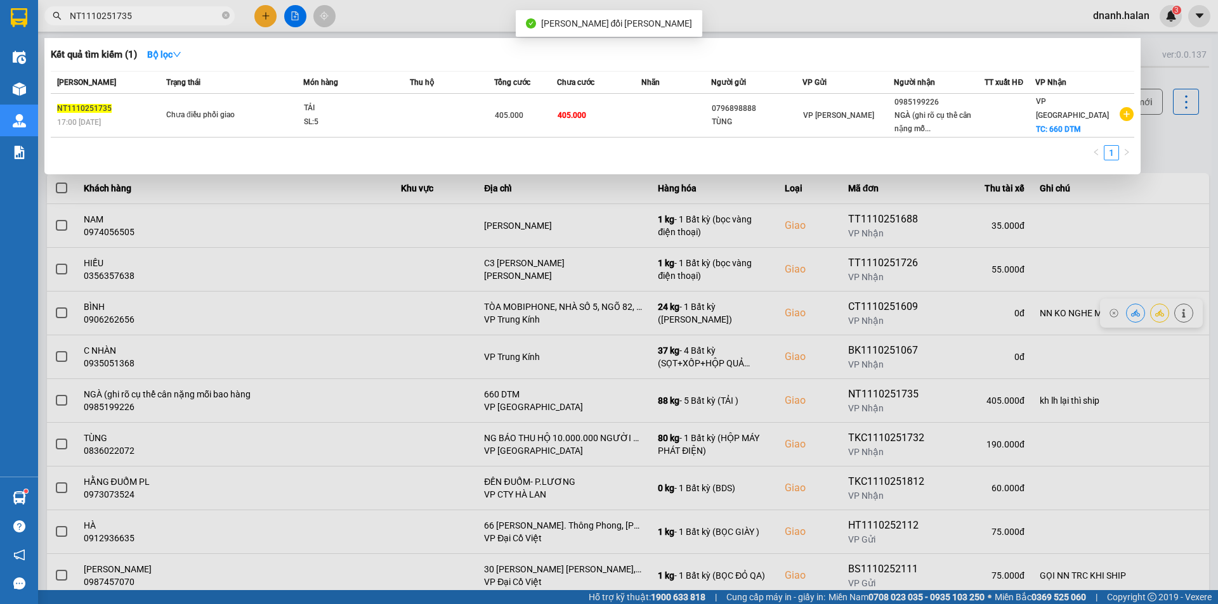
click at [164, 19] on input "NT1110251735" at bounding box center [145, 16] width 150 height 14
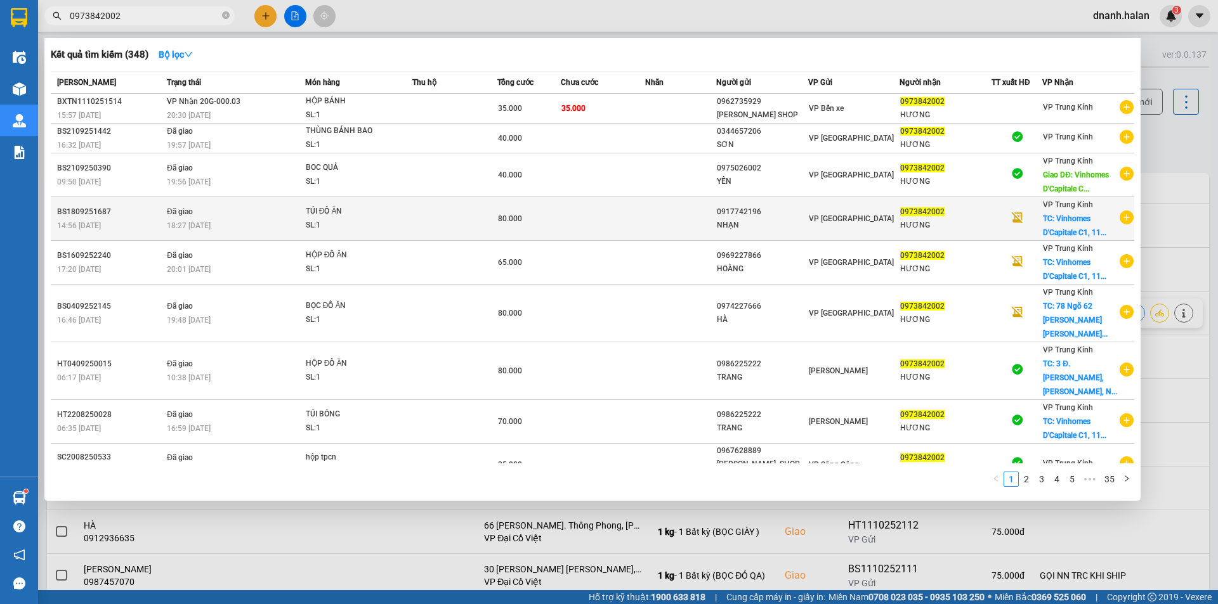
type input "0973842002"
click at [958, 216] on div "0973842002" at bounding box center [945, 211] width 91 height 13
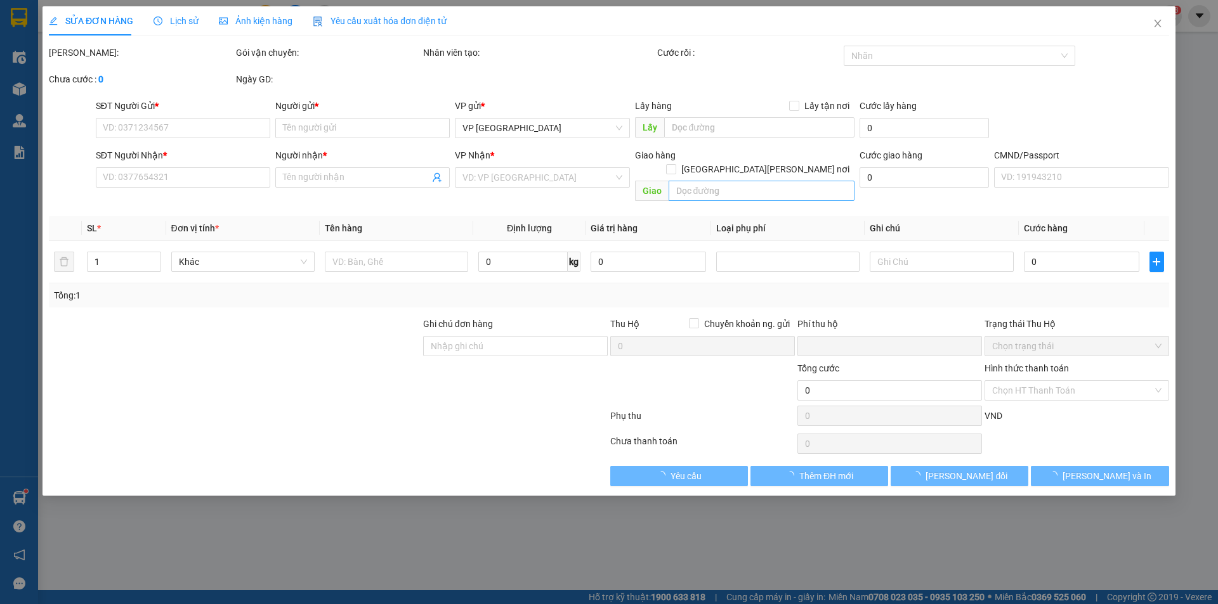
type input "0917742196"
type input "NHẠN"
type input "0973842002"
type input "HƯƠNG"
checkbox input "true"
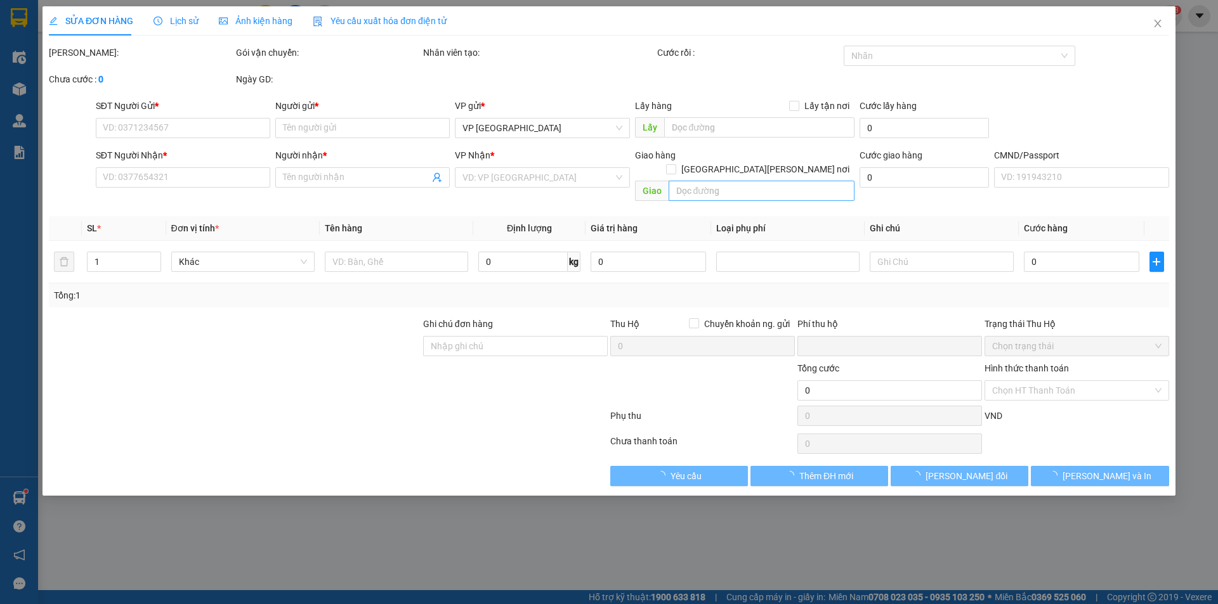
type input "Vinhomes D'Capitale C1, 119 Đường Trần Duy Hưng, Trung Hoà, Cầu Giấy, Hà Nội"
type input "40.000"
type input "0"
type input "80.000"
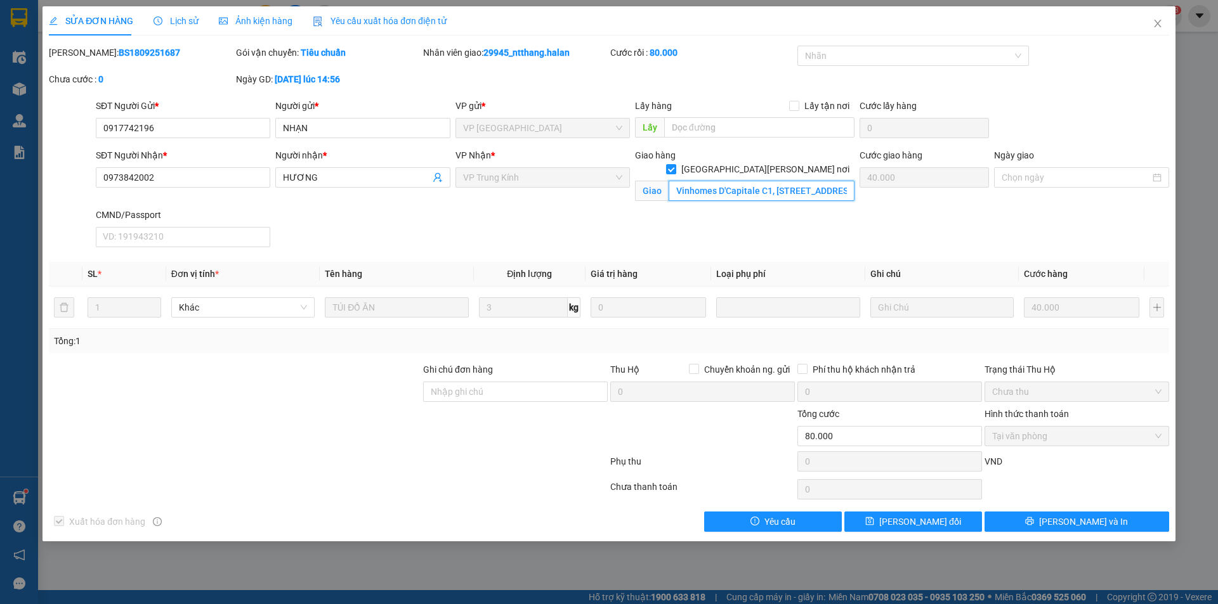
click at [715, 181] on input "Vinhomes D'Capitale C1, 119 Đường Trần Duy Hưng, Trung Hoà, Cầu Giấy, Hà Nội" at bounding box center [762, 191] width 186 height 20
drag, startPoint x: 1149, startPoint y: 24, endPoint x: 1168, endPoint y: 14, distance: 21.6
click at [1150, 24] on span "Close" at bounding box center [1158, 24] width 36 height 36
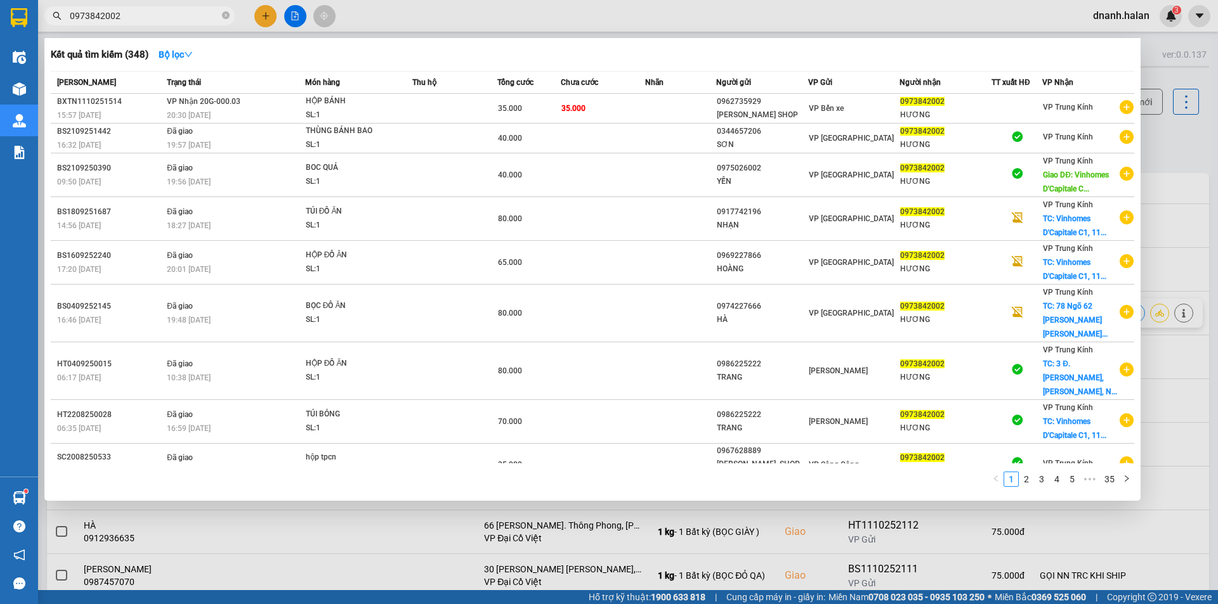
click at [157, 15] on input "0973842002" at bounding box center [145, 16] width 150 height 14
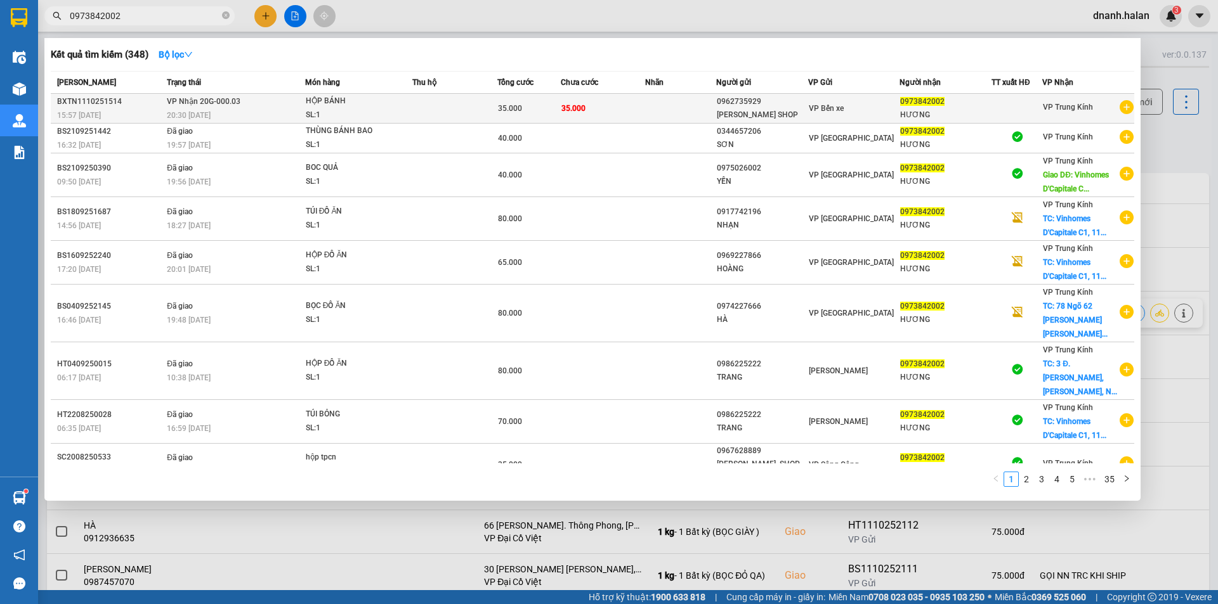
click at [353, 113] on div "SL: 1" at bounding box center [353, 115] width 95 height 14
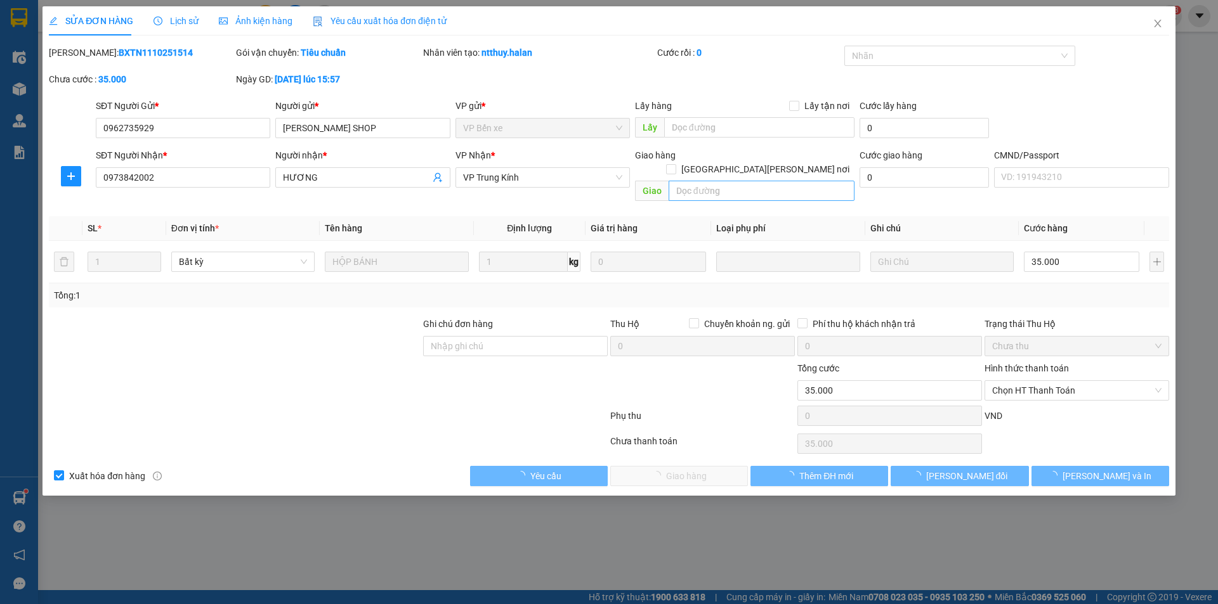
type input "0962735929"
type input "LÊ THU SHOP"
type input "0973842002"
type input "HƯƠNG"
type input "0"
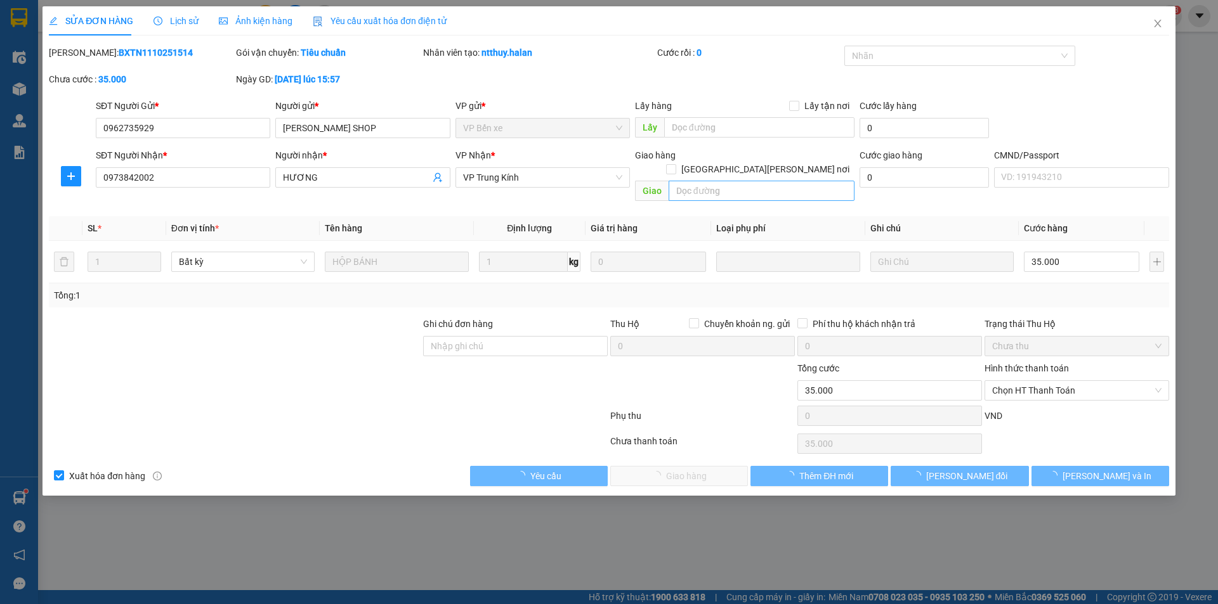
type input "35.000"
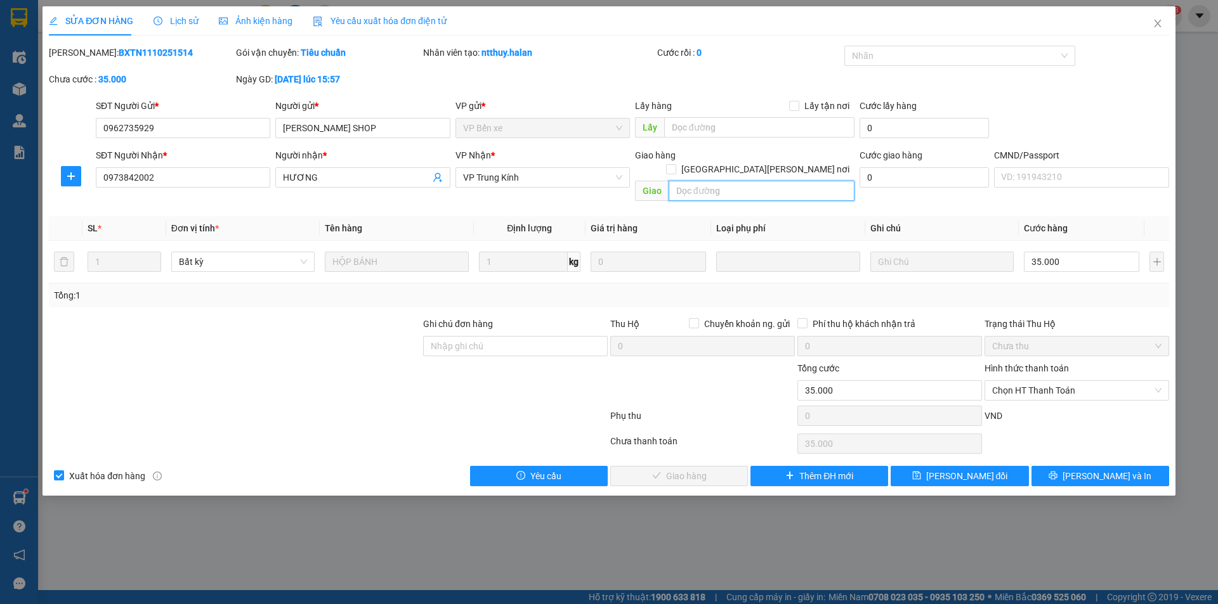
click at [733, 181] on input "text" at bounding box center [762, 191] width 186 height 20
paste input "Vinhomes D'Capitale C1, 119 Đường Trần Duy Hưng, Trung Hoà, Cầu Giấy, Hà Nội"
type input "Vinhomes D'Capitale C1, 119 Đường Trần Duy Hưng, Trung Hoà, Cầu Giấy, Hà Nội"
click at [675, 164] on input "[GEOGRAPHIC_DATA] tận nơi" at bounding box center [670, 168] width 9 height 9
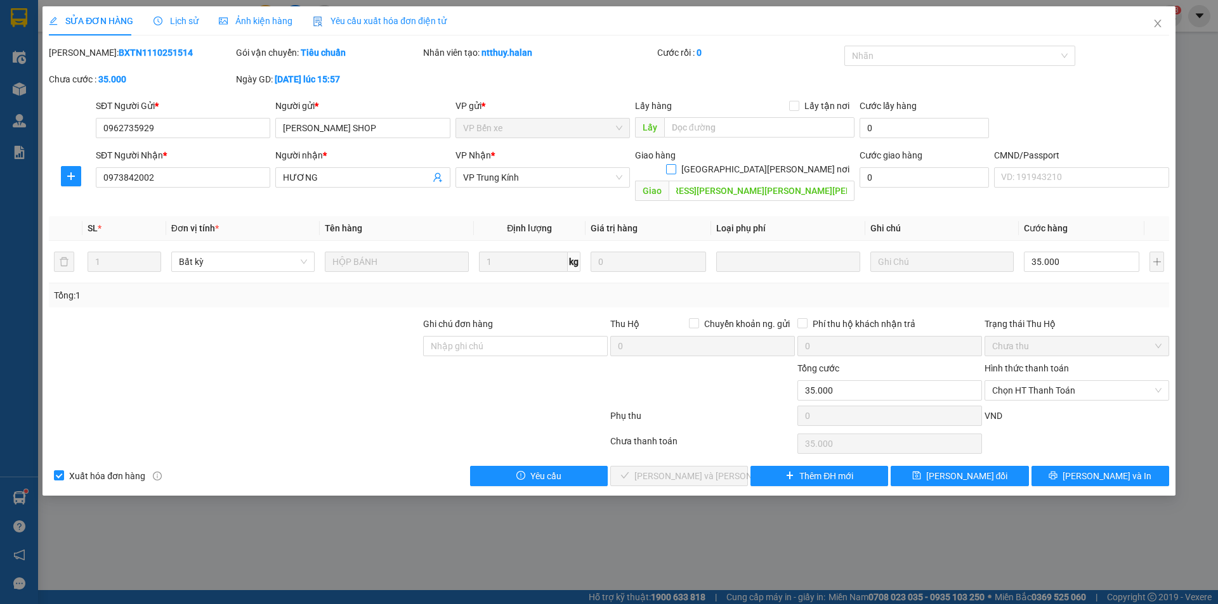
checkbox input "true"
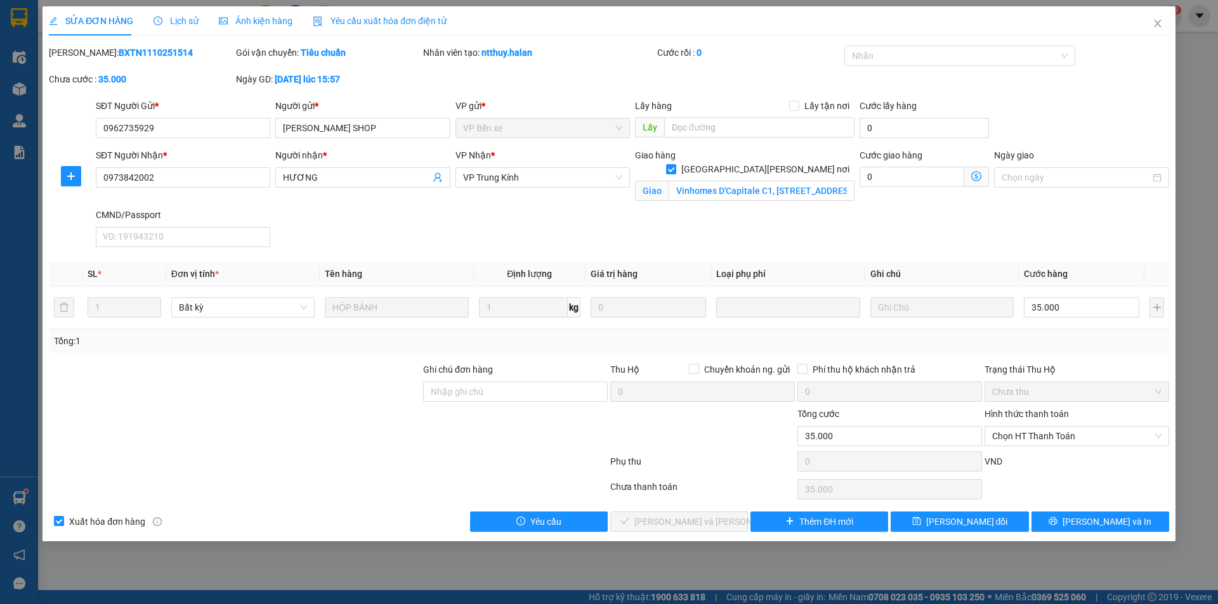
click at [970, 176] on span at bounding box center [976, 177] width 25 height 20
click at [972, 176] on icon "dollar-circle" at bounding box center [976, 176] width 10 height 10
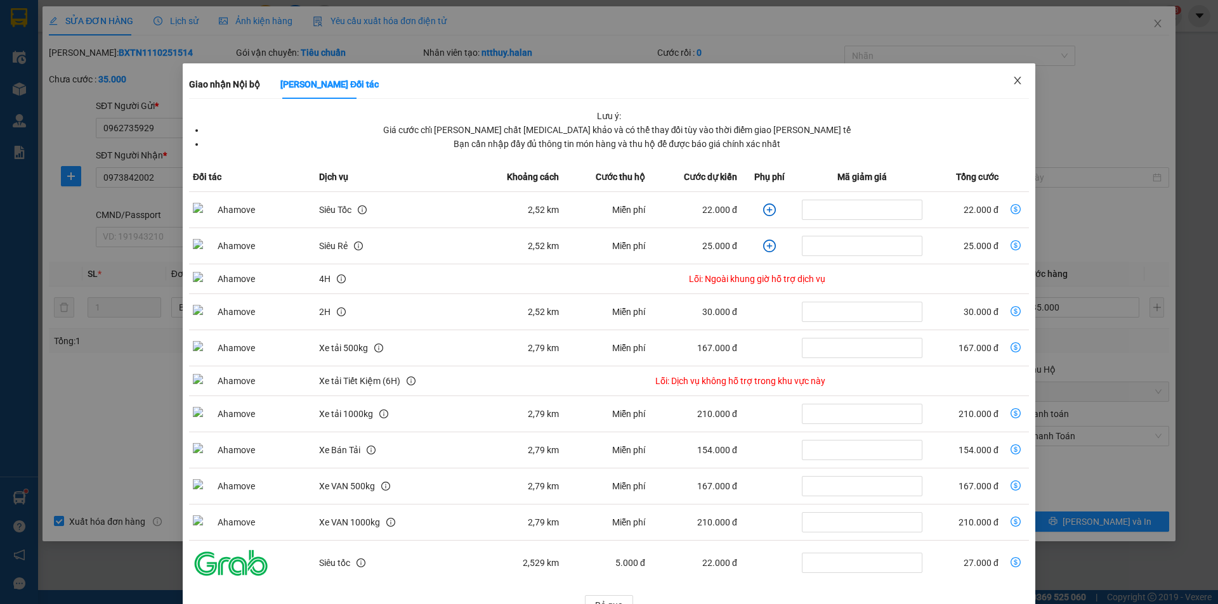
click at [1015, 79] on span "Close" at bounding box center [1018, 81] width 36 height 36
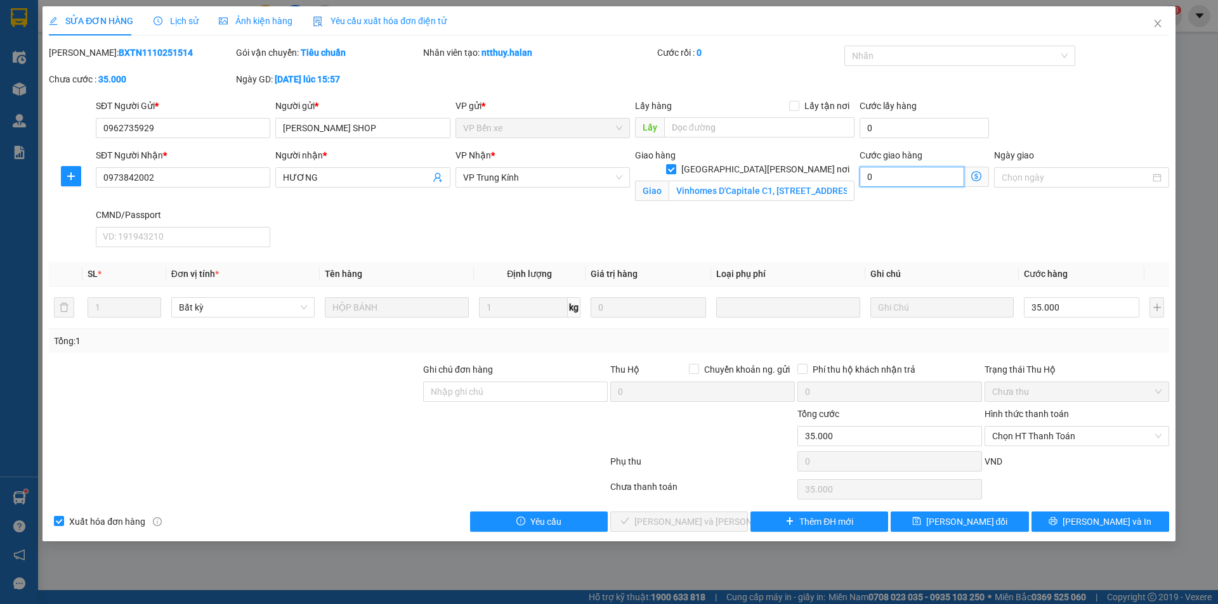
click at [906, 176] on input "0" at bounding box center [911, 177] width 105 height 20
type input "35.003"
type input "3"
type input "35.030"
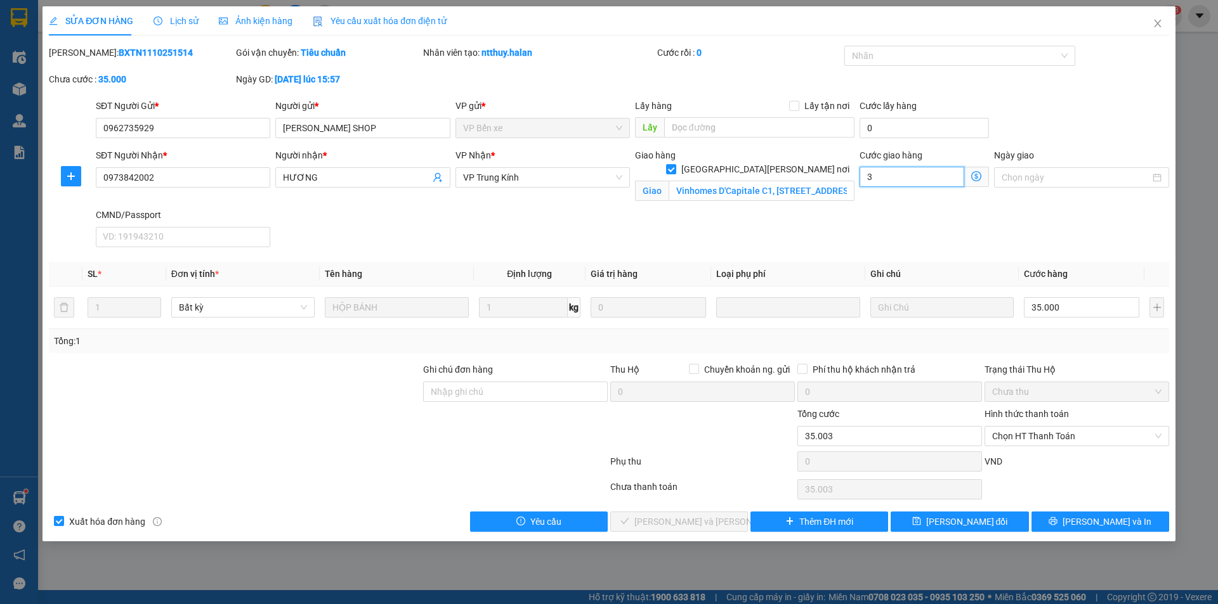
type input "35.030"
type input "30"
type input "65.000"
type input "30.000"
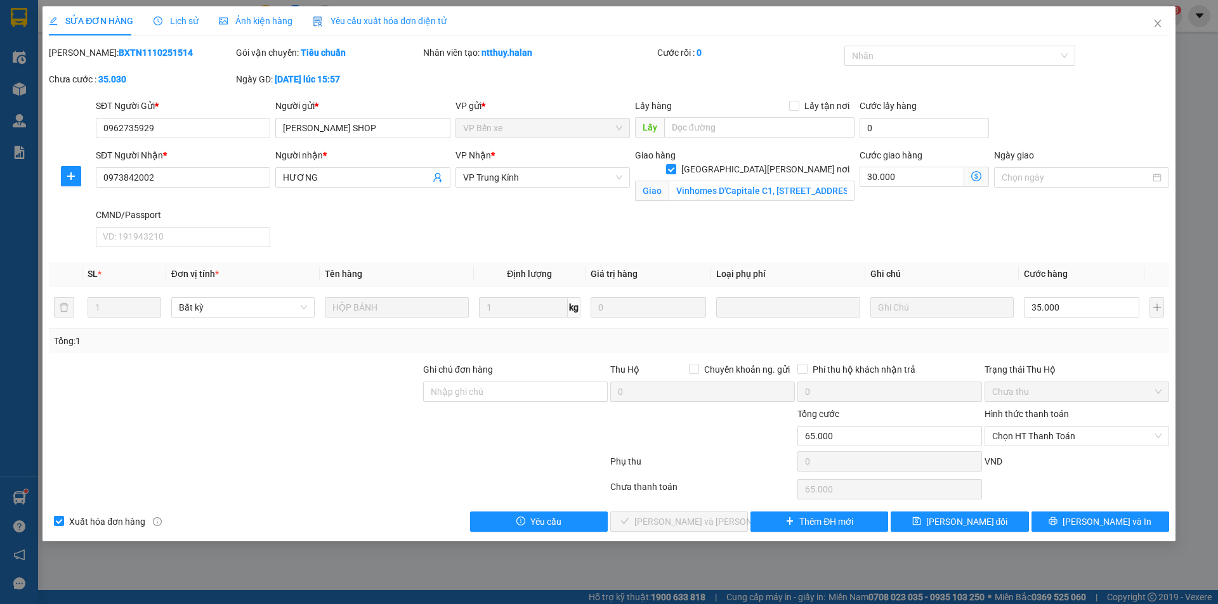
click at [832, 221] on div "SĐT Người Nhận * 0973842002 Người nhận * HƯƠNG VP Nhận * VP Trung Kính Giao hàn…" at bounding box center [632, 200] width 1078 height 104
click at [944, 521] on span "[PERSON_NAME] thay đổi" at bounding box center [967, 522] width 82 height 14
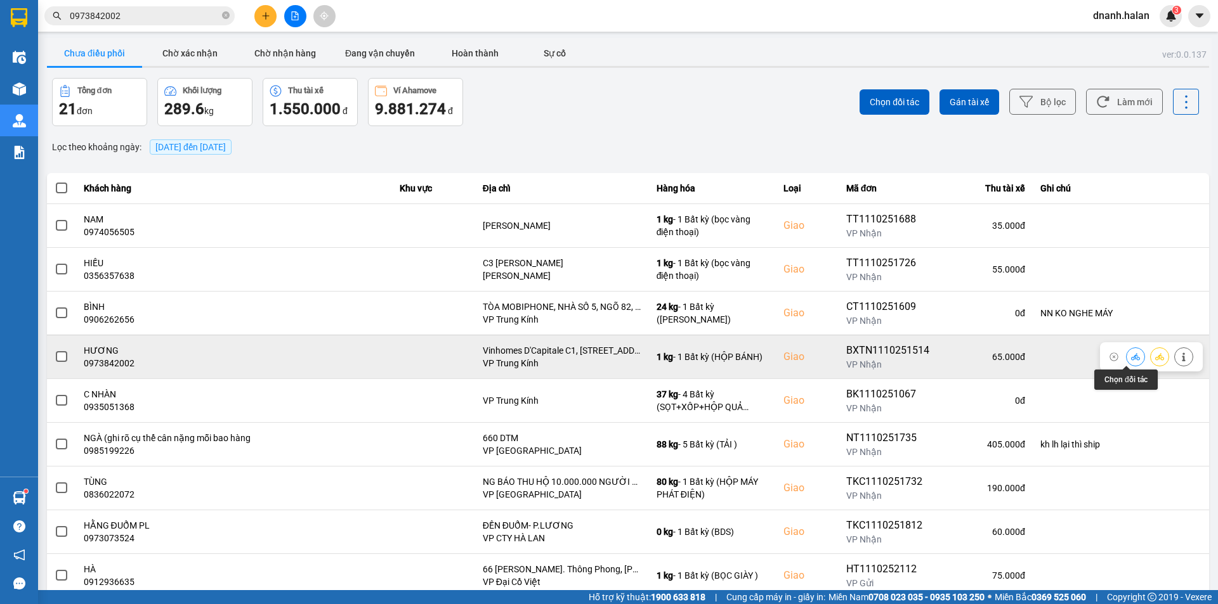
click at [1131, 357] on icon at bounding box center [1135, 357] width 9 height 9
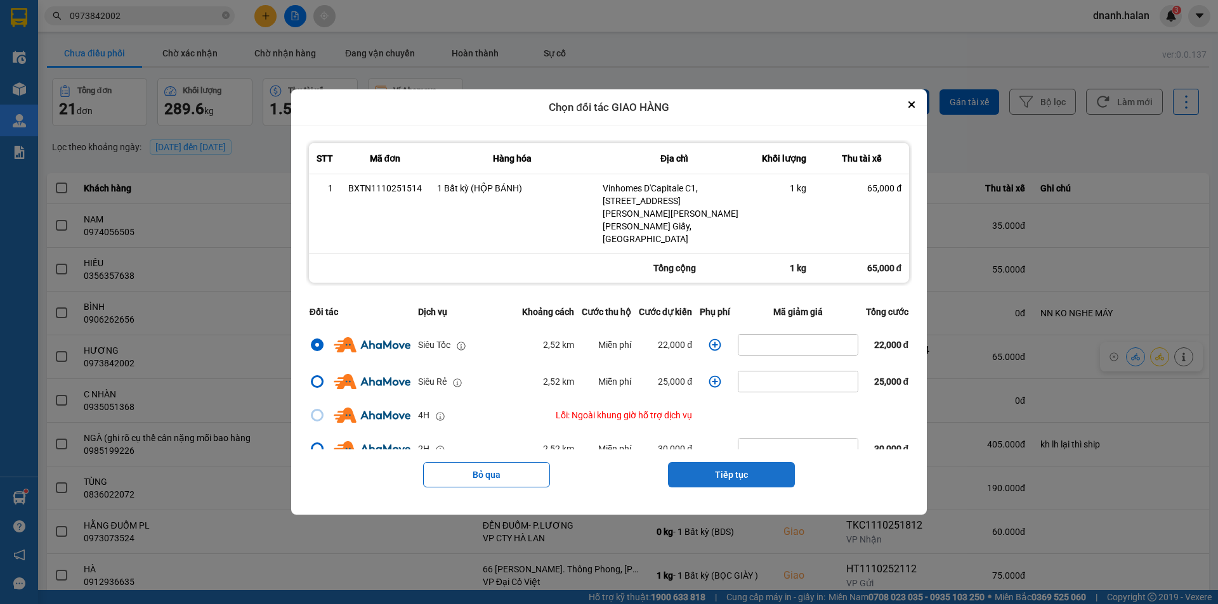
click at [721, 462] on button "Tiếp tục" at bounding box center [731, 474] width 127 height 25
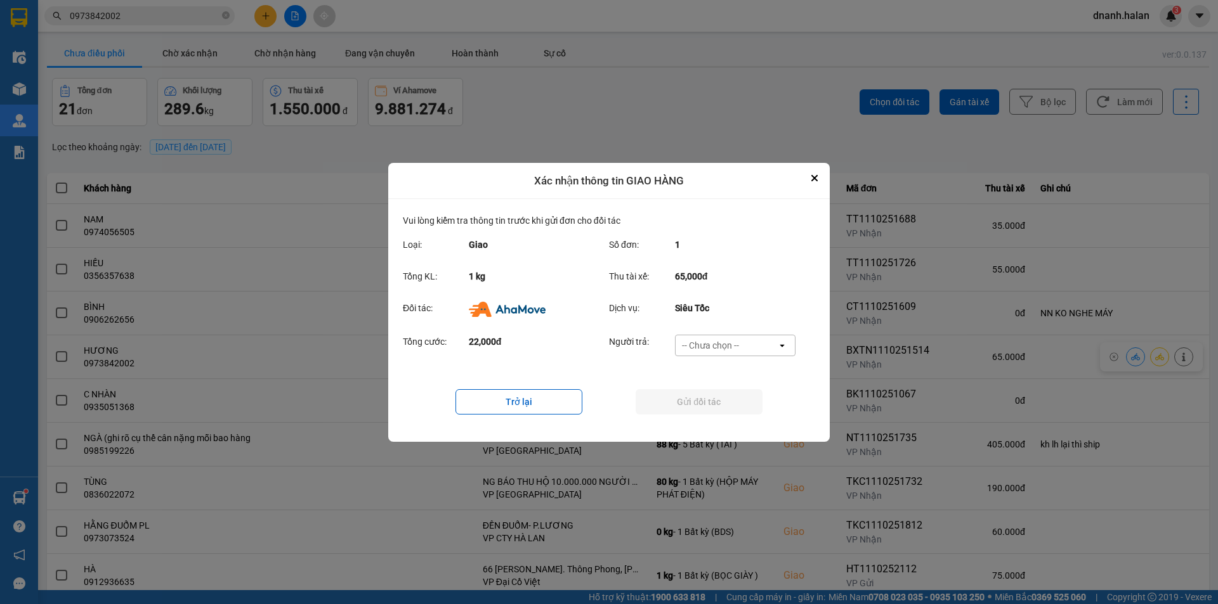
click at [722, 348] on div "-- Chưa chọn --" at bounding box center [710, 345] width 57 height 13
click at [721, 408] on div "Ví Ahamove" at bounding box center [734, 418] width 121 height 23
click at [700, 408] on button "Gửi đối tác" at bounding box center [699, 401] width 127 height 25
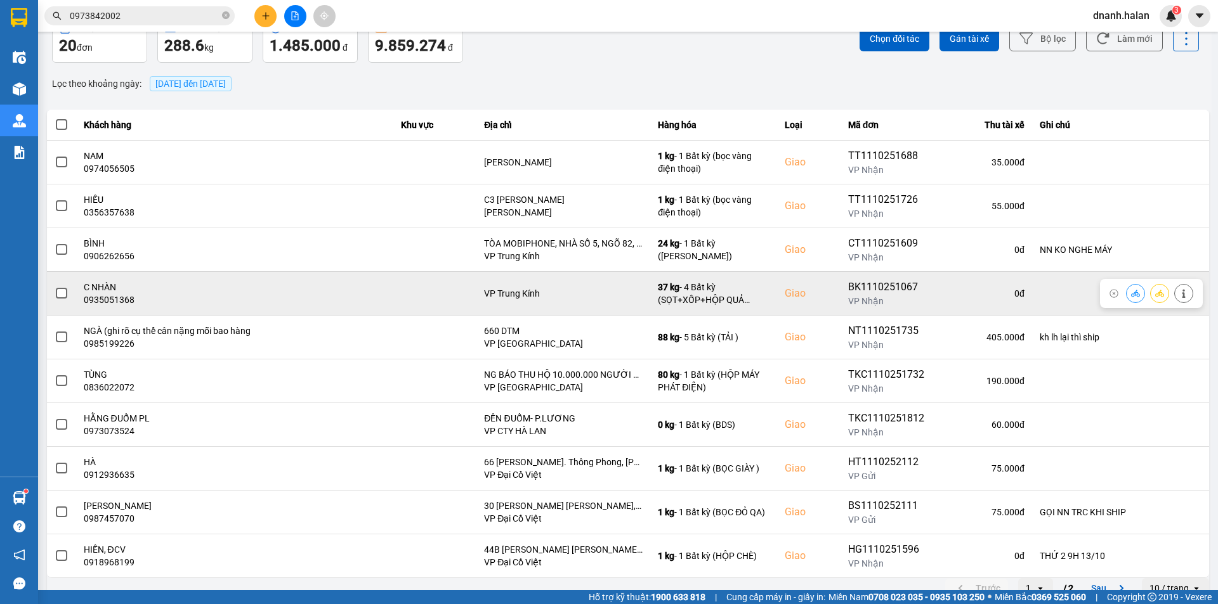
scroll to position [81, 0]
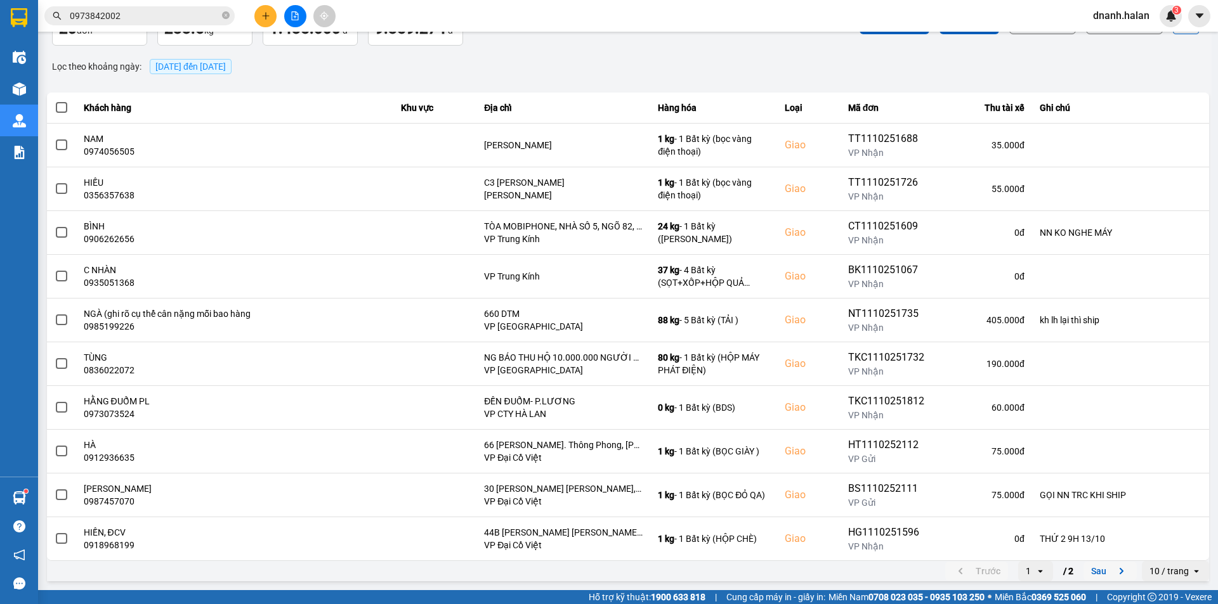
click at [1101, 575] on button "Sau" at bounding box center [1109, 571] width 53 height 19
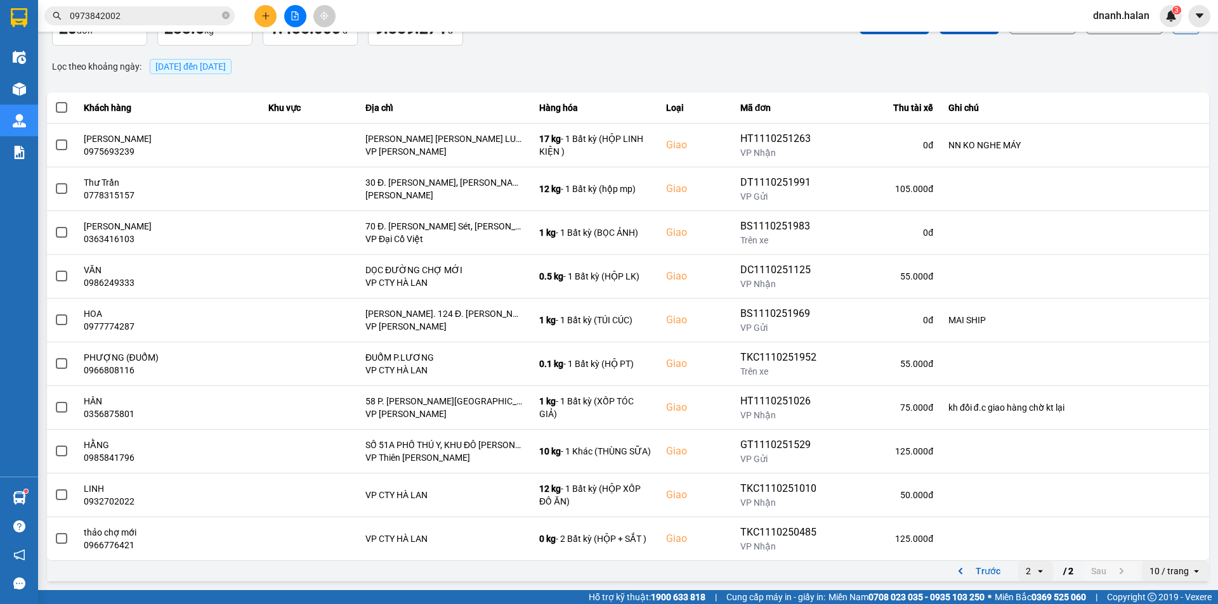
scroll to position [0, 0]
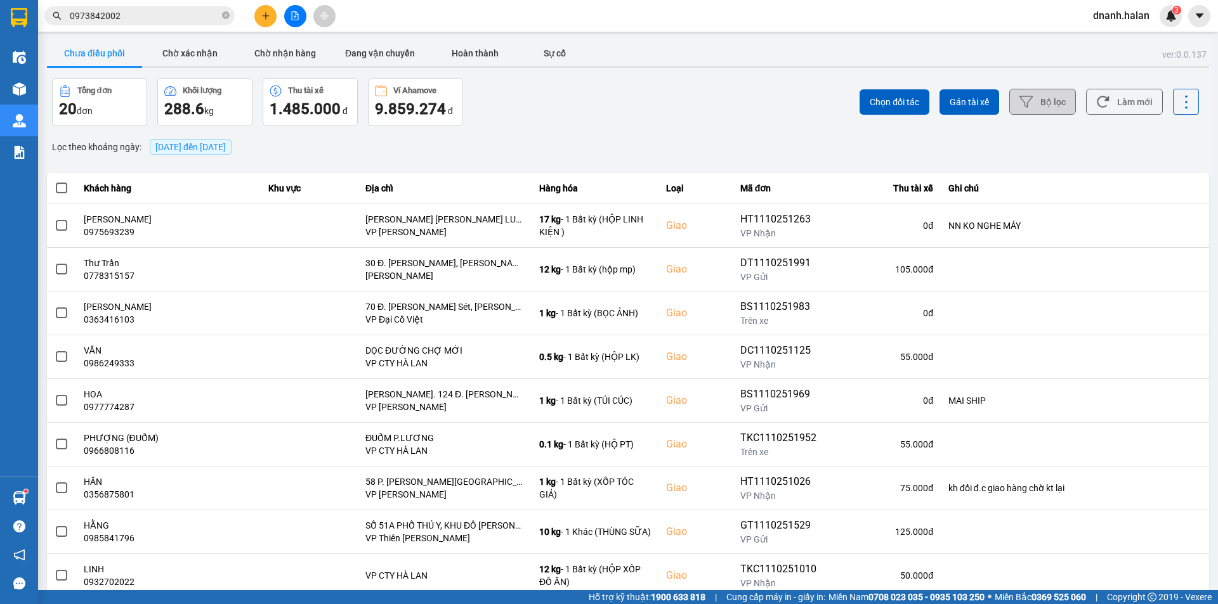
click at [1059, 91] on button "Bộ lọc" at bounding box center [1042, 102] width 67 height 26
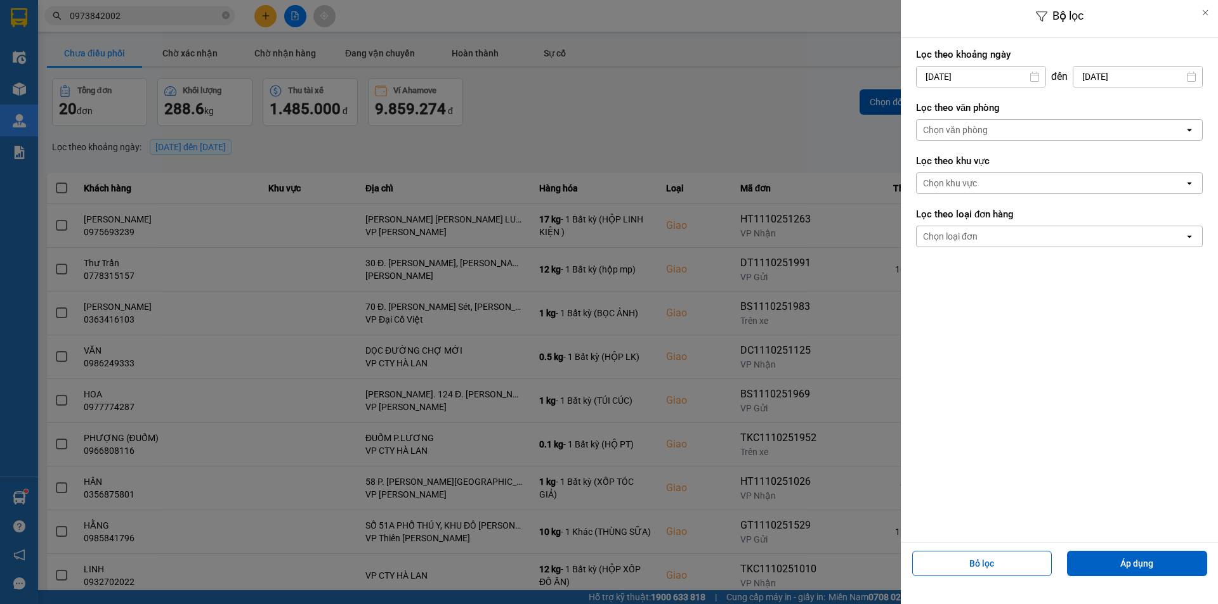
click at [977, 78] on input "[DATE]" at bounding box center [980, 77] width 129 height 20
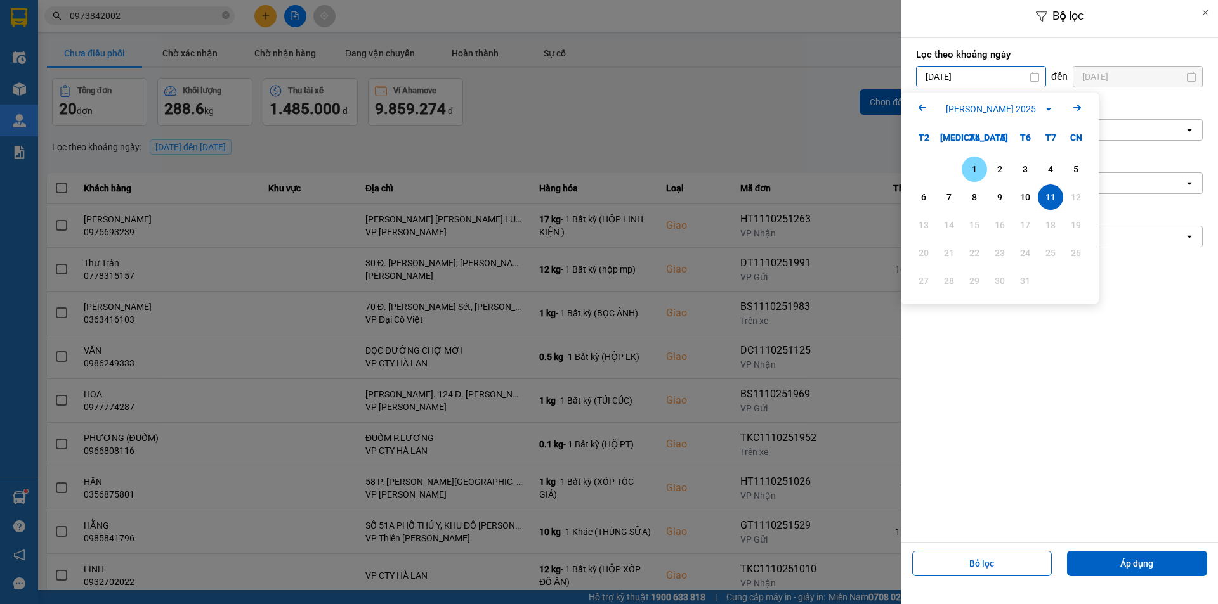
click at [965, 167] on div "1" at bounding box center [974, 169] width 18 height 15
type input "01/10/2025"
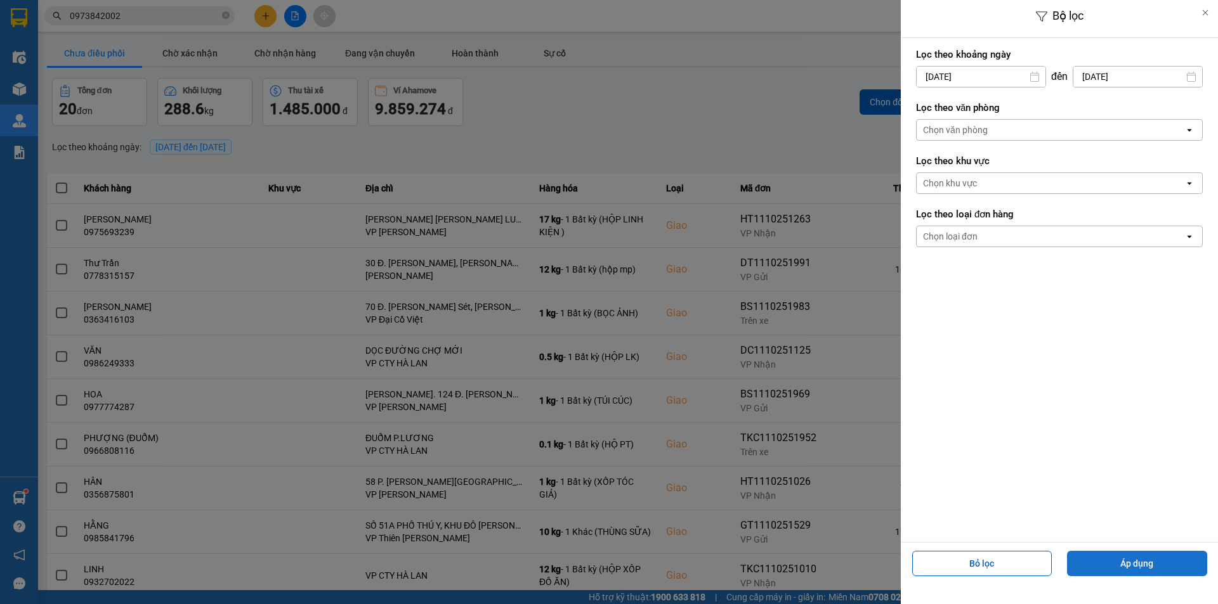
click at [1109, 567] on button "Áp dụng" at bounding box center [1137, 563] width 140 height 25
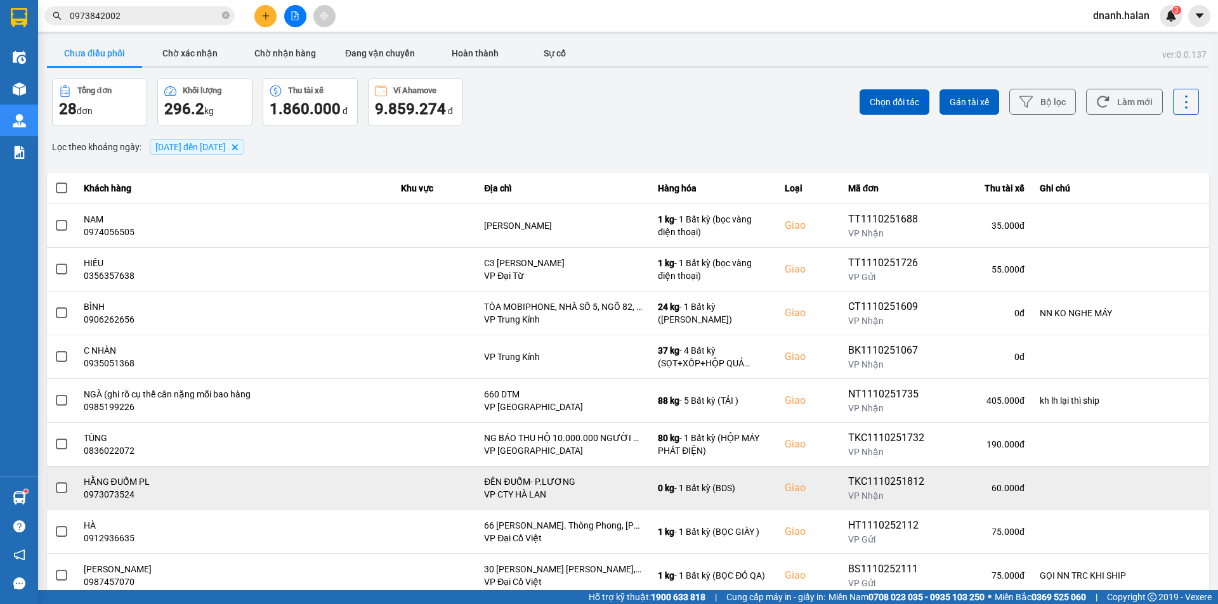
scroll to position [81, 0]
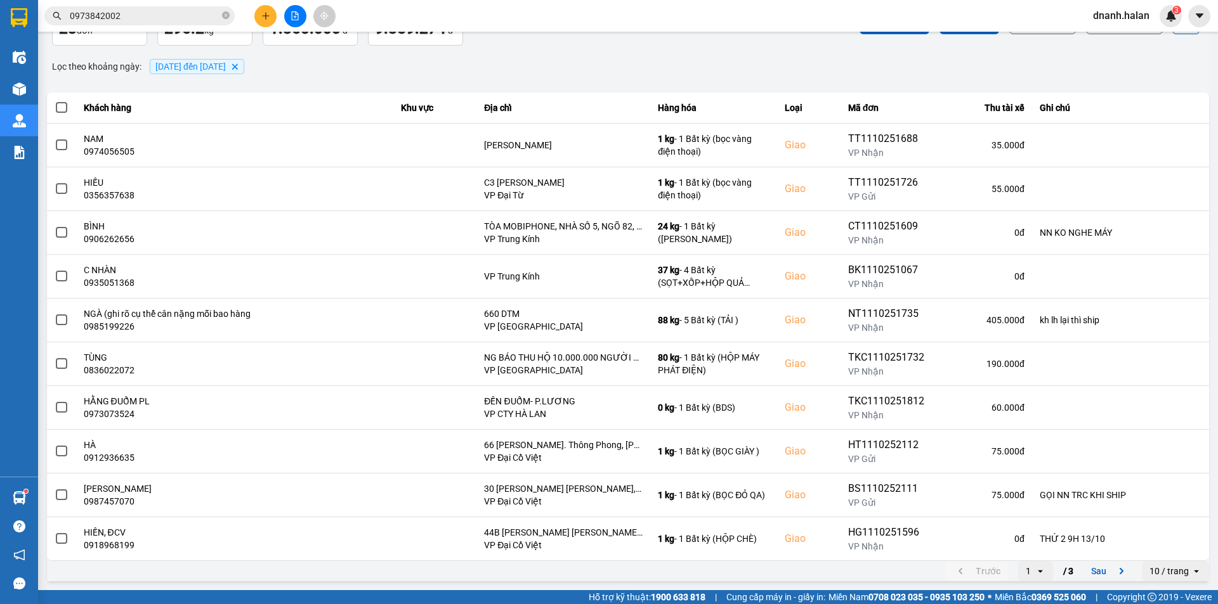
click at [1035, 575] on icon "open" at bounding box center [1040, 571] width 10 height 10
click at [1029, 540] on div "3" at bounding box center [1026, 544] width 15 height 13
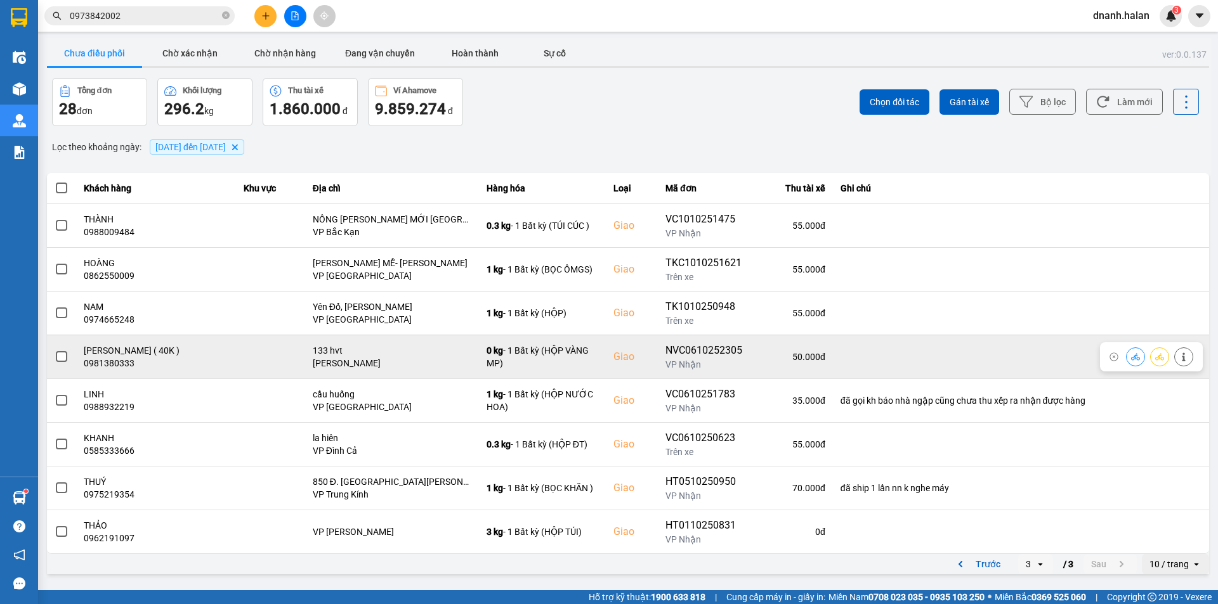
click at [61, 353] on span at bounding box center [61, 356] width 11 height 11
click at [55, 350] on input "checkbox" at bounding box center [55, 350] width 0 height 0
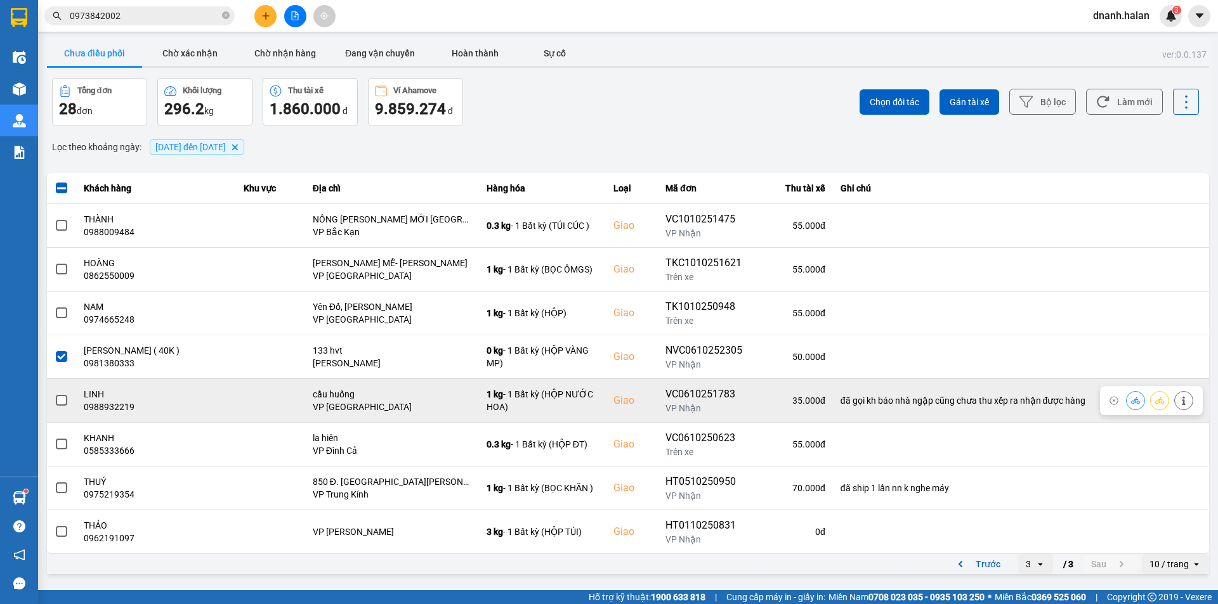
click at [62, 402] on span at bounding box center [61, 400] width 11 height 11
click at [55, 394] on input "checkbox" at bounding box center [55, 394] width 0 height 0
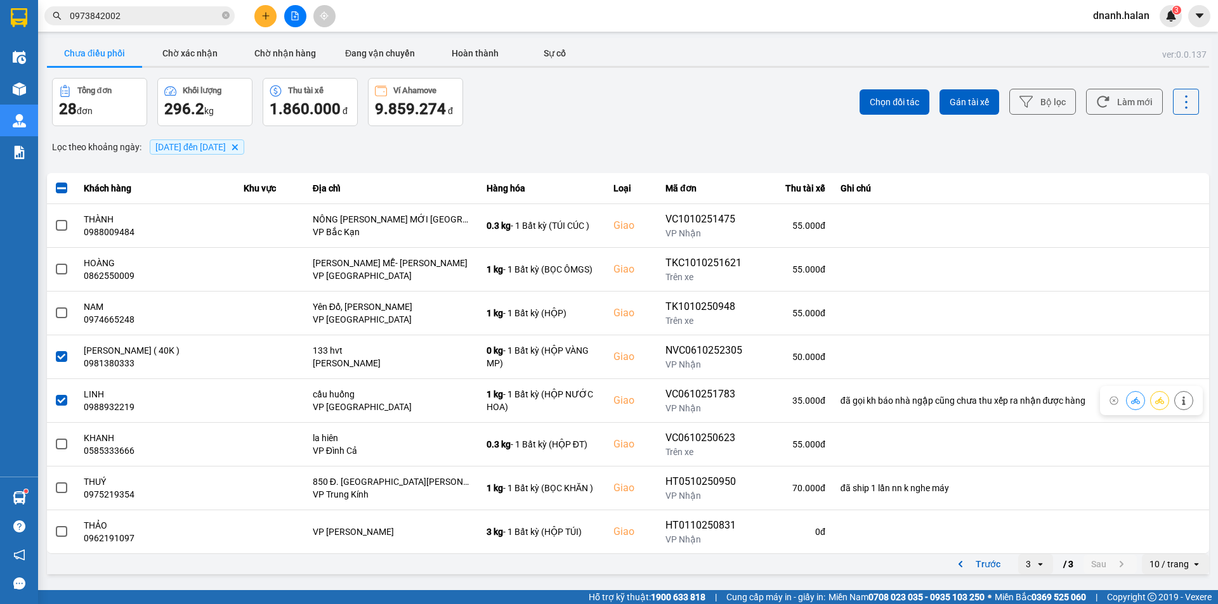
click at [62, 402] on span at bounding box center [61, 400] width 11 height 11
click at [55, 394] on input "checkbox" at bounding box center [55, 394] width 0 height 0
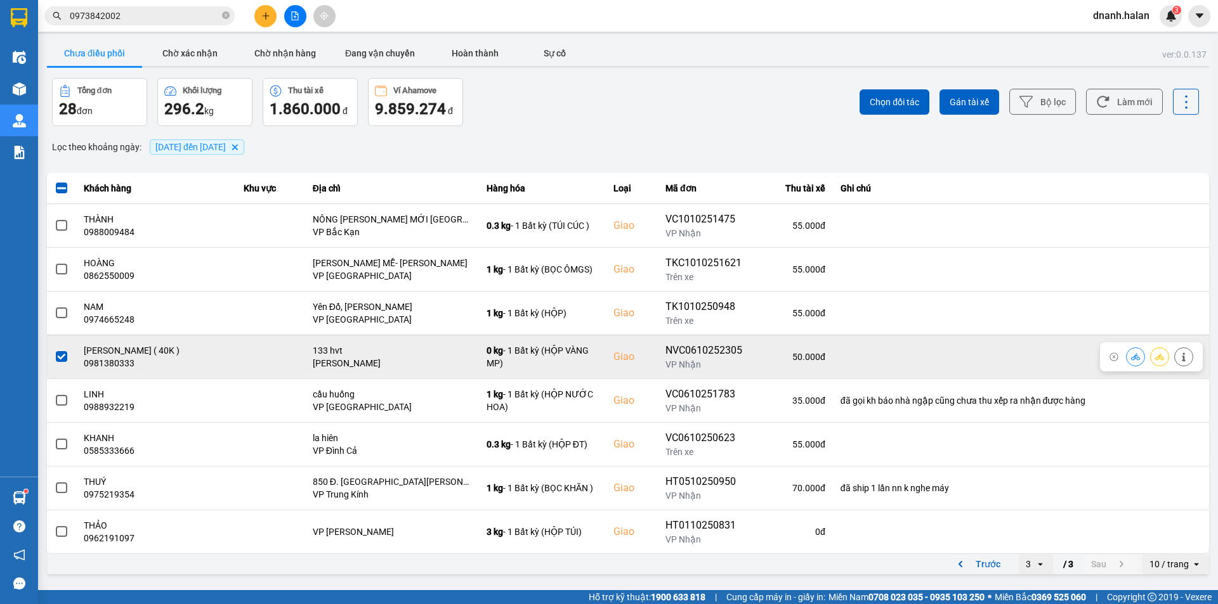
click at [58, 360] on span at bounding box center [61, 356] width 11 height 11
click at [55, 350] on input "checkbox" at bounding box center [55, 350] width 0 height 0
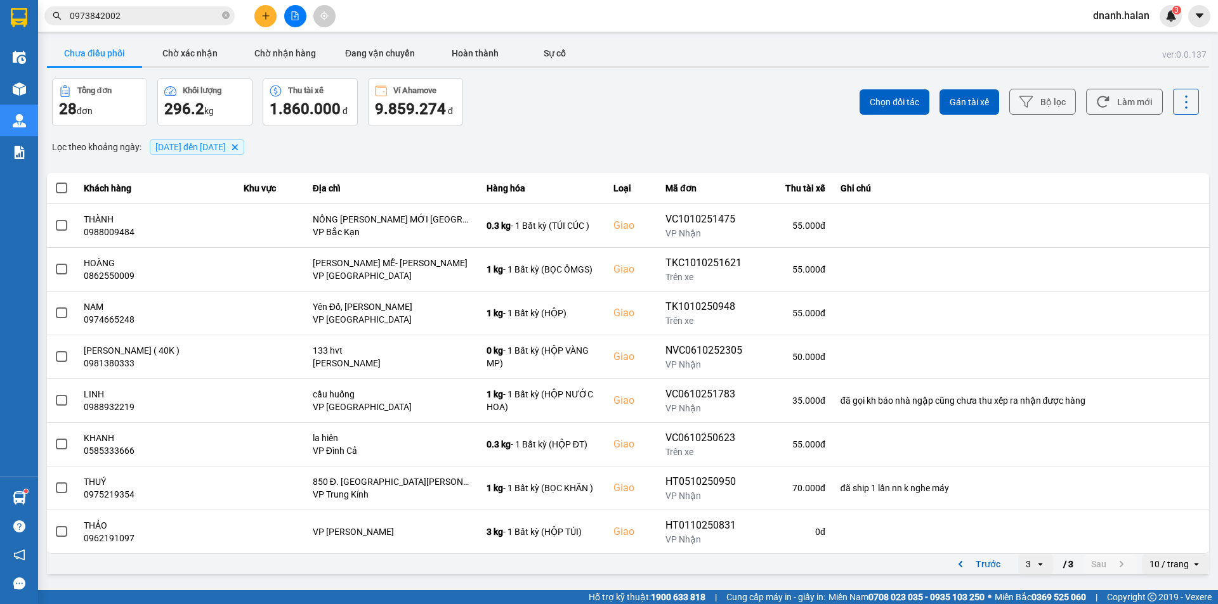
click at [428, 155] on div "Lọc theo khoảng ngày : 01/10/2025 đến 11/10/2025 Delete" at bounding box center [628, 147] width 1162 height 22
click at [1041, 567] on icon "open" at bounding box center [1040, 564] width 10 height 10
click at [1032, 490] on div "1" at bounding box center [1026, 491] width 15 height 13
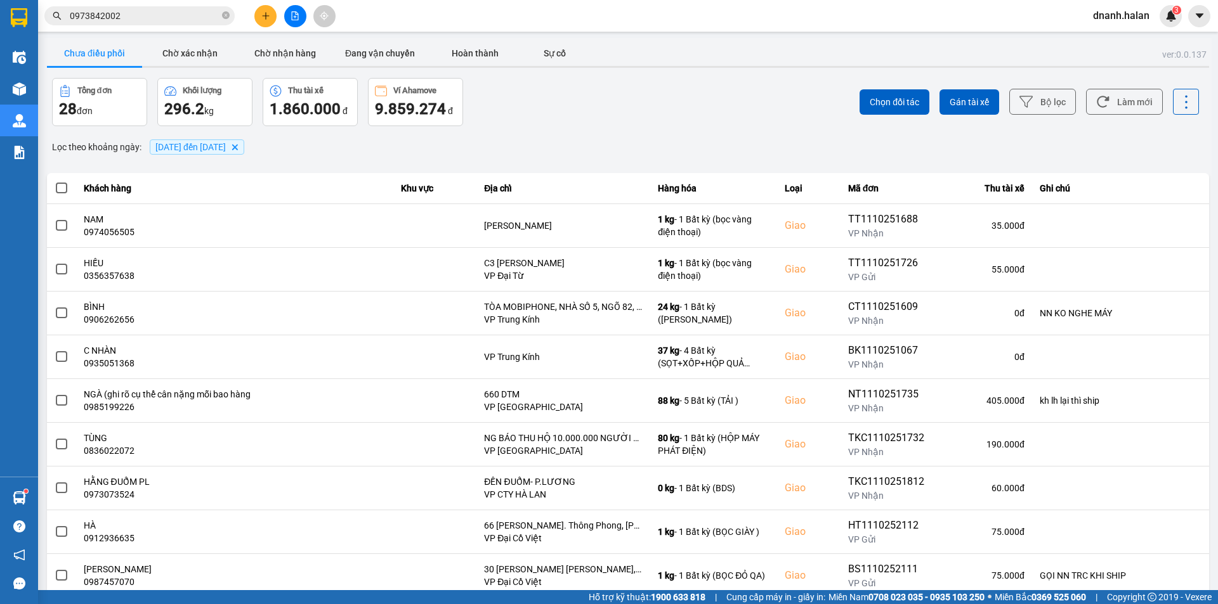
click at [152, 13] on input "0973842002" at bounding box center [145, 16] width 150 height 14
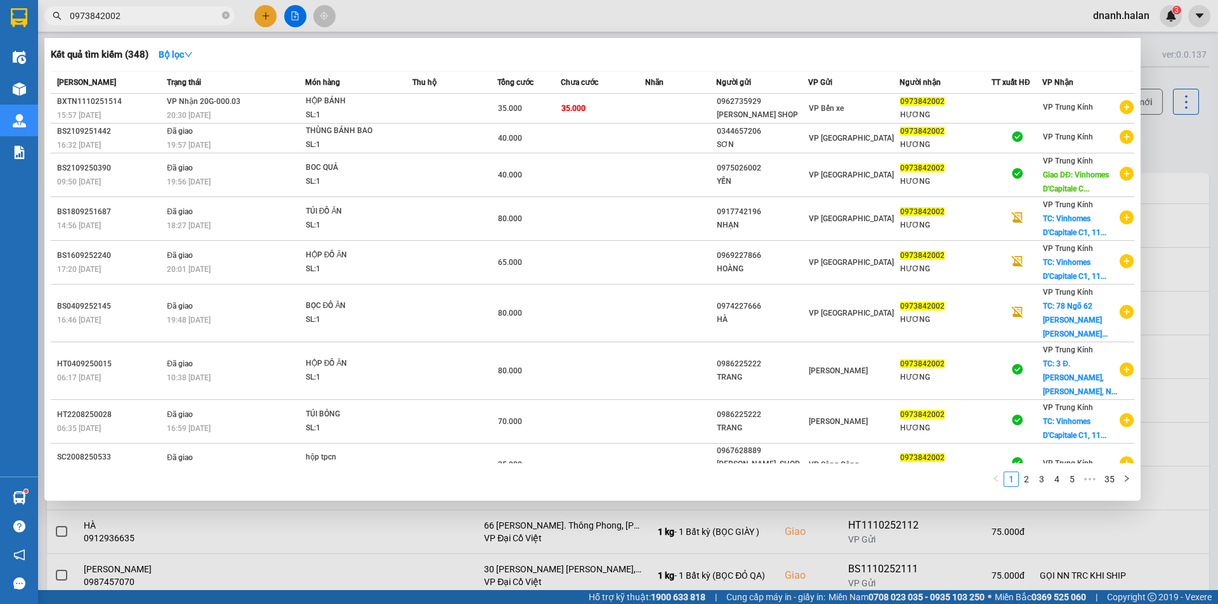
click at [152, 13] on input "0973842002" at bounding box center [145, 16] width 150 height 14
click at [1175, 136] on div at bounding box center [609, 302] width 1218 height 604
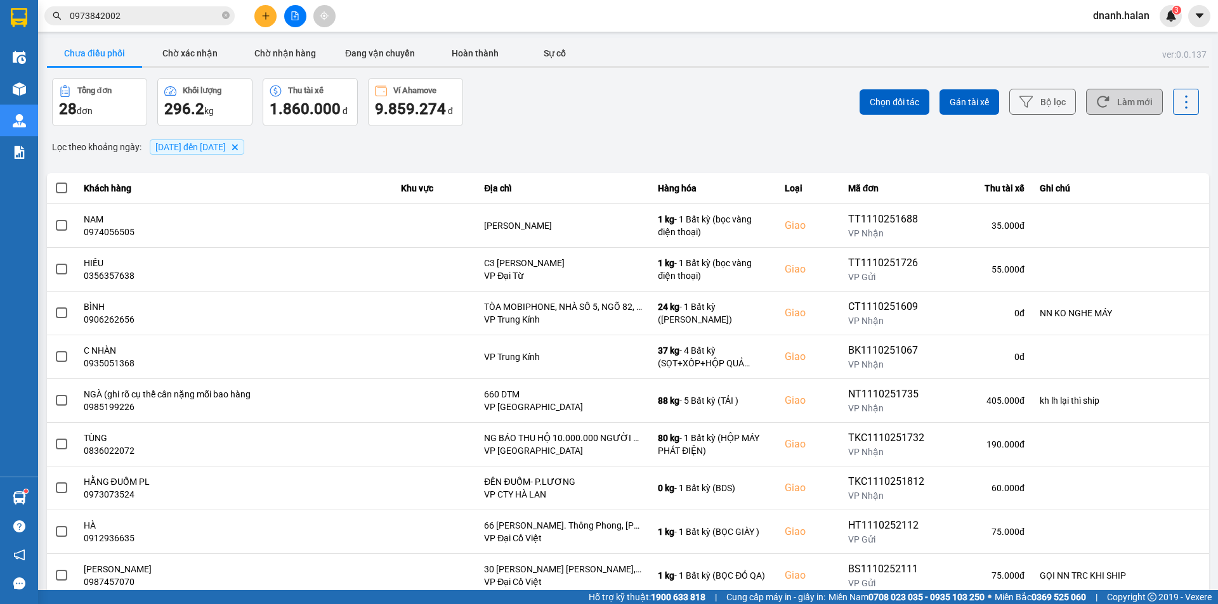
click at [1106, 109] on button "Làm mới" at bounding box center [1124, 102] width 77 height 26
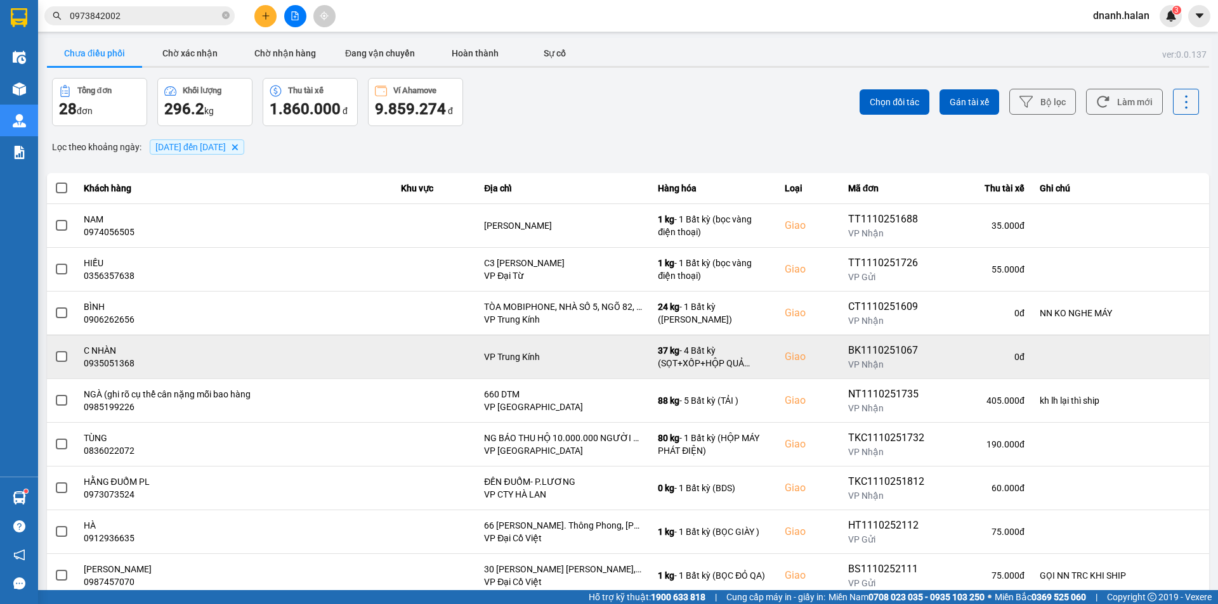
scroll to position [81, 0]
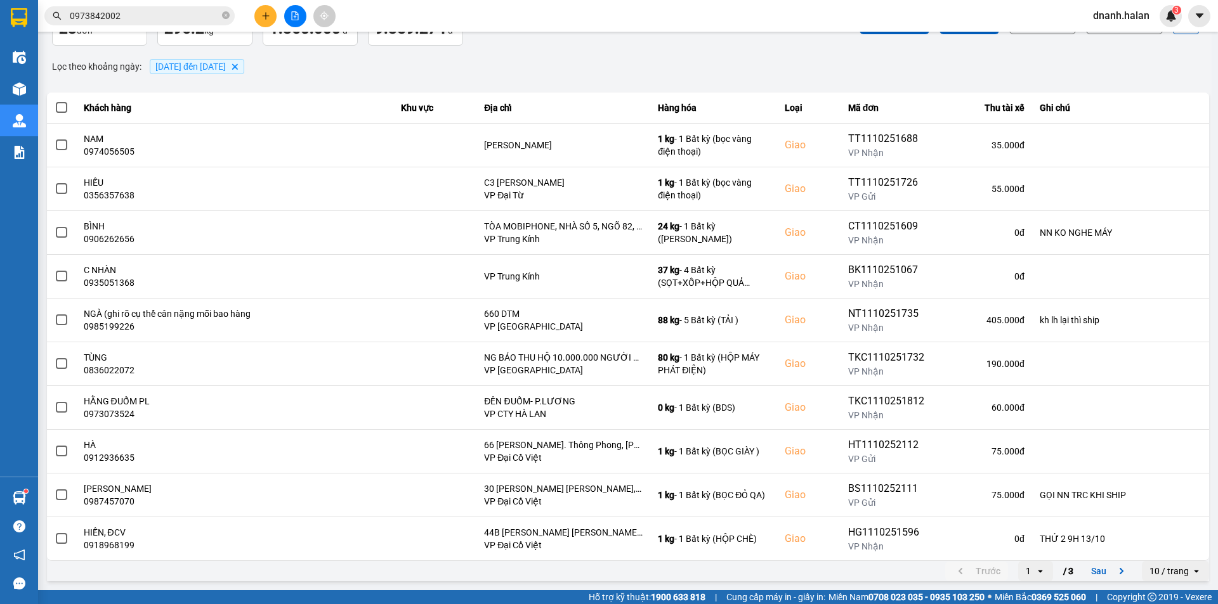
drag, startPoint x: 374, startPoint y: 62, endPoint x: 381, endPoint y: 62, distance: 7.0
click at [374, 62] on div "Lọc theo khoảng ngày : 01/10/2025 đến 11/10/2025 Delete" at bounding box center [628, 67] width 1162 height 22
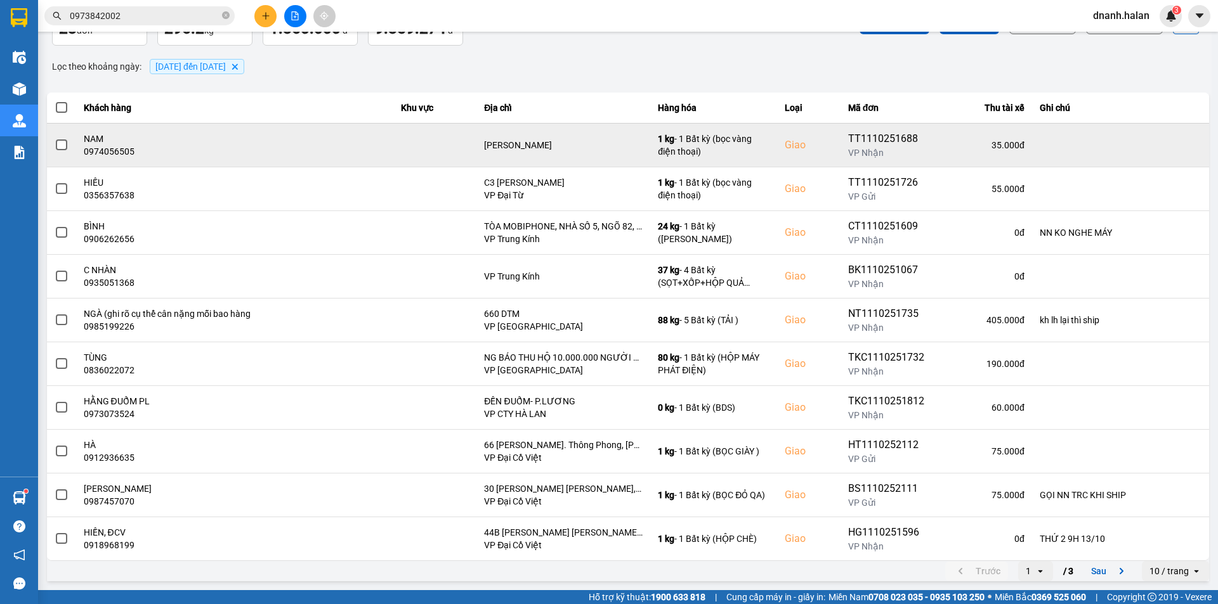
scroll to position [0, 0]
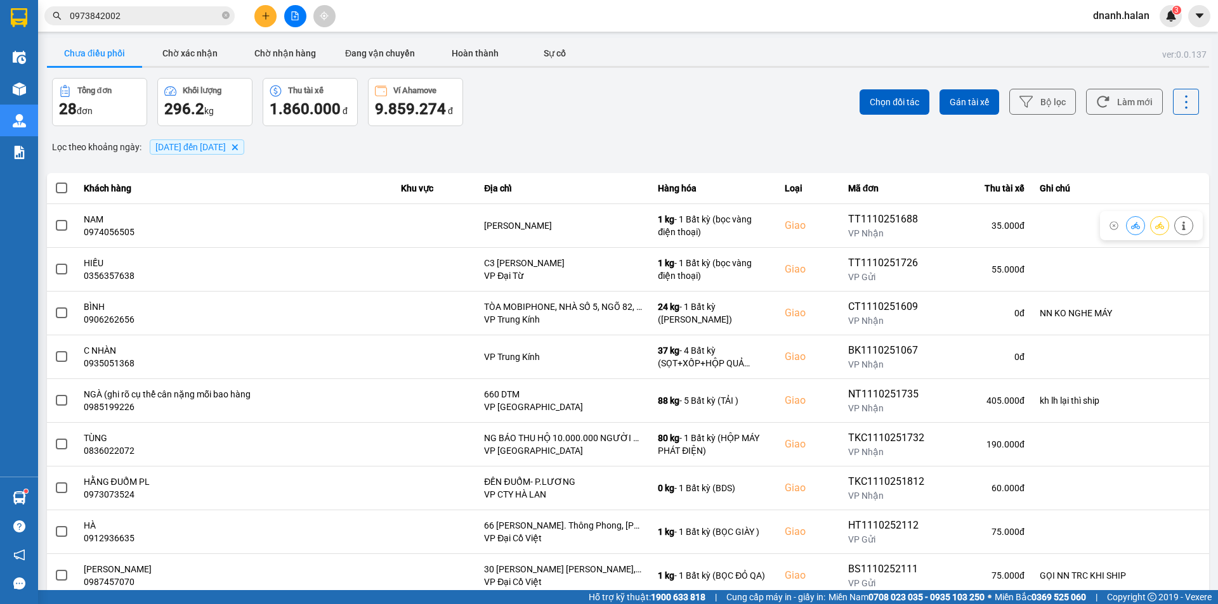
click at [1107, 116] on div "Chọn đối tác Gán tài xế Bộ lọc Làm mới" at bounding box center [911, 102] width 573 height 48
click at [325, 140] on div "Lọc theo khoảng ngày : 01/10/2025 đến 11/10/2025 Delete" at bounding box center [628, 147] width 1162 height 22
click at [1118, 103] on button "Làm mới" at bounding box center [1124, 102] width 77 height 26
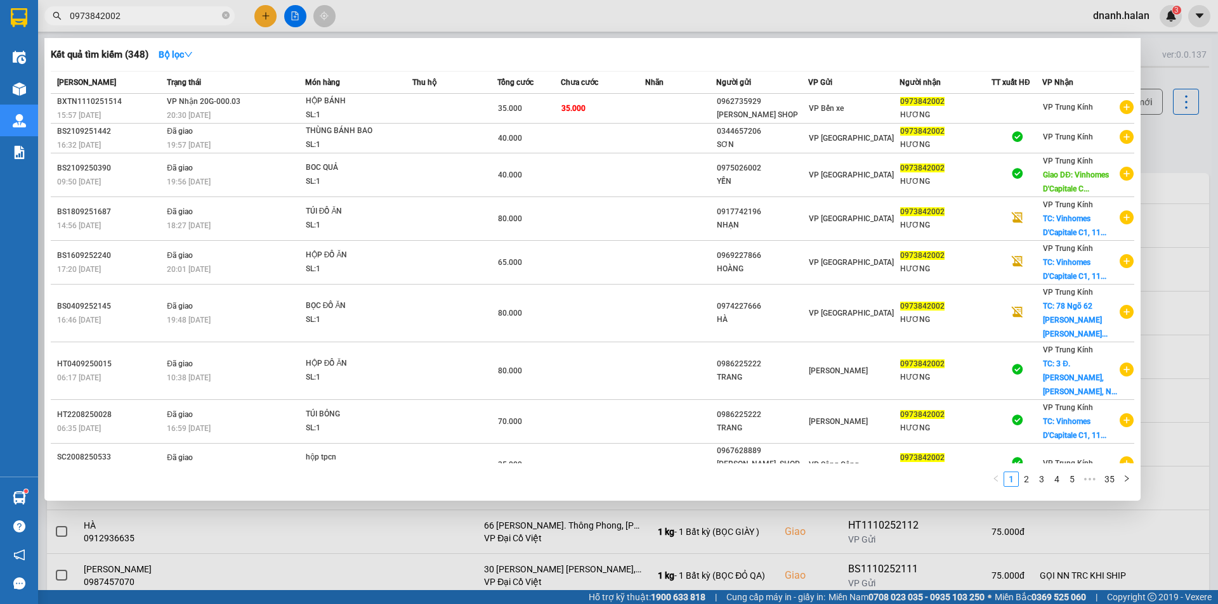
click at [173, 16] on input "0973842002" at bounding box center [145, 16] width 150 height 14
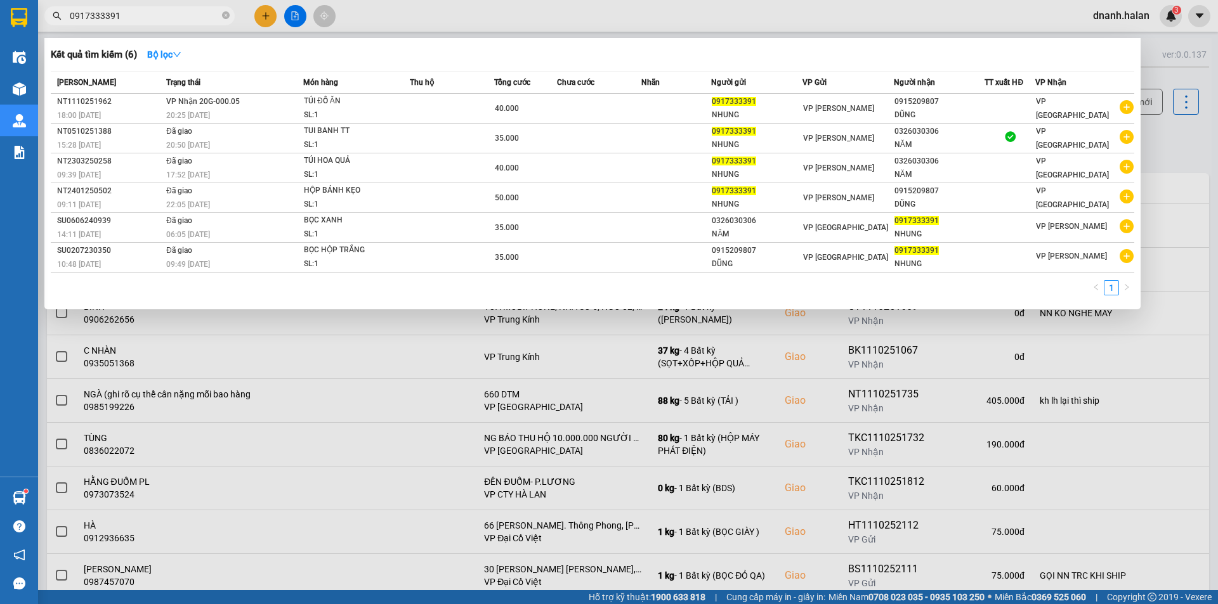
click at [151, 14] on input "0917333391" at bounding box center [145, 16] width 150 height 14
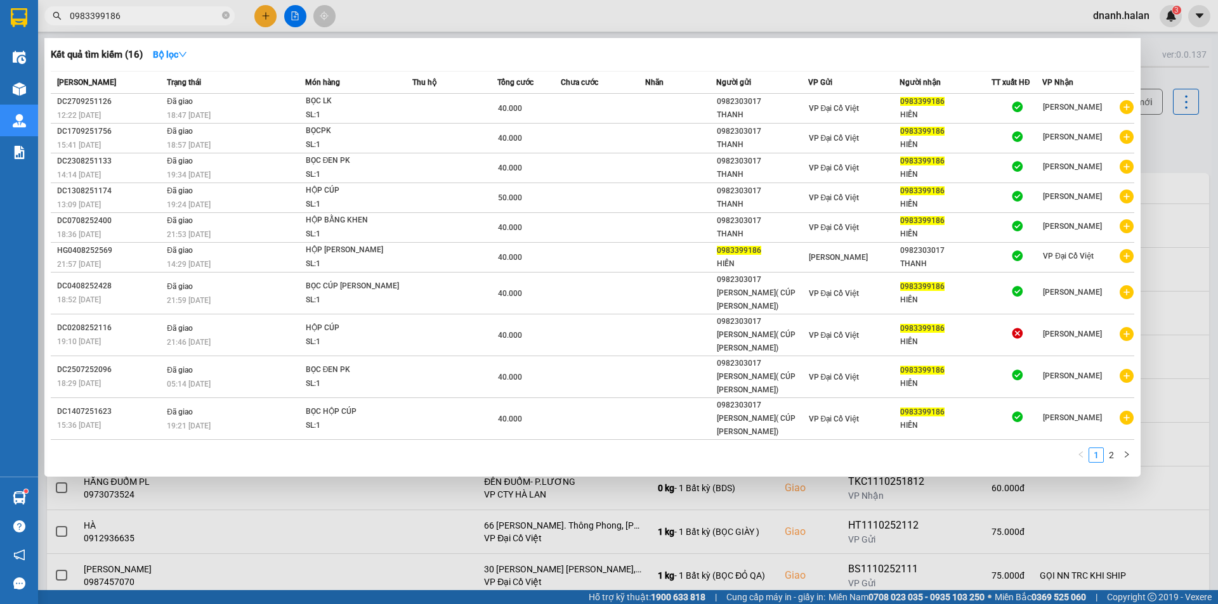
click at [141, 19] on input "0983399186" at bounding box center [145, 16] width 150 height 14
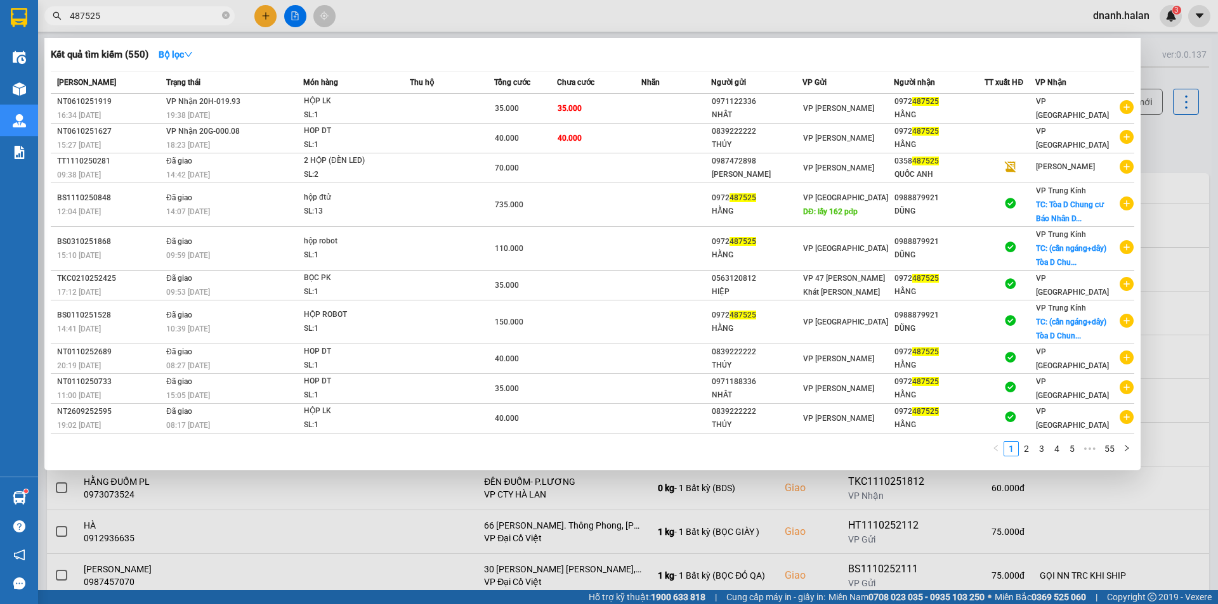
type input "487525"
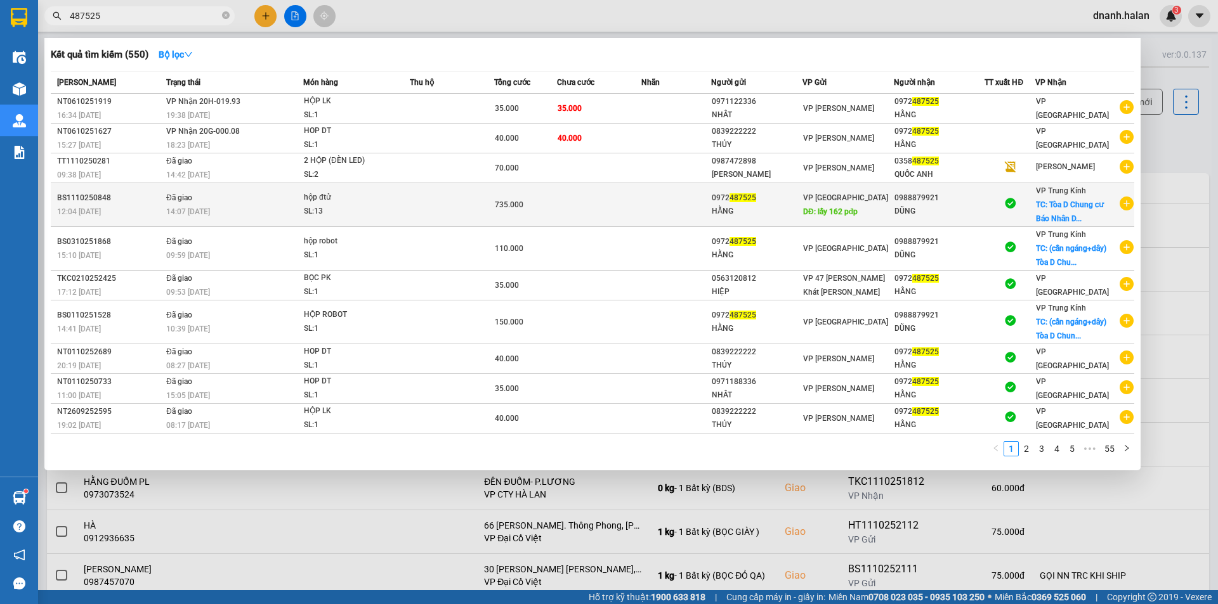
click at [303, 193] on td "Đã giao 14:07 - 11/10" at bounding box center [233, 205] width 140 height 44
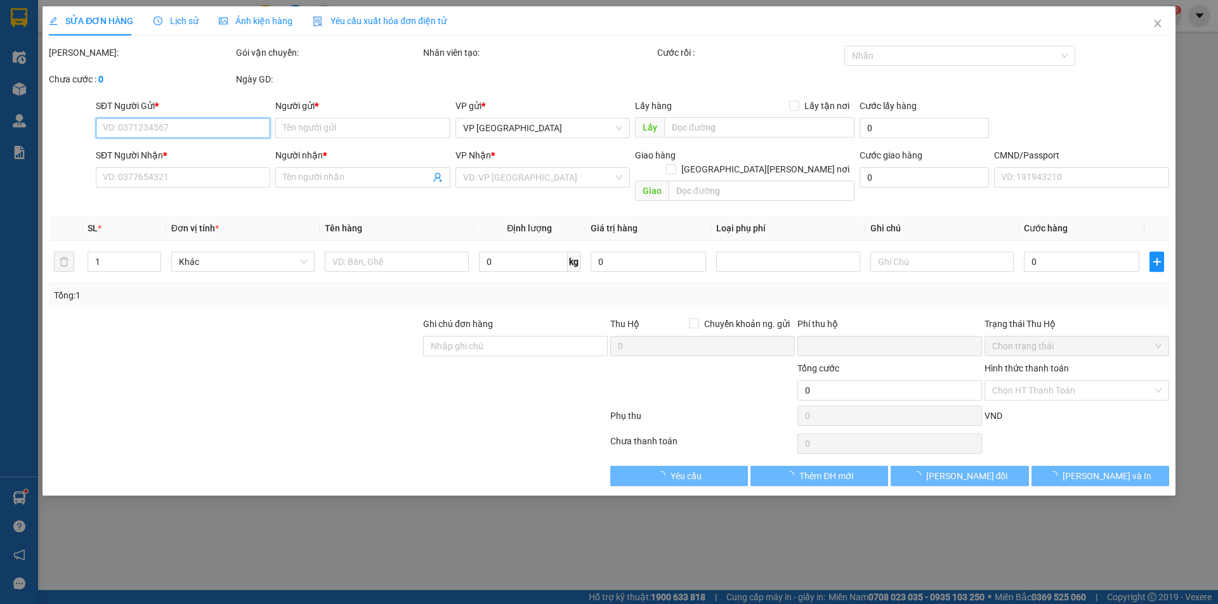
type input "0972487525"
type input "HẰNG"
type input "lấy 162 pđp"
type input "50.000"
type input "0988879921"
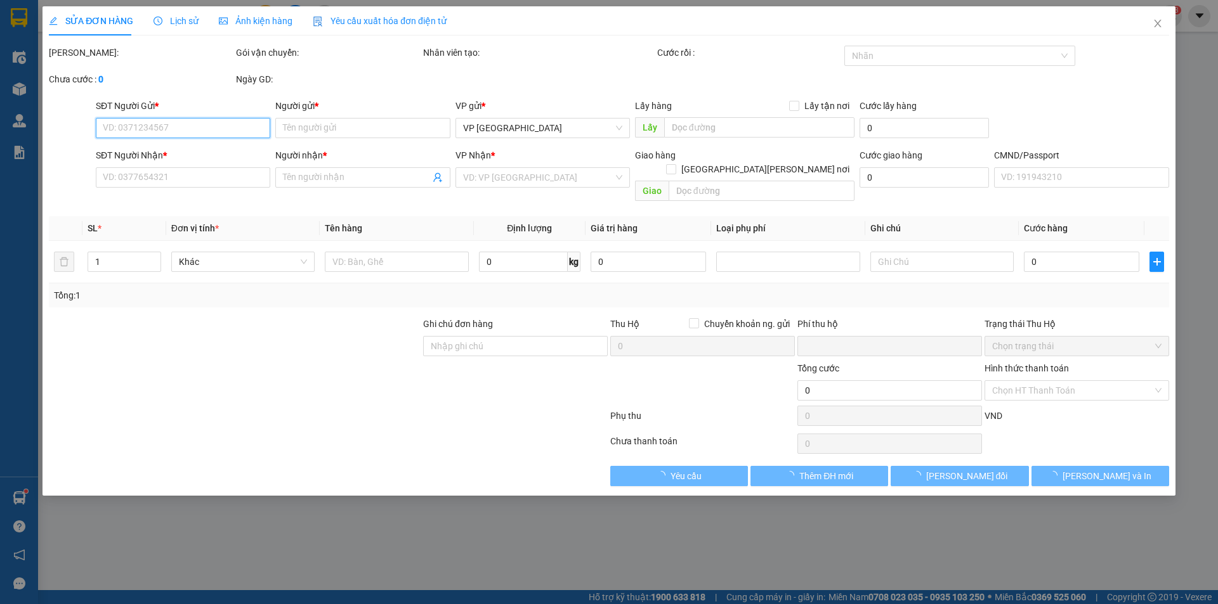
type input "DŨNG"
checkbox input "true"
type input "Tòa D Chung cư Báo Nhân Dân Xuân Phương, Chung cư Báo Nhân dân, Xuân, Nam Từ Li…"
type input "230.000"
type input "0"
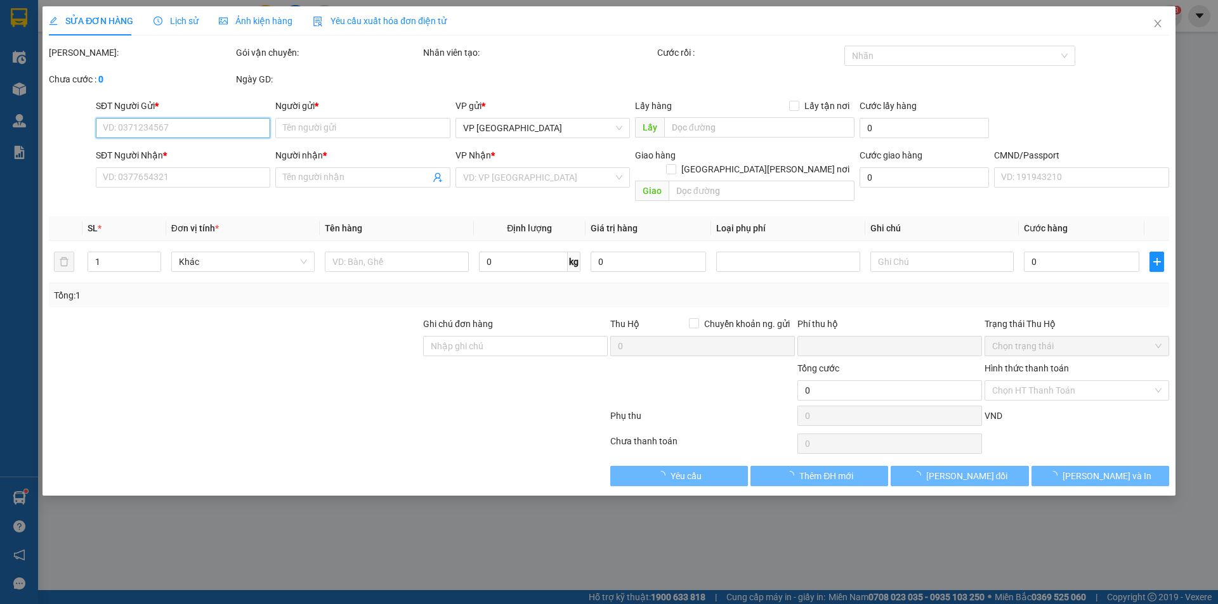
type input "735.000"
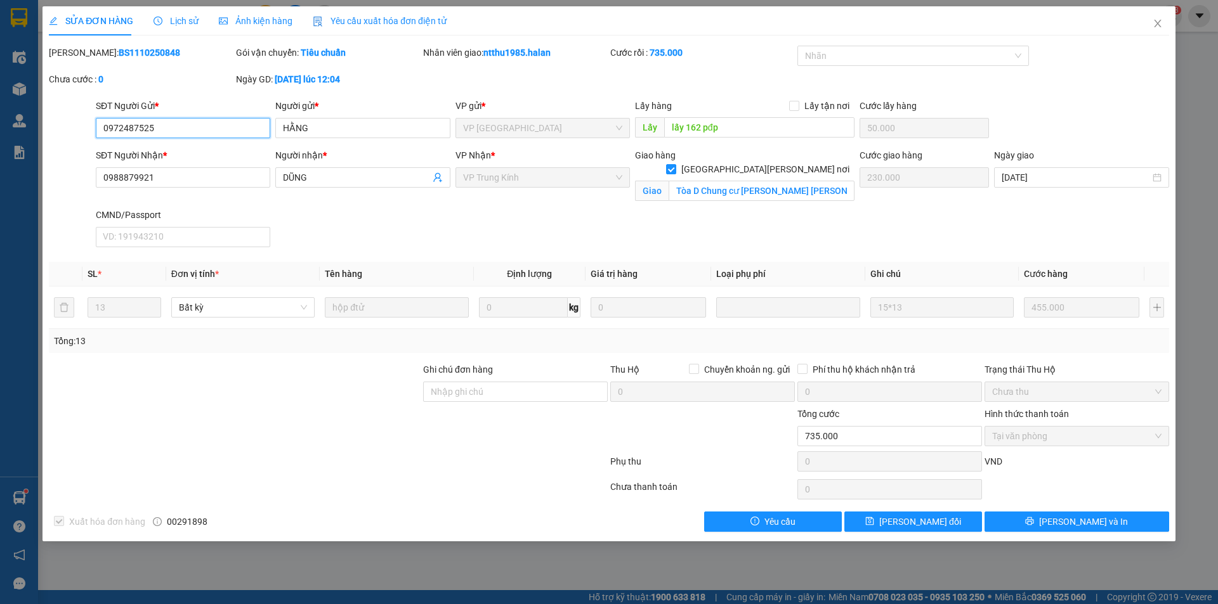
click at [166, 133] on input "0972487525" at bounding box center [183, 128] width 174 height 20
click at [1156, 23] on icon "close" at bounding box center [1157, 24] width 7 height 8
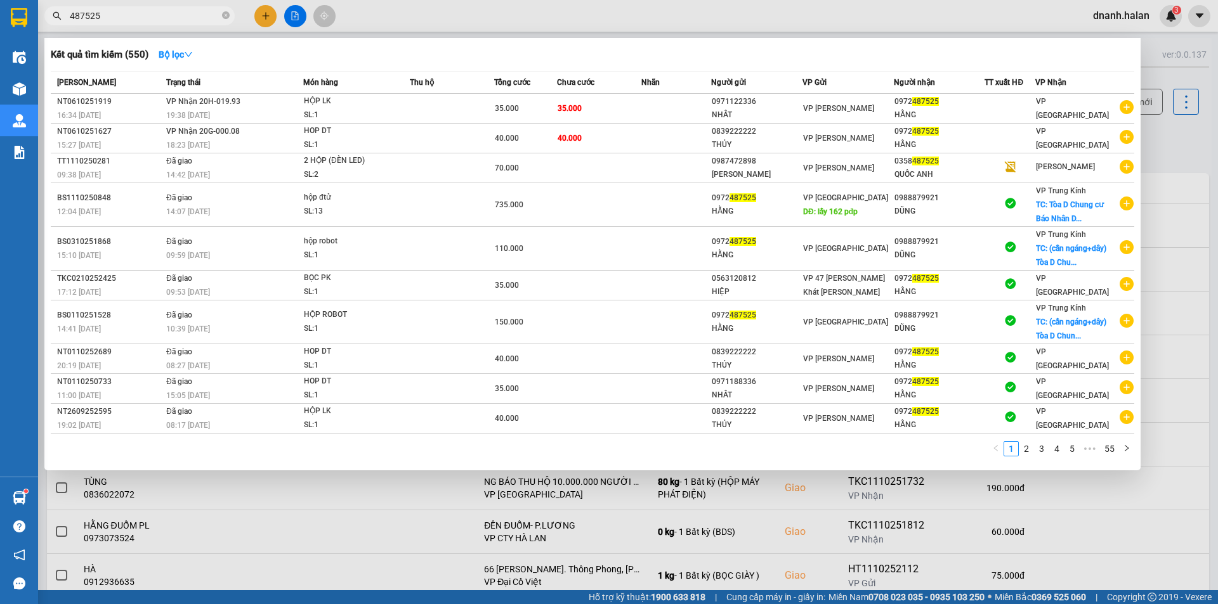
click at [175, 11] on input "487525" at bounding box center [145, 16] width 150 height 14
click at [1217, 162] on div at bounding box center [609, 302] width 1218 height 604
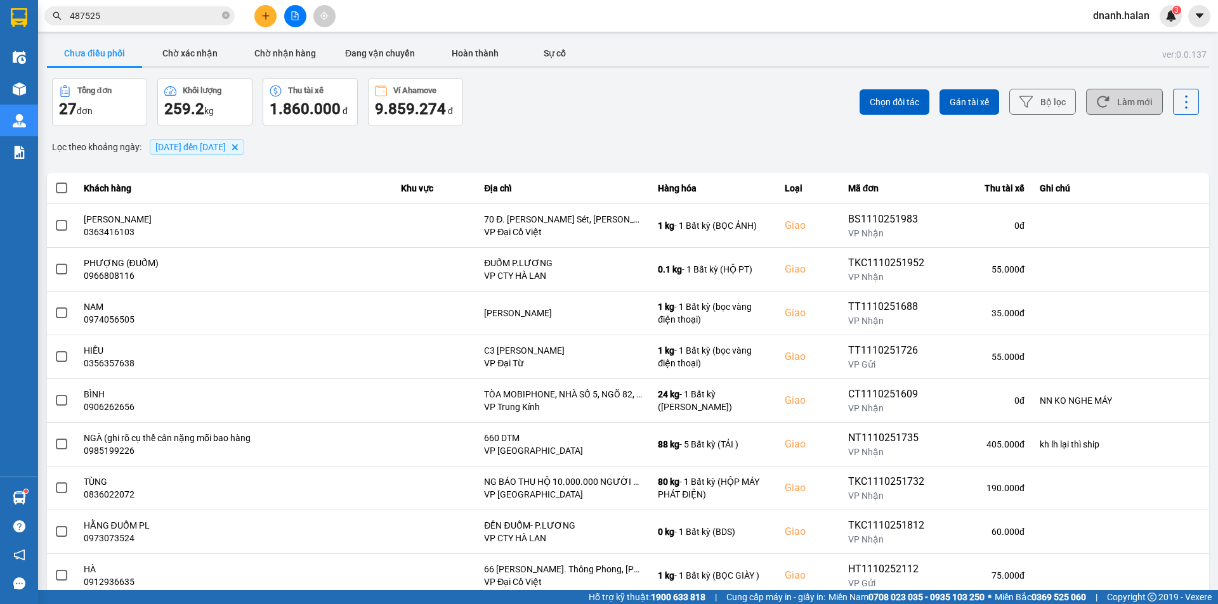
click at [1112, 98] on button "Làm mới" at bounding box center [1124, 102] width 77 height 26
click at [160, 15] on input "487525" at bounding box center [145, 16] width 150 height 14
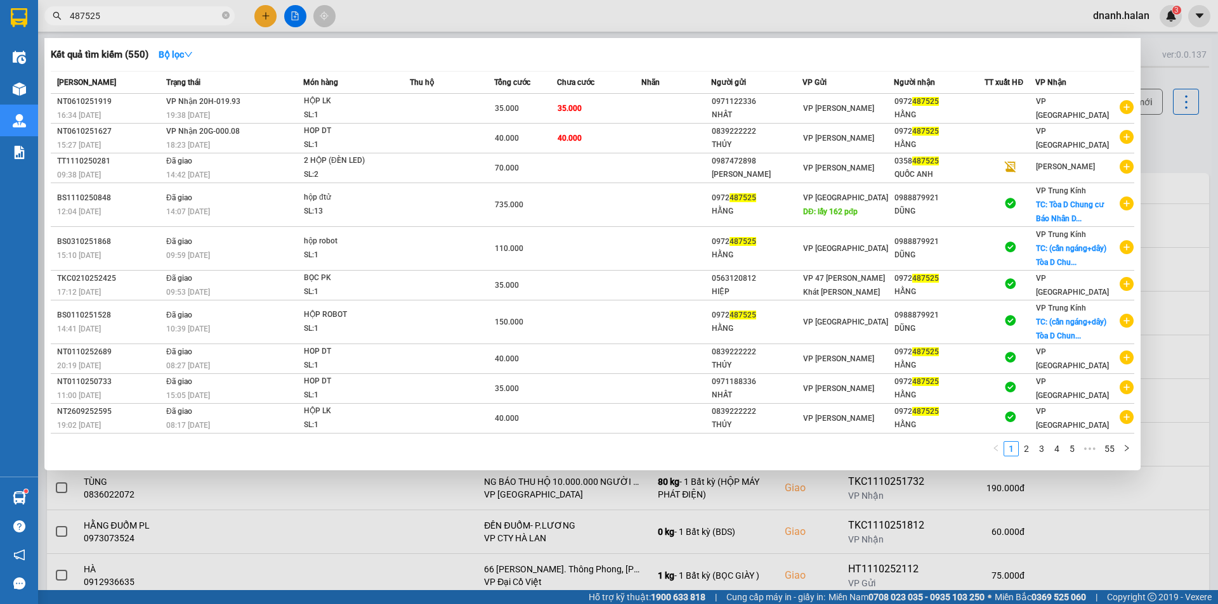
click at [160, 15] on input "487525" at bounding box center [145, 16] width 150 height 14
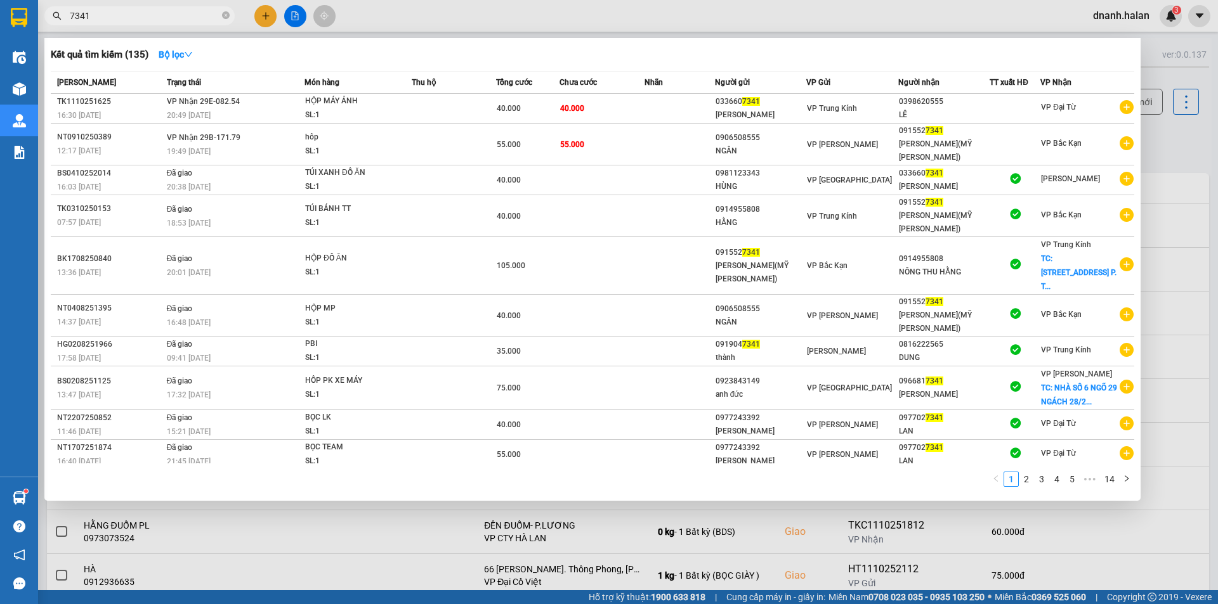
click at [179, 20] on input "7341" at bounding box center [145, 16] width 150 height 14
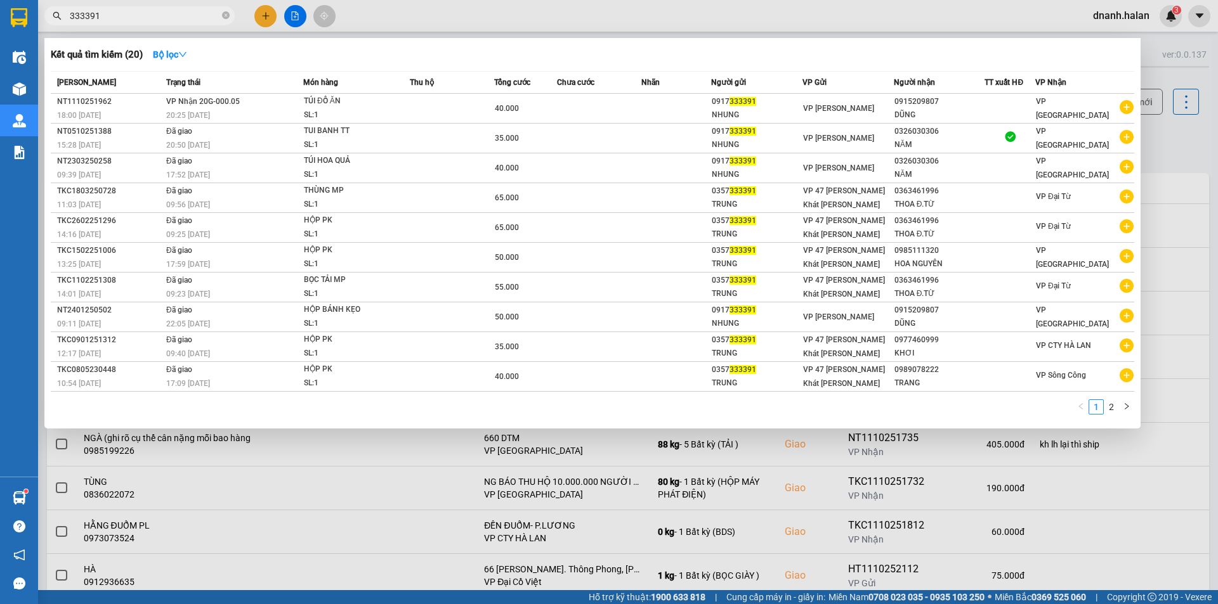
click at [1182, 153] on div at bounding box center [609, 302] width 1218 height 604
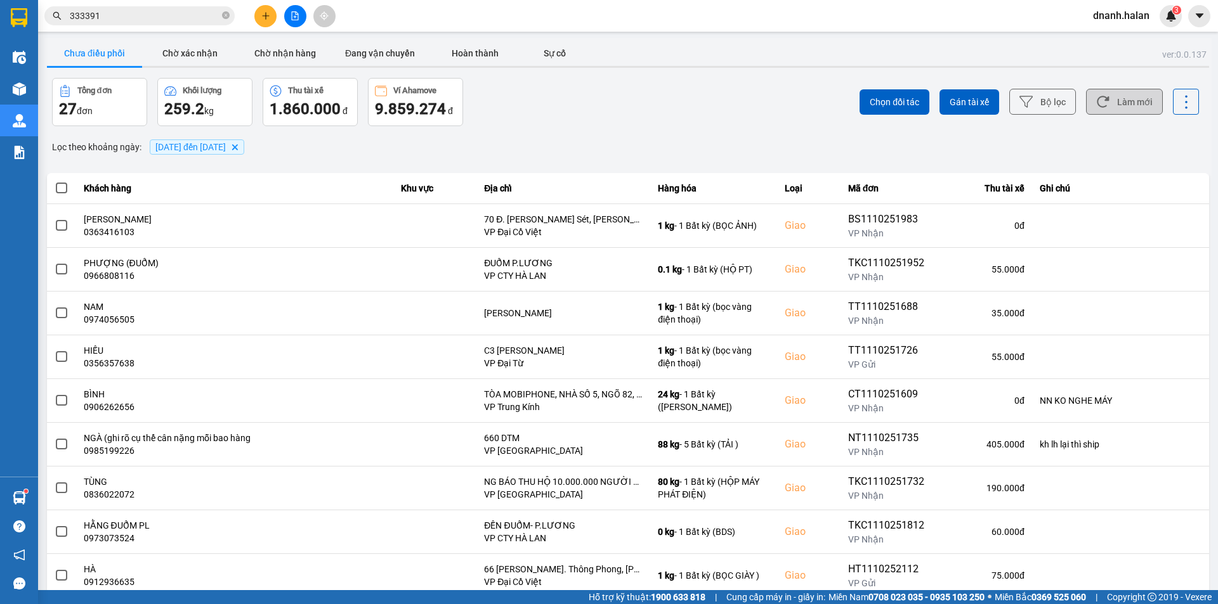
click at [1113, 105] on button "Làm mới" at bounding box center [1124, 102] width 77 height 26
click at [1096, 105] on icon at bounding box center [1102, 101] width 13 height 13
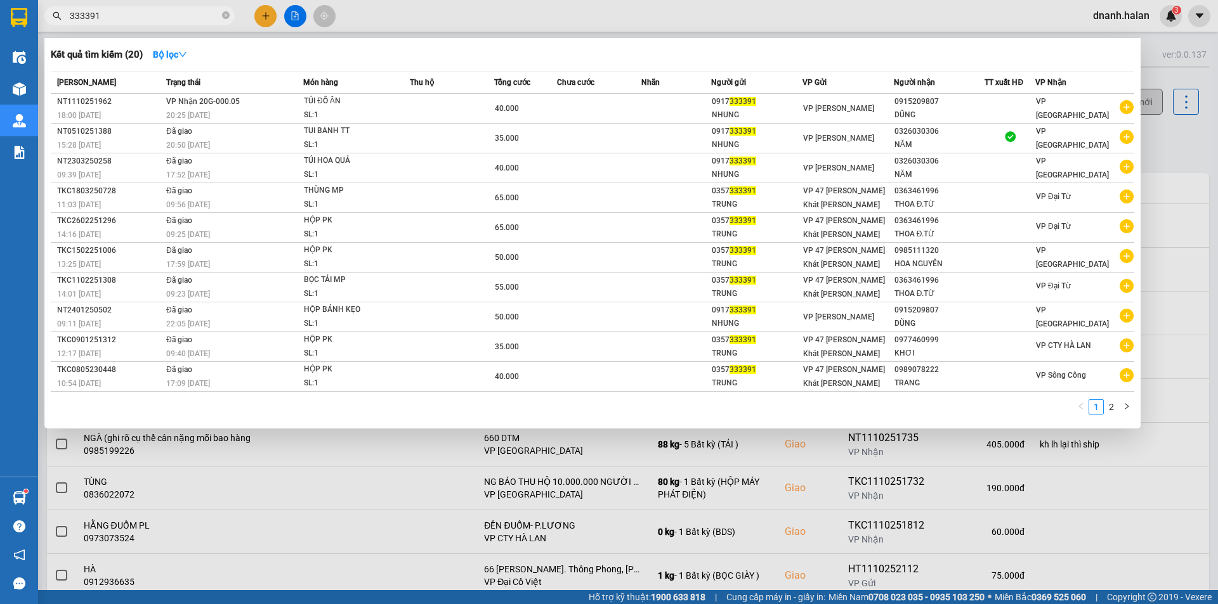
click at [123, 14] on input "333391" at bounding box center [145, 16] width 150 height 14
click at [1171, 154] on div at bounding box center [609, 302] width 1218 height 604
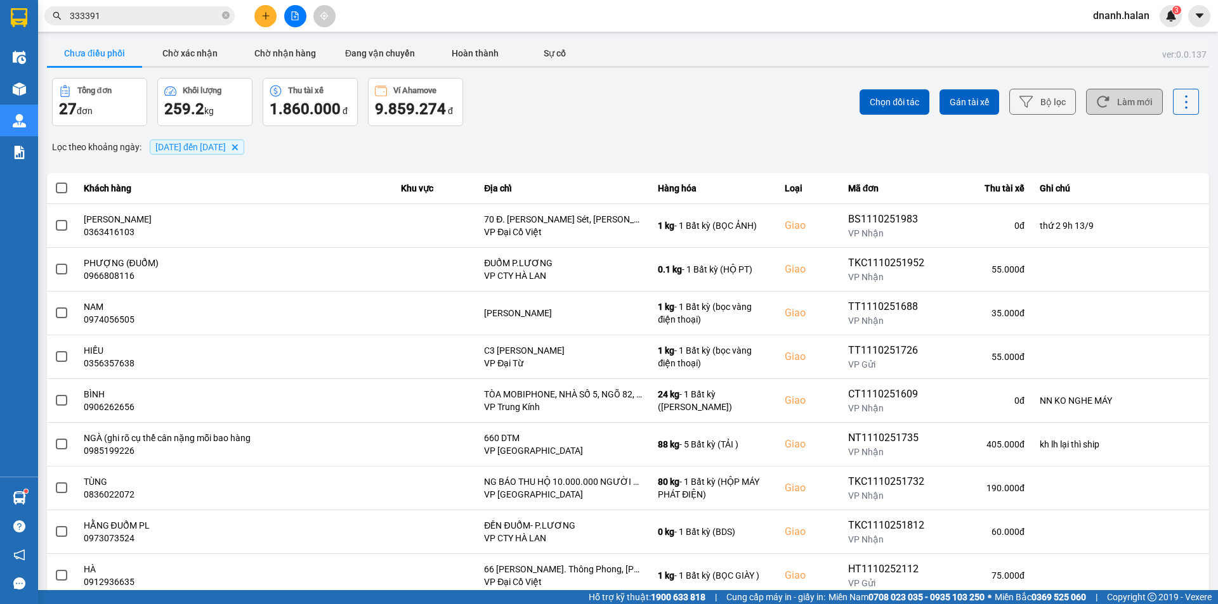
click at [1110, 105] on button "Làm mới" at bounding box center [1124, 102] width 77 height 26
click at [142, 22] on input "333391" at bounding box center [145, 16] width 150 height 14
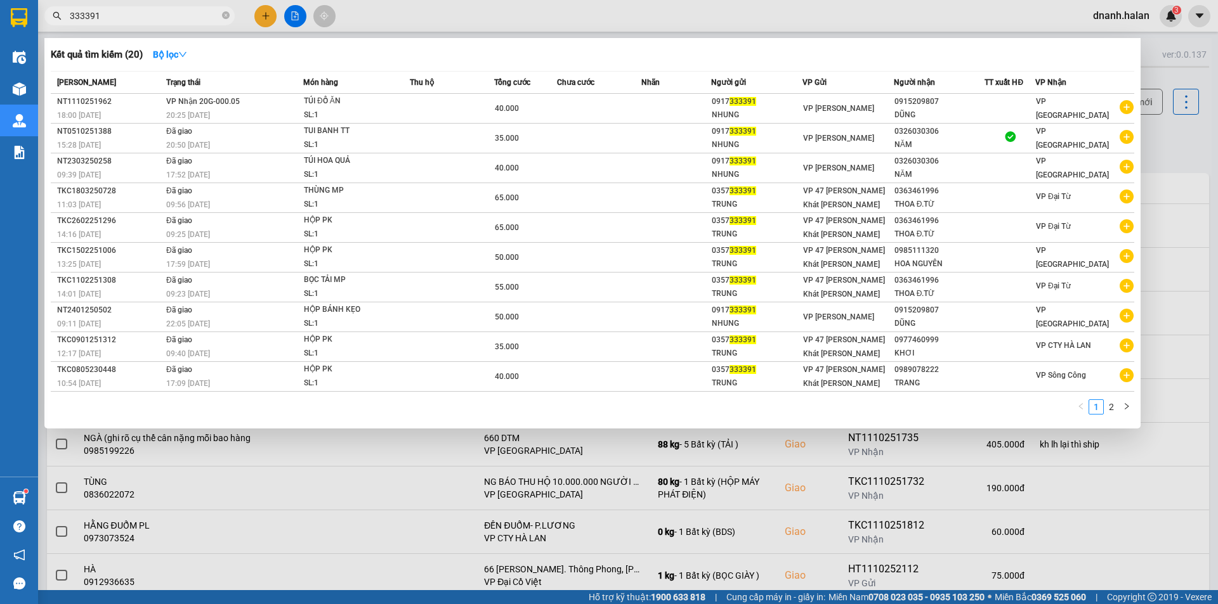
click at [142, 22] on input "333391" at bounding box center [145, 16] width 150 height 14
click at [184, 20] on input "333391" at bounding box center [145, 16] width 150 height 14
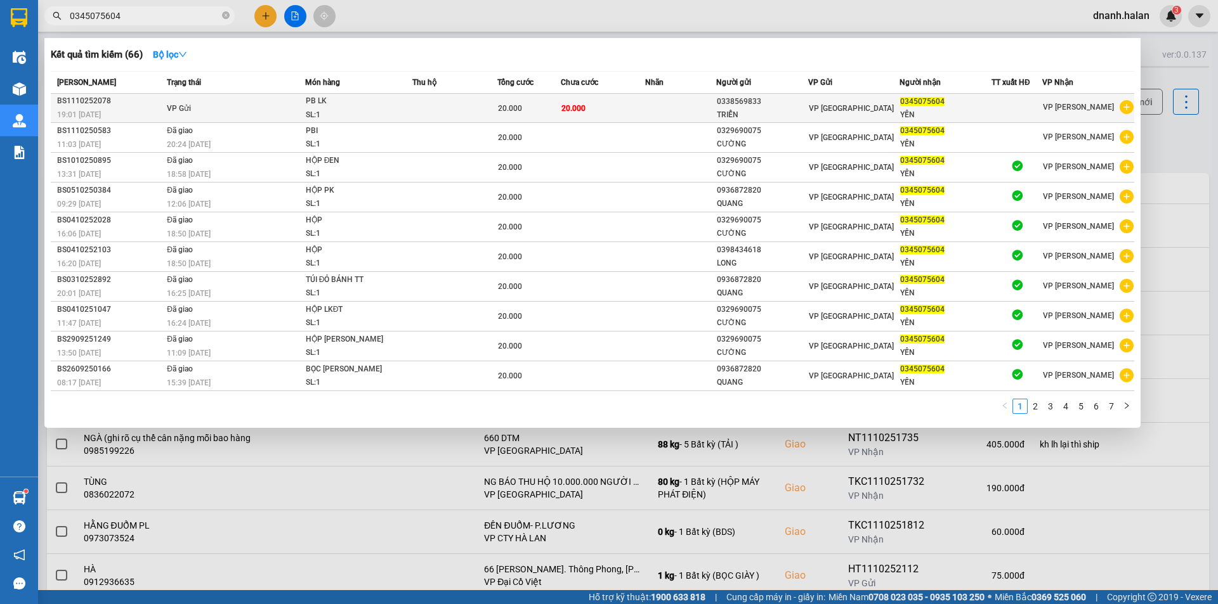
type input "0345075604"
click at [386, 114] on div "SL: 1" at bounding box center [353, 115] width 95 height 14
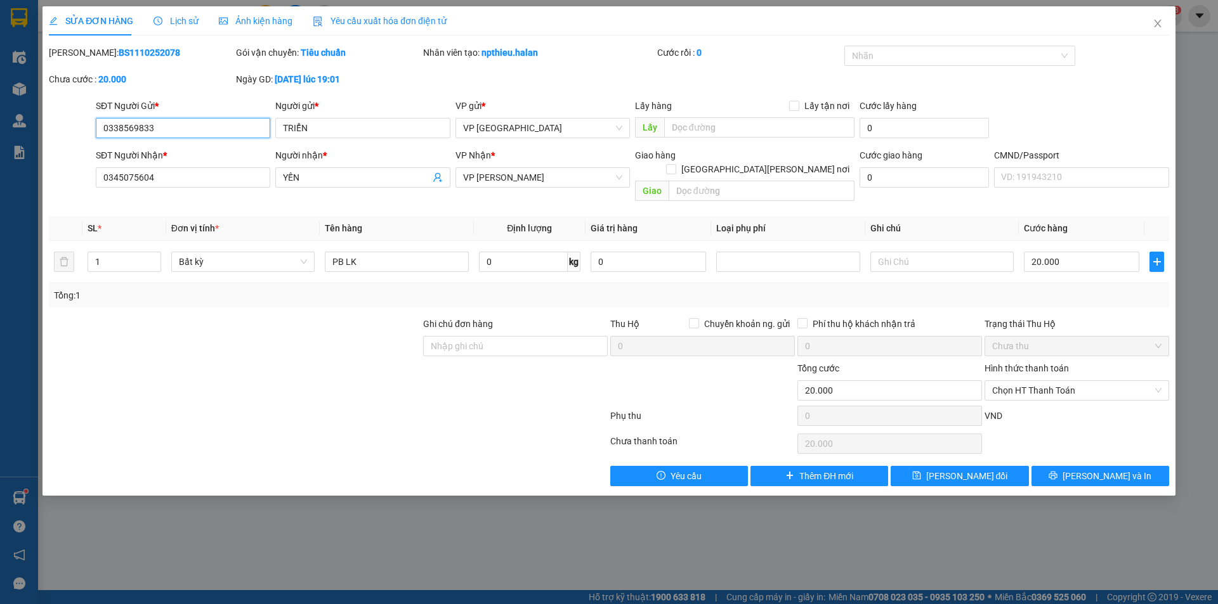
type input "0338569833"
type input "TRIỂN"
type input "0345075604"
type input "YẾN"
type input "0"
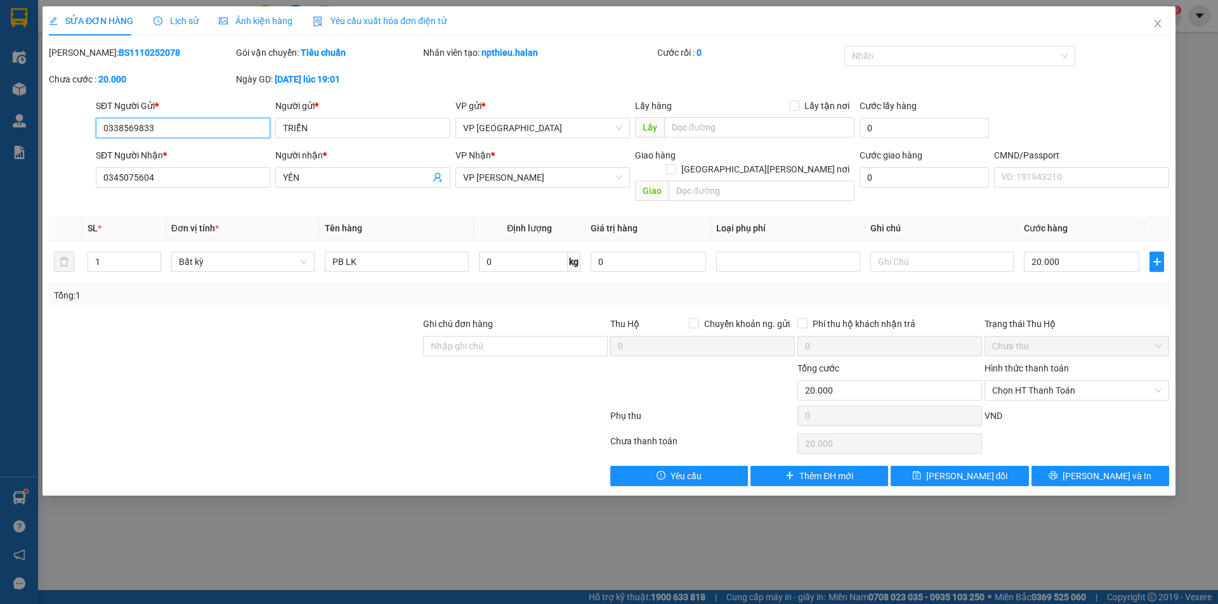
type input "20.000"
click at [1159, 27] on icon "close" at bounding box center [1157, 24] width 7 height 8
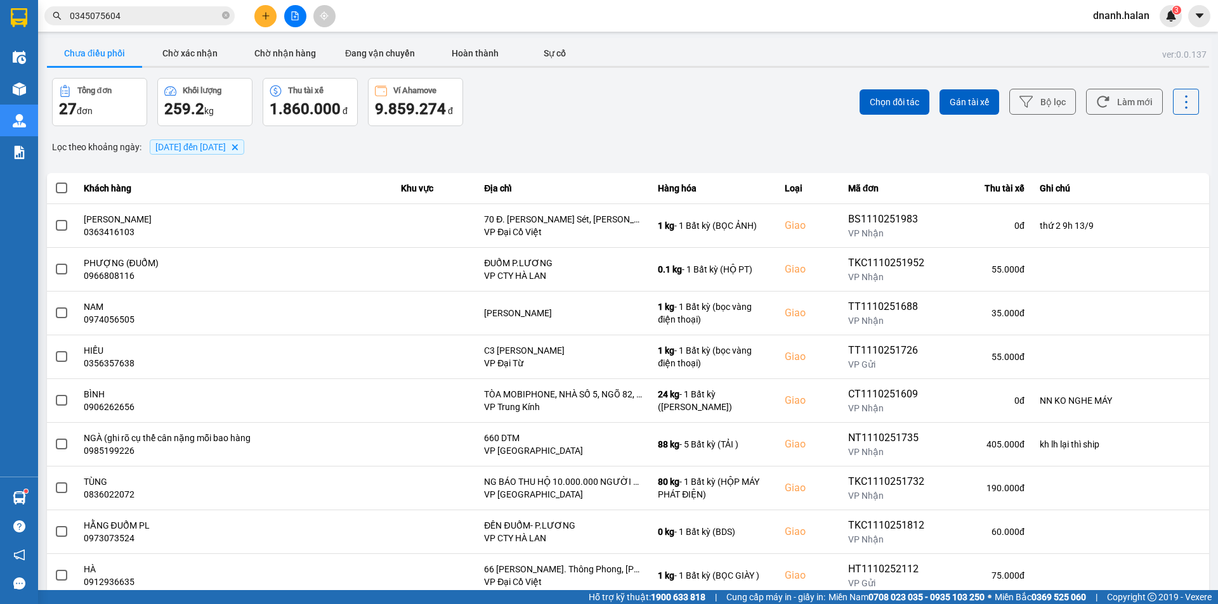
click at [174, 22] on input "0345075604" at bounding box center [145, 16] width 150 height 14
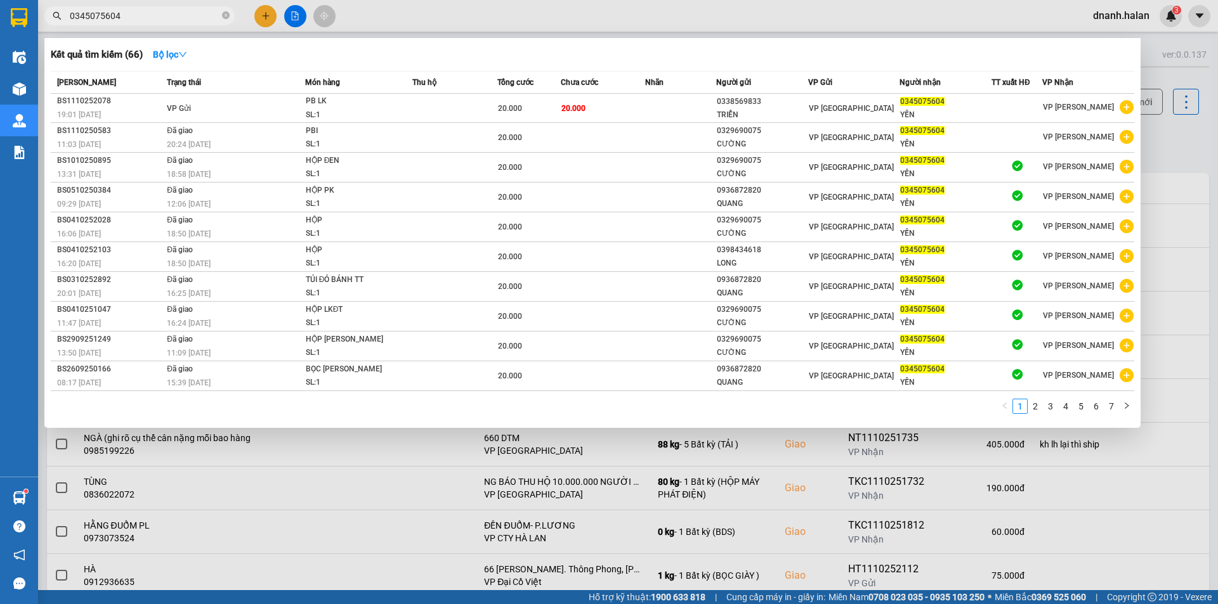
click at [137, 20] on input "0345075604" at bounding box center [145, 16] width 150 height 14
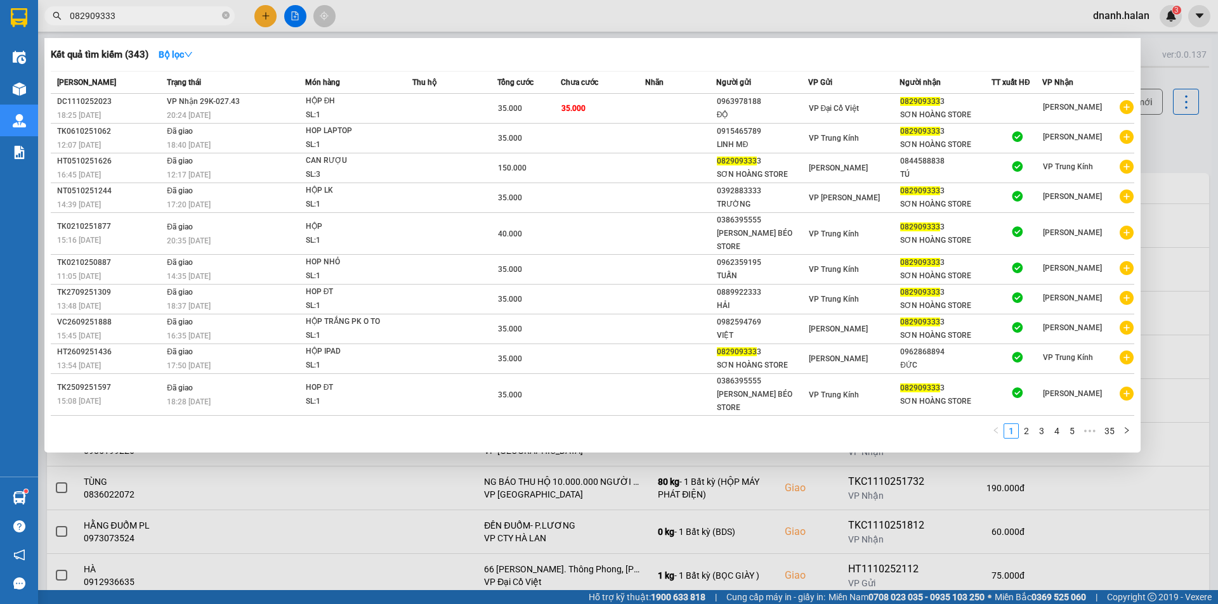
click at [154, 14] on input "082909333" at bounding box center [145, 16] width 150 height 14
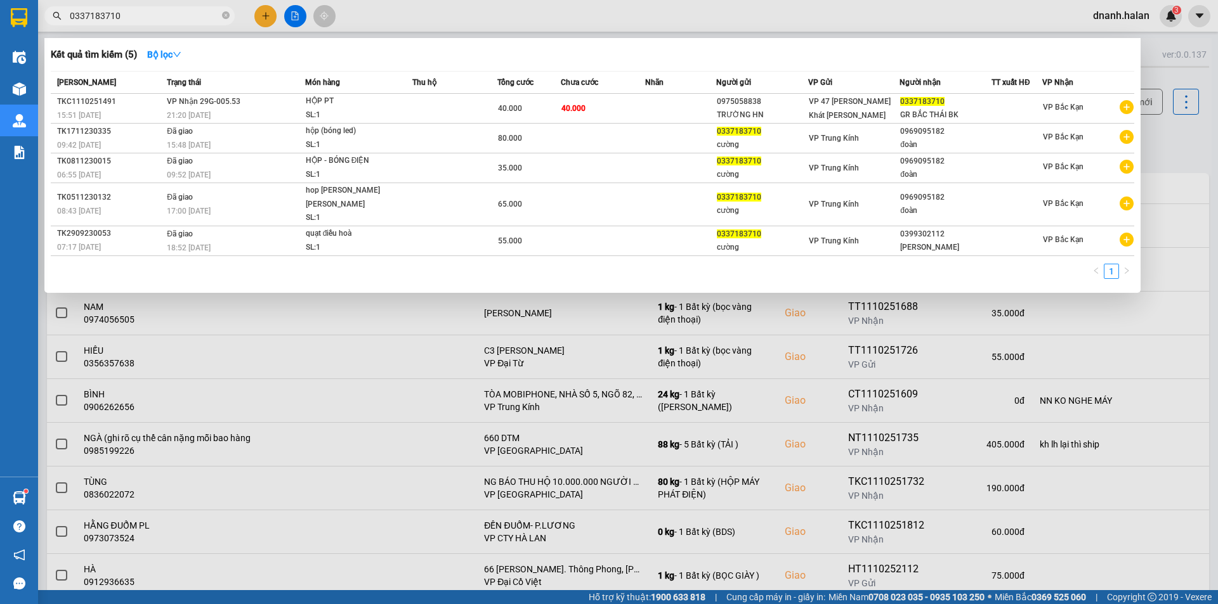
click at [1172, 139] on div at bounding box center [609, 302] width 1218 height 604
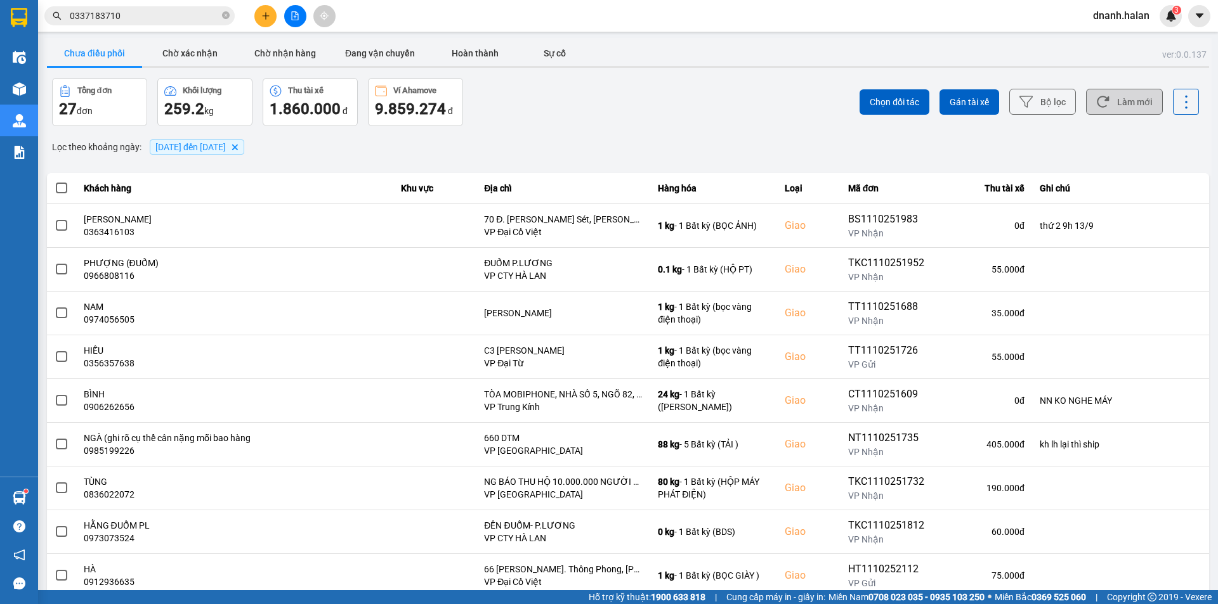
click at [1125, 114] on button "Làm mới" at bounding box center [1124, 102] width 77 height 26
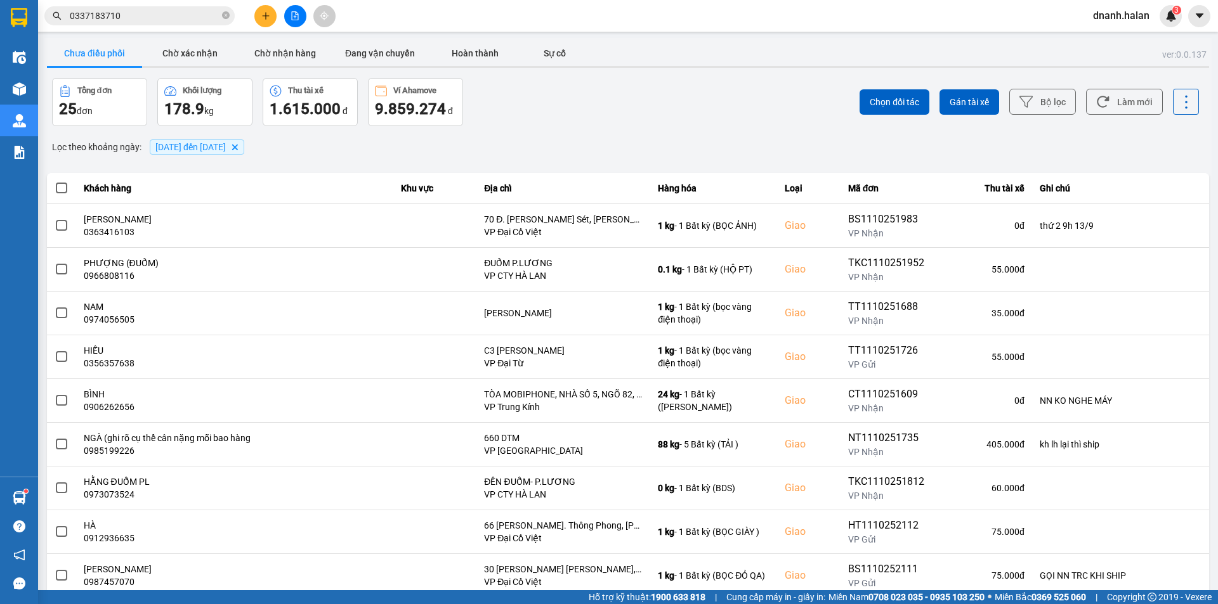
click at [162, 11] on input "0337183710" at bounding box center [145, 16] width 150 height 14
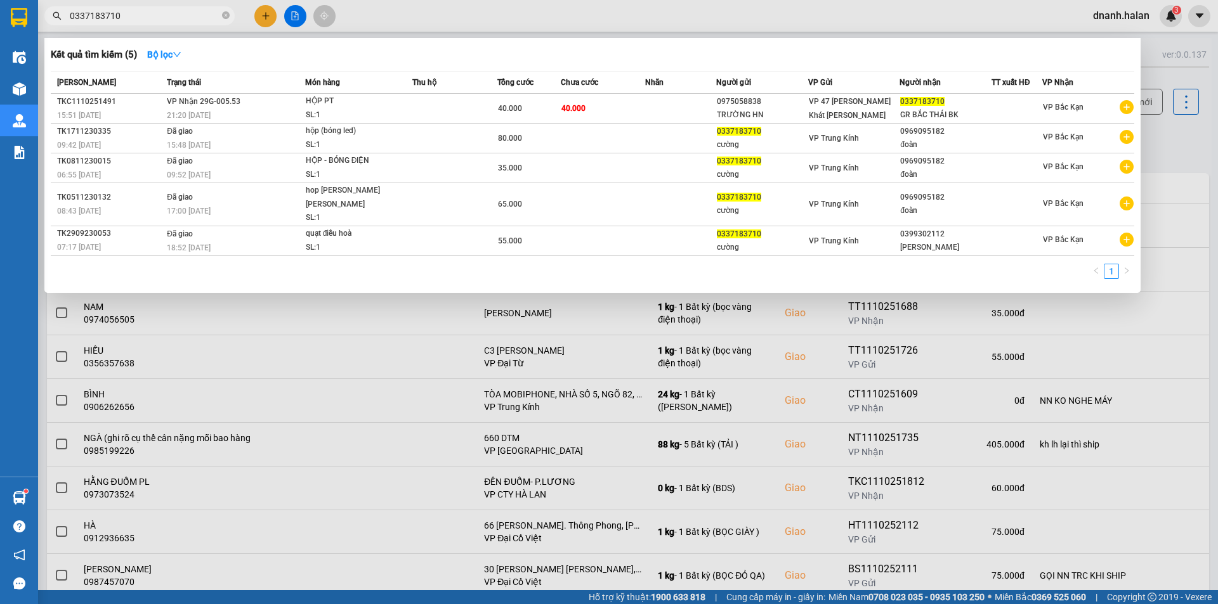
click at [162, 11] on input "0337183710" at bounding box center [145, 16] width 150 height 14
click at [0, 16] on div "Kết quả tìm kiếm ( 5 ) Bộ lọc Mã ĐH Trạng thái Món hàng Thu hộ Tổng cước Chưa c…" at bounding box center [0, 16] width 0 height 0
click at [186, 18] on input "0337183710" at bounding box center [145, 16] width 150 height 14
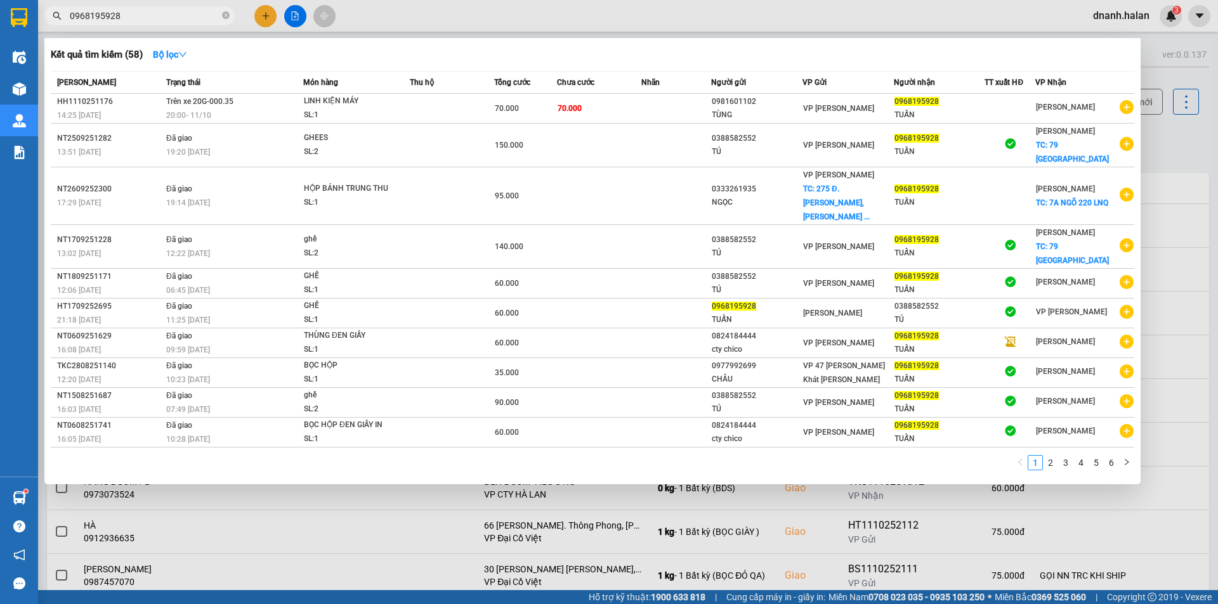
click at [1192, 126] on div at bounding box center [609, 302] width 1218 height 604
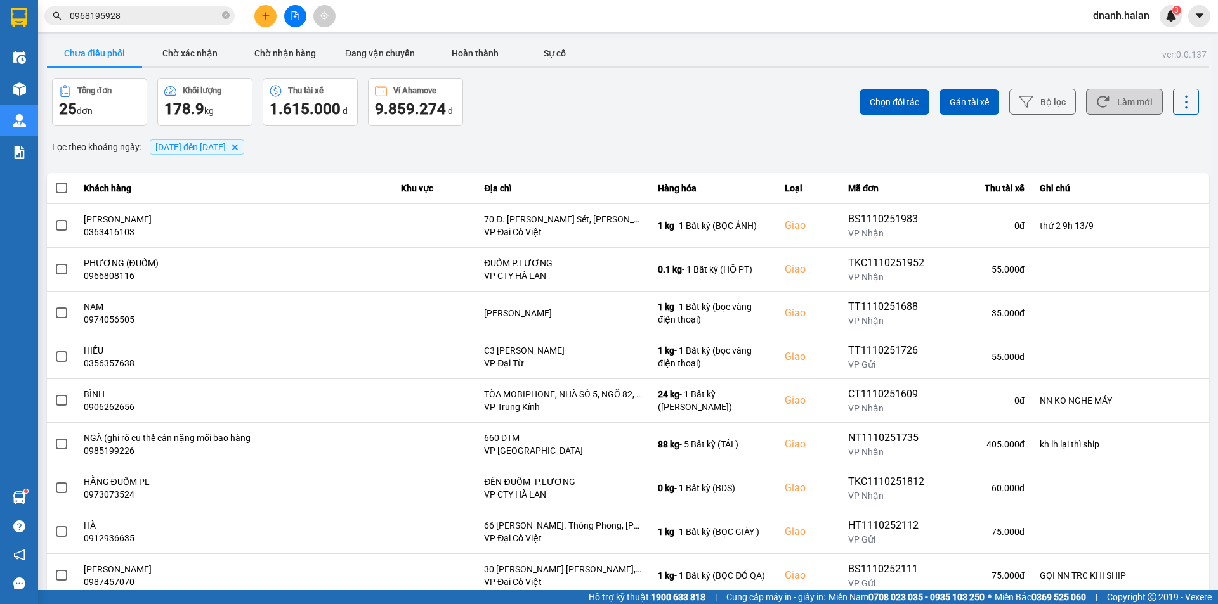
click at [1135, 101] on button "Làm mới" at bounding box center [1124, 102] width 77 height 26
click at [155, 13] on input "0968195928" at bounding box center [145, 16] width 150 height 14
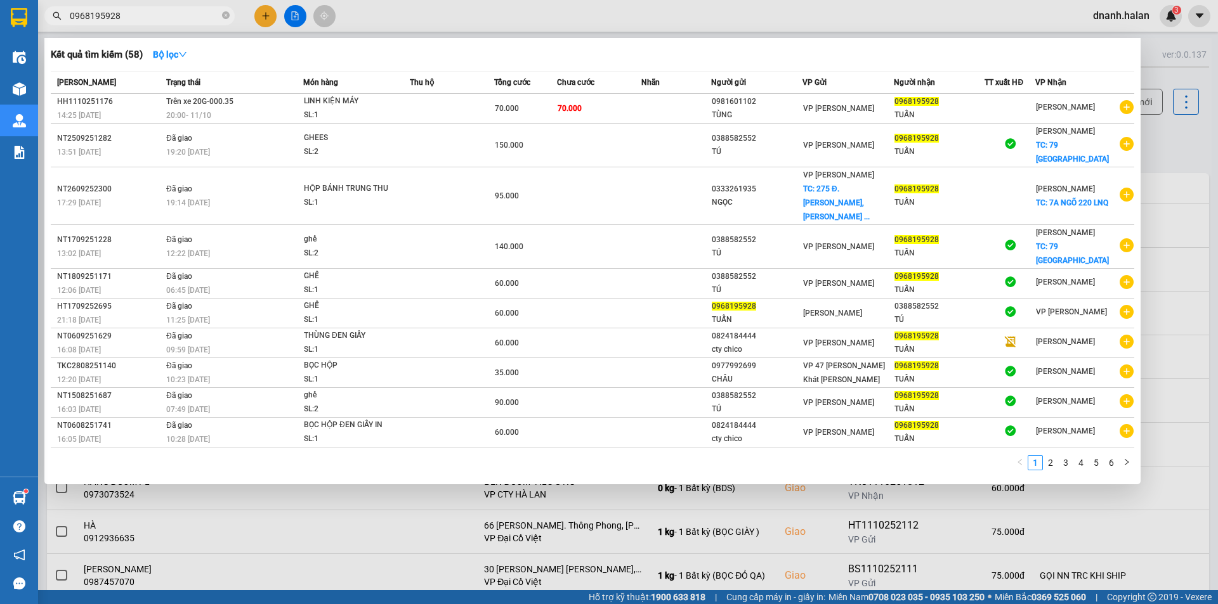
click at [155, 13] on input "0968195928" at bounding box center [145, 16] width 150 height 14
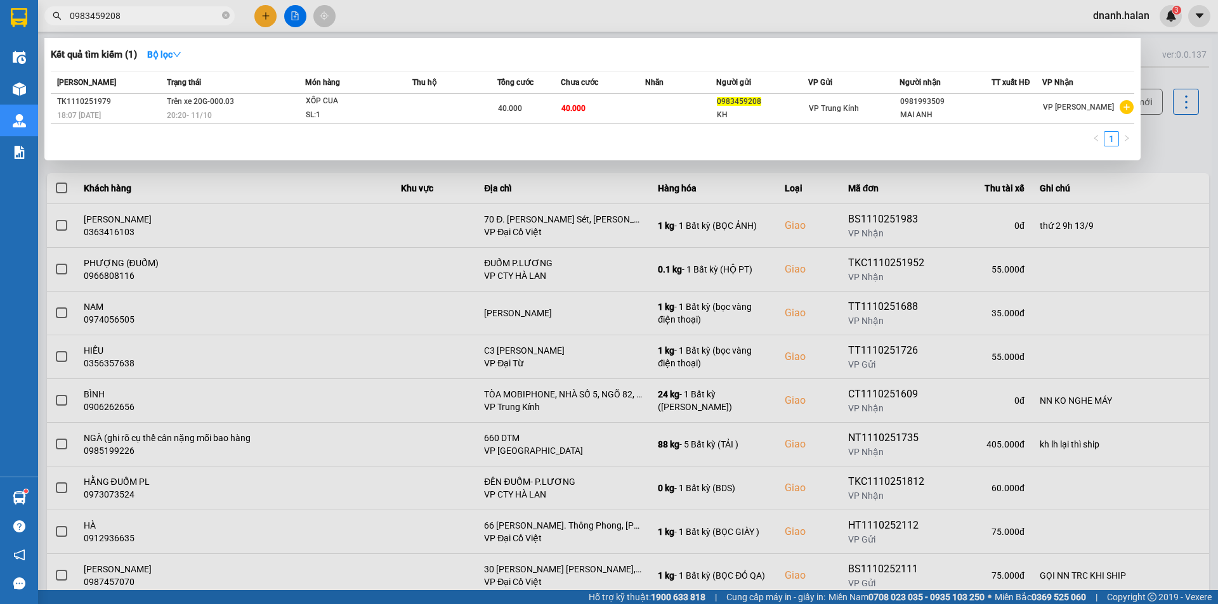
click at [1164, 136] on div at bounding box center [609, 302] width 1218 height 604
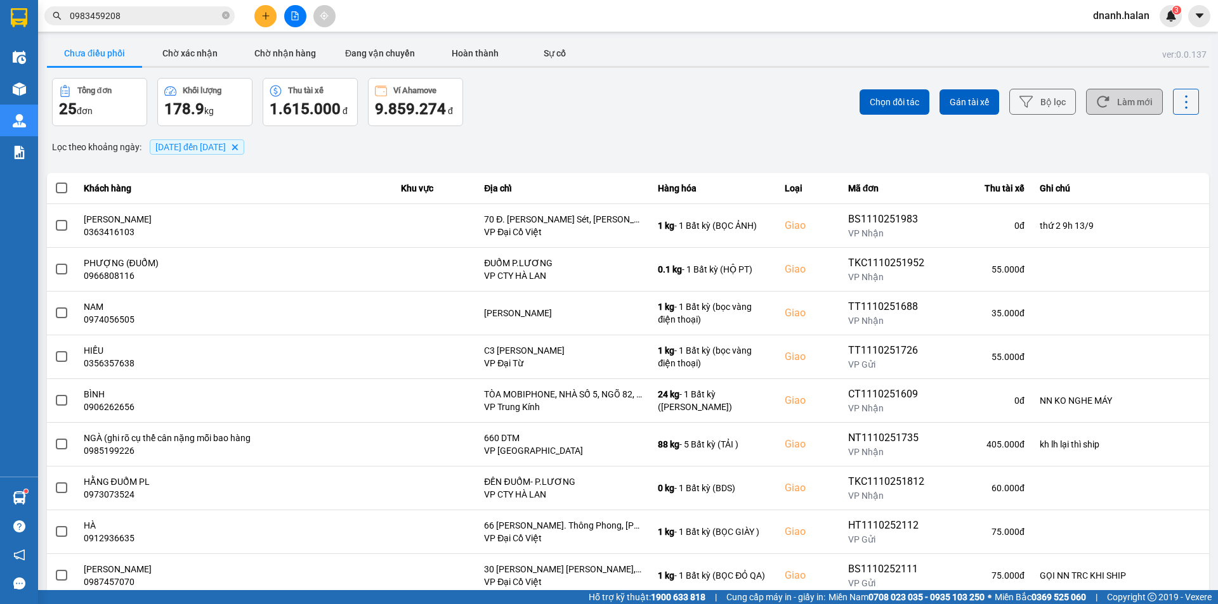
click at [1120, 114] on button "Làm mới" at bounding box center [1124, 102] width 77 height 26
click at [417, 153] on div "Lọc theo khoảng ngày : 01/10/2025 đến 11/10/2025 Delete" at bounding box center [628, 147] width 1162 height 22
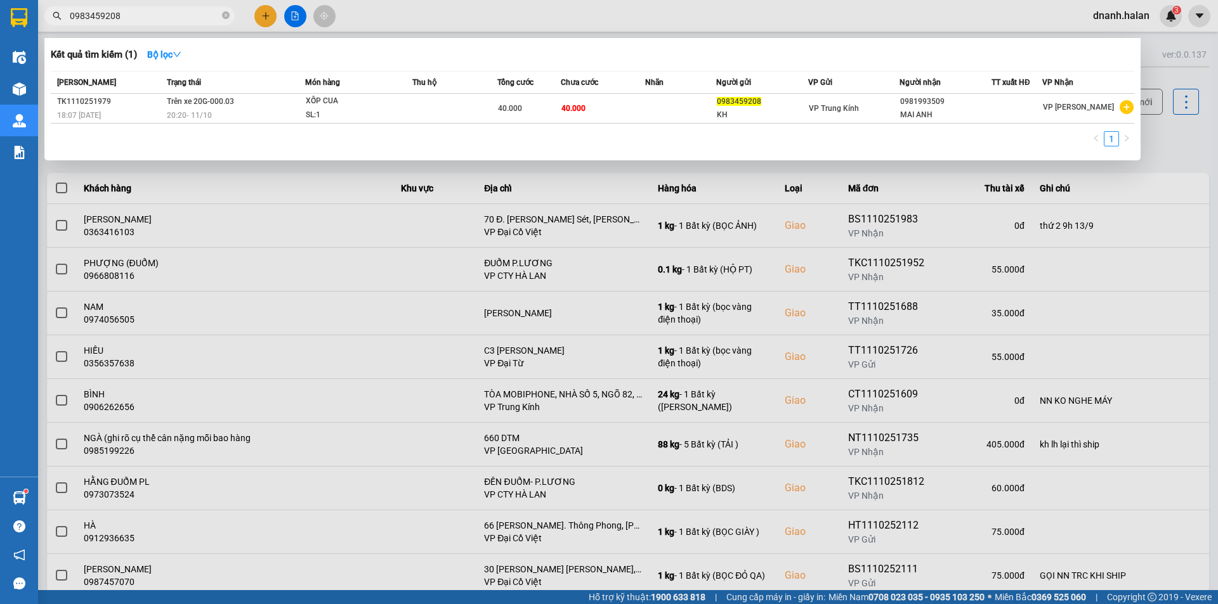
click at [154, 10] on input "0983459208" at bounding box center [145, 16] width 150 height 14
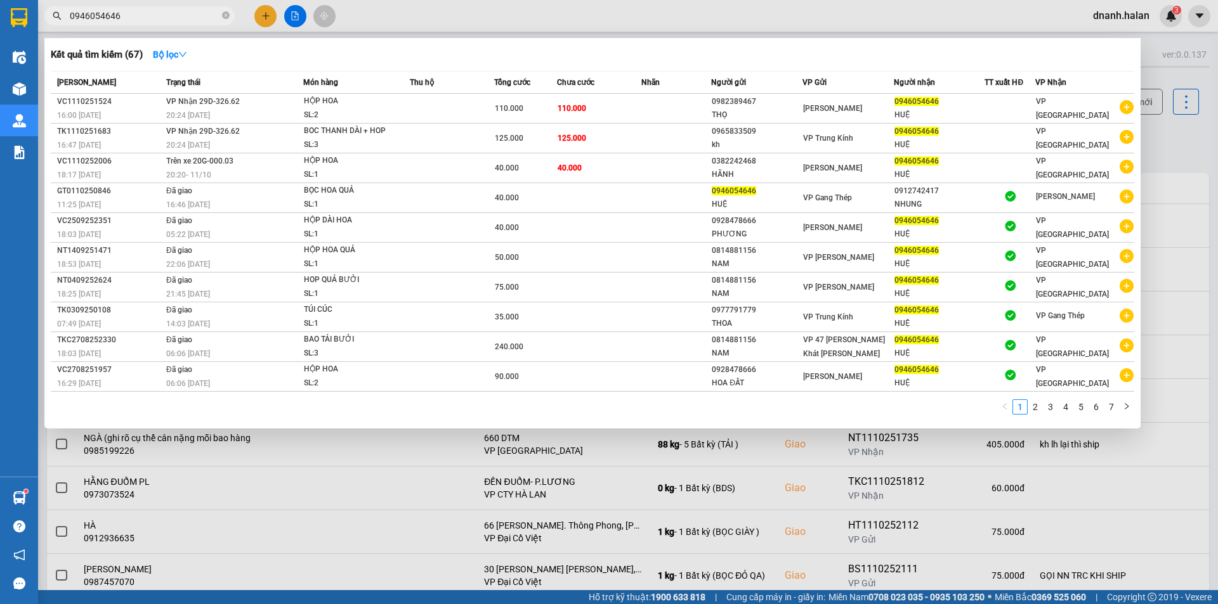
type input "0946054646"
click at [405, 30] on div at bounding box center [609, 302] width 1218 height 604
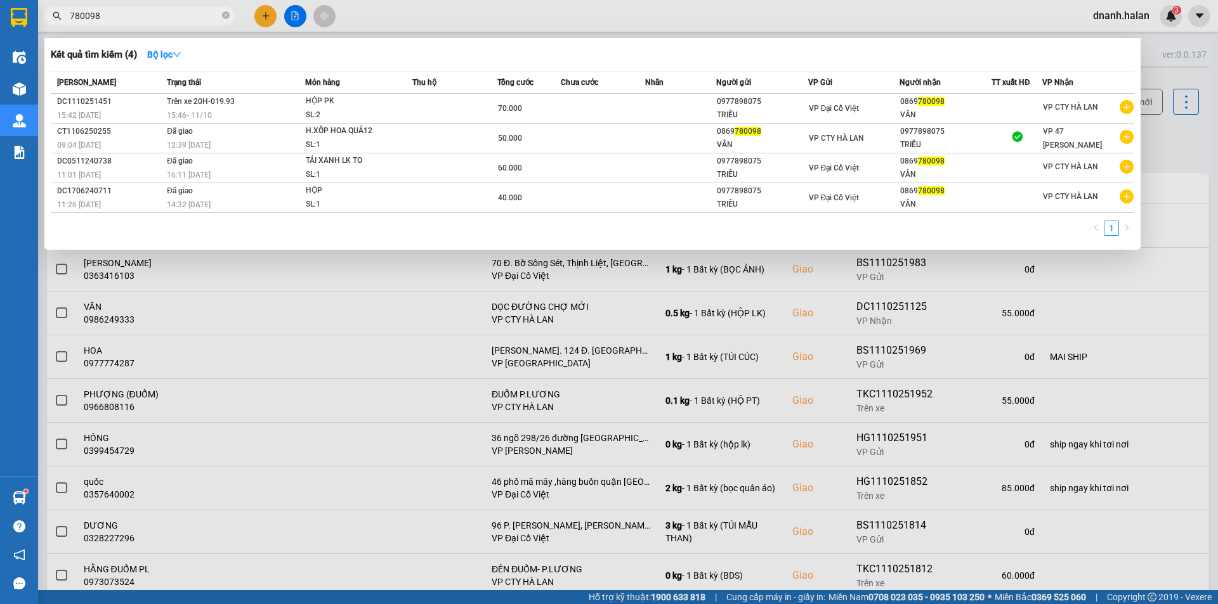
click at [176, 18] on input "780098" at bounding box center [145, 16] width 150 height 14
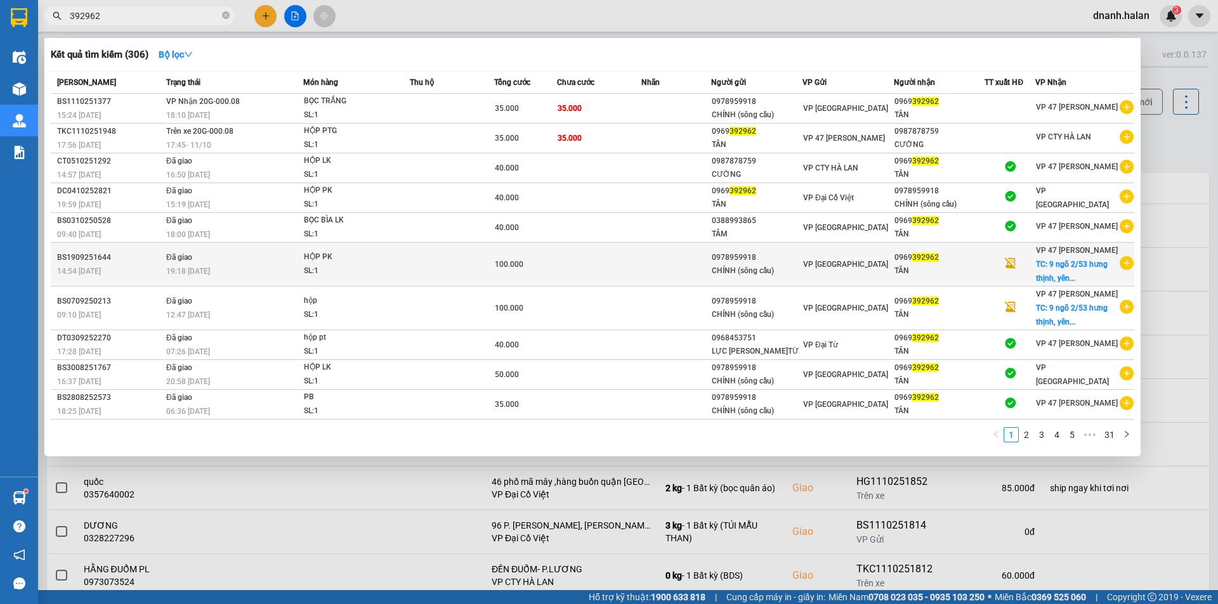
type input "392962"
click at [992, 266] on div at bounding box center [1009, 264] width 49 height 17
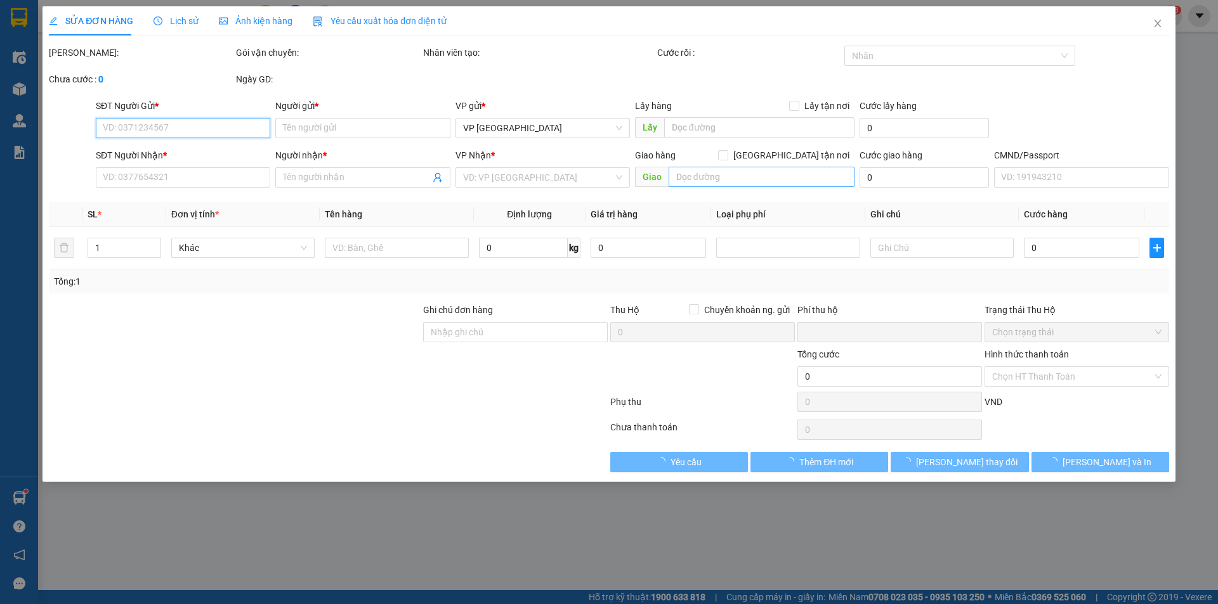
type input "0978959918"
type input "CHÍNH (sông cầu)"
type input "0969392962"
type input "TÂN"
checkbox input "true"
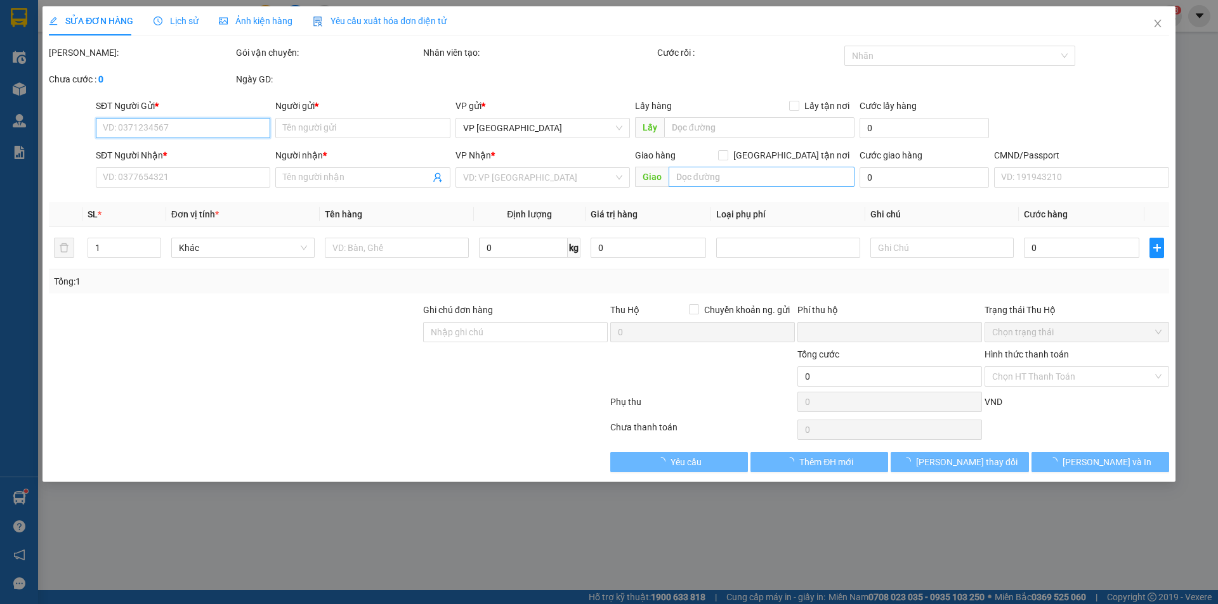
type input "9 ngõ 2/53 hưng thịnh, yên sở, hoàng mai"
type input "65.000"
type input "0"
type input "100.000"
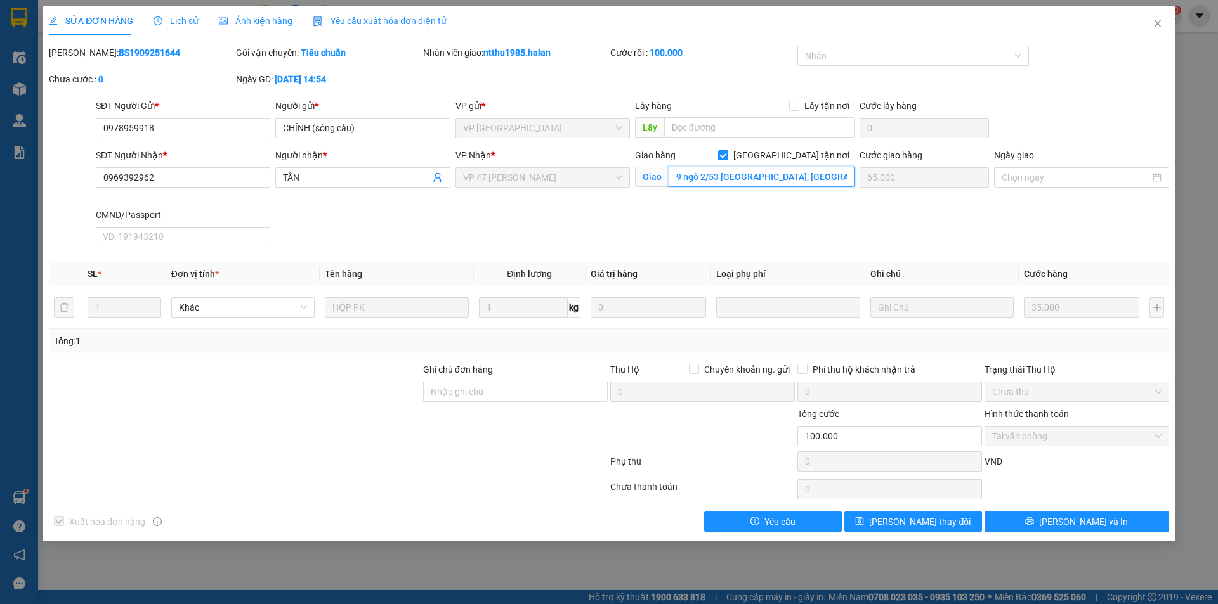
click at [753, 178] on input "9 ngõ 2/53 hưng thịnh, yên sở, hoàng mai" at bounding box center [762, 177] width 186 height 20
click at [1160, 20] on icon "close" at bounding box center [1157, 23] width 10 height 10
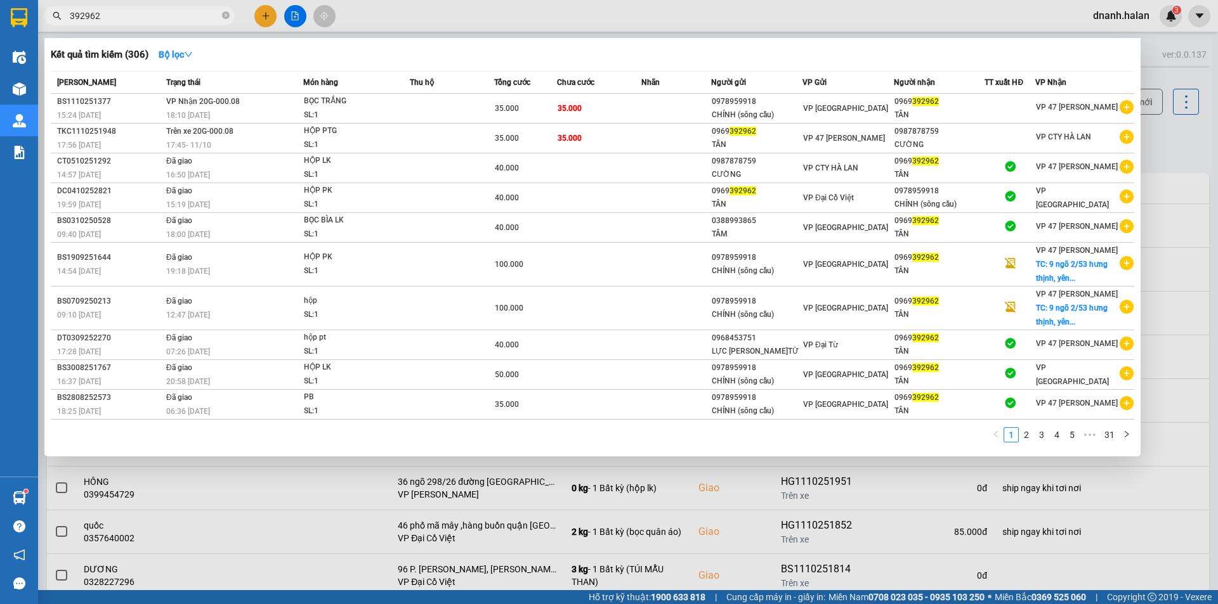
click at [180, 24] on span "392962" at bounding box center [139, 15] width 190 height 19
click at [180, 15] on input "392962" at bounding box center [145, 16] width 150 height 14
click at [1029, 100] on td at bounding box center [1009, 109] width 51 height 30
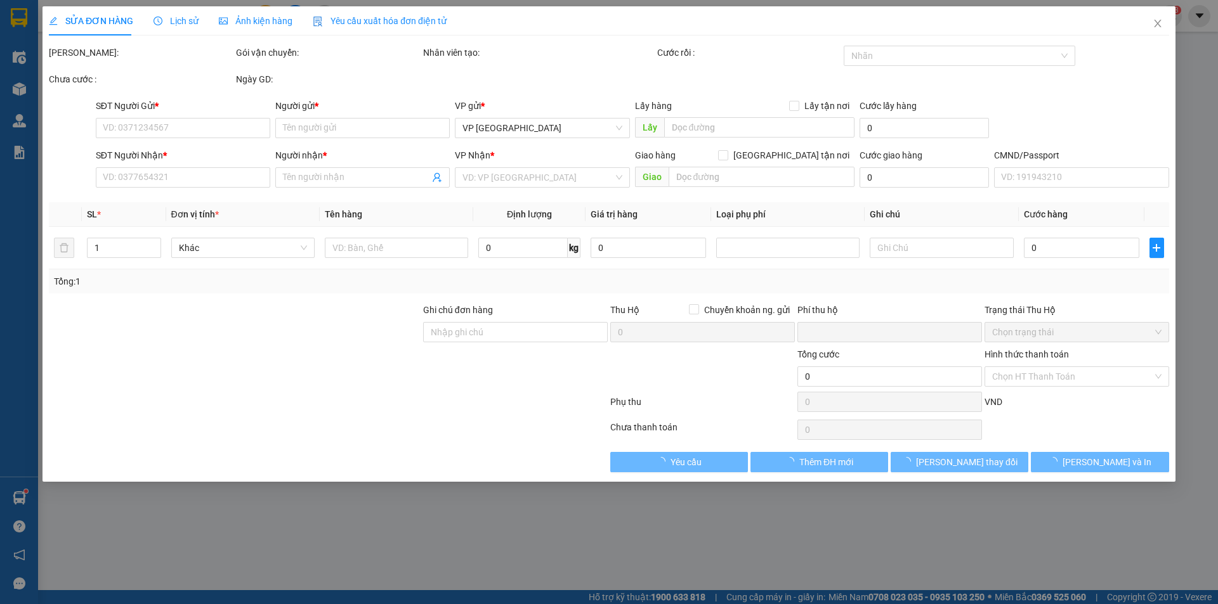
type input "0978959918"
type input "CHÍNH (sông cầu)"
type input "0969392962"
type input "TÂN"
type input "0"
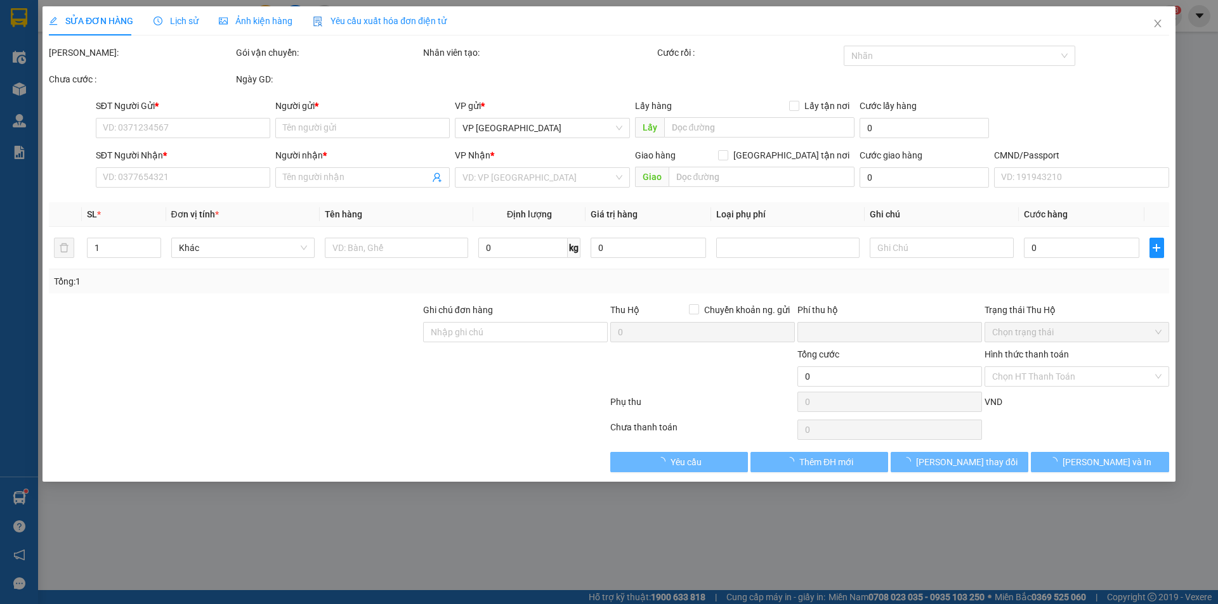
type input "35.000"
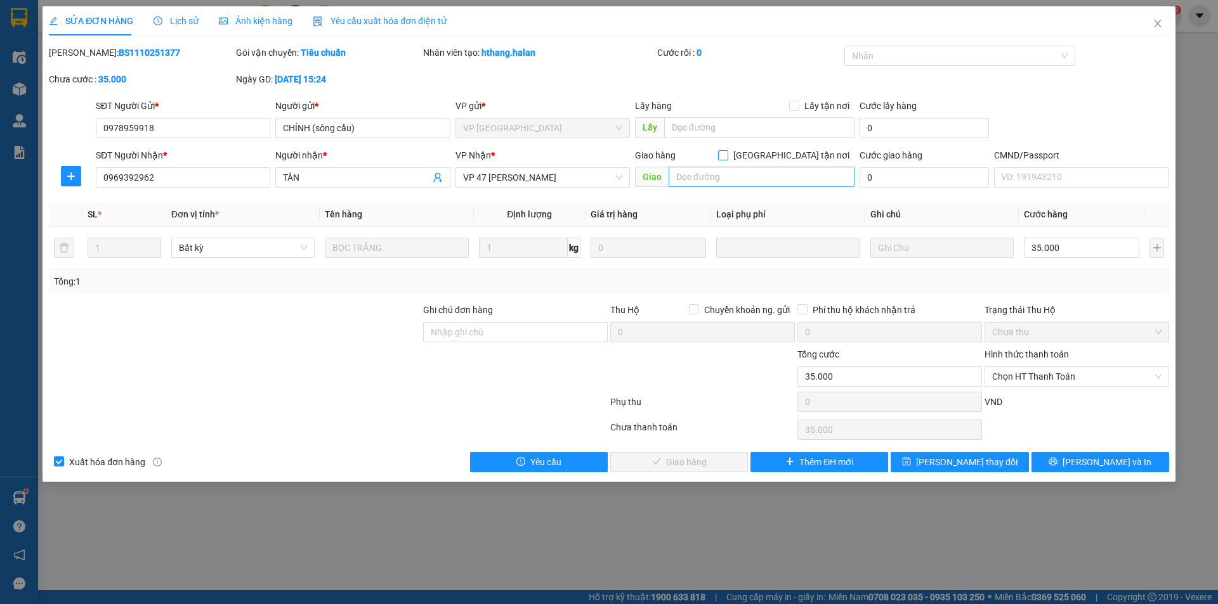
drag, startPoint x: 790, startPoint y: 156, endPoint x: 778, endPoint y: 175, distance: 22.2
click at [727, 155] on input "[GEOGRAPHIC_DATA][PERSON_NAME] nơi" at bounding box center [722, 154] width 9 height 9
checkbox input "true"
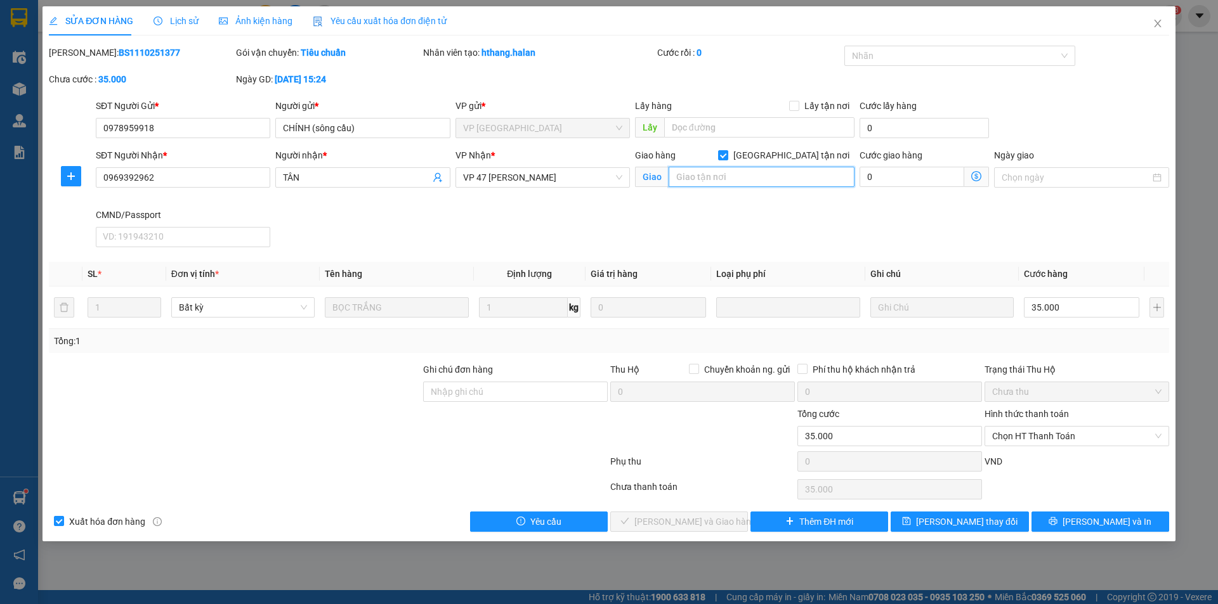
click at [774, 177] on input "text" at bounding box center [762, 177] width 186 height 20
paste input "9 ngõ 2/53 hưng thịnh, yên sở, hoàng mai"
type input "9 ngõ 2/53 hưng thịnh, yên sở, hoàng mai"
click at [976, 179] on icon "dollar-circle" at bounding box center [976, 176] width 10 height 10
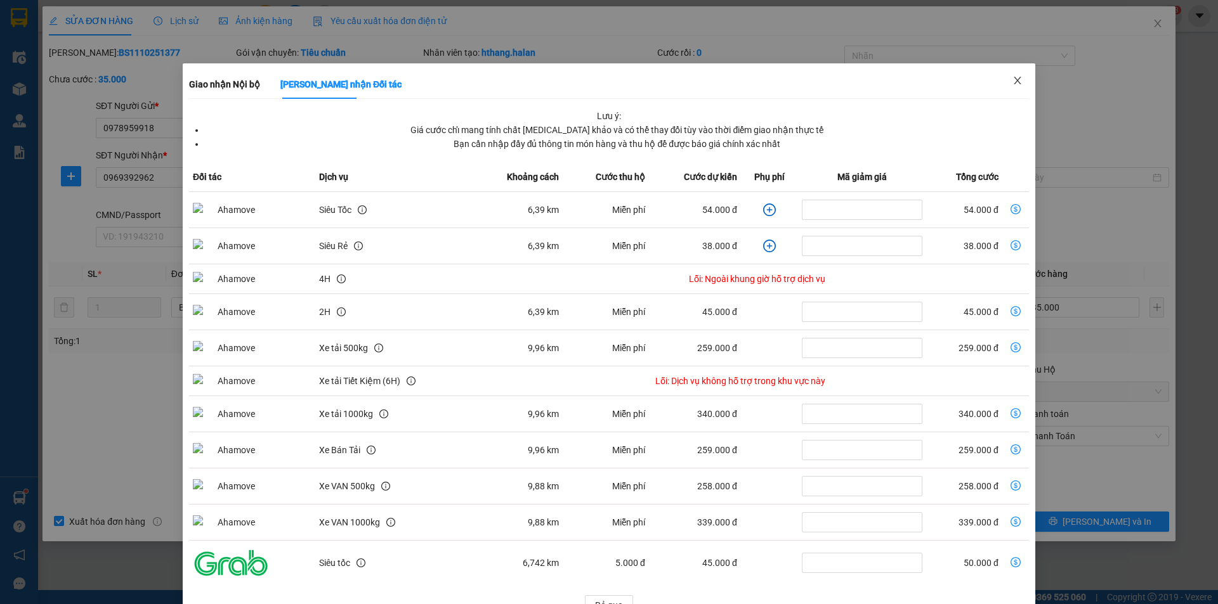
click at [1012, 81] on icon "close" at bounding box center [1017, 80] width 10 height 10
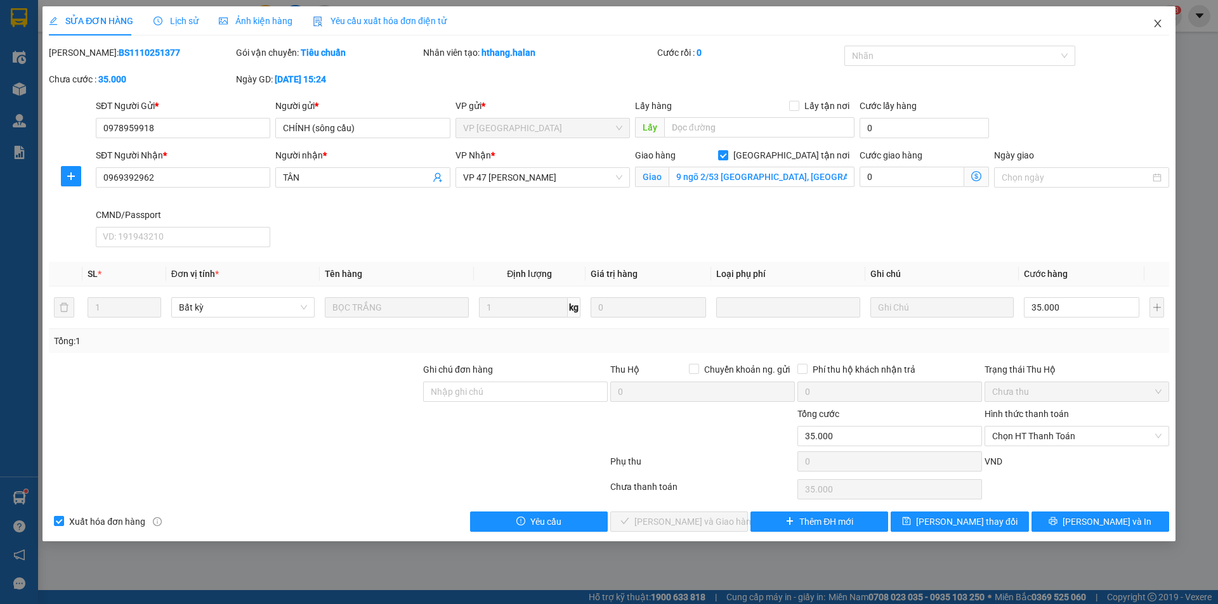
click at [1161, 22] on icon "close" at bounding box center [1157, 23] width 10 height 10
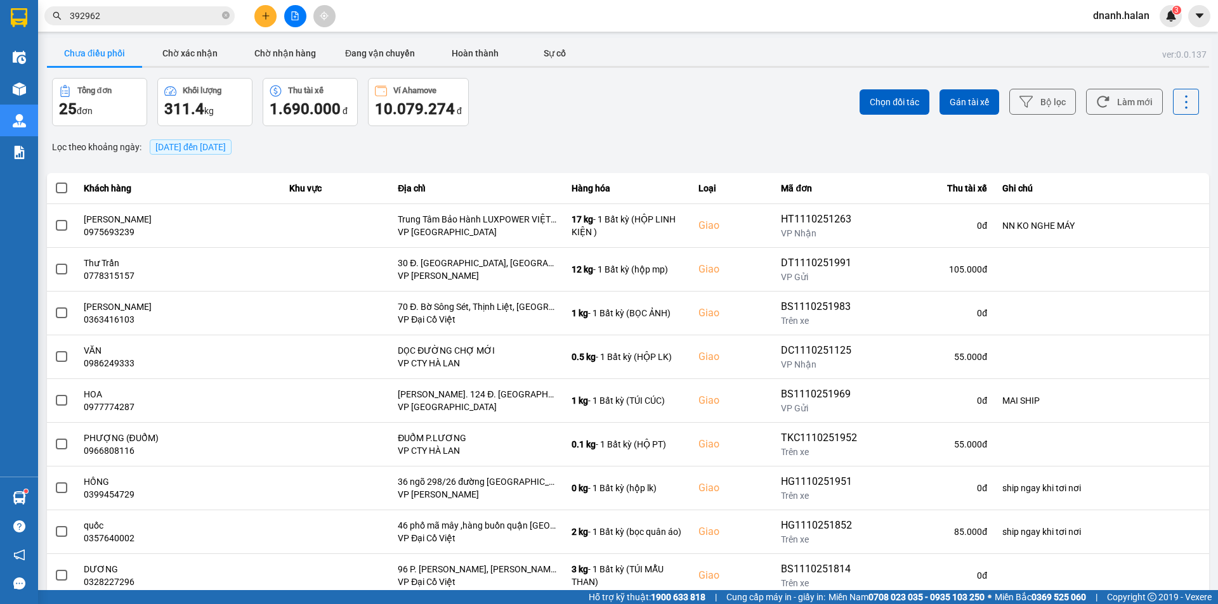
click at [140, 16] on input "392962" at bounding box center [145, 16] width 150 height 14
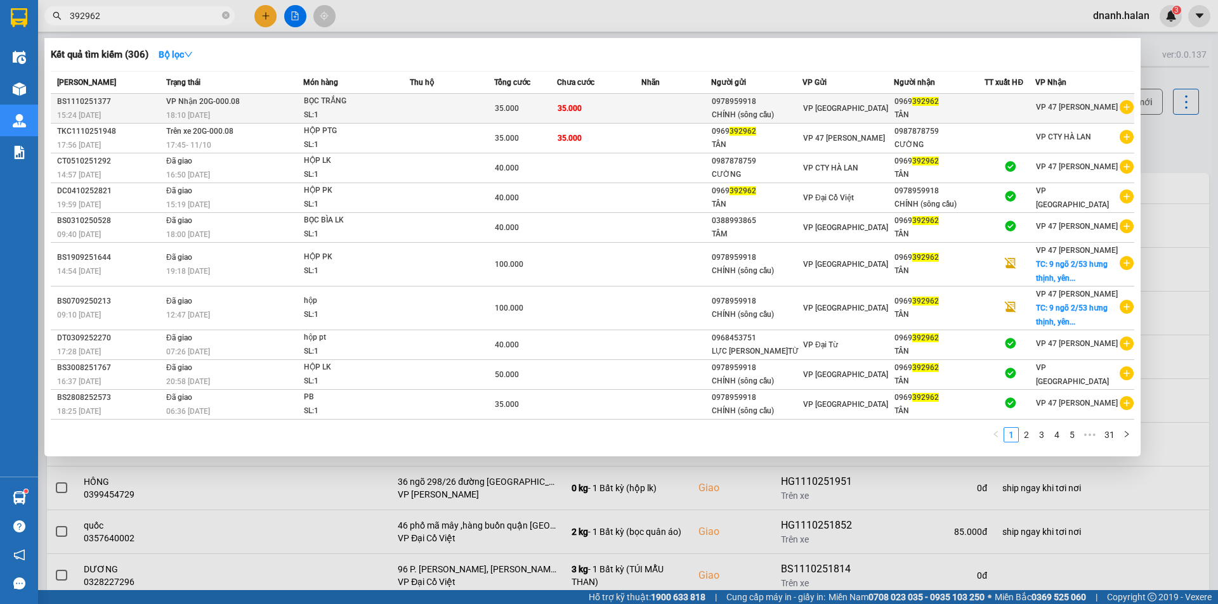
click at [994, 105] on div at bounding box center [1009, 108] width 49 height 13
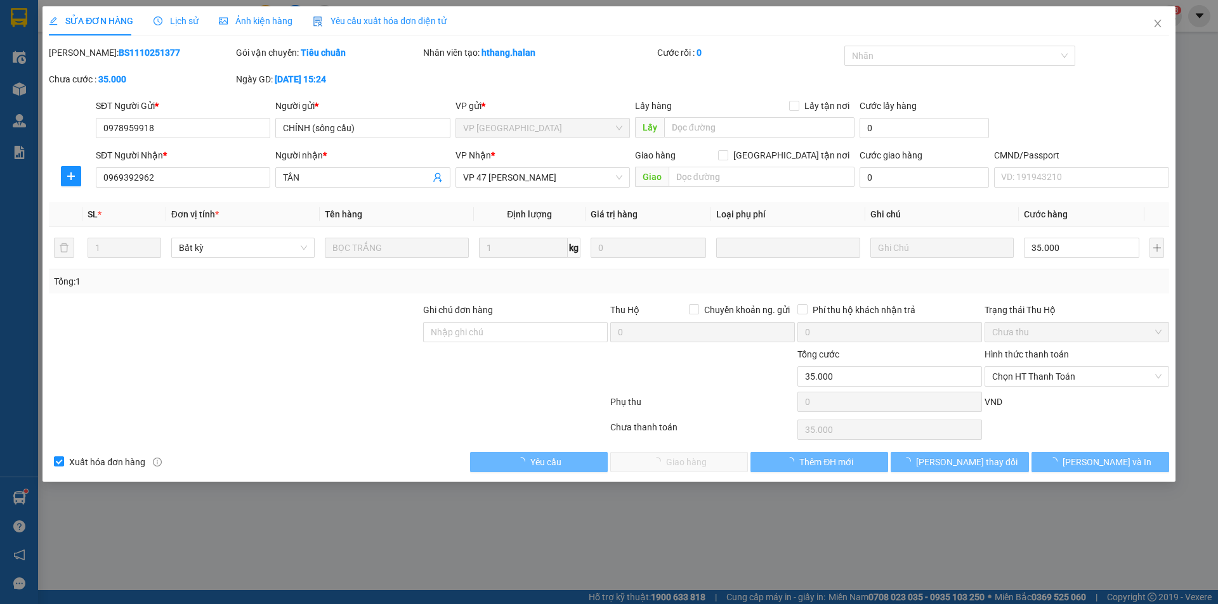
type input "0978959918"
type input "CHÍNH (sông cầu)"
type input "0969392962"
type input "TÂN"
type input "0"
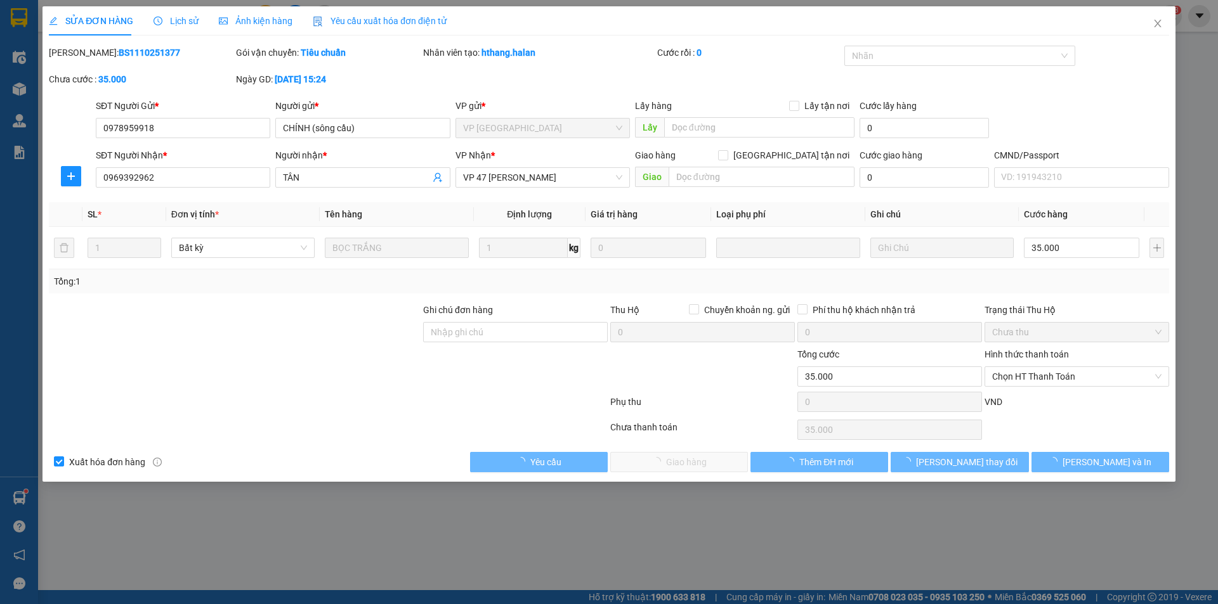
type input "35.000"
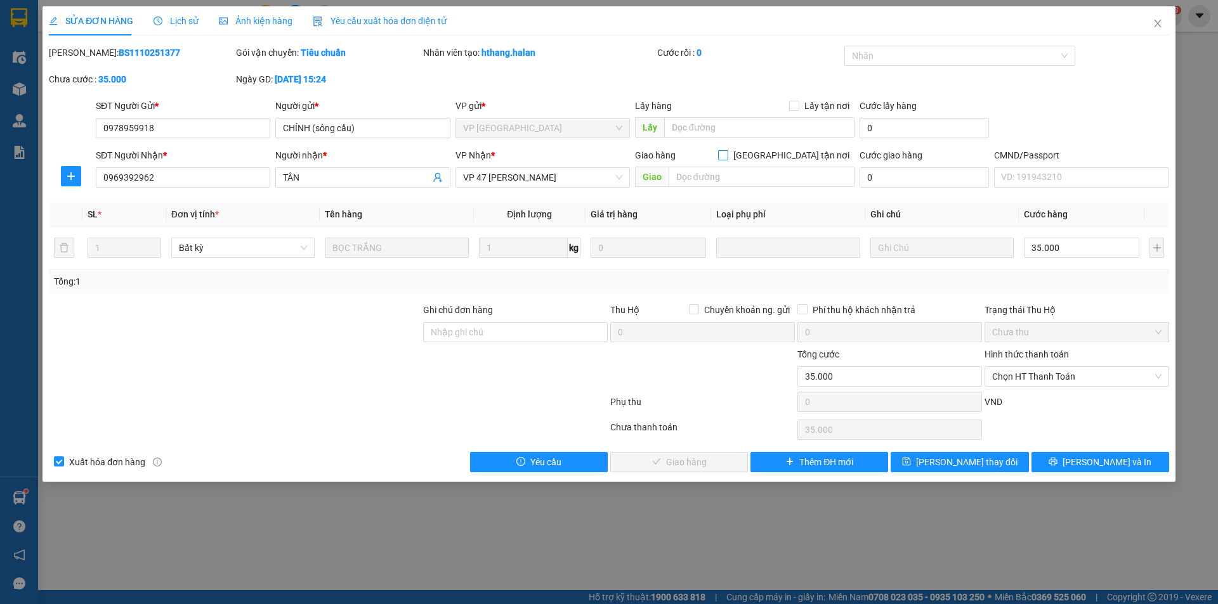
click at [727, 157] on input "[GEOGRAPHIC_DATA][PERSON_NAME] nơi" at bounding box center [722, 154] width 9 height 9
checkbox input "true"
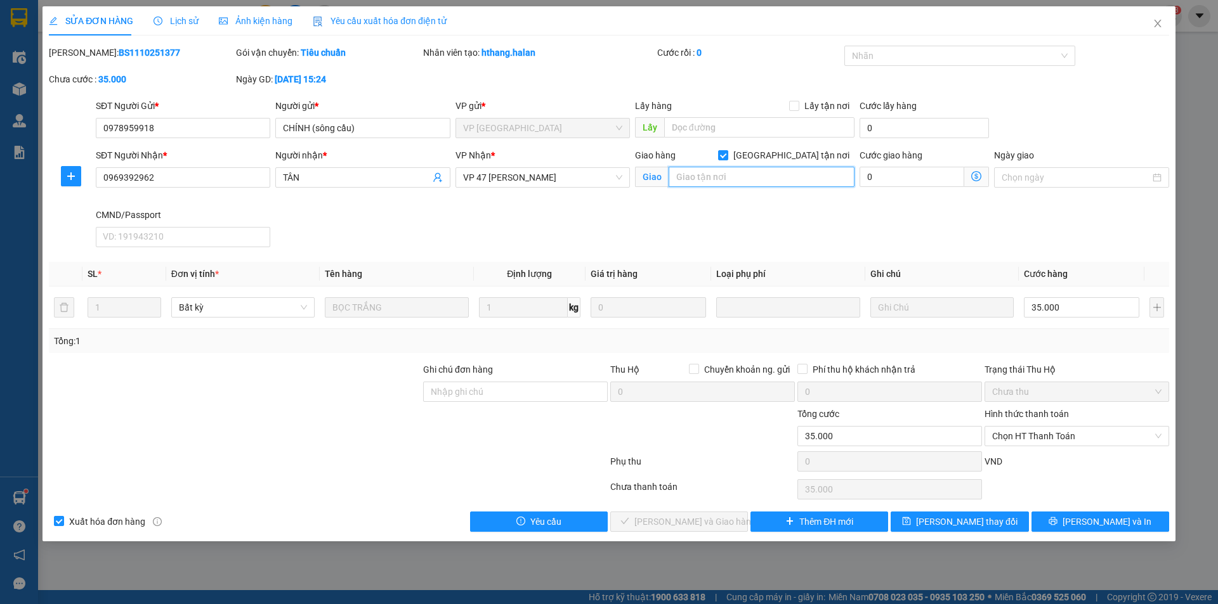
click at [773, 176] on input "text" at bounding box center [762, 177] width 186 height 20
paste input "9 ngõ 2/53 hưng thịnh, yên sở, hoàng mai"
type input "9 ngõ 2/53 hưng thịnh, yên sở, hoàng mai"
click at [978, 176] on icon "dollar-circle" at bounding box center [976, 176] width 10 height 10
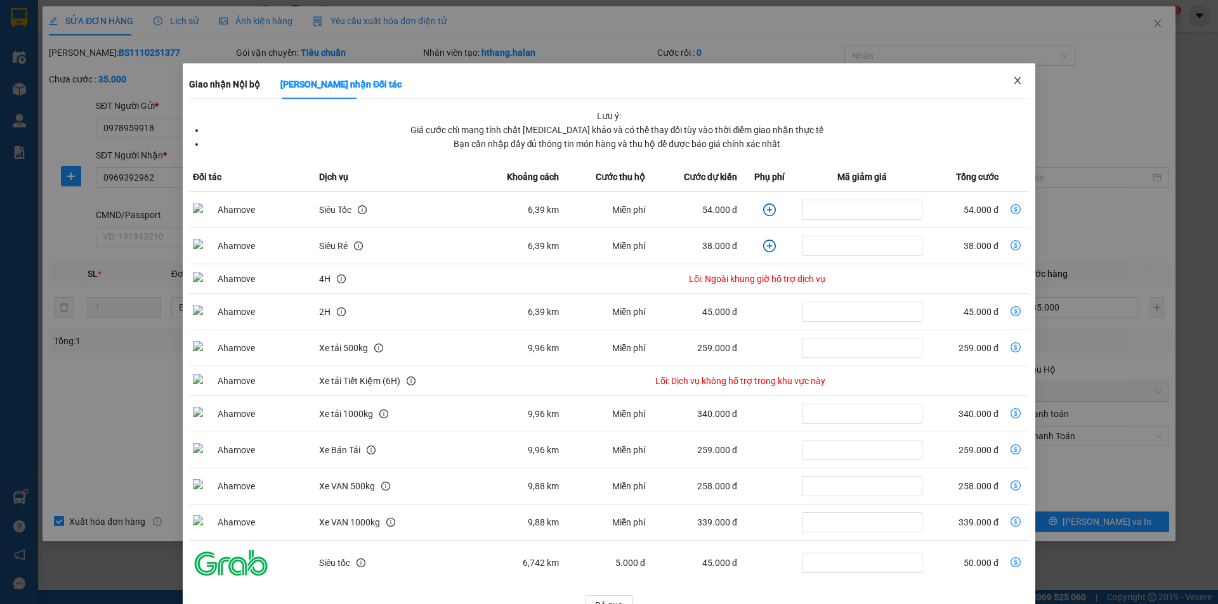
click at [1012, 80] on icon "close" at bounding box center [1017, 80] width 10 height 10
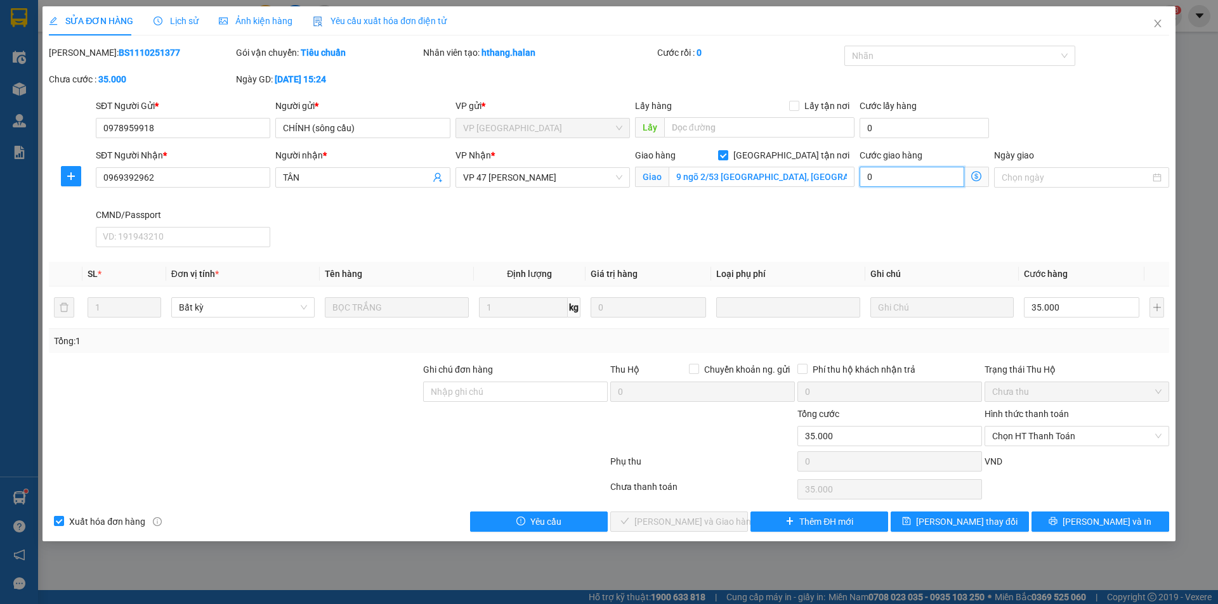
click at [904, 178] on input "0" at bounding box center [911, 177] width 105 height 20
type input "35.006"
type input "65"
type input "35.065"
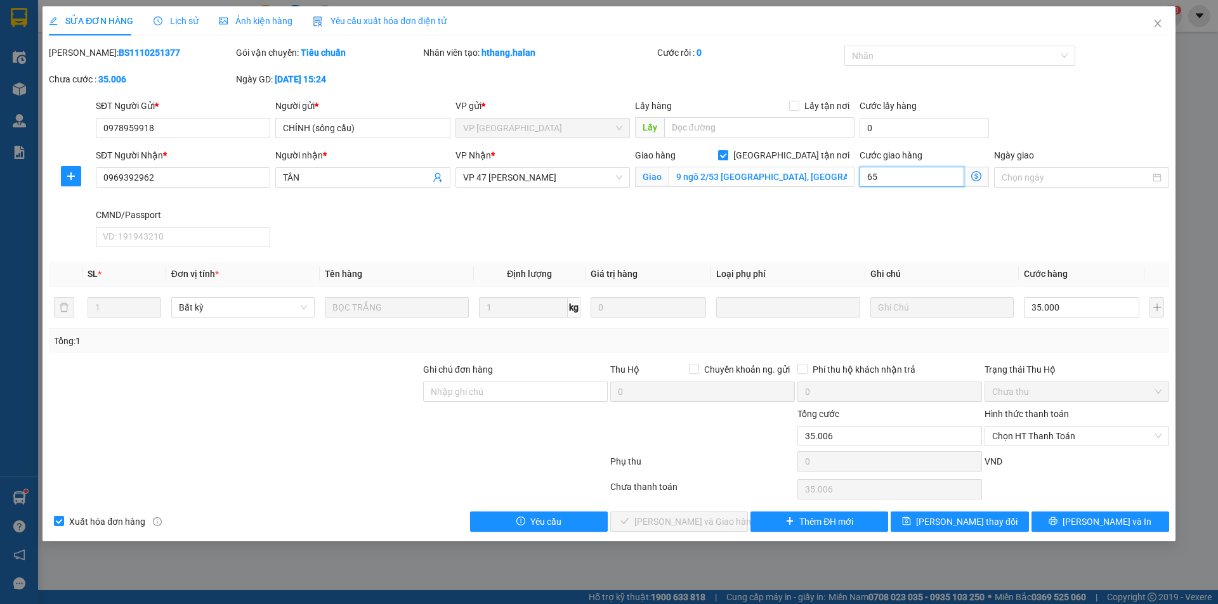
type input "35.065"
type input "65"
type input "100.000"
type input "65.000"
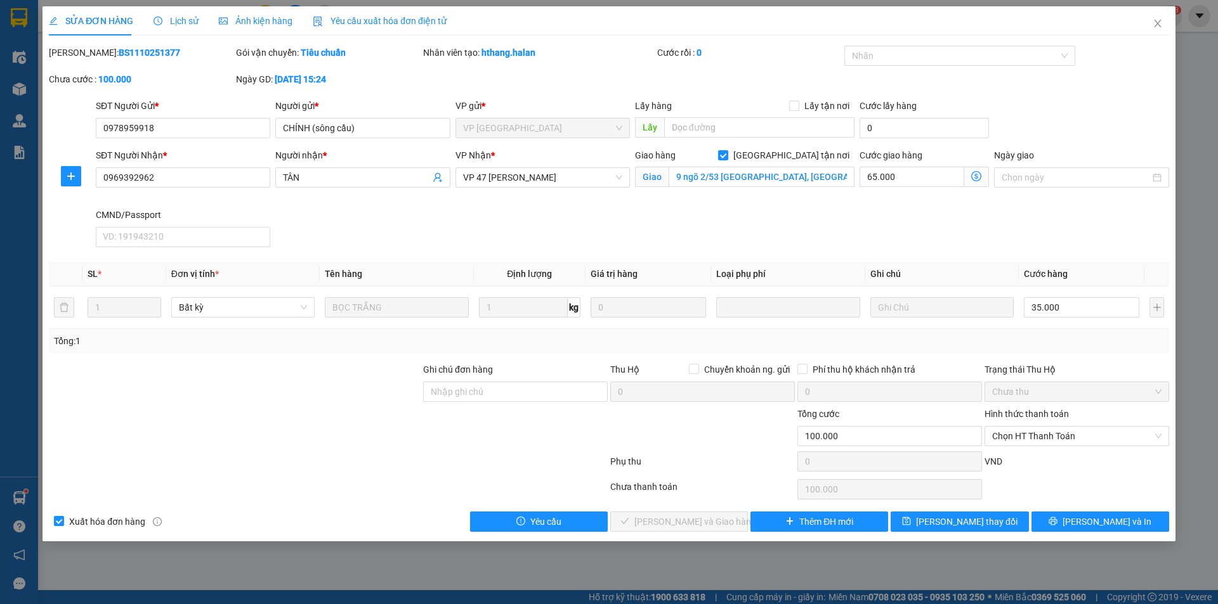
click at [826, 235] on div "SĐT Người Nhận * 0969392962 Người nhận * TÂN VP Nhận * VP 47 Trần Khát Chân Gia…" at bounding box center [632, 200] width 1078 height 104
click at [1163, 23] on span "Close" at bounding box center [1158, 24] width 36 height 36
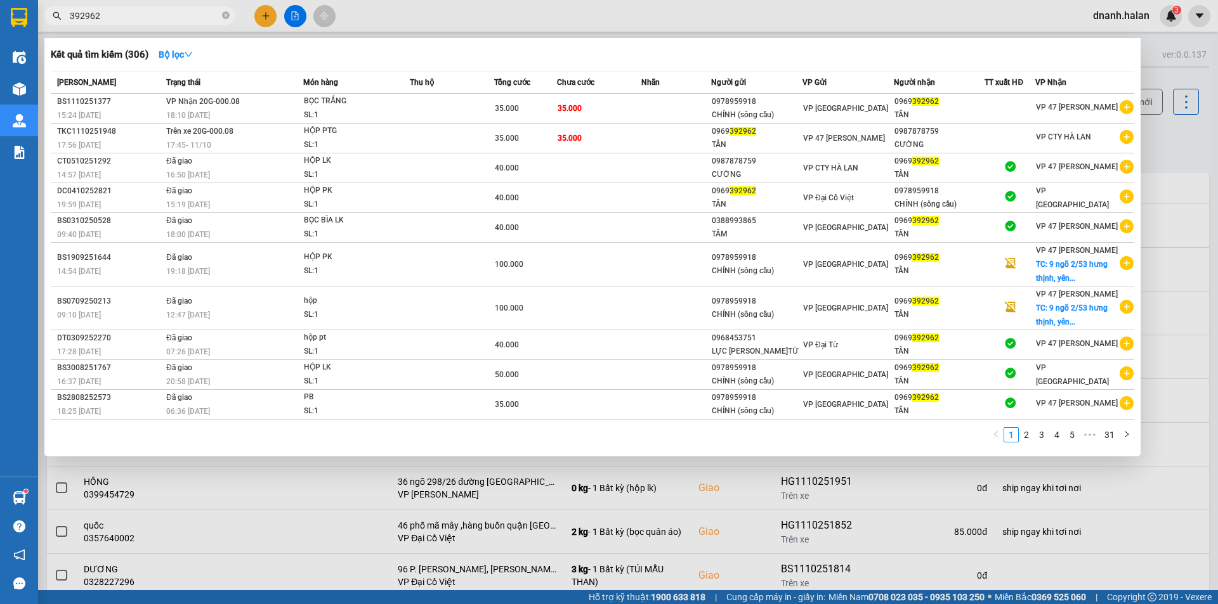
click at [143, 16] on input "392962" at bounding box center [145, 16] width 150 height 14
click at [984, 109] on div "TÂN" at bounding box center [939, 114] width 90 height 13
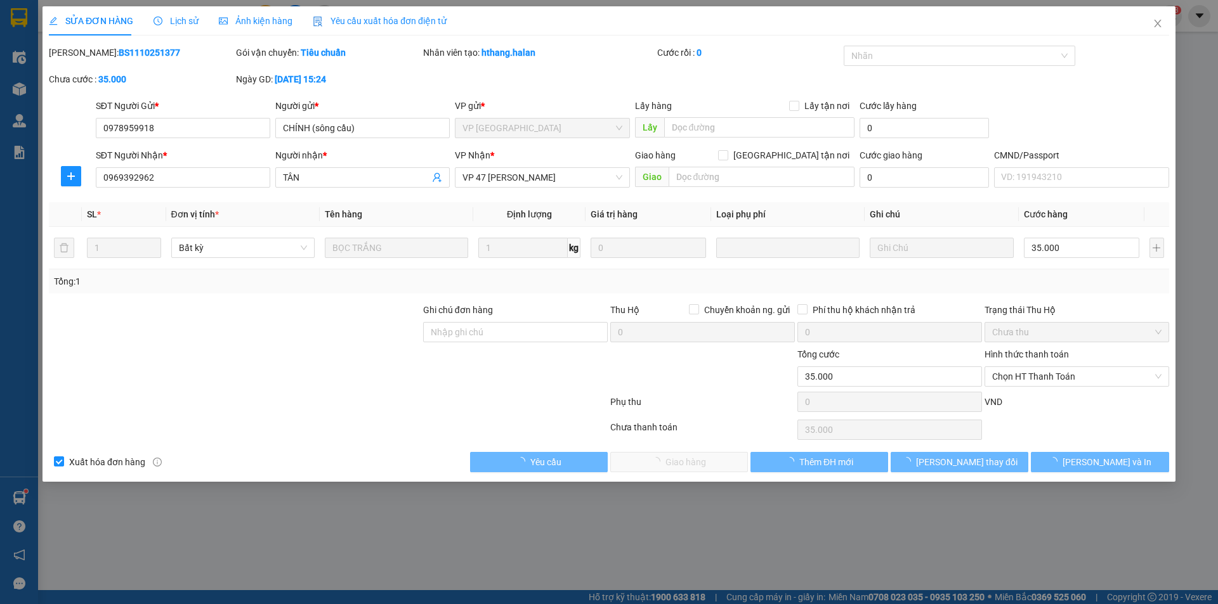
type input "0978959918"
type input "CHÍNH (sông cầu)"
type input "0969392962"
type input "TÂN"
type input "0"
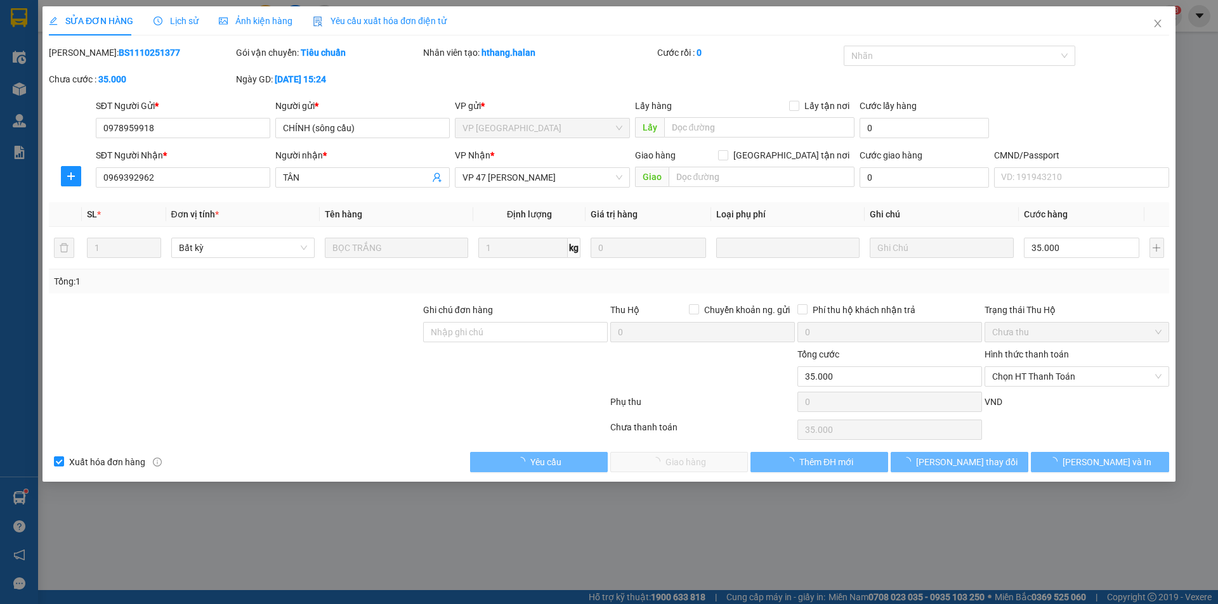
type input "35.000"
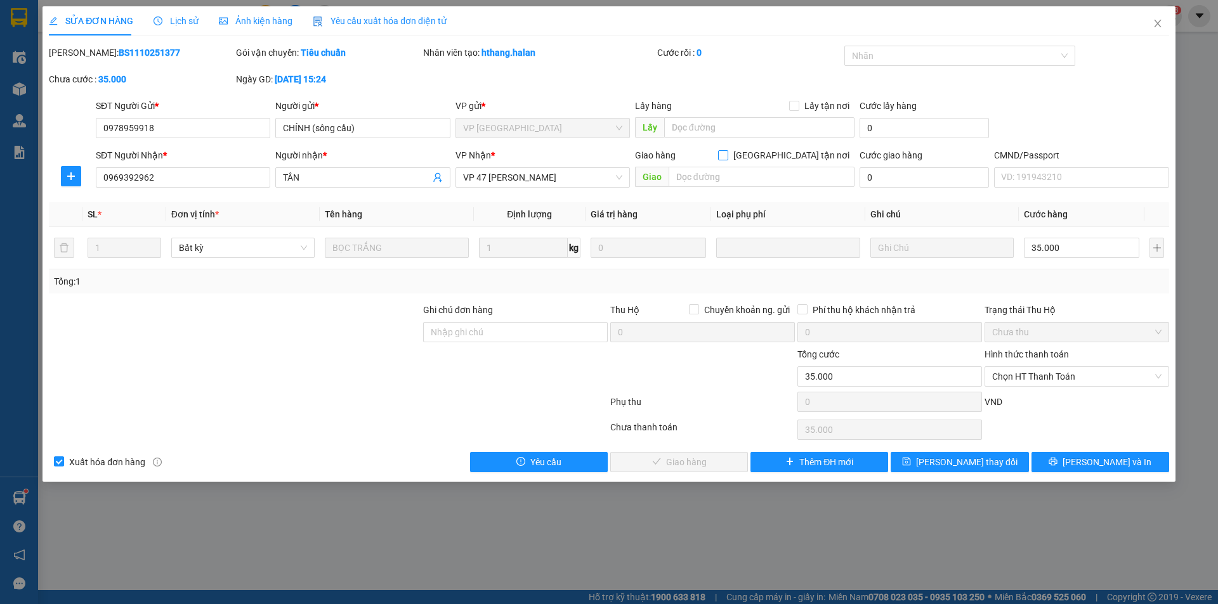
click at [727, 156] on input "[GEOGRAPHIC_DATA][PERSON_NAME] nơi" at bounding box center [722, 154] width 9 height 9
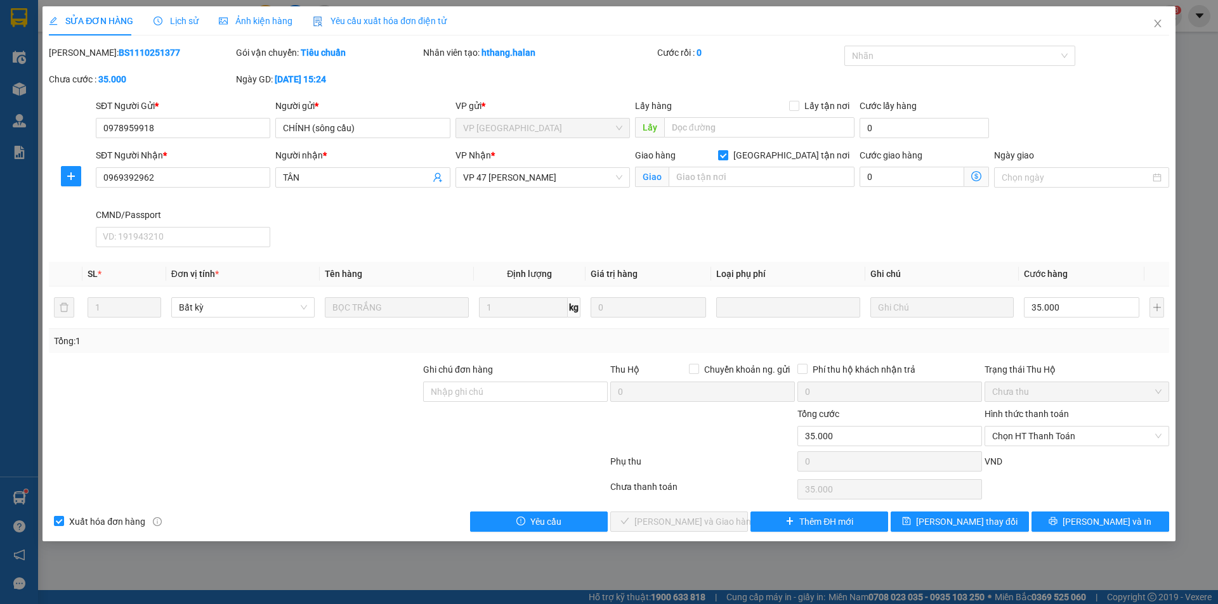
click at [727, 155] on input "[GEOGRAPHIC_DATA][PERSON_NAME] nơi" at bounding box center [722, 154] width 9 height 9
checkbox input "false"
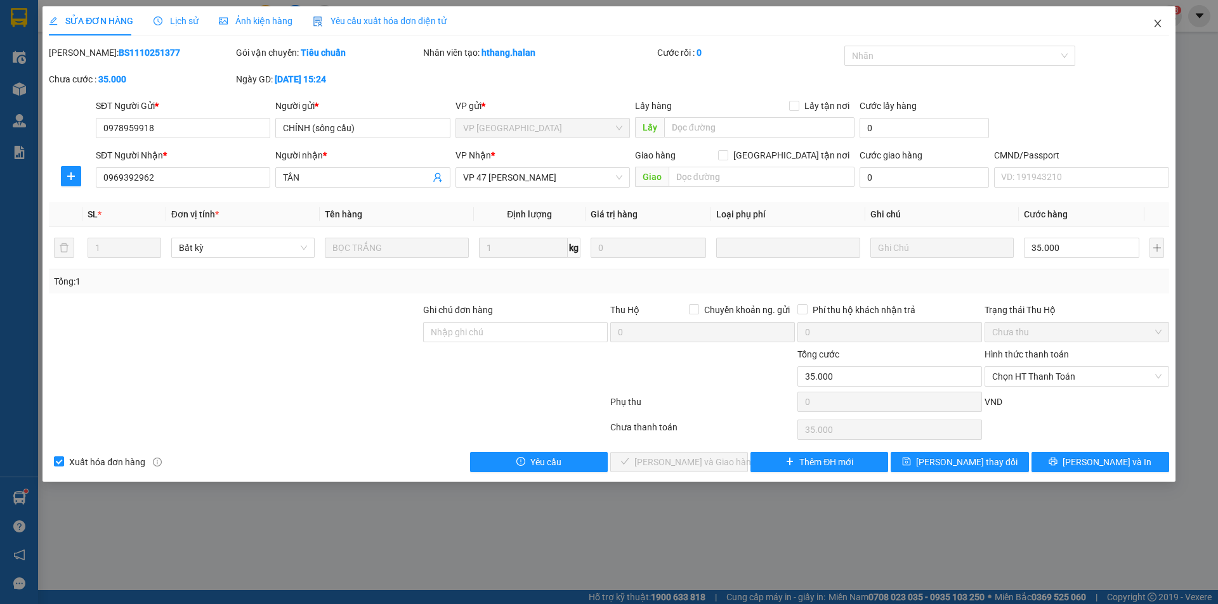
click at [1163, 23] on span "Close" at bounding box center [1158, 24] width 36 height 36
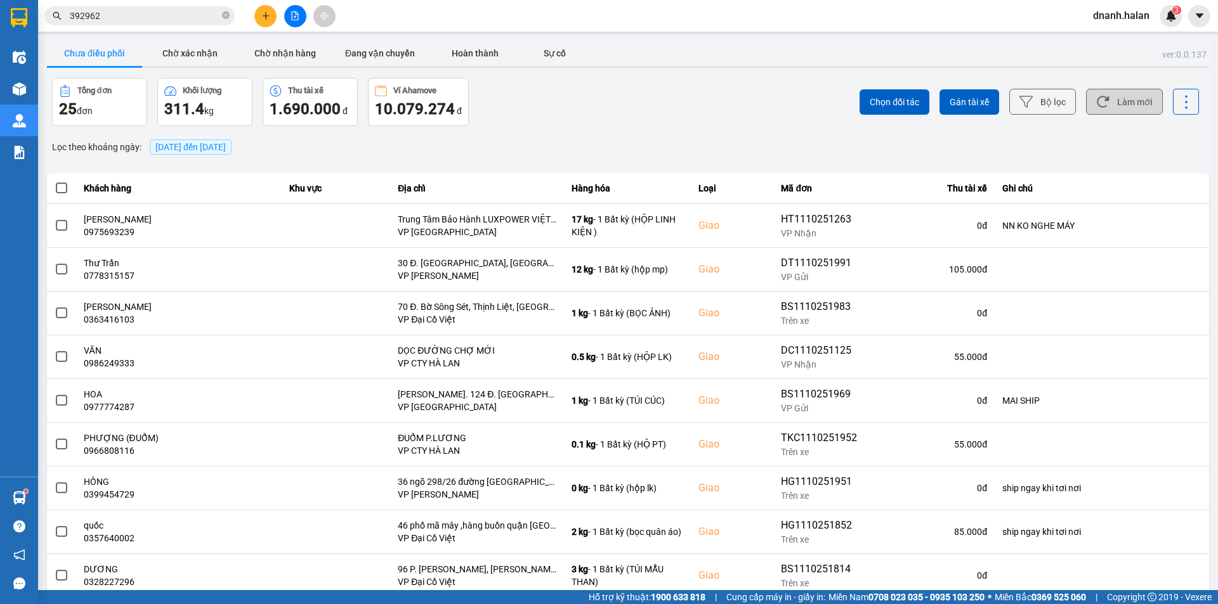
click at [1130, 110] on button "Làm mới" at bounding box center [1124, 102] width 77 height 26
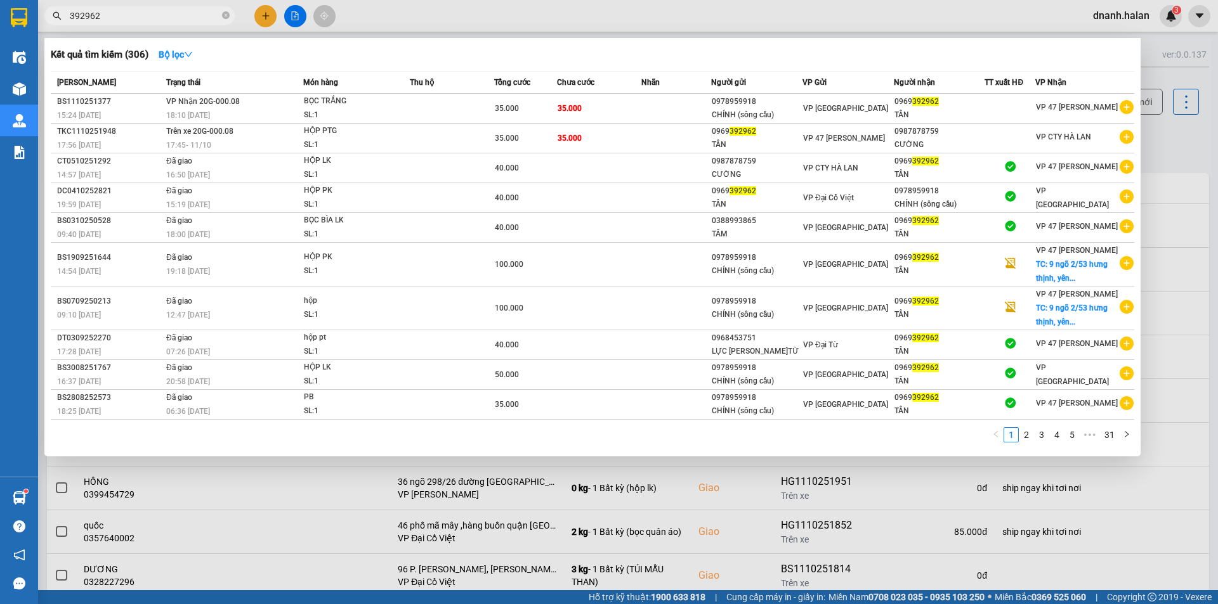
click at [195, 18] on input "392962" at bounding box center [145, 16] width 150 height 14
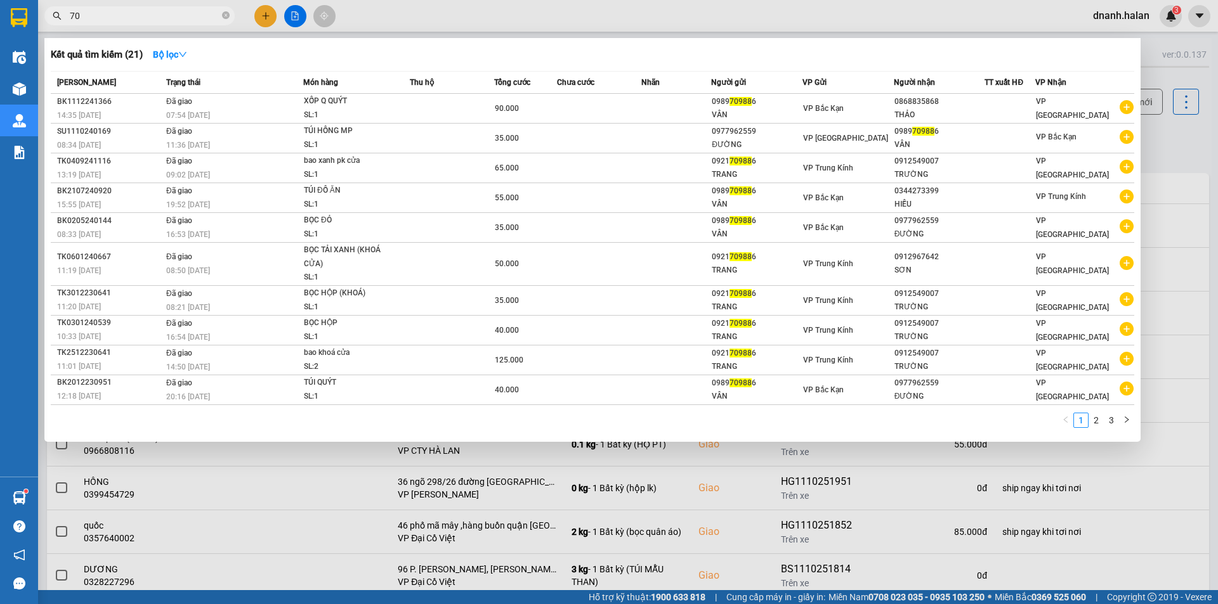
type input "7"
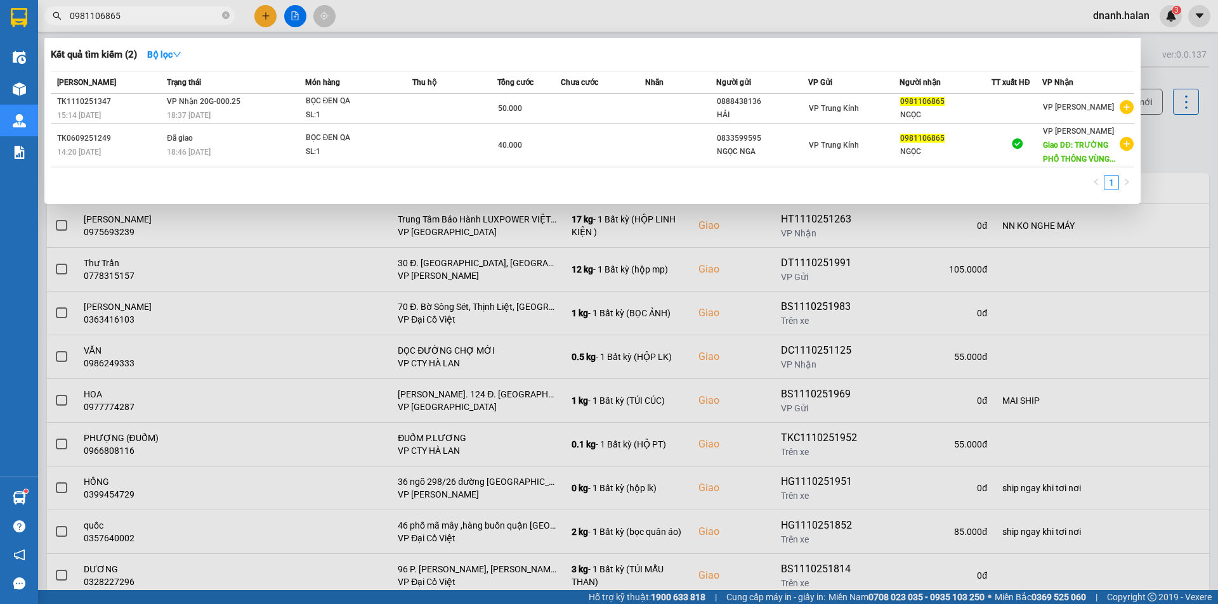
click at [148, 16] on input "0981106865" at bounding box center [145, 16] width 150 height 14
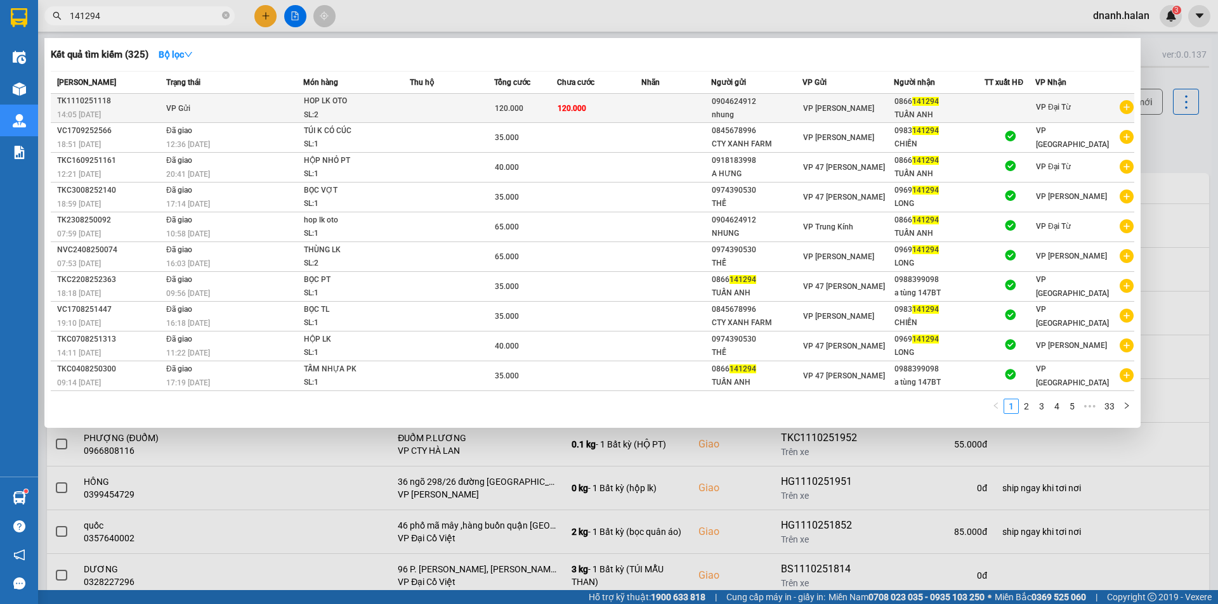
click at [552, 114] on div "120.000" at bounding box center [526, 108] width 62 height 14
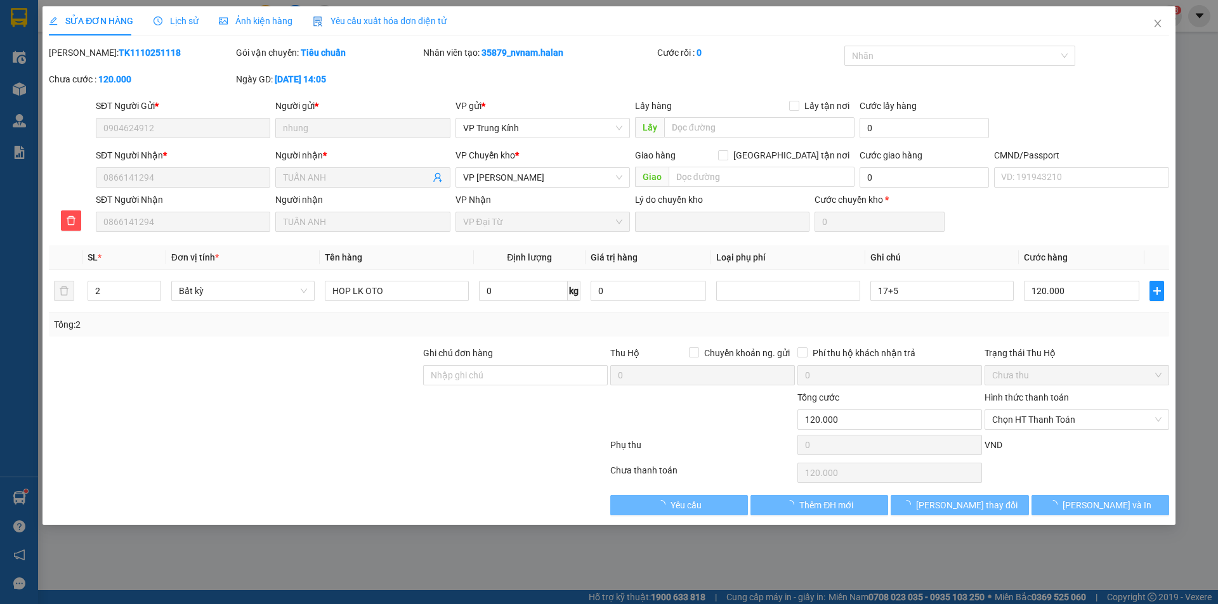
click at [193, 22] on span "Lịch sử" at bounding box center [175, 21] width 45 height 10
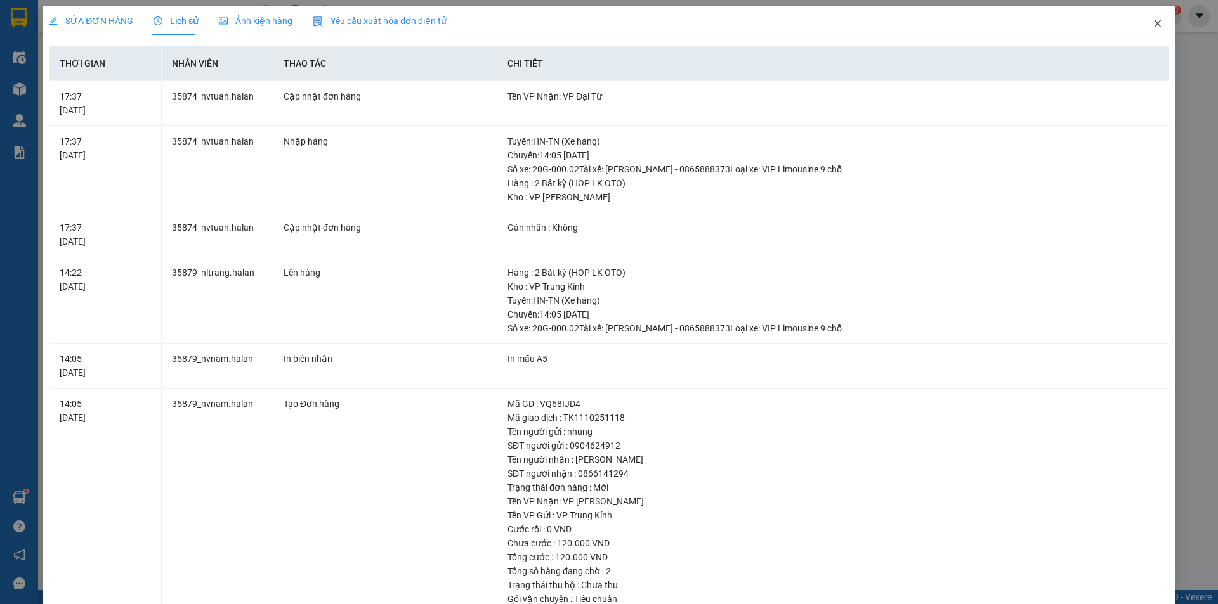
click at [1152, 20] on icon "close" at bounding box center [1157, 23] width 10 height 10
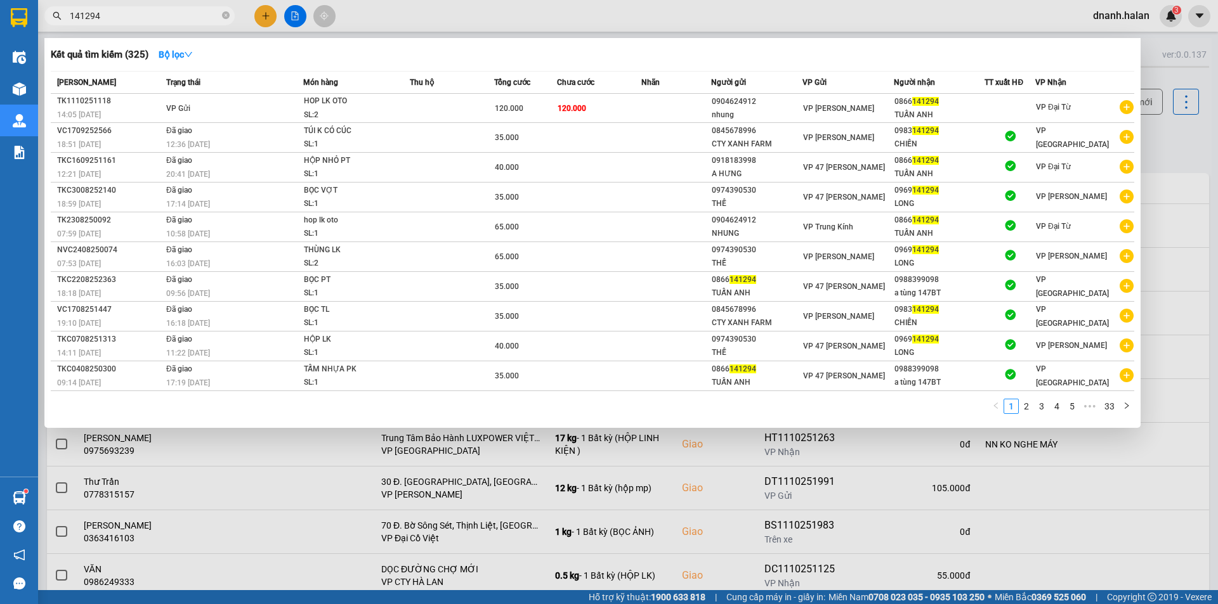
click at [155, 20] on input "141294" at bounding box center [145, 16] width 150 height 14
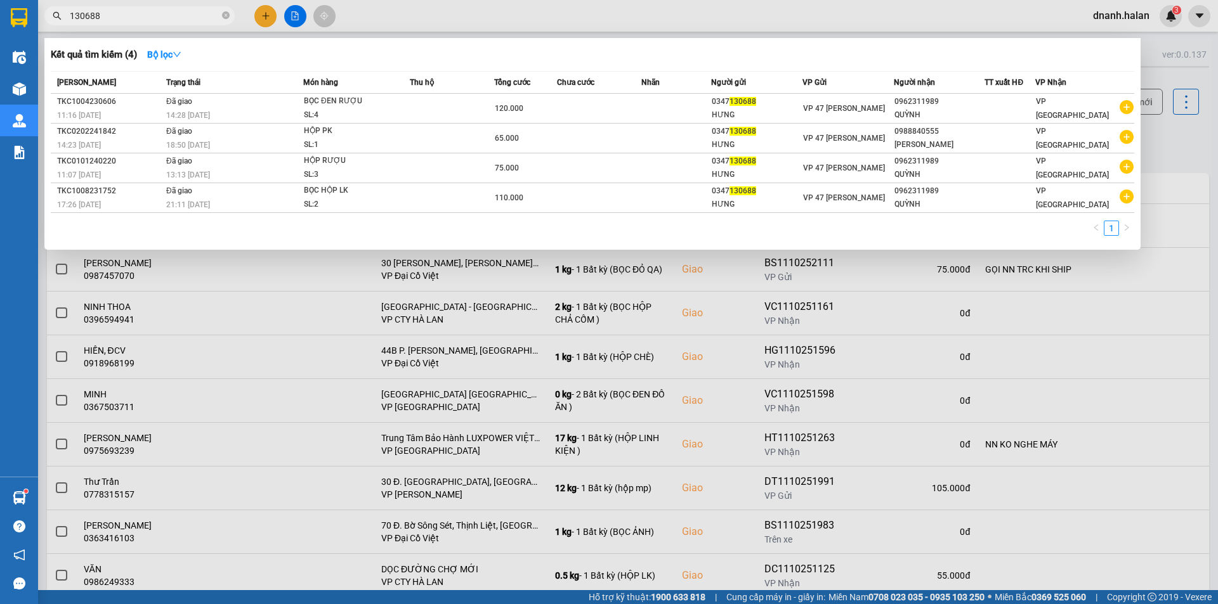
click at [155, 20] on input "130688" at bounding box center [145, 16] width 150 height 14
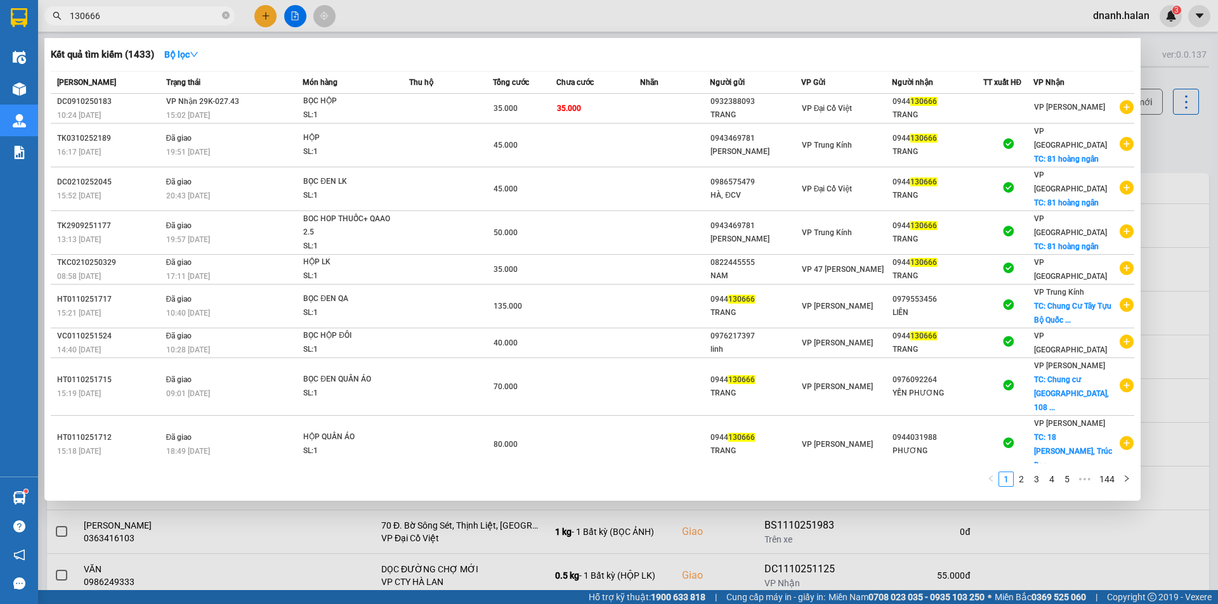
type input "130666"
click at [144, 18] on input "130666" at bounding box center [145, 16] width 150 height 14
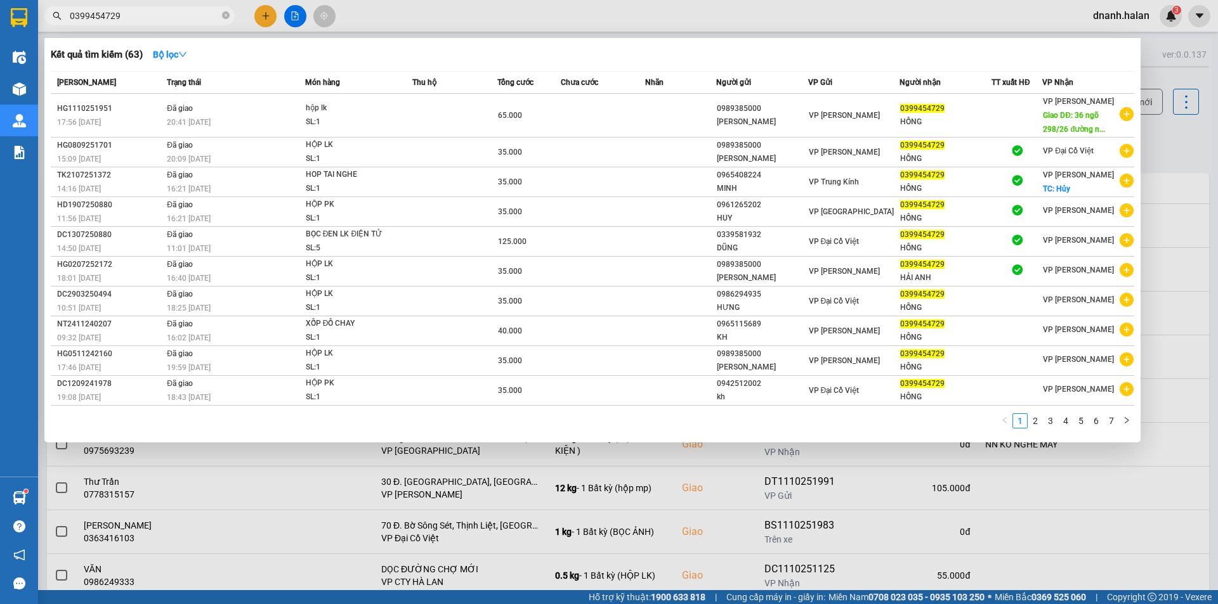
click at [1171, 161] on div at bounding box center [609, 302] width 1218 height 604
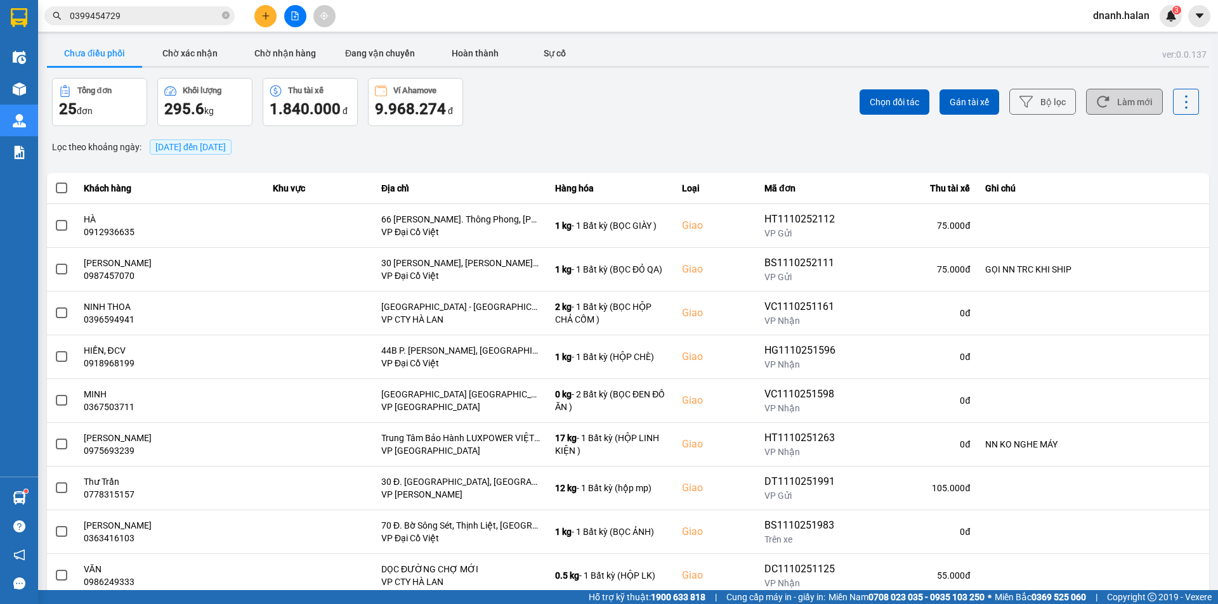
click at [1109, 105] on button "Làm mới" at bounding box center [1124, 102] width 77 height 26
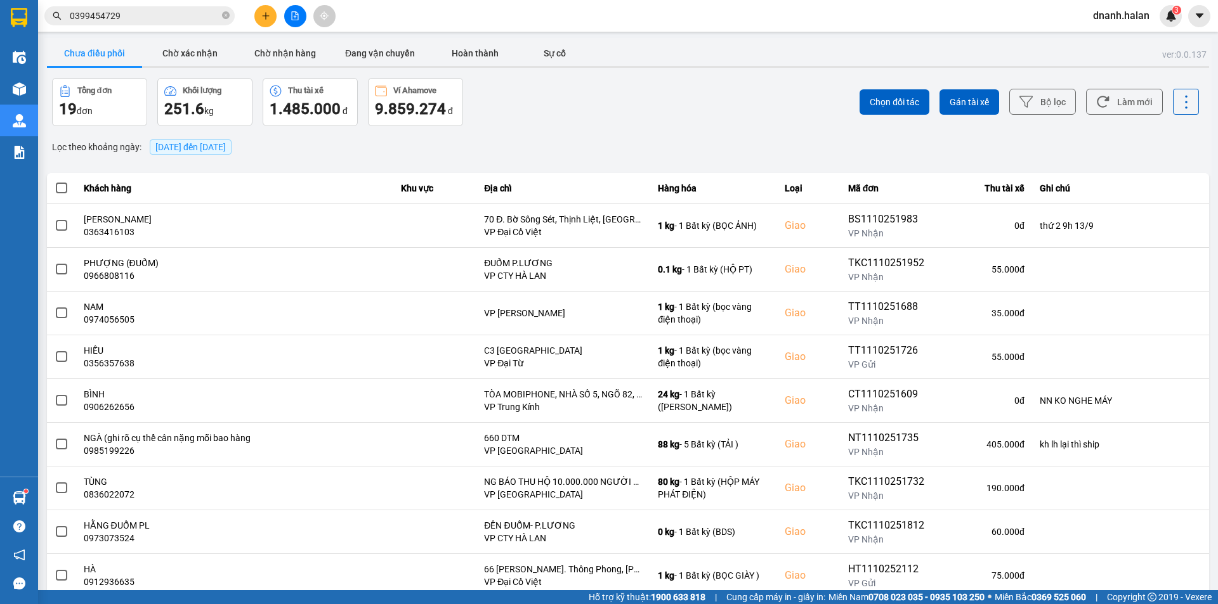
click at [348, 134] on div "ver: 0.0.137 Chưa điều phối Chờ xác nhận Chờ nhận hàng Đang vận chuyển Hoàn thà…" at bounding box center [627, 351] width 1167 height 627
click at [1100, 103] on icon at bounding box center [1102, 101] width 13 height 13
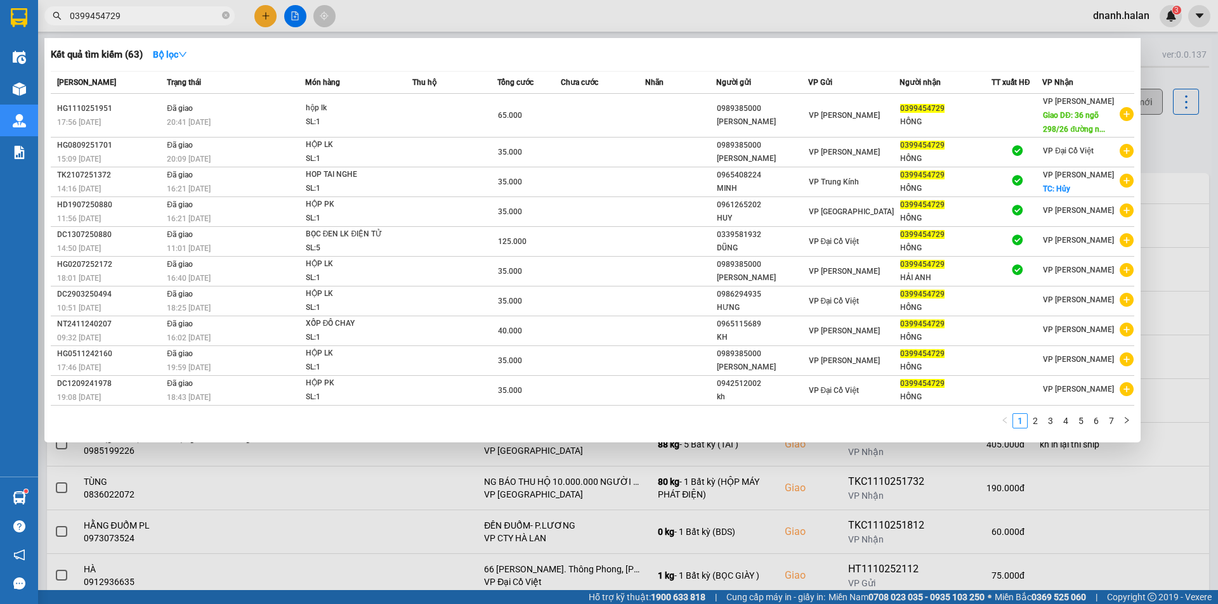
click at [143, 20] on input "0399454729" at bounding box center [145, 16] width 150 height 14
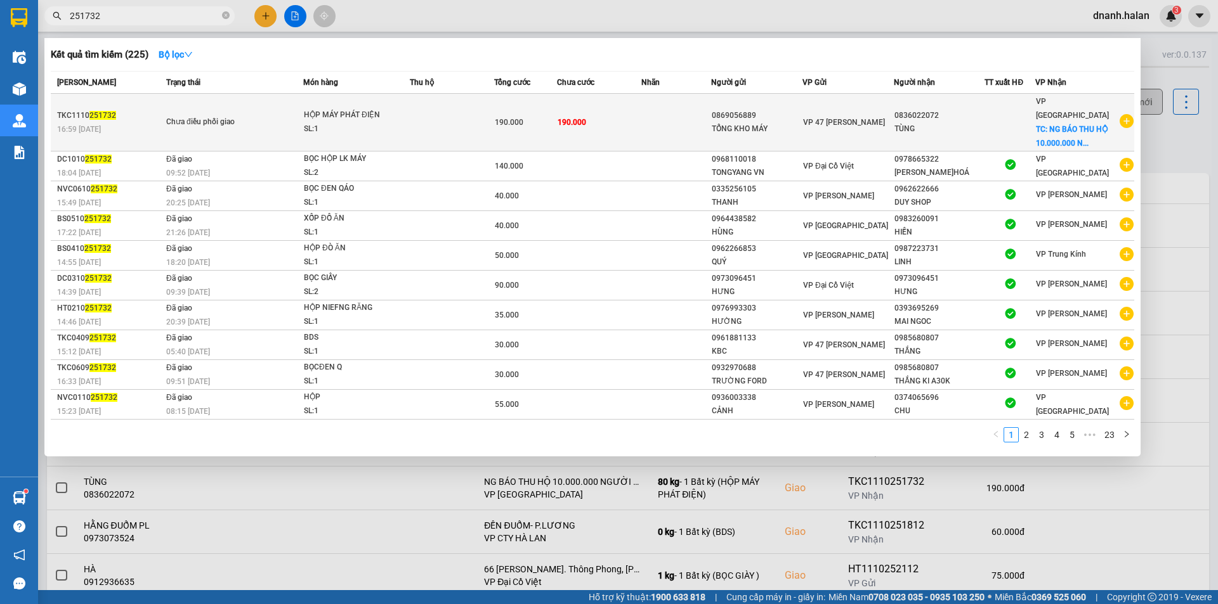
type input "251732"
click at [579, 123] on td "190.000" at bounding box center [599, 123] width 84 height 58
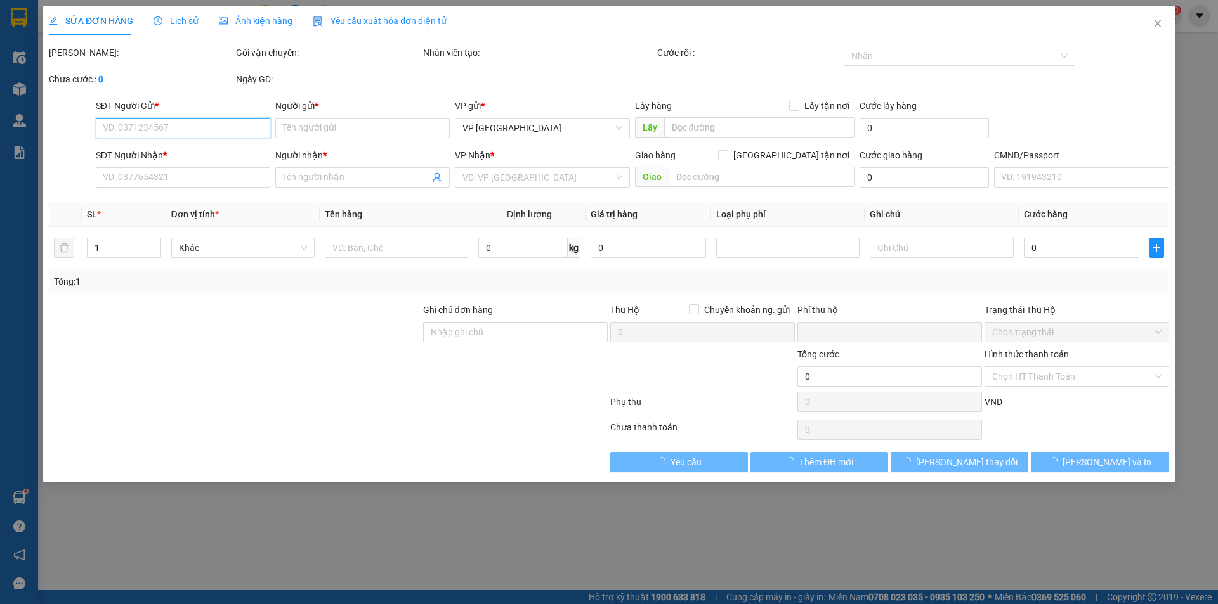
type input "0869056889"
type input "TỔNG KHO MÁY"
type input "0836022072"
type input "TÙNG"
checkbox input "true"
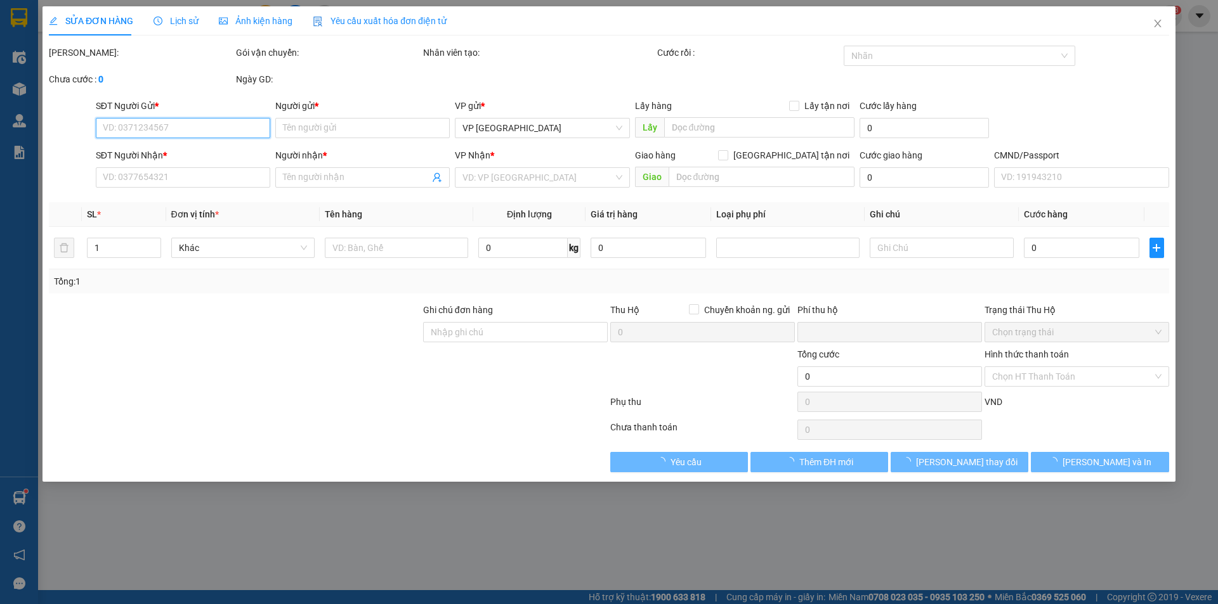
type input "NG BÁO THU HỘ 10.000.000 NGƯỜI NHẬN THANH TOÁN CƯỚC 80.000"
checkbox input "true"
type input "0"
type input "190.000"
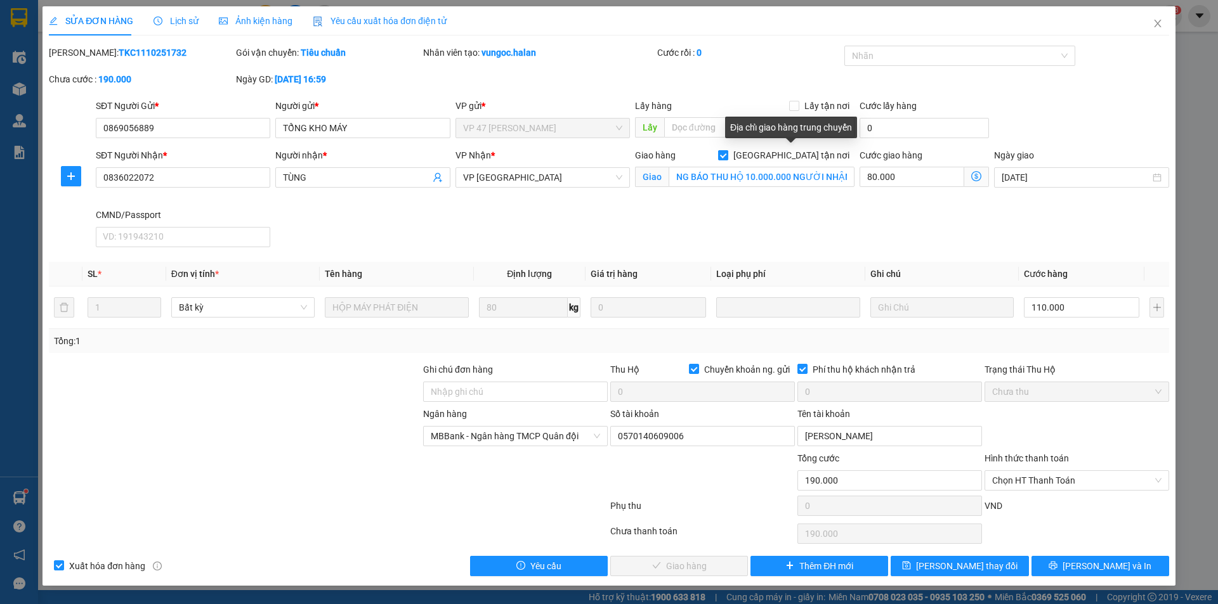
click at [727, 153] on input "[GEOGRAPHIC_DATA] tận nơi" at bounding box center [722, 154] width 9 height 9
checkbox input "false"
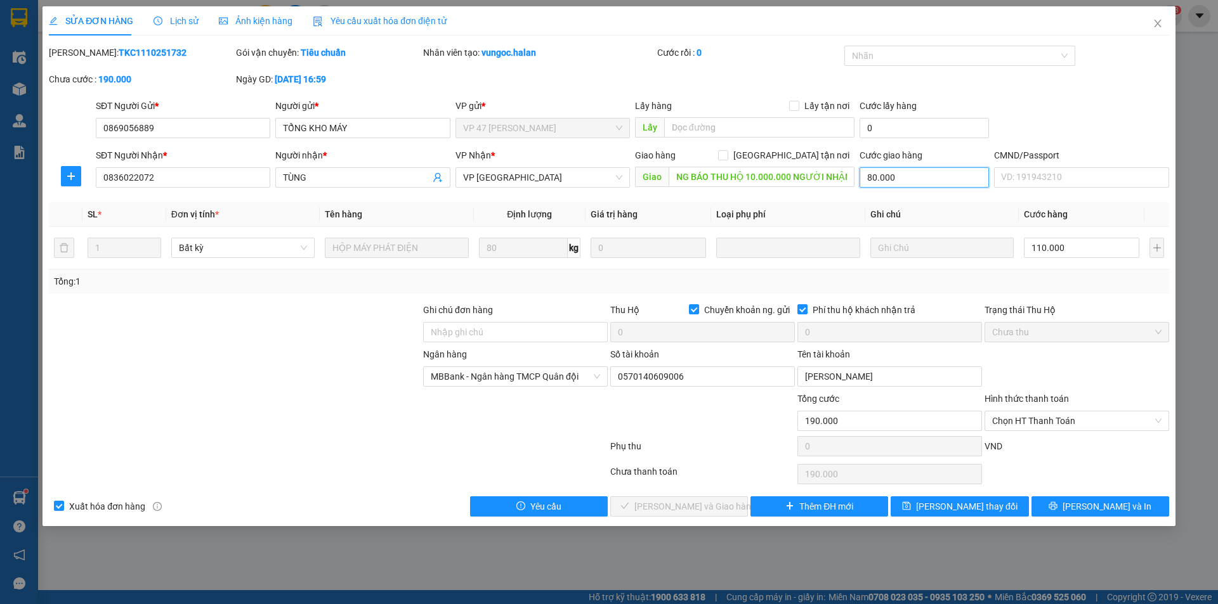
click at [936, 173] on input "80.000" at bounding box center [923, 177] width 129 height 20
type input "0"
type input "110.000"
type input "0"
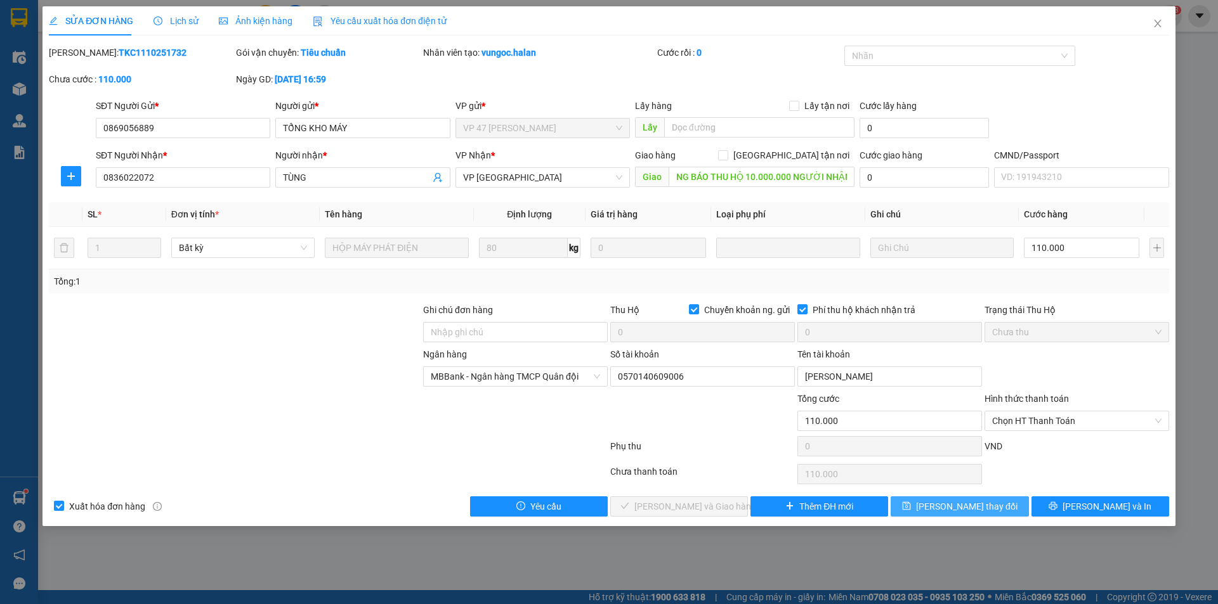
click at [941, 507] on button "[PERSON_NAME] thay đổi" at bounding box center [959, 507] width 138 height 20
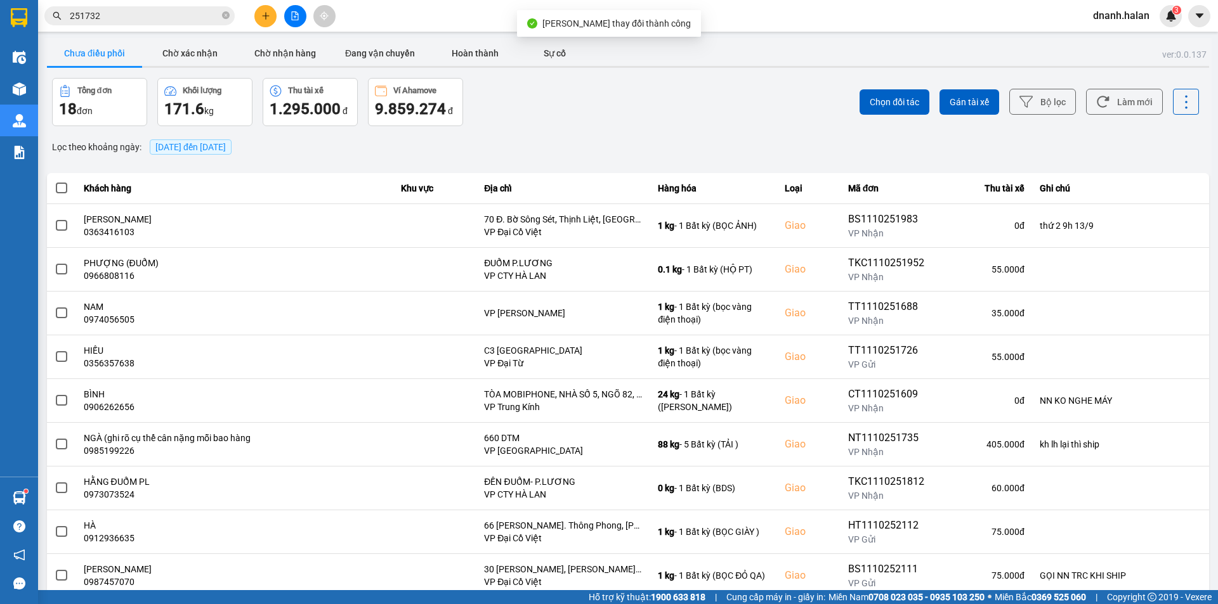
click at [154, 18] on input "251732" at bounding box center [145, 16] width 150 height 14
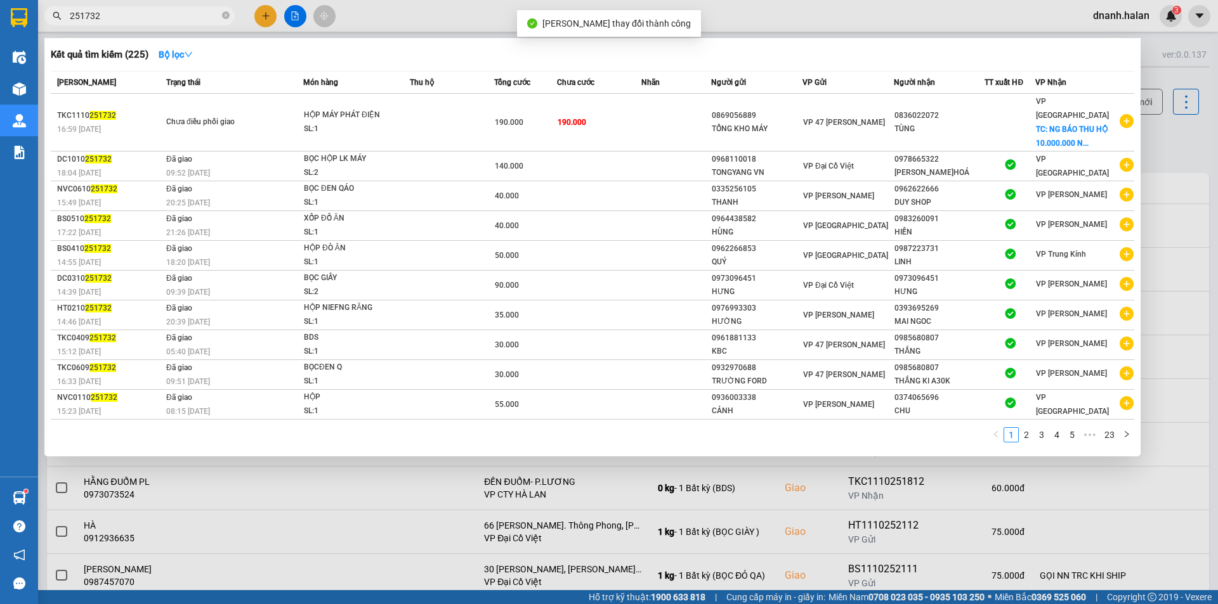
click at [154, 18] on input "251732" at bounding box center [145, 16] width 150 height 14
